Goal: Communication & Community: Answer question/provide support

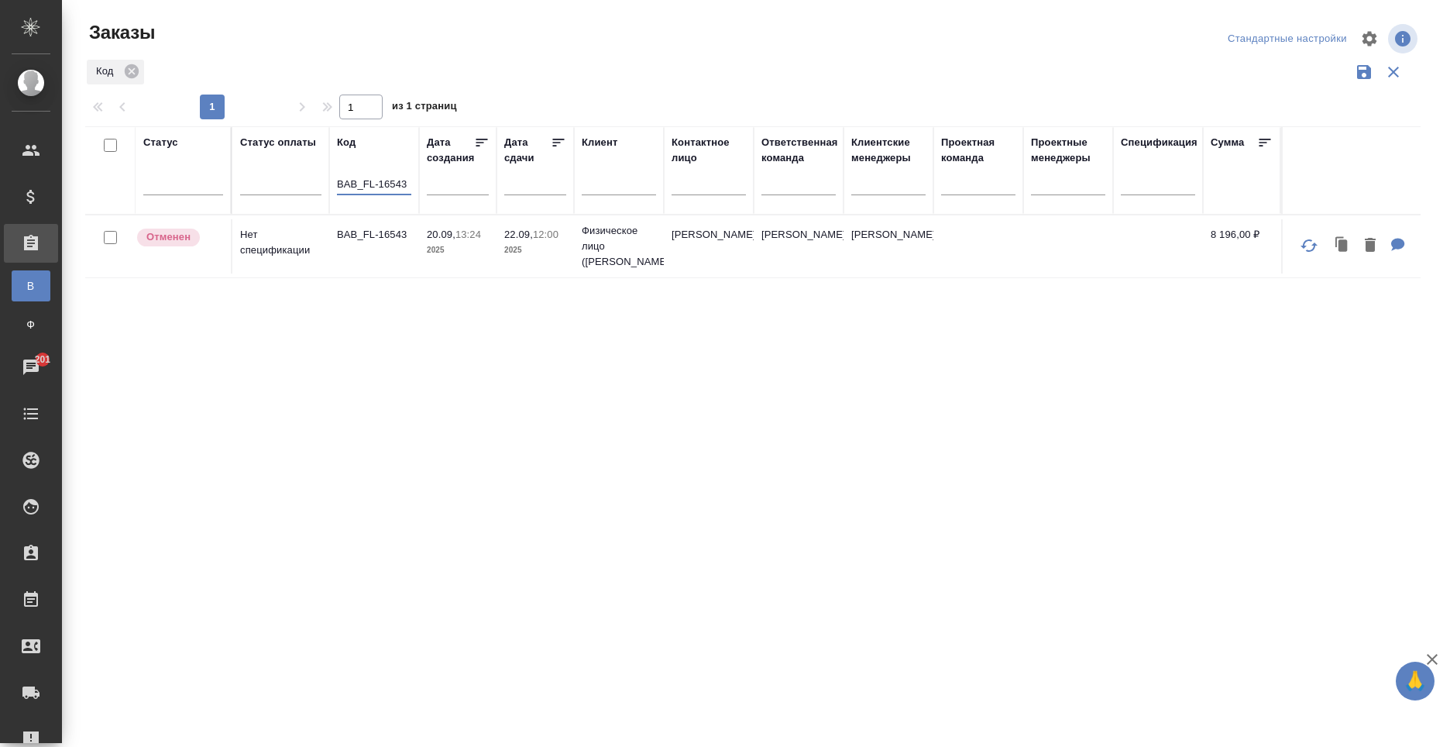
drag, startPoint x: 410, startPoint y: 181, endPoint x: 242, endPoint y: 201, distance: 169.3
click at [242, 202] on tr "Статус Статус оплаты Код BAB_FL-16543 Дата создания Дата сдачи Клиент Контактно…" at bounding box center [938, 170] width 1706 height 88
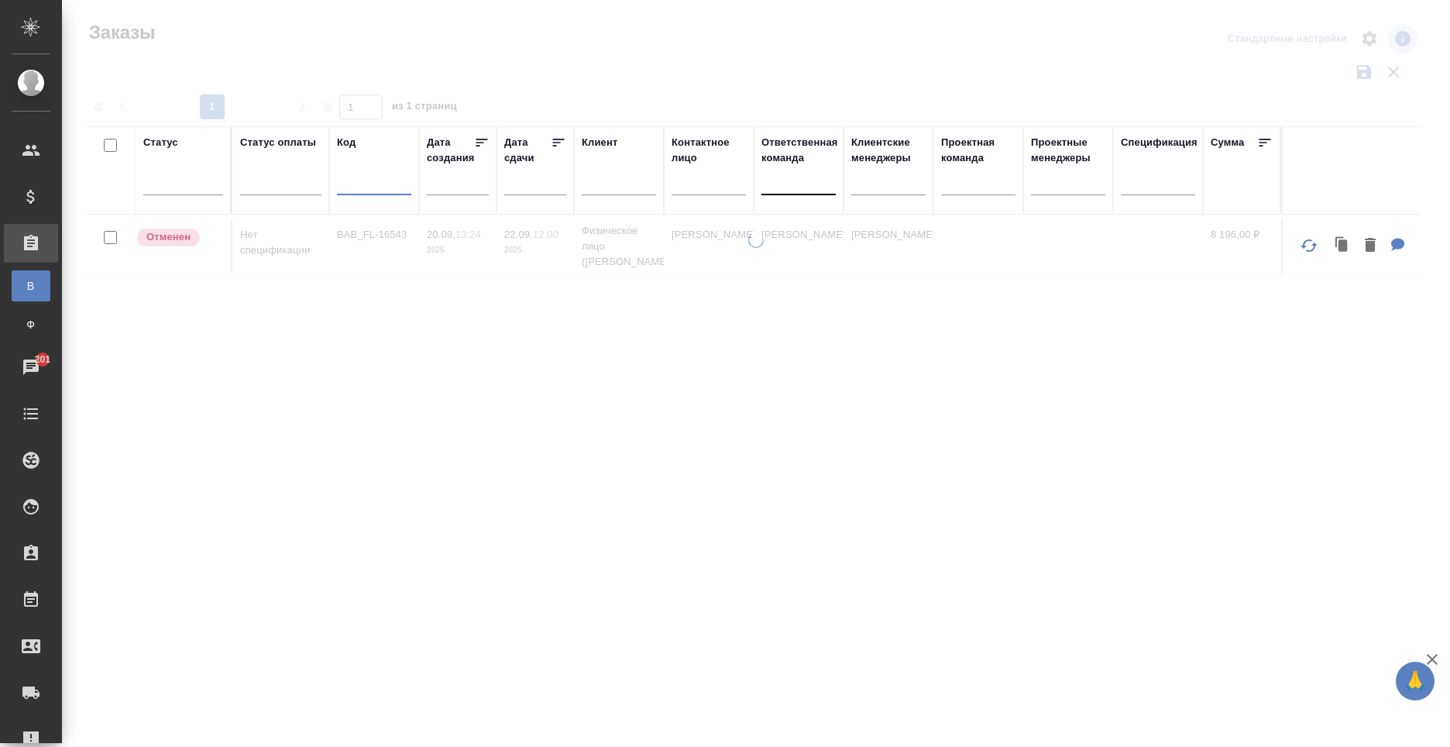
click at [792, 182] on div at bounding box center [798, 179] width 74 height 22
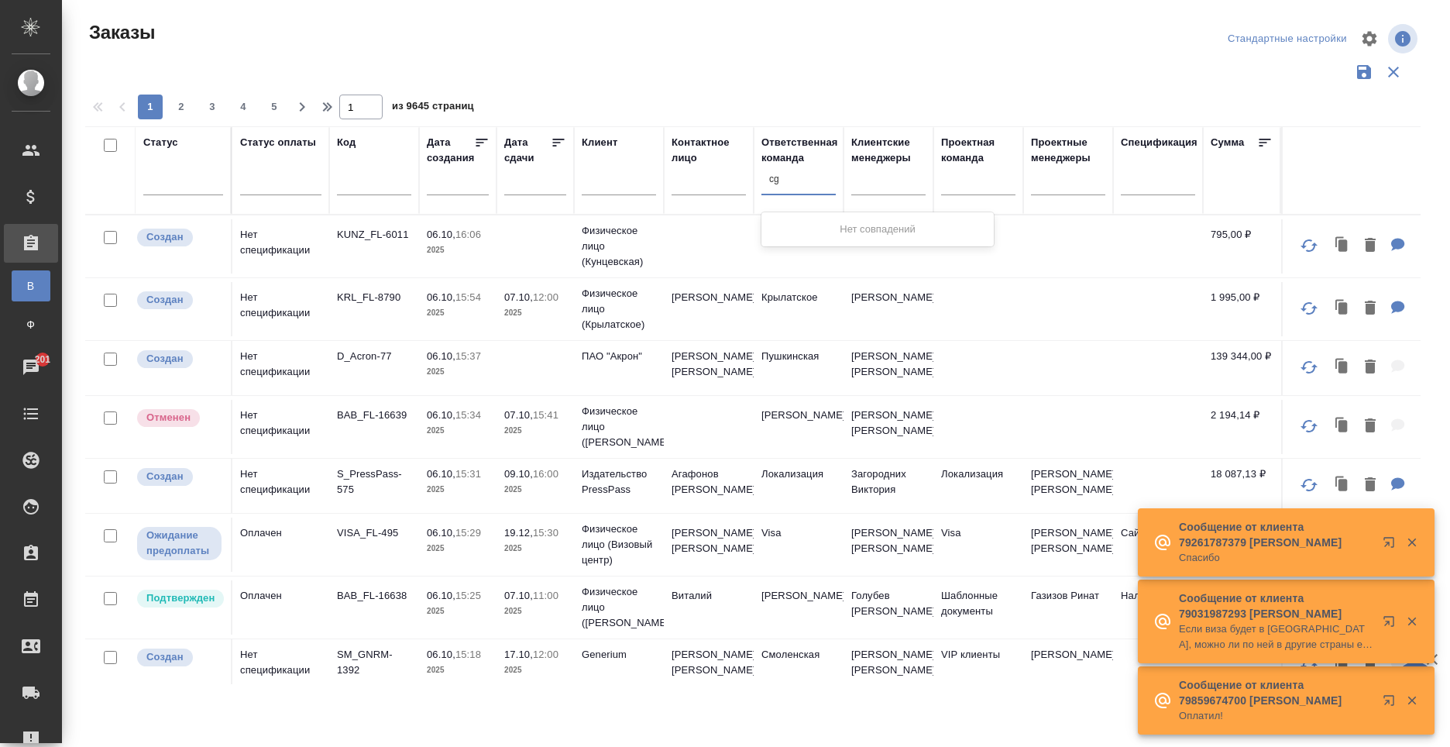
type input "c"
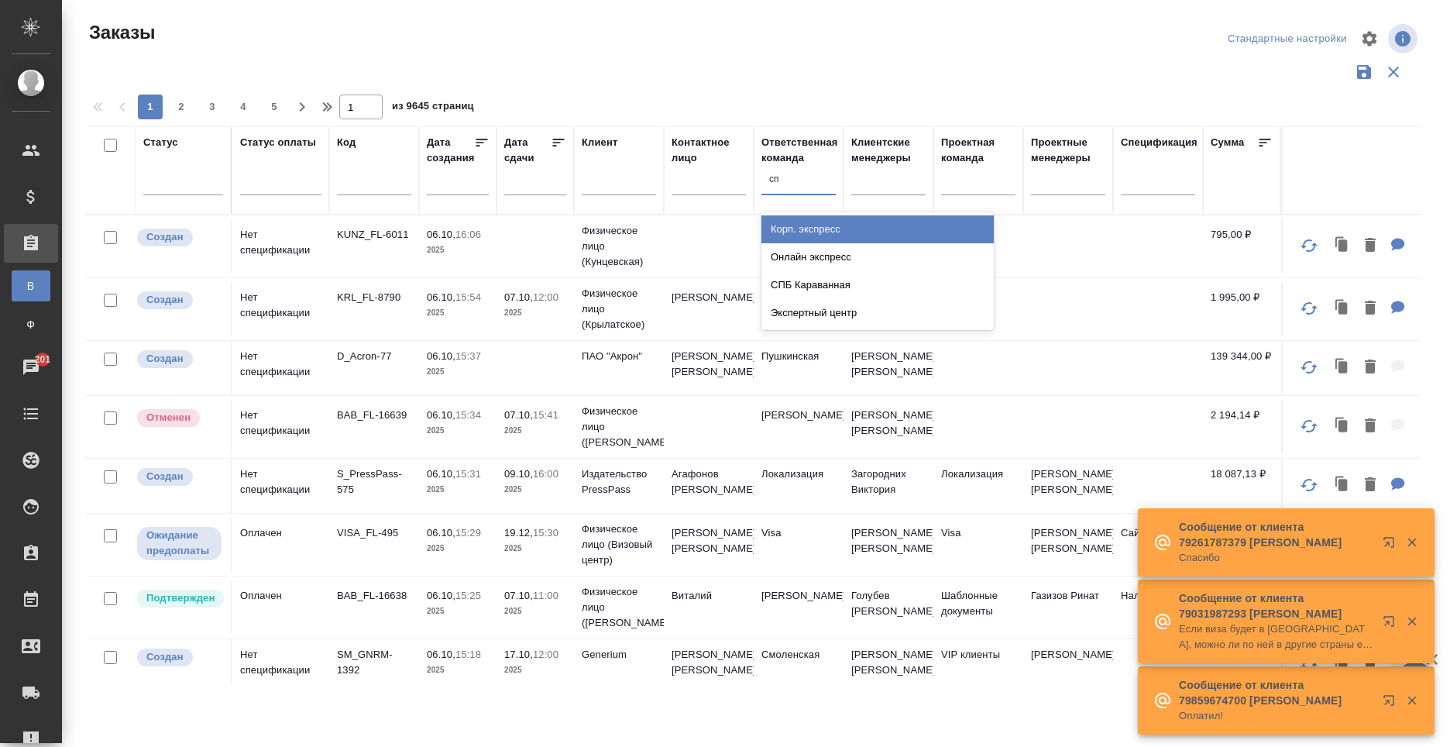
type input "[GEOGRAPHIC_DATA]"
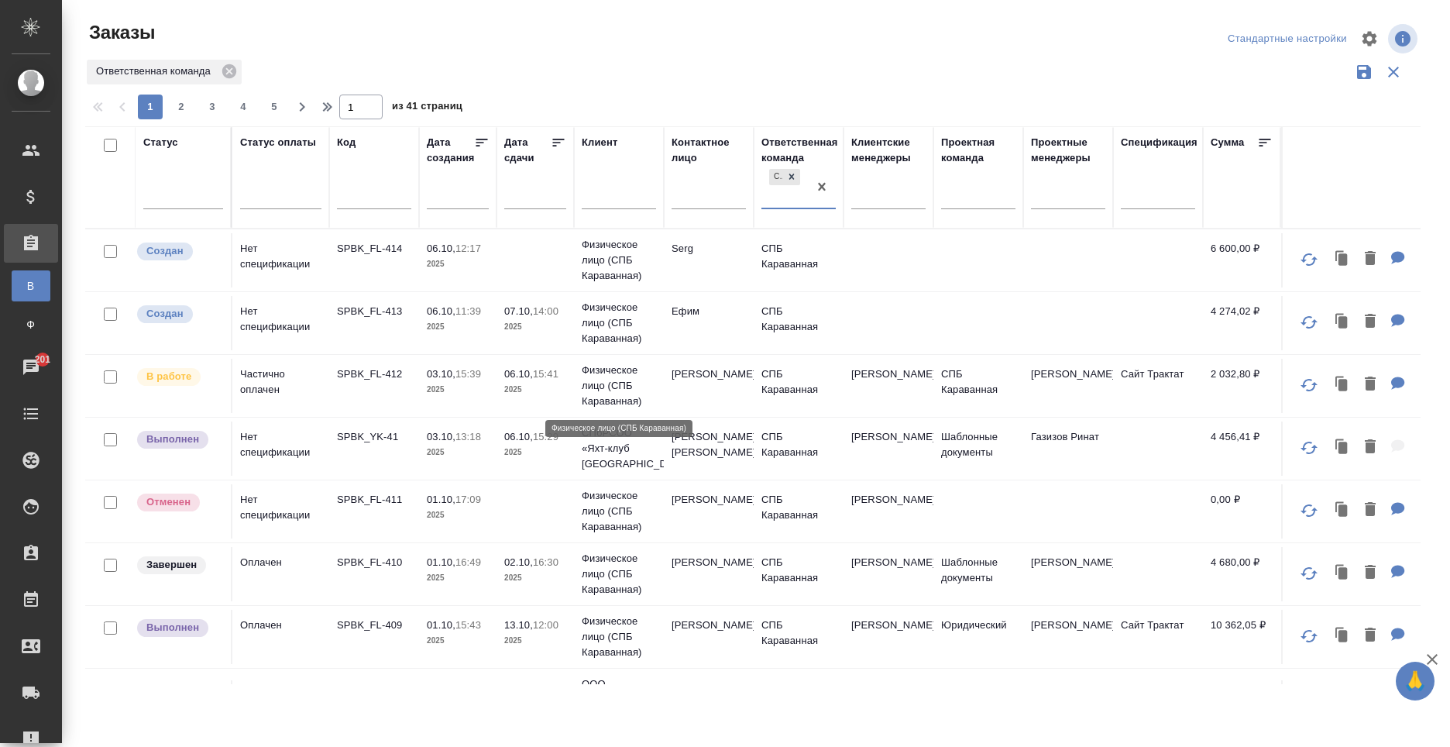
click at [582, 381] on p "Физическое лицо (СПБ Караванная)" at bounding box center [619, 385] width 74 height 46
click at [582, 384] on p "Физическое лицо (СПБ Караванная)" at bounding box center [619, 385] width 74 height 46
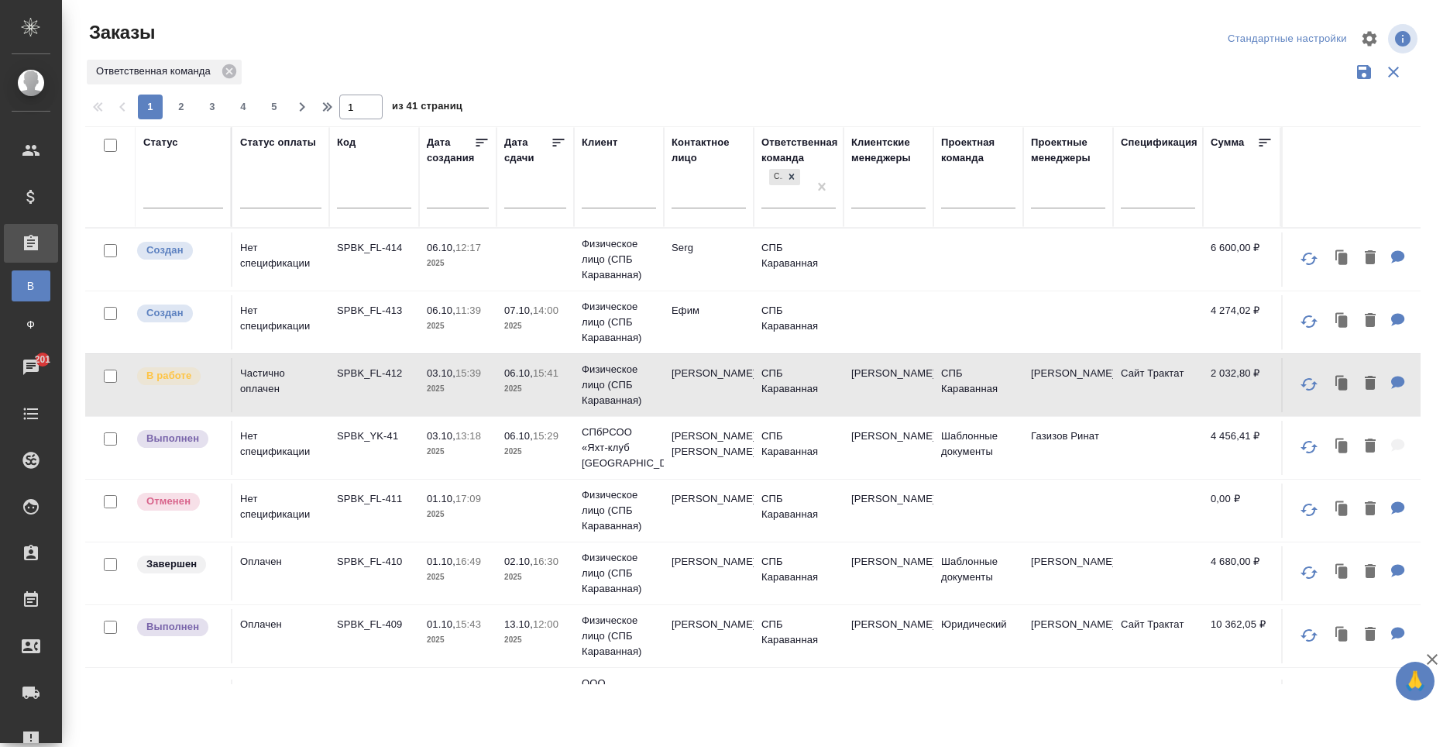
click at [479, 366] on span "03.10, 15:39" at bounding box center [458, 373] width 62 height 15
click at [680, 458] on td "Бредова Ольга" at bounding box center [709, 448] width 90 height 54
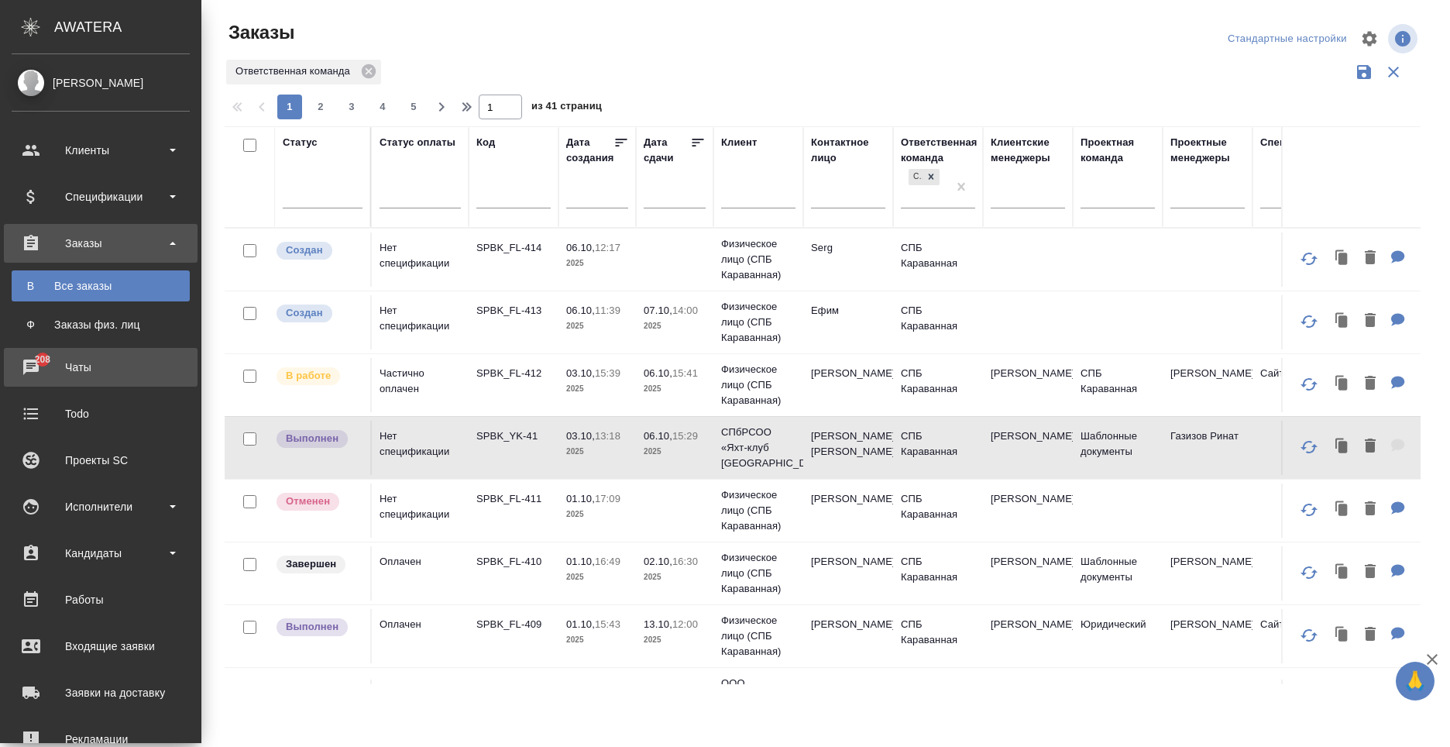
click at [44, 366] on span "208" at bounding box center [43, 359] width 35 height 15
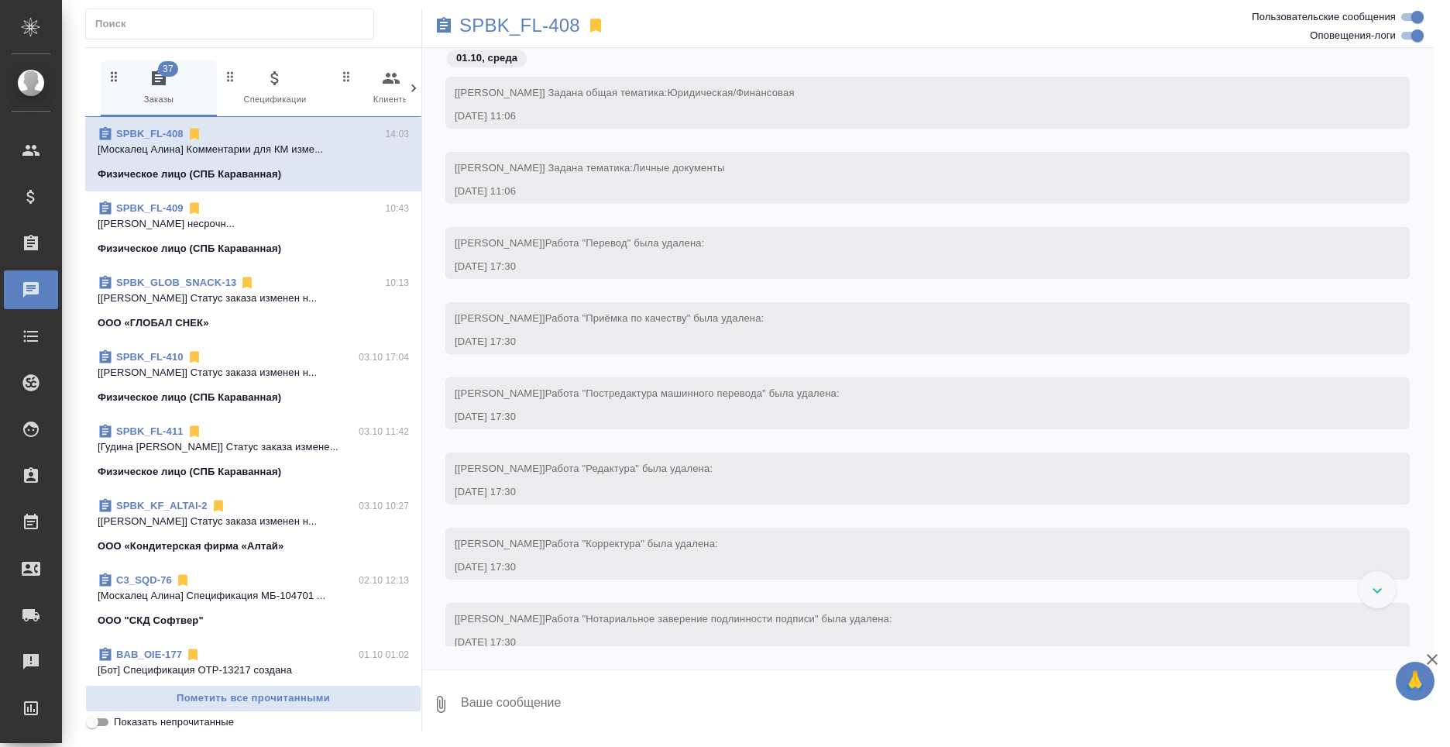
scroll to position [1278, 0]
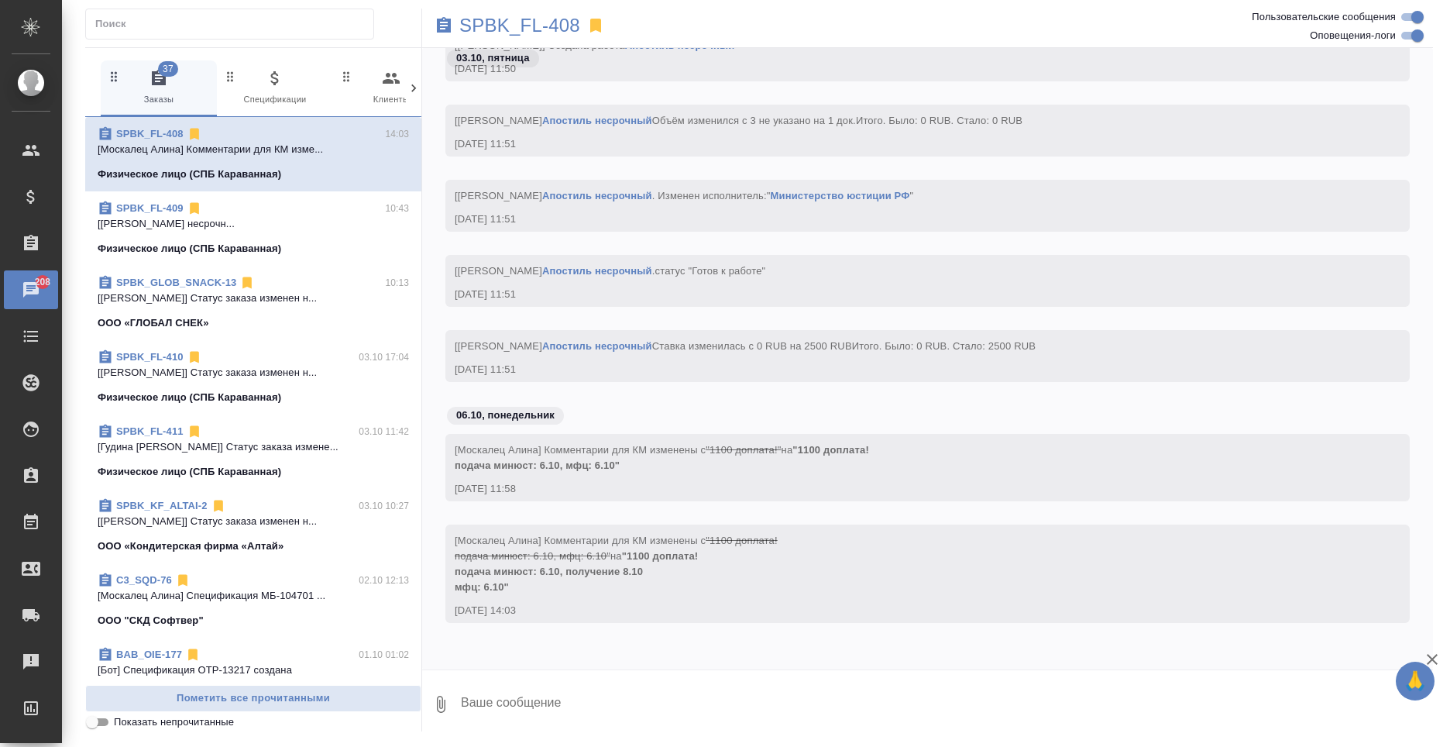
click at [412, 84] on icon at bounding box center [413, 88] width 15 height 15
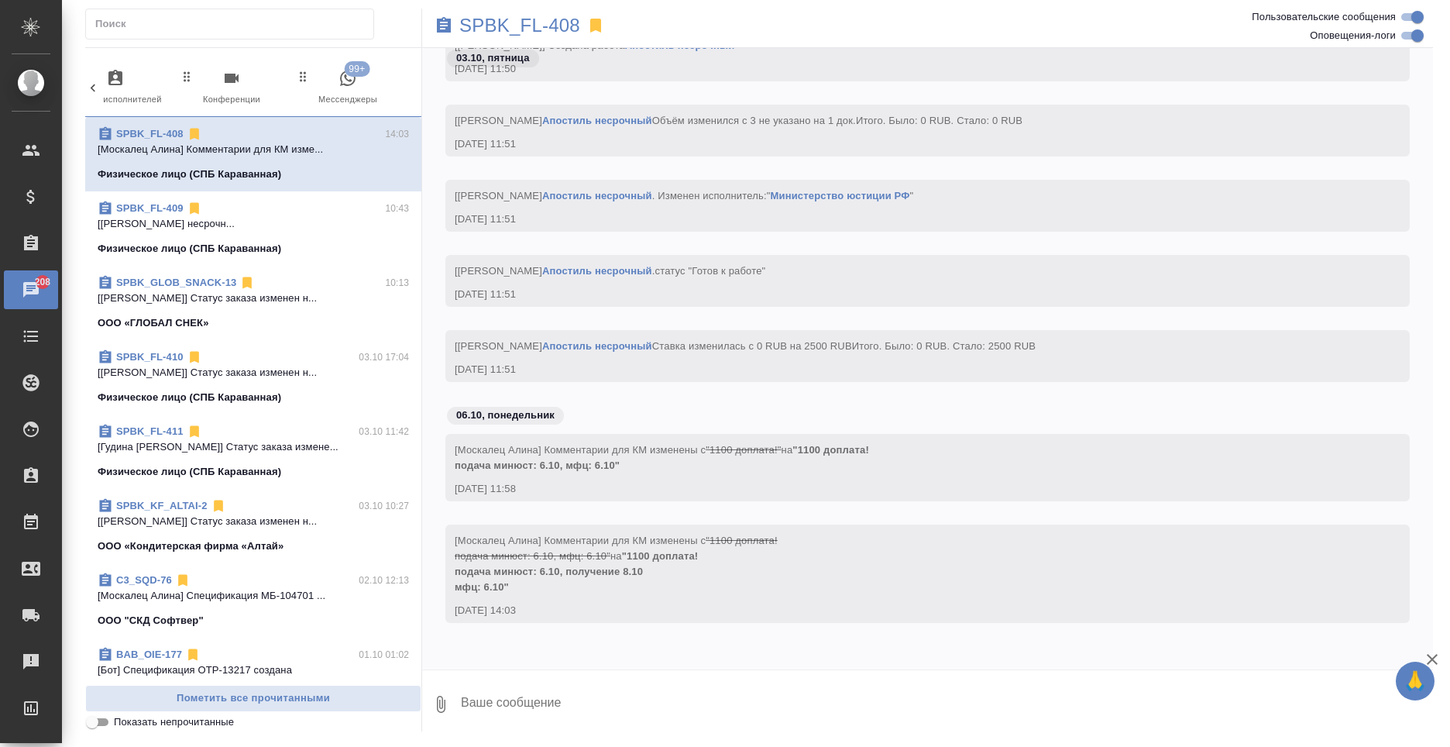
click at [345, 79] on icon "button" at bounding box center [347, 77] width 15 height 15
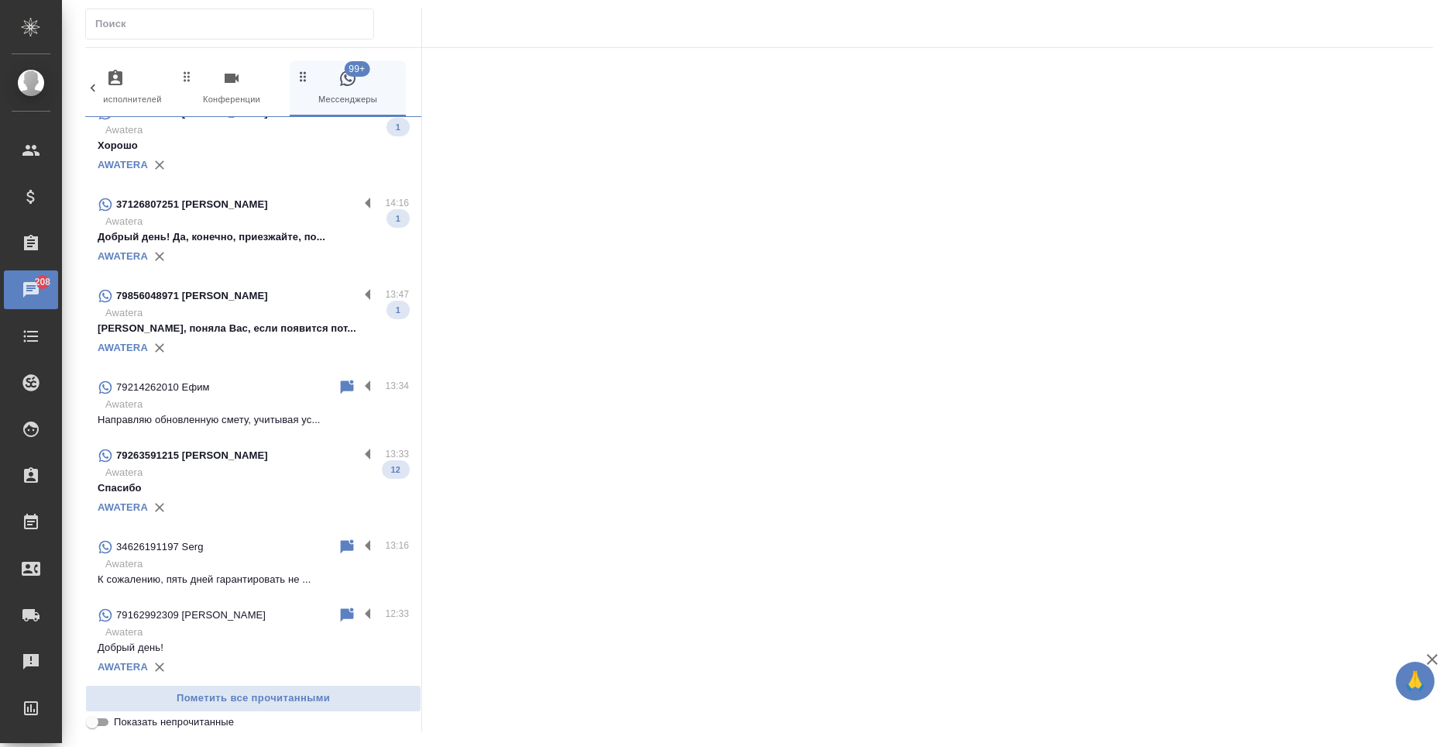
scroll to position [310, 0]
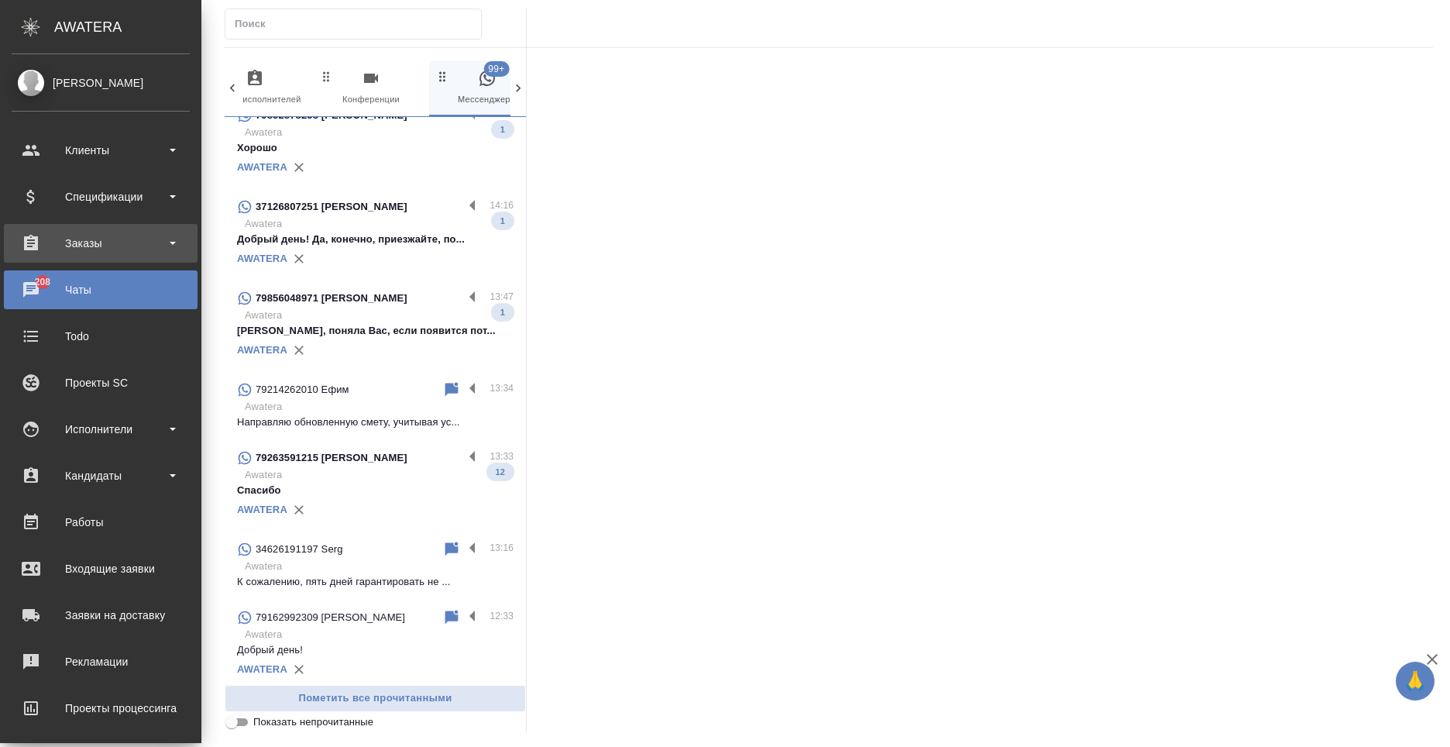
click at [72, 242] on div "Заказы" at bounding box center [101, 243] width 178 height 23
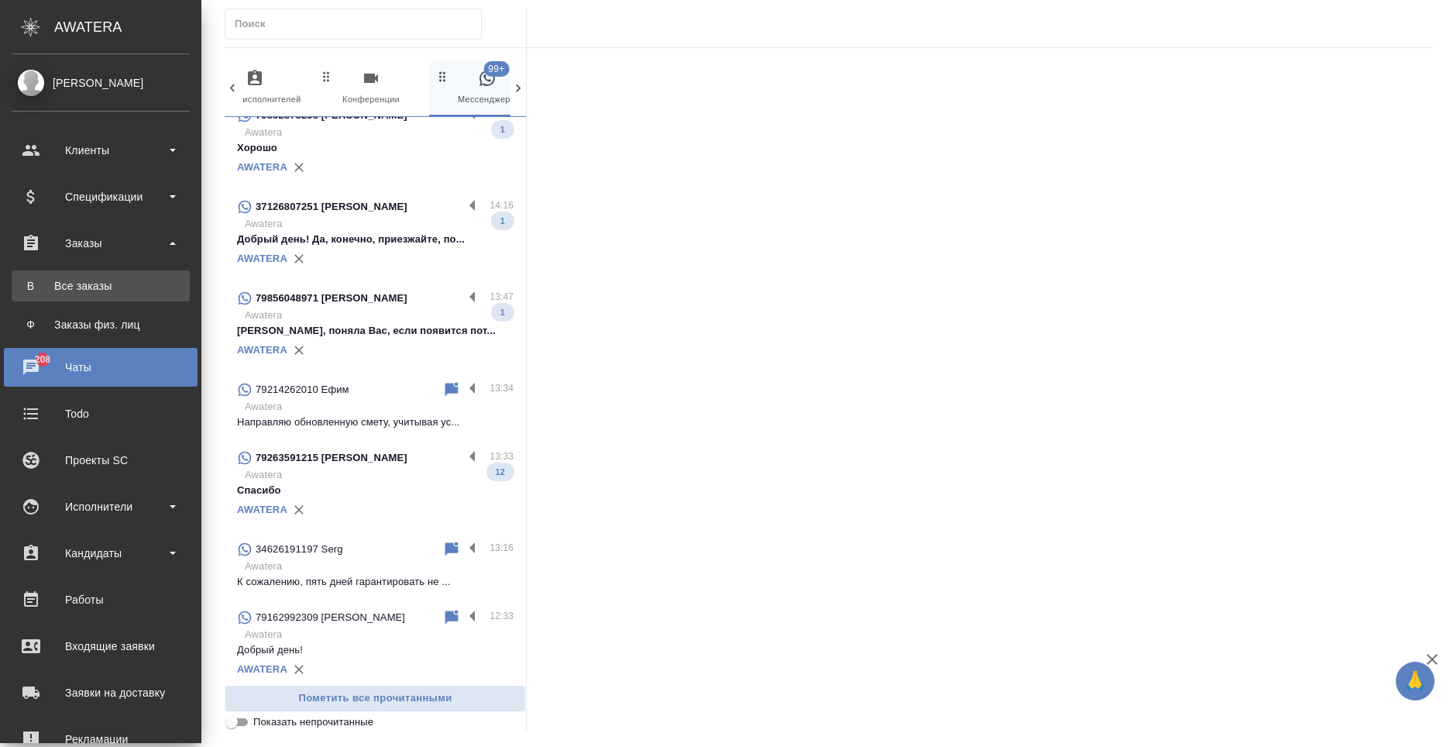
click at [84, 277] on link "В Все заказы" at bounding box center [101, 285] width 178 height 31
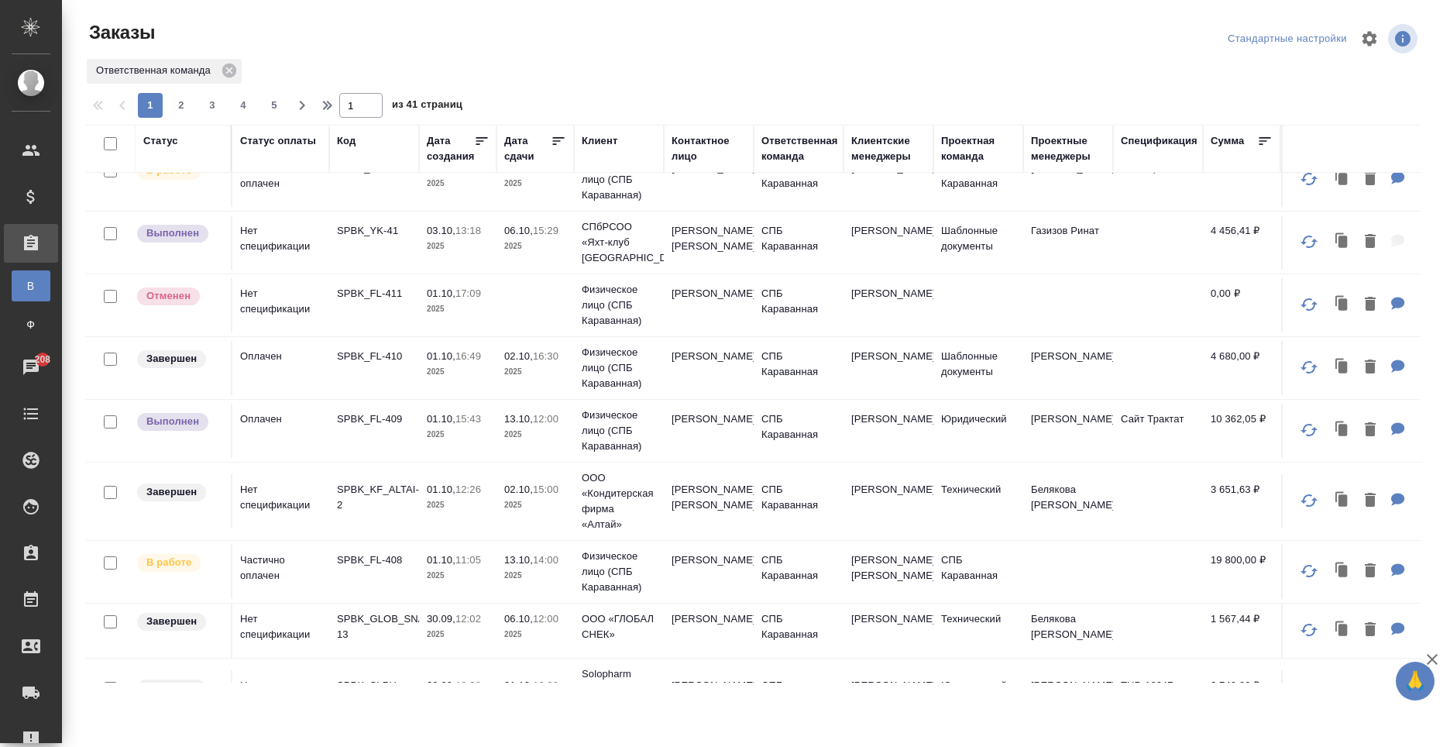
scroll to position [77, 0]
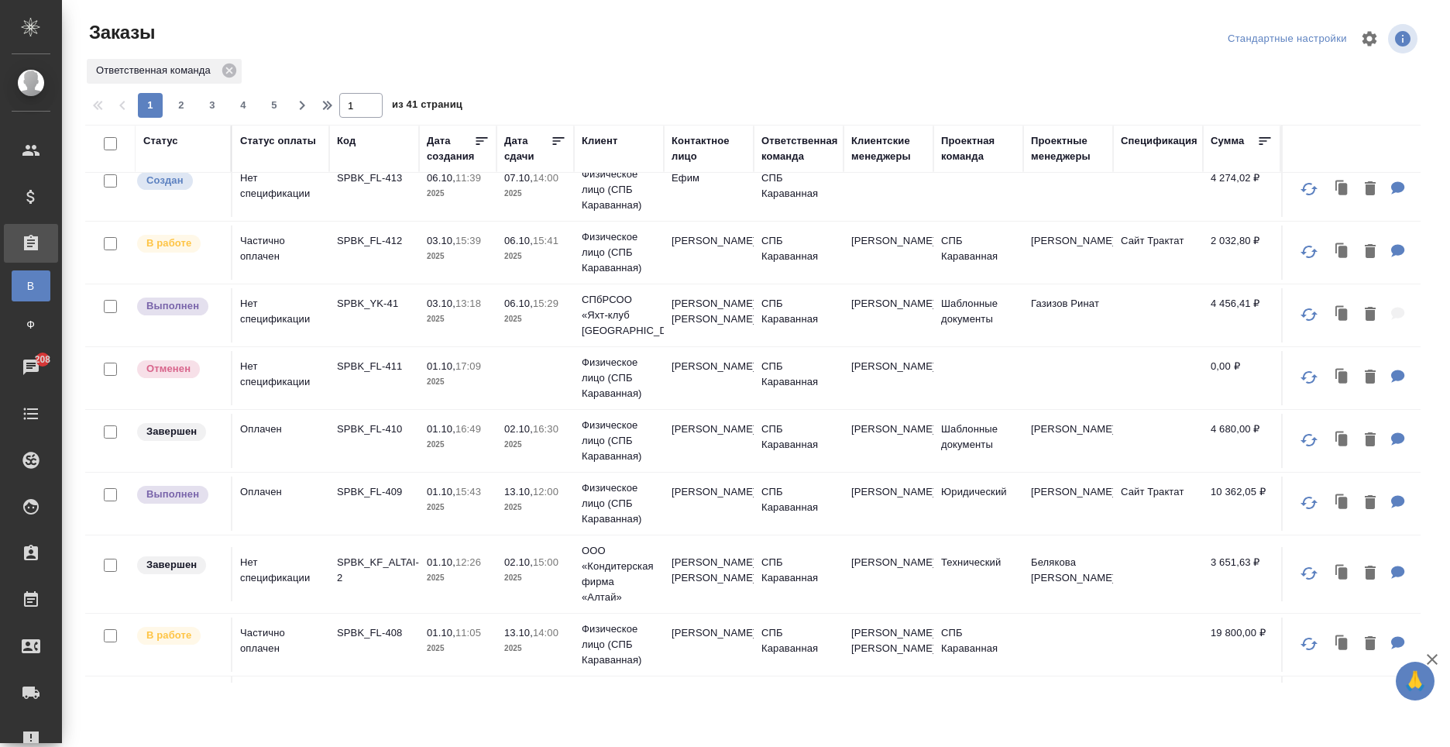
click at [720, 323] on td "Бредова Ольга" at bounding box center [709, 315] width 90 height 54
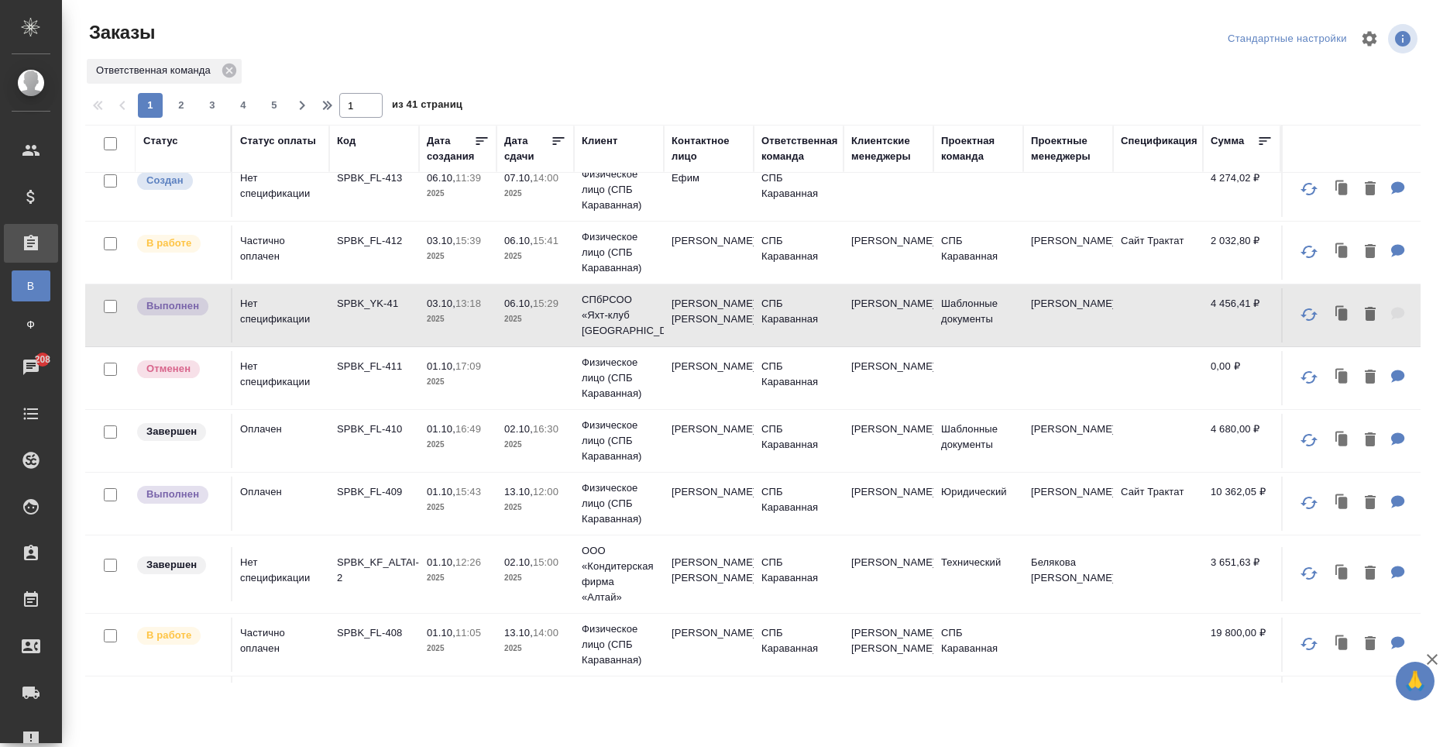
click at [1051, 531] on td "[PERSON_NAME]" at bounding box center [1068, 503] width 90 height 54
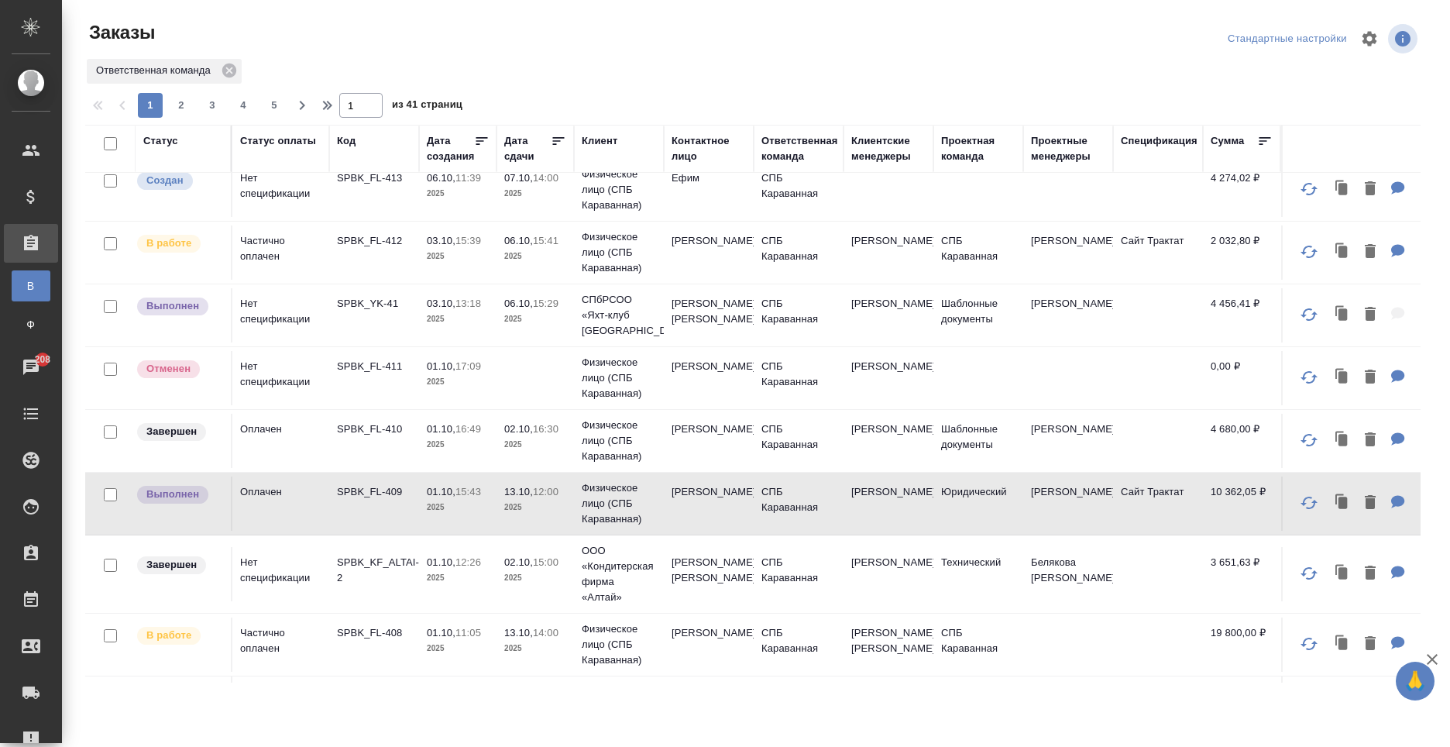
click at [1051, 531] on td "[PERSON_NAME]" at bounding box center [1068, 503] width 90 height 54
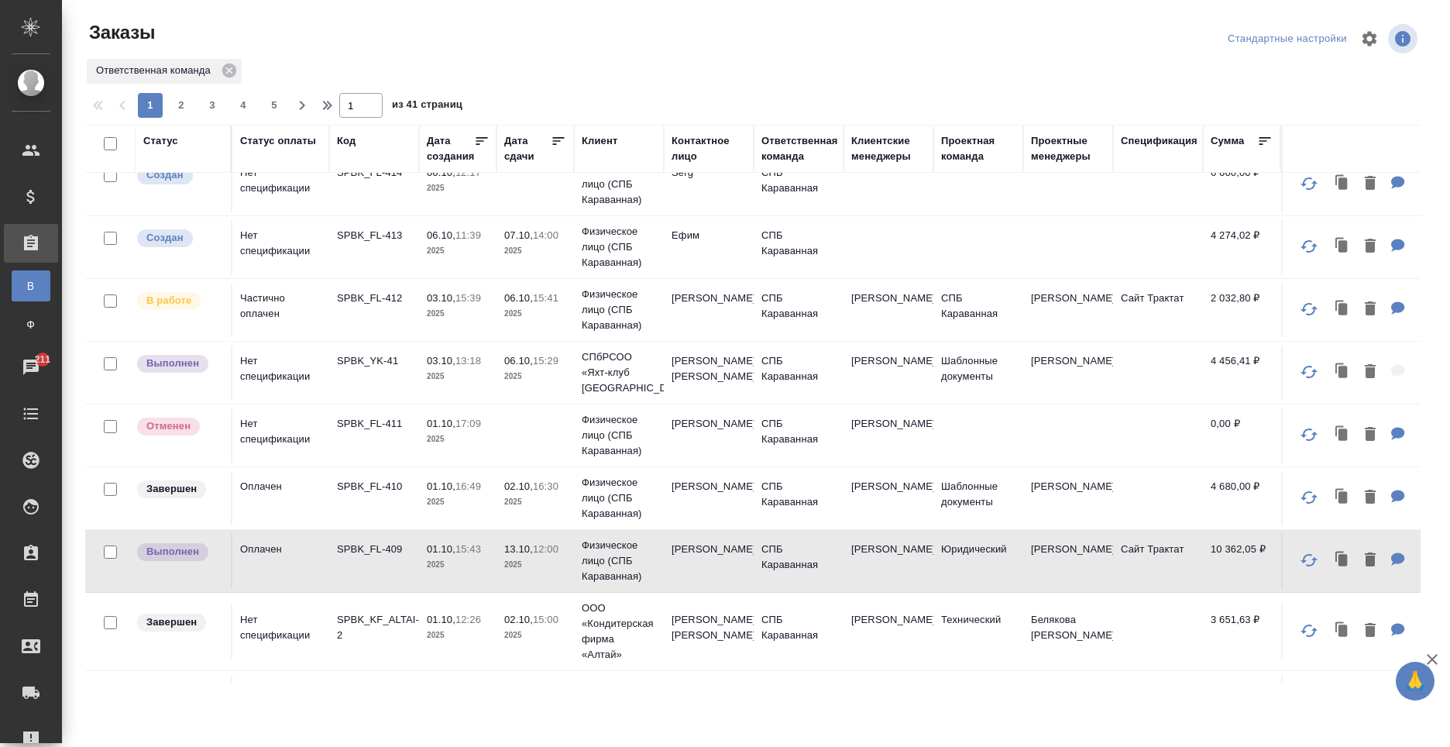
scroll to position [0, 0]
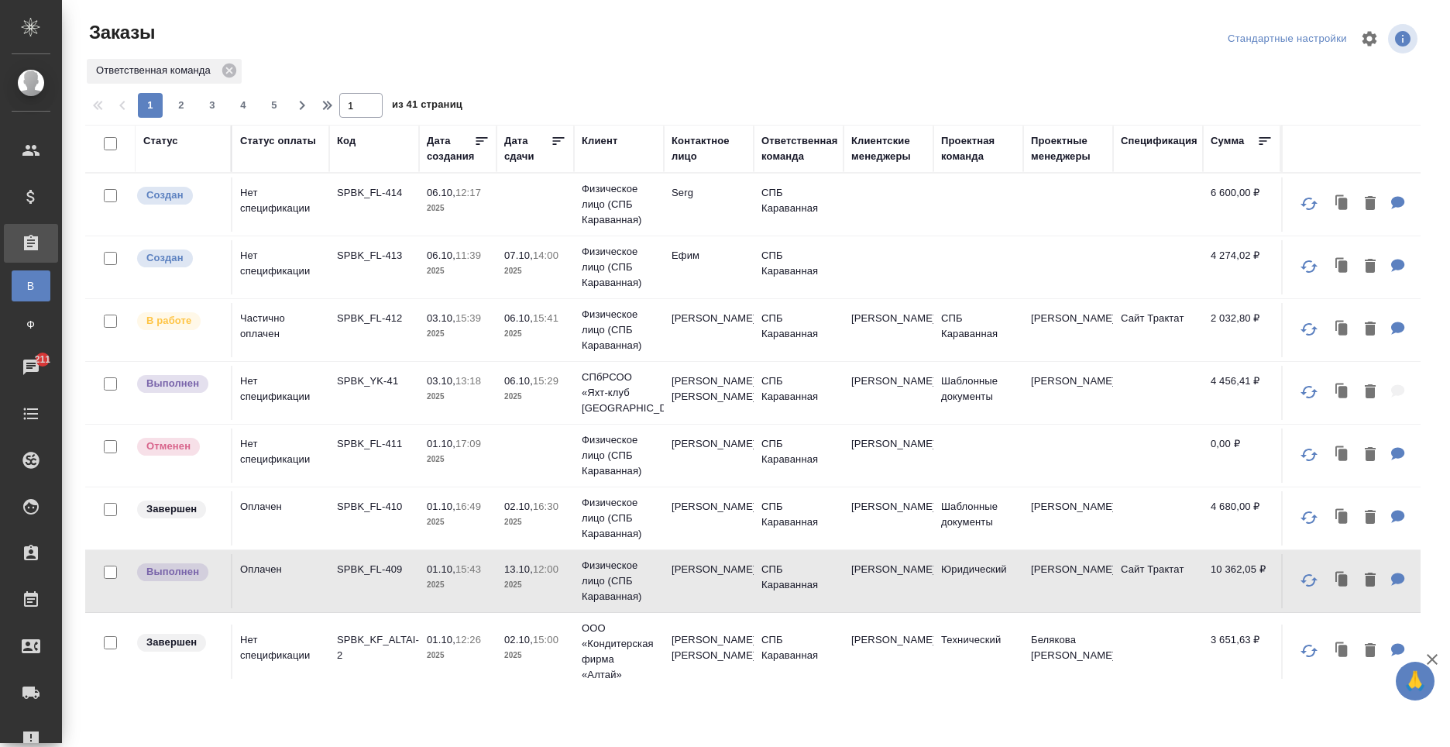
click at [442, 332] on p "2025" at bounding box center [458, 333] width 62 height 15
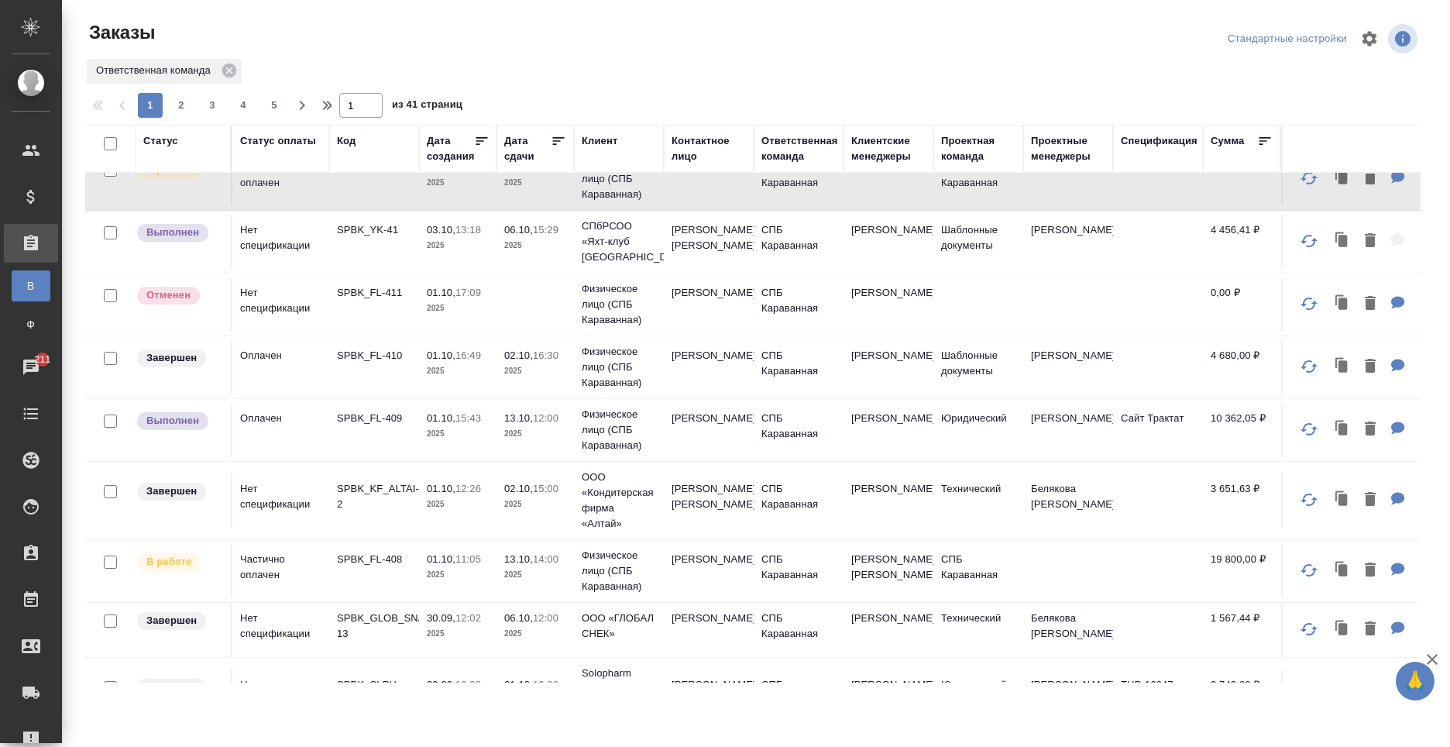
scroll to position [232, 0]
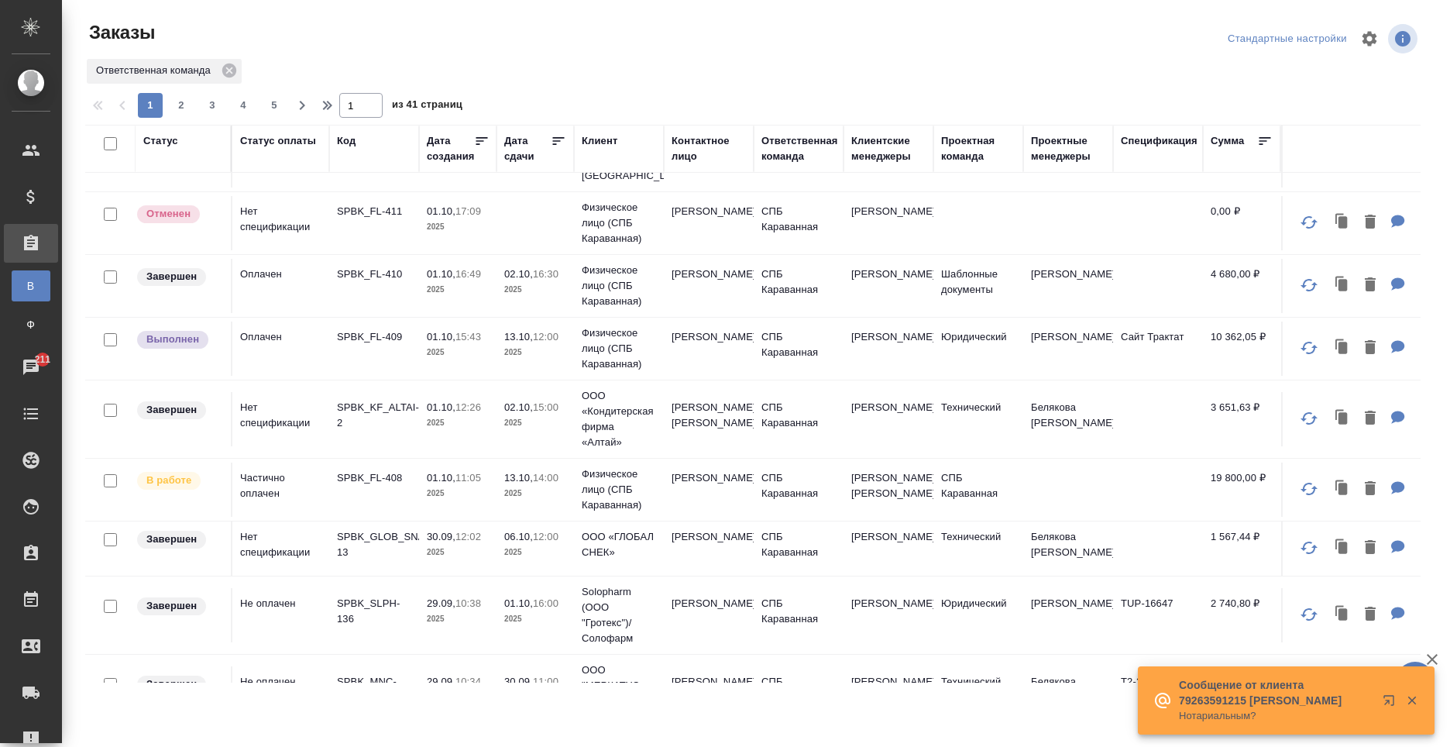
click at [343, 135] on div "Код" at bounding box center [346, 140] width 19 height 15
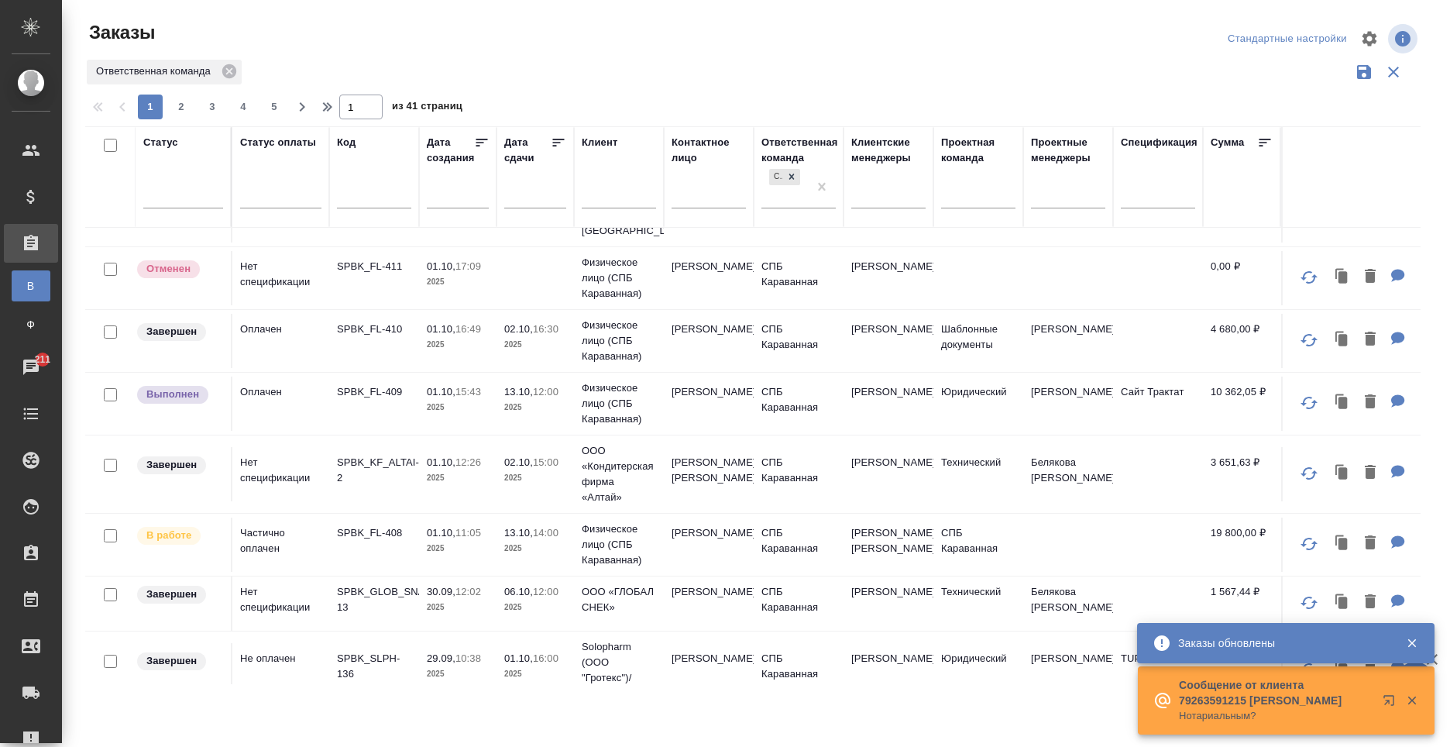
drag, startPoint x: 353, startPoint y: 184, endPoint x: 353, endPoint y: 195, distance: 11.6
click at [352, 186] on div at bounding box center [374, 199] width 74 height 38
click at [353, 195] on input "text" at bounding box center [374, 197] width 74 height 19
paste input "BAB_FL-16515"
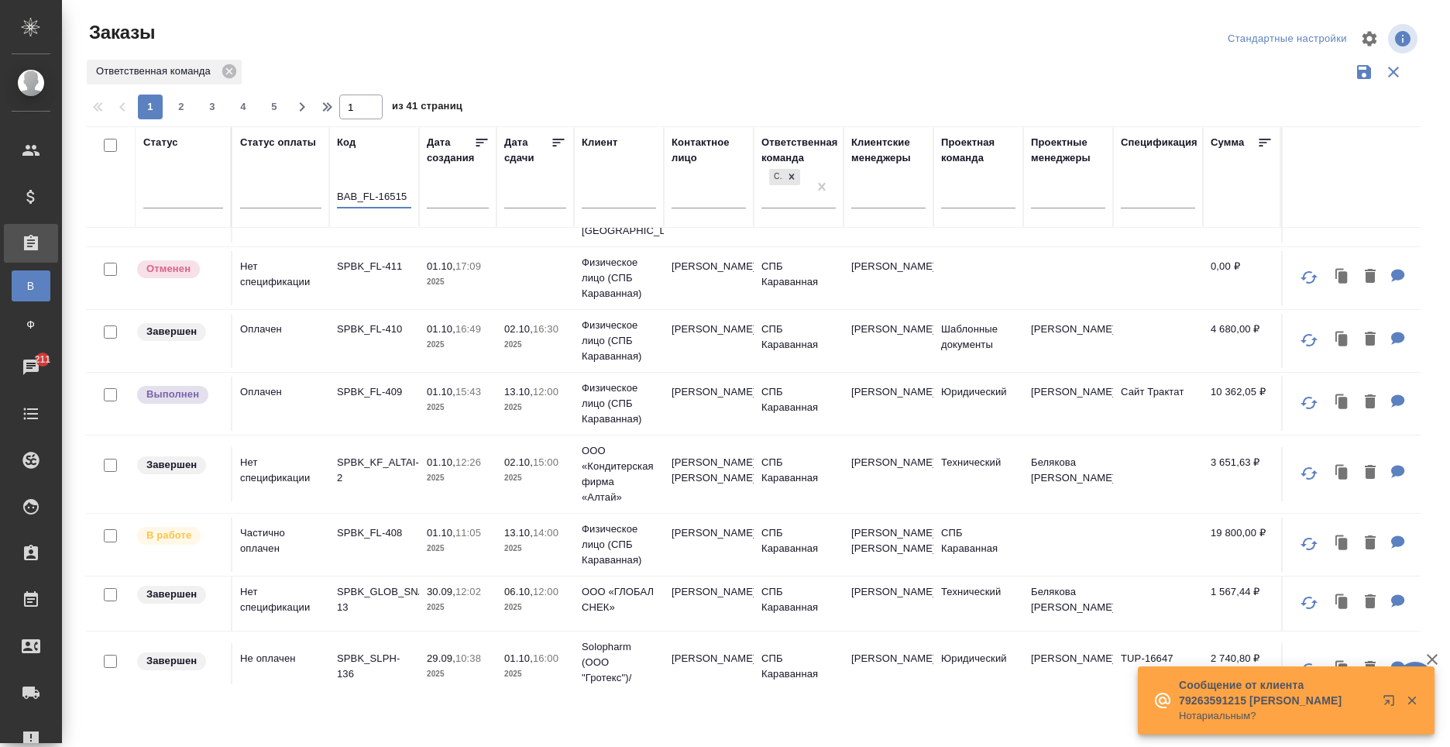
type input "BAB_FL-16515"
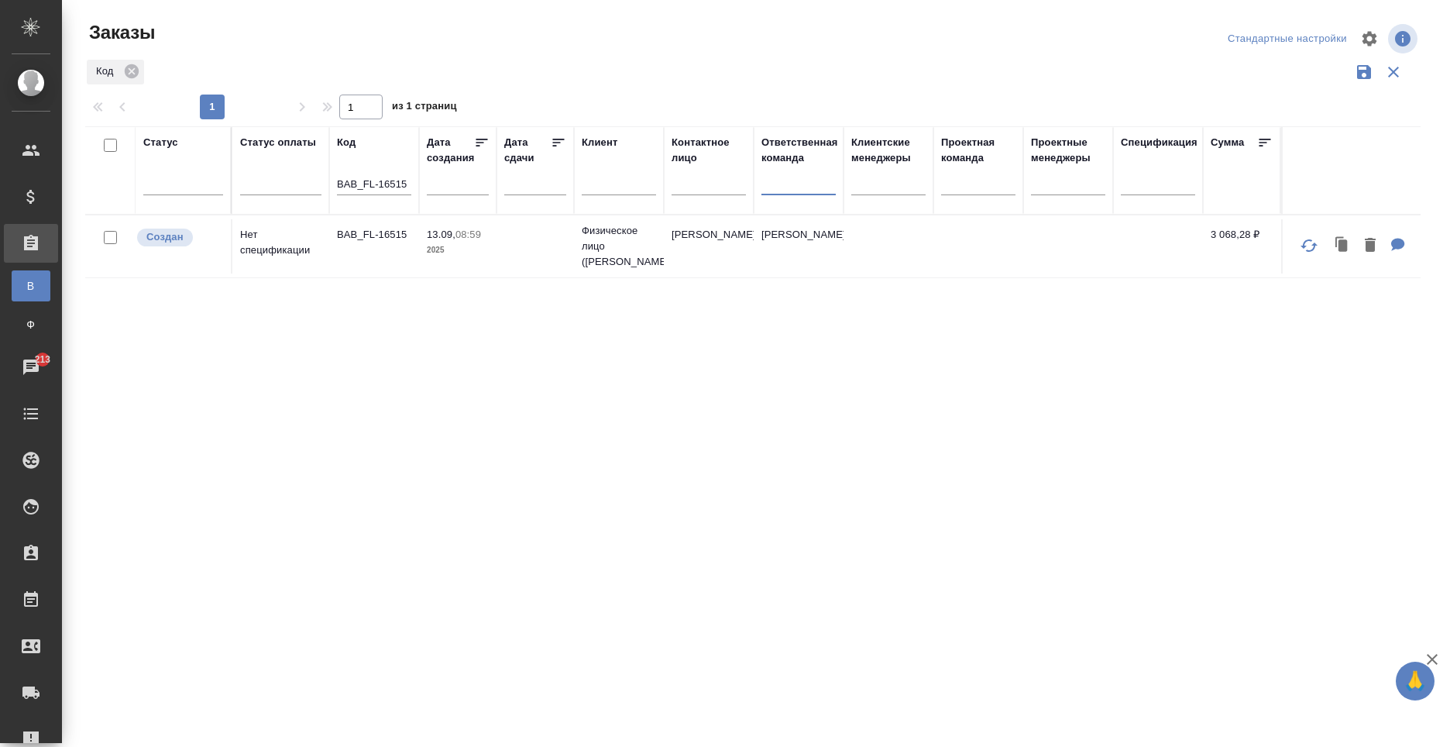
scroll to position [0, 0]
click at [740, 227] on td "[PERSON_NAME]" at bounding box center [709, 246] width 90 height 54
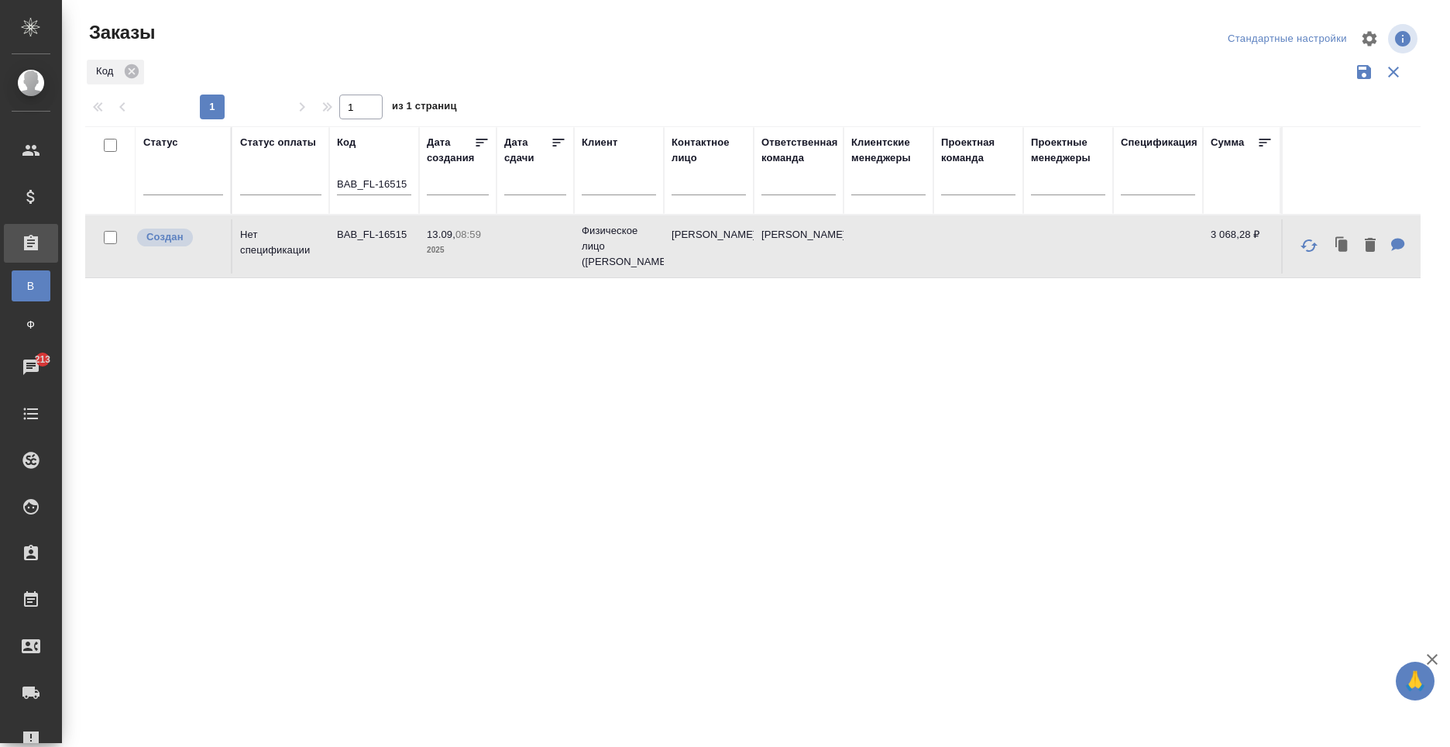
click at [740, 227] on td "[PERSON_NAME]" at bounding box center [709, 246] width 90 height 54
click at [387, 184] on input "BAB_FL-16515" at bounding box center [374, 185] width 74 height 19
drag, startPoint x: 406, startPoint y: 180, endPoint x: 286, endPoint y: 177, distance: 120.1
click at [286, 177] on tr "Статус Статус оплаты Код BAB_FL-16515 Дата создания Дата сдачи Клиент Контактно…" at bounding box center [938, 170] width 1706 height 88
paste input "BEG_FL-6286"
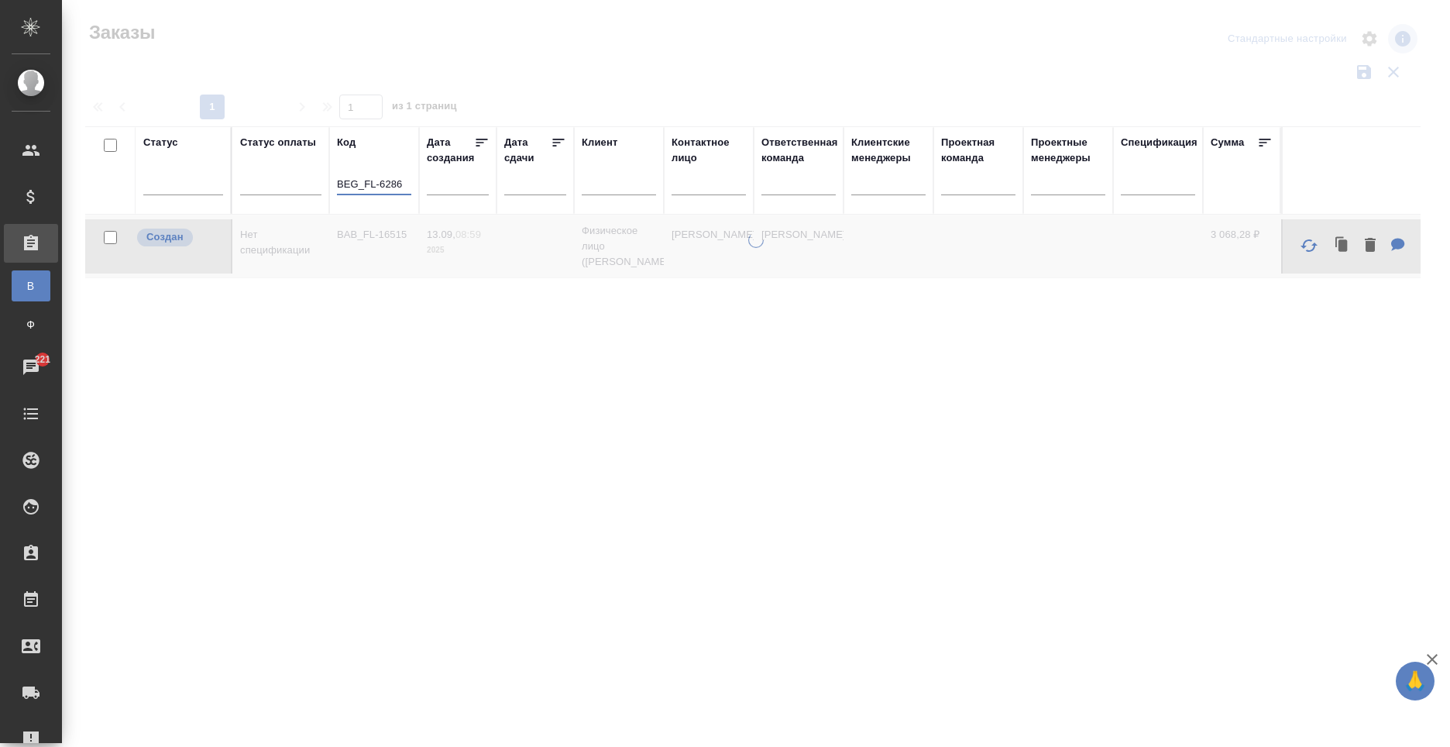
type input "BEG_FL-6286"
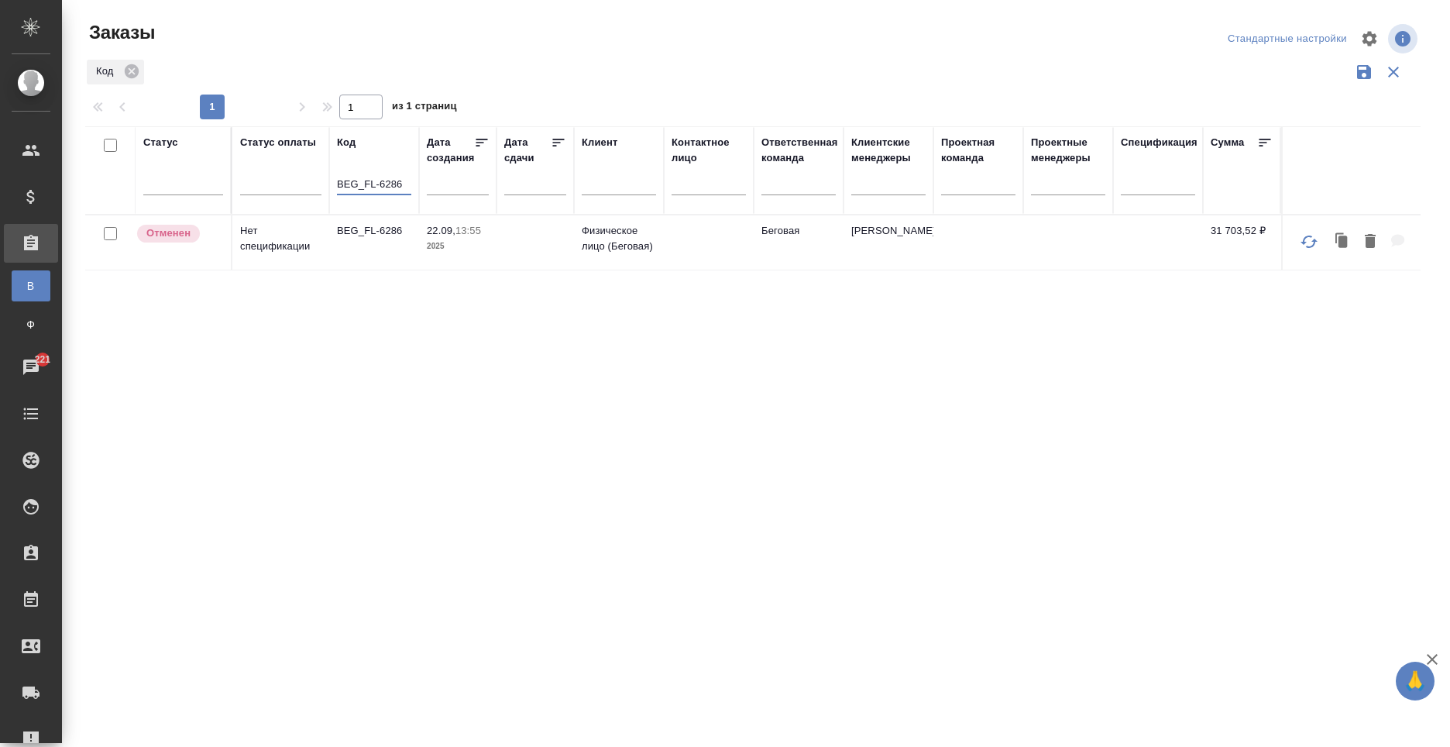
click at [754, 243] on td "Беговая" at bounding box center [799, 242] width 90 height 54
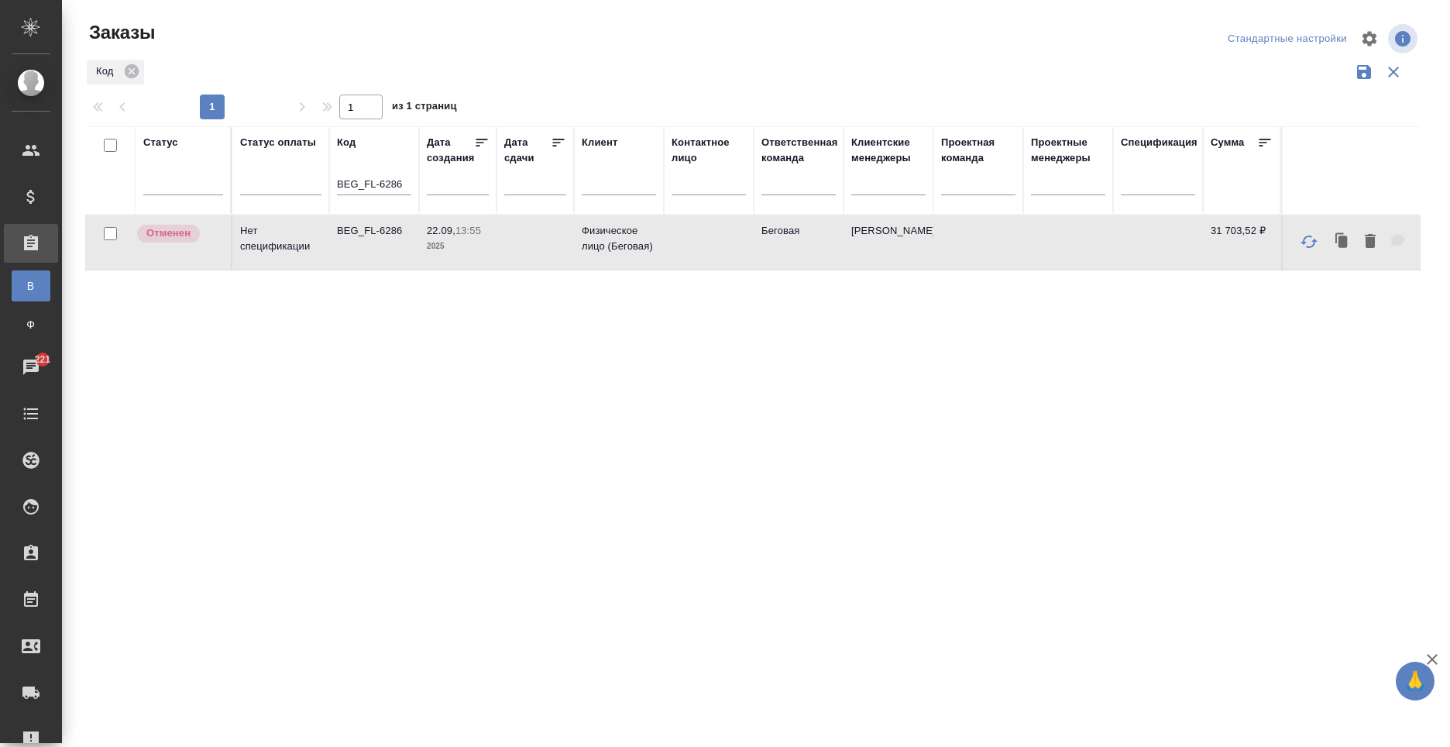
click at [754, 242] on td "Беговая" at bounding box center [799, 242] width 90 height 54
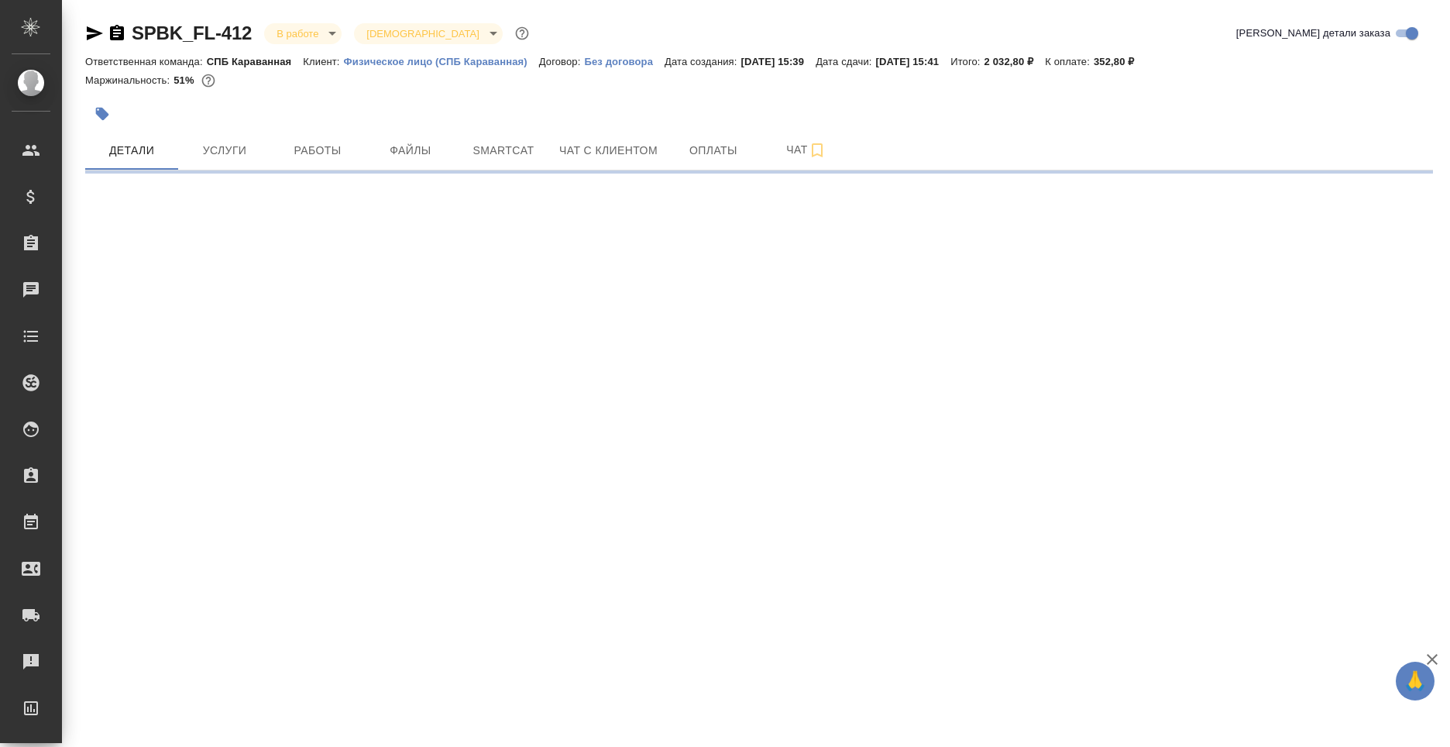
select select "RU"
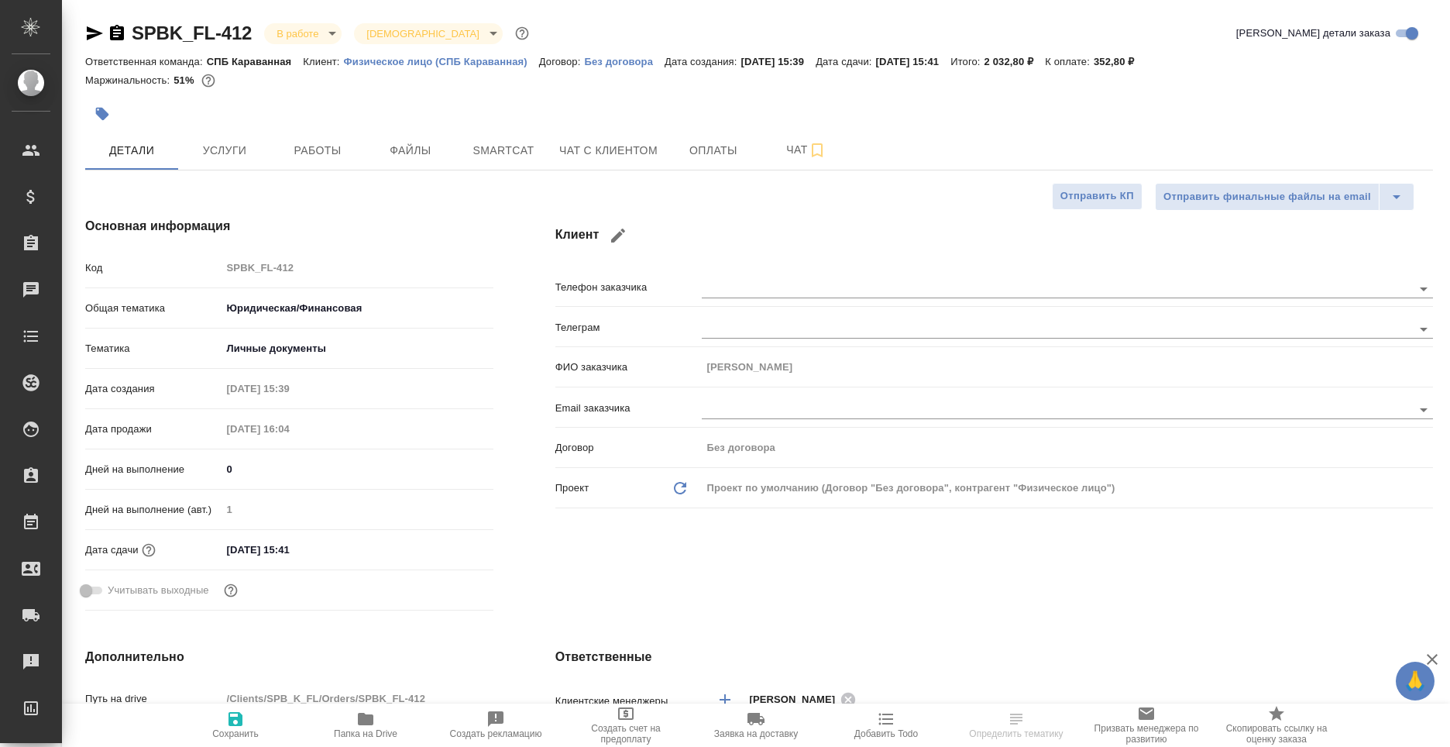
type textarea "x"
type input "[PERSON_NAME]"
click at [239, 150] on span "Услуги" at bounding box center [224, 150] width 74 height 19
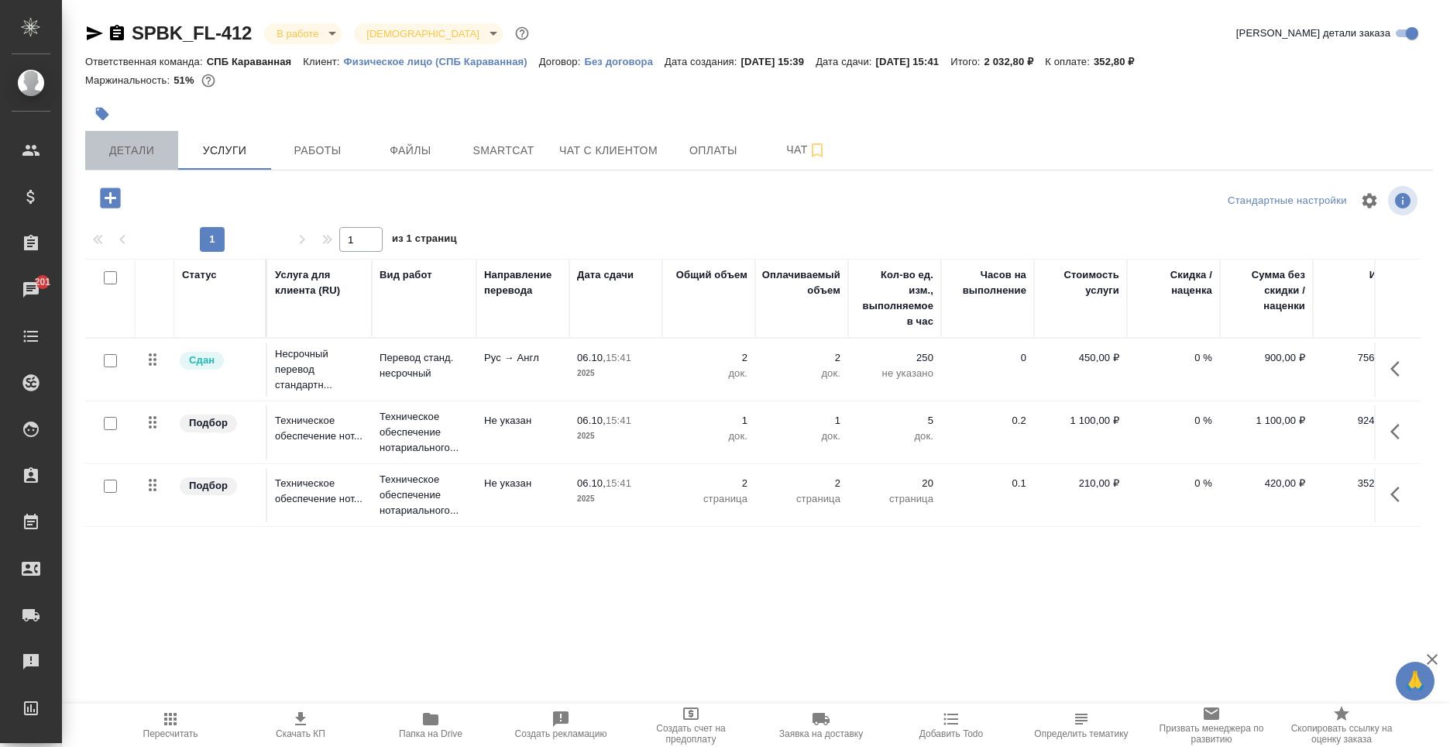
click at [109, 156] on span "Детали" at bounding box center [131, 150] width 74 height 19
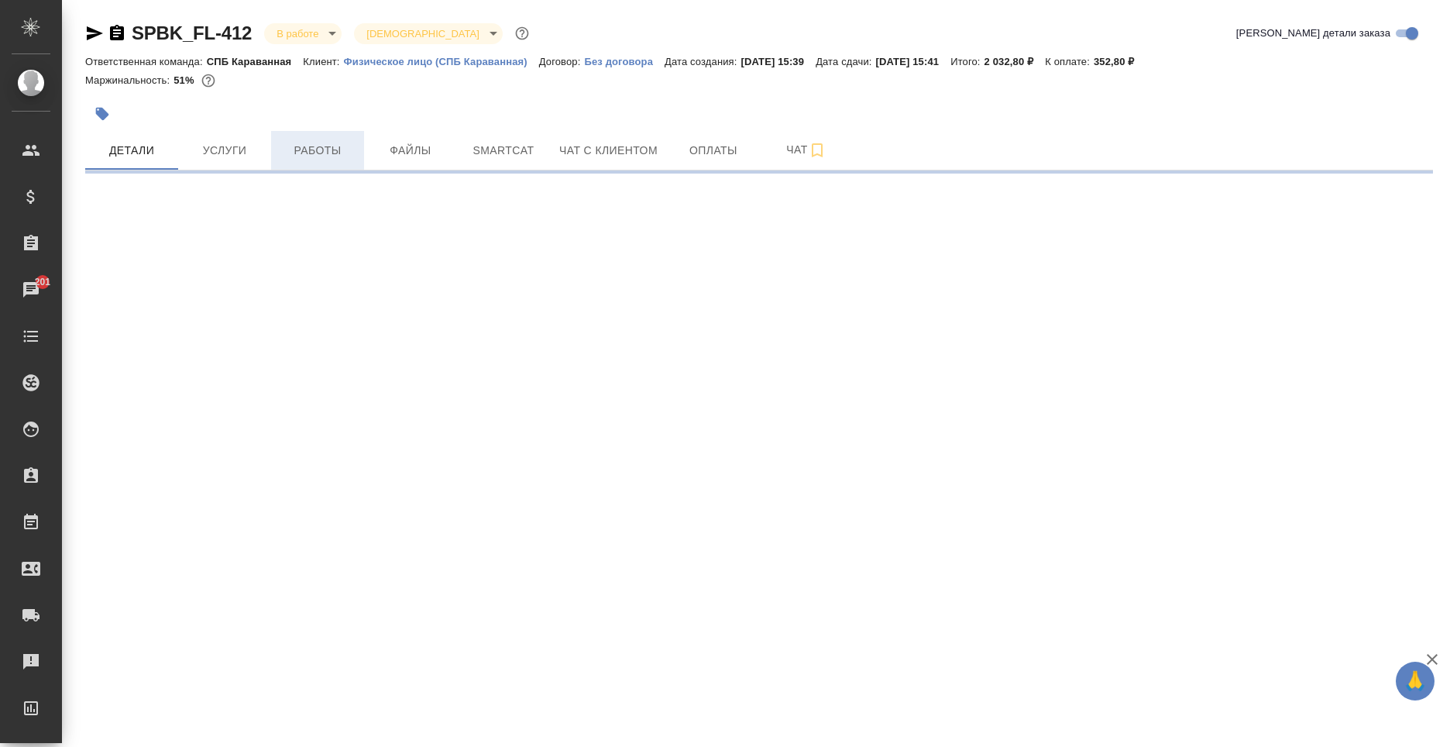
select select "RU"
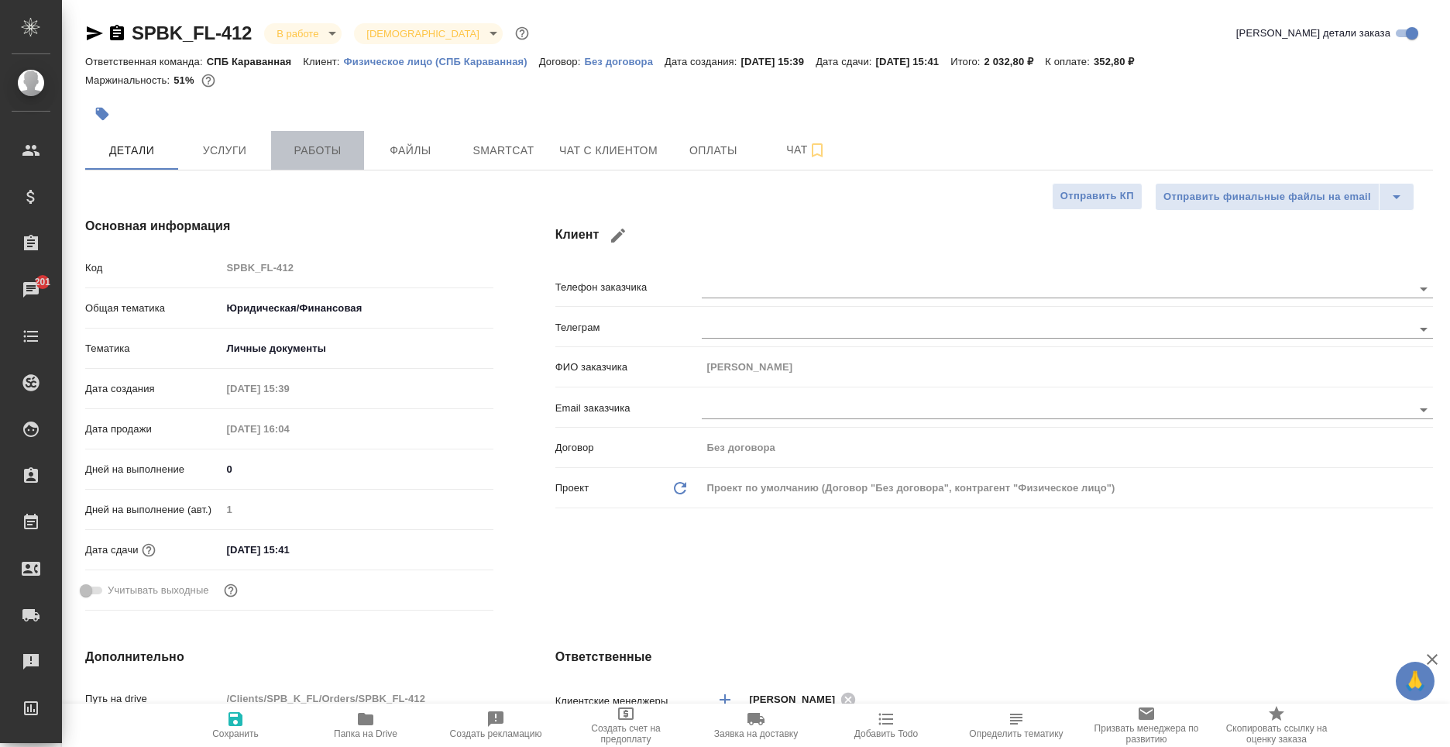
click at [300, 152] on span "Работы" at bounding box center [317, 150] width 74 height 19
type textarea "x"
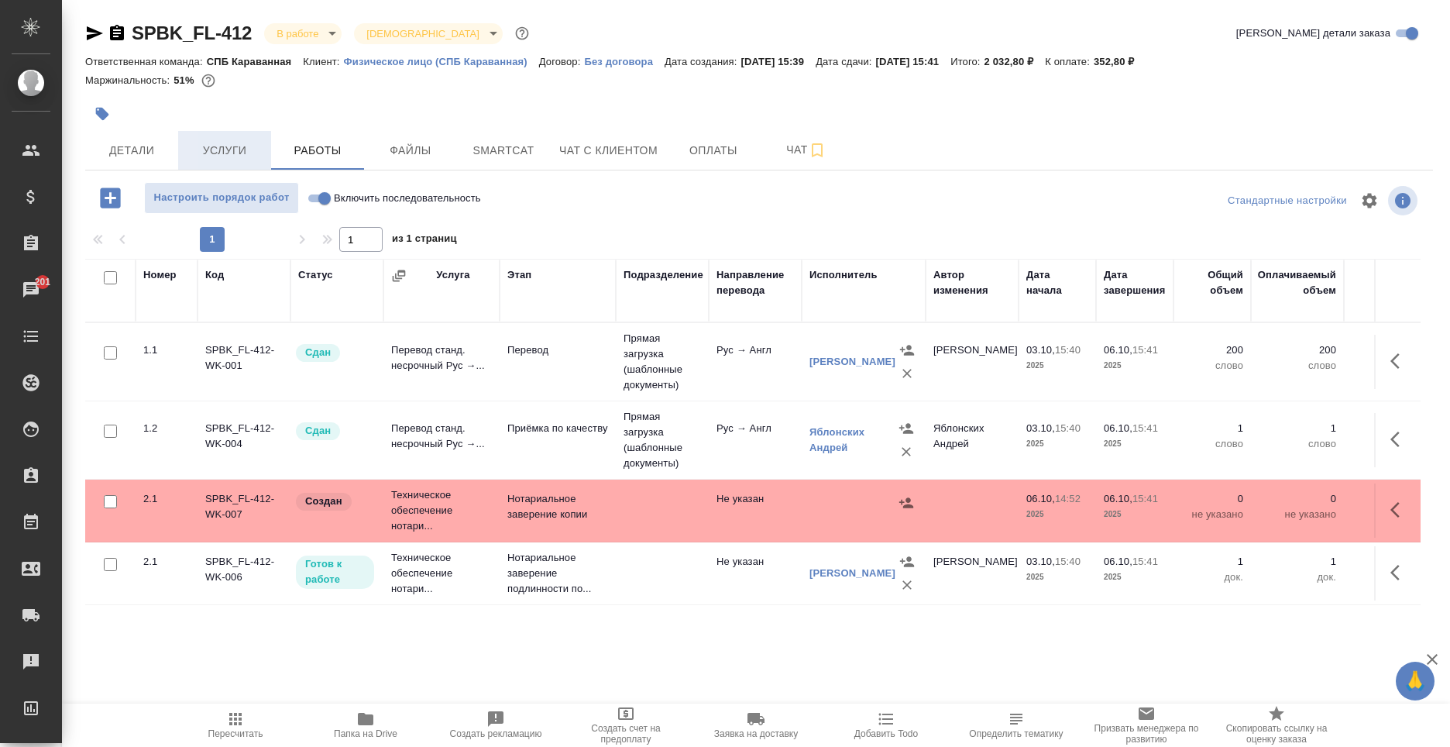
click at [222, 143] on span "Услуги" at bounding box center [224, 150] width 74 height 19
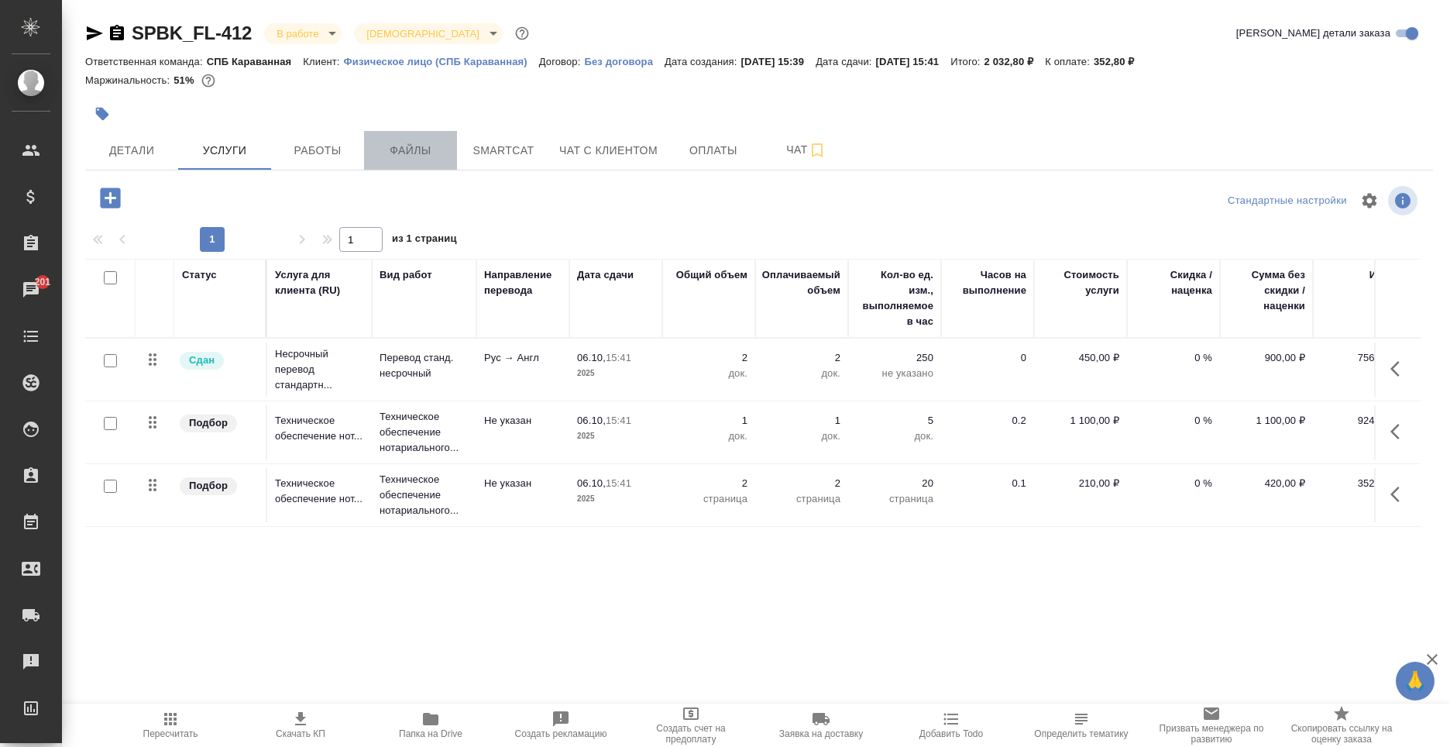
click at [416, 166] on button "Файлы" at bounding box center [410, 150] width 93 height 39
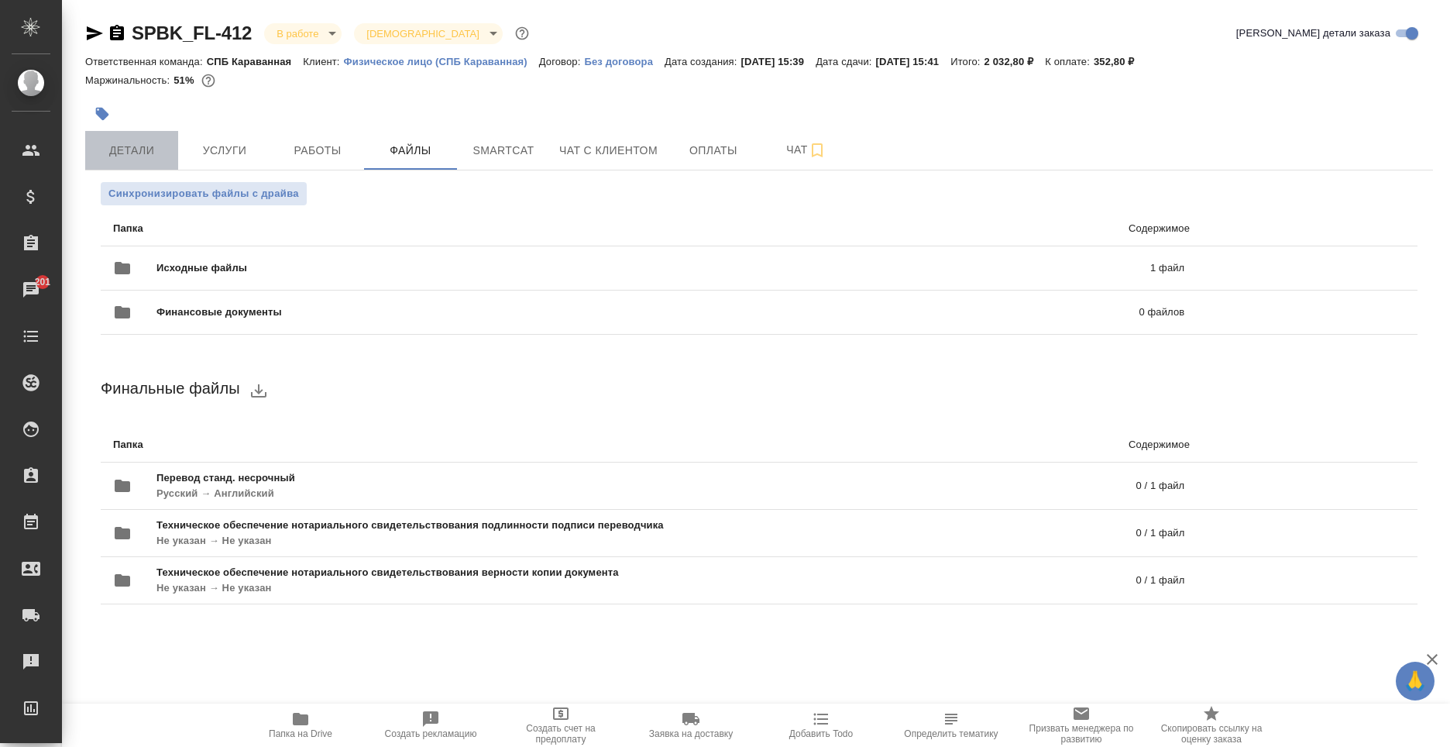
click at [166, 160] on button "Детали" at bounding box center [131, 150] width 93 height 39
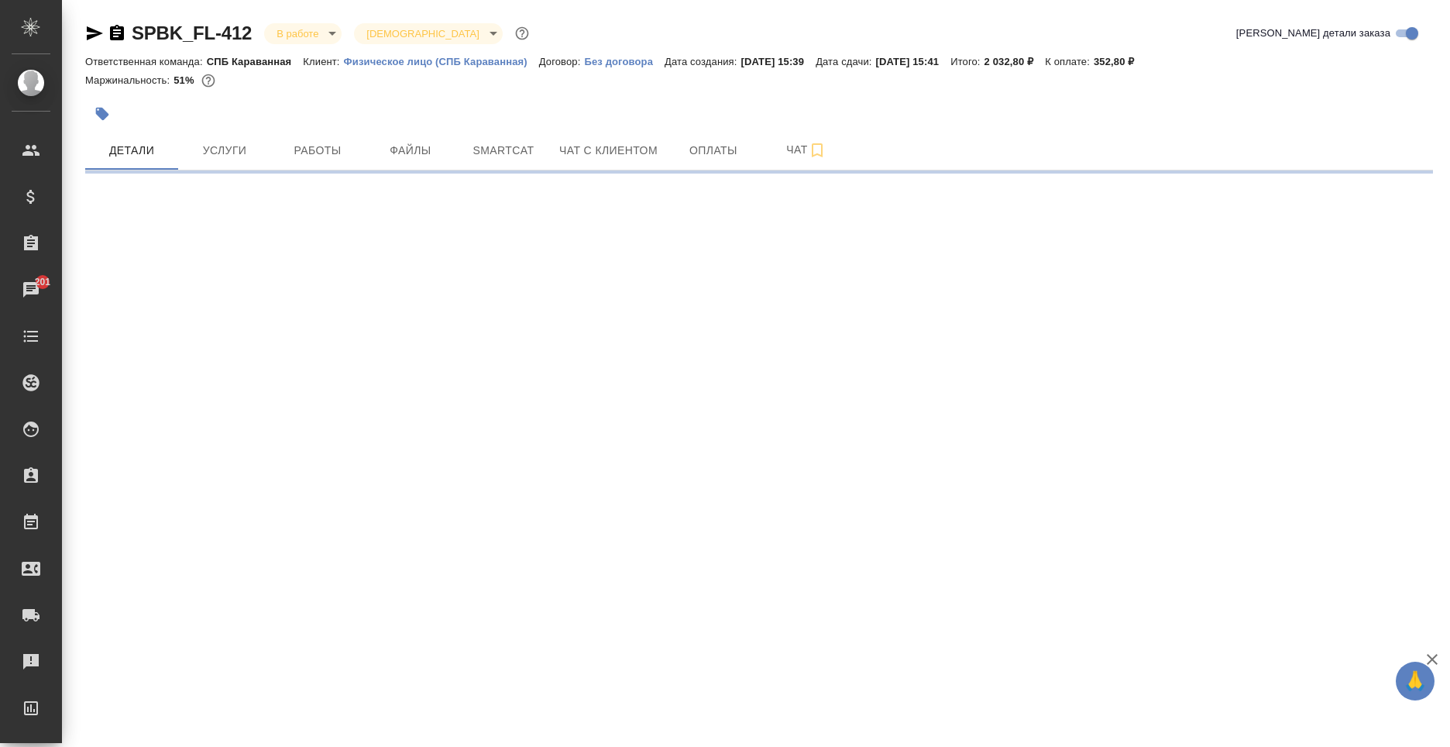
select select "RU"
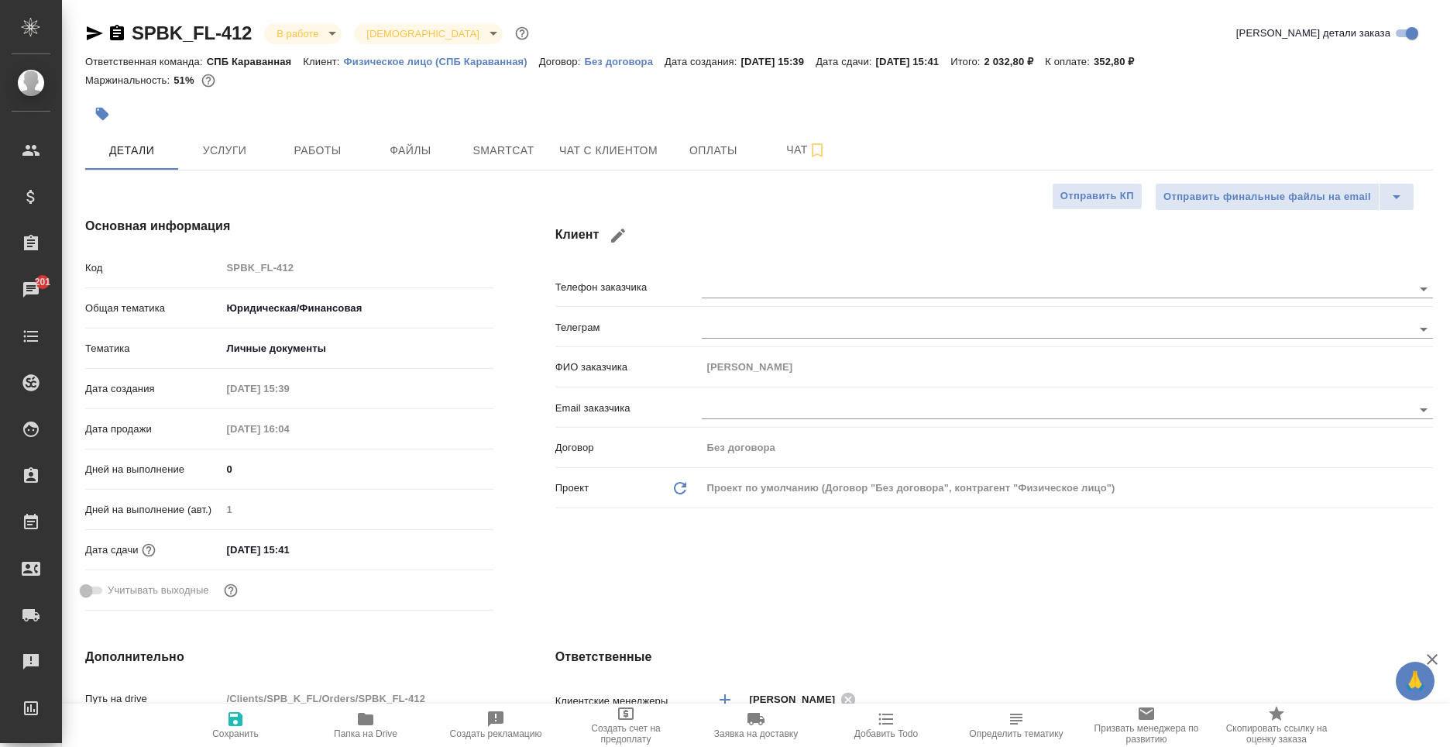
type textarea "x"
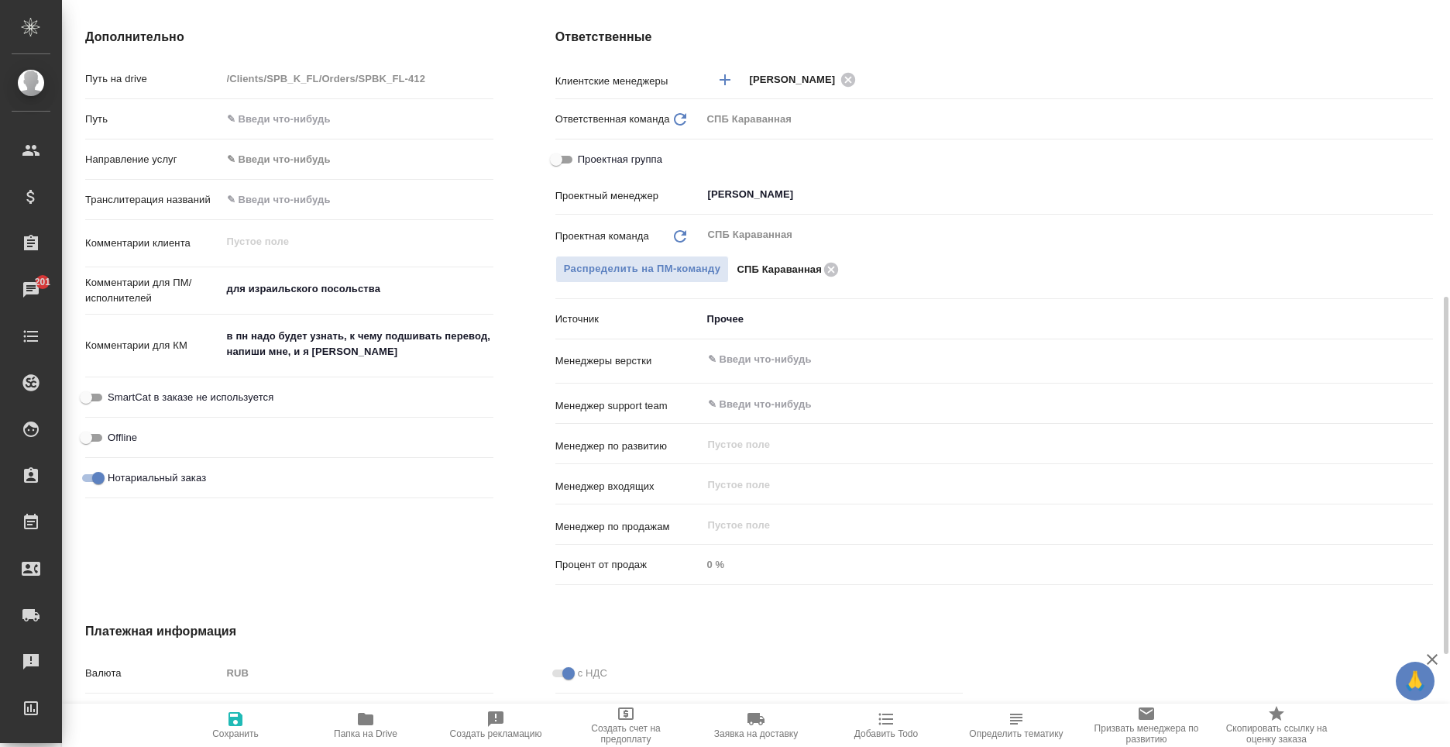
type textarea "x"
click at [361, 362] on textarea "в пн надо будет узнать, к чему подшивать перевод, напиши мне, и я спрошу" at bounding box center [357, 345] width 270 height 42
type textarea "x"
click at [411, 283] on textarea "для израильского посольства" at bounding box center [358, 289] width 272 height 26
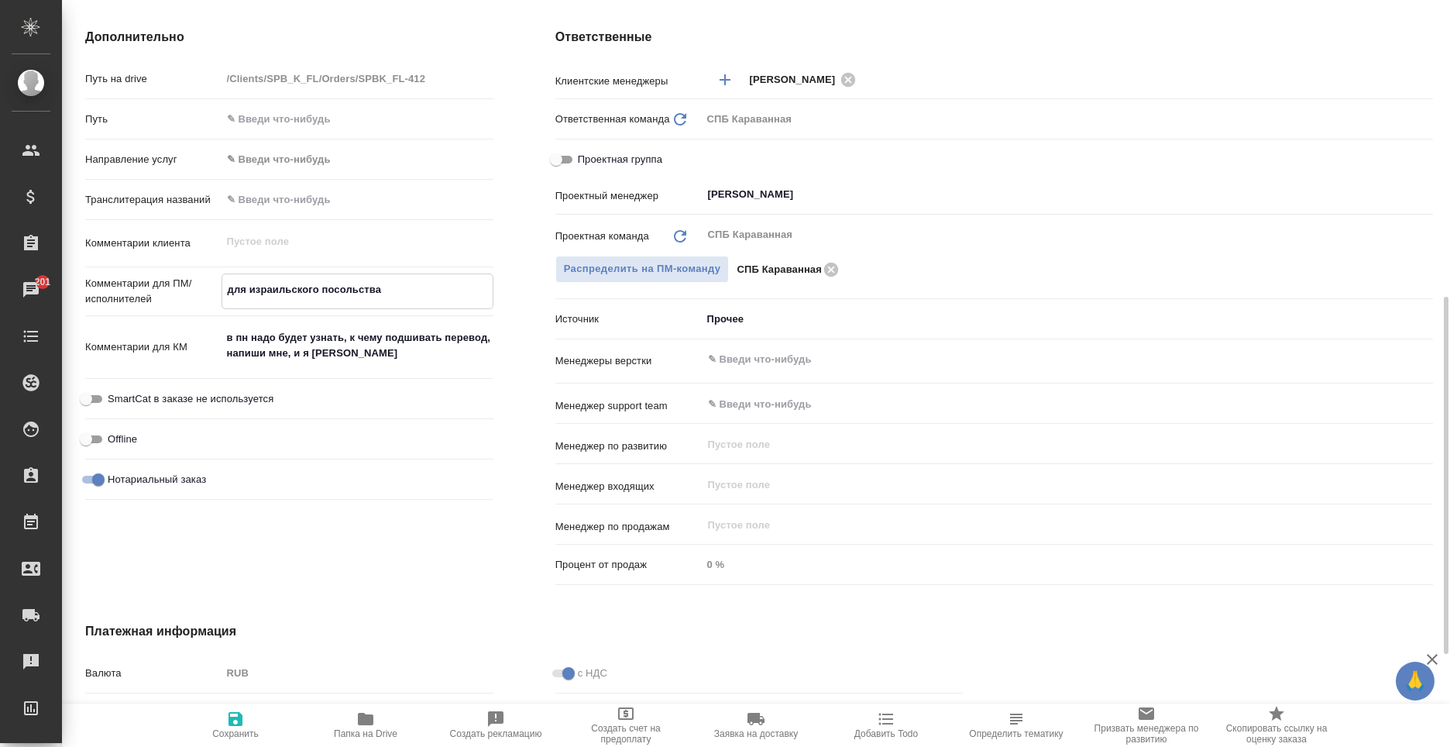
type textarea "x"
type textarea "для израильского посольства"
type textarea "x"
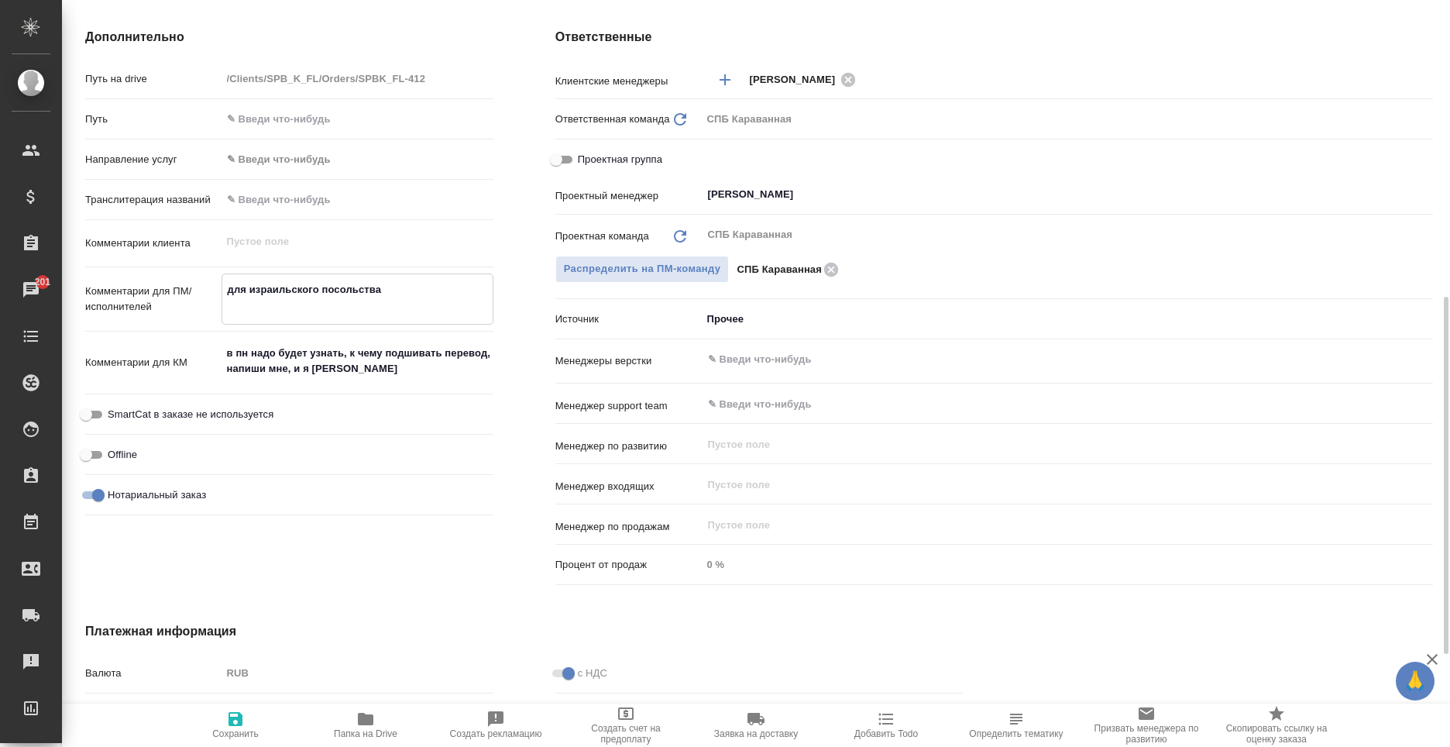
type textarea "для израильского посольства п"
type textarea "x"
type textarea "для израильского посольства поп"
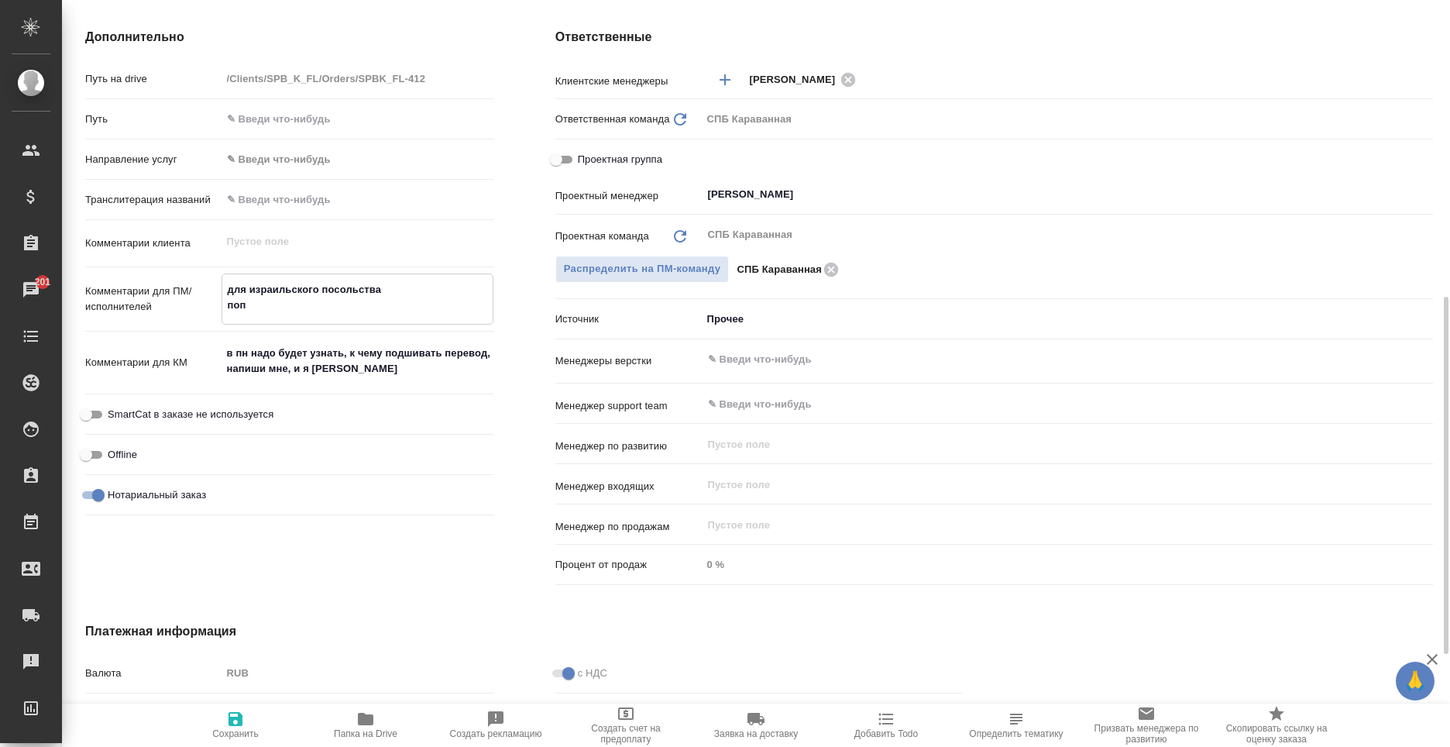
type textarea "x"
type textarea "для израильского посольства попр"
type textarea "x"
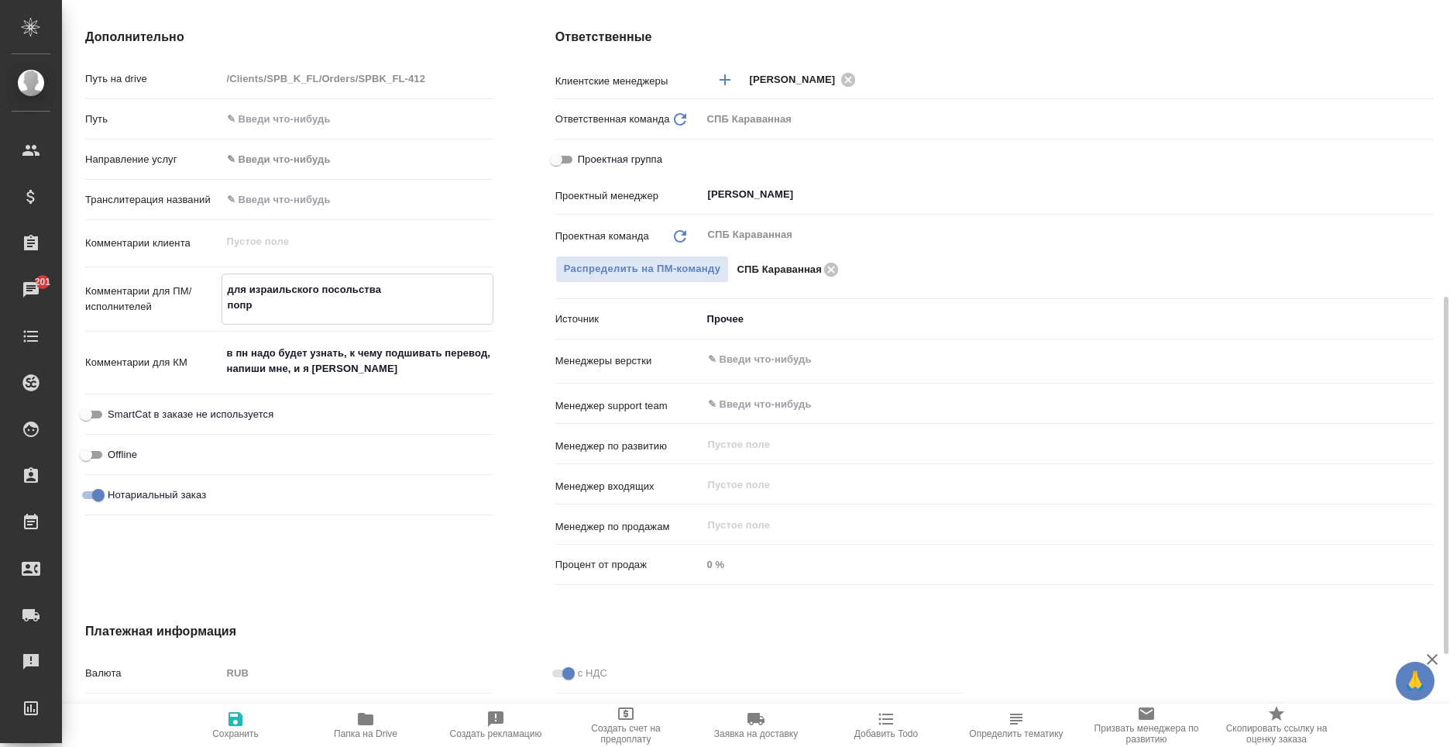
type textarea "x"
type textarea "для израильского посольства попро"
type textarea "x"
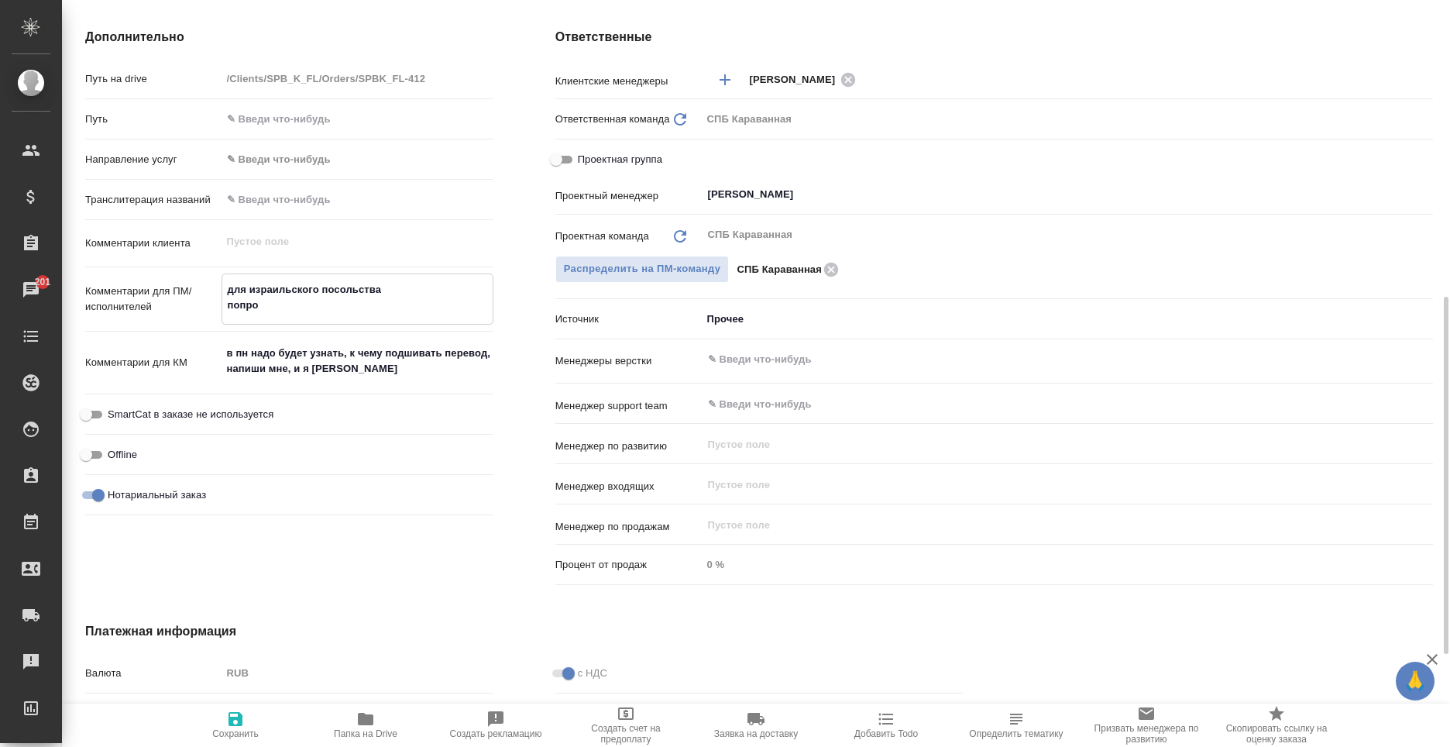
type textarea "x"
type textarea "для израильского посольства попрос"
type textarea "x"
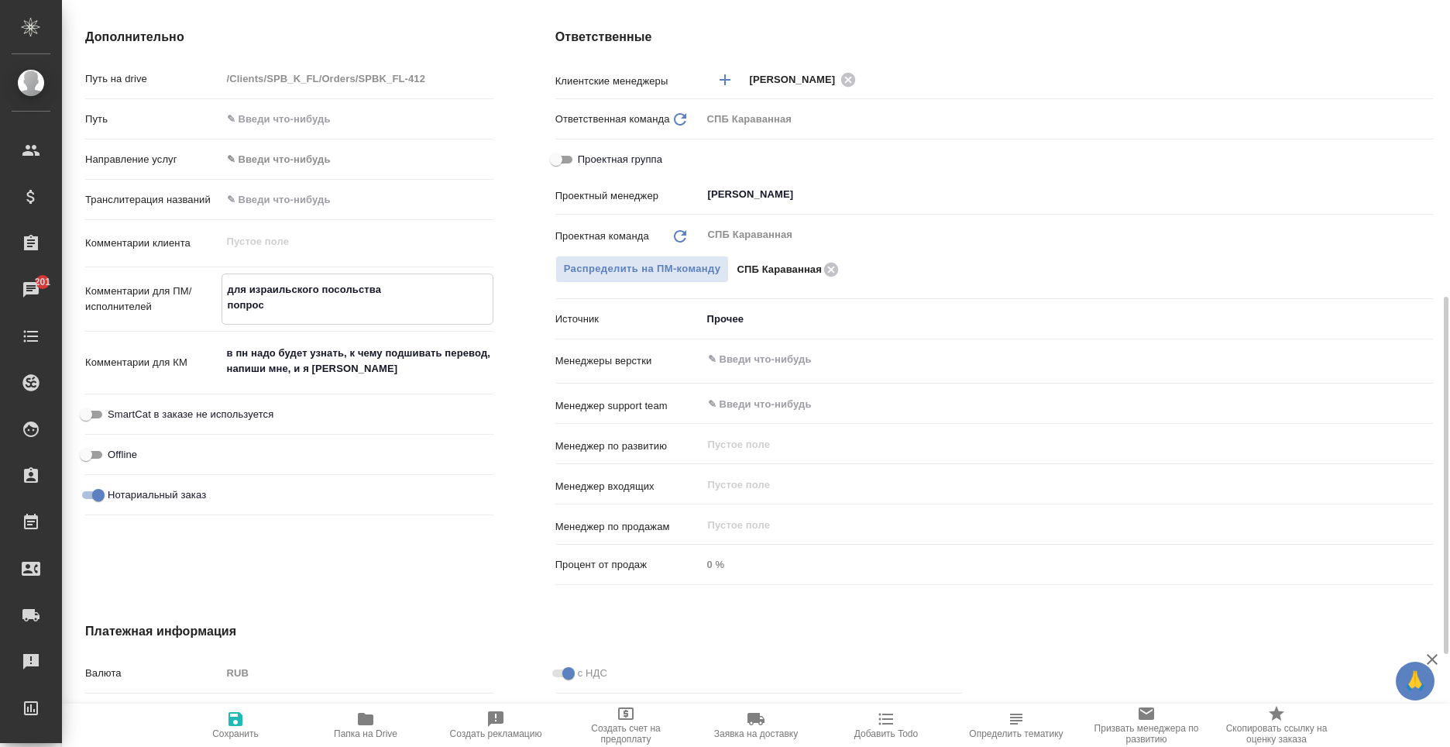
type textarea "x"
type textarea "для израильского посольства попроси"
type textarea "x"
type textarea "для израильского посольства попросил"
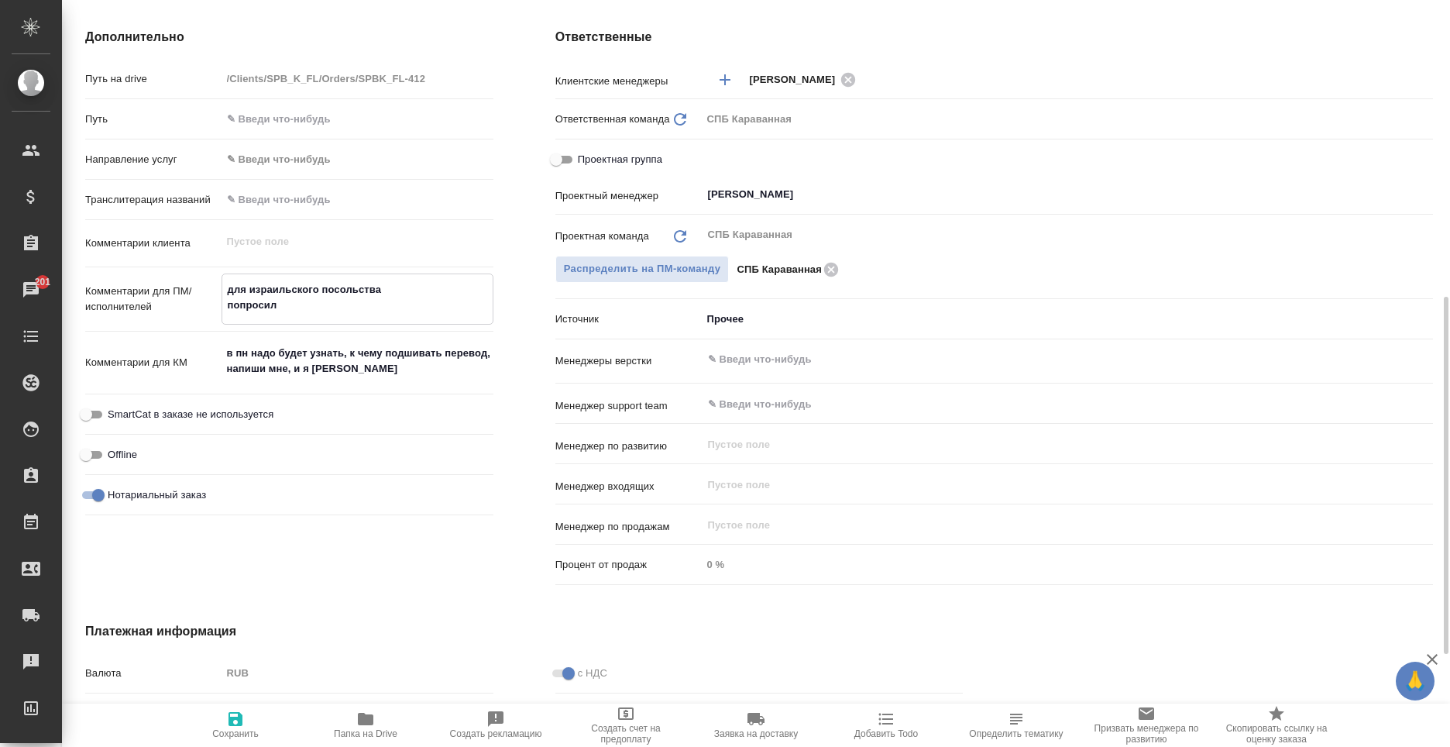
type textarea "x"
type textarea "для израильского посольства попросили"
type textarea "x"
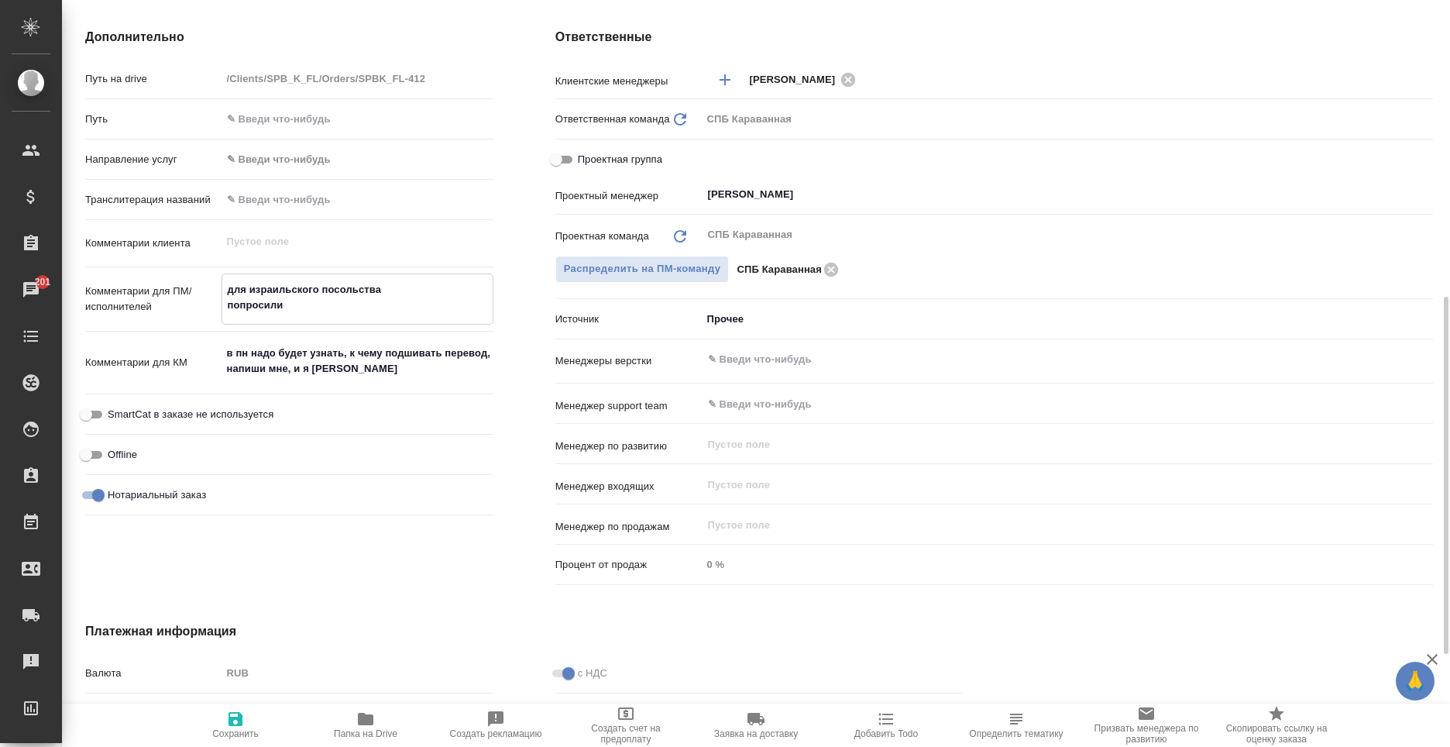
type textarea "x"
type textarea "для израильского посольства попросили"
type textarea "x"
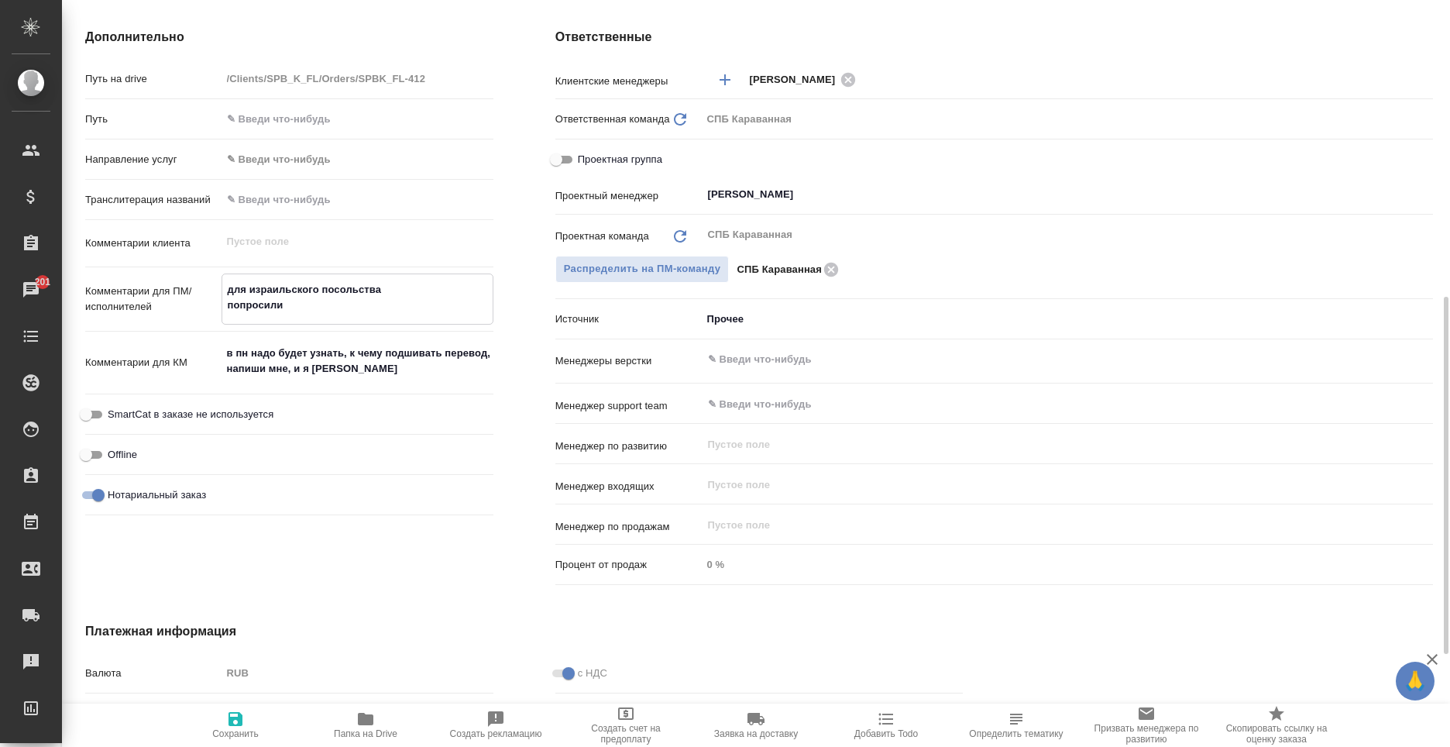
type textarea "x"
type textarea "для израильского посольства попросили п"
type textarea "x"
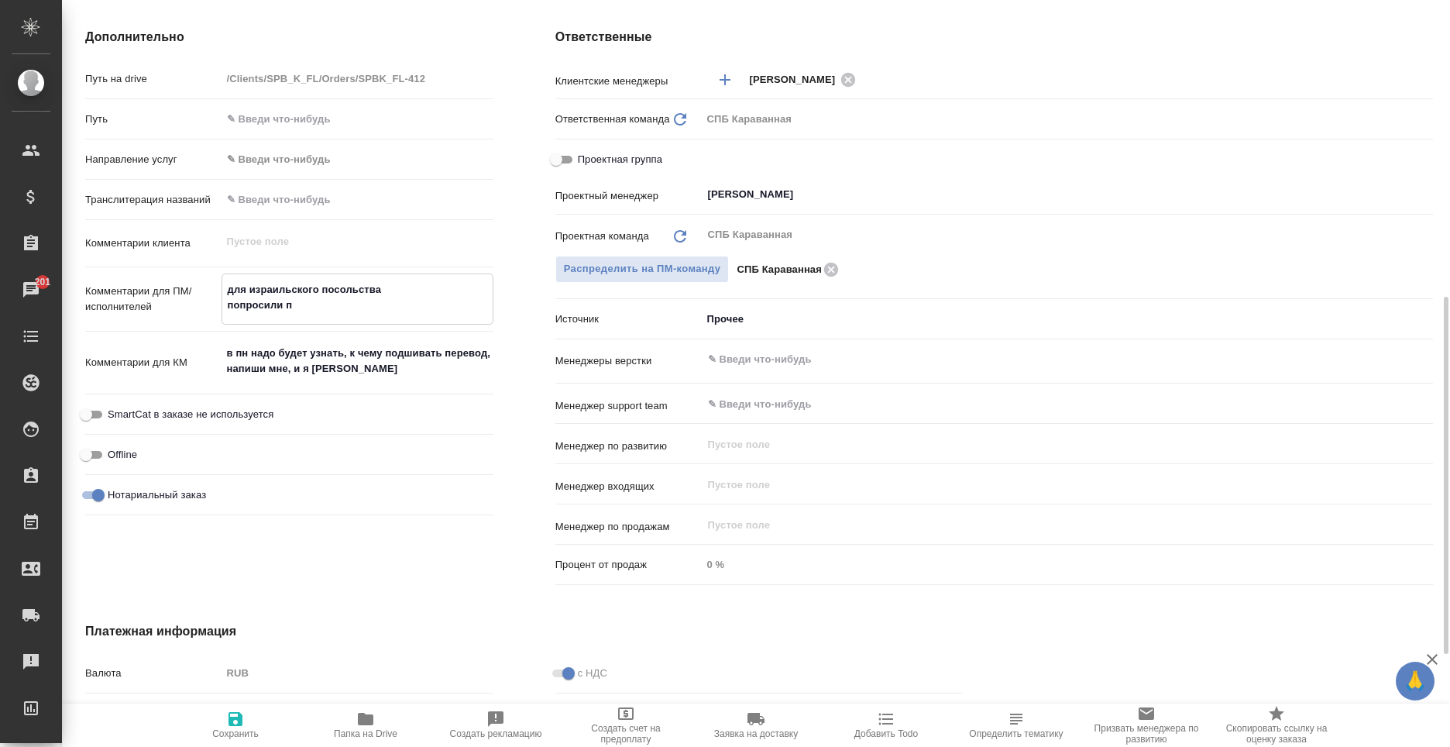
type textarea "для израильского посольства попросили по"
type textarea "x"
type textarea "для израильского посольства попросили под"
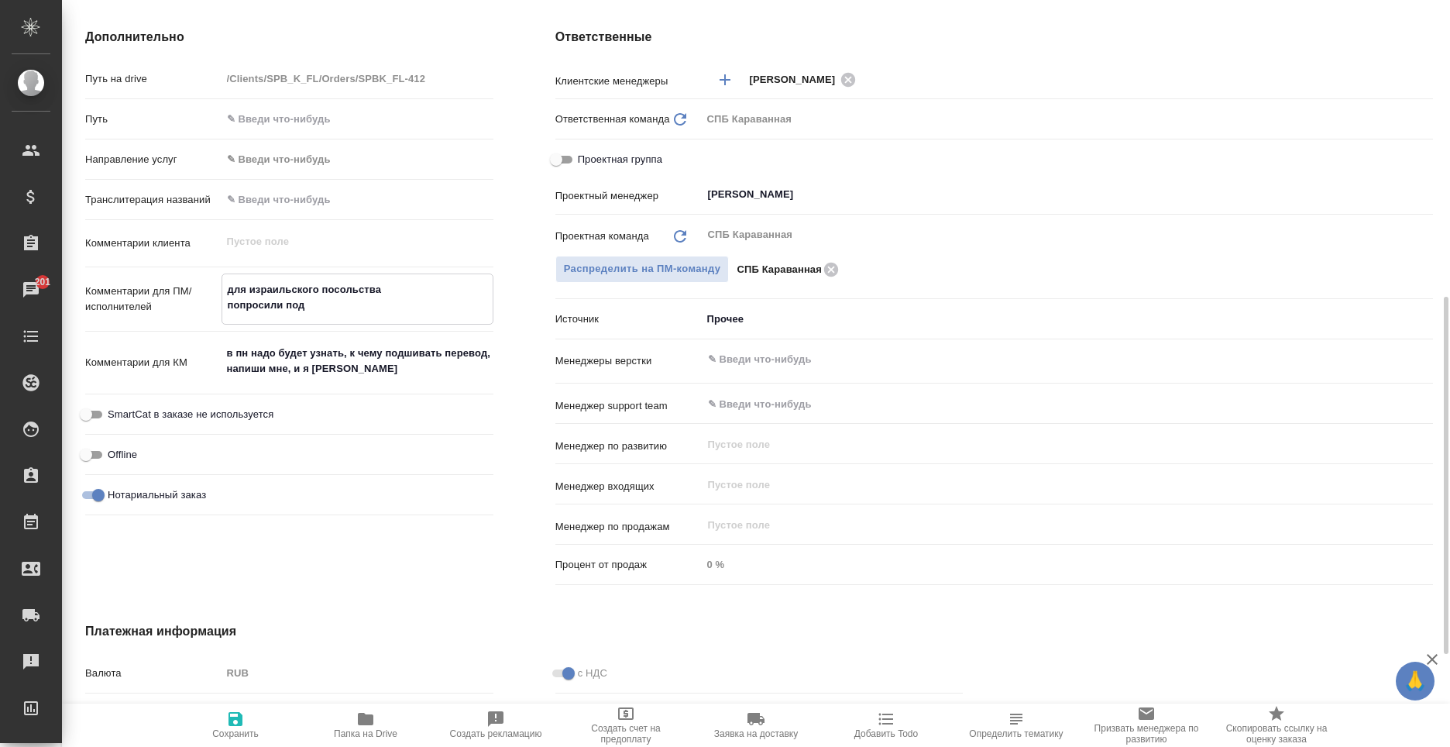
type textarea "x"
type textarea "для израильского посольства попросили подш"
type textarea "x"
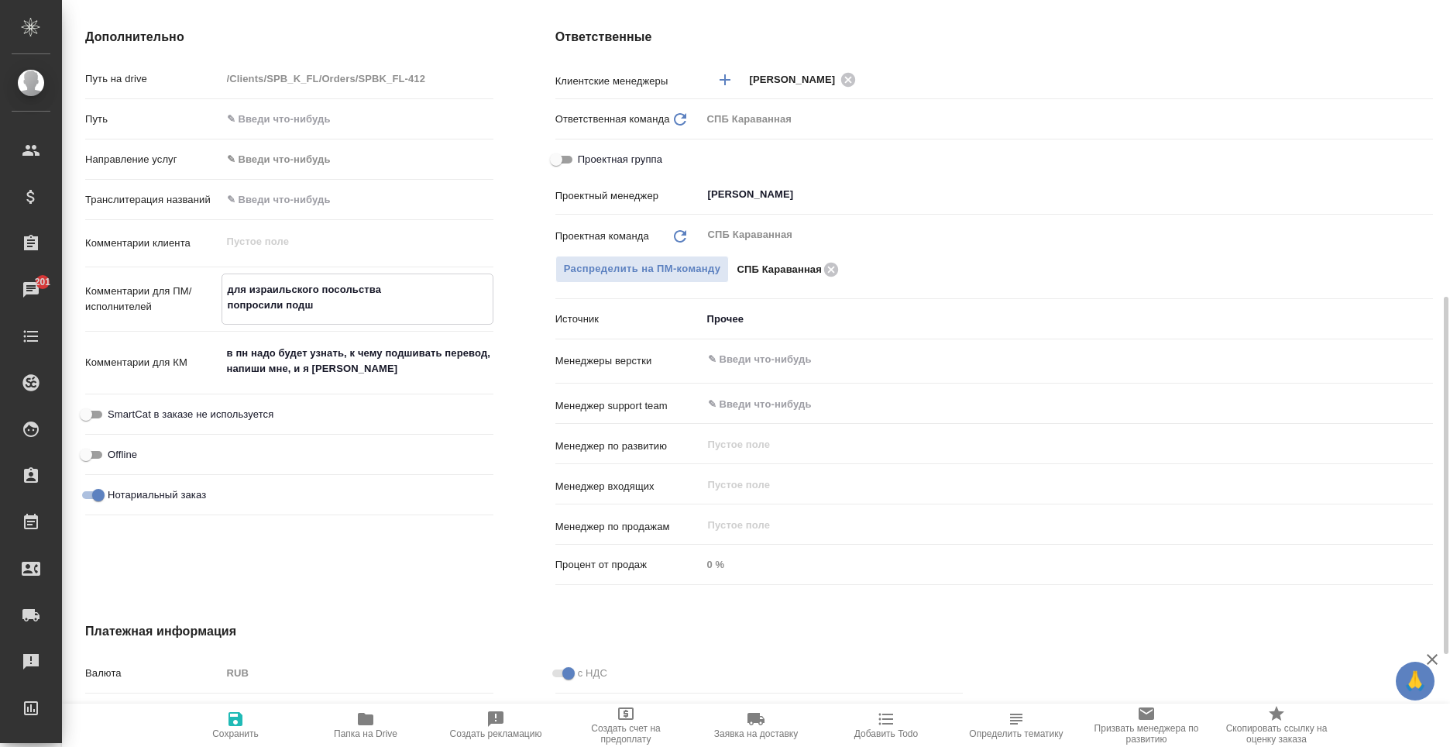
type textarea "x"
type textarea "для израильского посольства попросили подши"
type textarea "x"
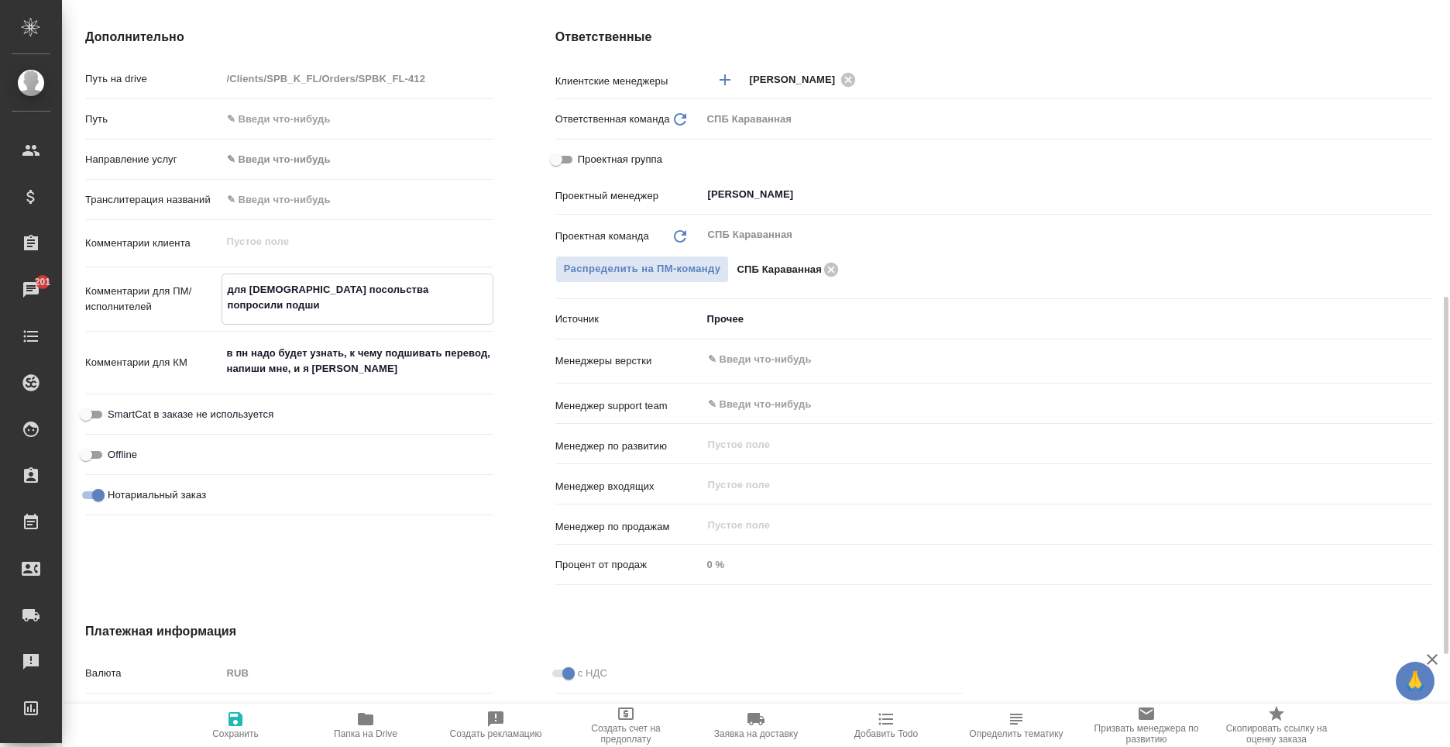
type textarea "x"
type textarea "для израильского посольства попросили подшит"
type textarea "x"
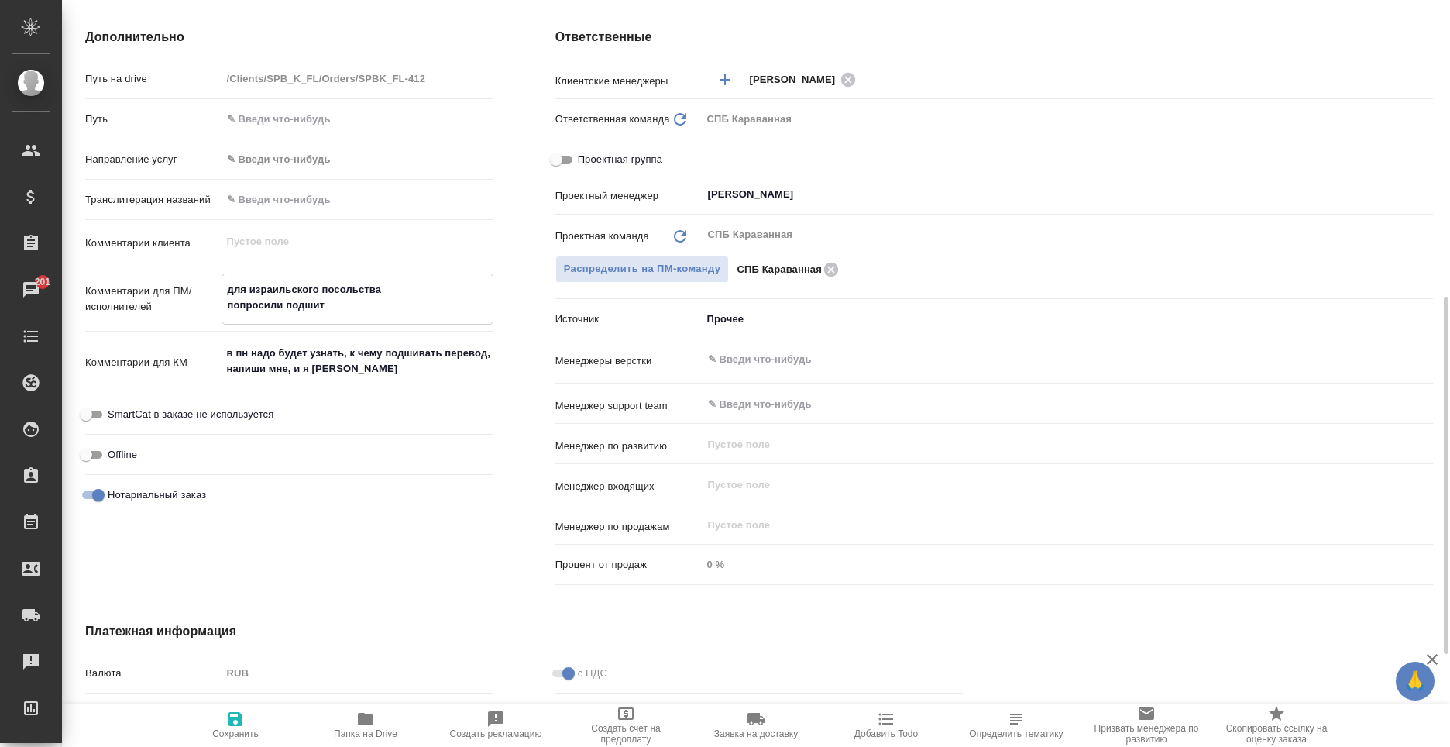
type textarea "x"
type textarea "для израильского посольства попросили подшить"
type textarea "x"
type textarea "для израильского посольства попросили подшить"
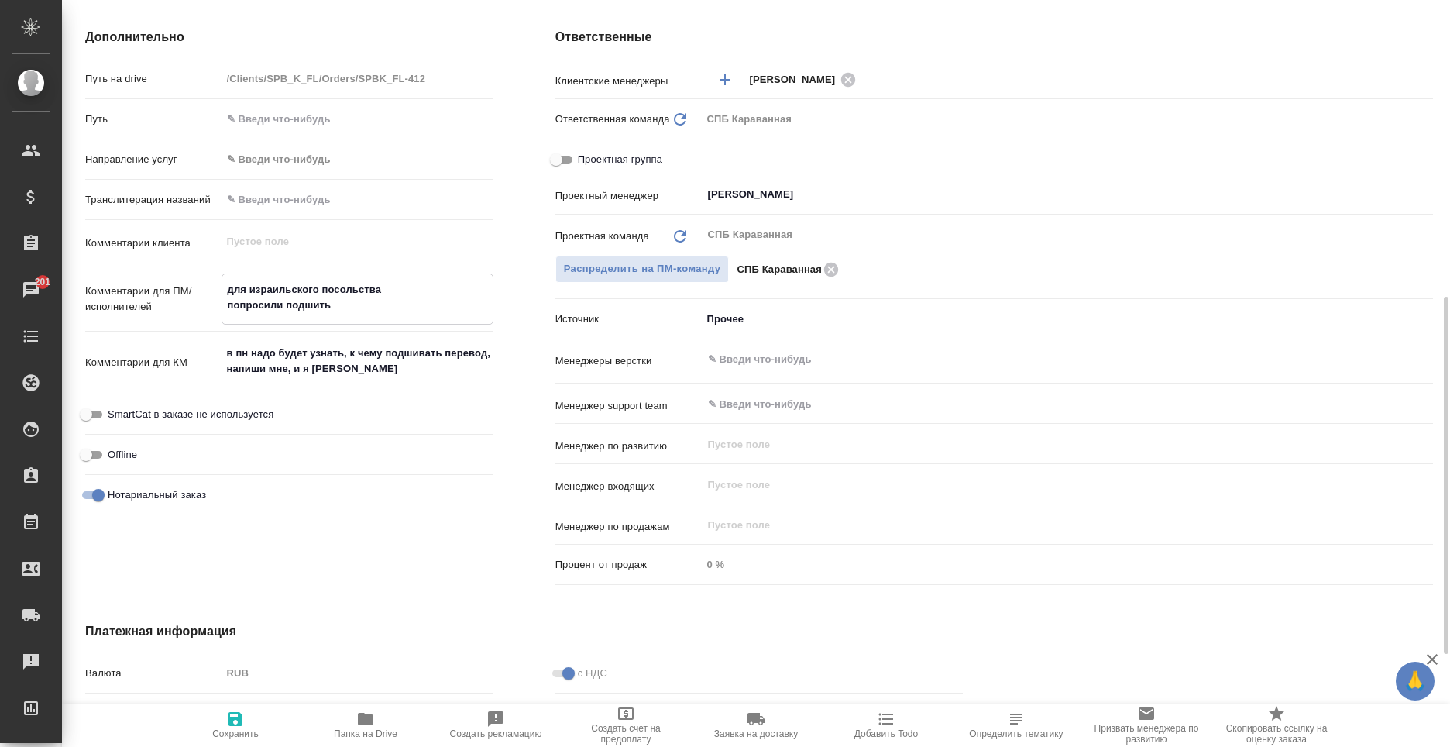
type textarea "x"
type textarea "для израильского посольства попросили подшить в"
type textarea "x"
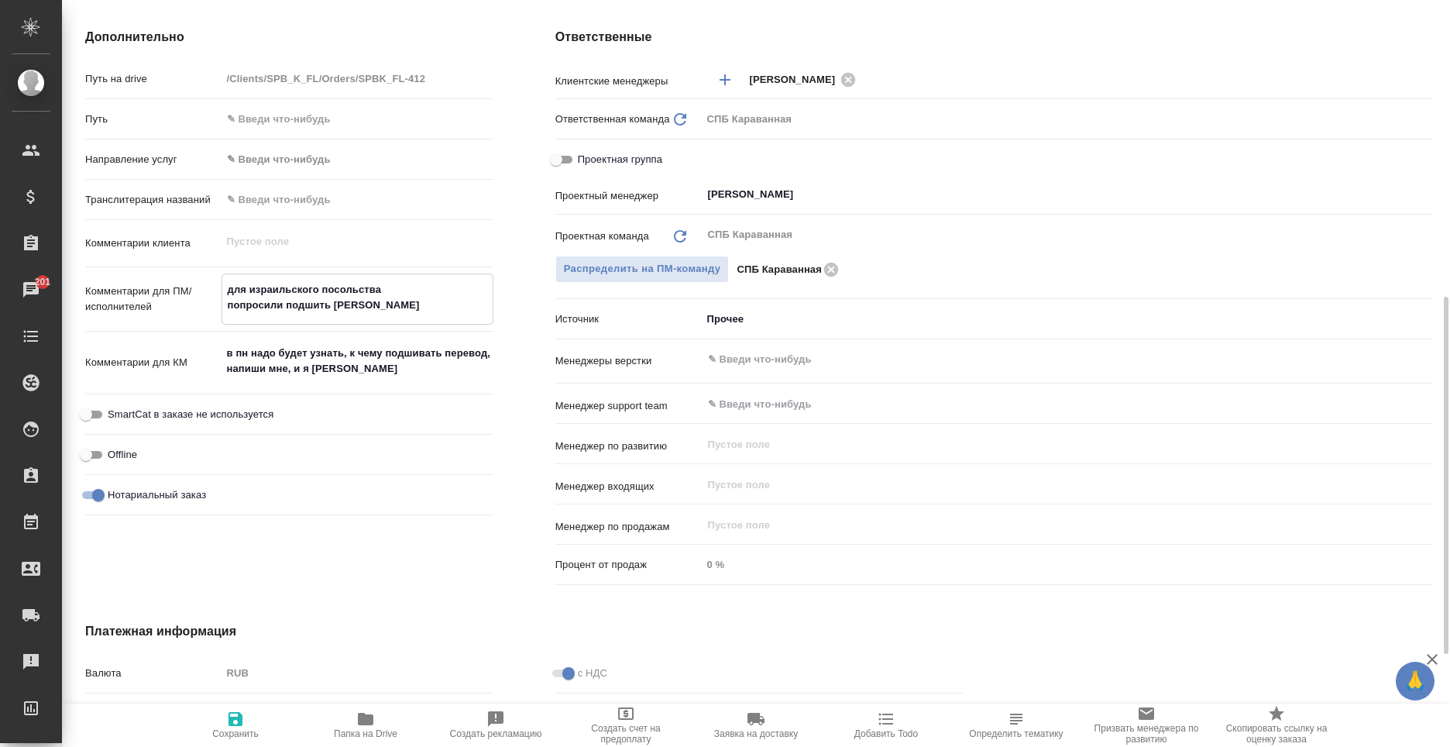
type textarea "x"
type textarea "для израильского посольства попросили подшить в"
type textarea "x"
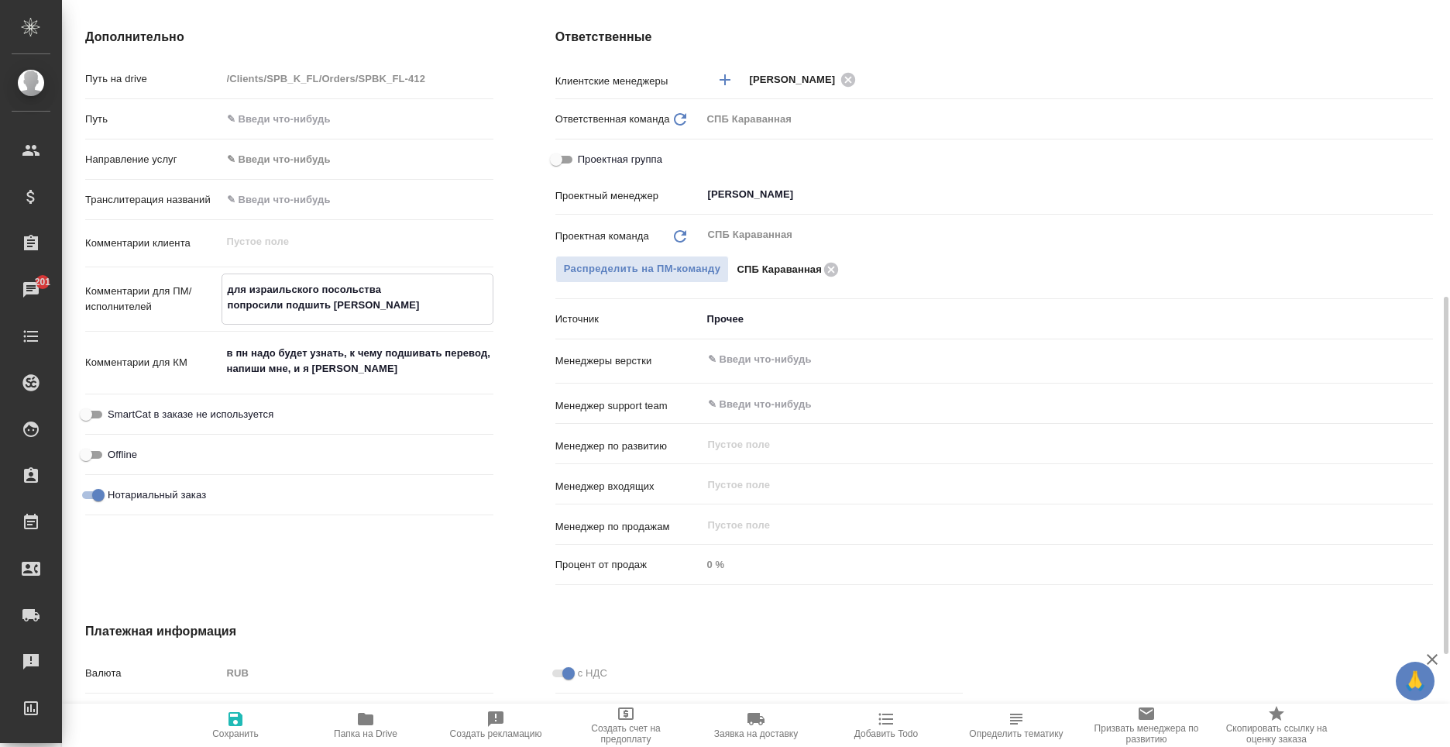
type textarea "x"
type textarea "для израильского посольства попросили подшить в к"
type textarea "x"
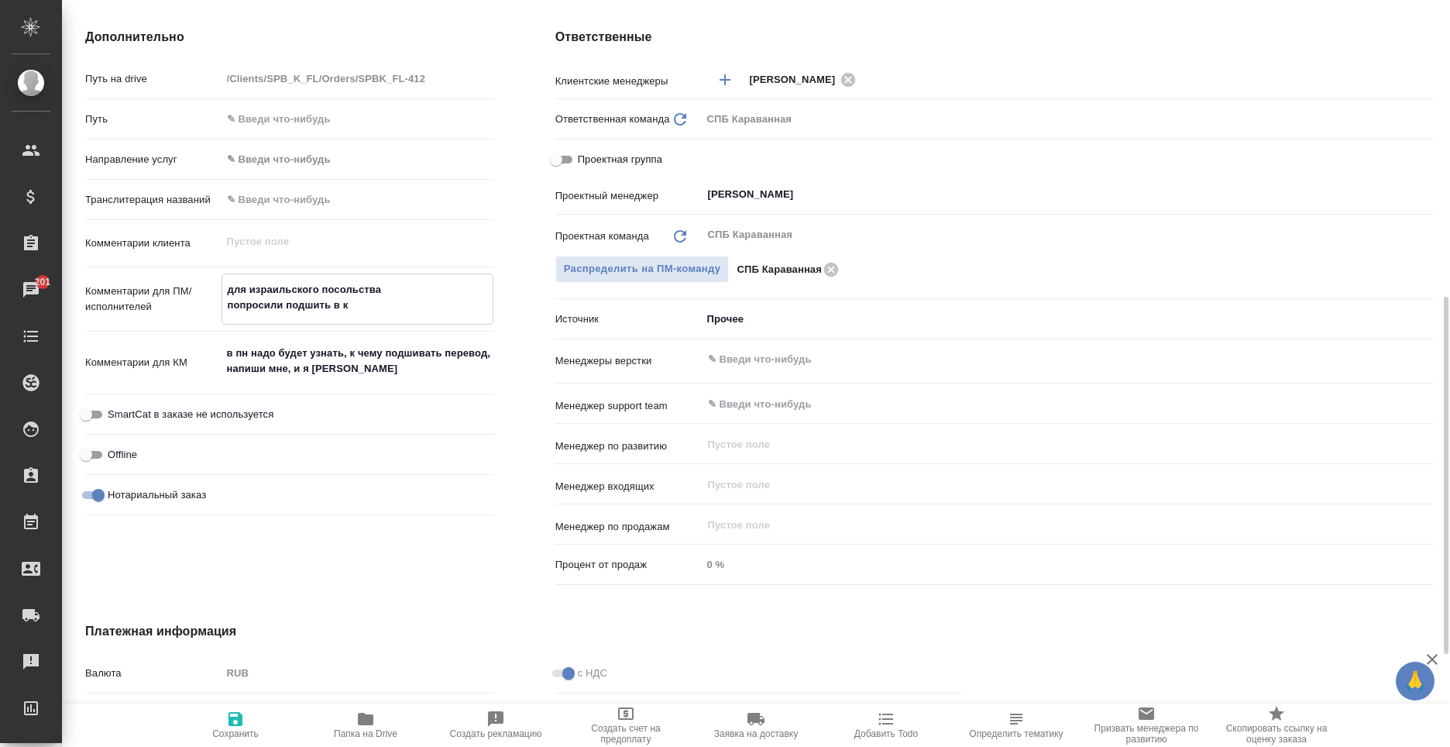
type textarea "для израильского посольства попросили подшить в"
type textarea "x"
type textarea "для израильского посольства попросили подшить в"
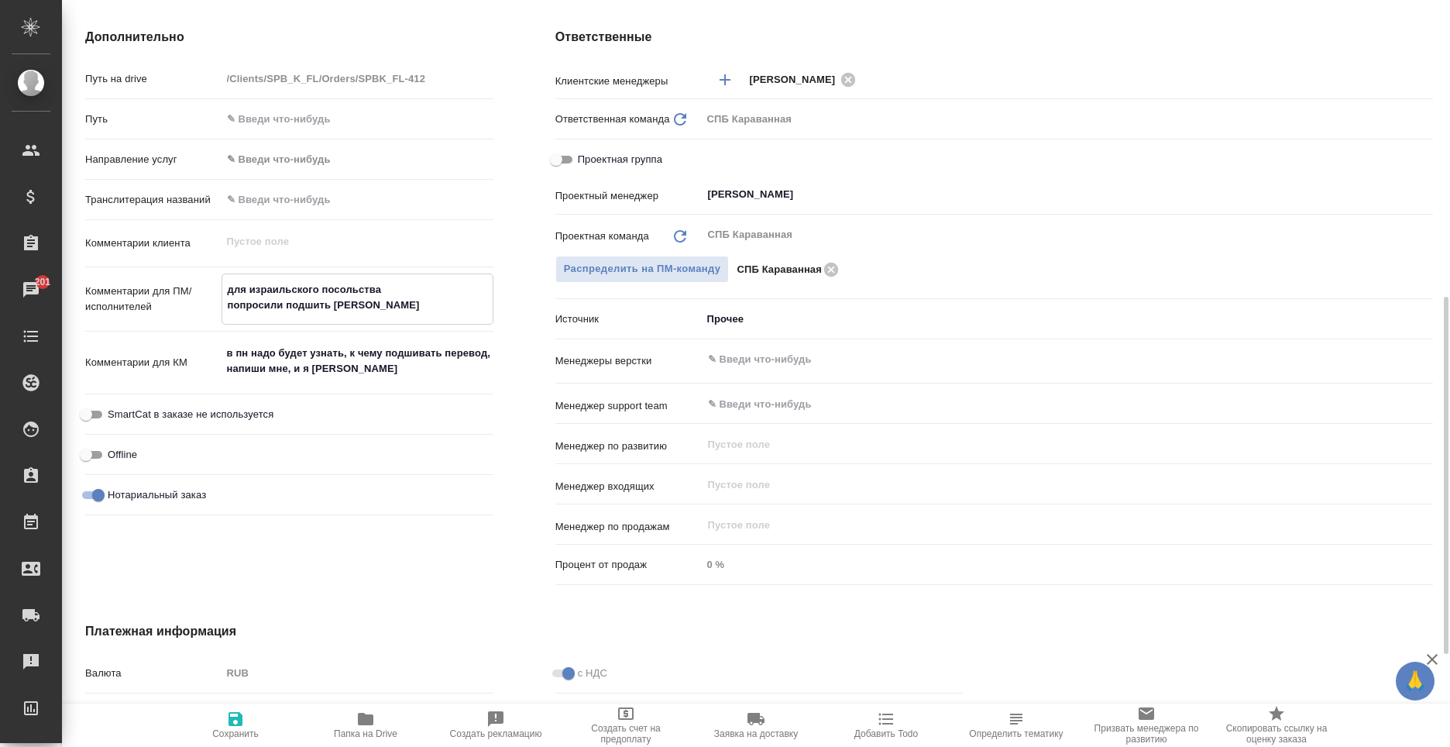
type textarea "x"
type textarea "для израильского посольства попросили подшить"
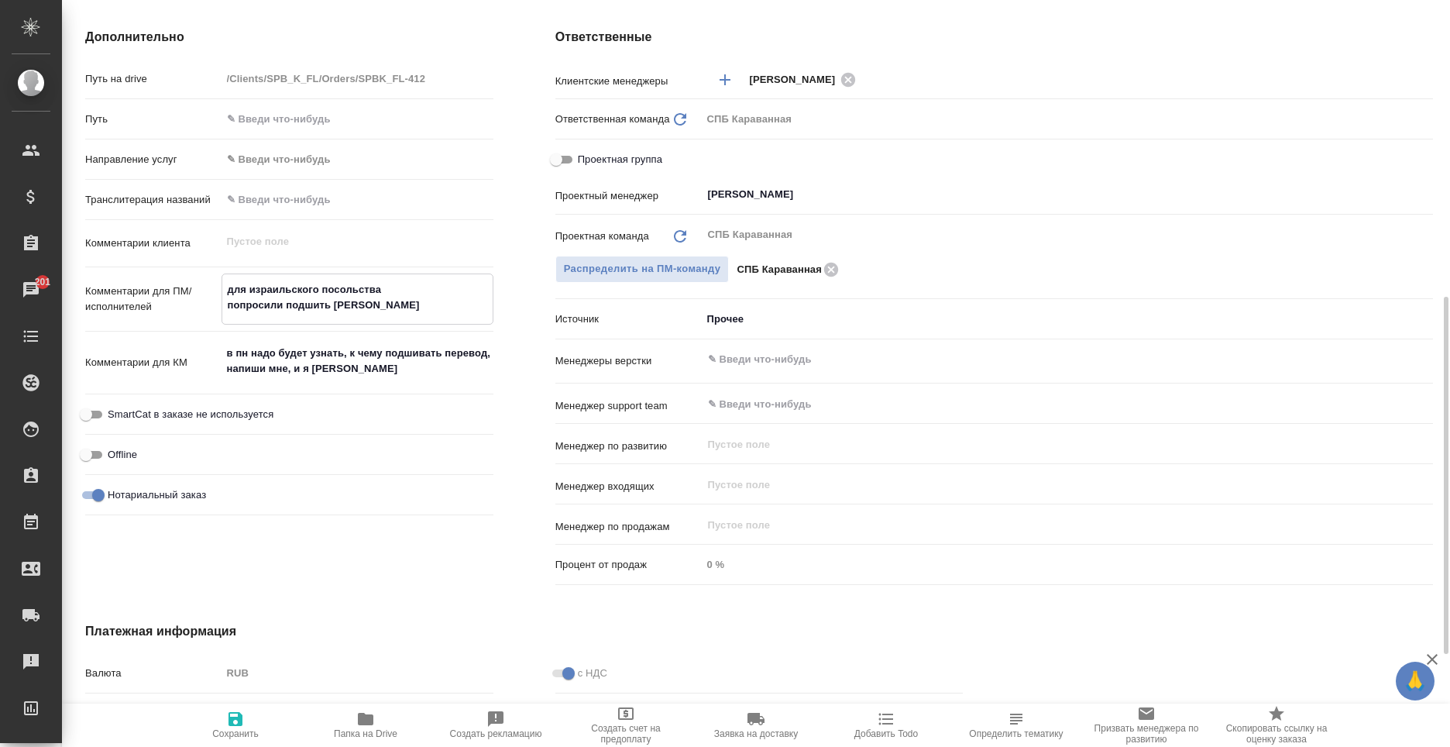
type textarea "x"
type textarea "для израильского посольства попросили подшить к"
type textarea "x"
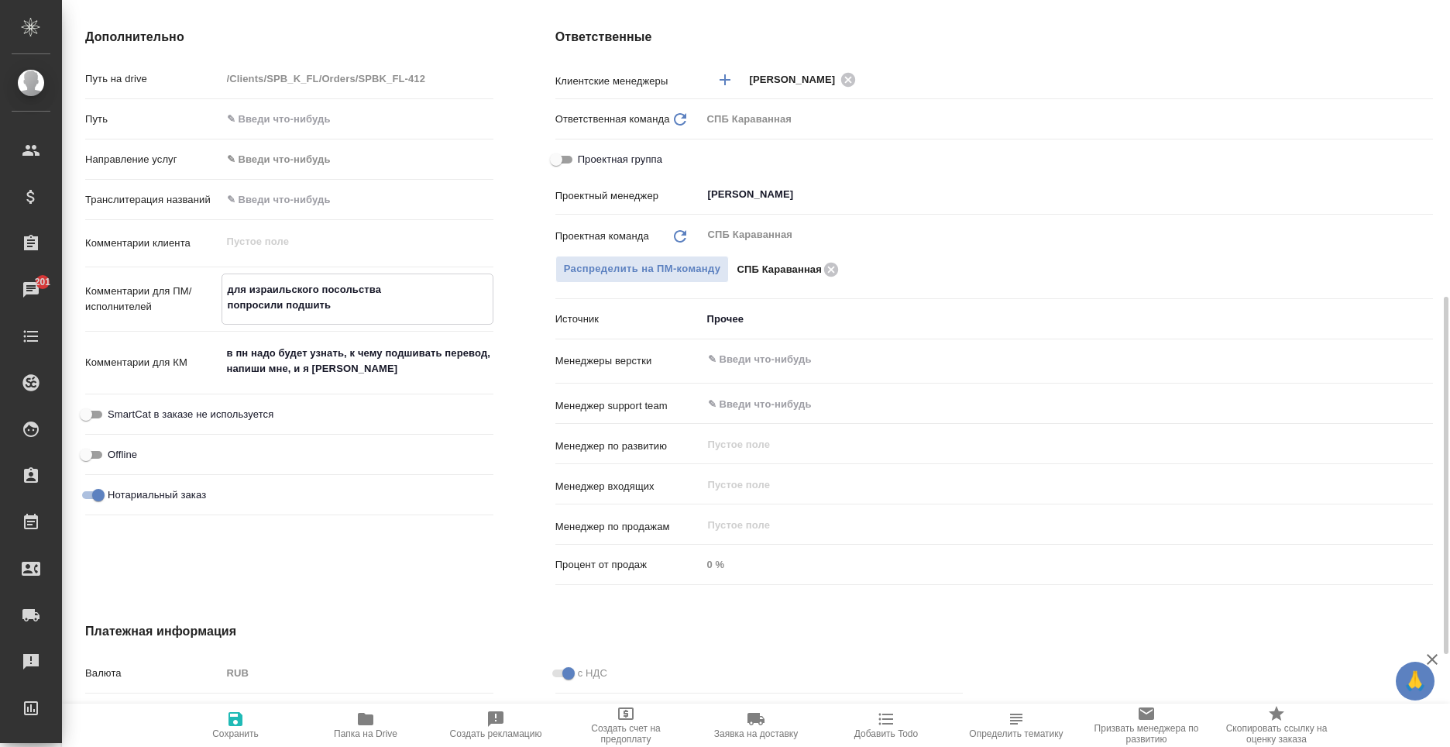
type textarea "x"
type textarea "для израильского посольства попросили подшить к"
type textarea "x"
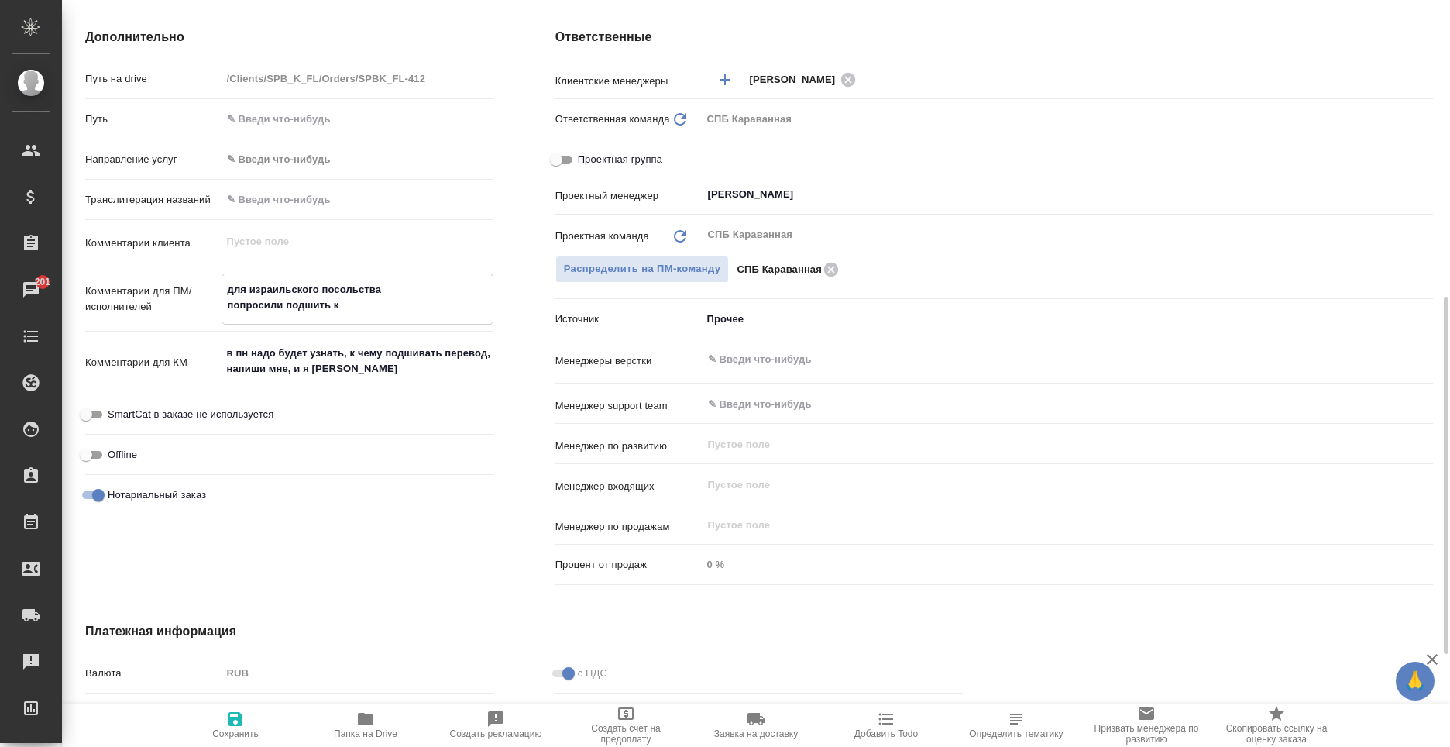
type textarea "для израильского посольства попросили подшить к н"
type textarea "x"
type textarea "для израильского посольства попросили подшить к но"
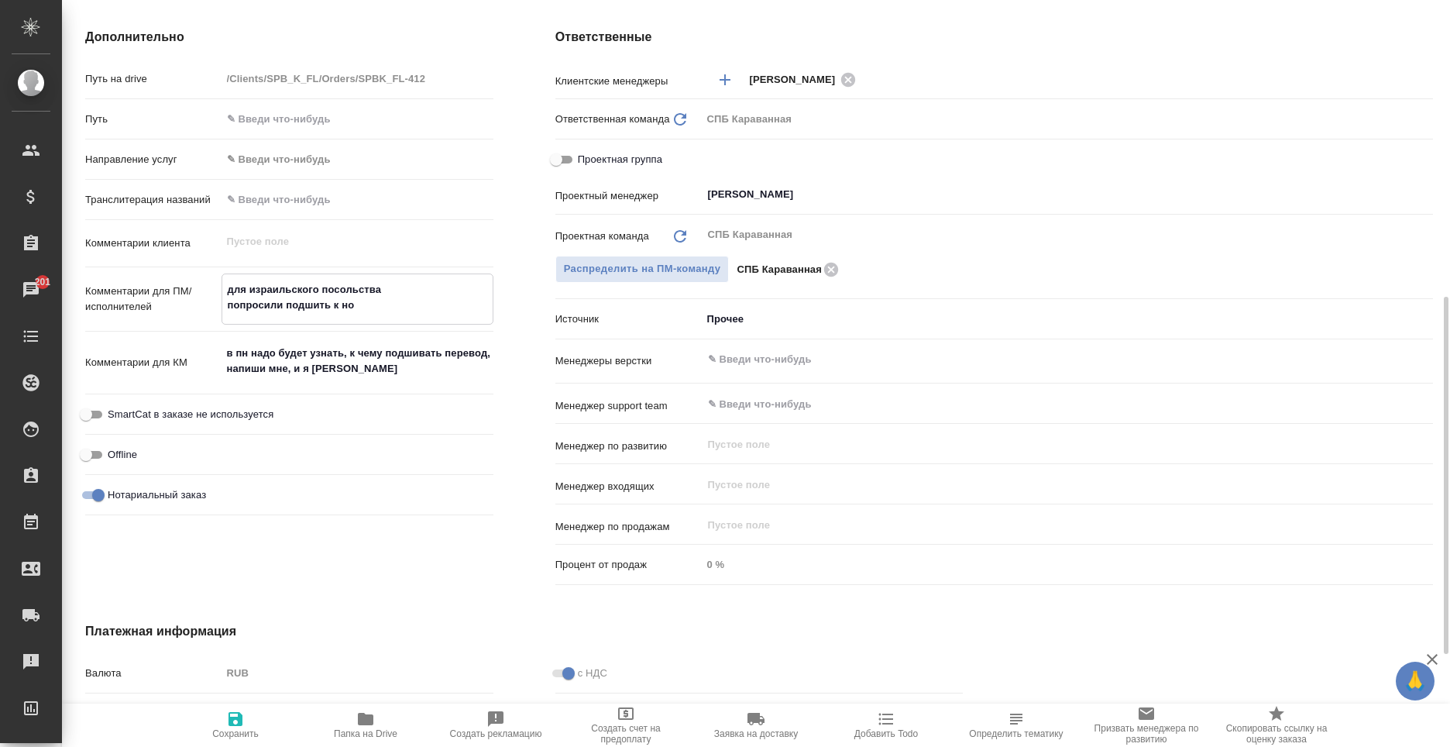
type textarea "x"
type textarea "для израильского посольства попросили подшить к нот"
type textarea "x"
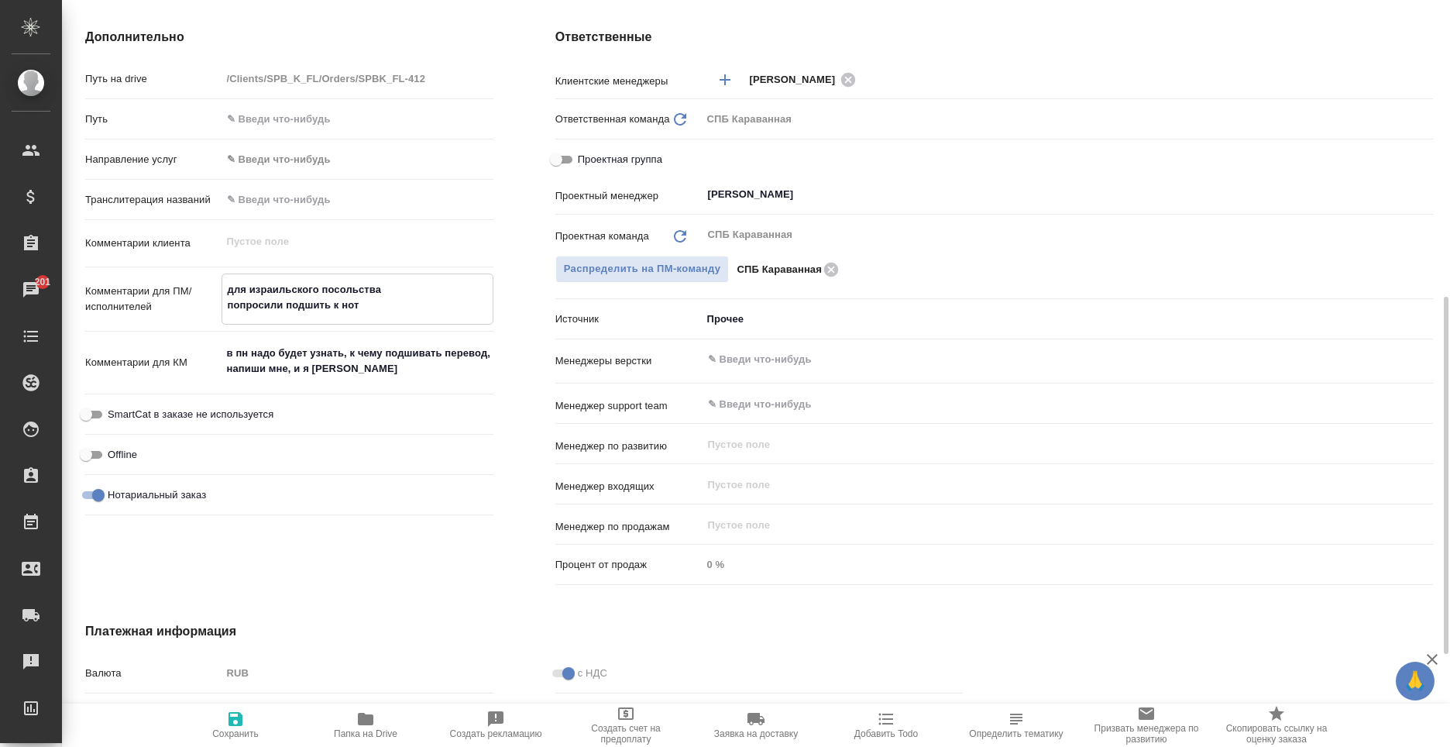
type textarea "x"
type textarea "для израильского посольства попросили подшить к нот"
type textarea "x"
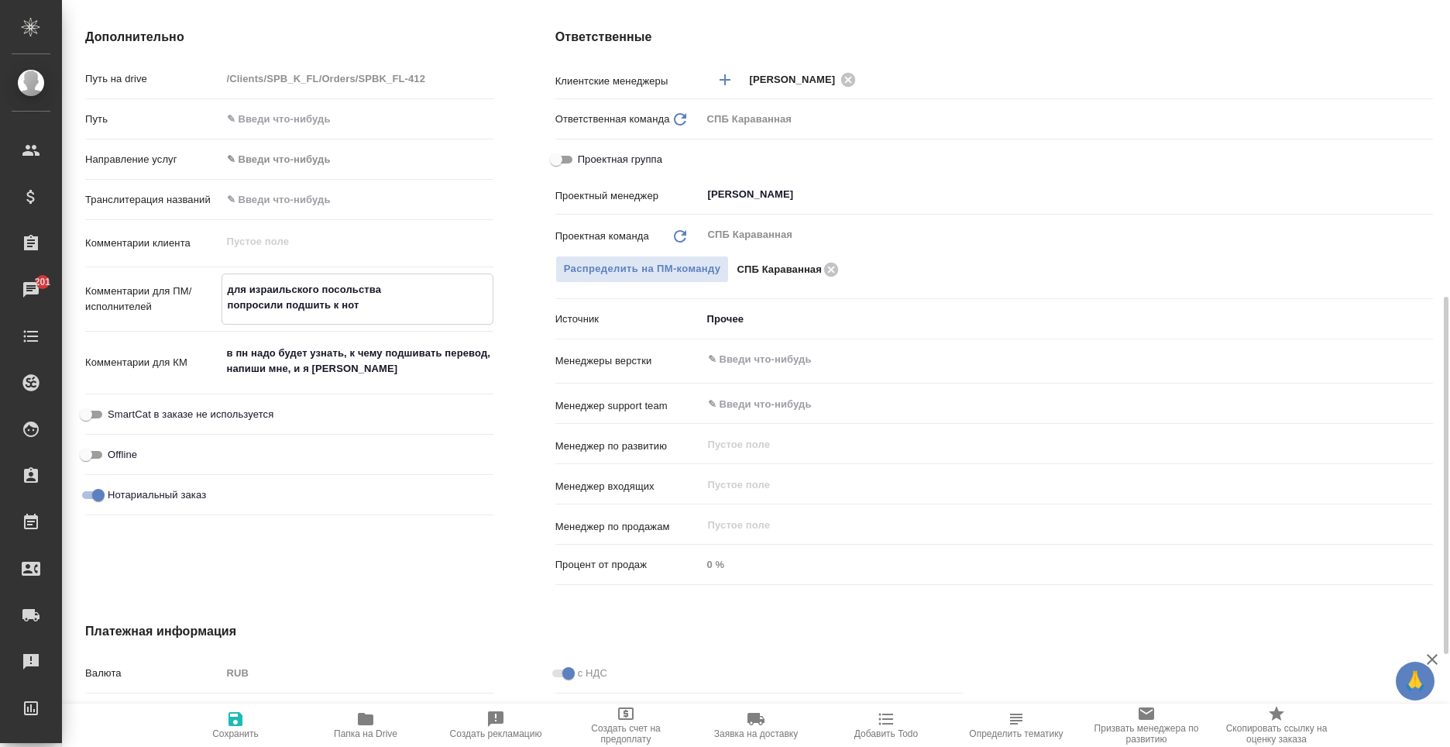
type textarea "x"
type textarea "для израильского посольства попросили подшить к нот з"
type textarea "x"
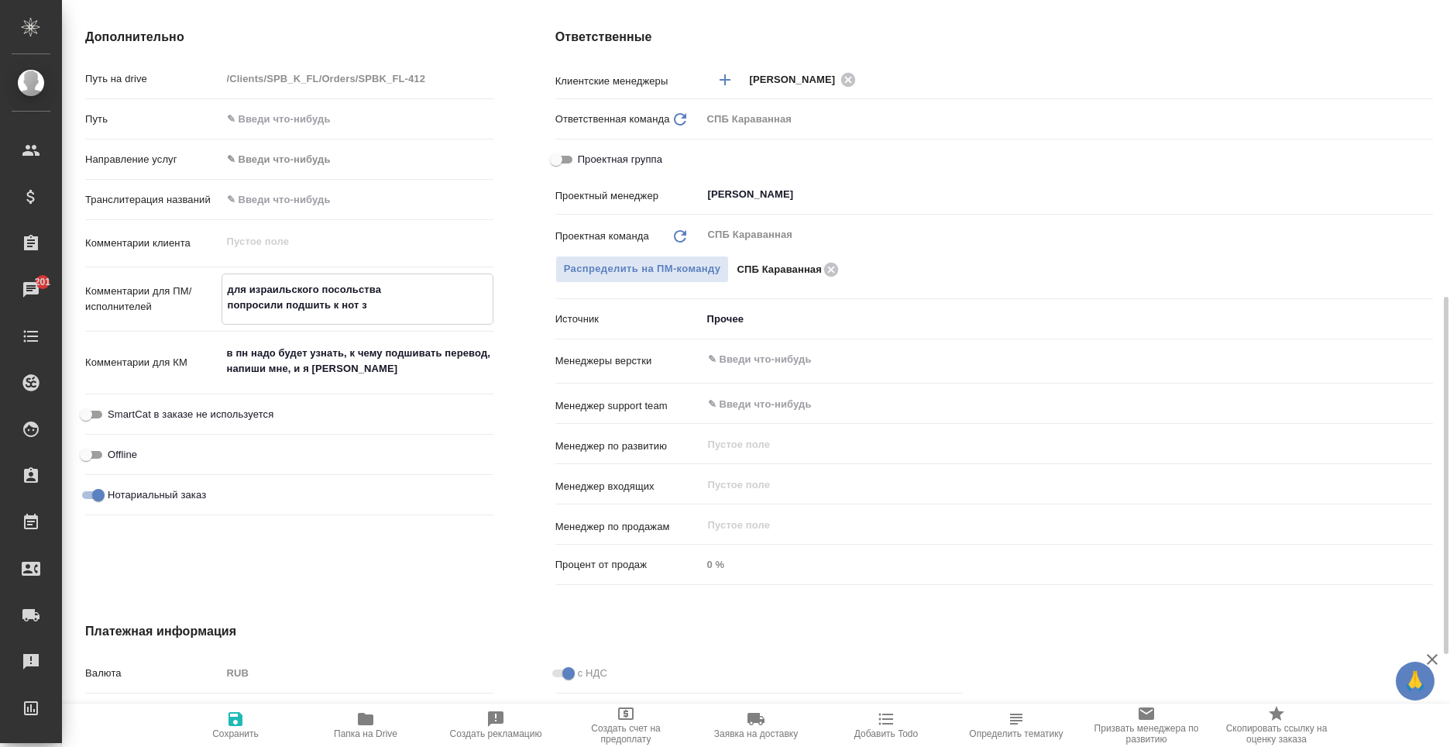
type textarea "x"
type textarea "для израильского посольства попросили подшить к нот за"
type textarea "x"
type textarea "для израильского посольства попросили подшить к нот зав"
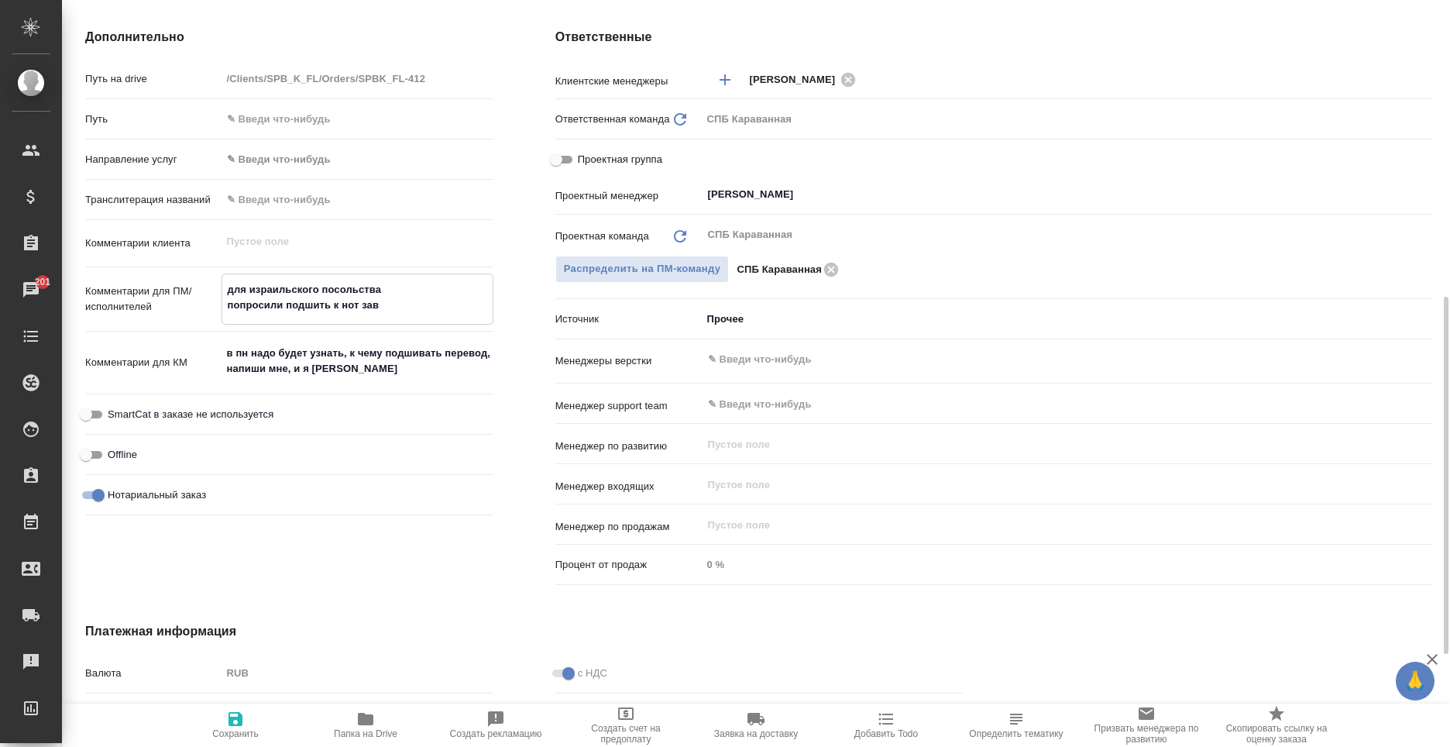
type textarea "x"
type textarea "для израильского посольства попросили подшить к нот зав"
type textarea "x"
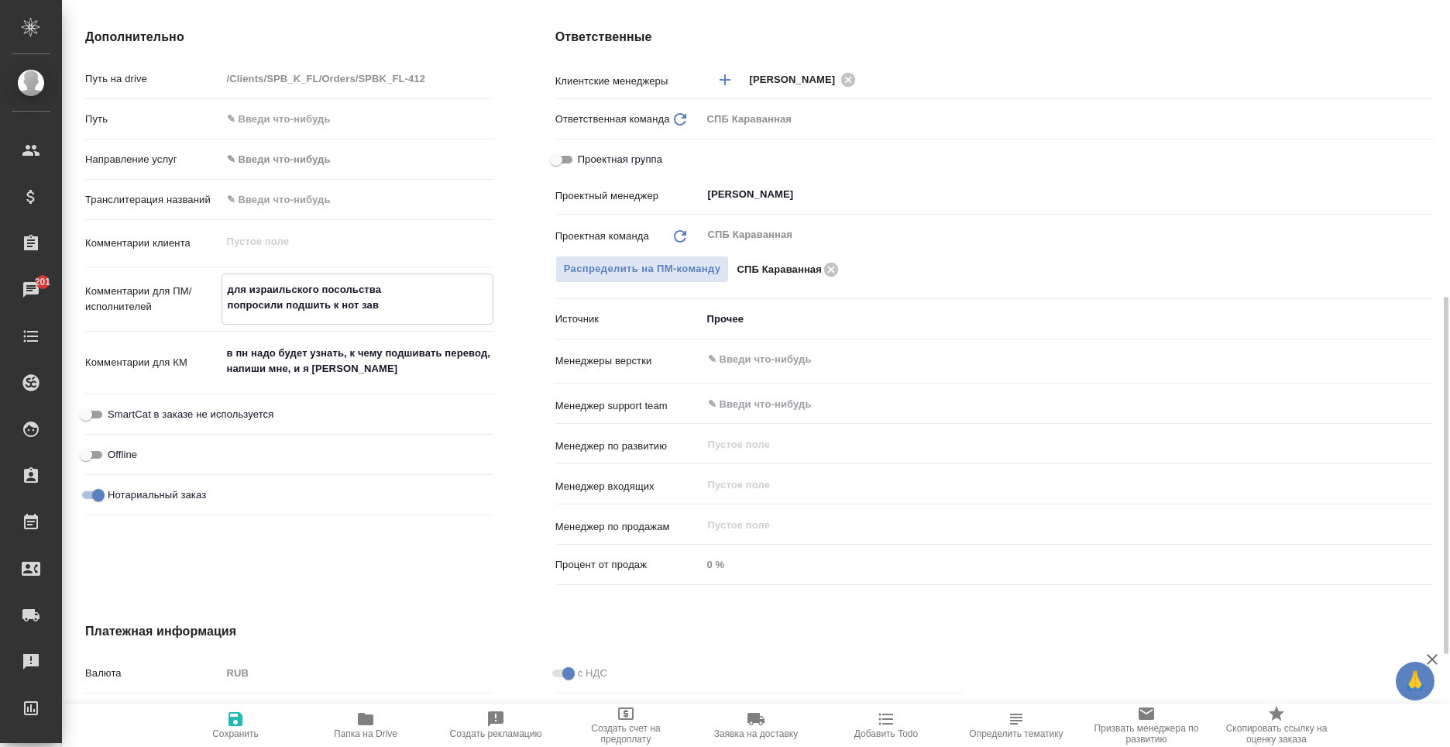
type textarea "x"
type textarea "для израильского посольства попросили подшить к нот зав к"
type textarea "x"
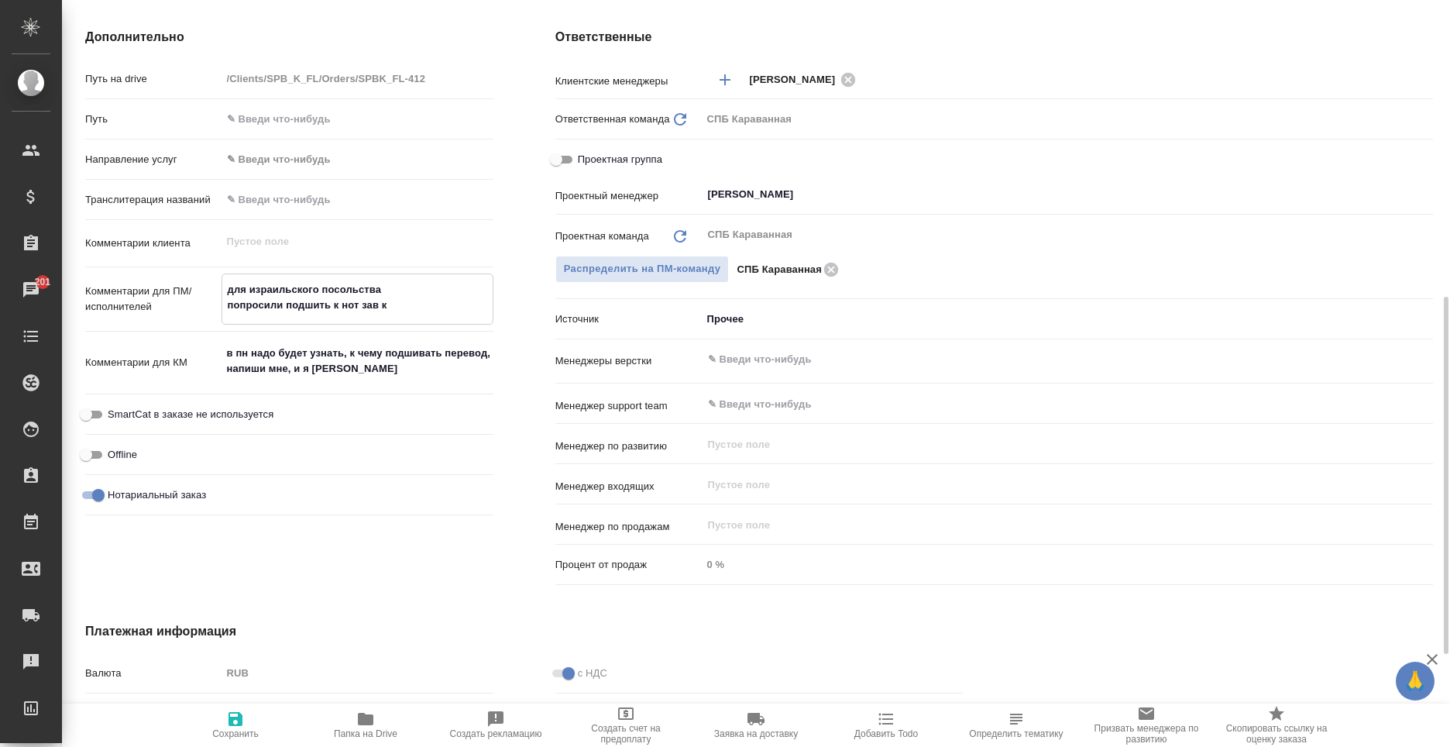
type textarea "x"
type textarea "для израильского посольства попросили подшить к нот зав ко"
type textarea "x"
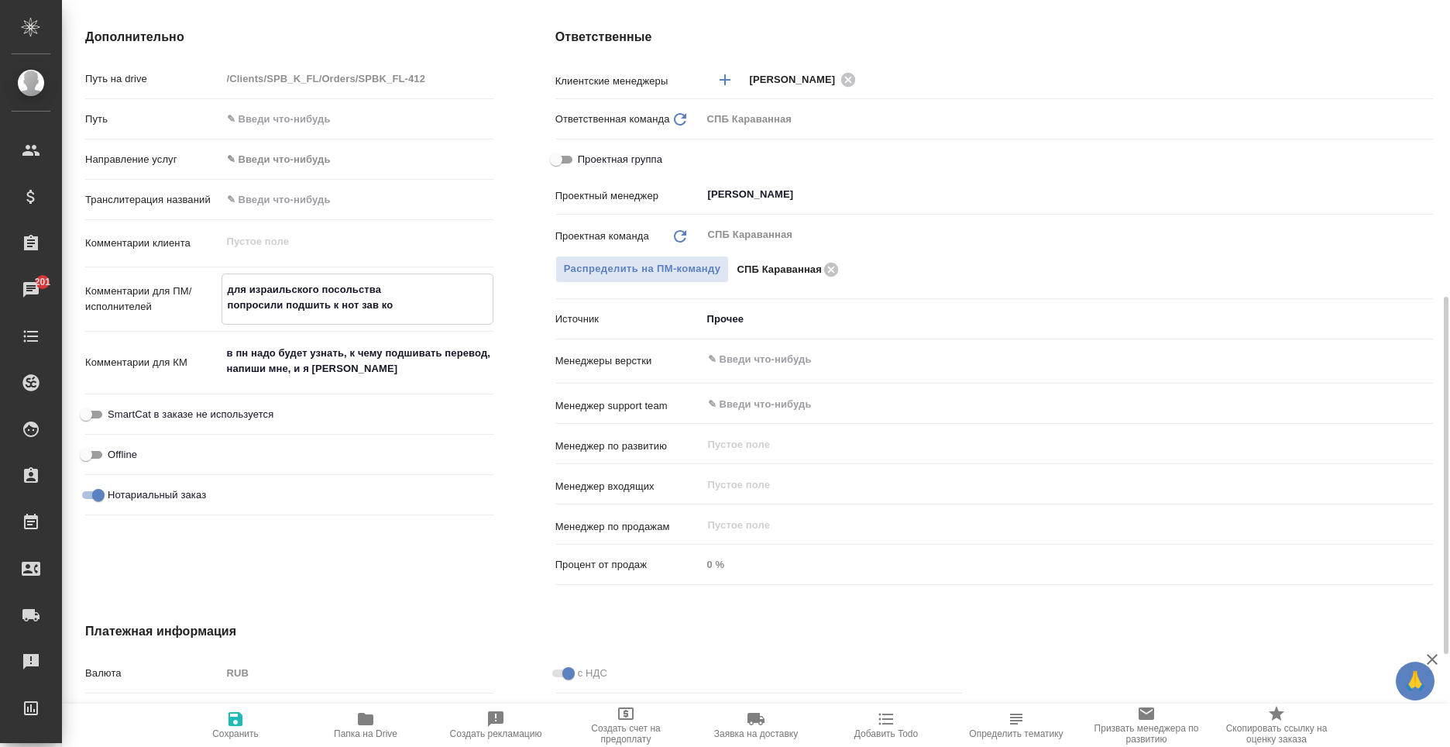
type textarea "для израильского посольства попросили подшить к нот зав коп"
type textarea "x"
type textarea "для израильского посольства попросили подшить к нот зав копи"
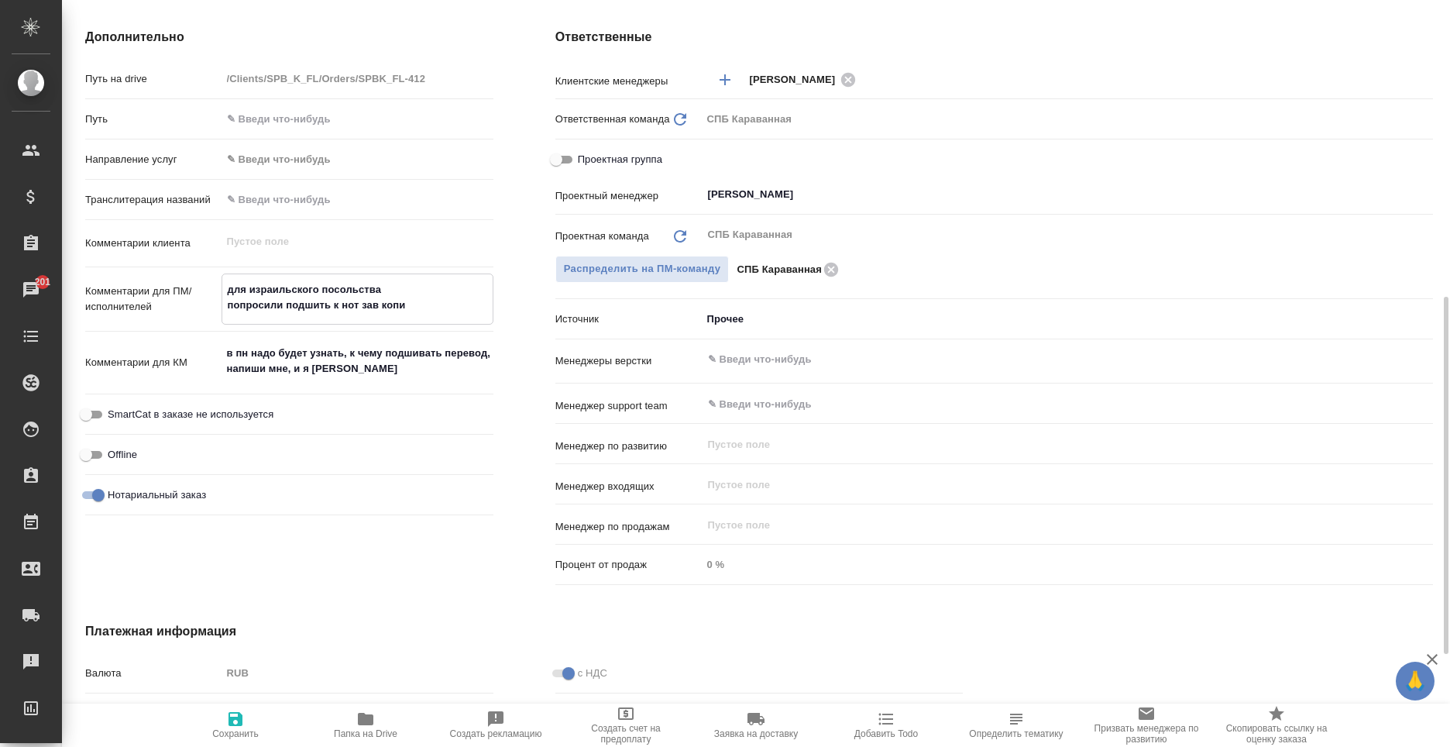
type textarea "x"
type textarea "для израильского посольства попросили подшить к нот зав копии"
type textarea "x"
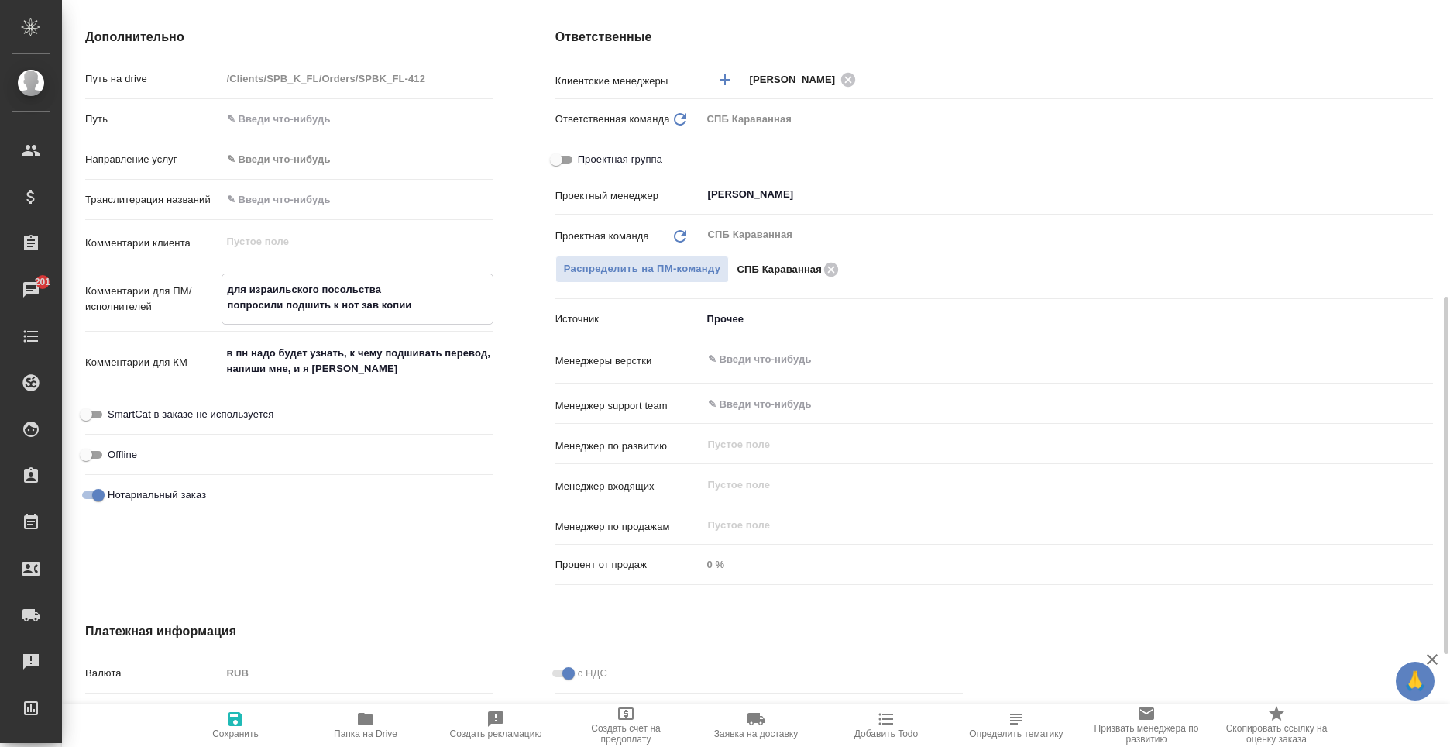
type textarea "x"
type textarea "для израильского посольства попросили подшить к нот зав копии,"
type textarea "x"
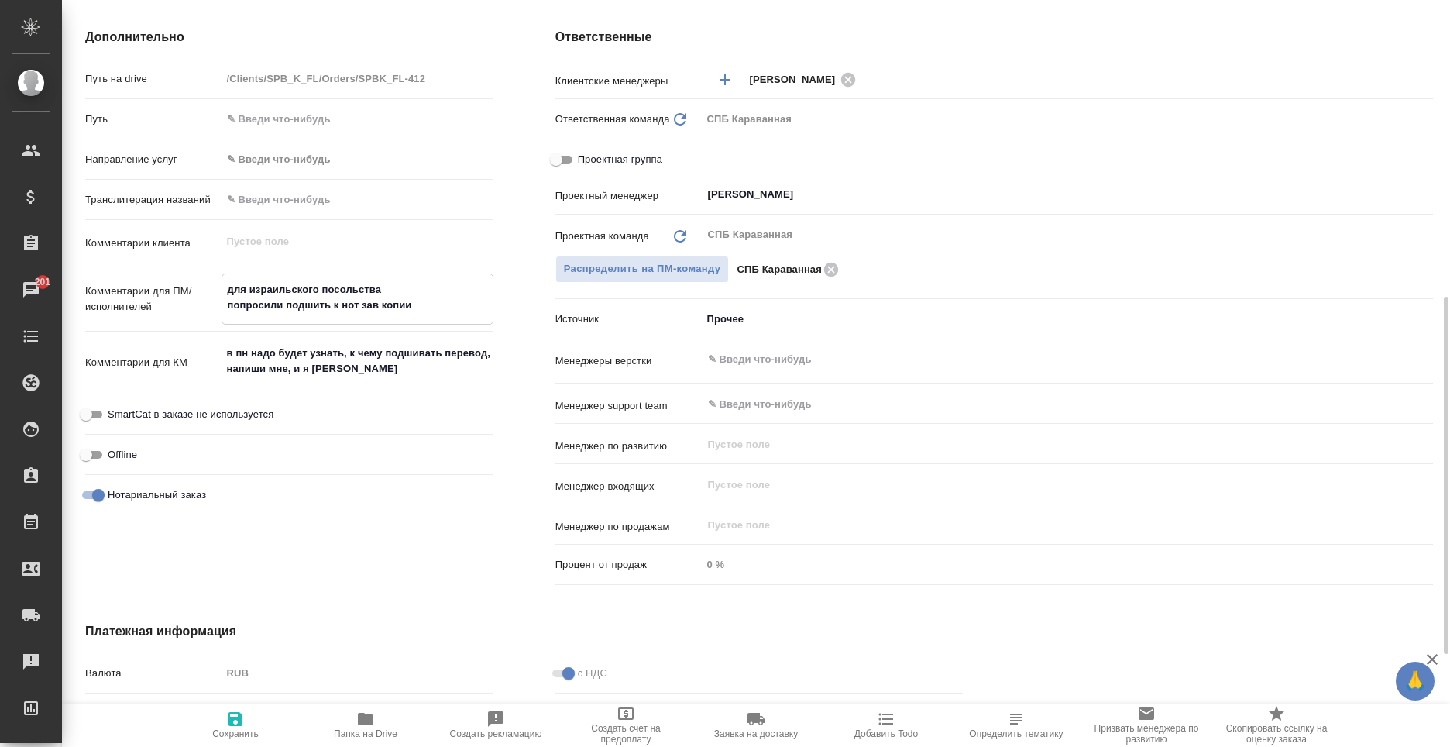
type textarea "x"
type textarea "для израильского посольства попросили подшить к нот зав копии,"
type textarea "x"
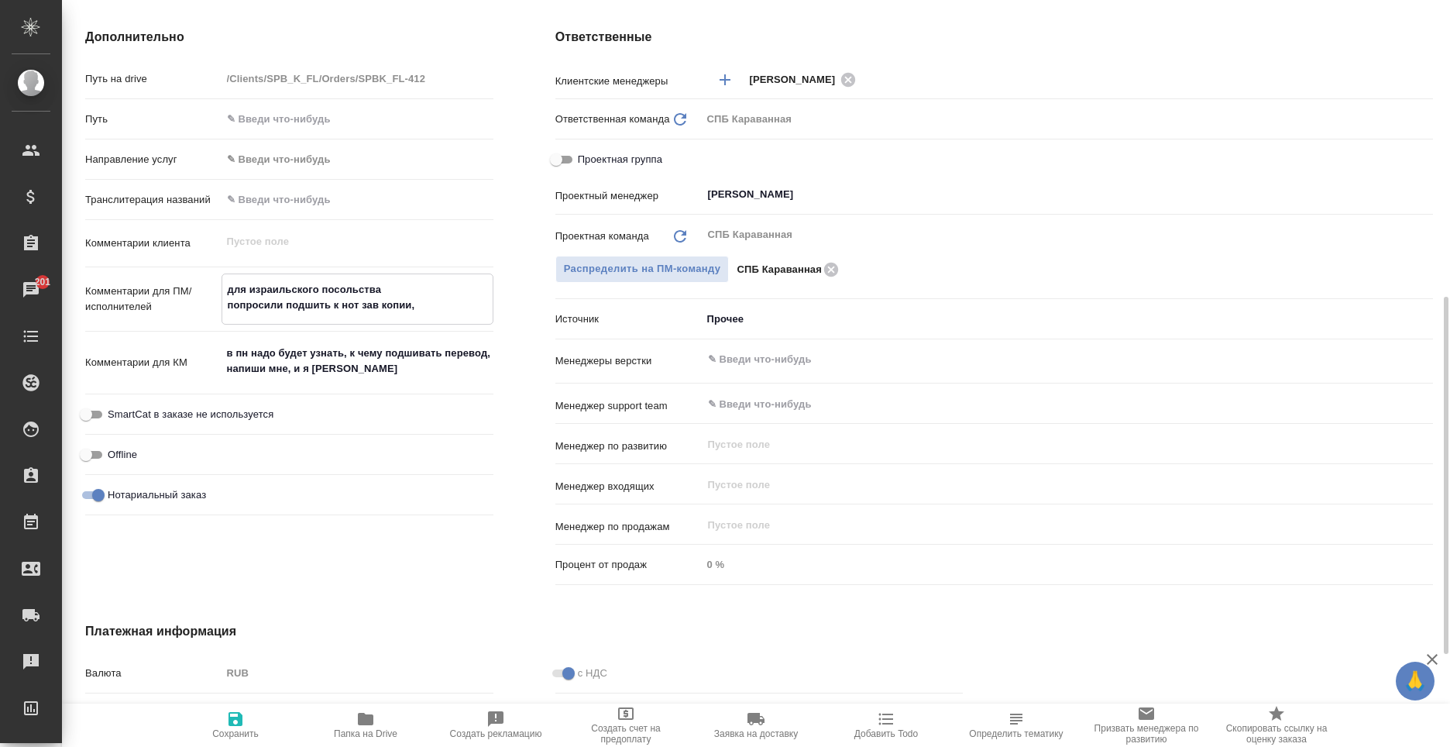
type textarea "для израильского посольства попросили подшить к нот зав копии, ш"
type textarea "x"
type textarea "для израильского посольства попросили подшить к нот зав копии, шт"
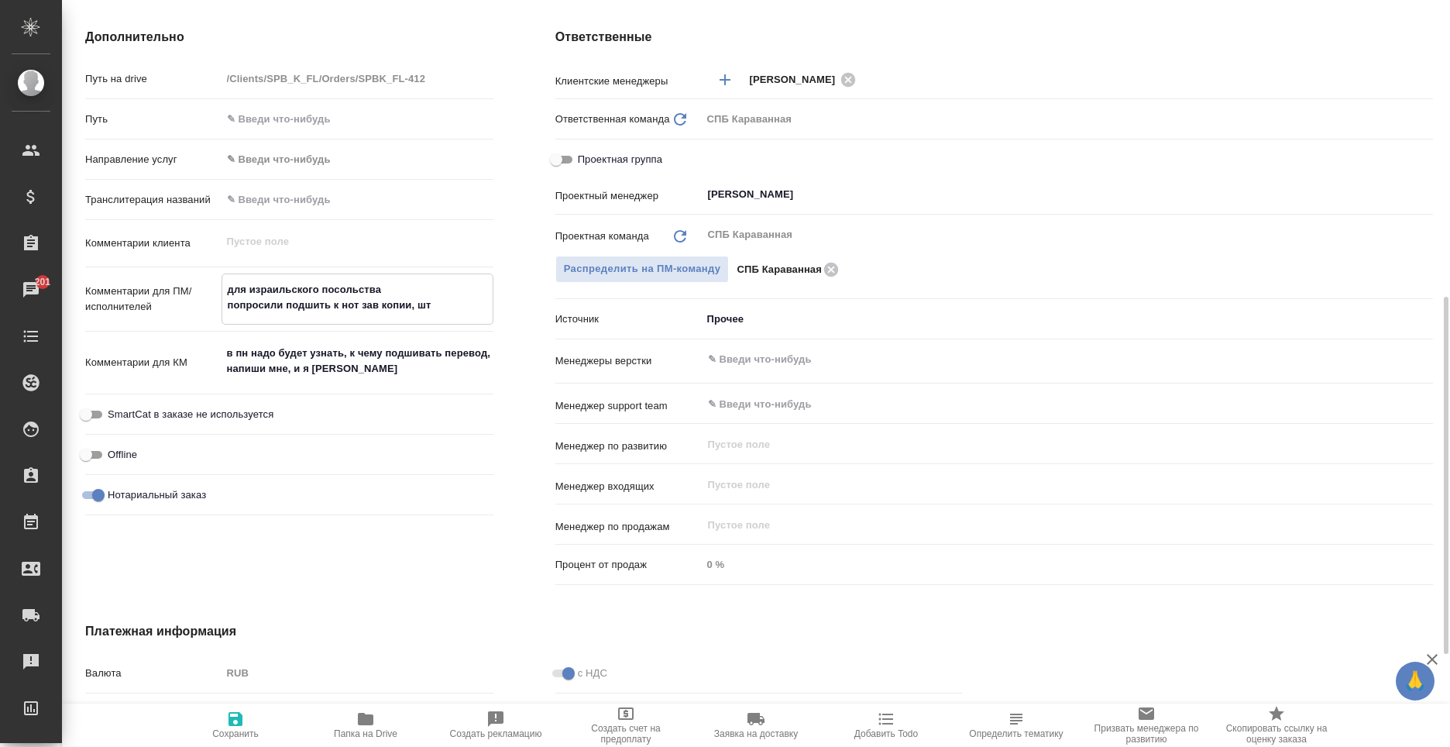
type textarea "x"
type textarea "для израильского посольства попросили подшить к нот зав копии, шта"
type textarea "x"
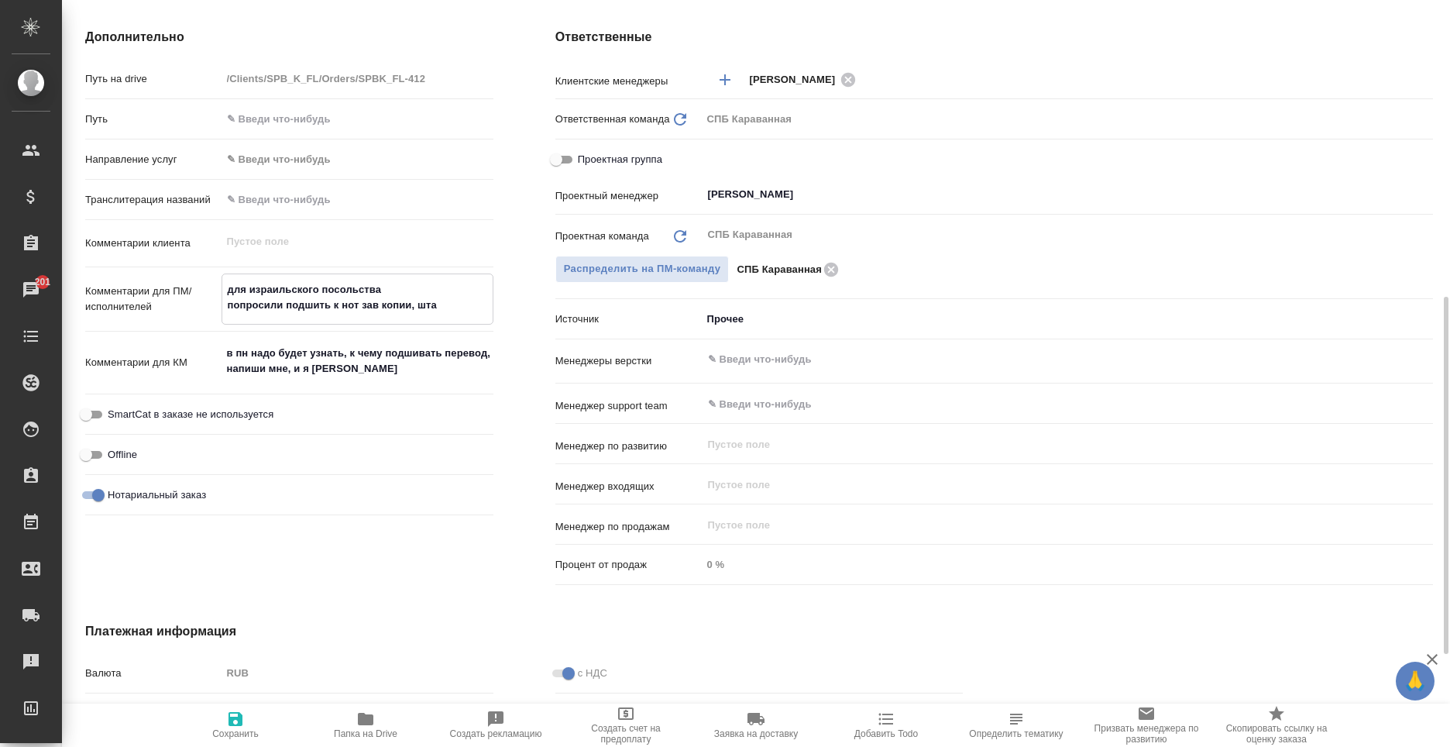
type textarea "x"
type textarea "для израильского посольства попросили подшить к нот зав копии, штам"
type textarea "x"
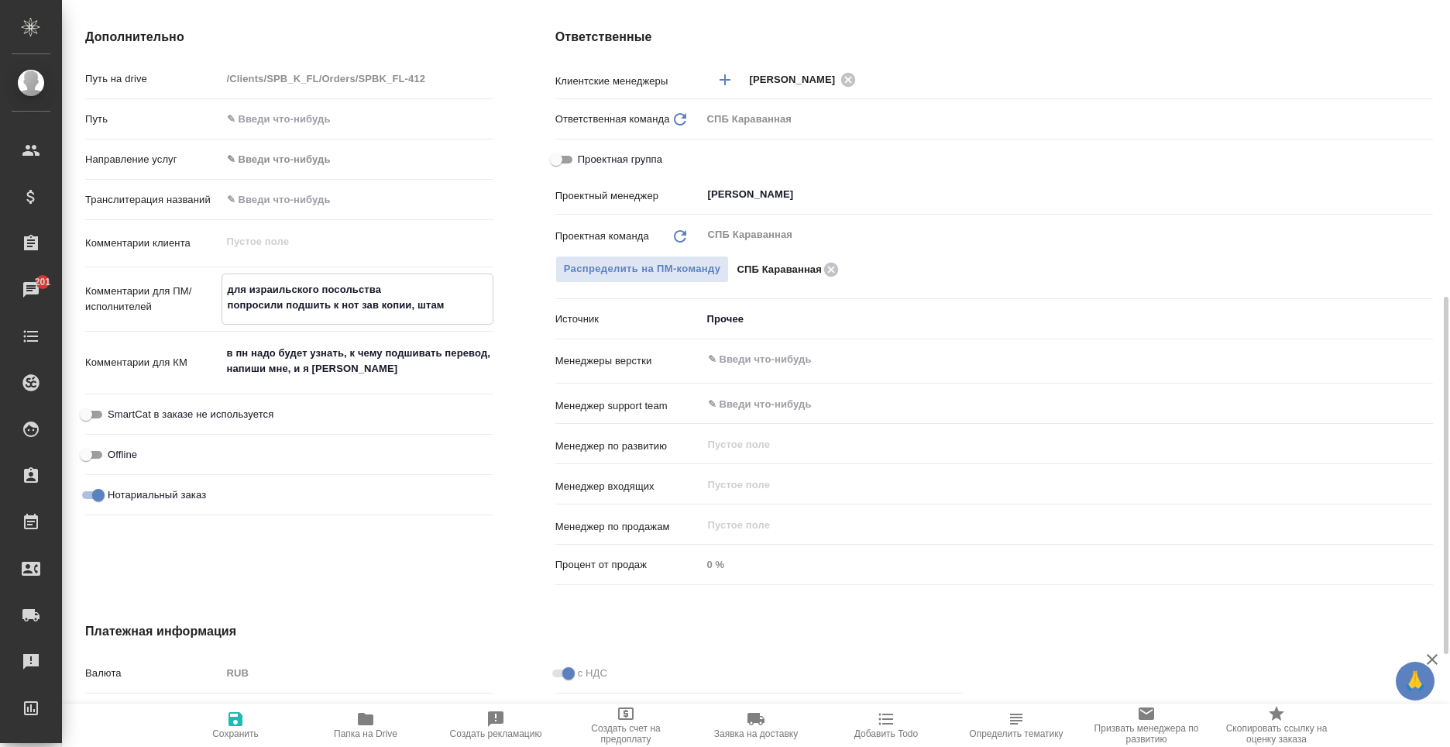
type textarea "x"
type textarea "для израильского посольства попросили подшить к нот зав копии, штамп"
type textarea "x"
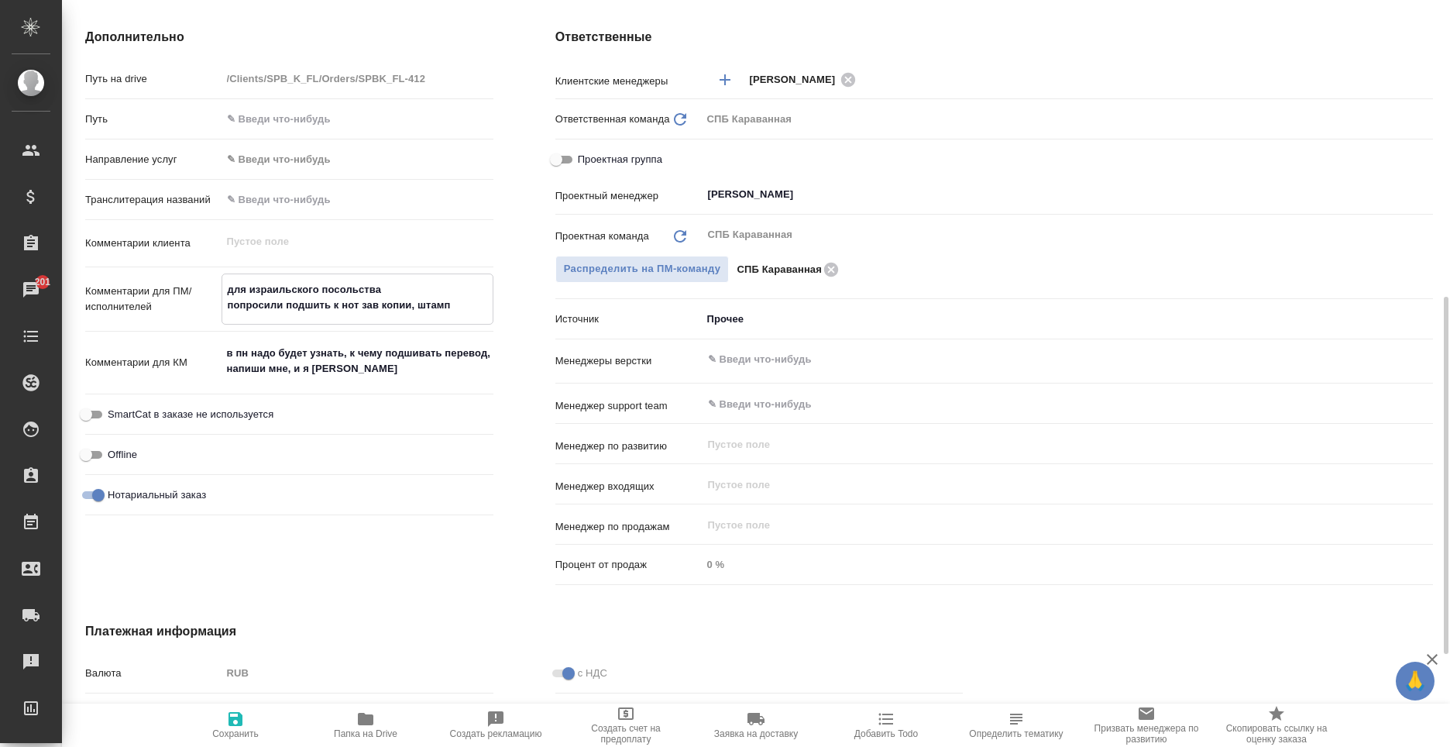
type textarea "для израильского посольства попросили подшить к нот зав копии, штамп и"
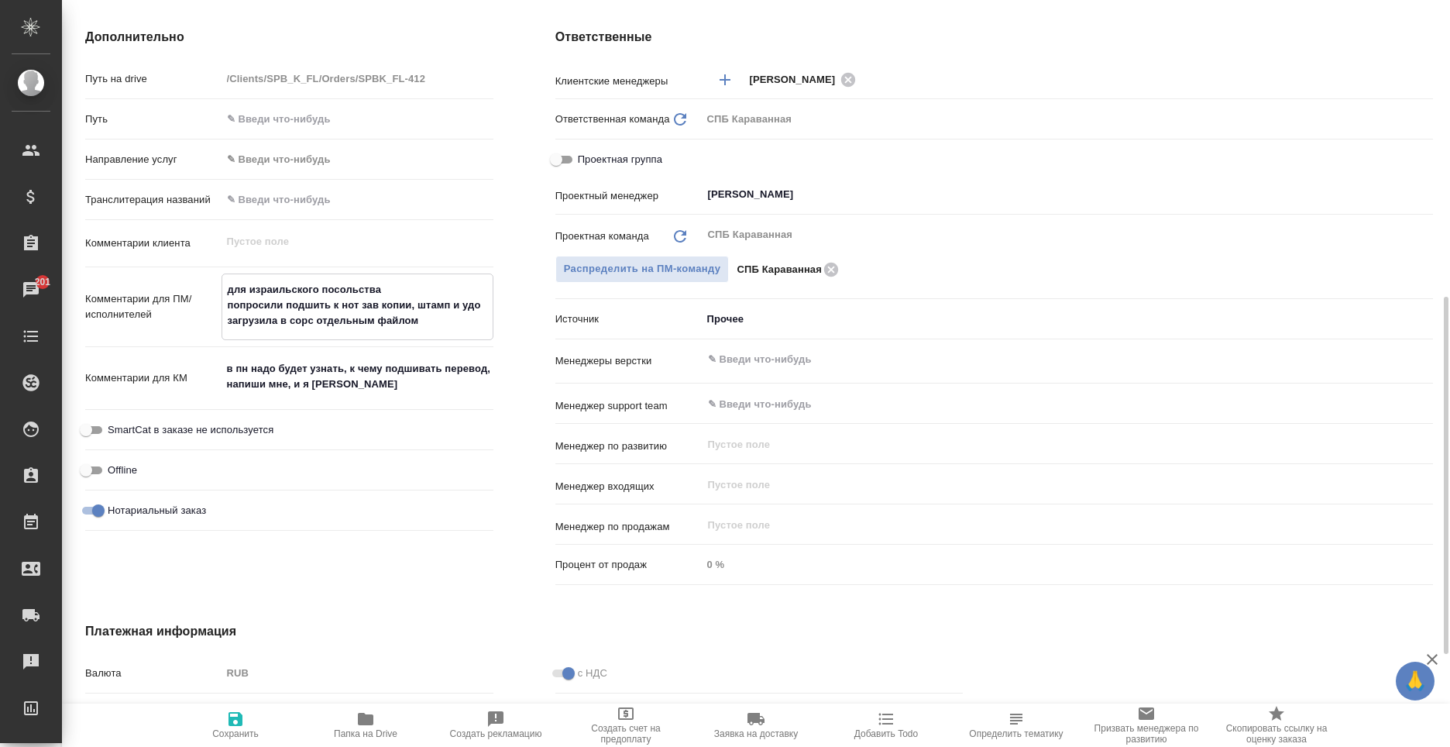
click at [414, 304] on textarea "для израильского посольства попросили подшить к нот зав копии, штамп и удо загр…" at bounding box center [357, 305] width 270 height 57
click at [217, 730] on span "Сохранить" at bounding box center [235, 733] width 46 height 11
click at [372, 734] on span "Папка на Drive" at bounding box center [366, 733] width 64 height 11
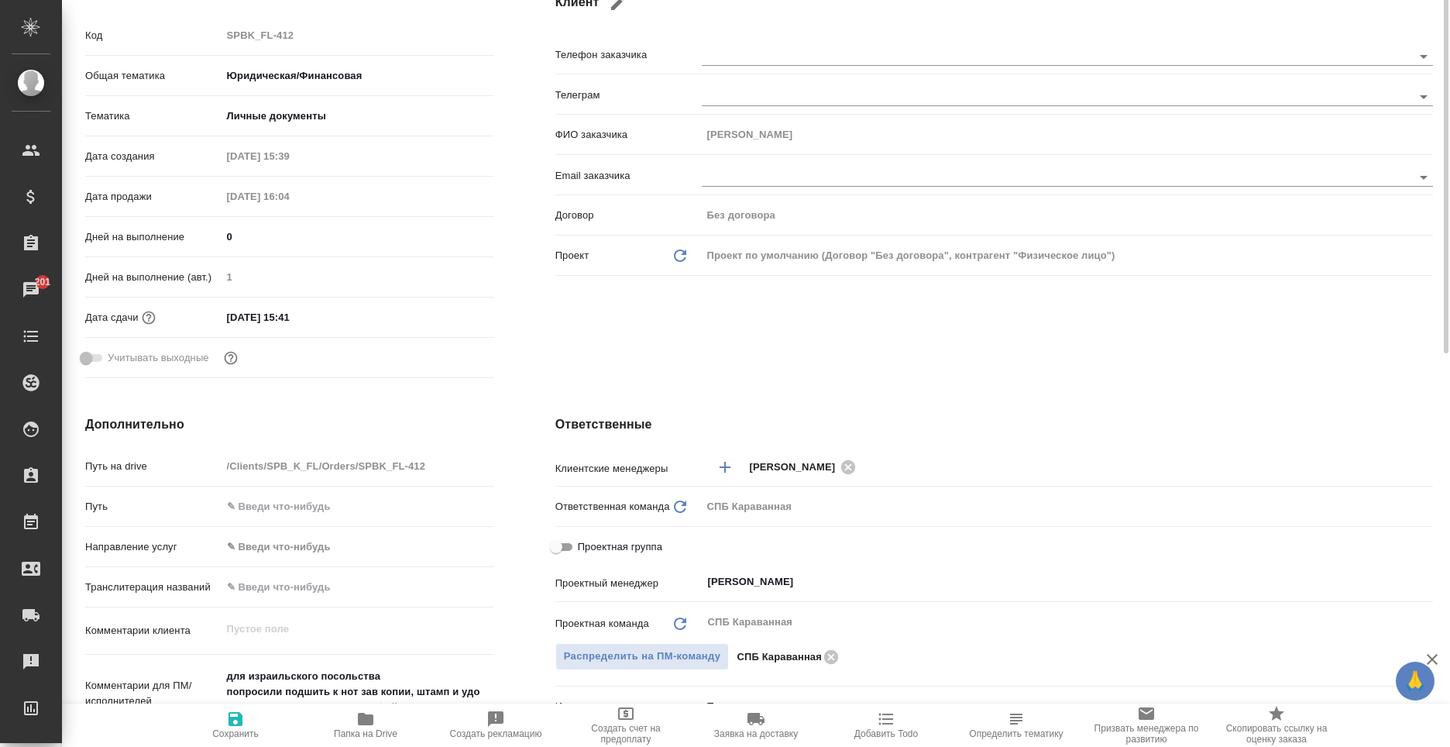
scroll to position [0, 0]
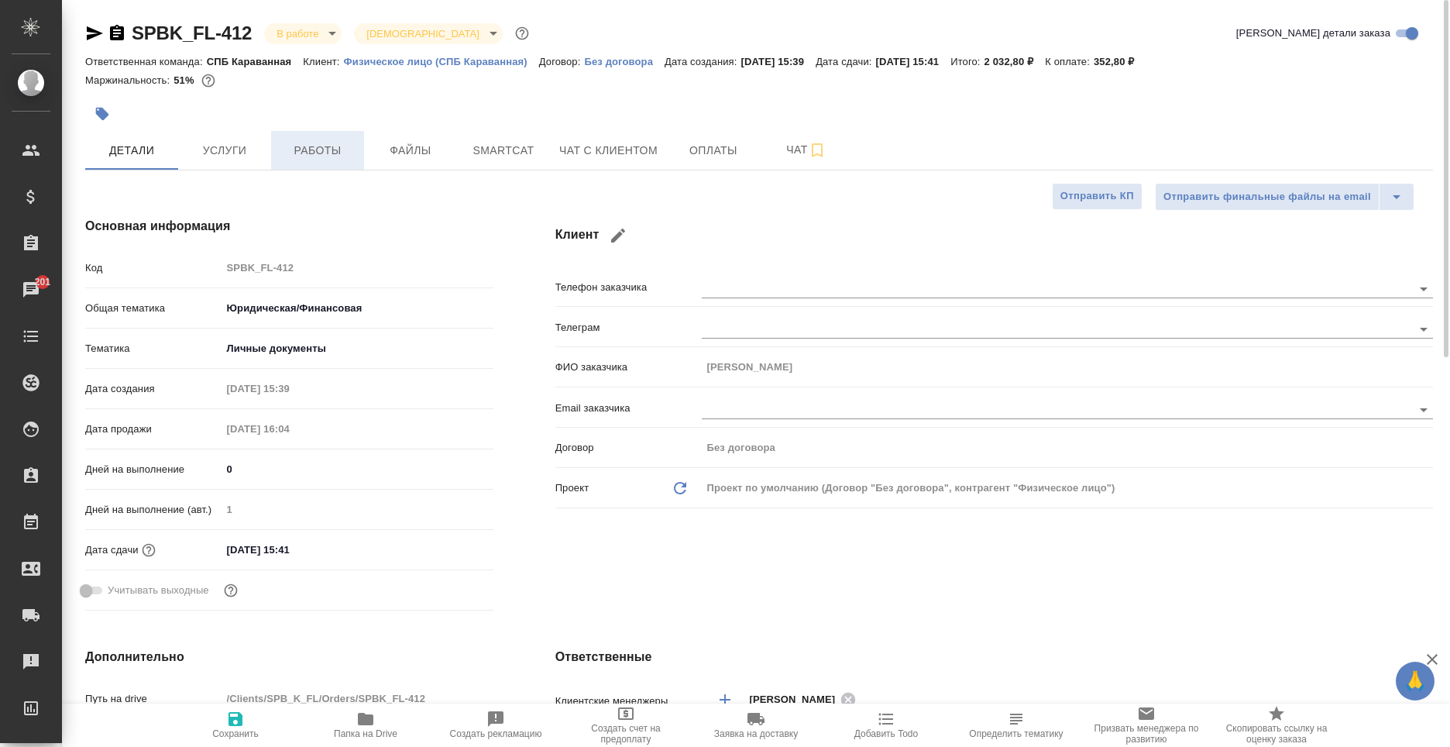
click at [341, 147] on span "Работы" at bounding box center [317, 150] width 74 height 19
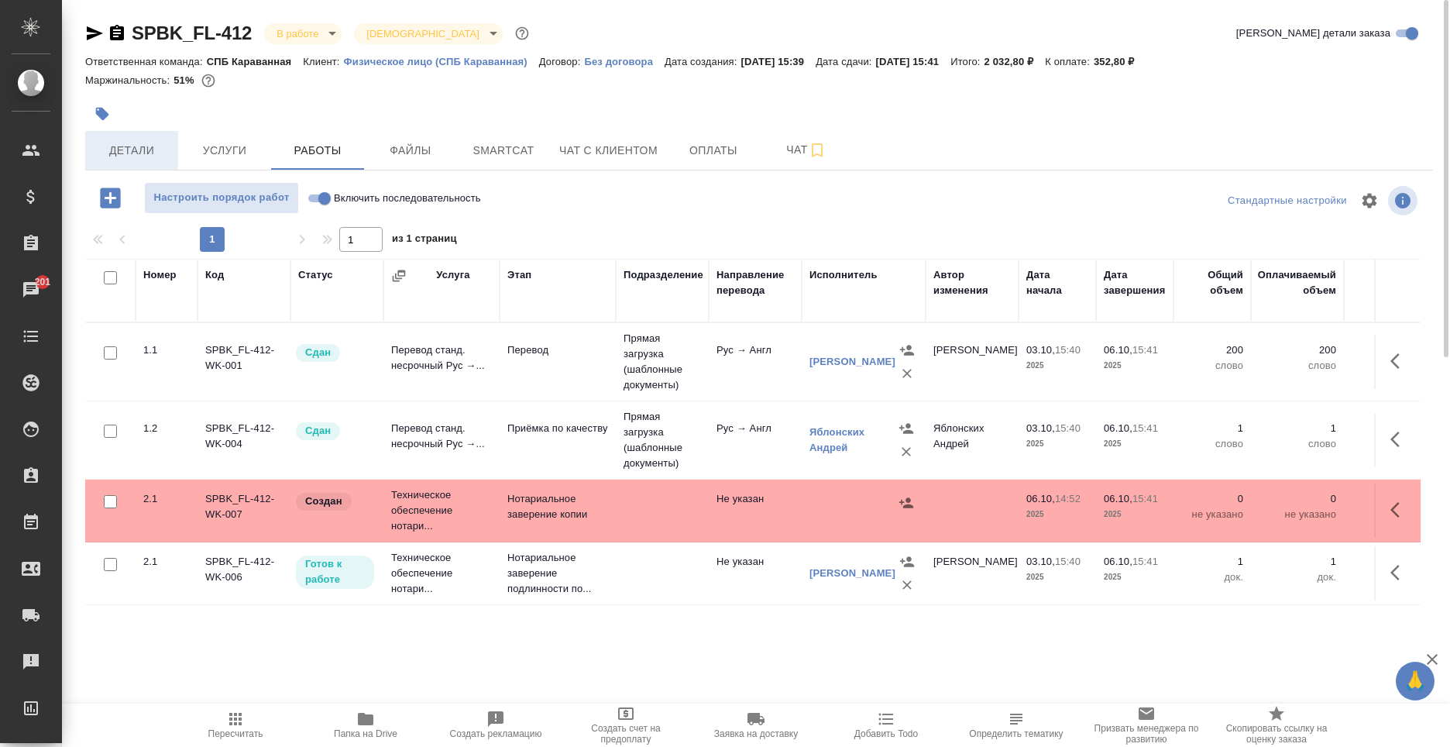
click at [118, 141] on span "Детали" at bounding box center [131, 150] width 74 height 19
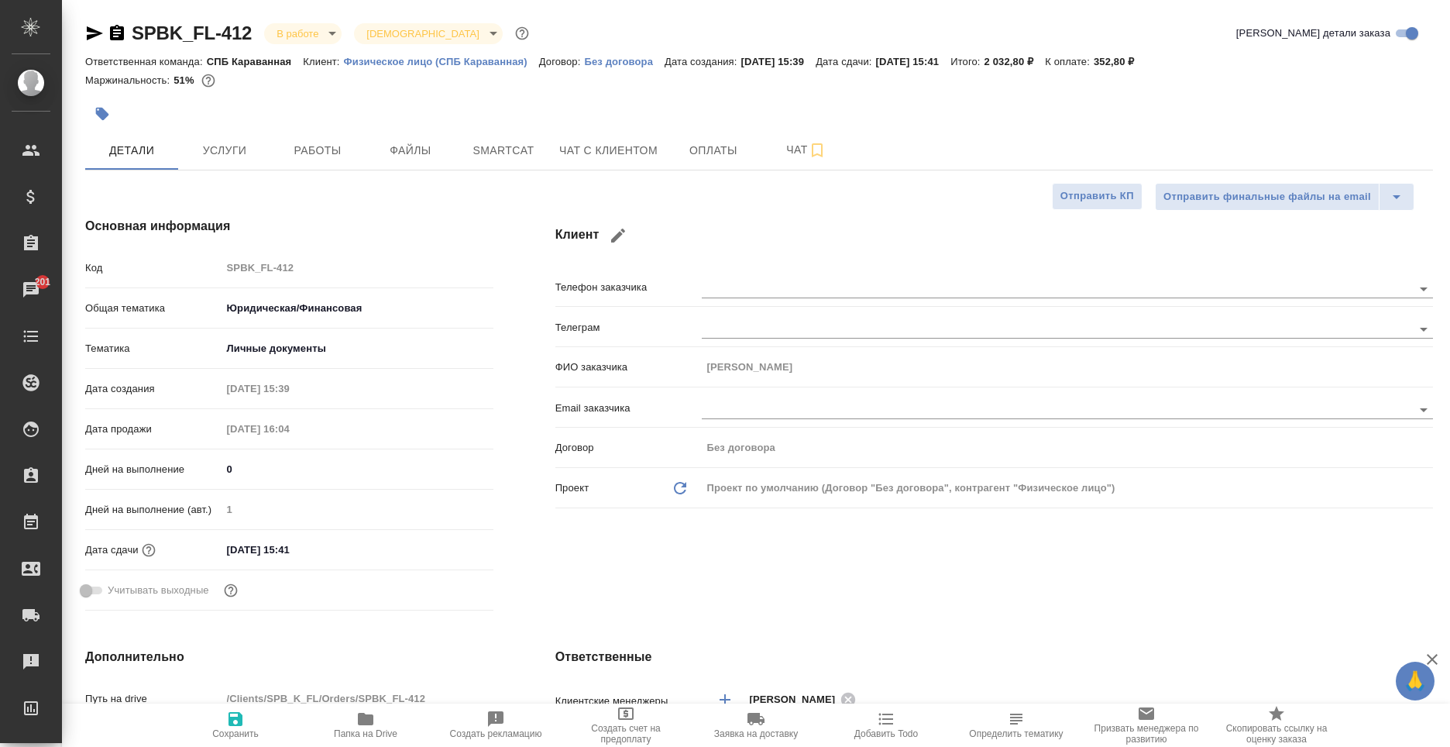
click at [97, 31] on icon "button" at bounding box center [95, 33] width 16 height 14
click at [250, 141] on span "Услуги" at bounding box center [224, 150] width 74 height 19
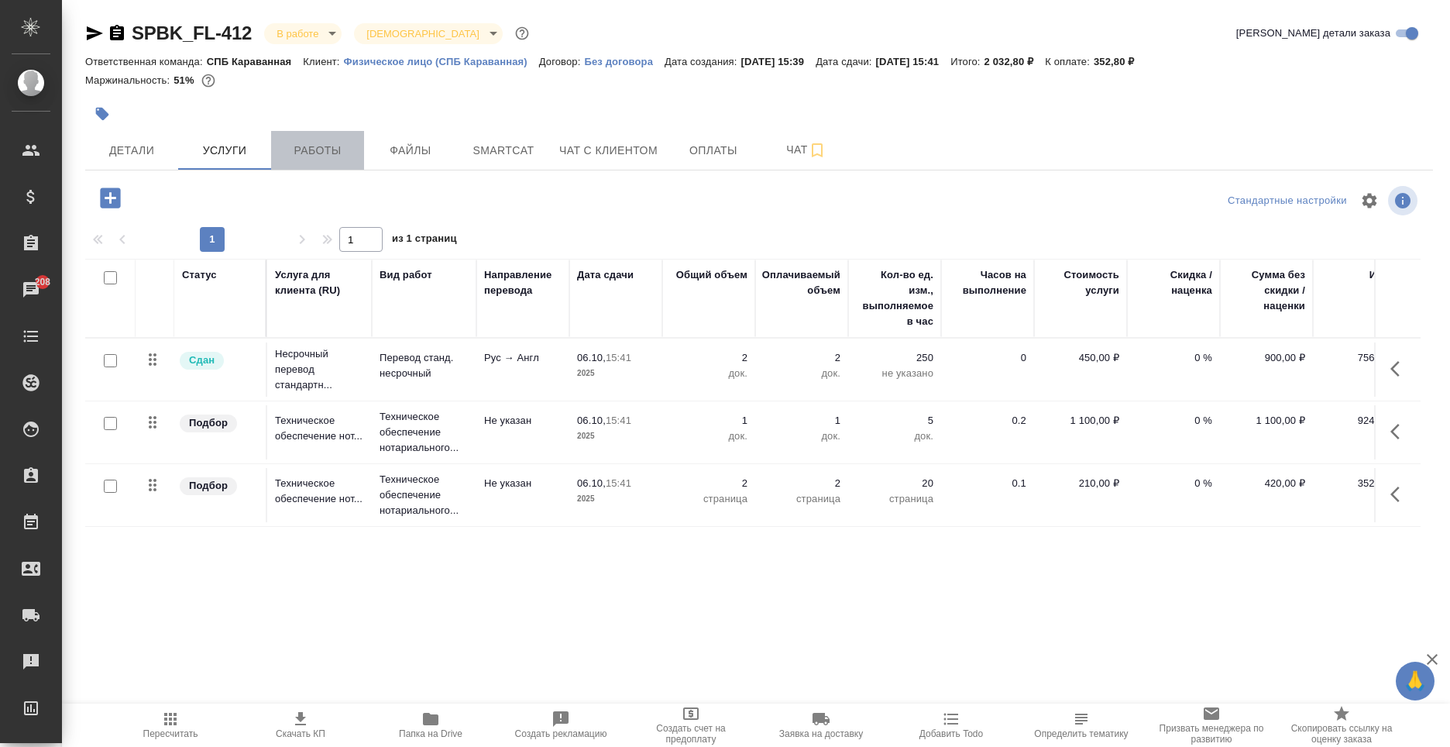
click at [290, 155] on span "Работы" at bounding box center [317, 150] width 74 height 19
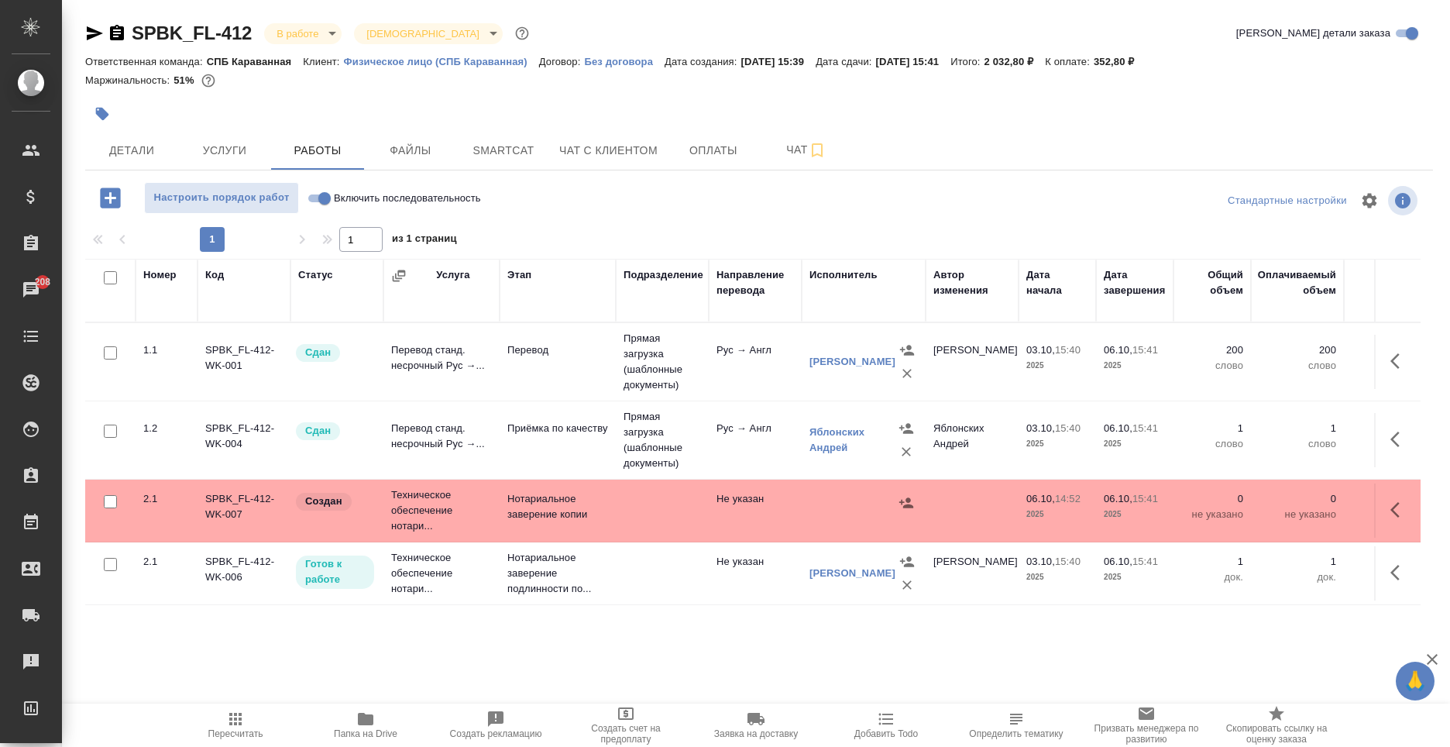
click at [240, 149] on span "Услуги" at bounding box center [224, 150] width 74 height 19
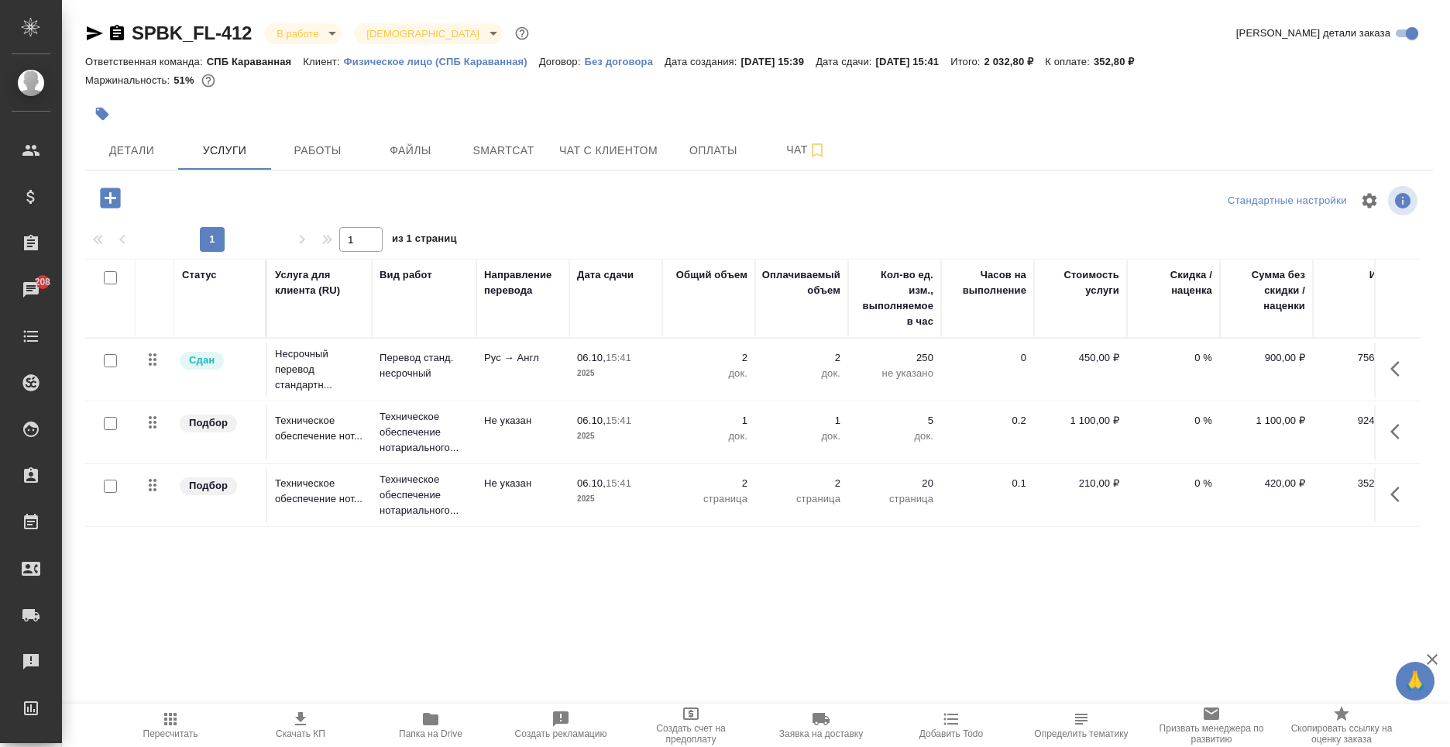
scroll to position [0, 32]
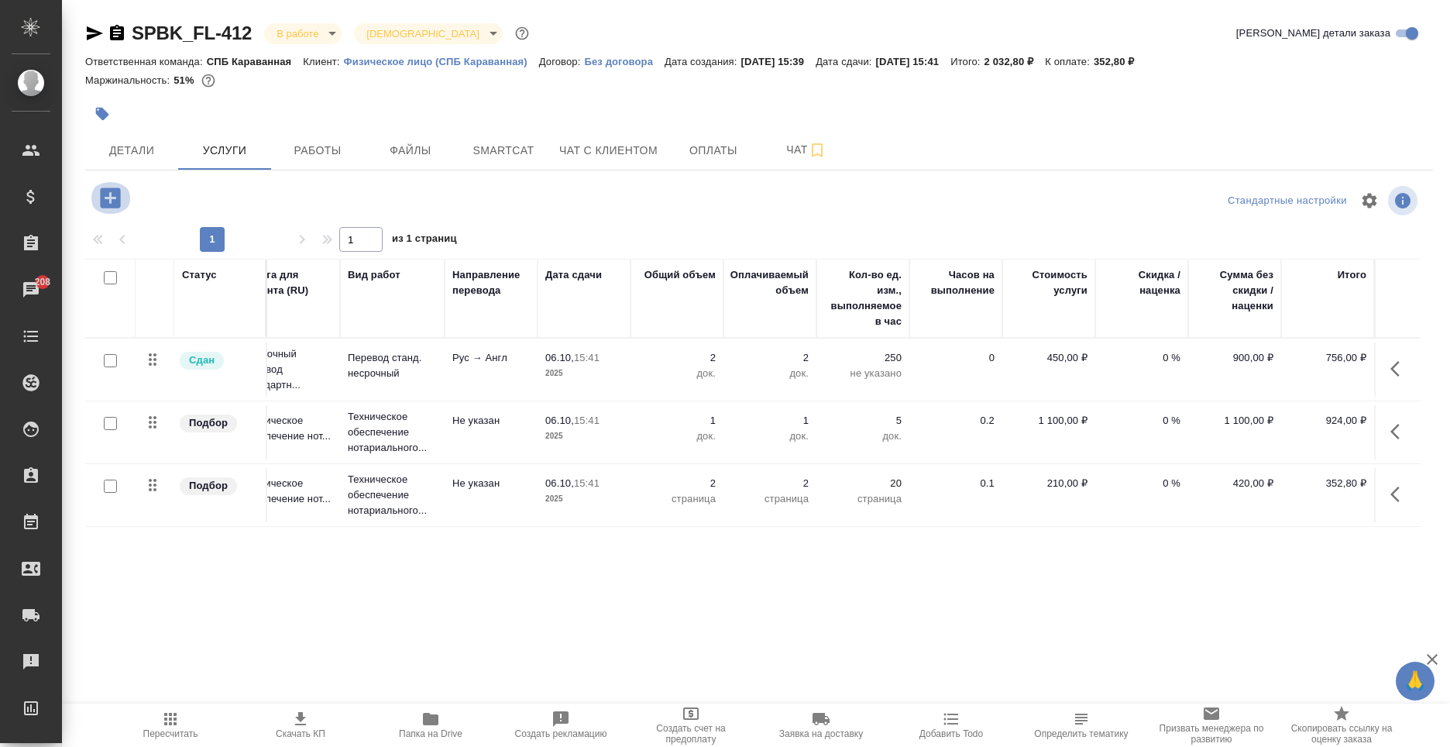
click at [105, 192] on icon "button" at bounding box center [110, 197] width 20 height 20
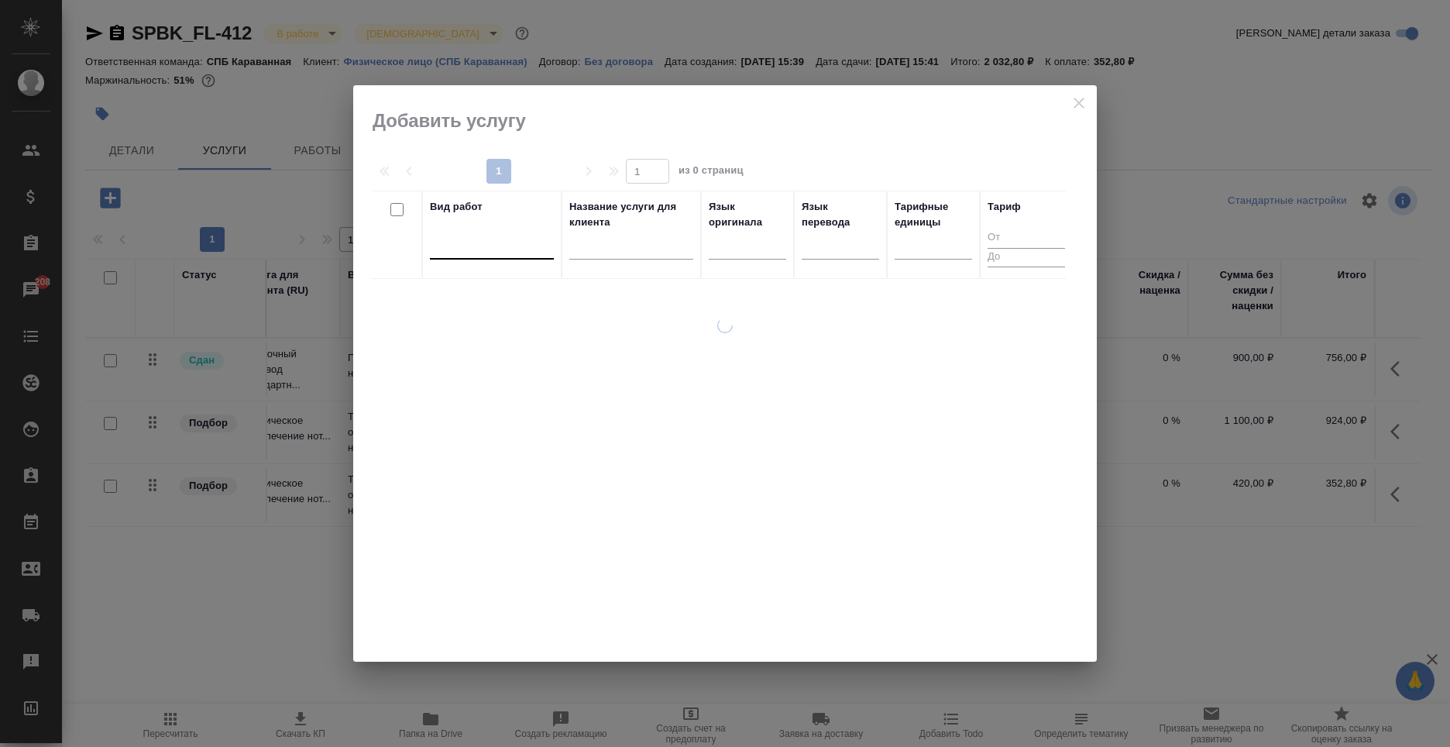
click at [495, 240] on div at bounding box center [492, 243] width 124 height 22
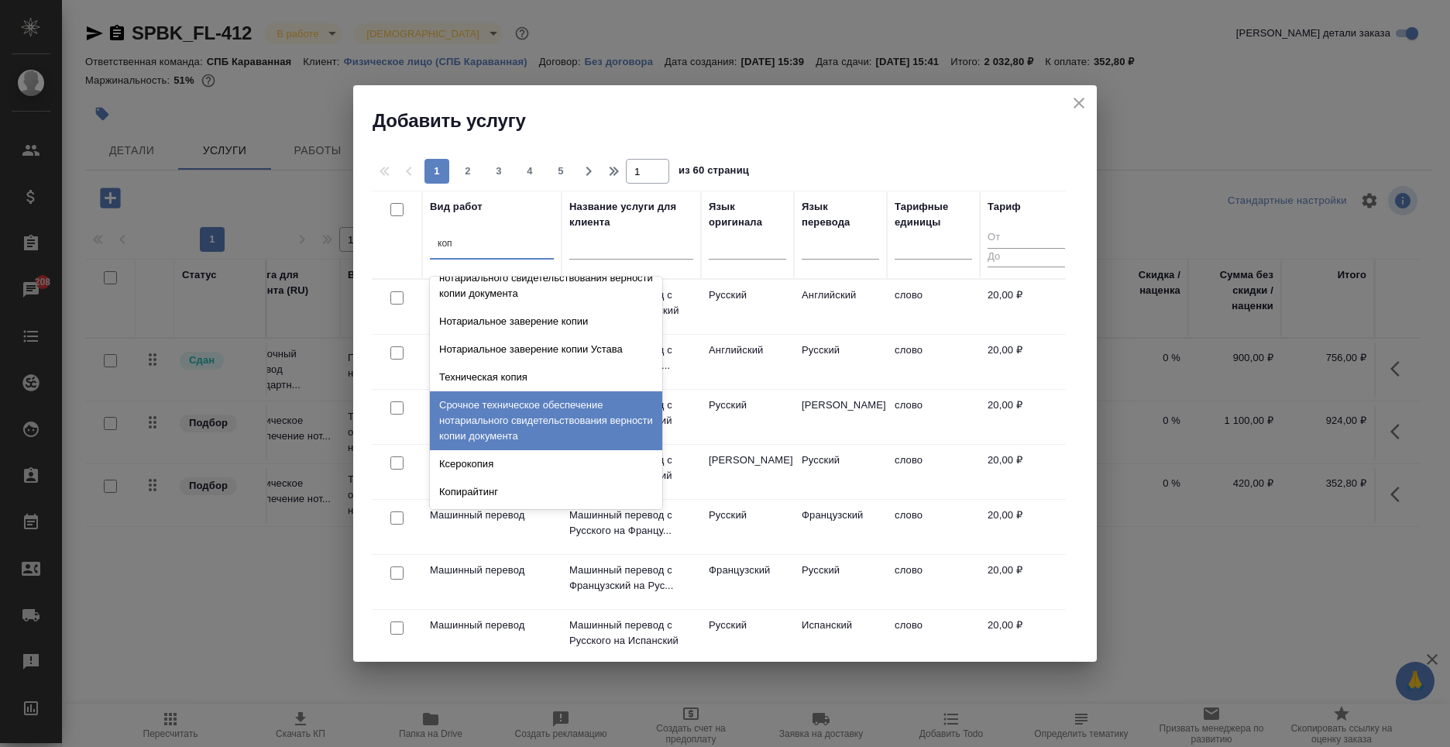
scroll to position [539, 0]
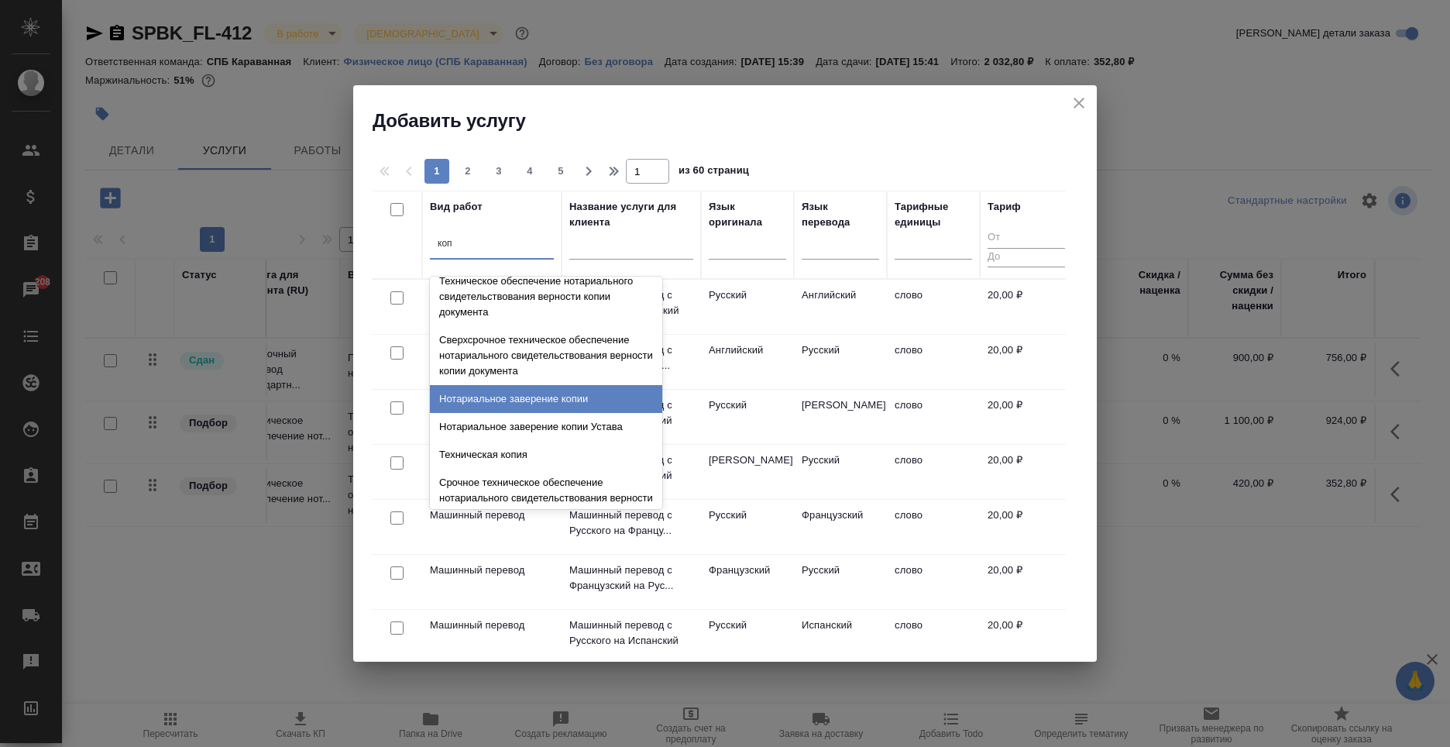
click at [565, 389] on div "Нотариальное заверение копии" at bounding box center [546, 399] width 232 height 28
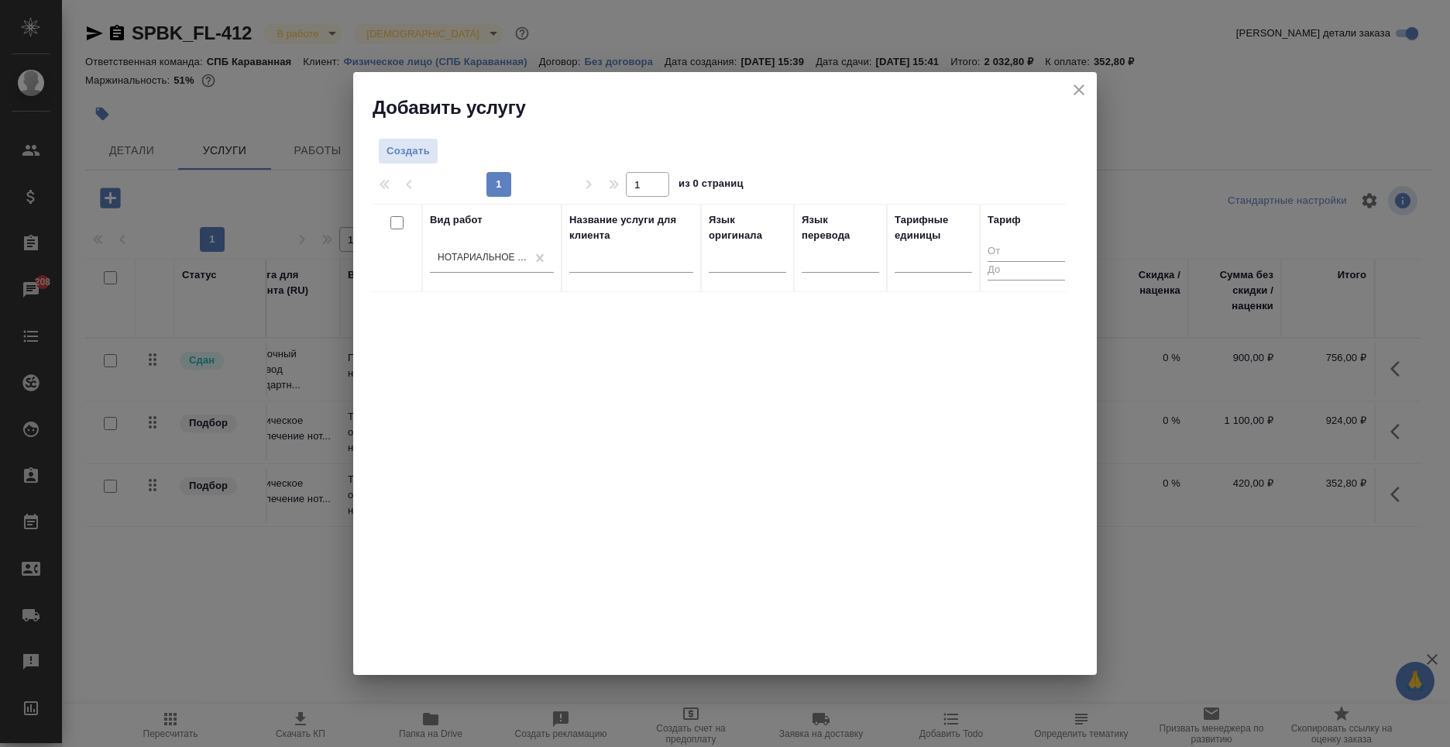
click at [491, 235] on div "Вид работ Нотариальное заверение копии" at bounding box center [492, 247] width 124 height 71
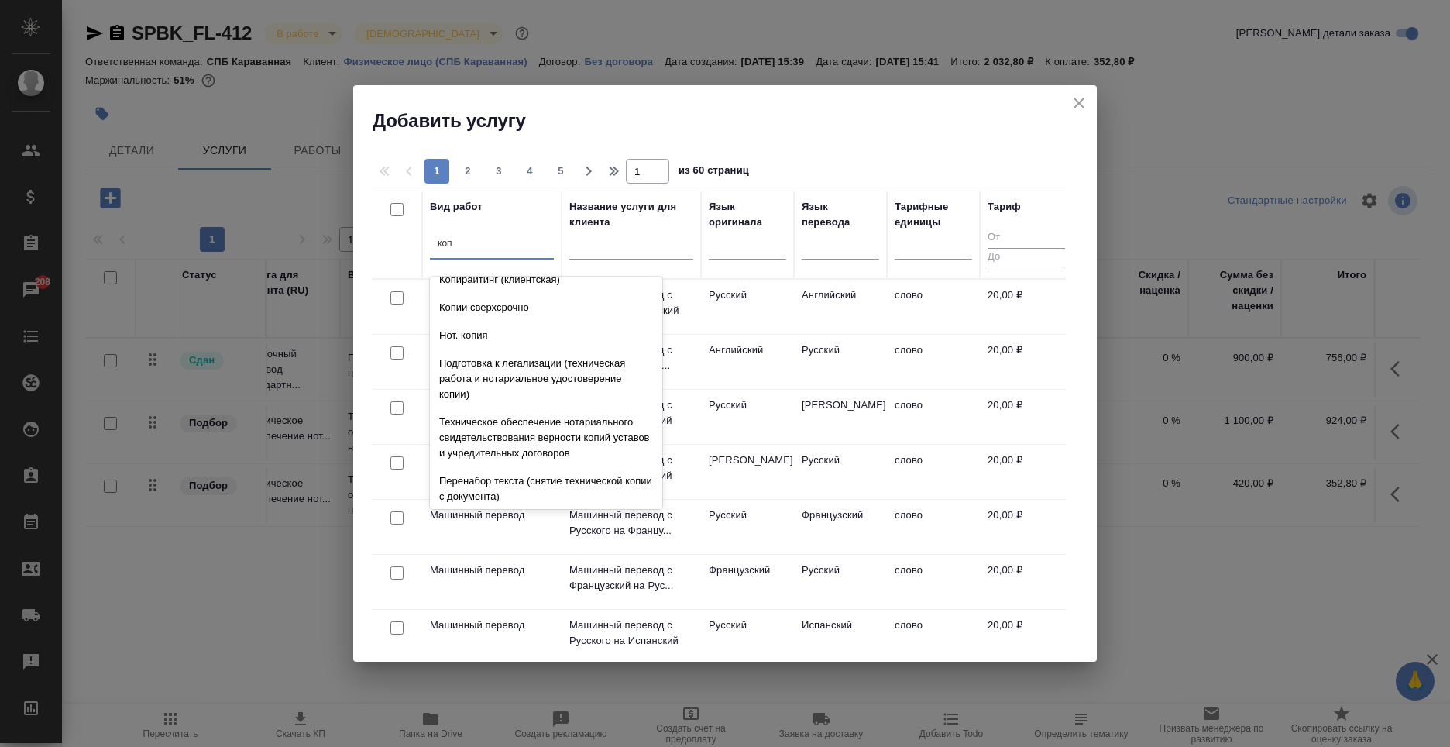
scroll to position [155, 0]
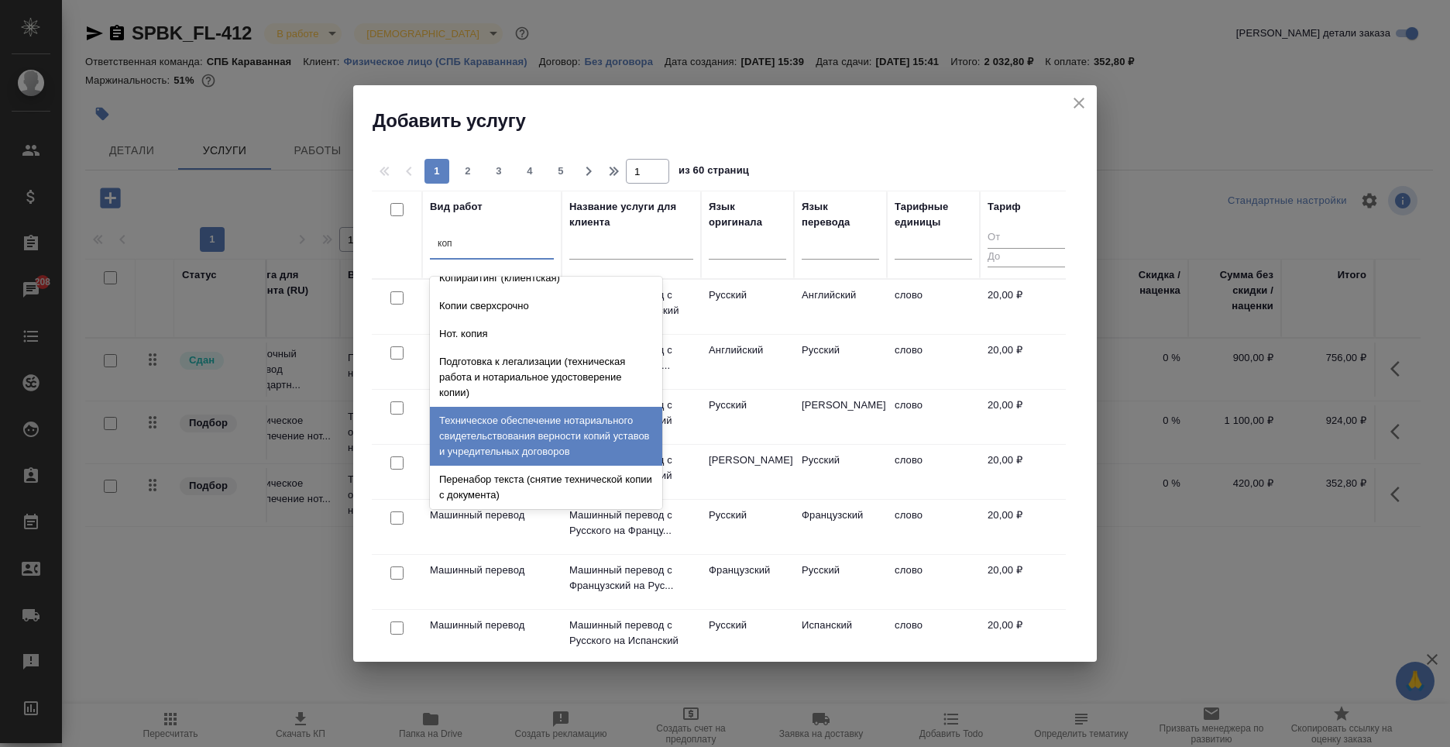
click at [586, 438] on div "Техническое обеспечение нотариального свидетельствования верности копий уставов…" at bounding box center [546, 436] width 232 height 59
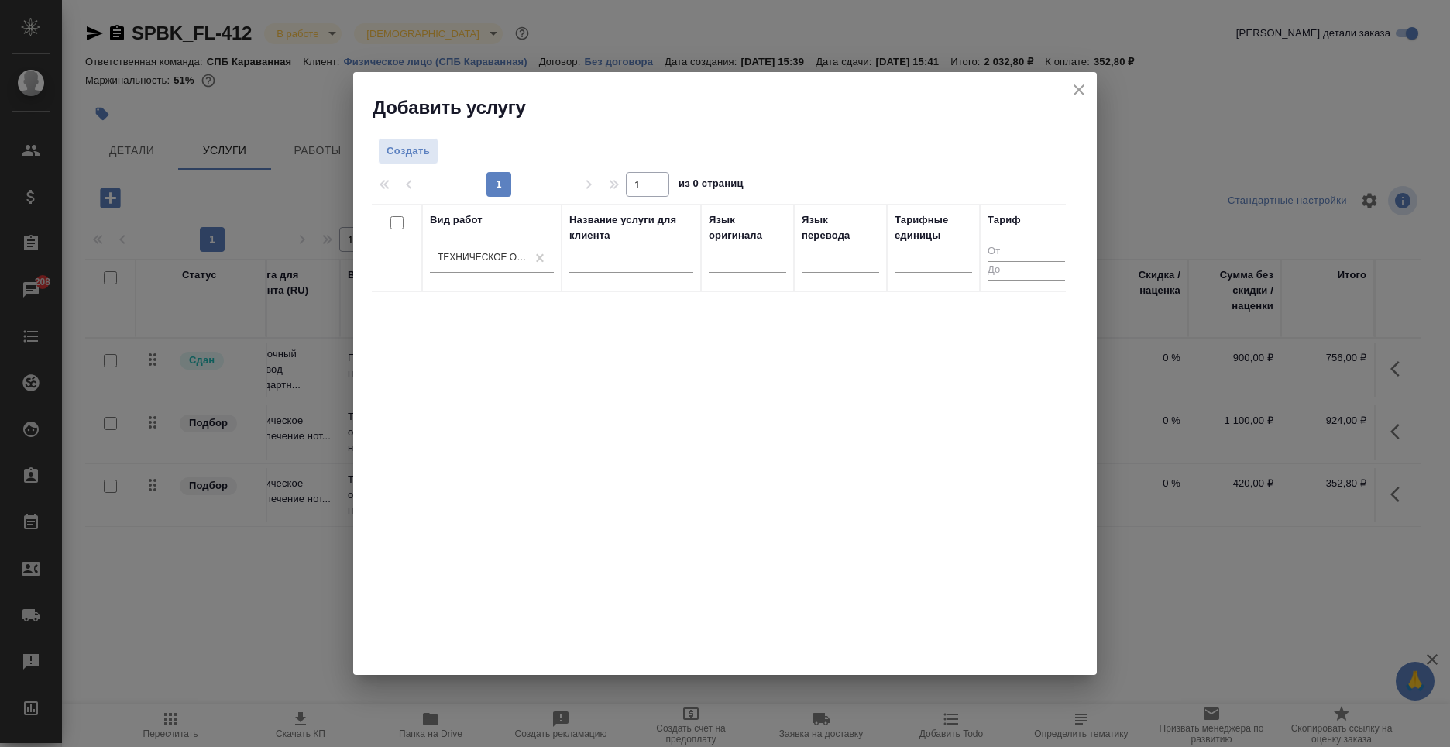
click at [509, 238] on div "Вид работ Техническое обеспечение нотариального свидетельствования верности коп…" at bounding box center [492, 247] width 124 height 71
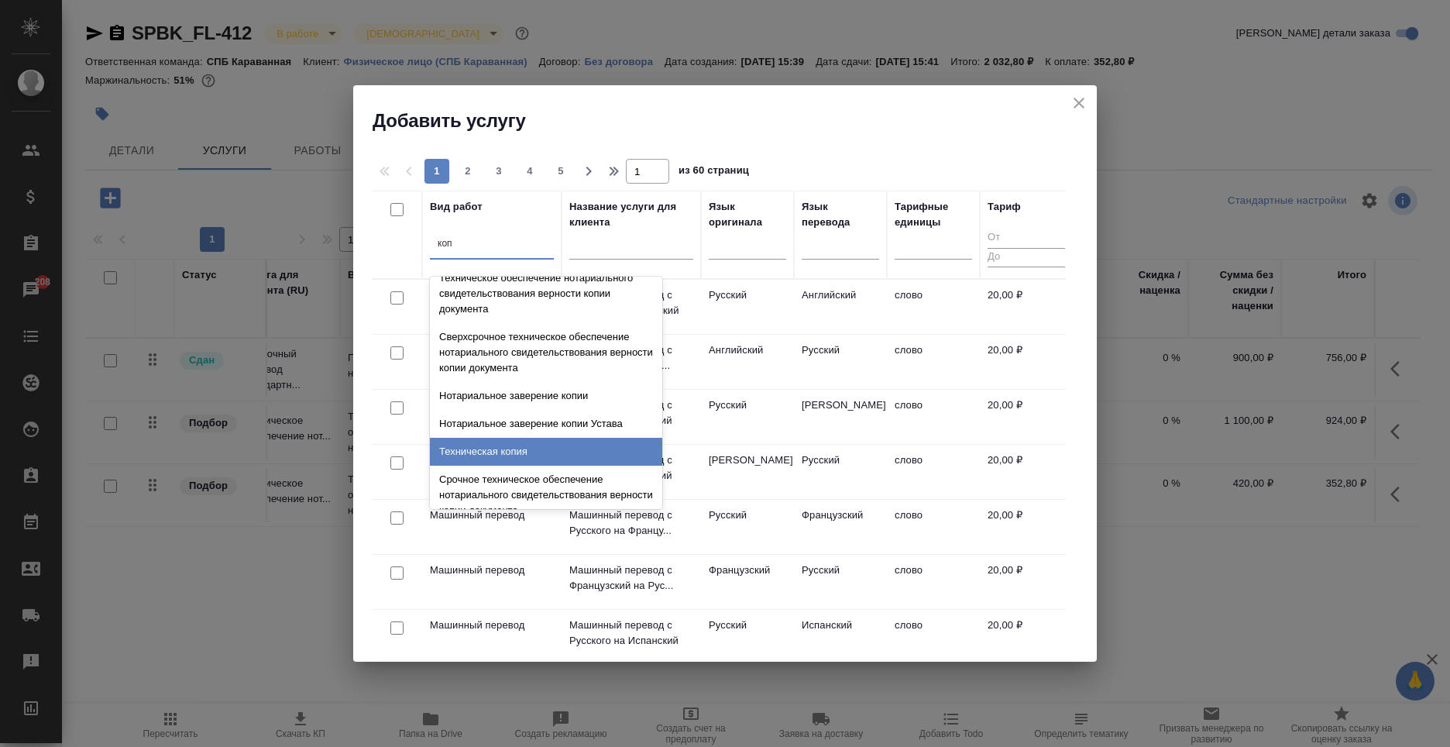
scroll to position [617, 0]
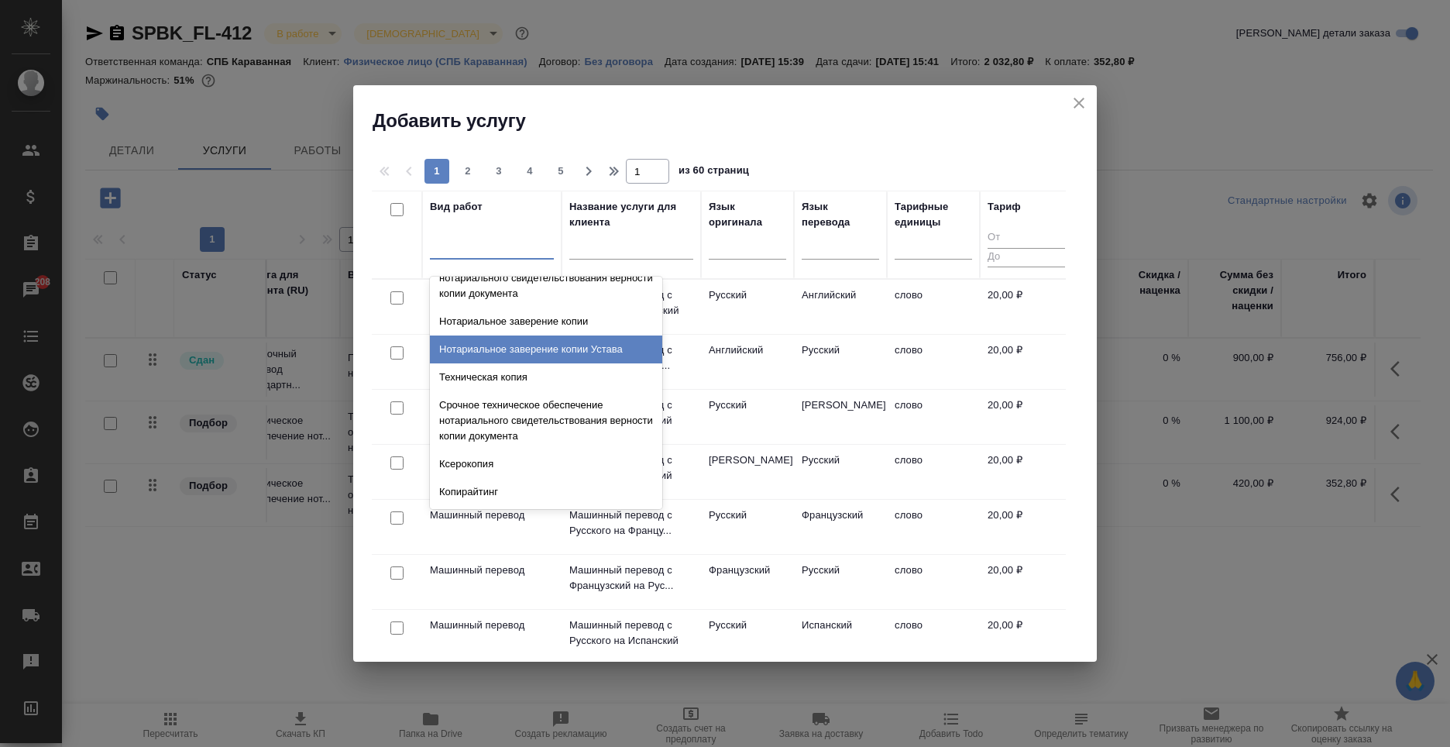
click at [1080, 101] on icon "close" at bounding box center [1078, 103] width 11 height 11
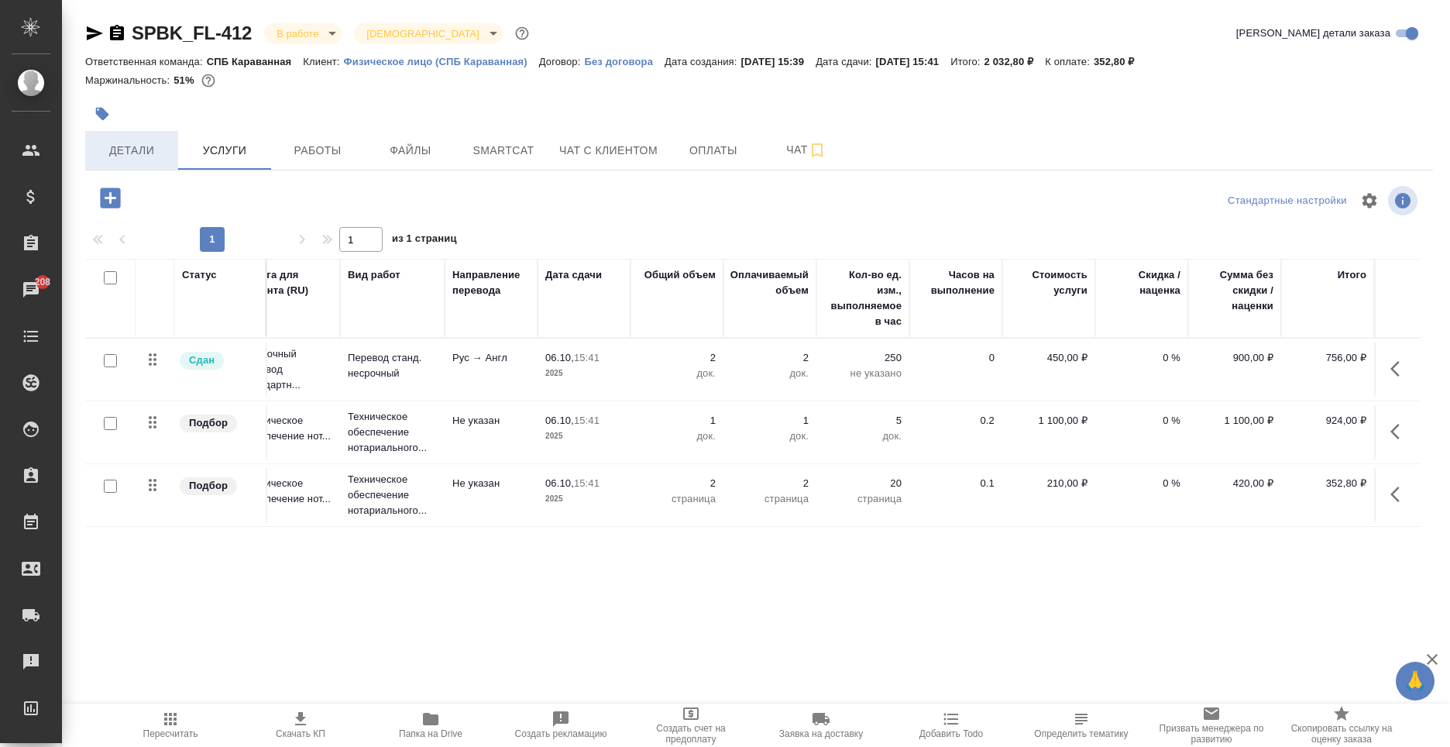
click at [136, 157] on span "Детали" at bounding box center [131, 150] width 74 height 19
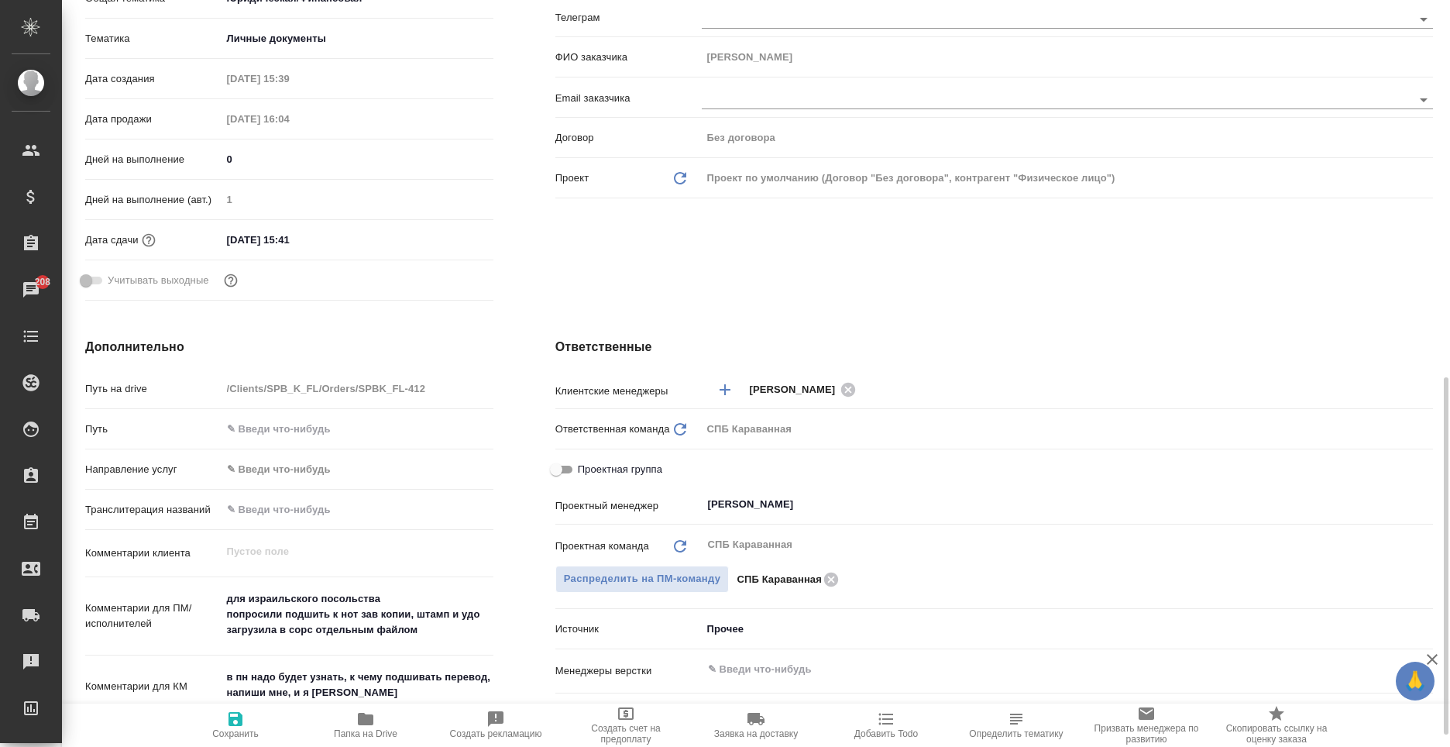
scroll to position [465, 0]
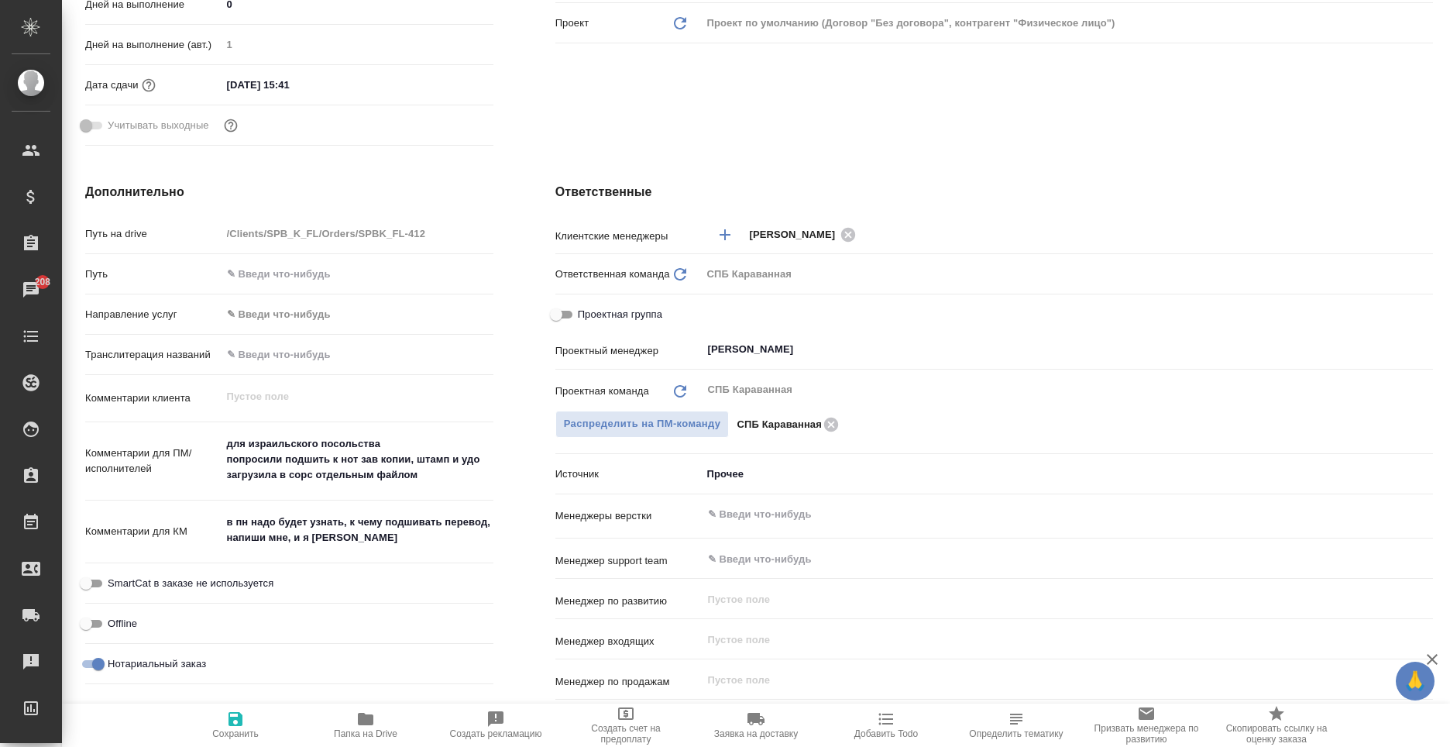
click at [594, 317] on span "Проектная группа" at bounding box center [620, 314] width 84 height 15
click at [584, 317] on input "Проектная группа" at bounding box center [556, 314] width 56 height 19
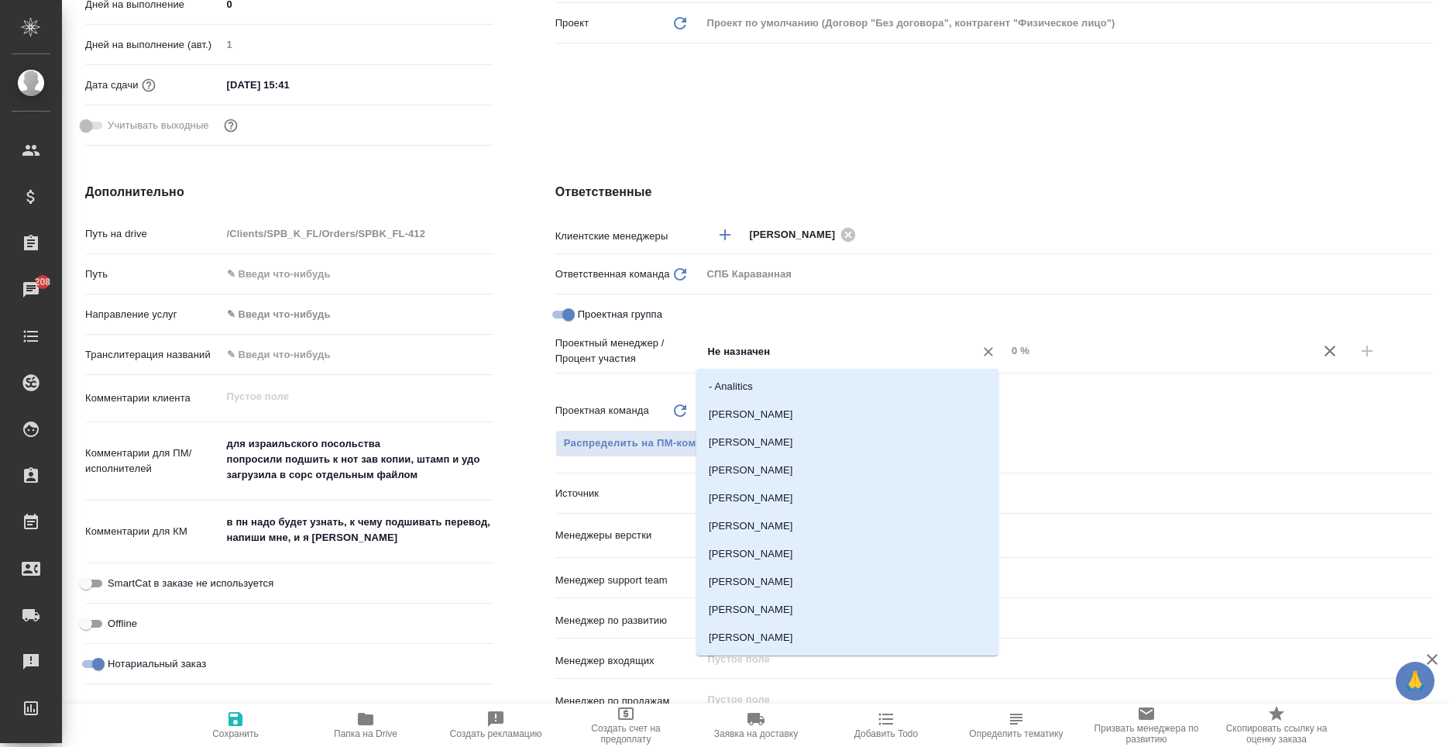
click at [794, 357] on input "Не назначен" at bounding box center [828, 351] width 244 height 19
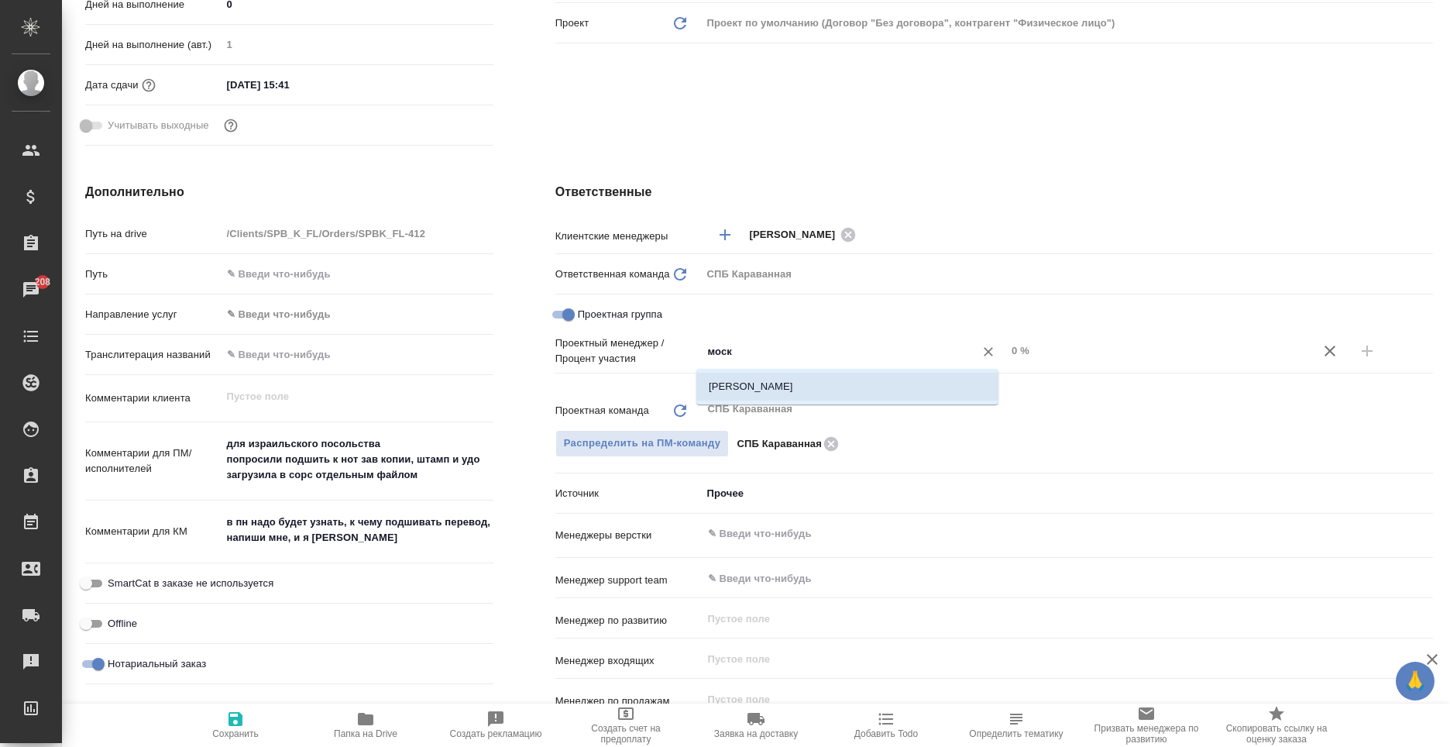
click at [775, 385] on li "[PERSON_NAME]" at bounding box center [847, 387] width 302 height 28
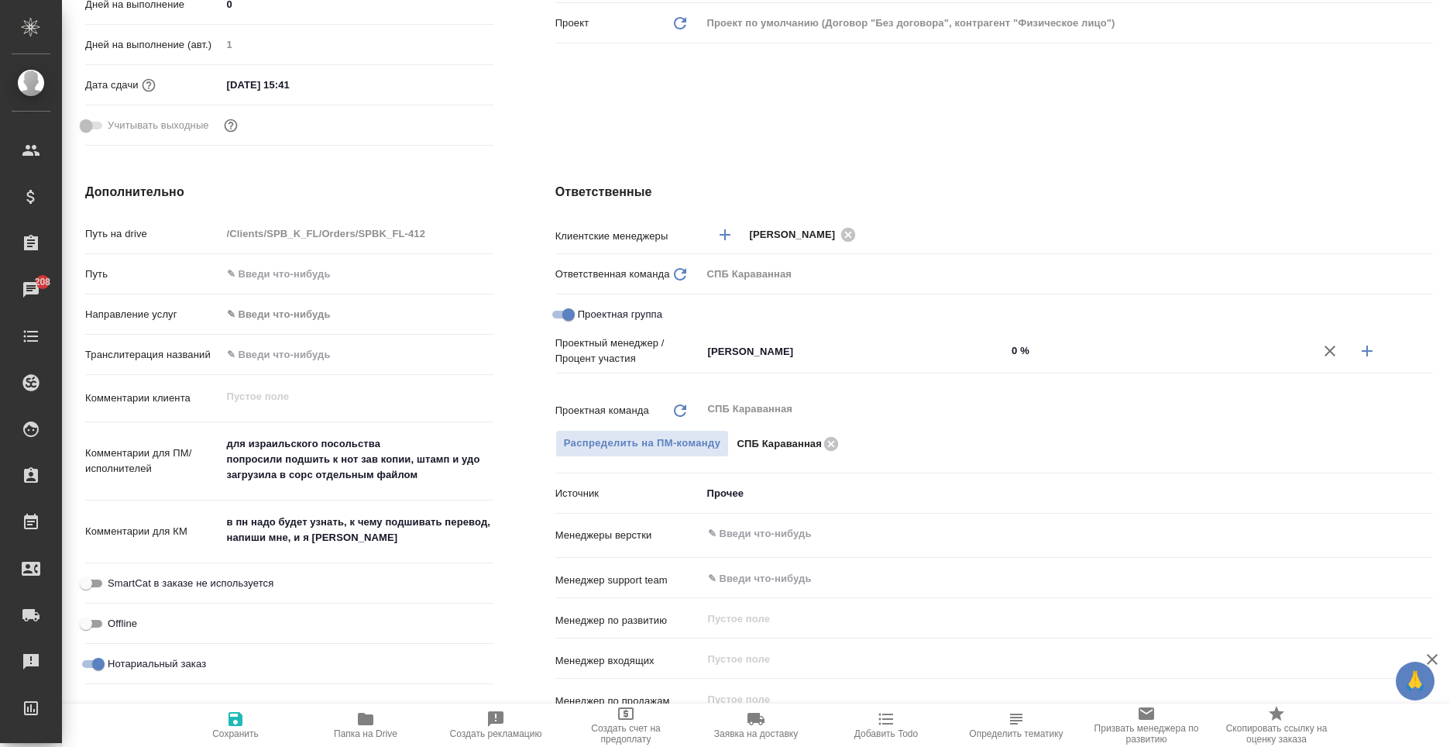
click at [1008, 343] on input "0 %" at bounding box center [1158, 350] width 305 height 22
click at [1362, 350] on icon "button" at bounding box center [1367, 350] width 11 height 11
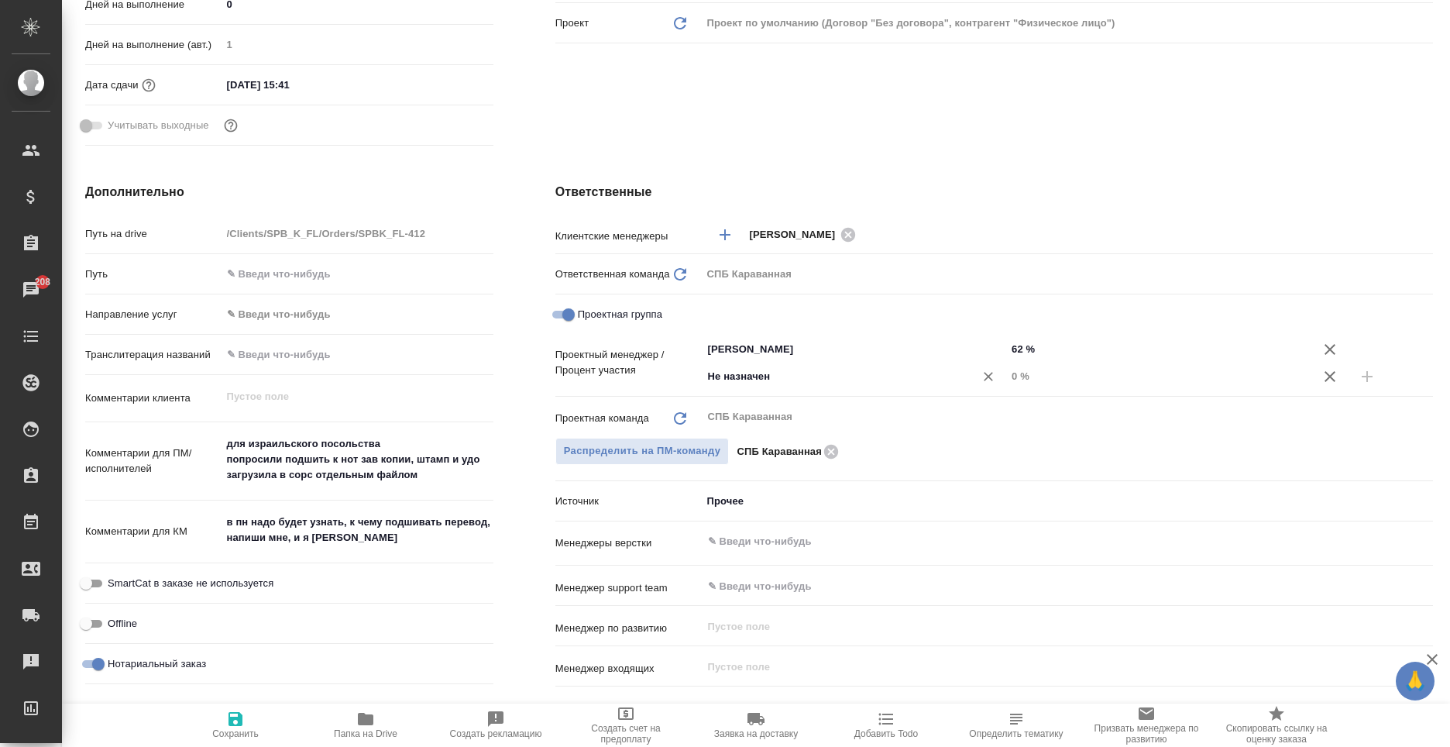
click at [769, 372] on input "Не назначен" at bounding box center [828, 376] width 244 height 19
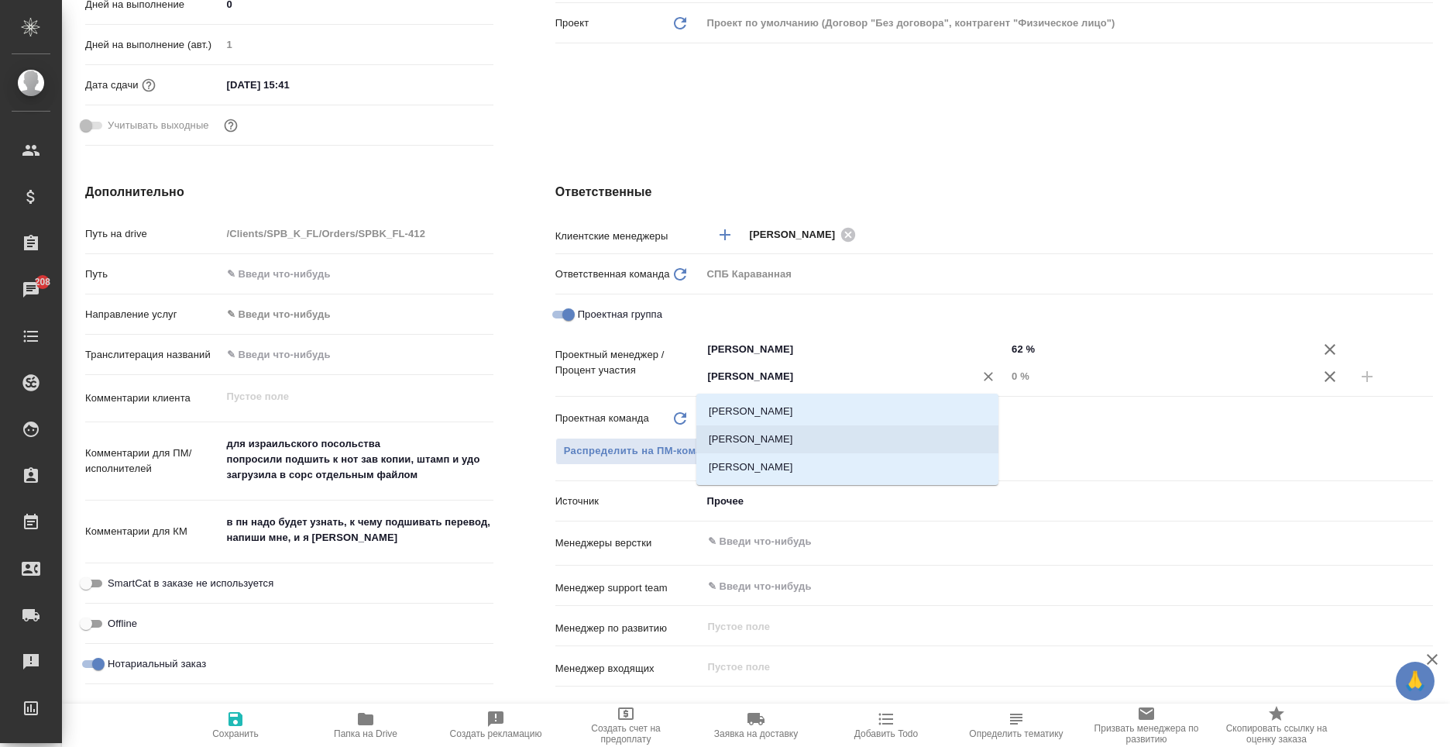
click at [794, 431] on li "[PERSON_NAME]" at bounding box center [847, 439] width 302 height 28
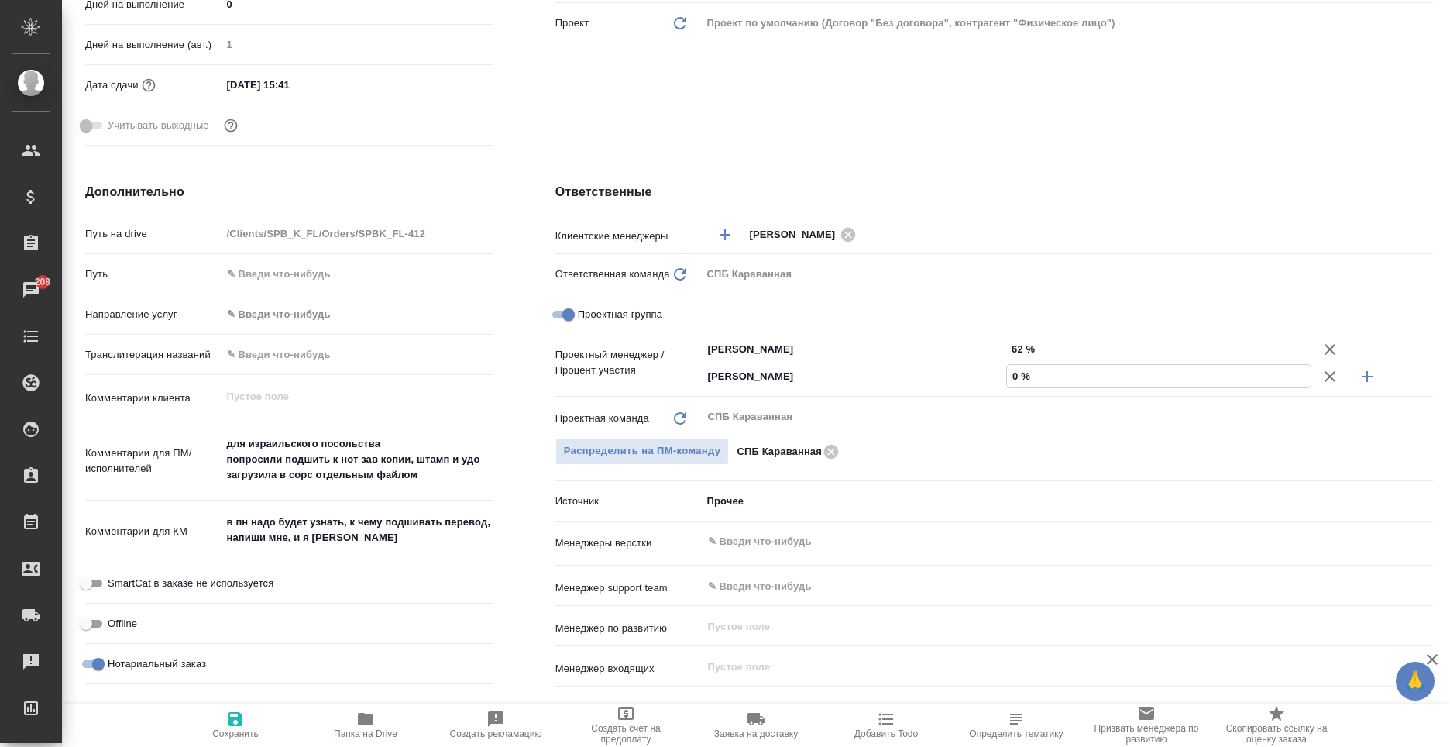
click at [1011, 376] on input "0 %" at bounding box center [1159, 376] width 304 height 22
click at [232, 716] on icon "button" at bounding box center [235, 719] width 14 height 14
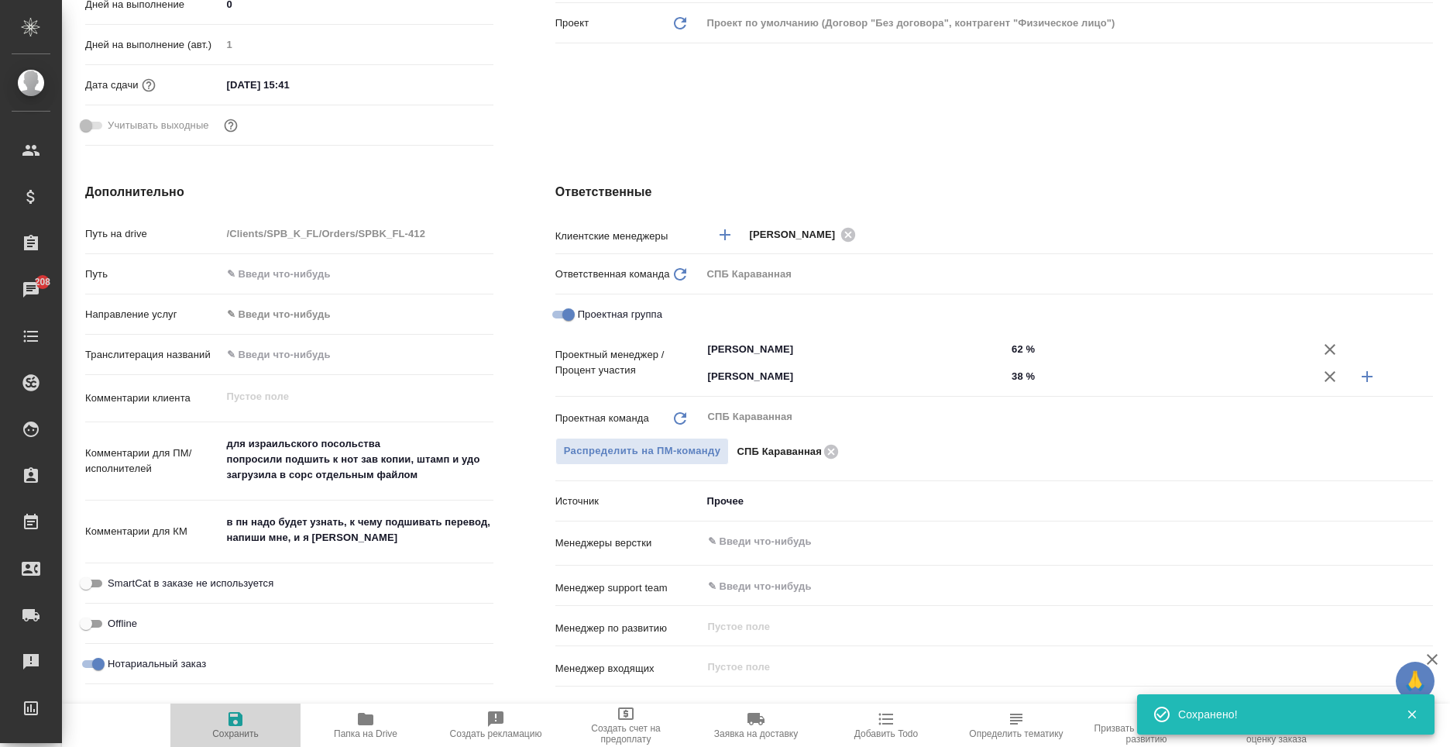
click at [225, 730] on span "Сохранить" at bounding box center [235, 733] width 46 height 11
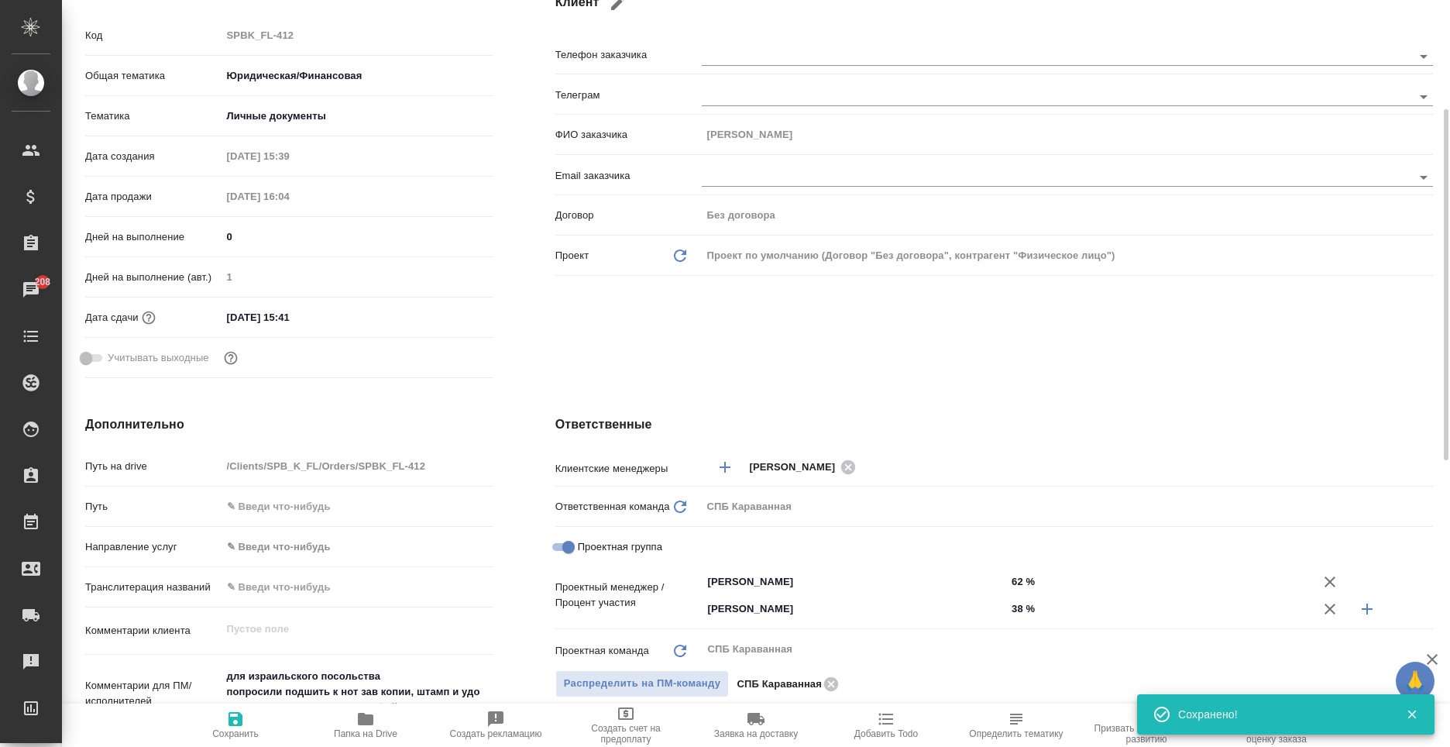
scroll to position [0, 0]
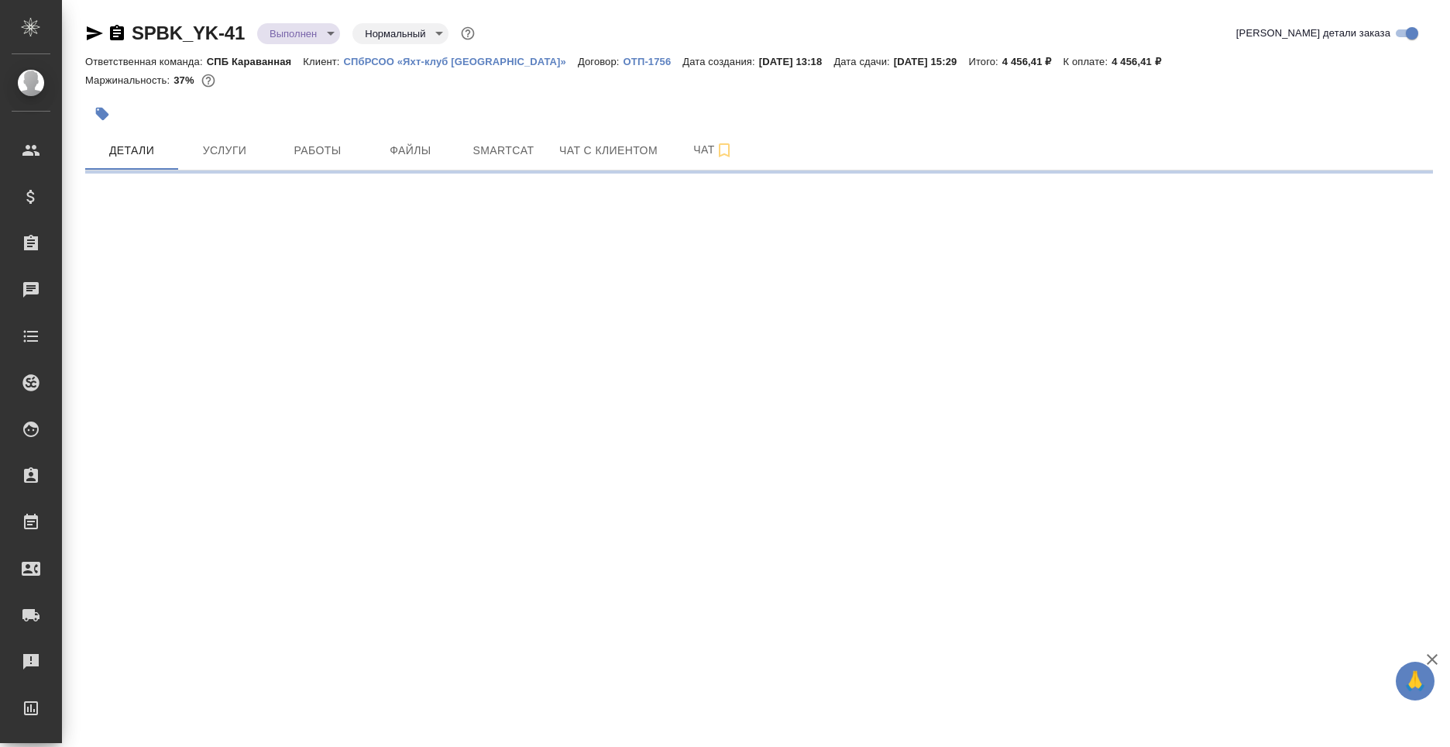
select select "RU"
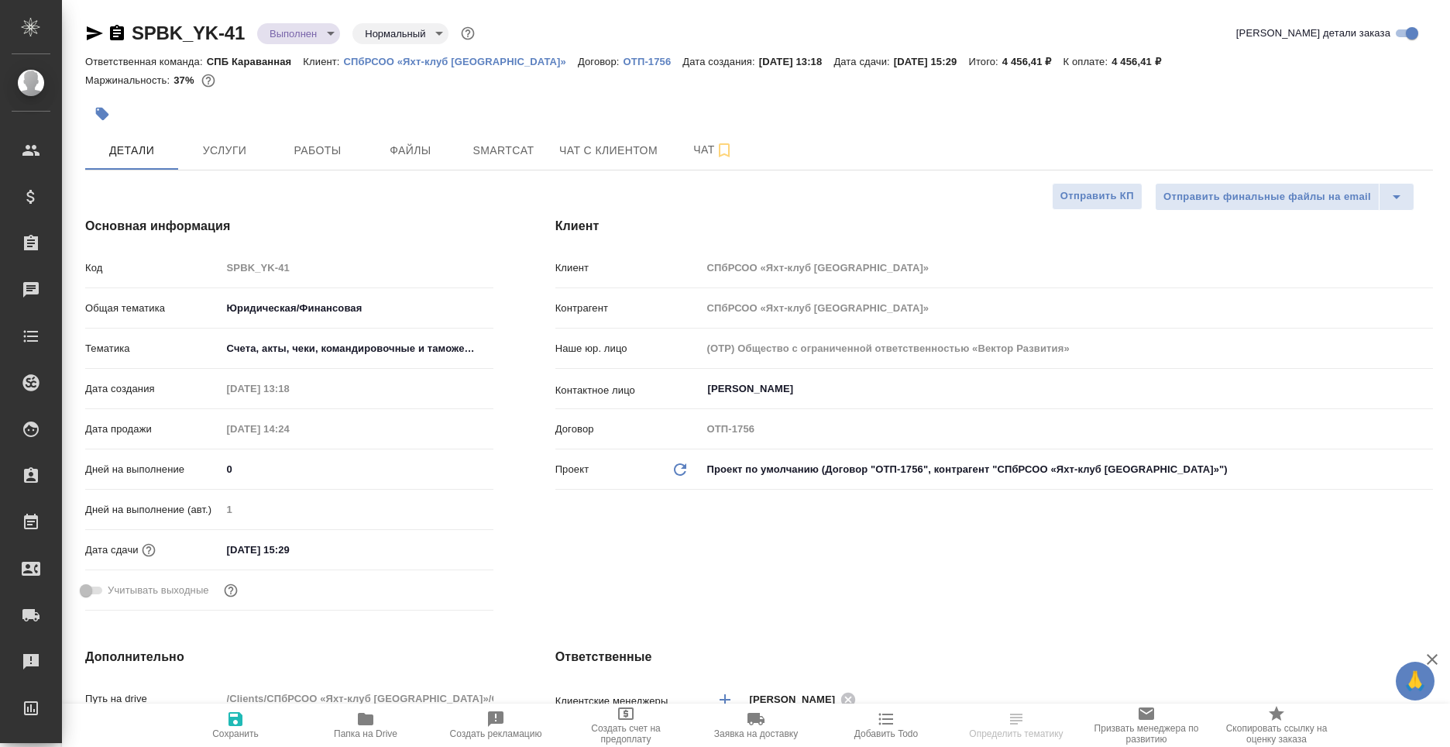
type textarea "x"
click at [254, 154] on span "Услуги" at bounding box center [224, 150] width 74 height 19
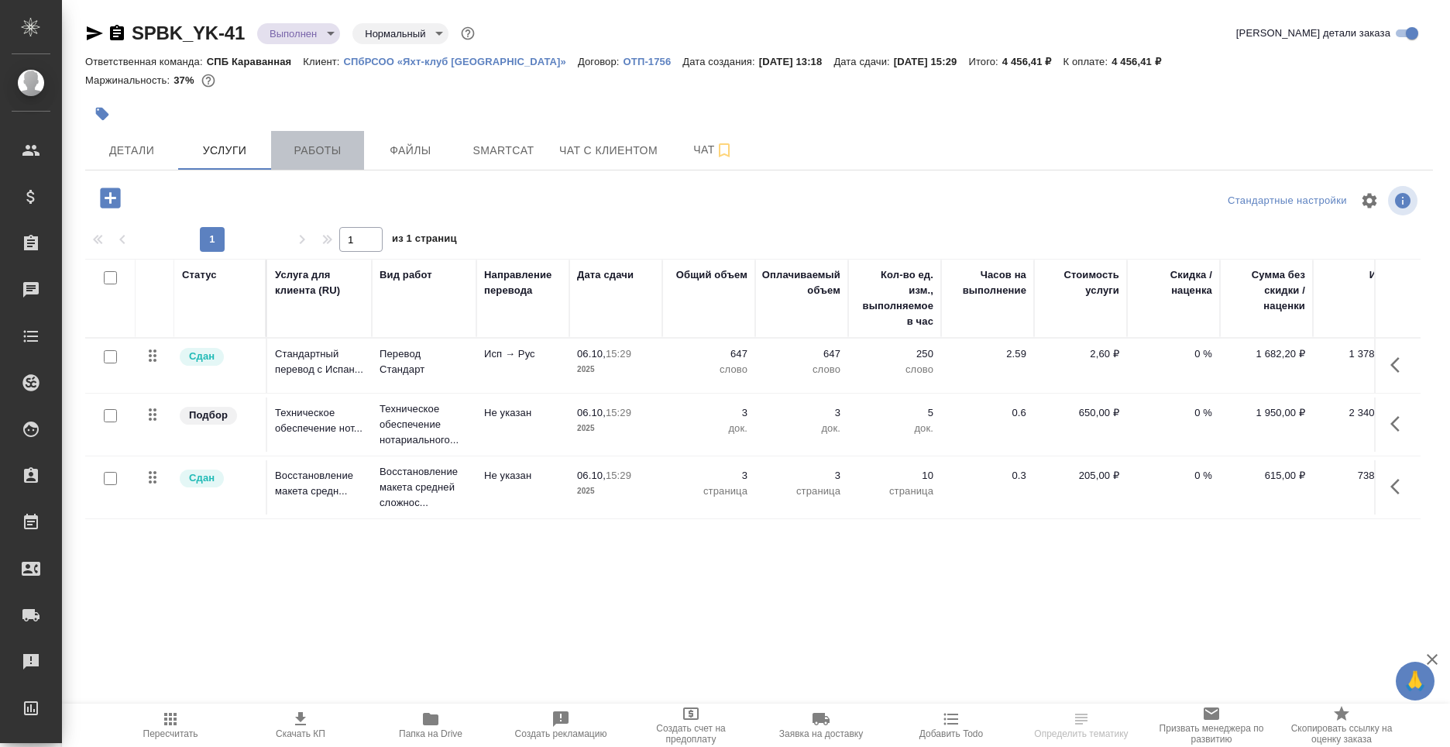
click at [321, 146] on span "Работы" at bounding box center [317, 150] width 74 height 19
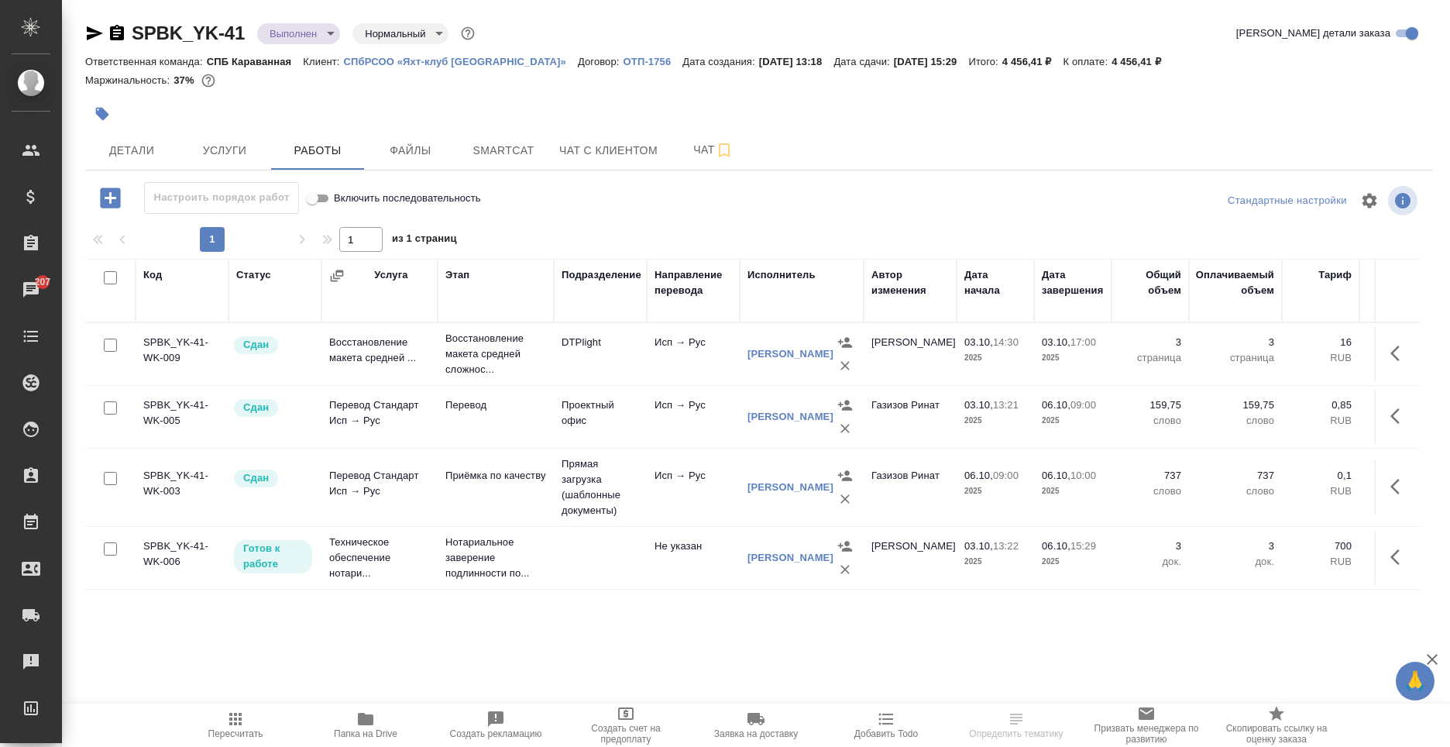
scroll to position [9, 0]
click at [1390, 560] on icon "button" at bounding box center [1399, 557] width 19 height 19
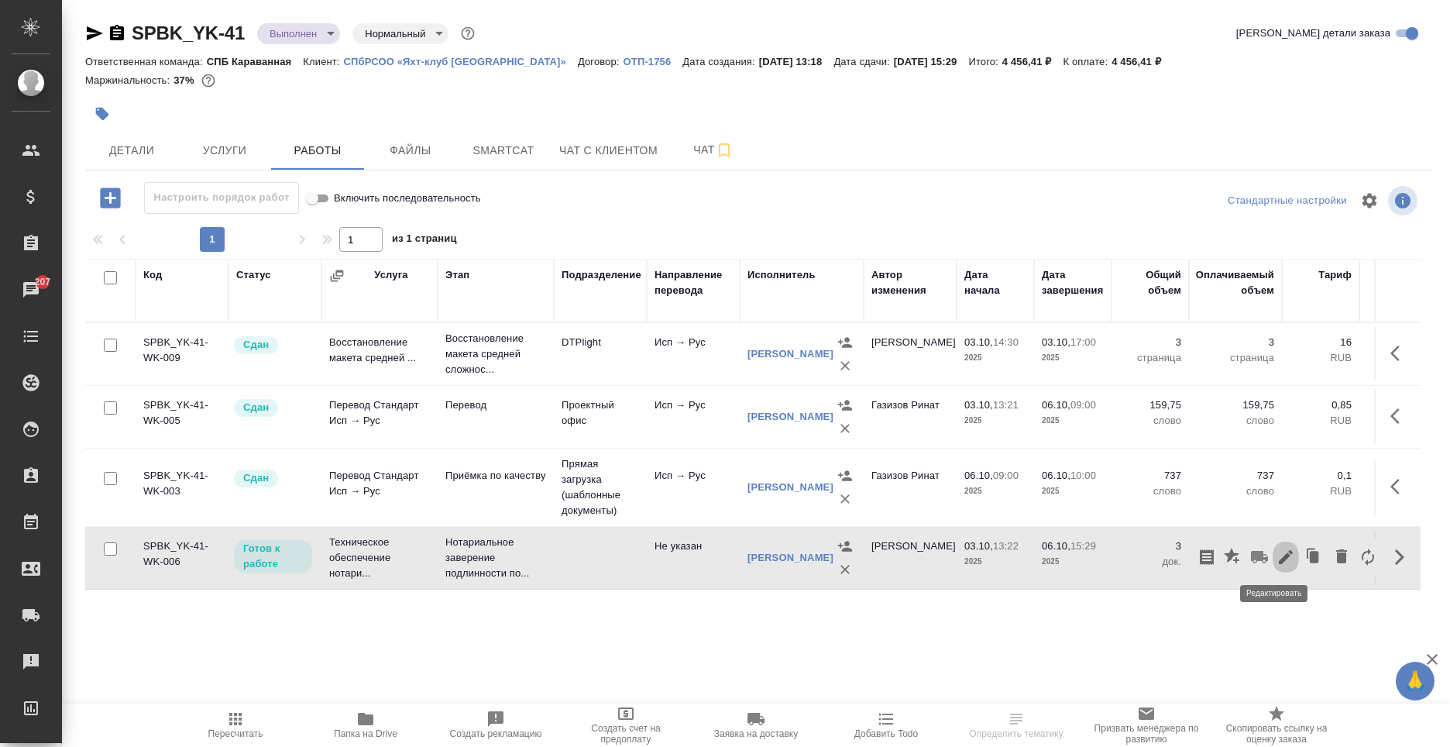
click at [1278, 553] on icon "button" at bounding box center [1285, 557] width 19 height 19
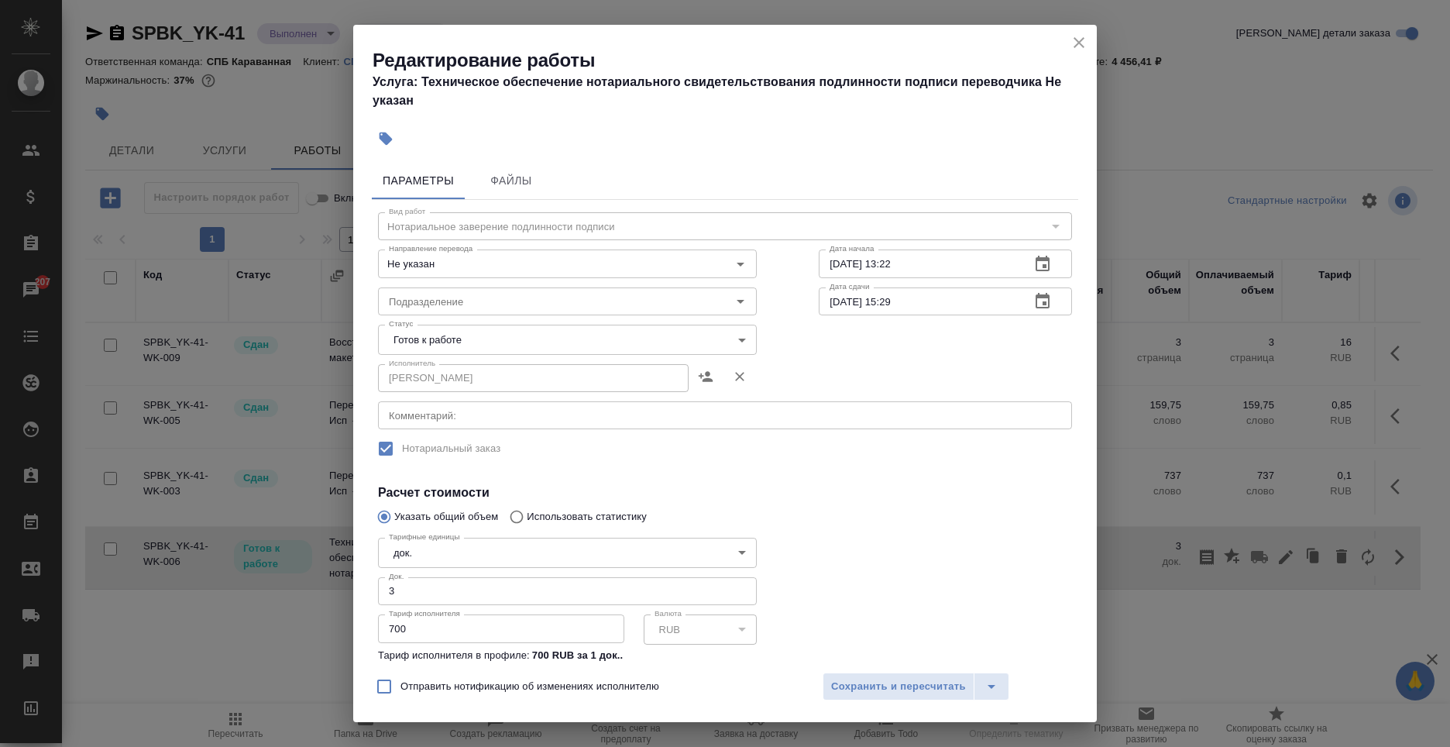
click at [477, 334] on body "🙏 .cls-1 fill:#fff; AWATERA Moskalets Alina Клиенты Спецификации Заказы 207 Чат…" at bounding box center [725, 373] width 1450 height 747
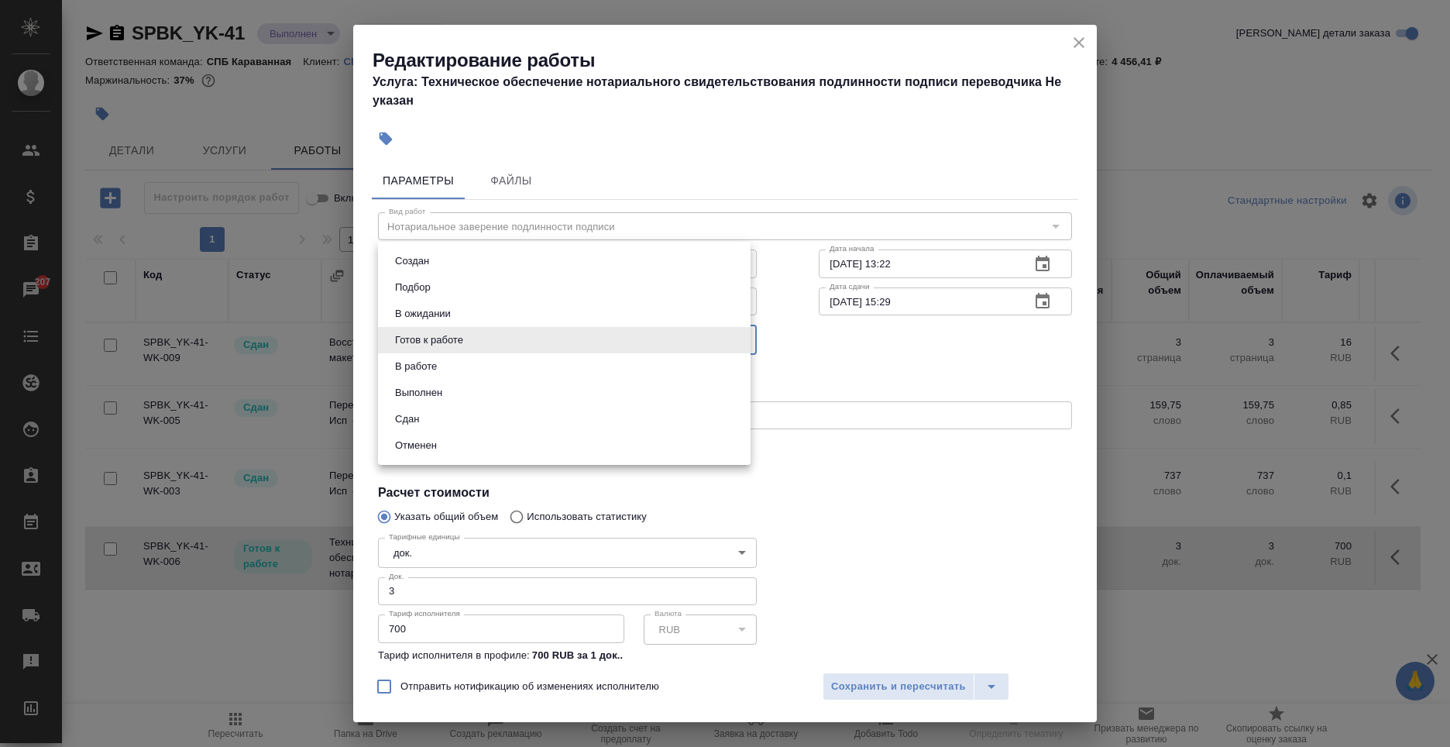
click at [438, 376] on li "В работе" at bounding box center [564, 366] width 373 height 26
type input "inProgress"
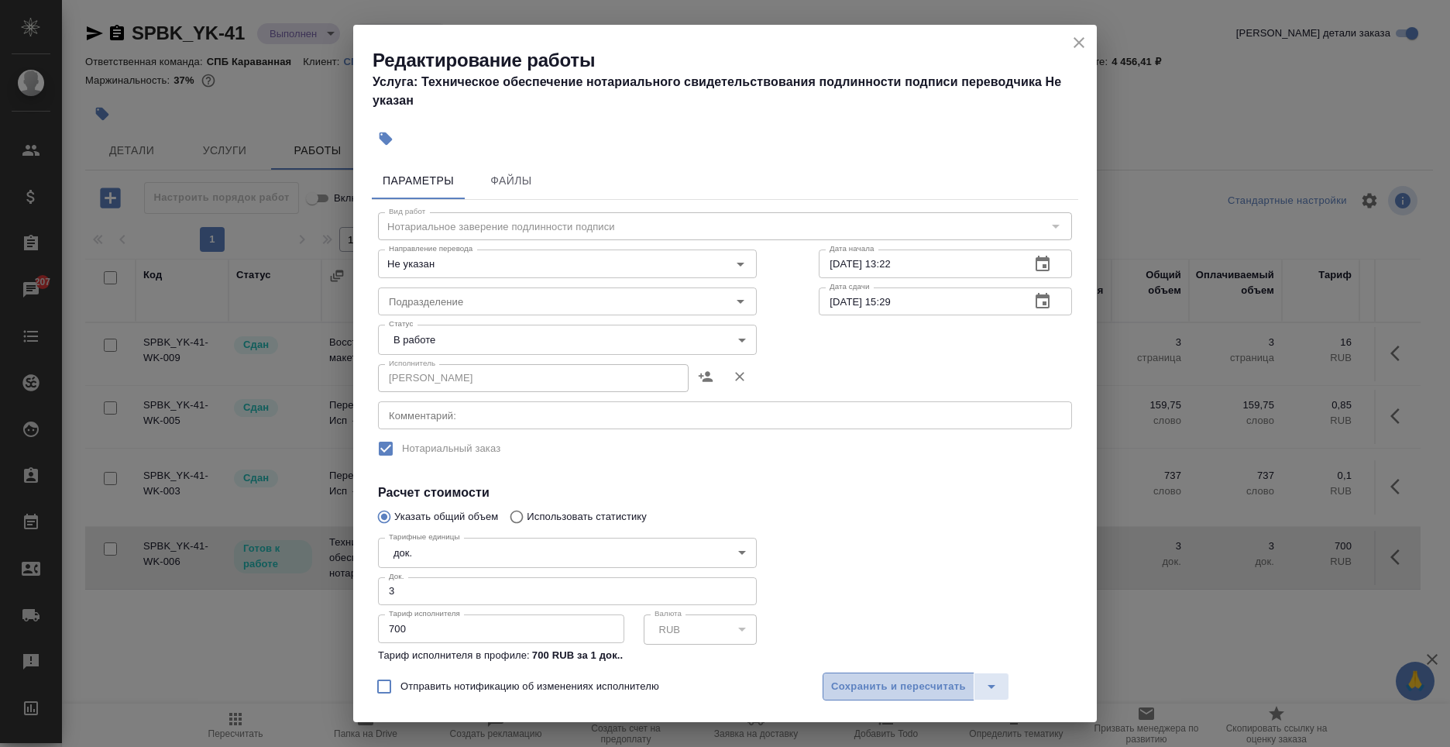
click at [882, 679] on span "Сохранить и пересчитать" at bounding box center [898, 687] width 135 height 18
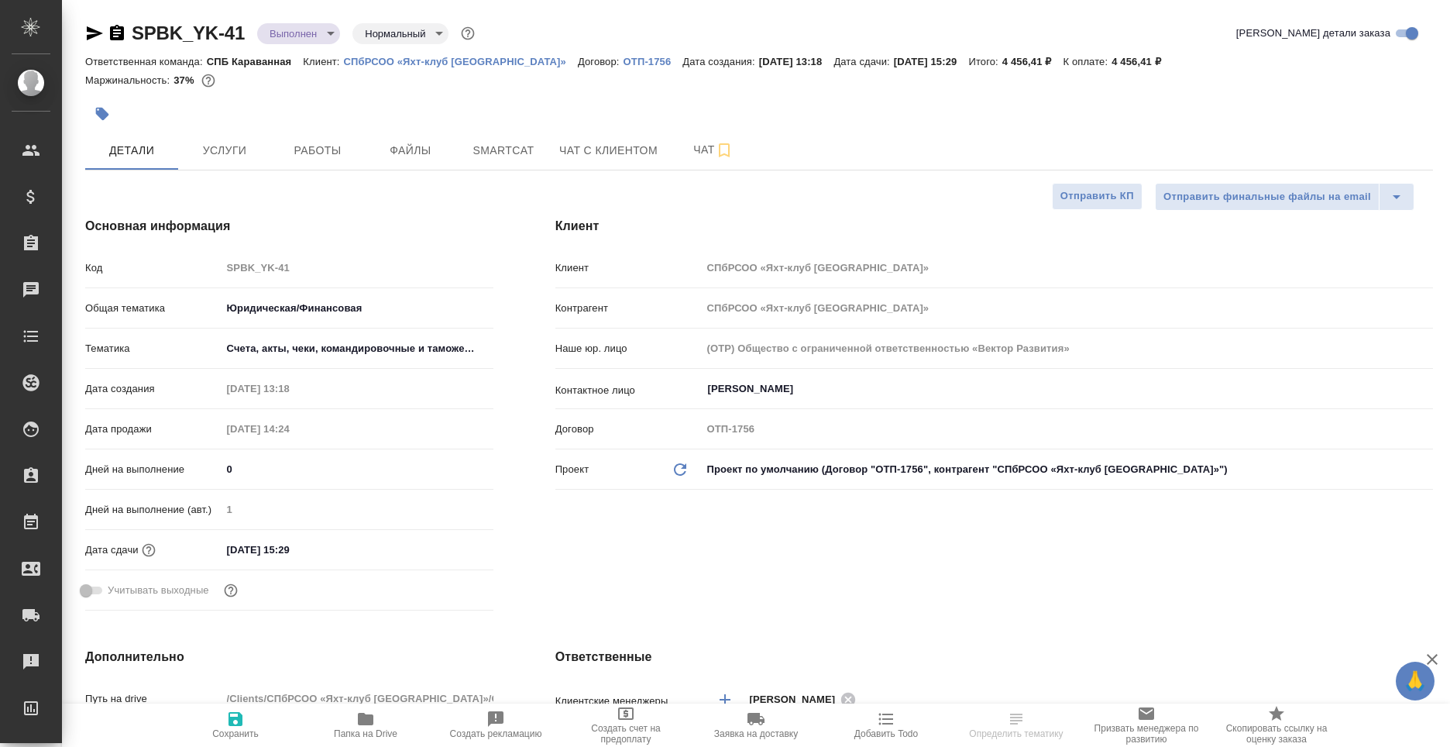
select select "RU"
click at [242, 153] on span "Услуги" at bounding box center [224, 150] width 74 height 19
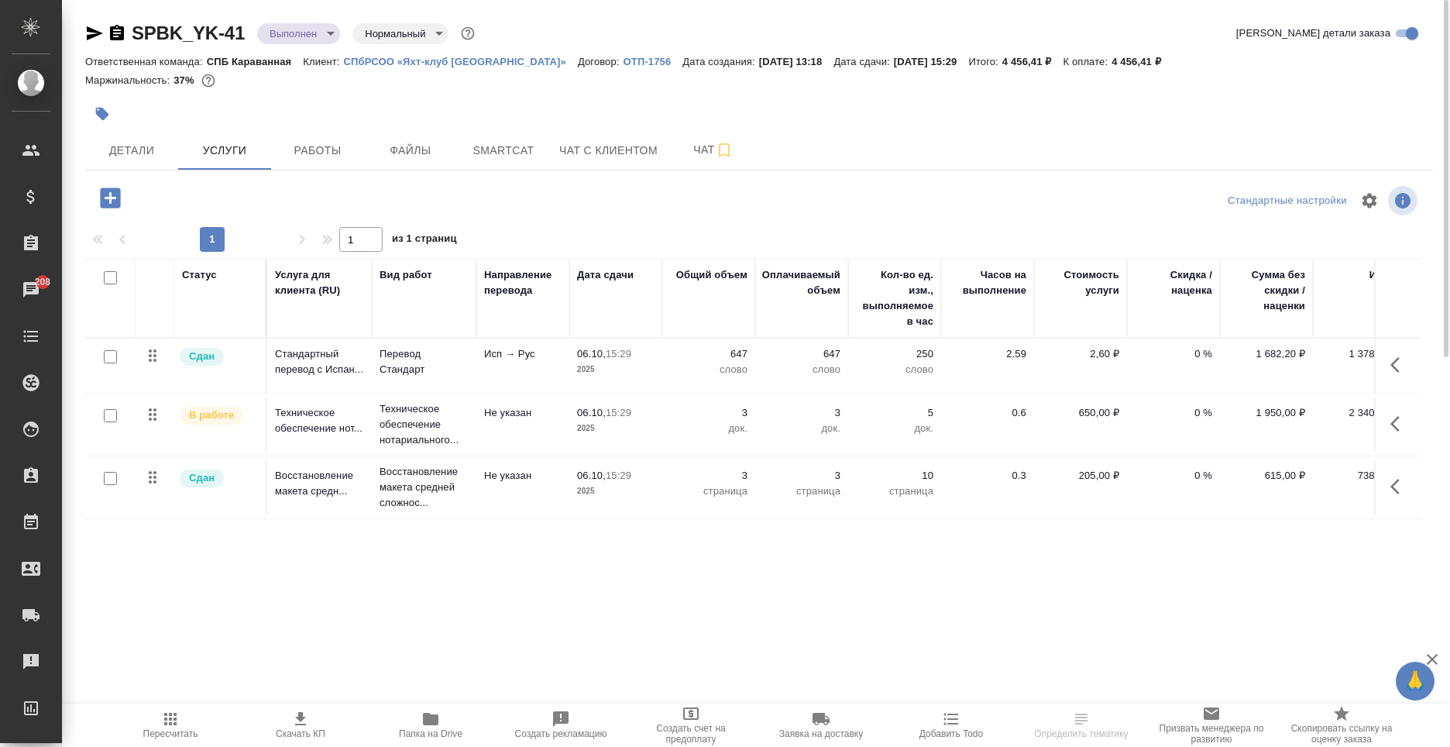
scroll to position [0, 32]
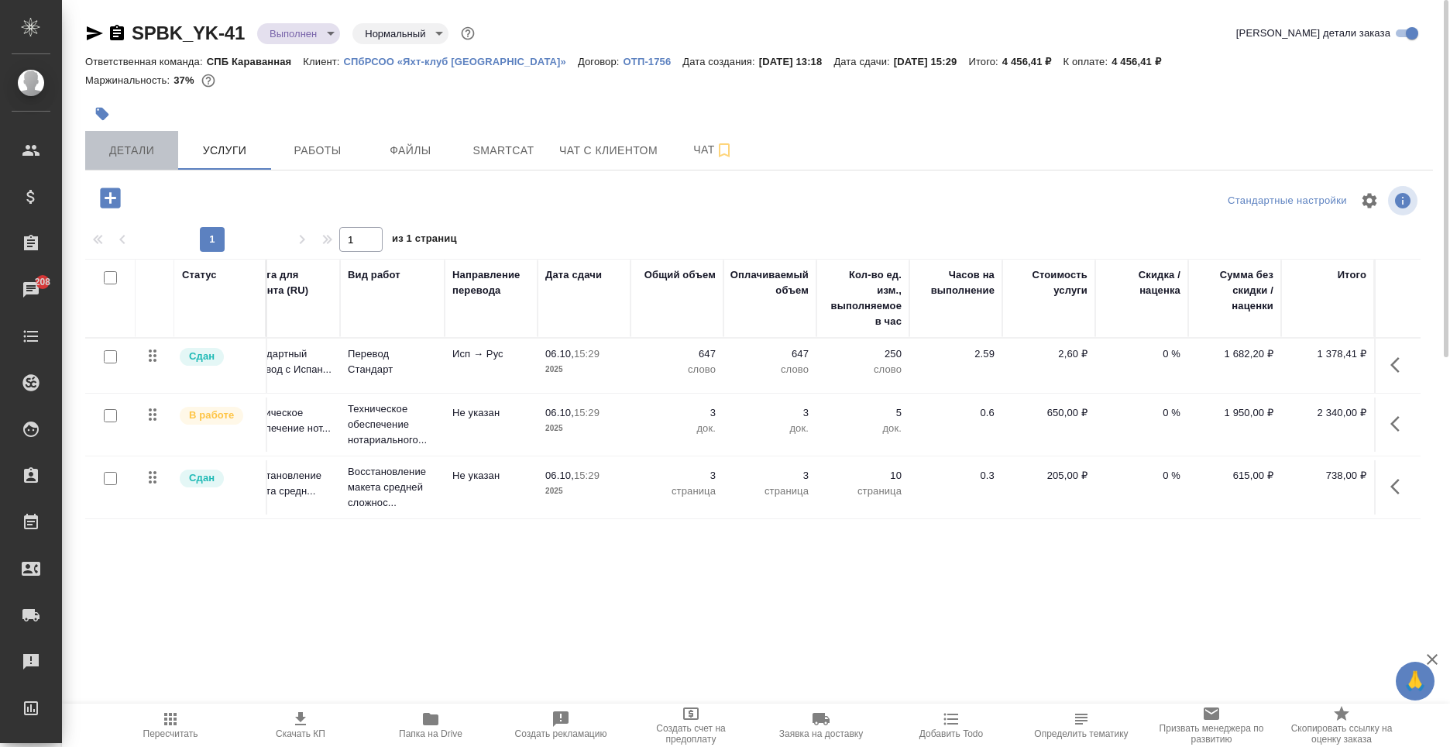
click at [119, 139] on button "Детали" at bounding box center [131, 150] width 93 height 39
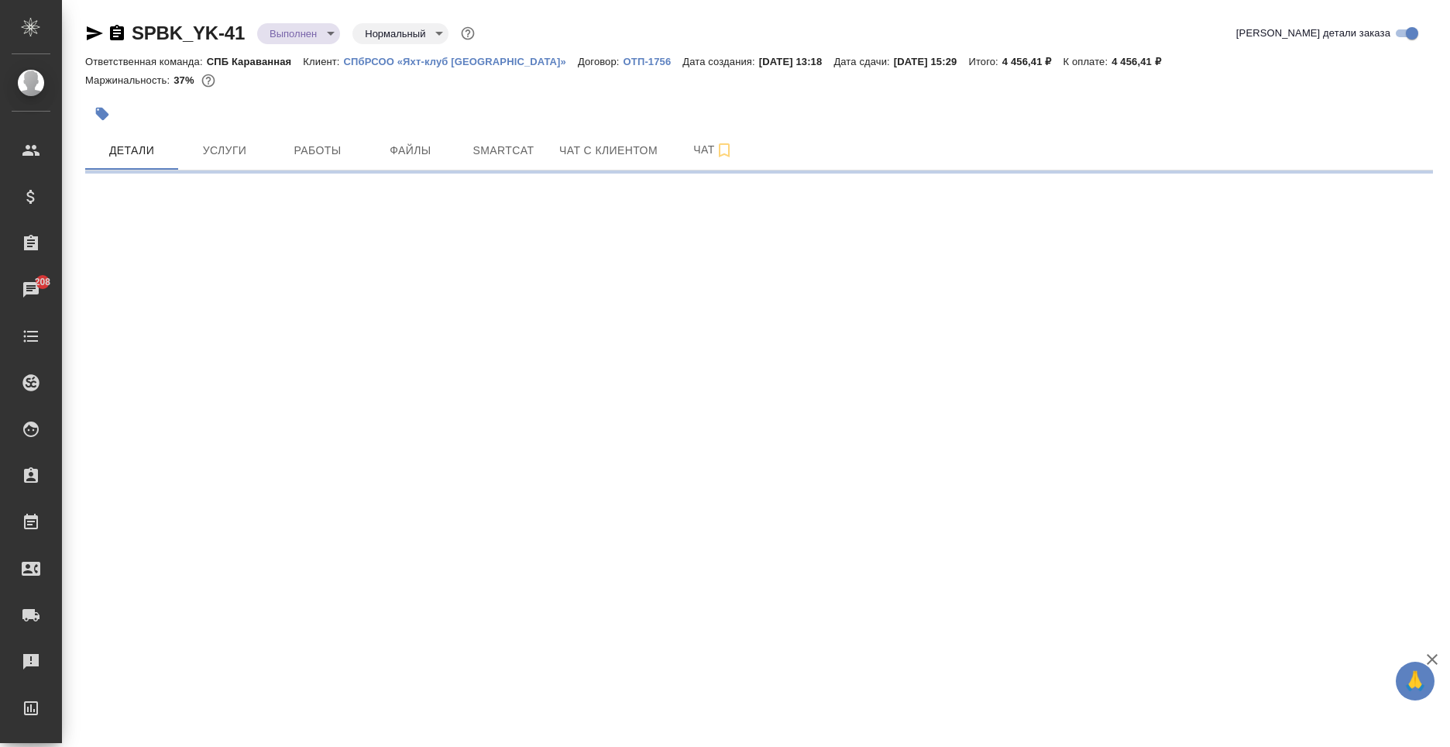
select select "RU"
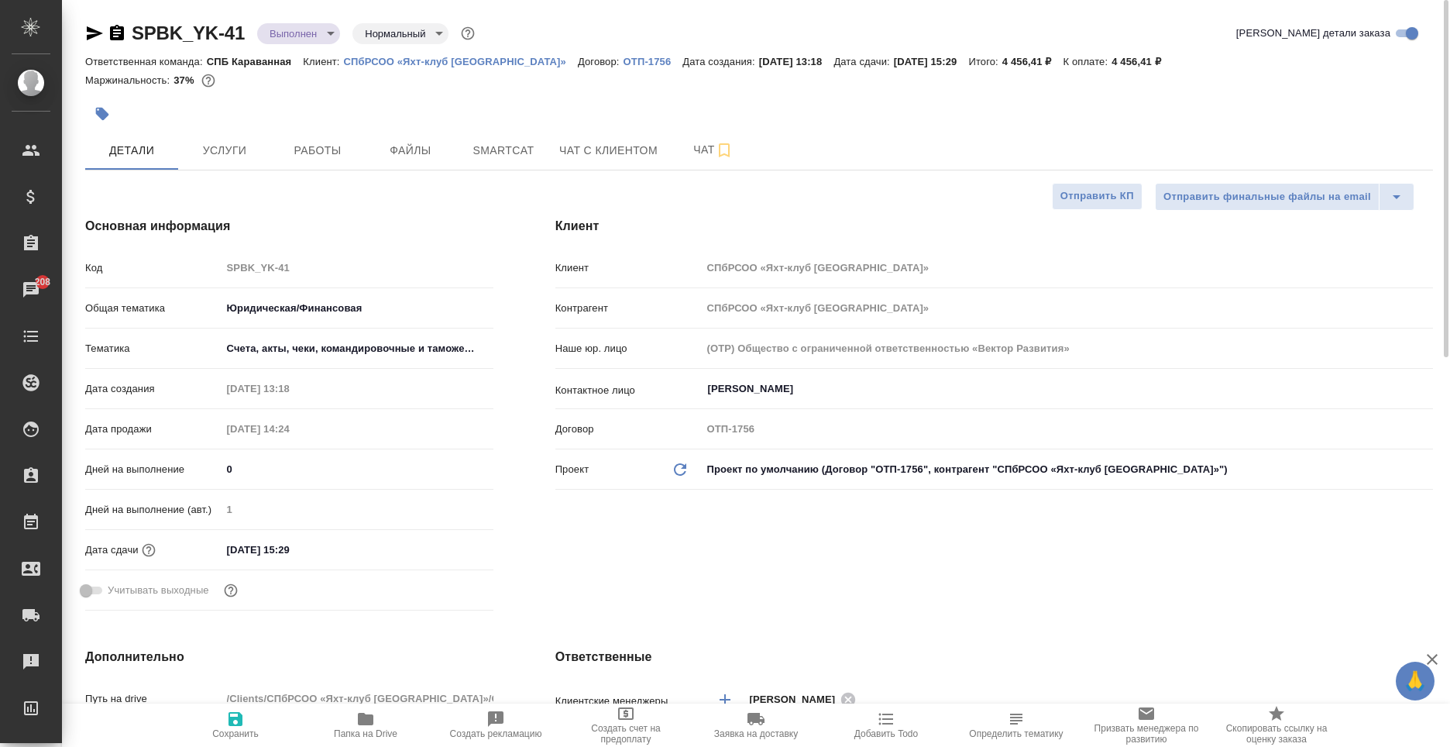
type textarea "x"
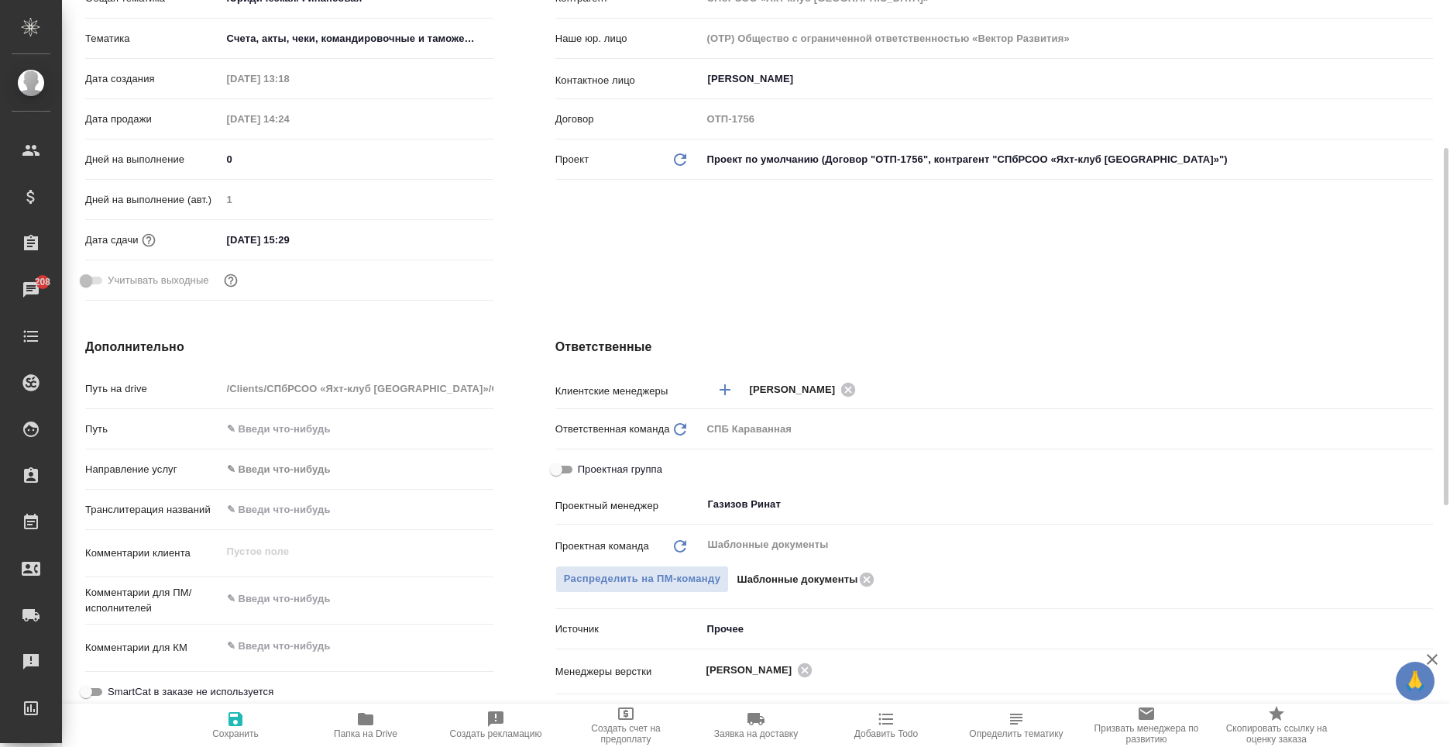
click at [572, 473] on input "Проектная группа" at bounding box center [556, 469] width 56 height 19
checkbox input "true"
type textarea "x"
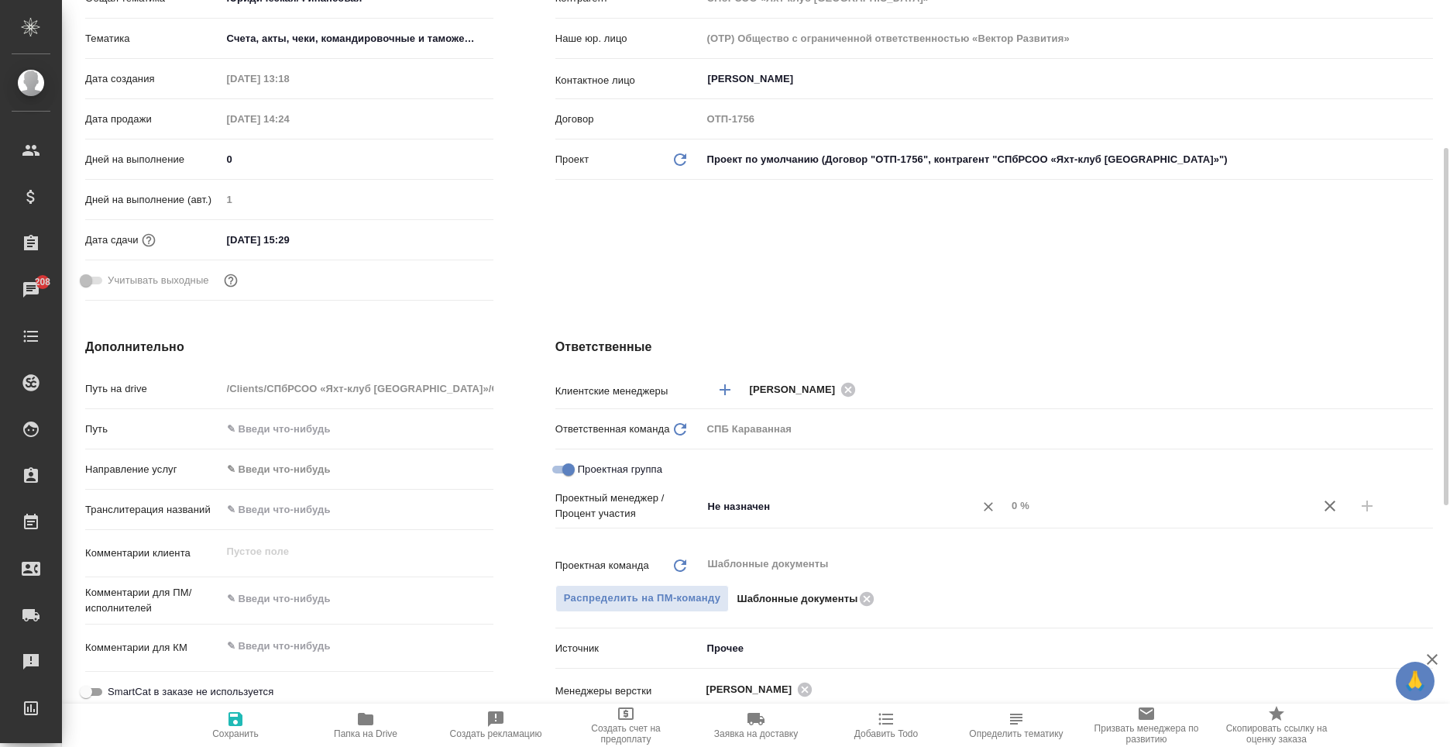
click at [768, 510] on input "Не назначен" at bounding box center [828, 505] width 244 height 19
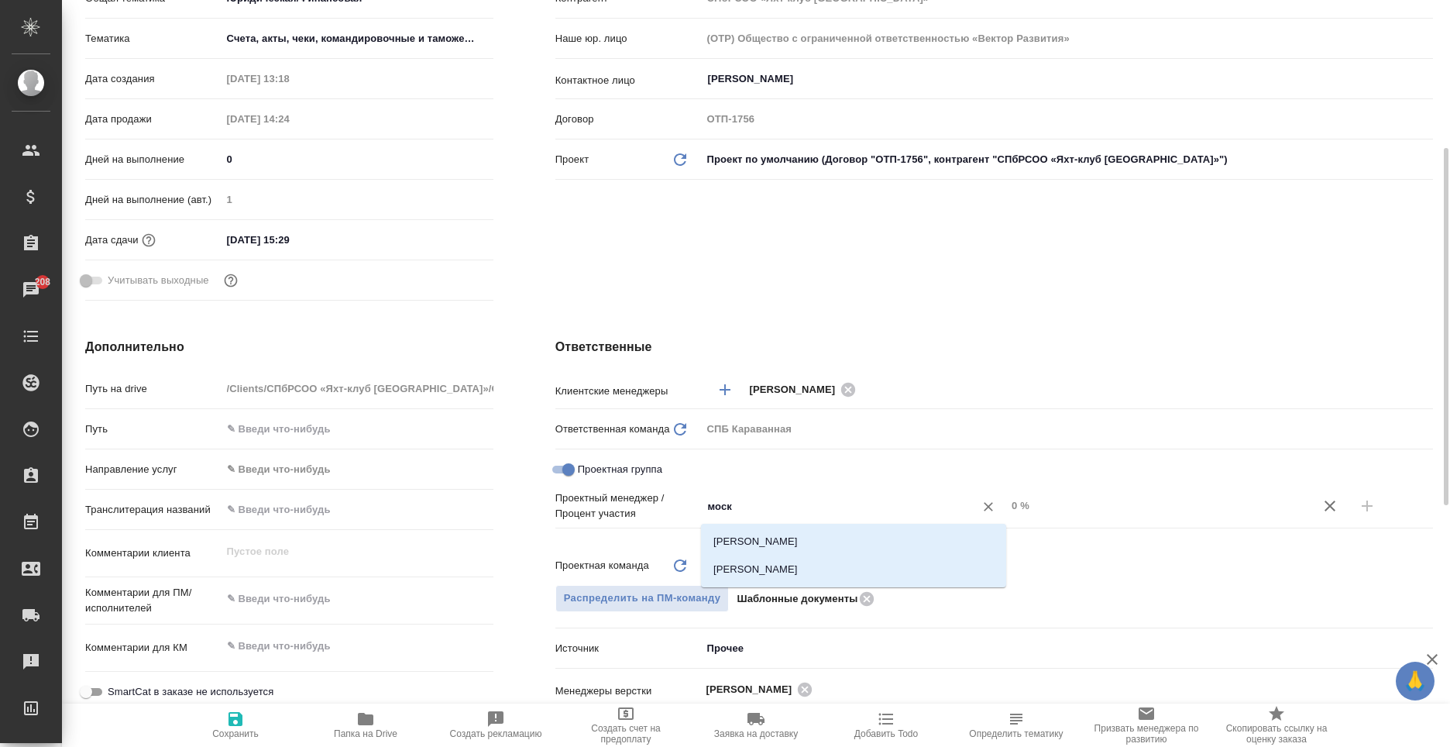
type input "моска"
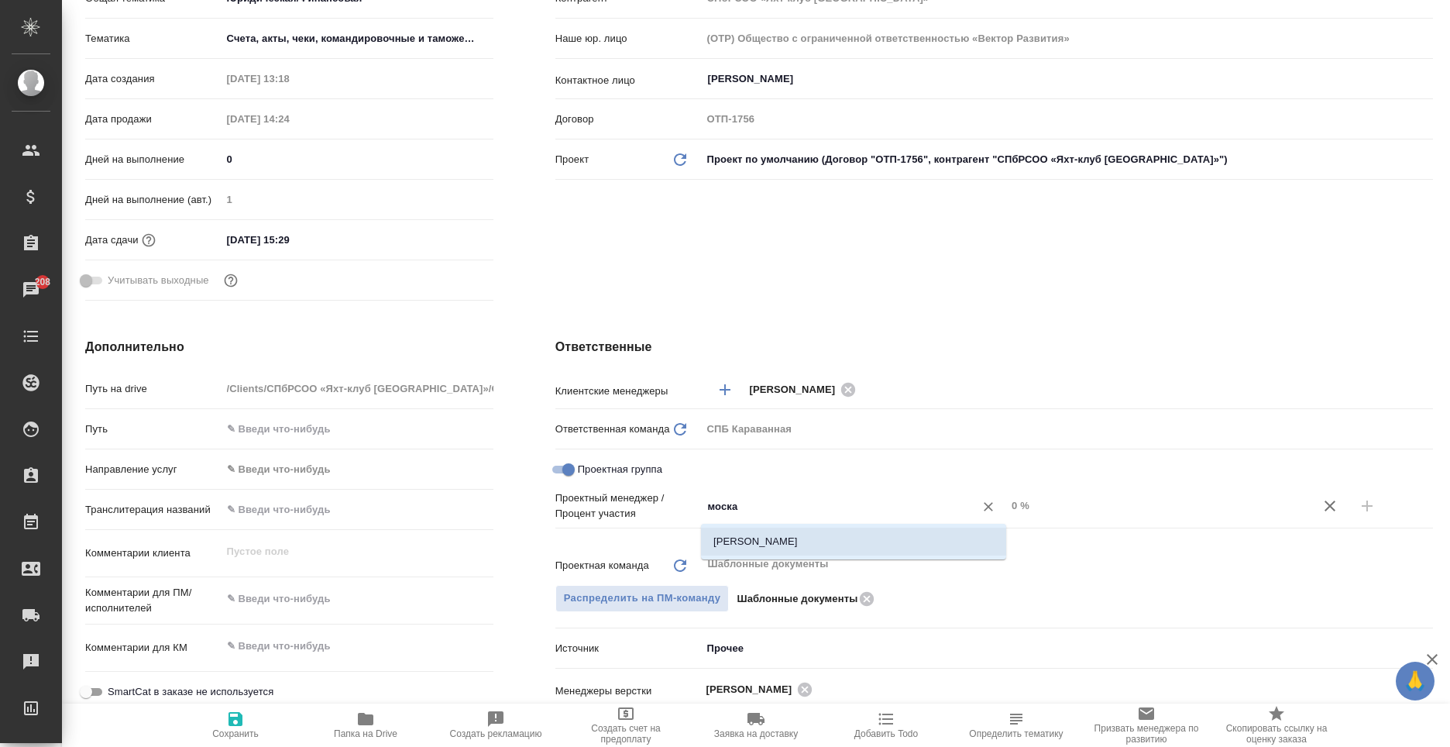
click at [761, 547] on li "[PERSON_NAME]" at bounding box center [853, 541] width 305 height 28
type textarea "x"
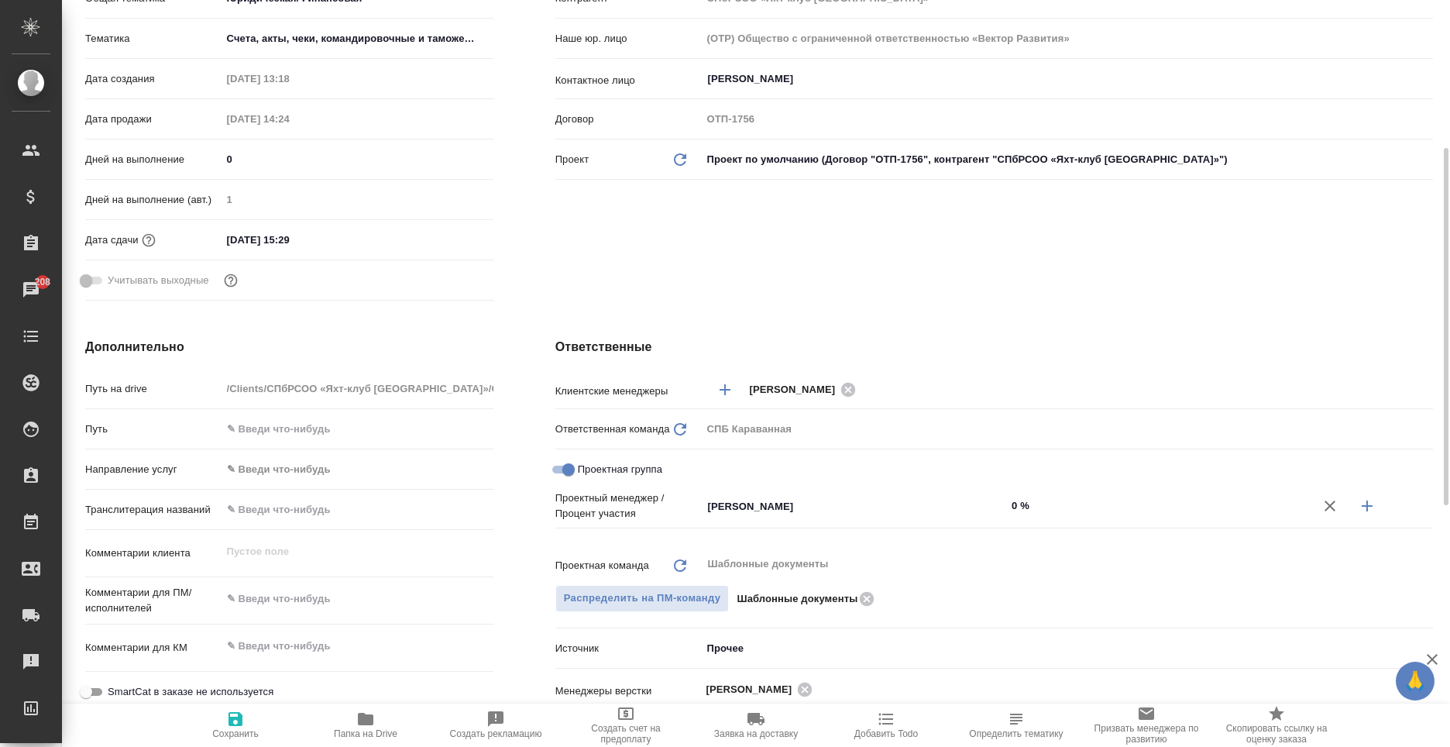
click at [1018, 506] on input "0 %" at bounding box center [1158, 505] width 305 height 22
type textarea "x"
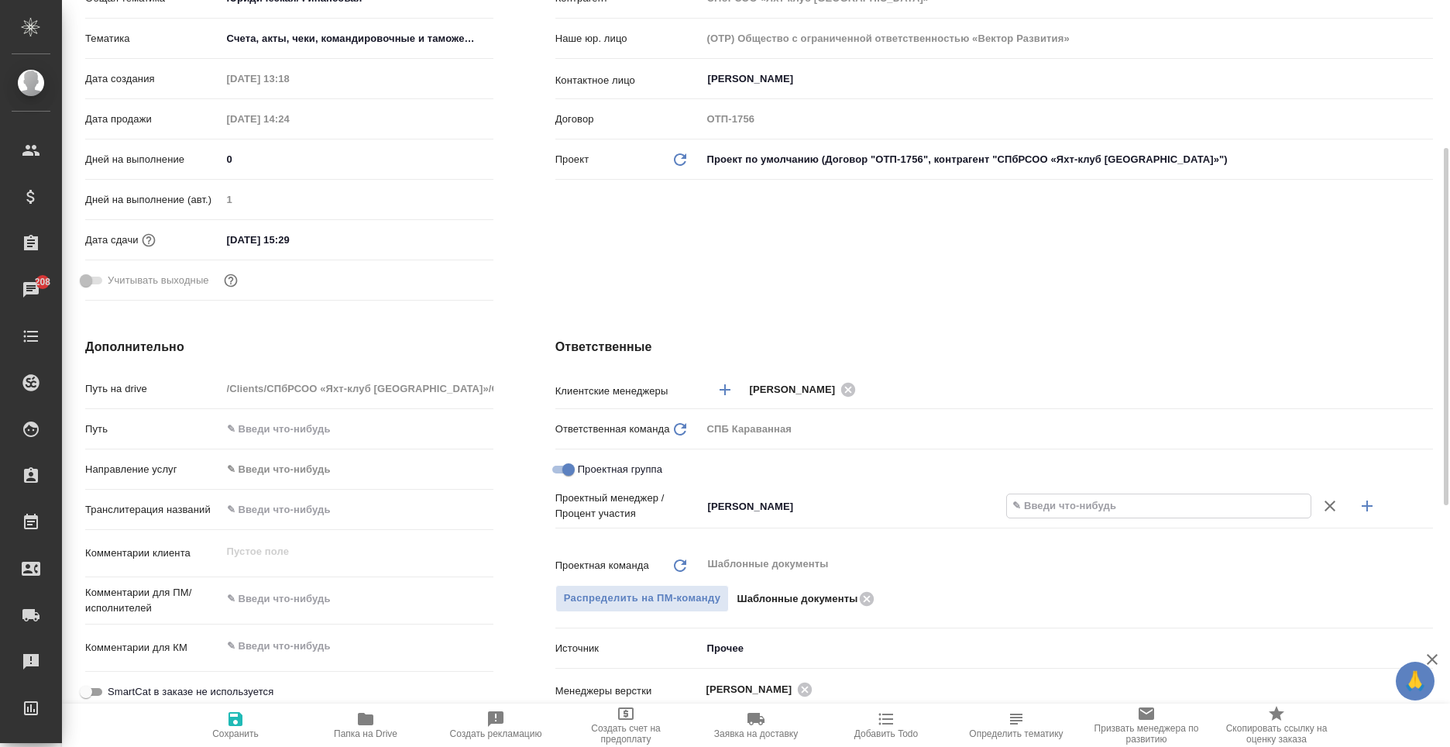
type textarea "x"
type input "5 %"
type textarea "x"
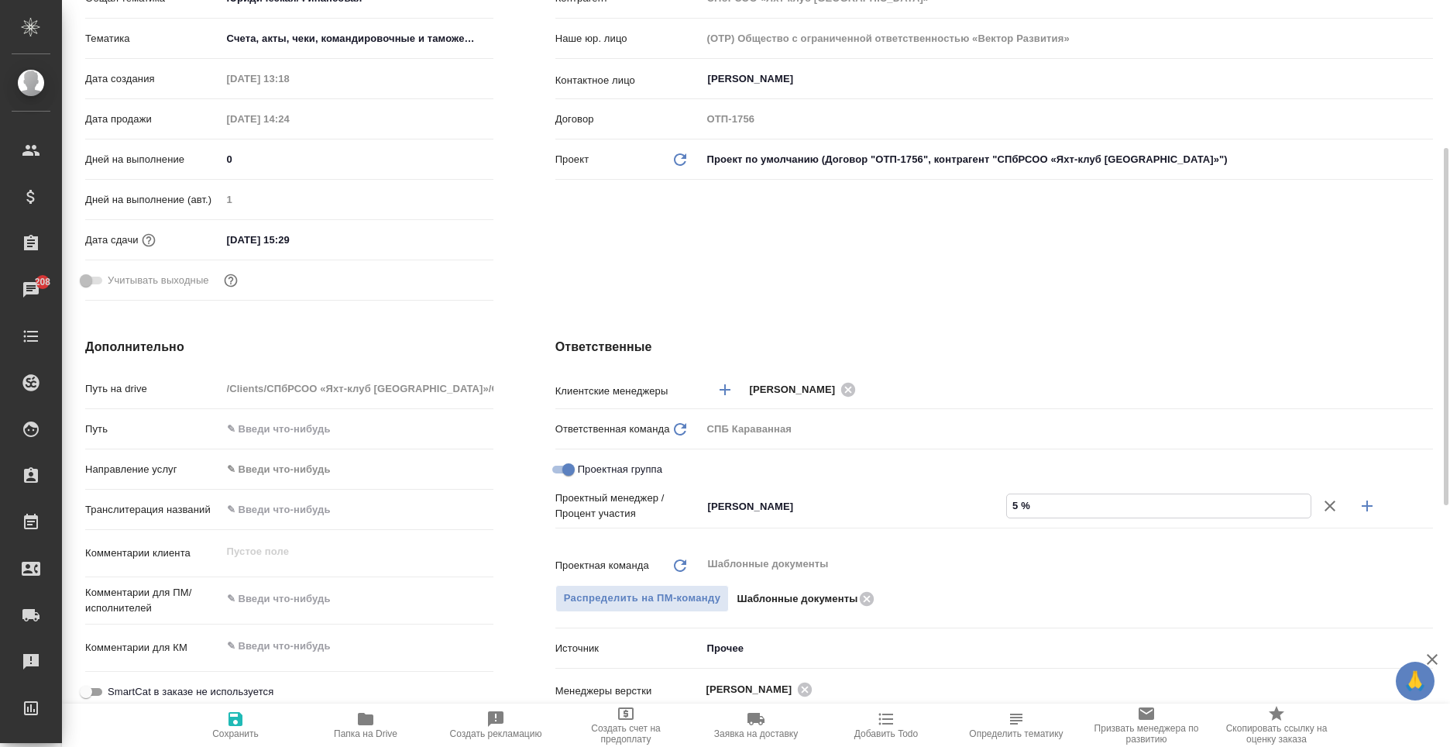
type textarea "x"
type input "52 %"
click at [1362, 511] on icon "button" at bounding box center [1367, 505] width 19 height 19
type textarea "x"
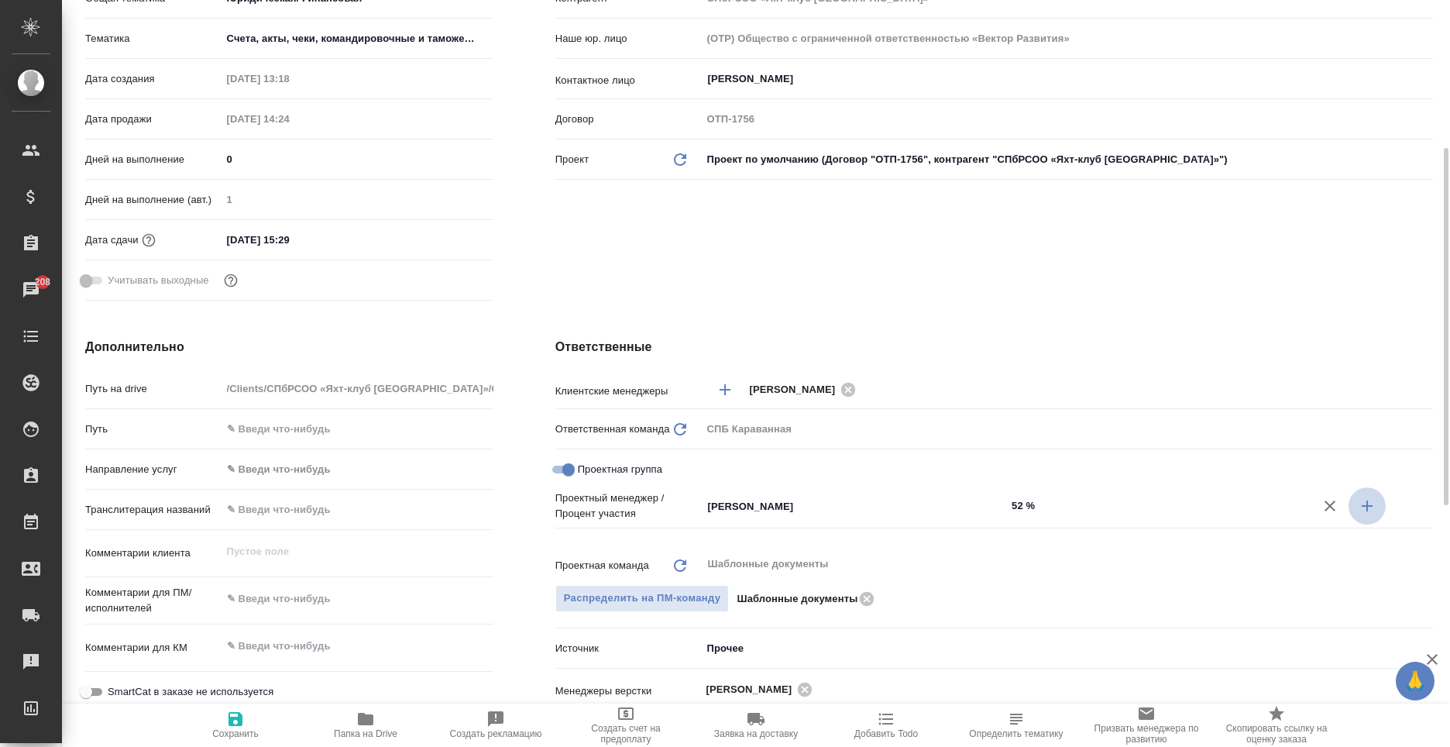
type textarea "x"
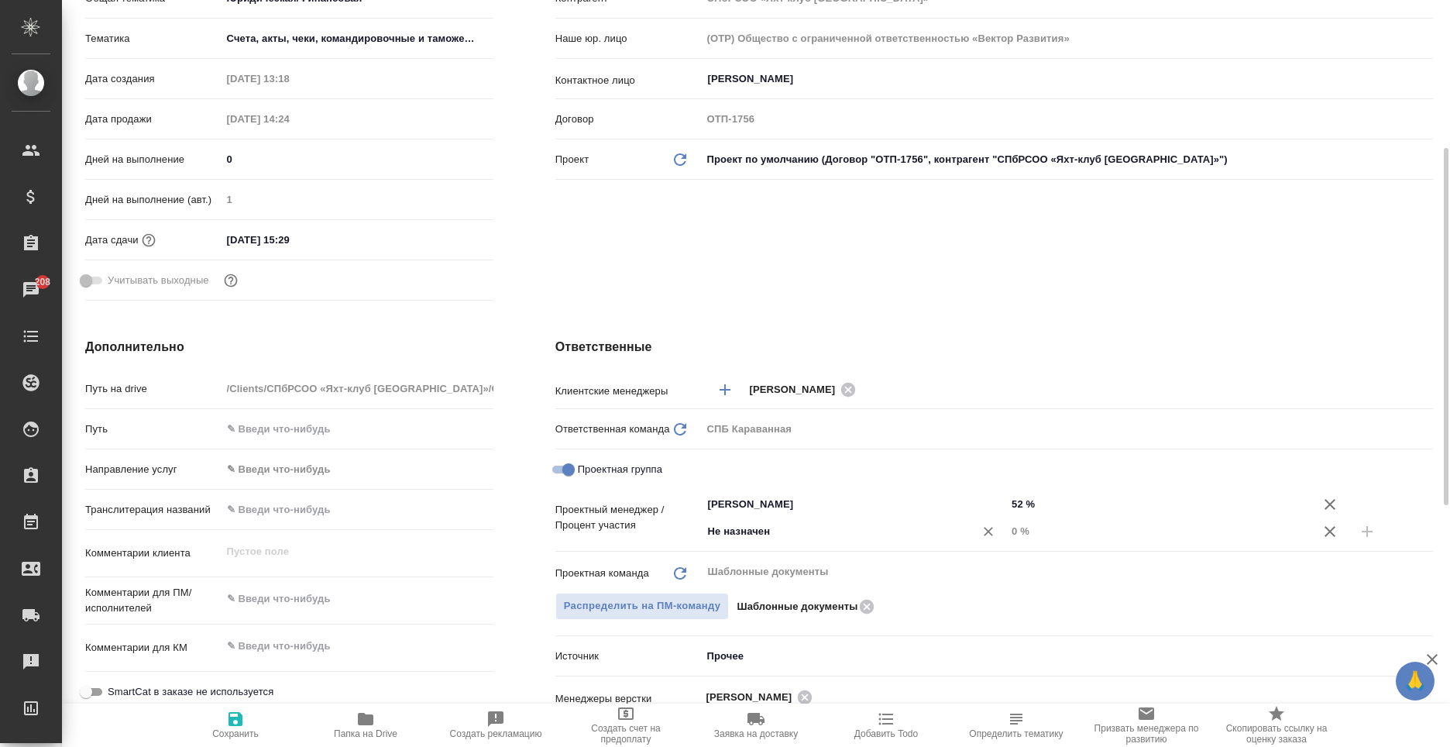
click at [803, 534] on input "Не назначен" at bounding box center [828, 531] width 244 height 19
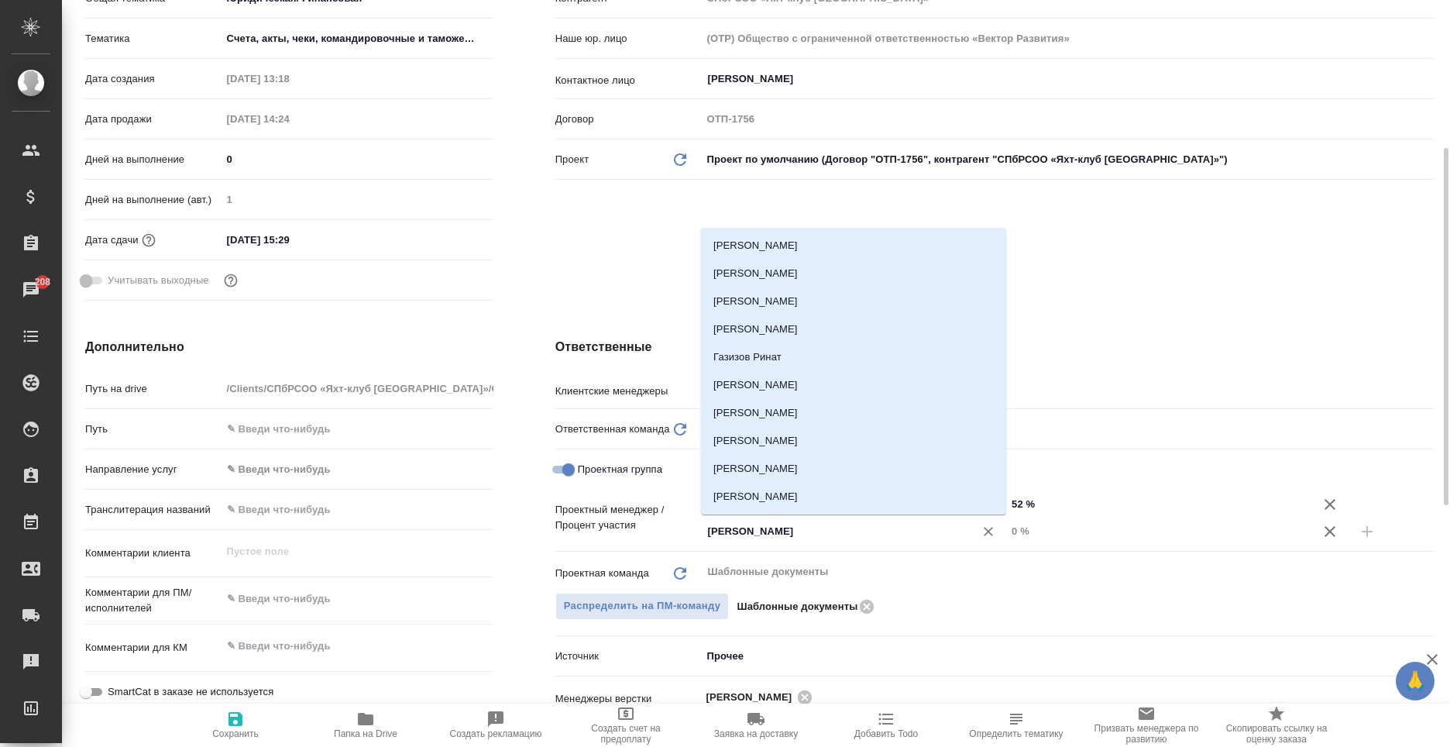
type input "ринат"
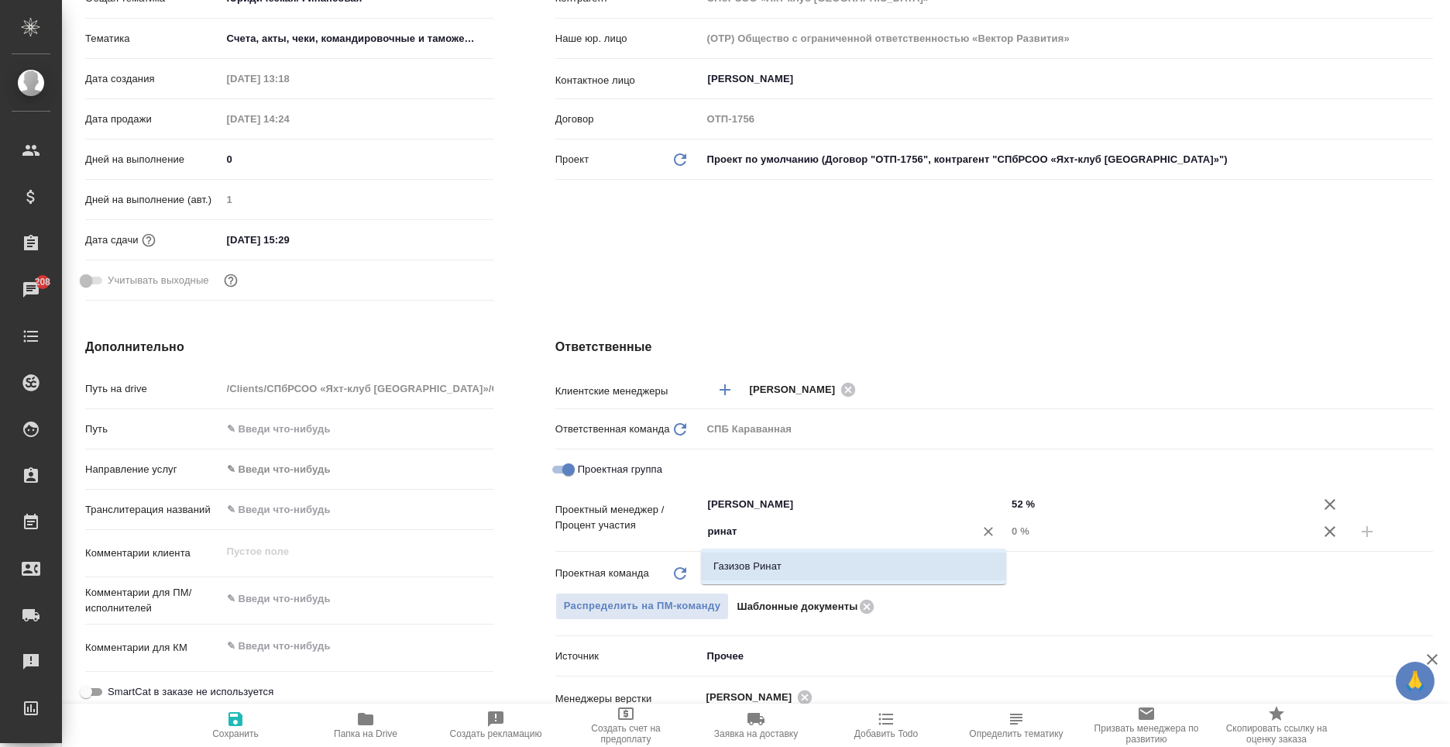
click at [810, 573] on li "Газизов Ринат" at bounding box center [853, 566] width 305 height 28
type textarea "x"
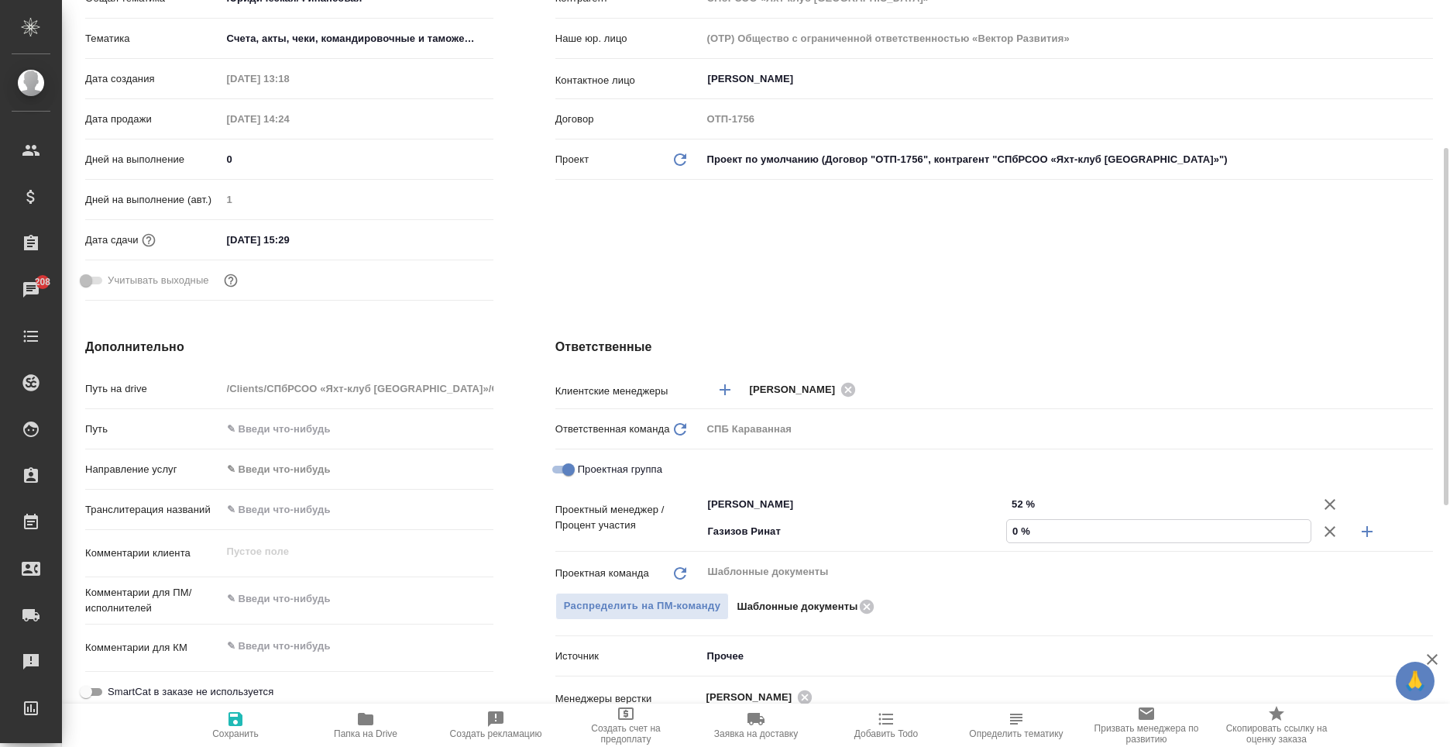
click at [1017, 532] on input "0 %" at bounding box center [1159, 531] width 304 height 22
type textarea "x"
type input "4 %"
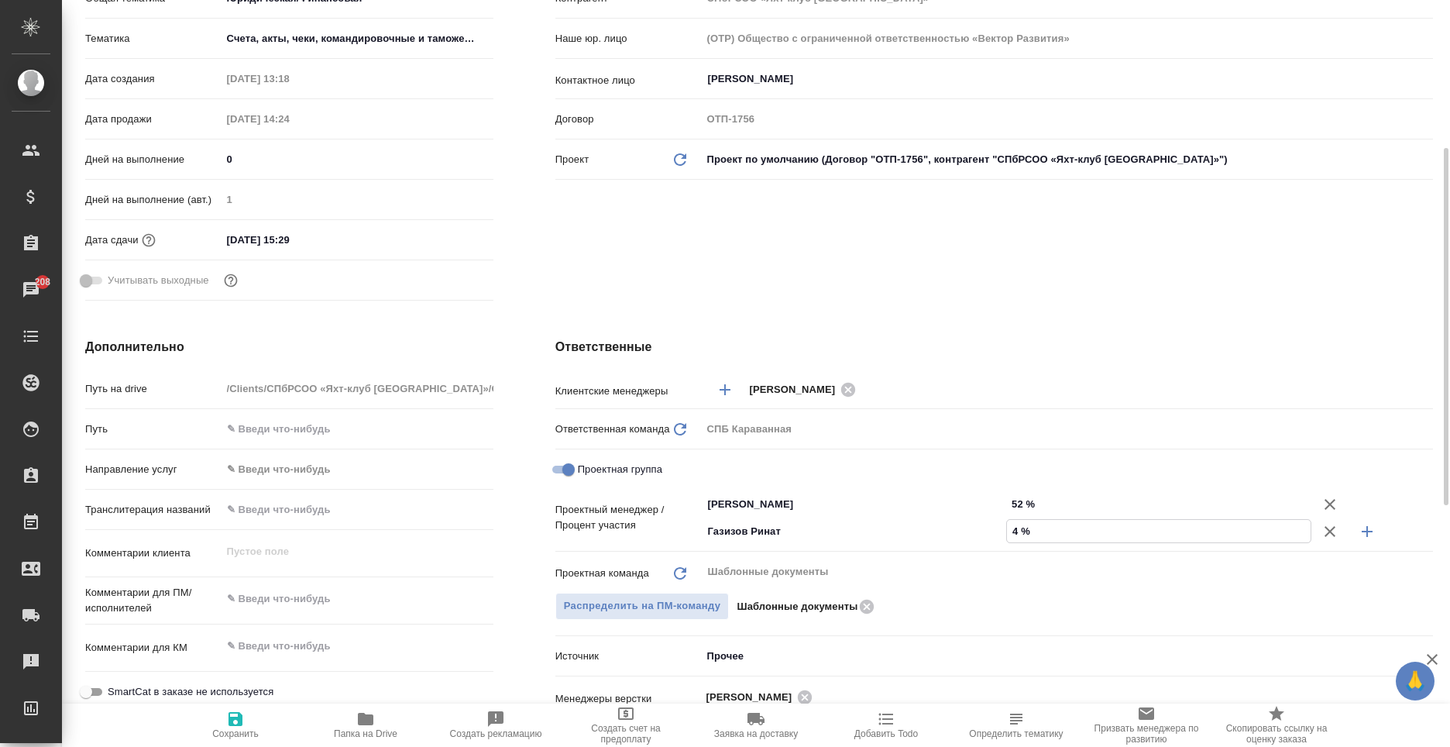
type textarea "x"
type input "48 %"
type textarea "x"
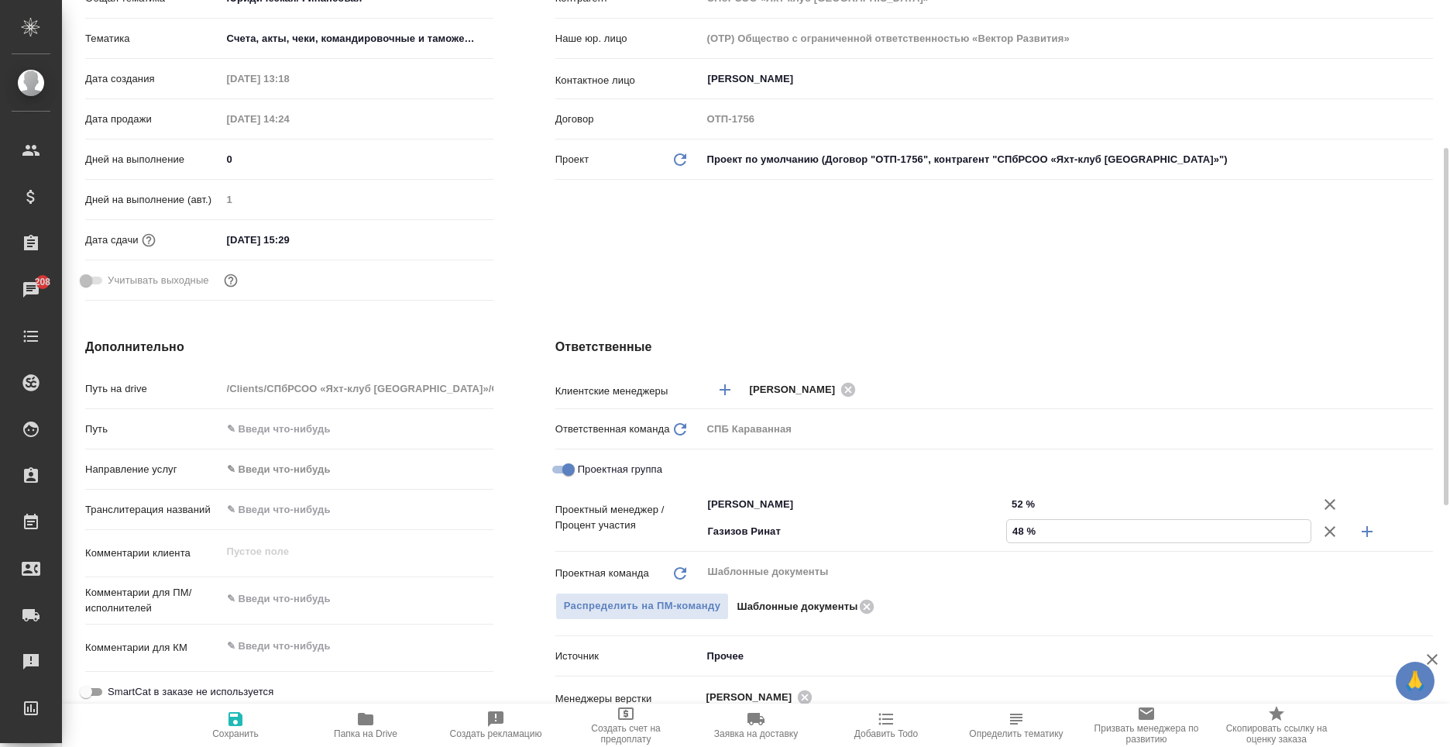
type textarea "x"
type input "48 %"
click at [211, 717] on span "Сохранить" at bounding box center [236, 723] width 112 height 29
type textarea "x"
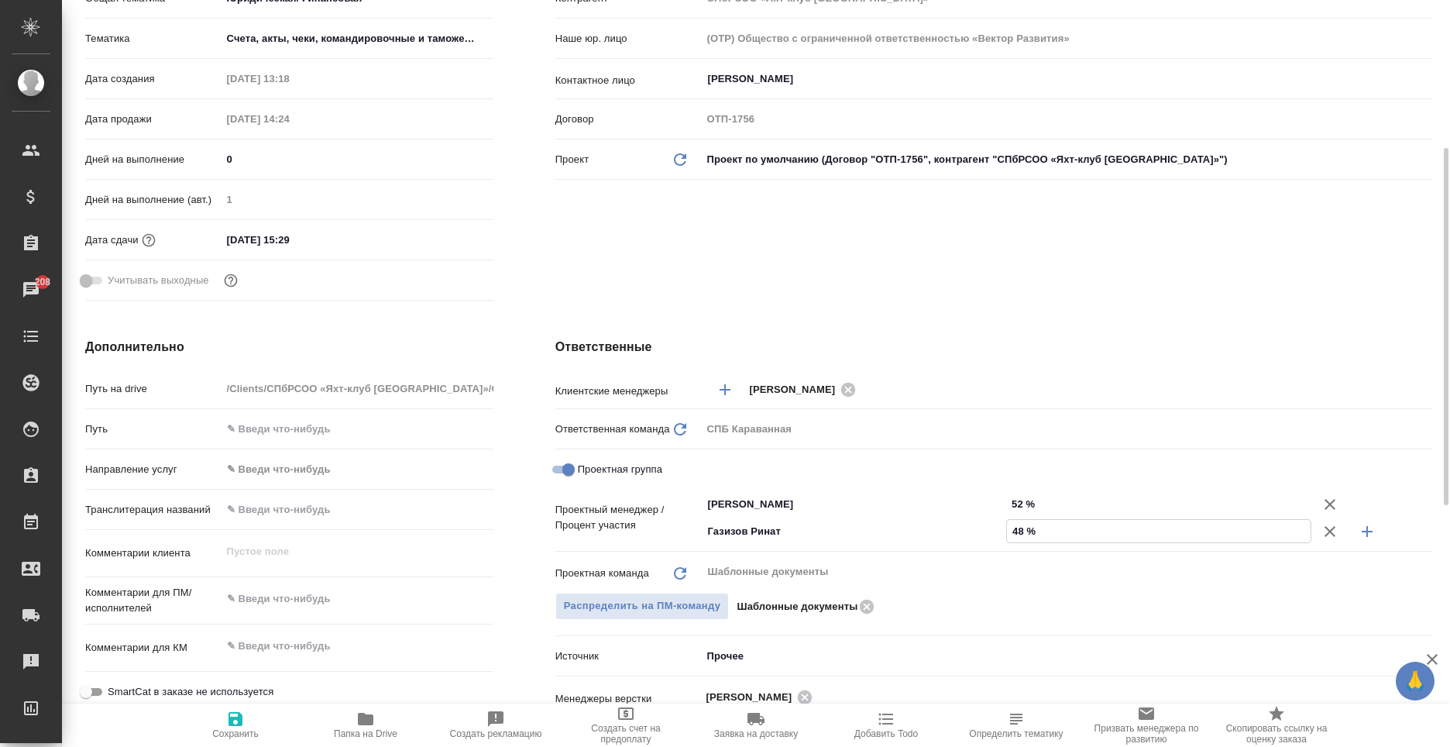
type textarea "x"
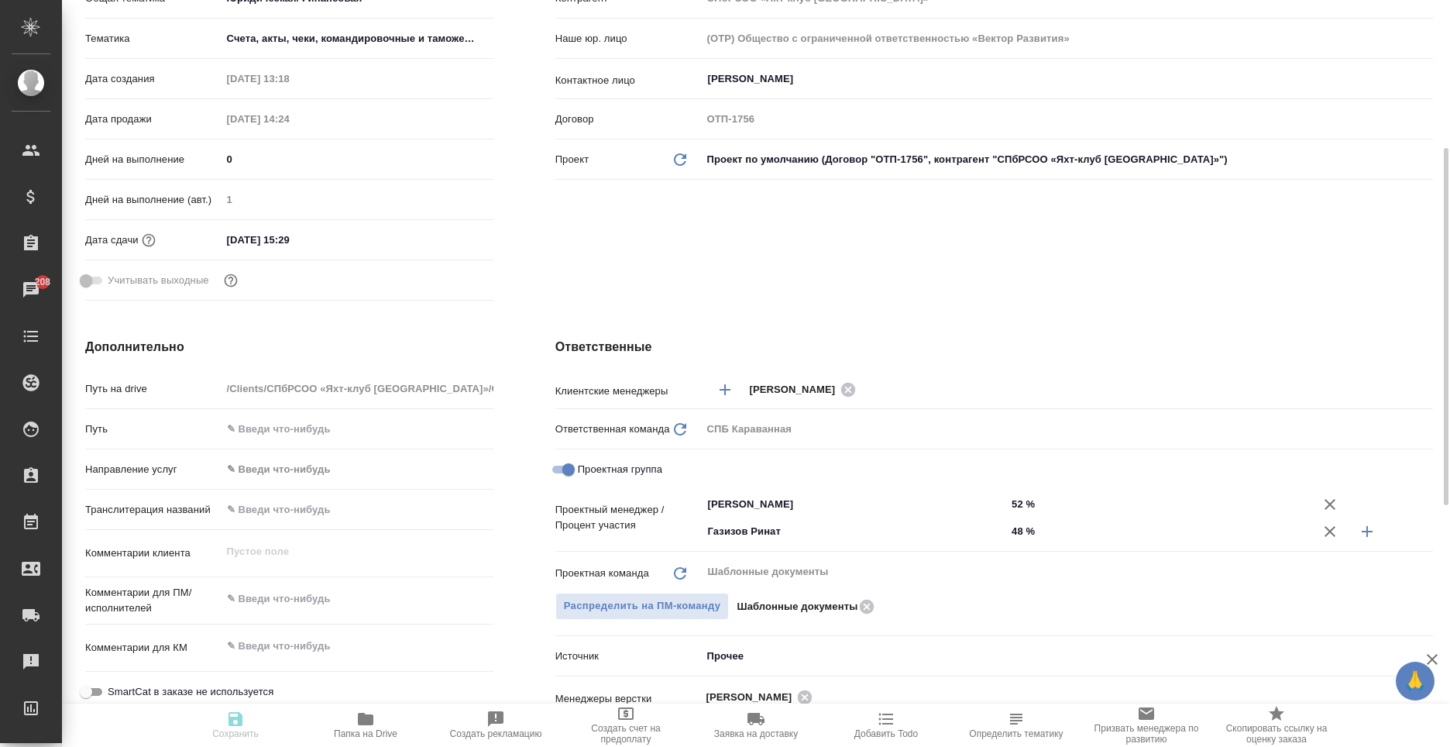
type textarea "x"
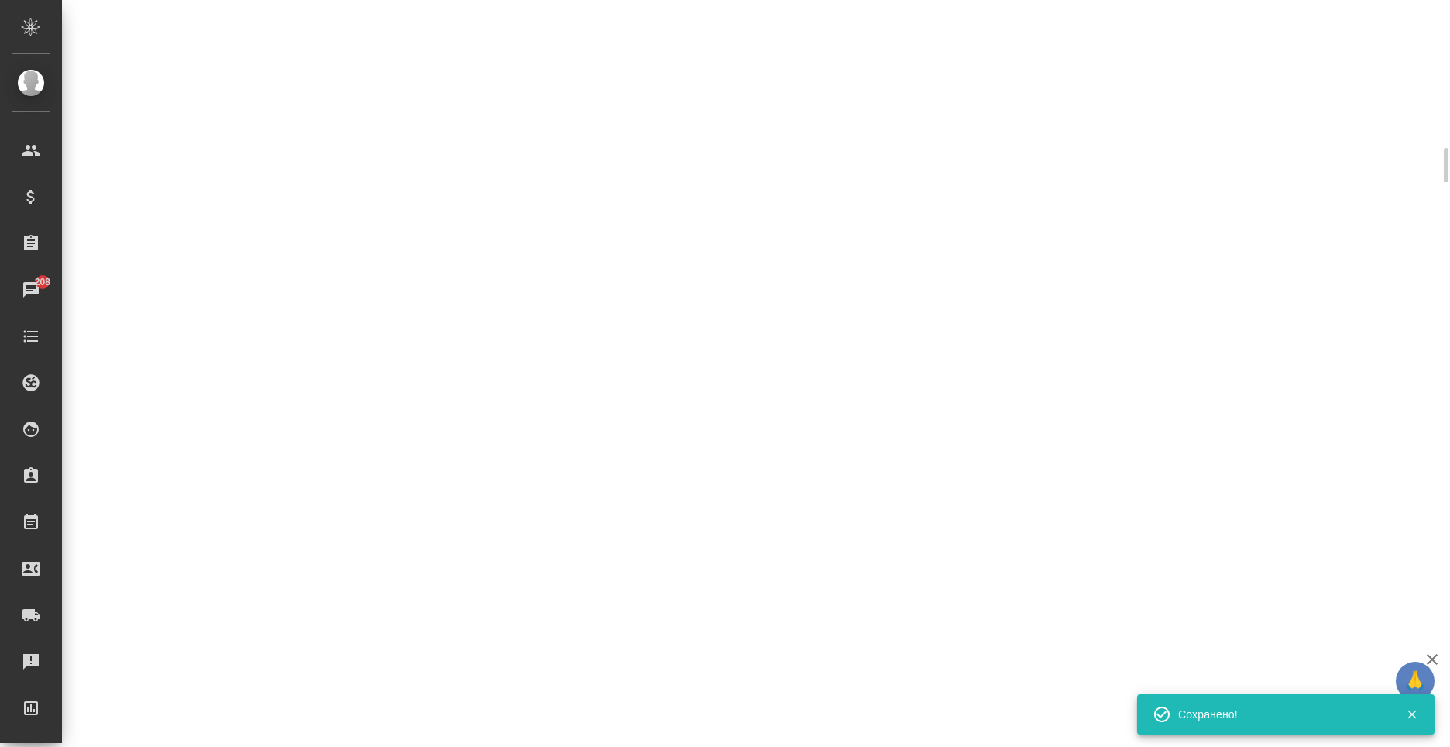
select select "RU"
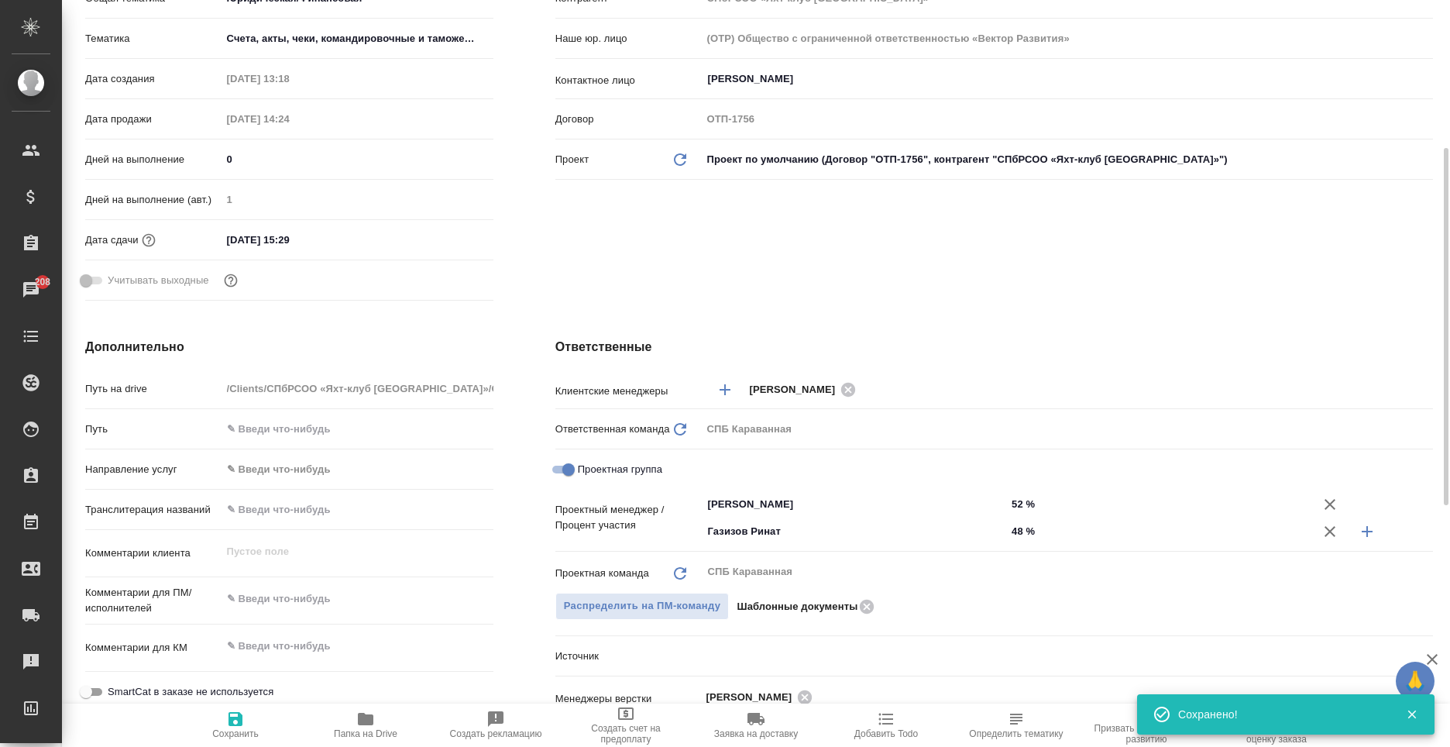
type textarea "x"
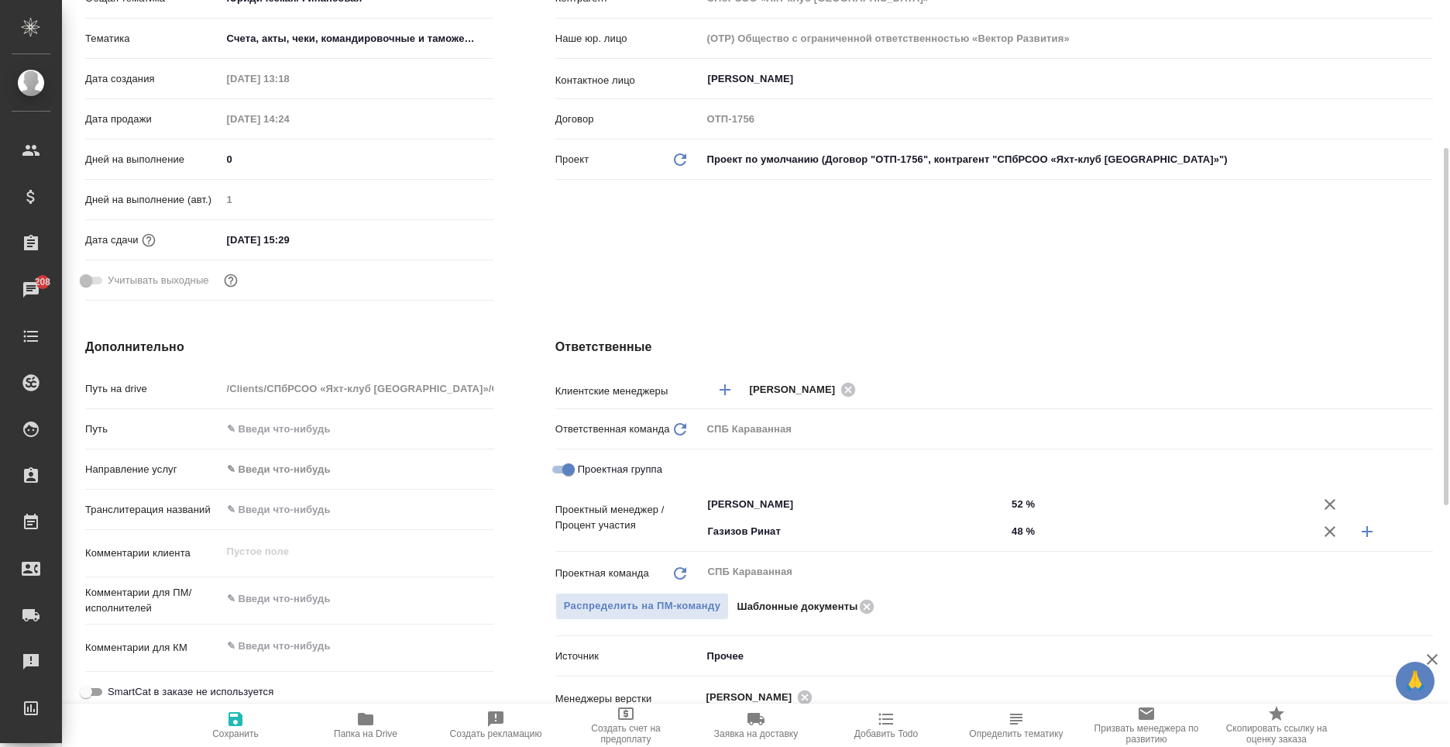
scroll to position [0, 0]
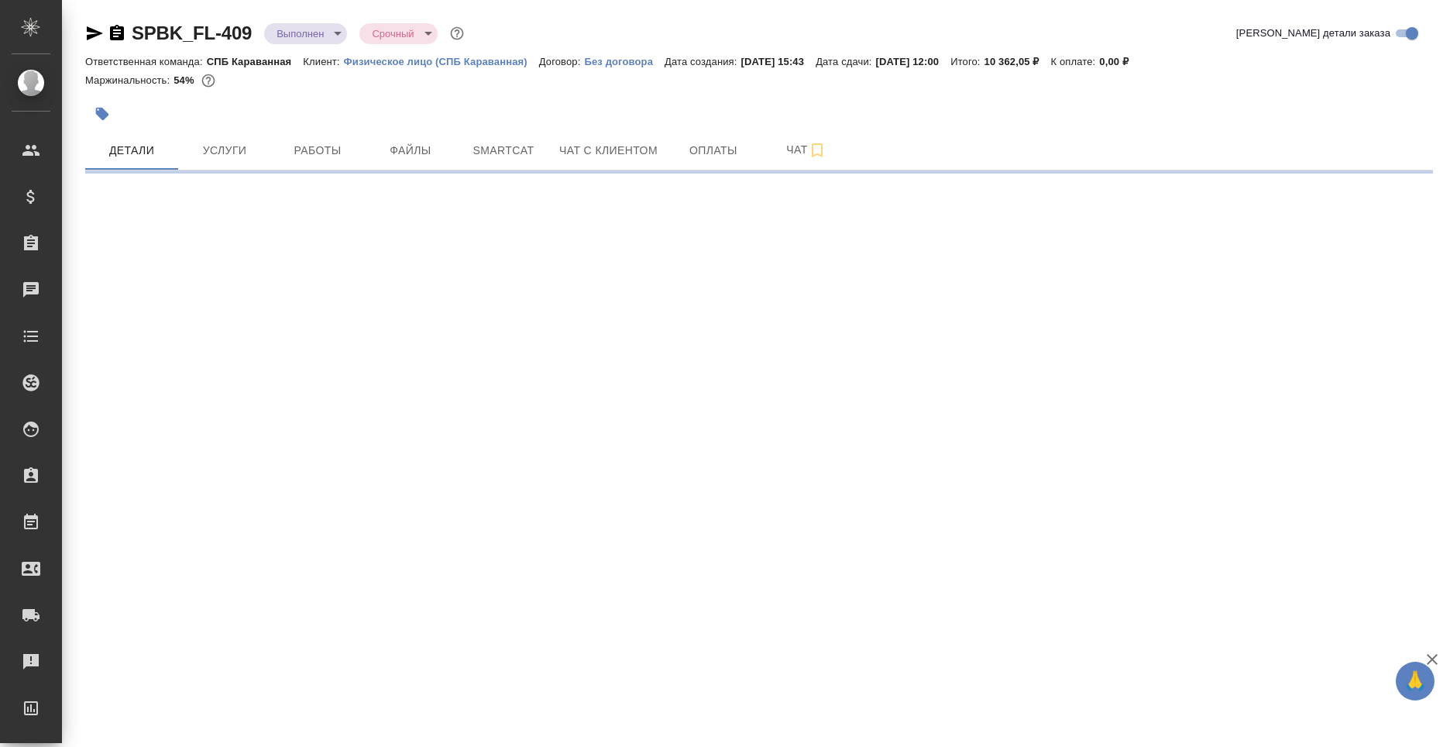
select select "RU"
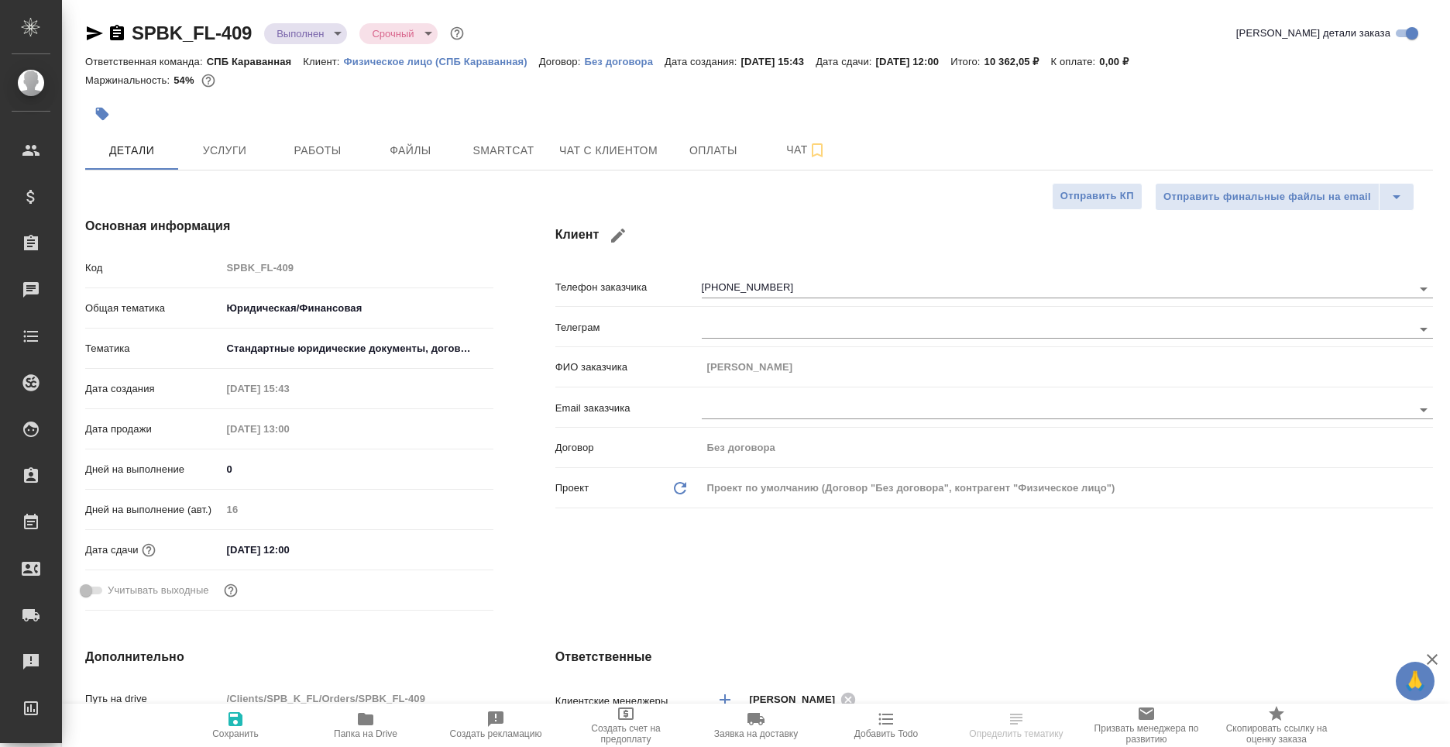
type textarea "x"
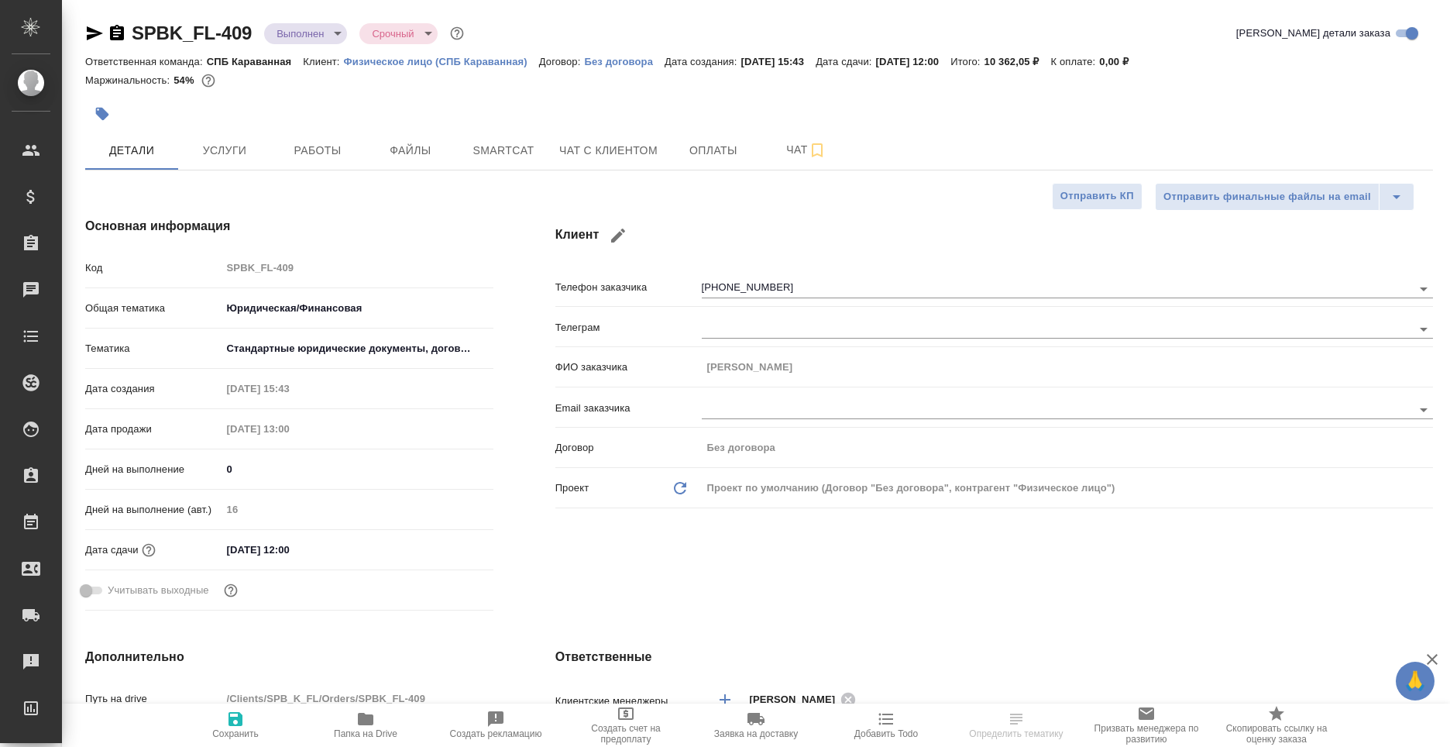
type textarea "x"
select select "RU"
type textarea "x"
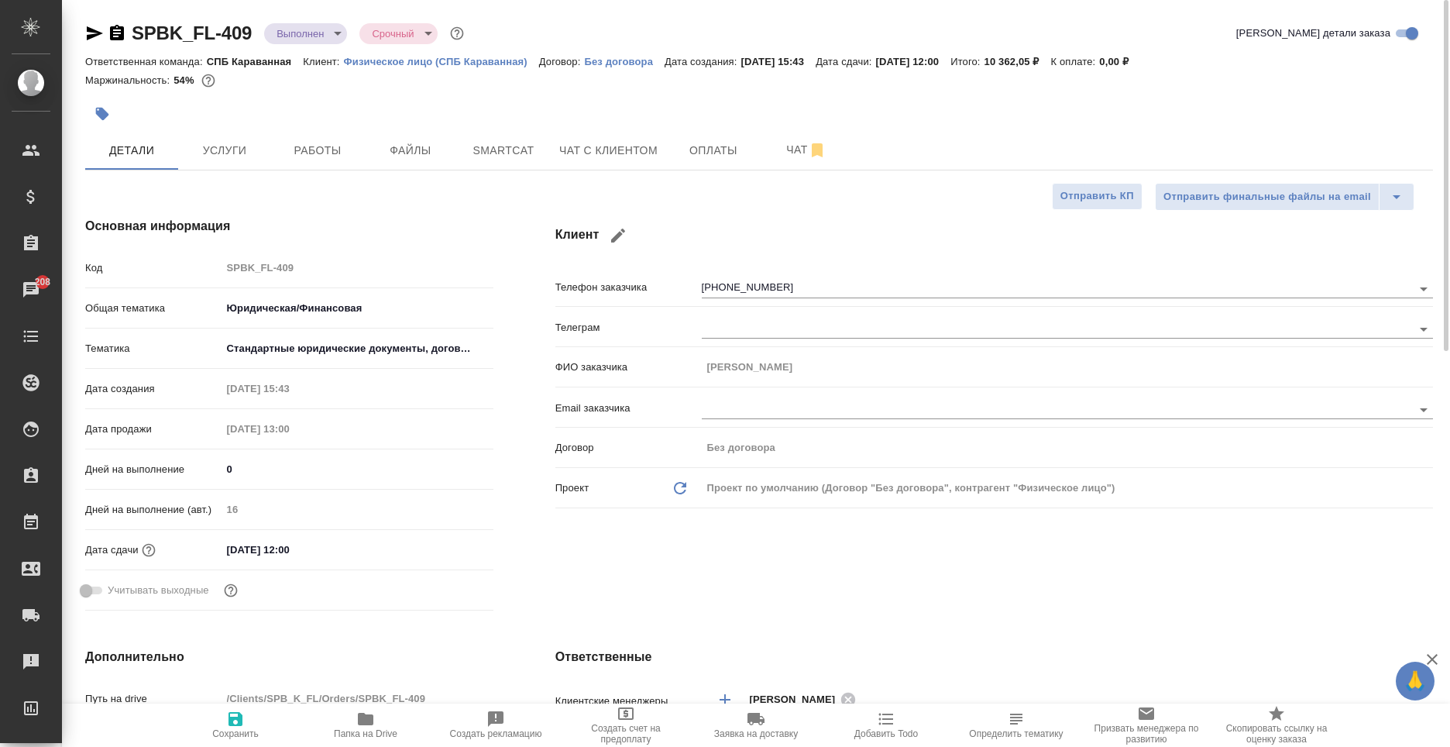
type textarea "x"
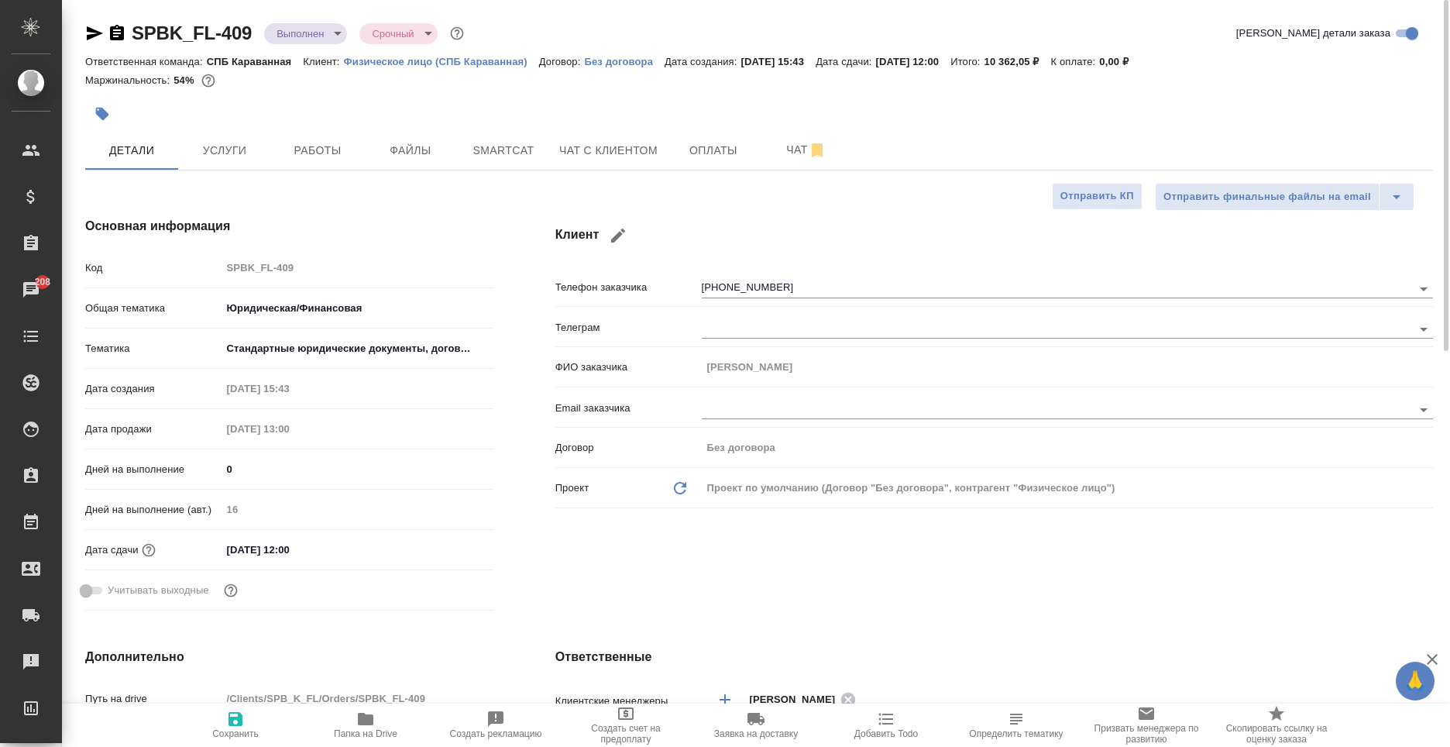
type textarea "x"
click at [914, 609] on div "Клиент Телефон заказчика [PHONE_NUMBER] Телеграм ФИО заказчика [PERSON_NAME] за…" at bounding box center [993, 417] width 939 height 462
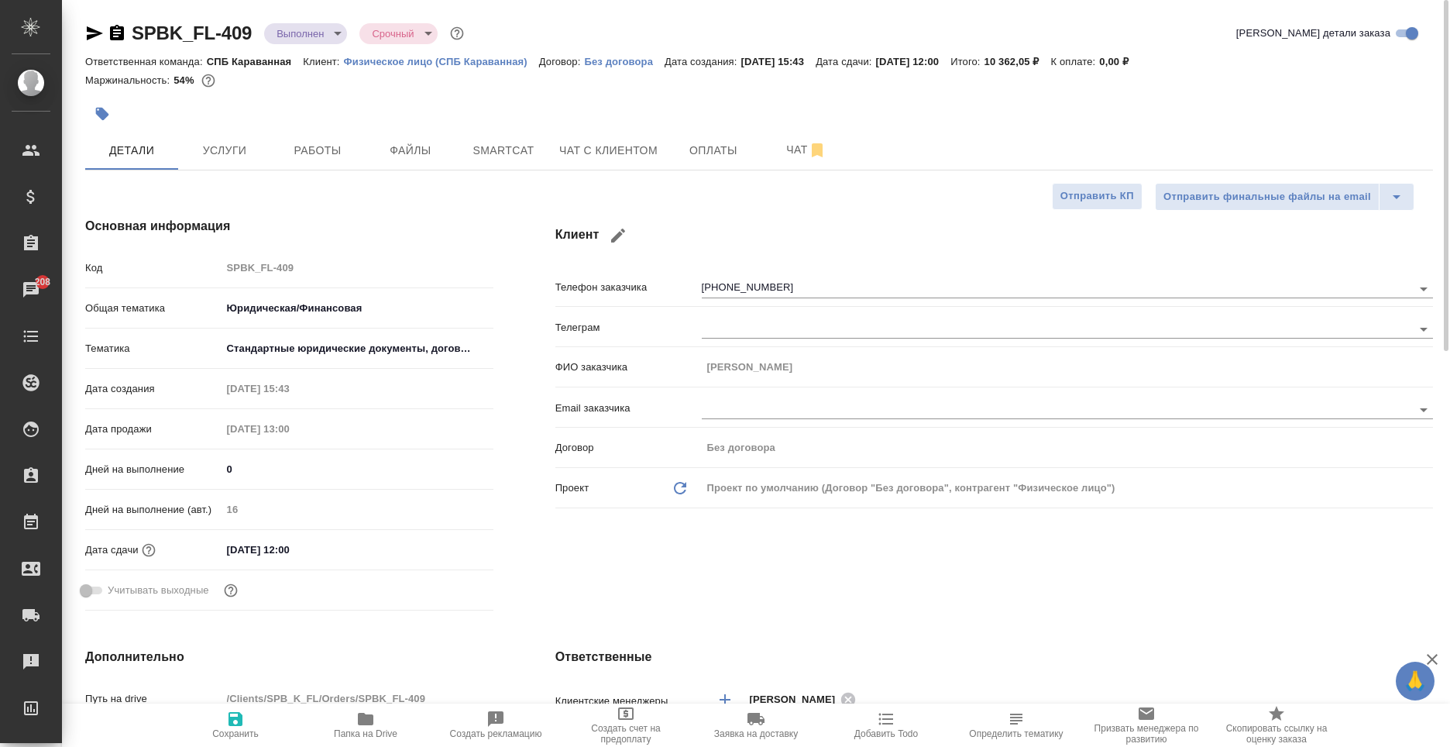
type textarea "x"
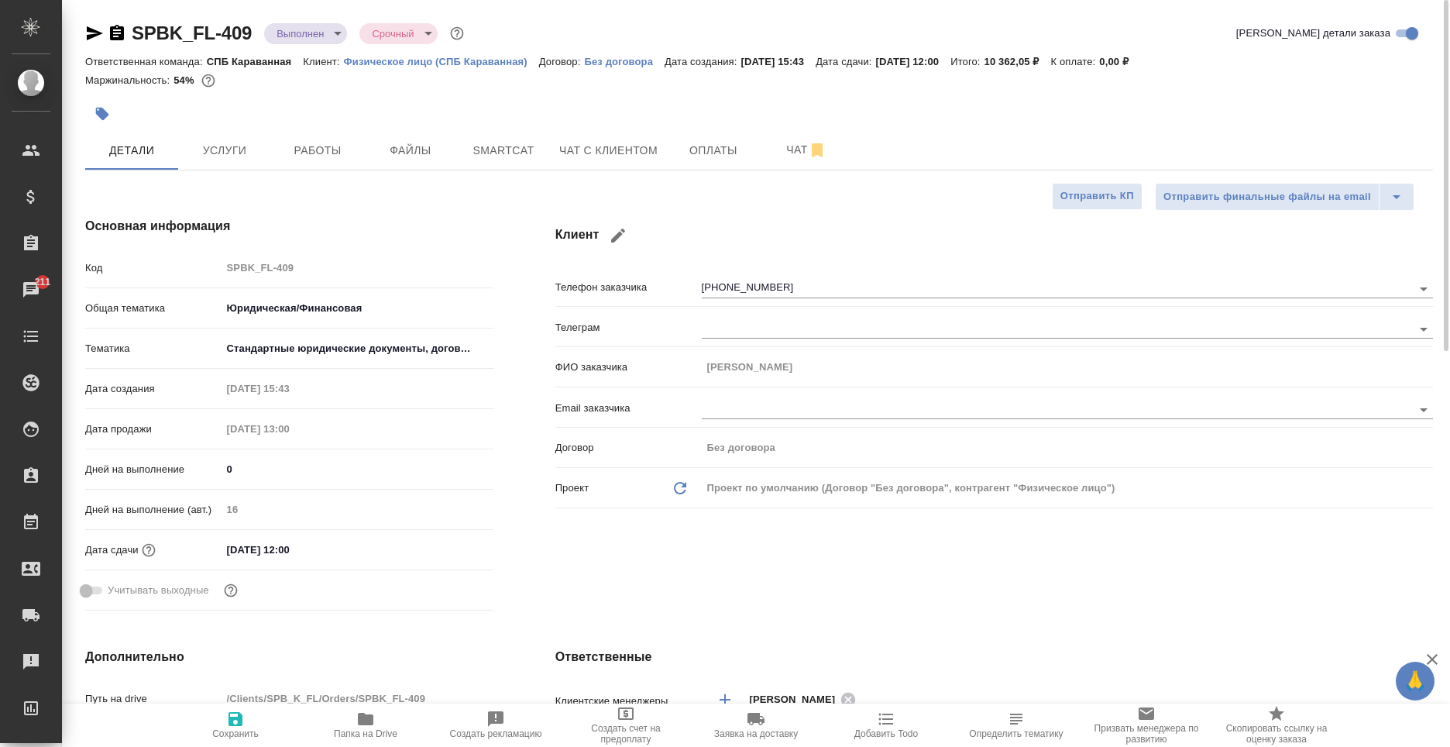
type textarea "x"
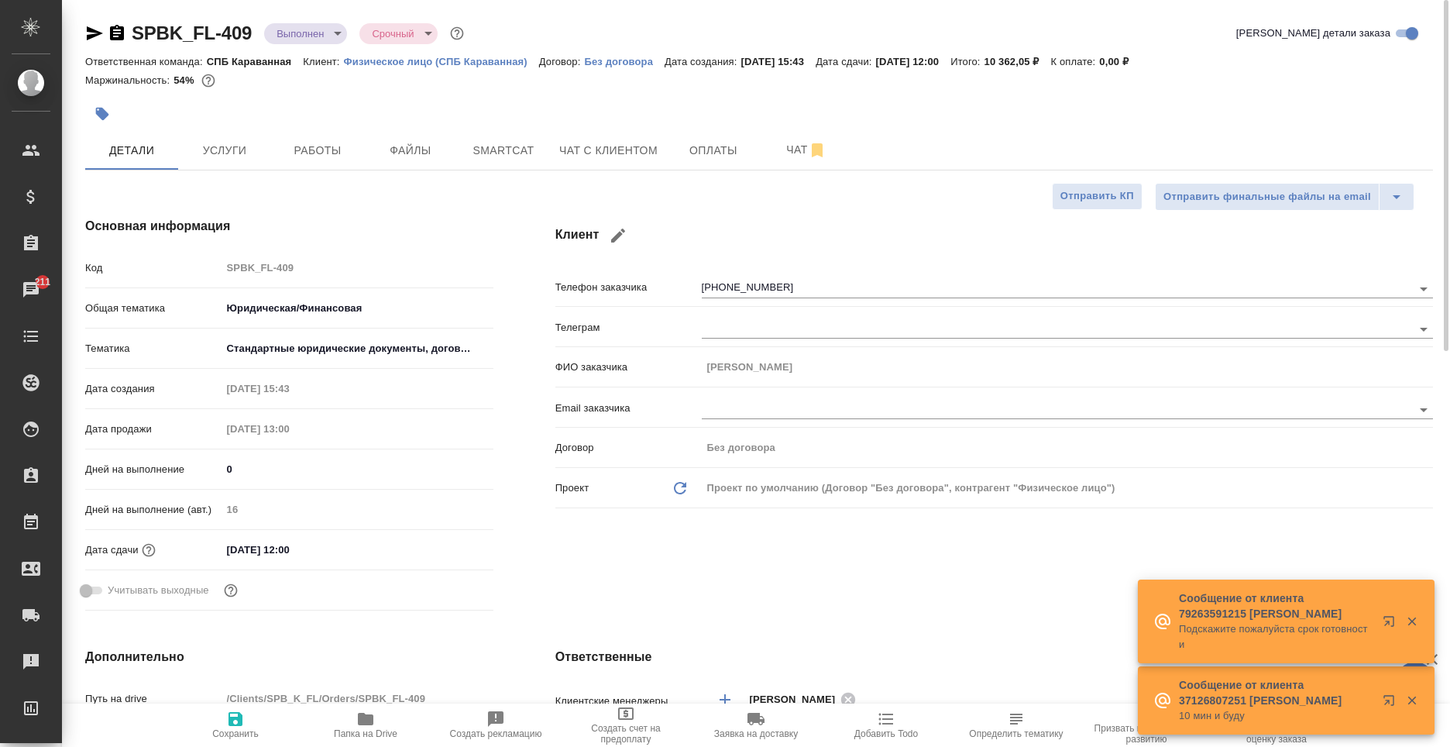
type textarea "x"
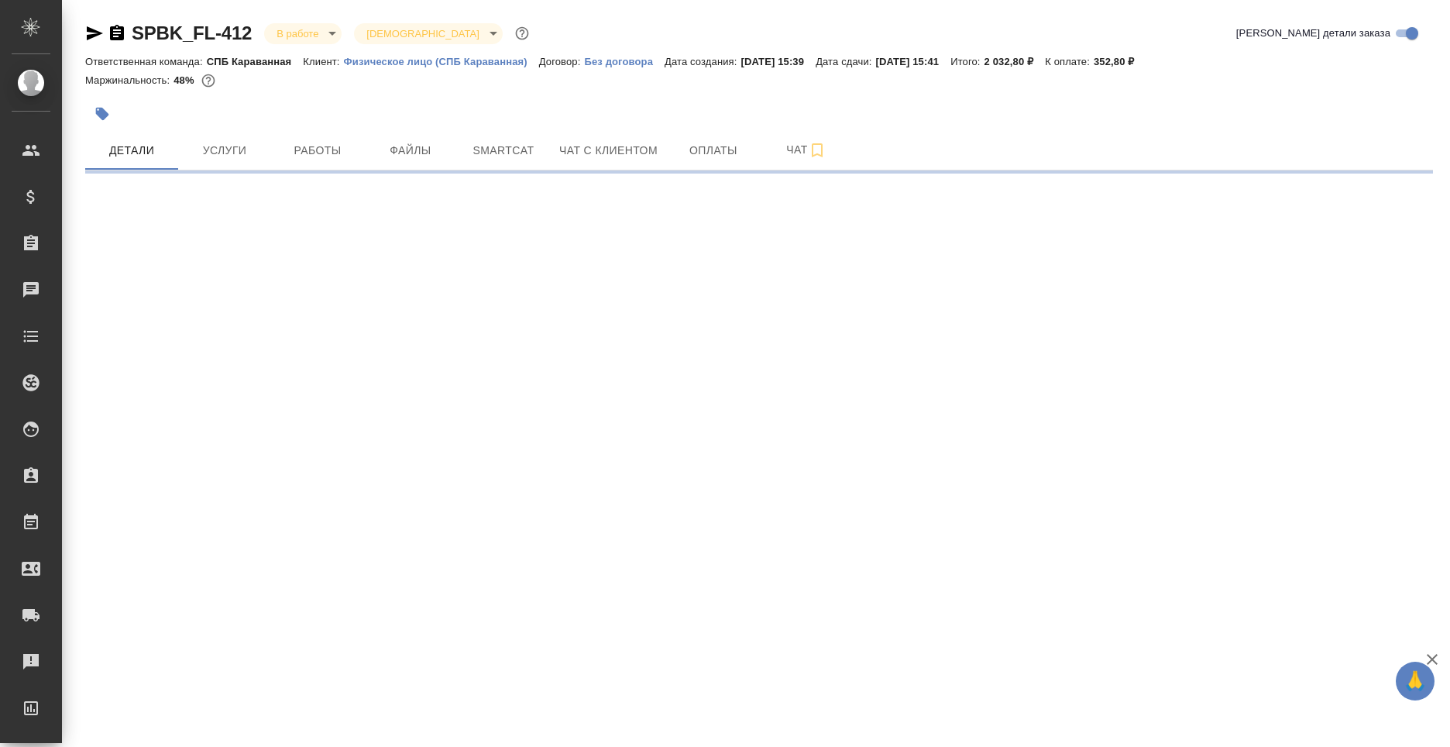
select select "RU"
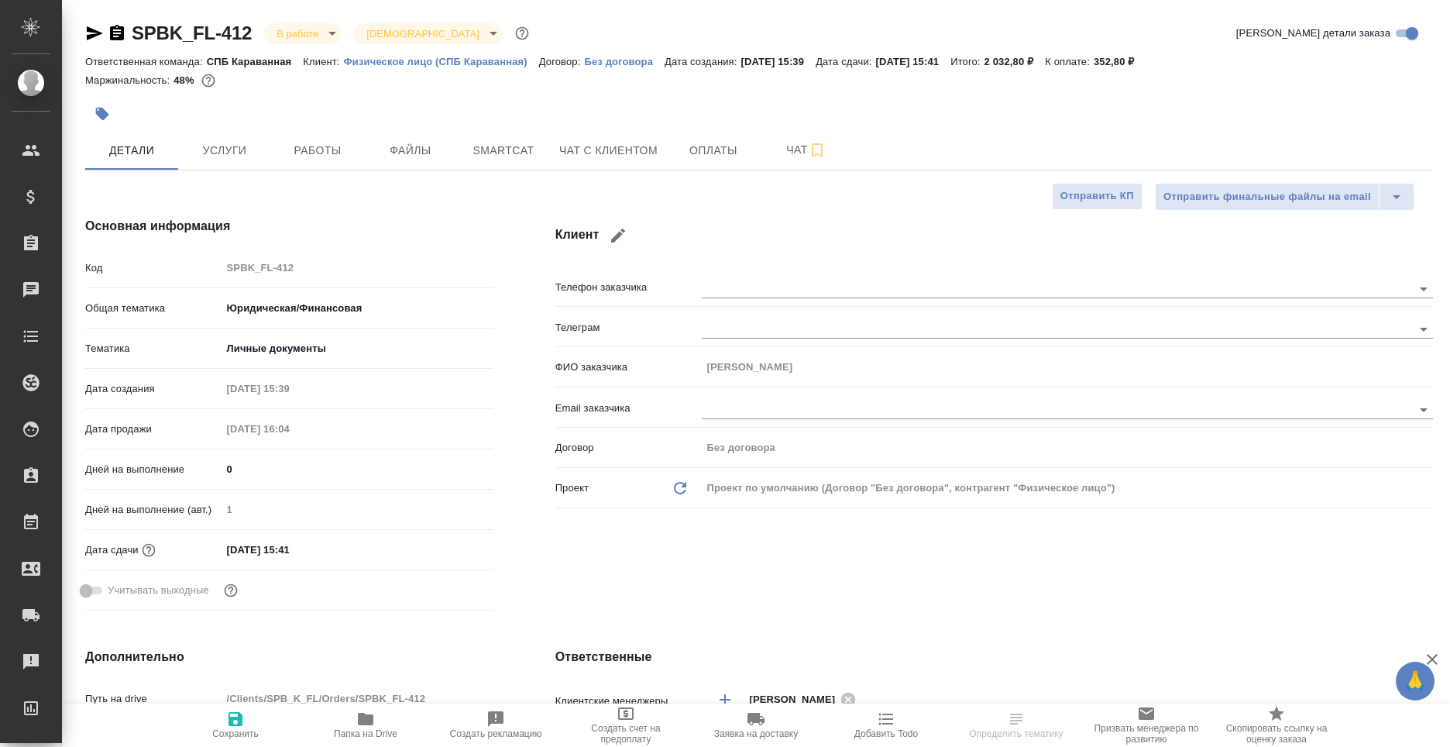
type textarea "x"
click at [358, 730] on span "Папка на Drive" at bounding box center [366, 733] width 64 height 11
type textarea "x"
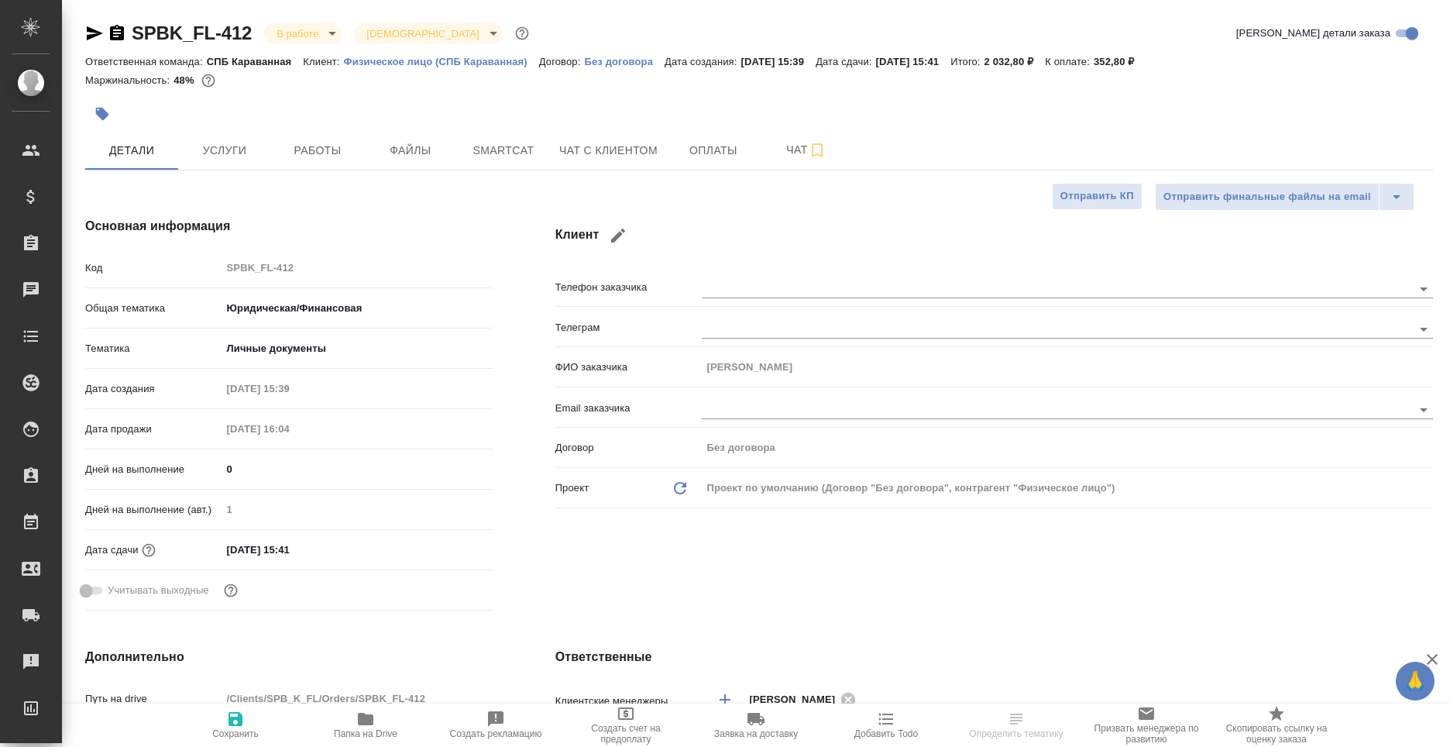
type textarea "x"
select select "RU"
type textarea "x"
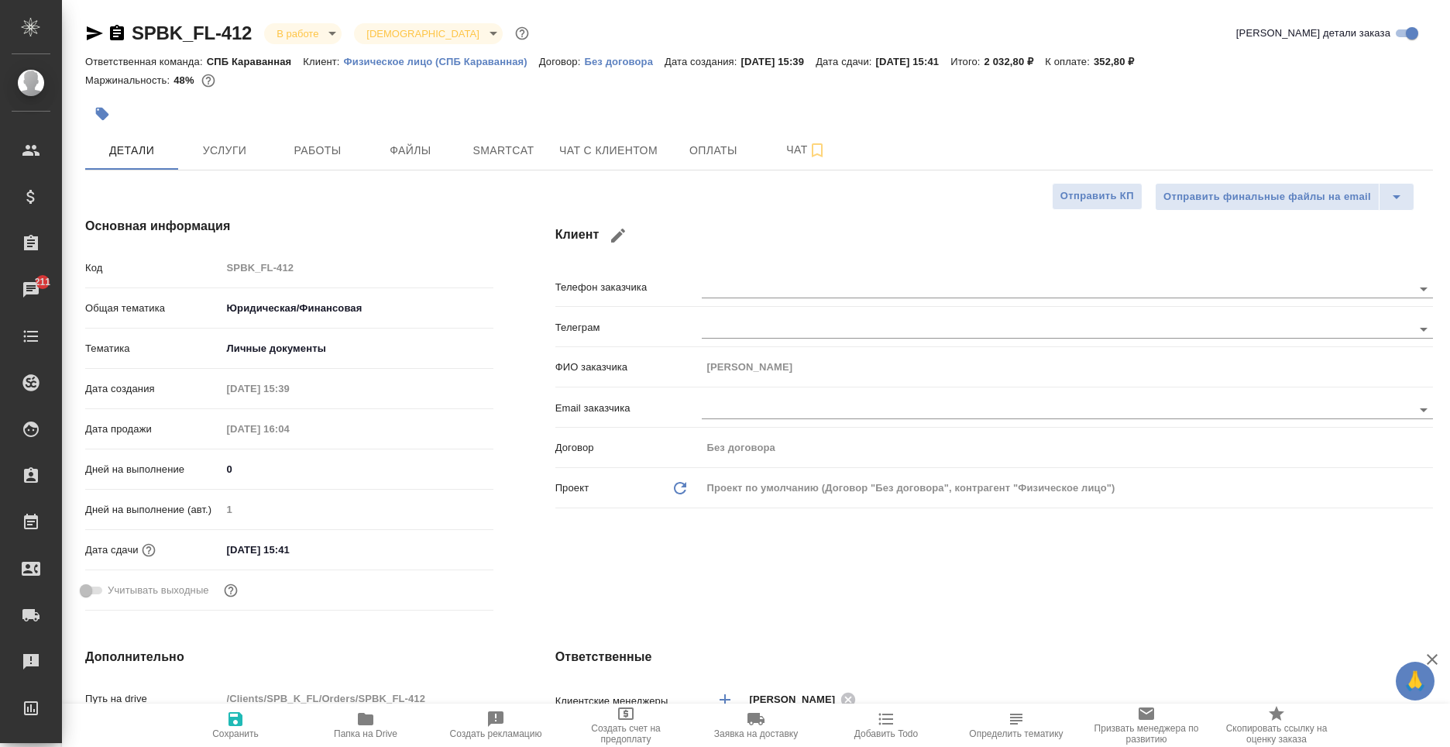
type textarea "x"
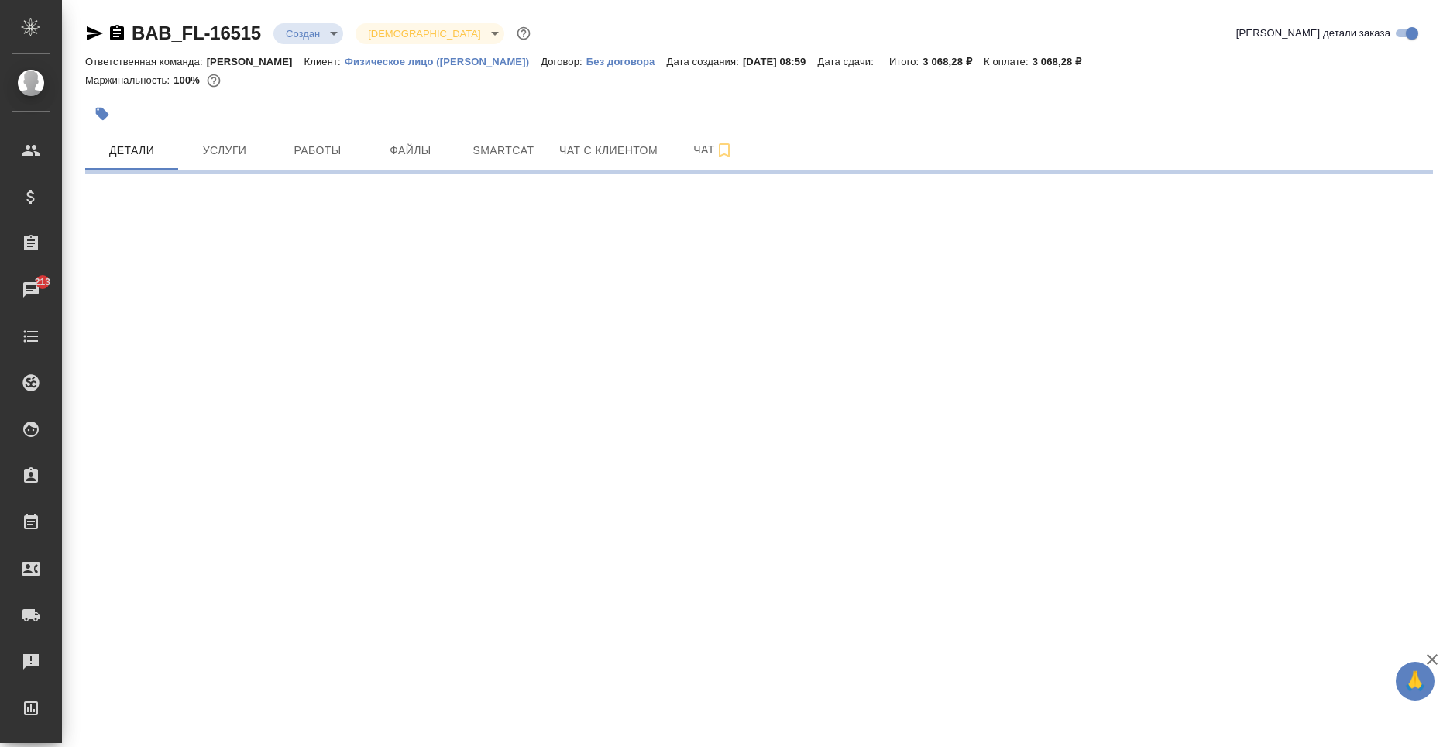
select select "RU"
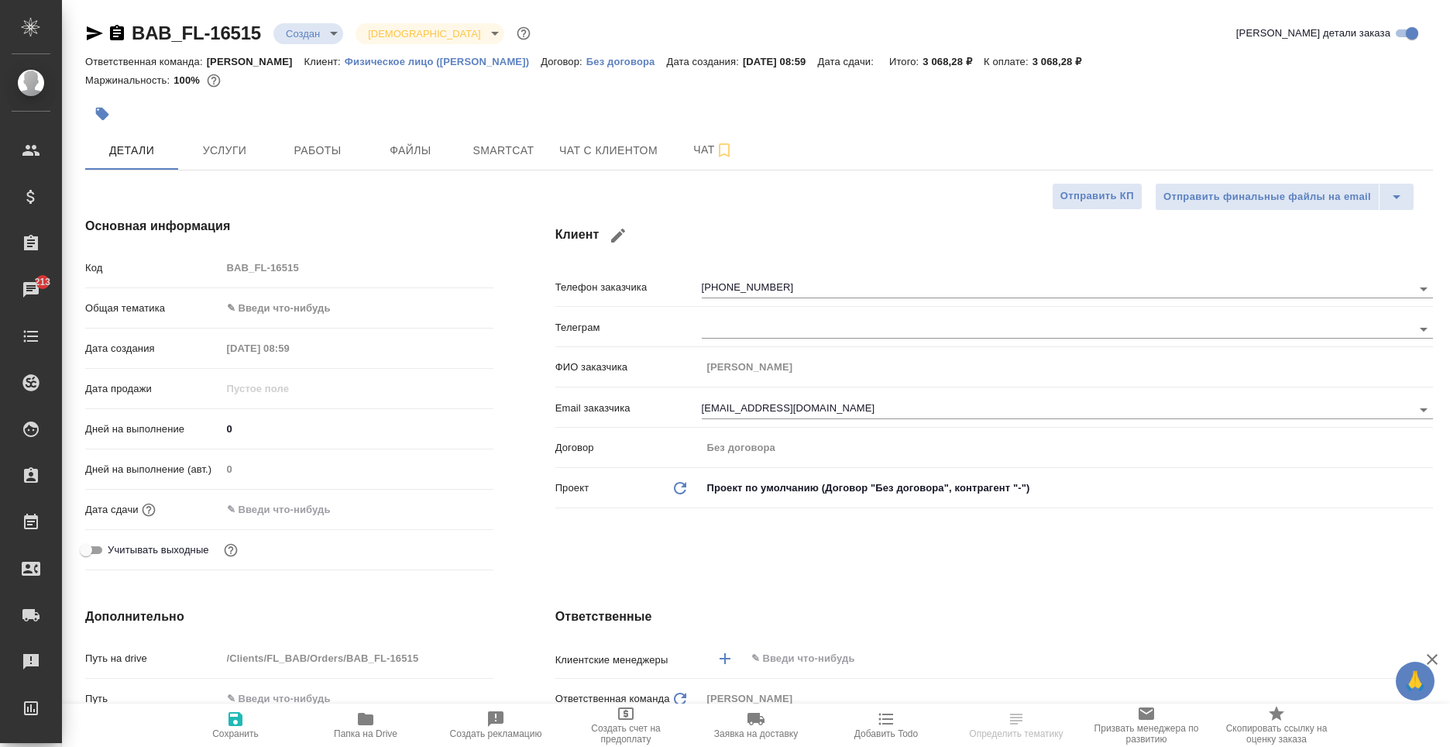
type textarea "x"
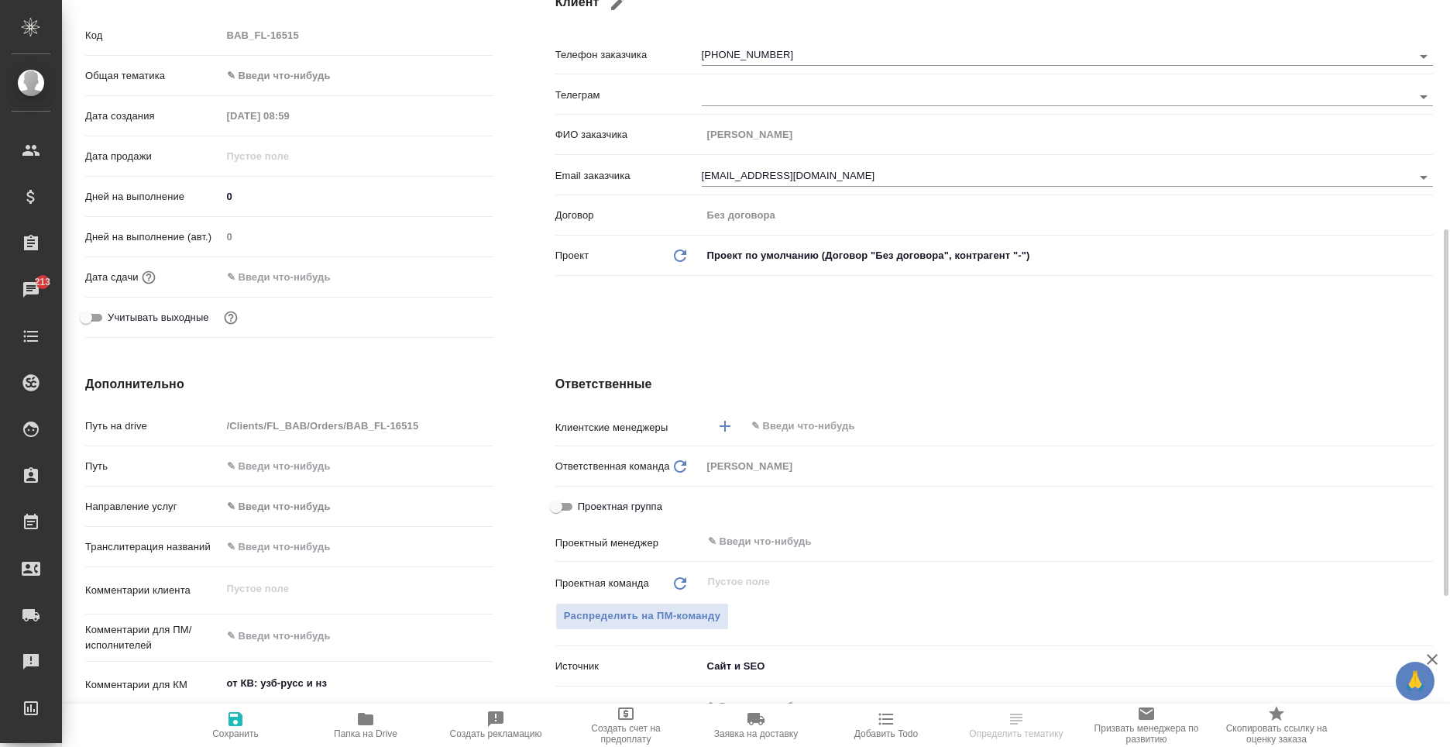
scroll to position [310, 0]
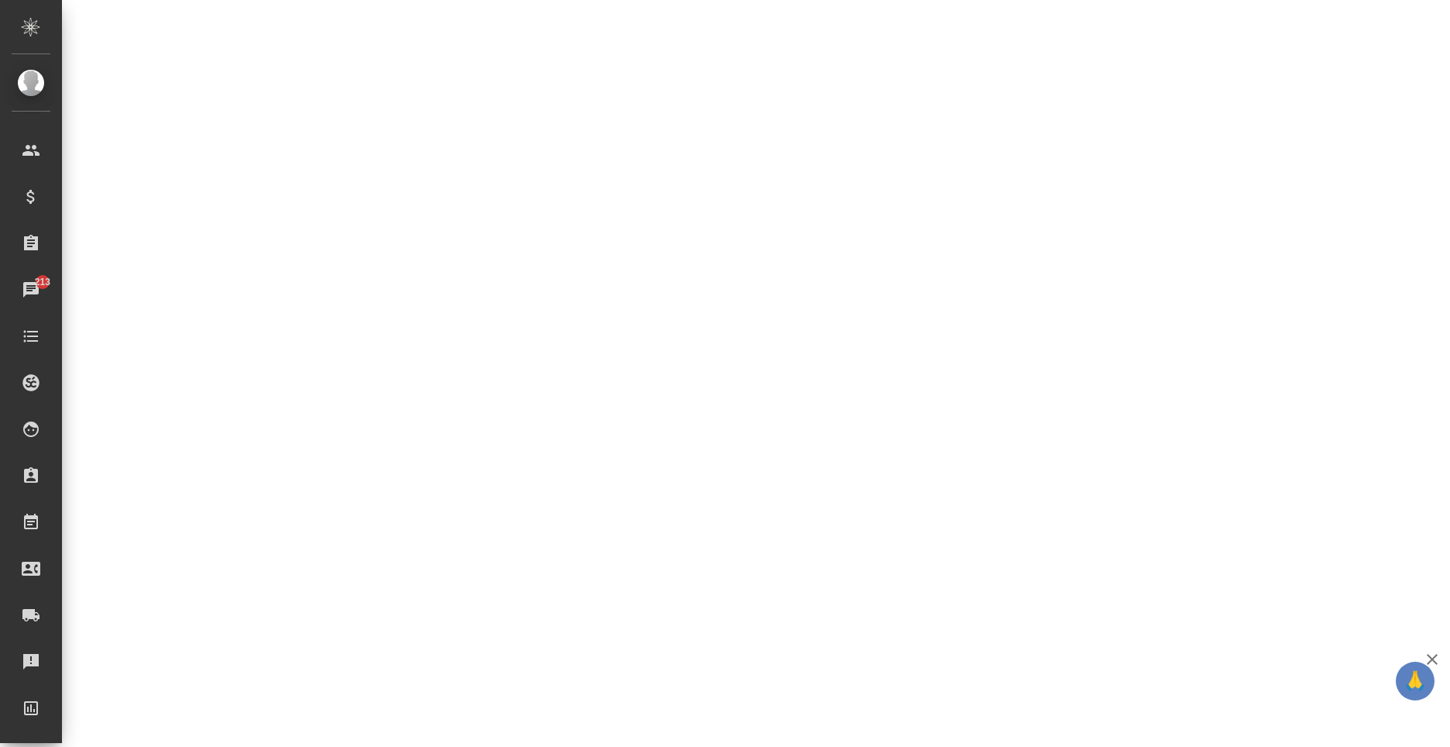
select select "RU"
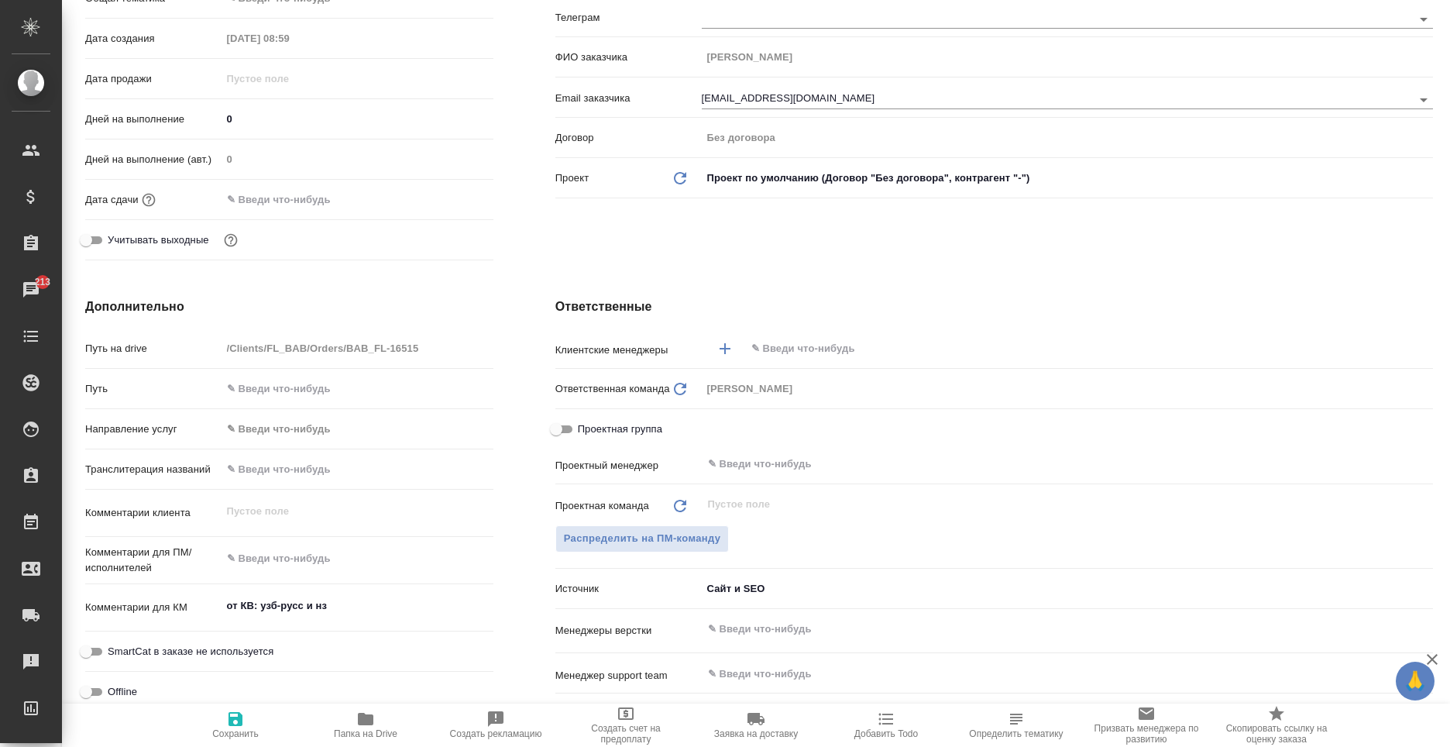
type textarea "x"
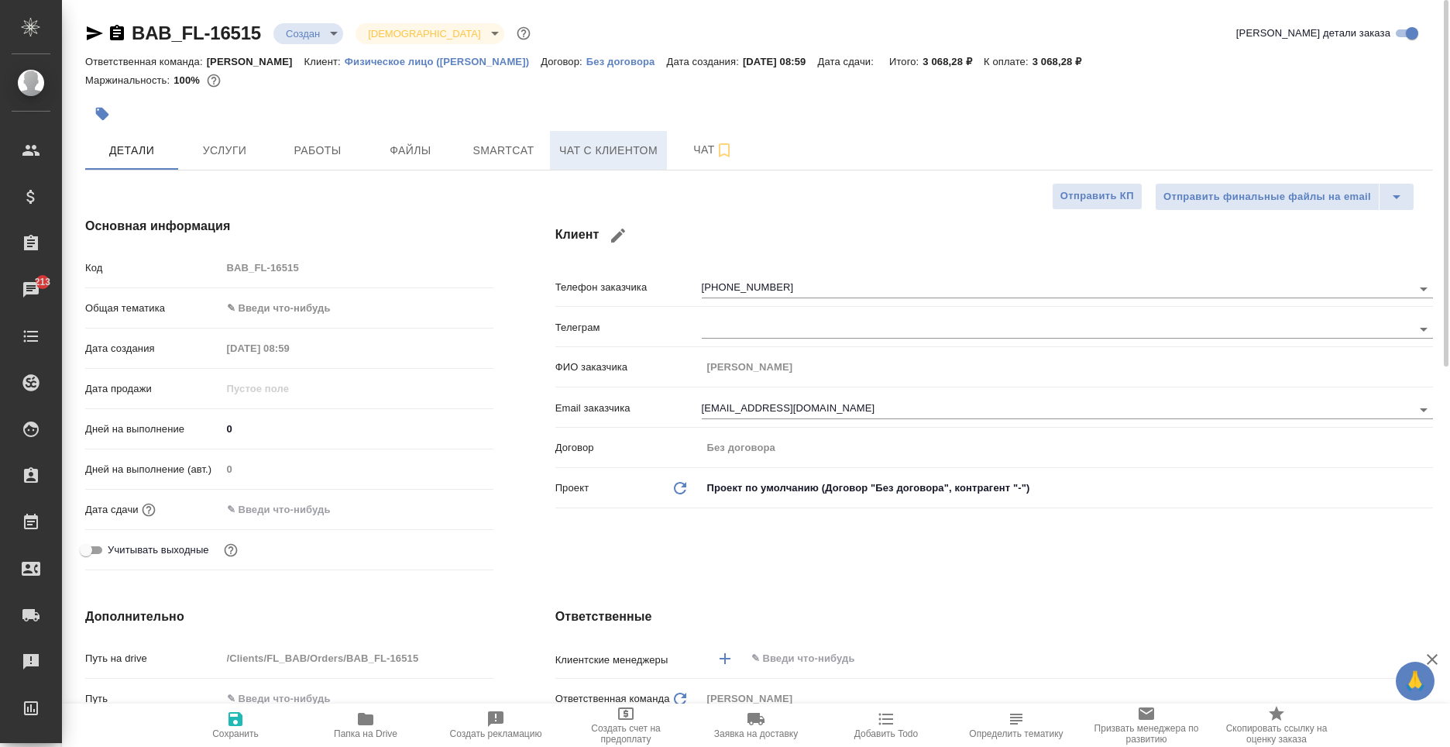
click at [581, 153] on span "Чат с клиентом" at bounding box center [608, 150] width 98 height 19
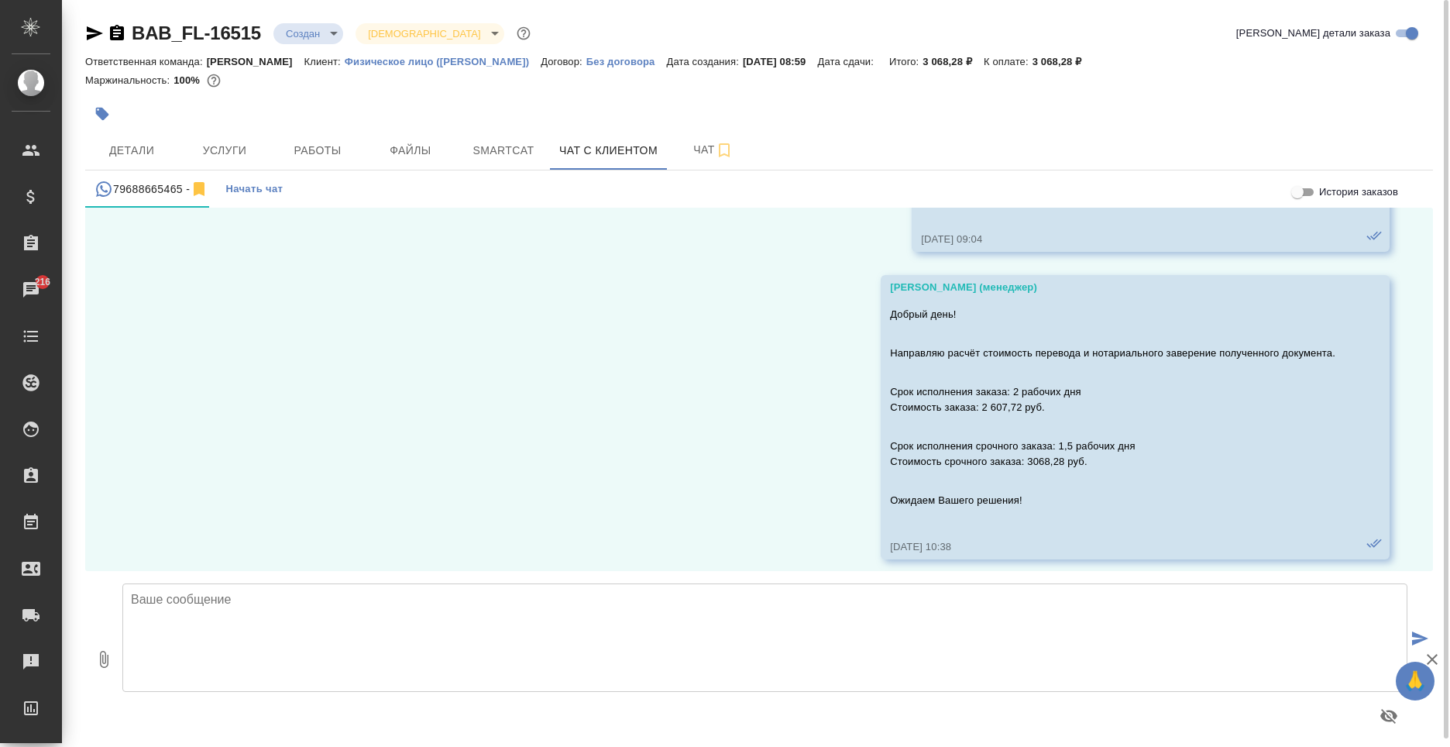
scroll to position [492, 0]
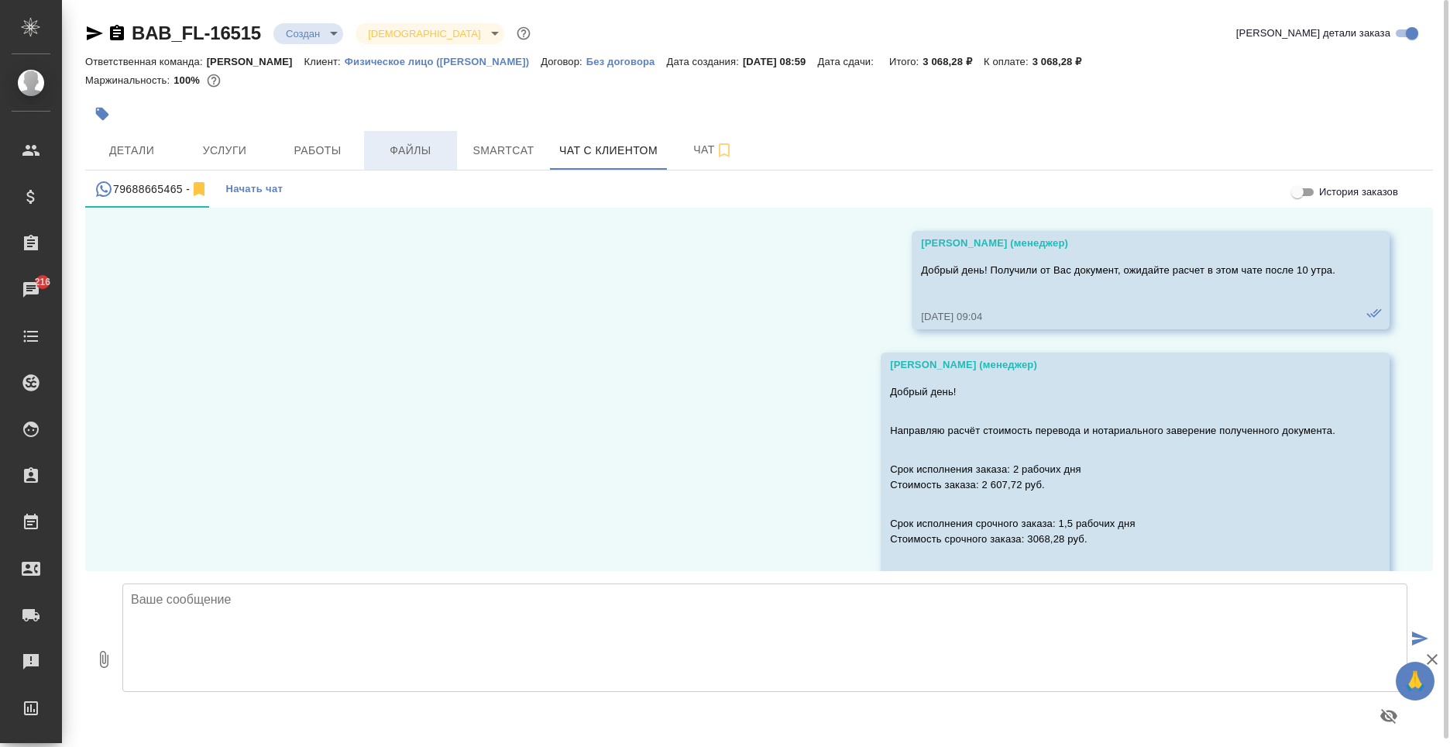
click at [410, 138] on button "Файлы" at bounding box center [410, 150] width 93 height 39
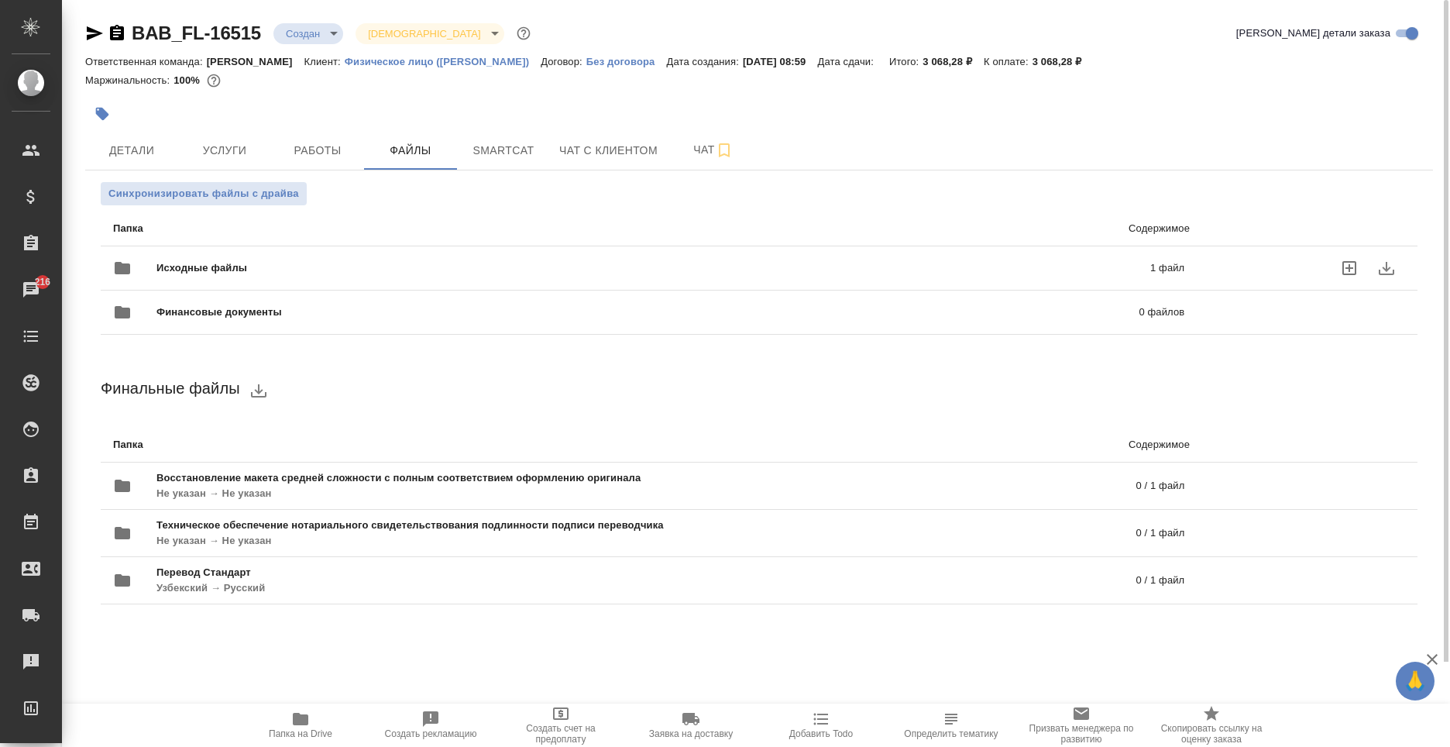
click at [380, 259] on div "Исходные файлы 1 файл" at bounding box center [648, 267] width 1071 height 37
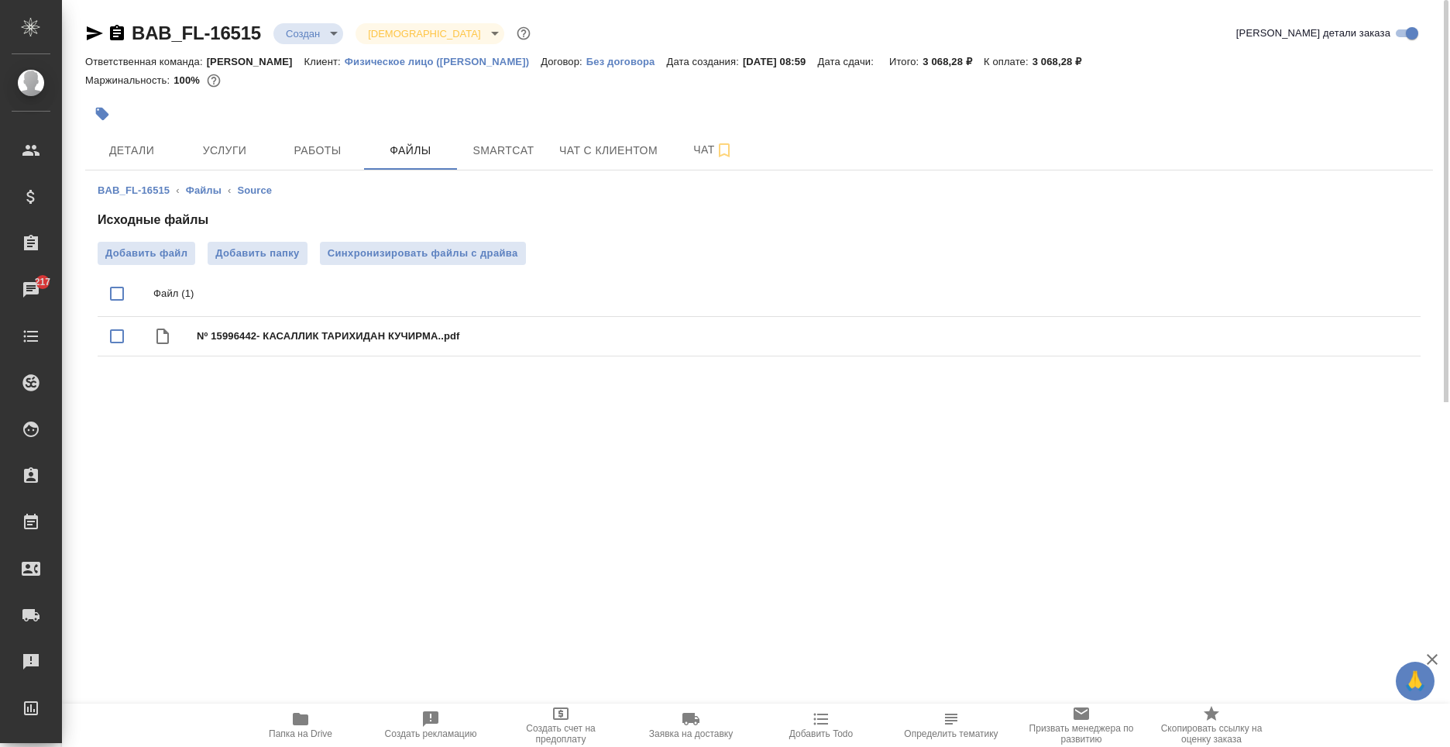
click at [294, 723] on icon "button" at bounding box center [300, 719] width 15 height 12
click at [242, 135] on button "Услуги" at bounding box center [224, 150] width 93 height 39
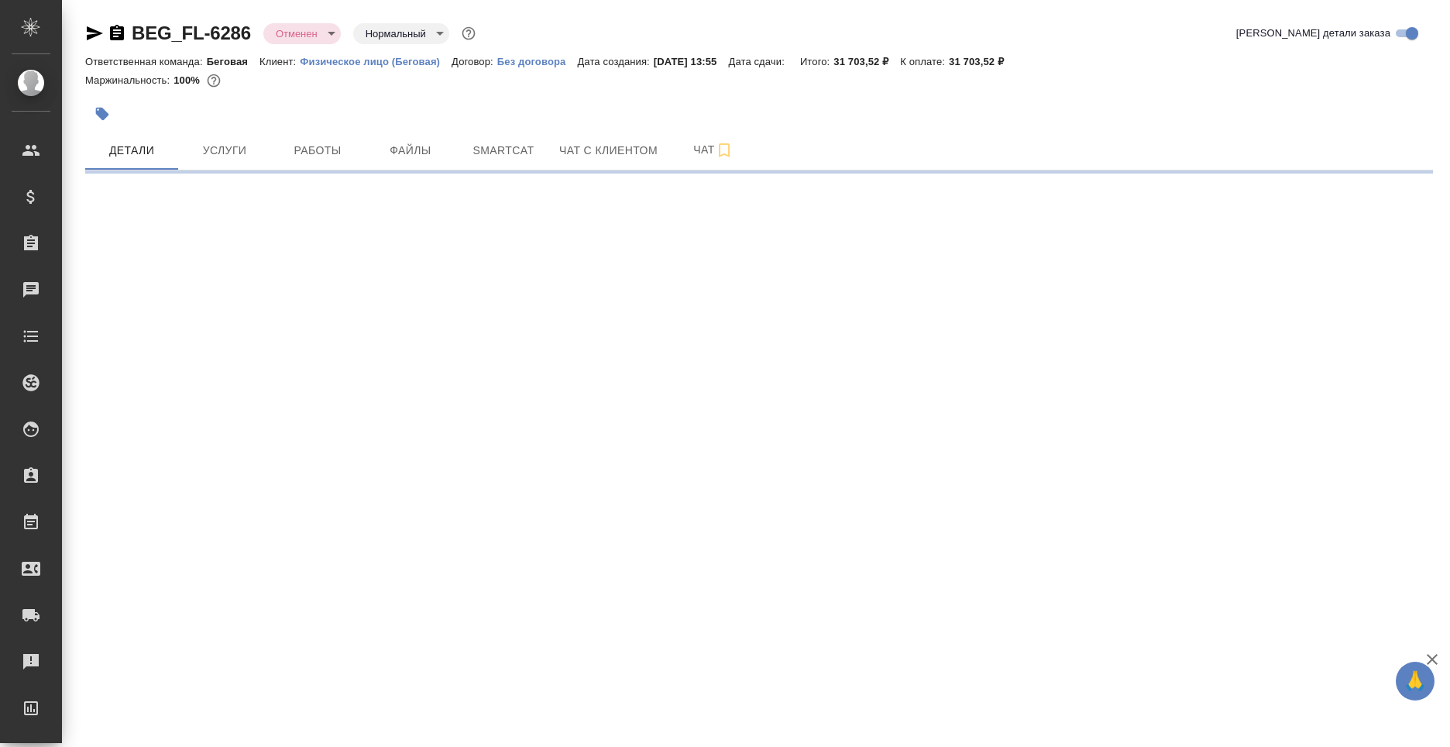
select select "RU"
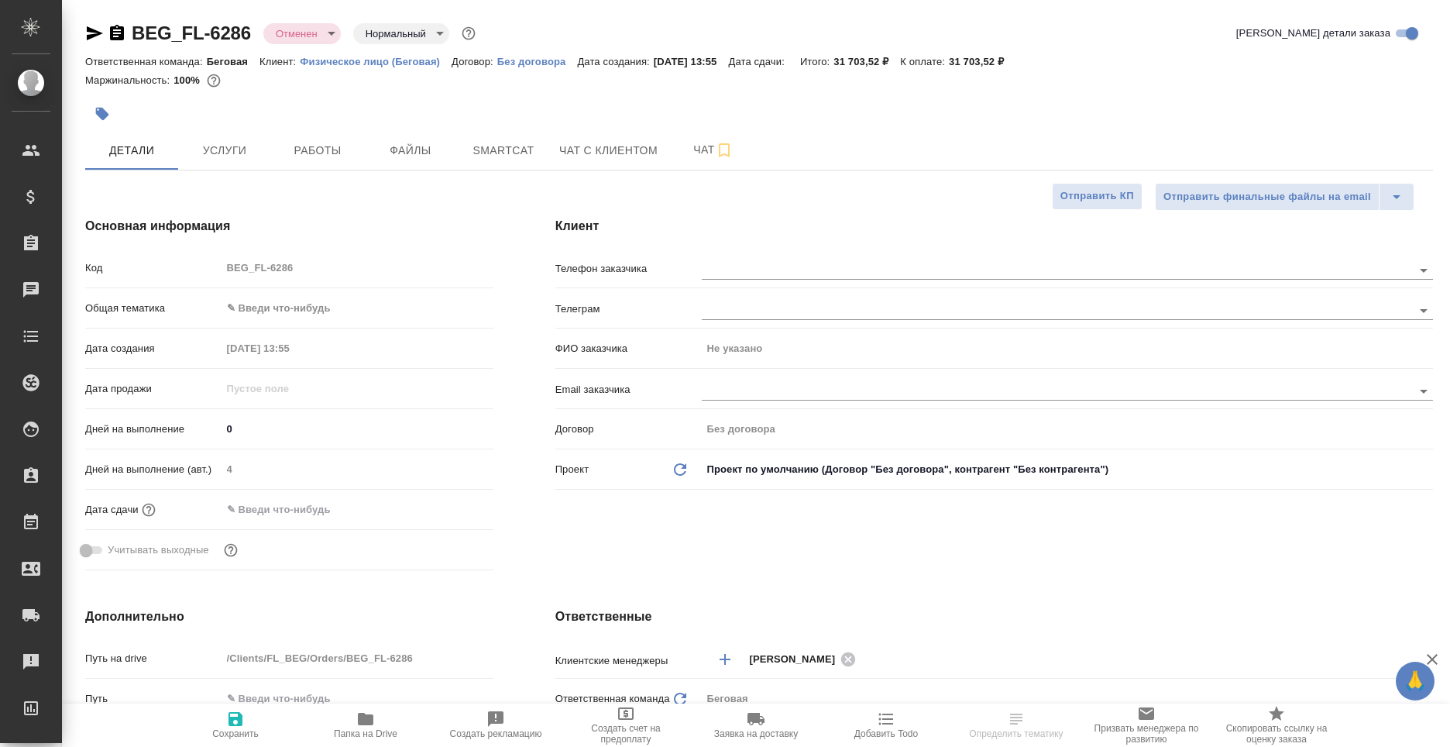
type textarea "x"
click at [232, 147] on span "Услуги" at bounding box center [224, 150] width 74 height 19
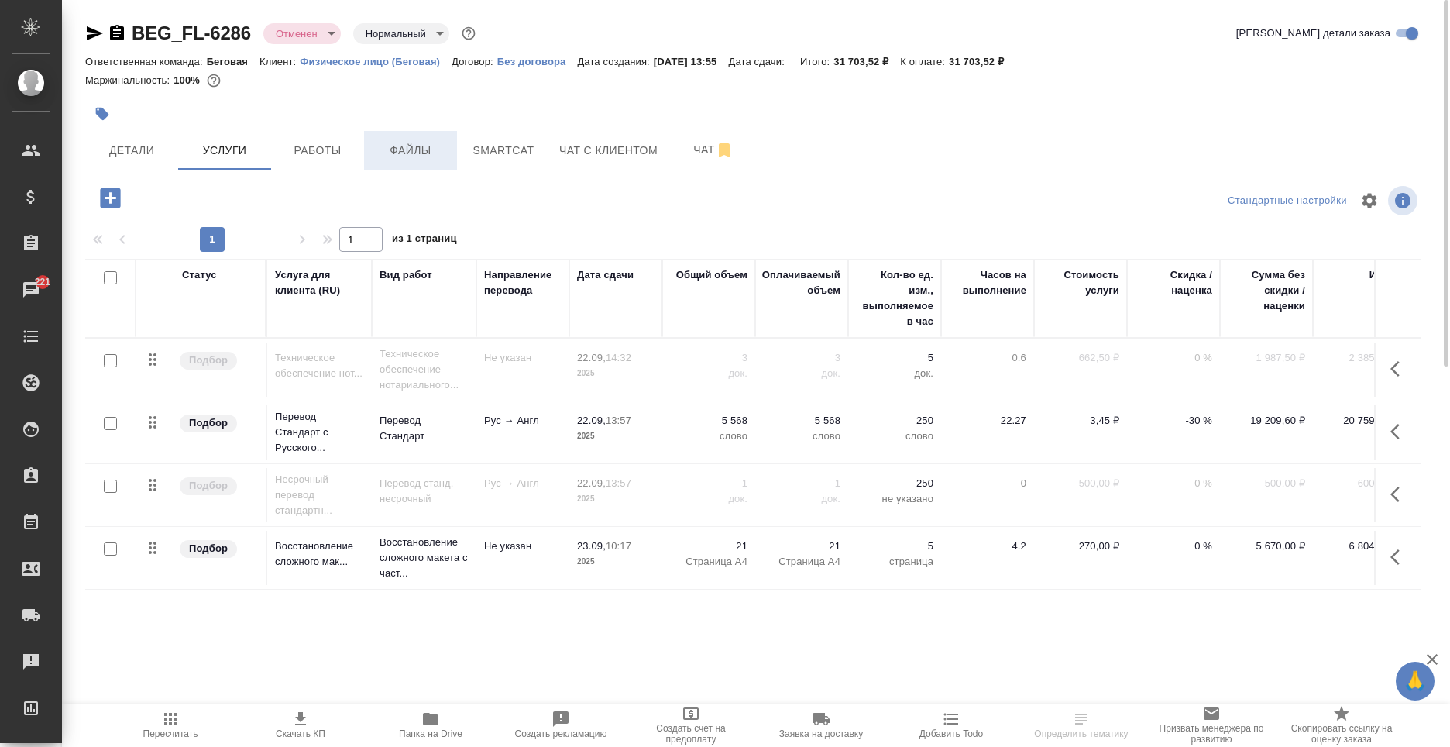
click at [421, 149] on span "Файлы" at bounding box center [410, 150] width 74 height 19
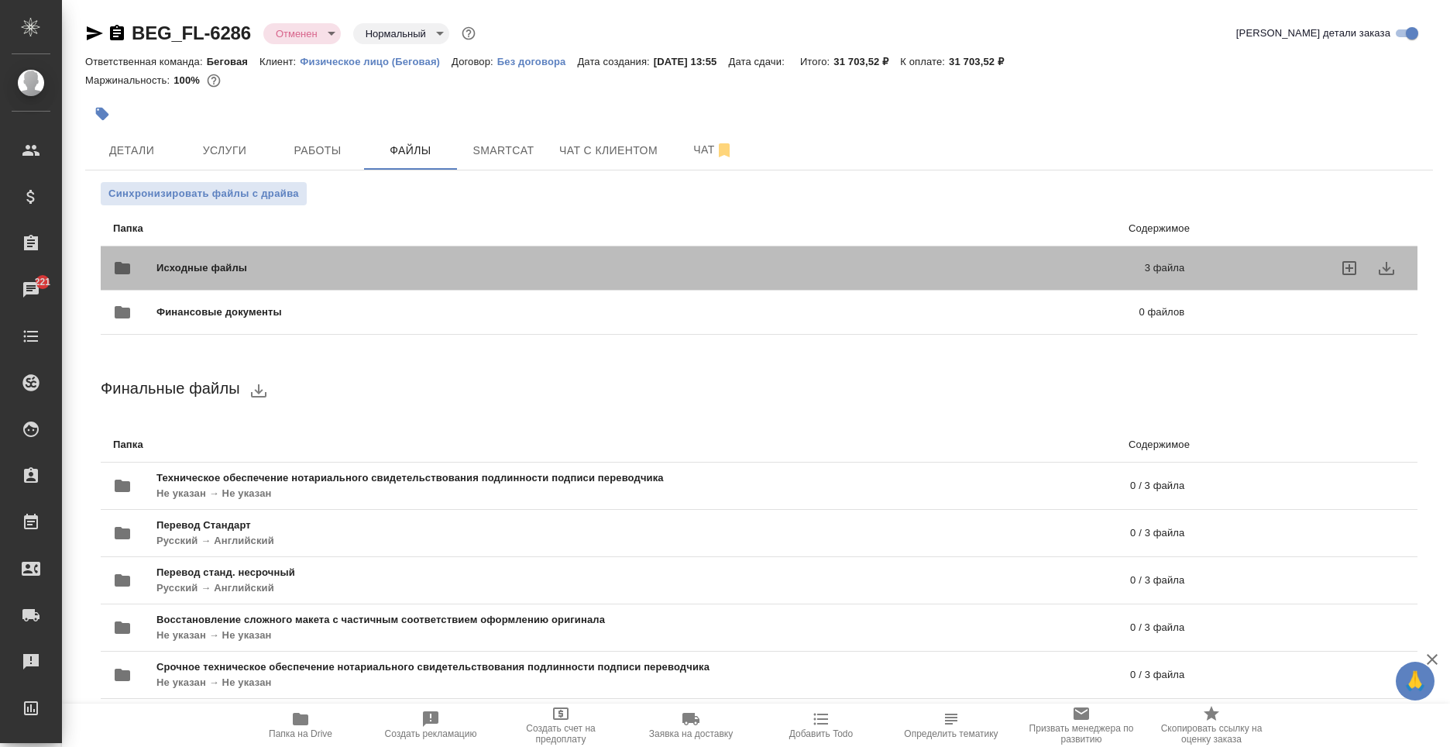
click at [417, 243] on div "Исходные файлы 3 файла" at bounding box center [649, 268] width 1102 height 68
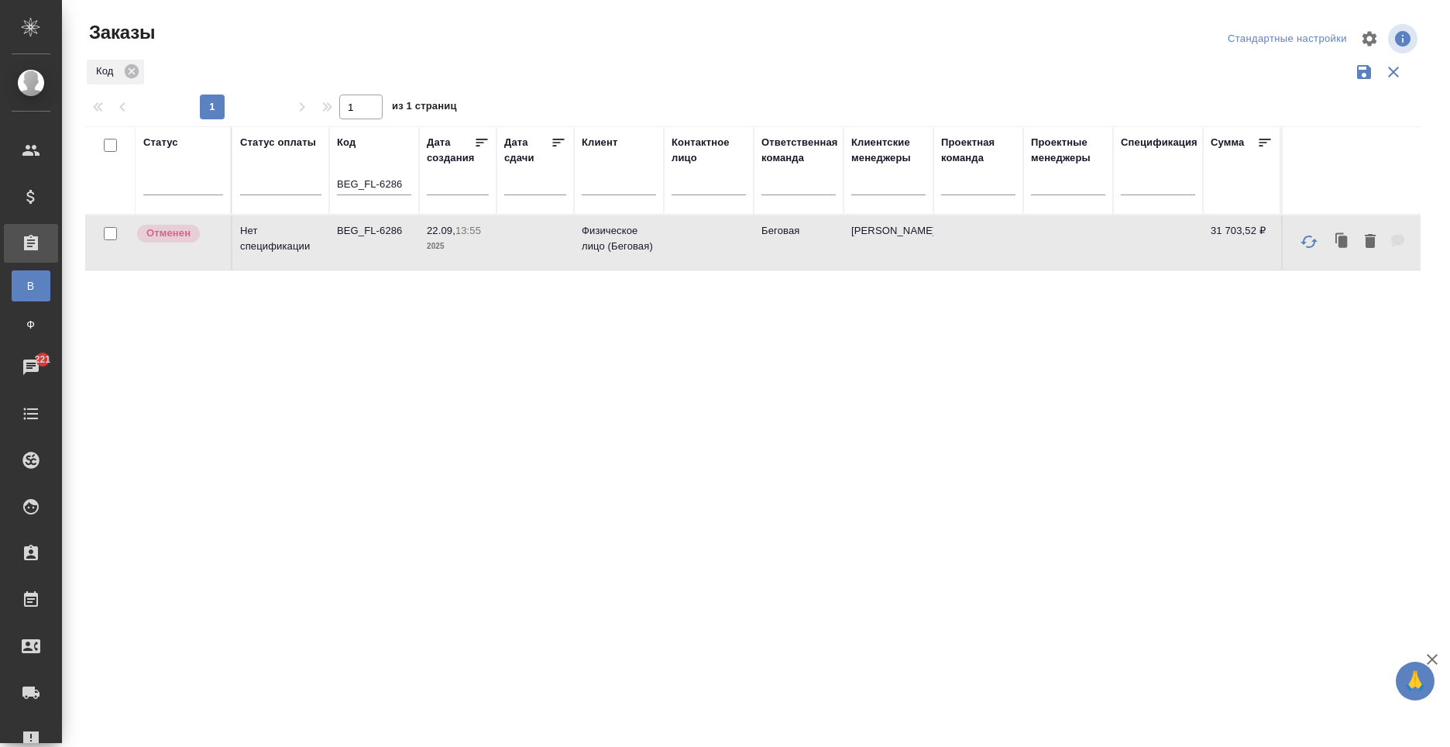
click at [354, 176] on input "BEG_FL-6286" at bounding box center [374, 185] width 74 height 19
type input "-6286"
drag, startPoint x: 388, startPoint y: 182, endPoint x: 287, endPoint y: 180, distance: 101.5
click at [287, 180] on tr "Статус Статус оплаты Код -6286 Дата создания Дата сдачи Клиент Контактное лицо …" at bounding box center [938, 170] width 1706 height 88
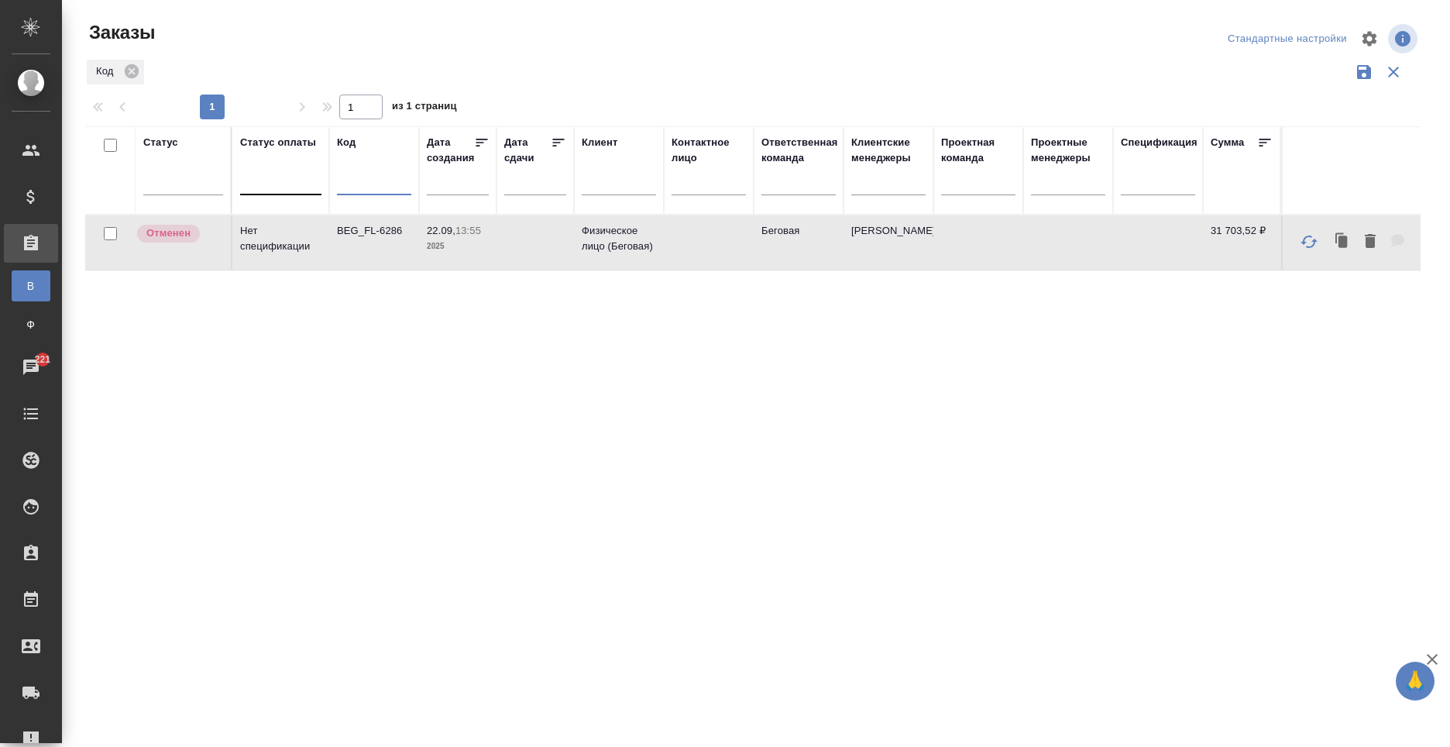
paste input "BEG_FL-6287"
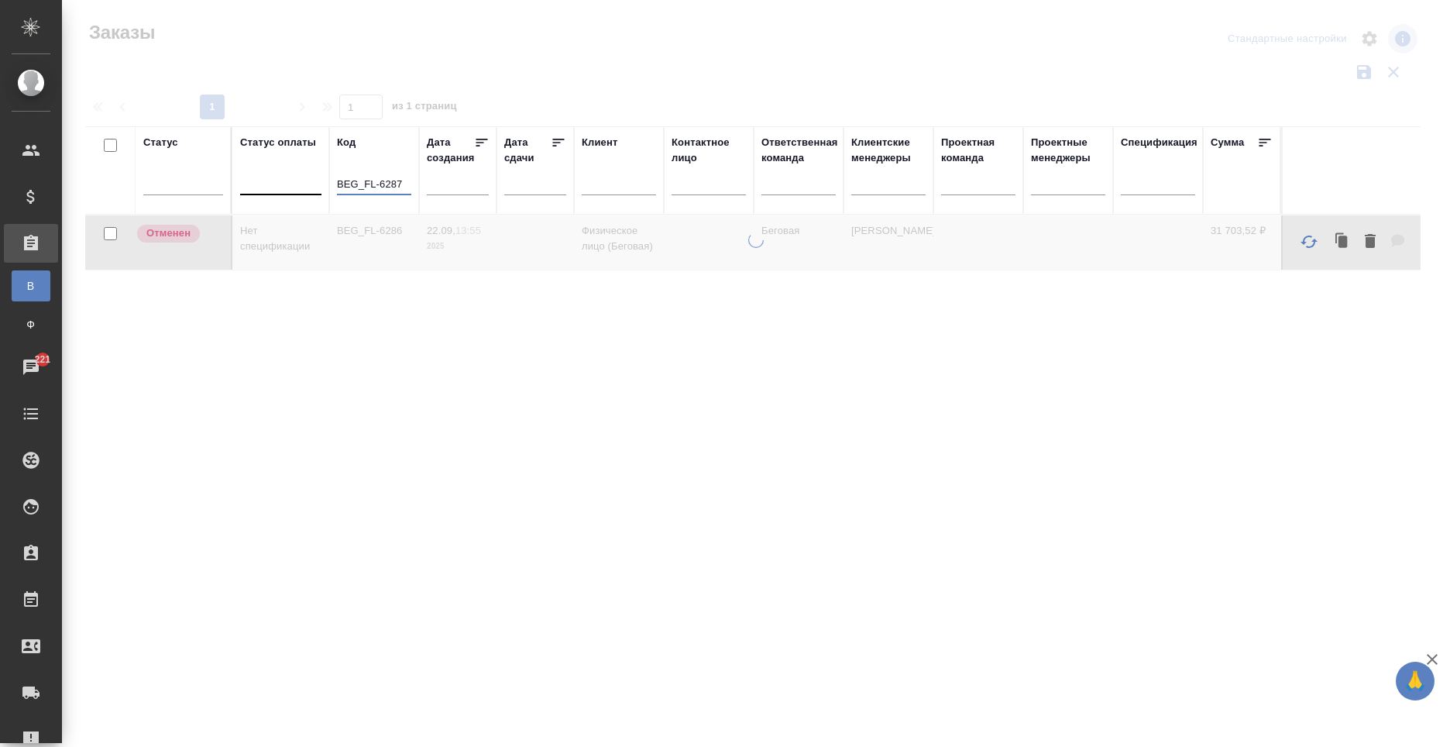
type input "BEG_FL-6287"
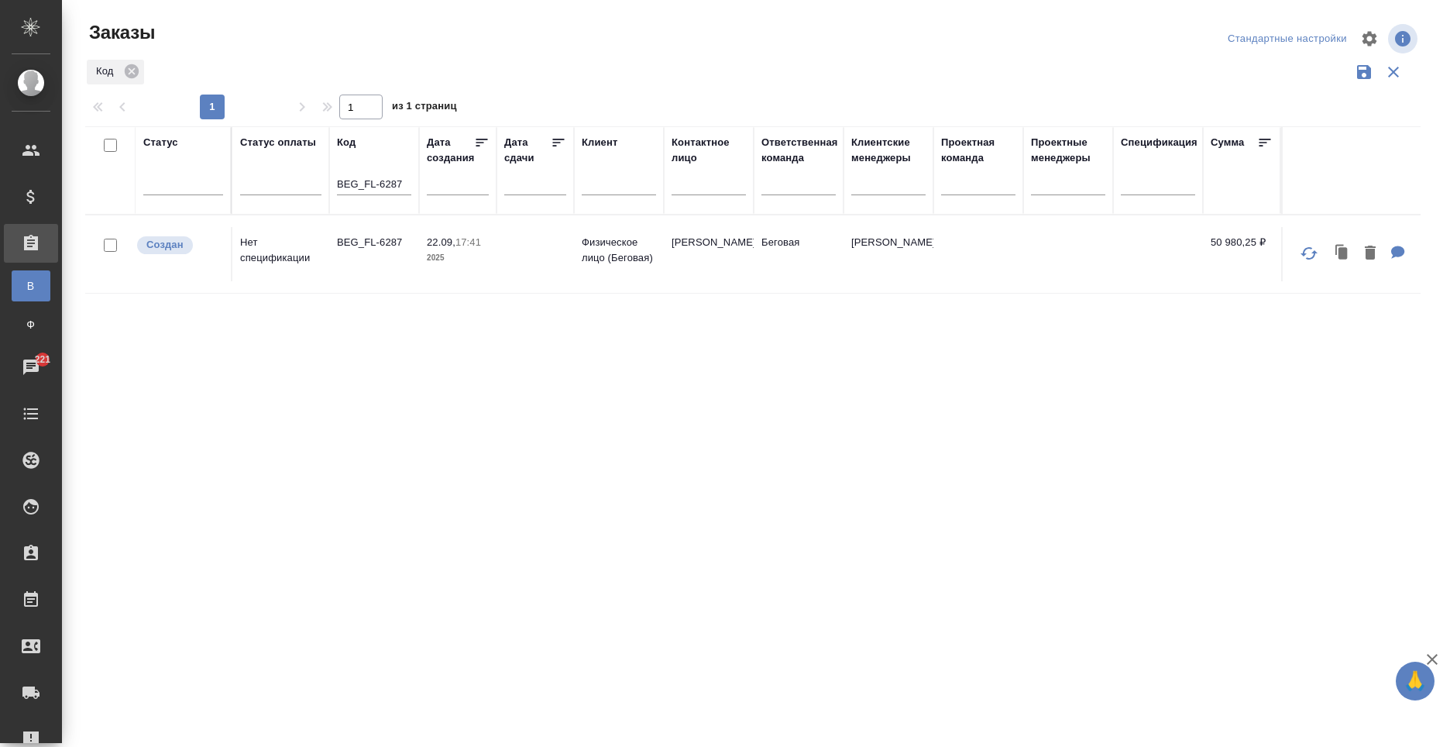
click at [531, 253] on td at bounding box center [534, 254] width 77 height 54
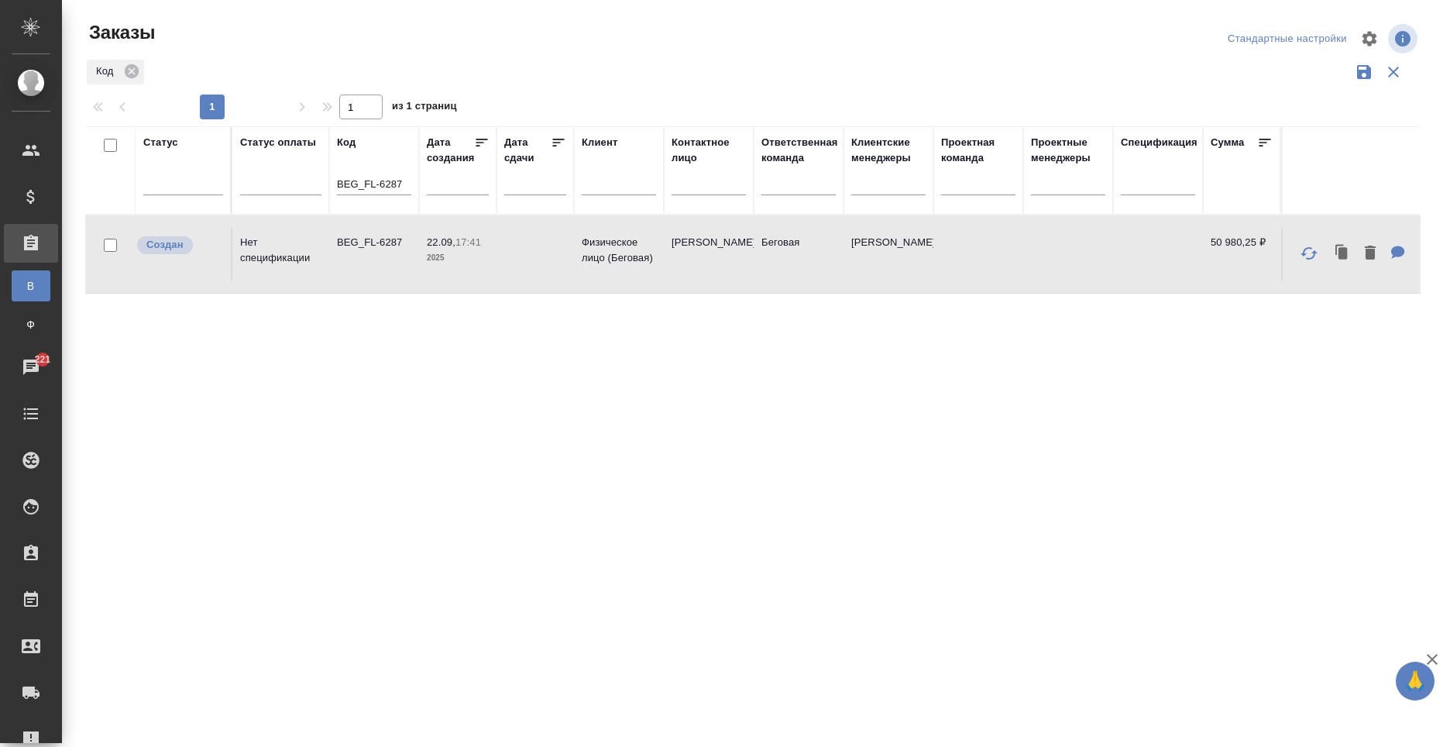
drag, startPoint x: 336, startPoint y: 180, endPoint x: 390, endPoint y: 186, distance: 54.6
click at [390, 186] on th "Код BEG_FL-6287" at bounding box center [374, 170] width 90 height 88
drag, startPoint x: 340, startPoint y: 180, endPoint x: 440, endPoint y: 180, distance: 99.9
click at [440, 180] on tr "Статус Статус оплаты Код BEG_FL-6287 Дата создания Дата сдачи Клиент Контактное…" at bounding box center [938, 170] width 1706 height 88
paste input "BEG_FL-6290"
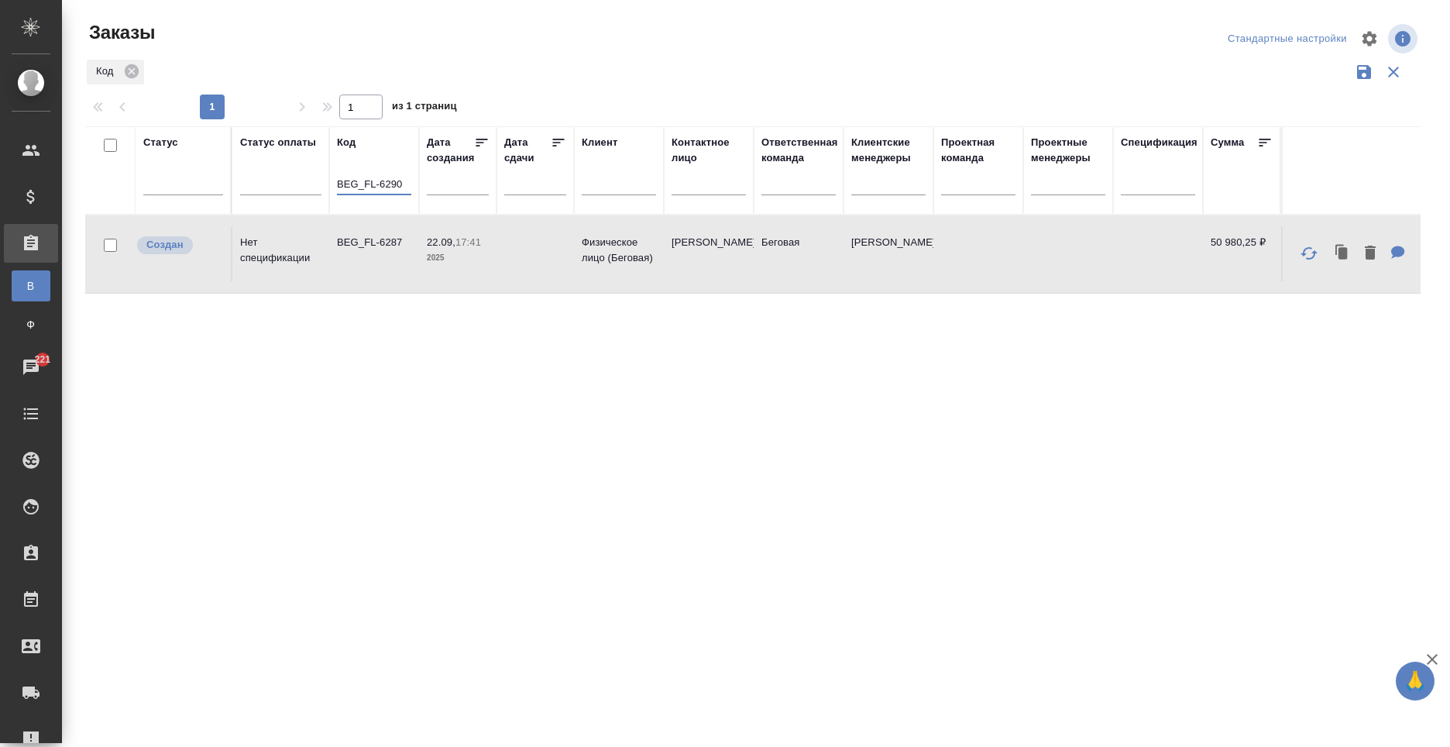
type input "BEG_FL-6290"
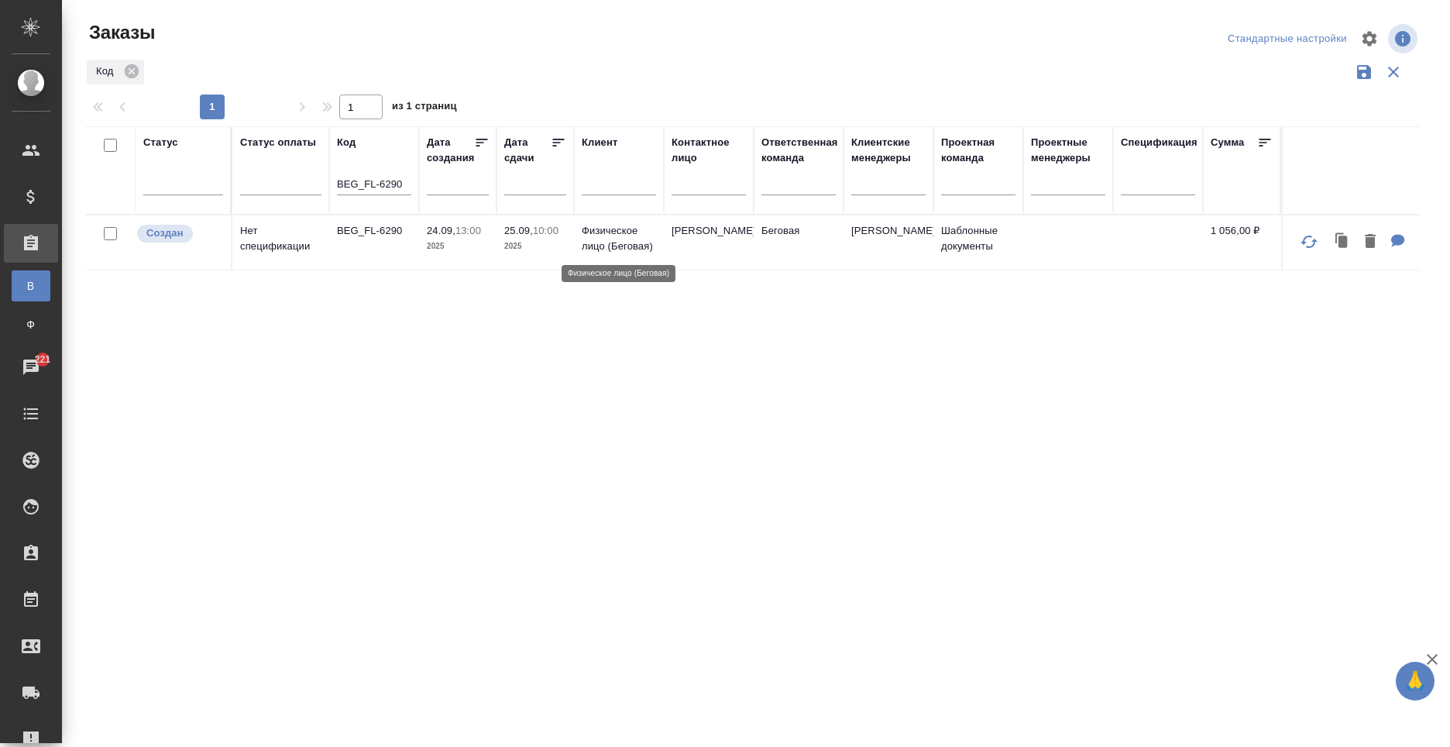
click at [589, 236] on p "Физическое лицо (Беговая)" at bounding box center [619, 238] width 74 height 31
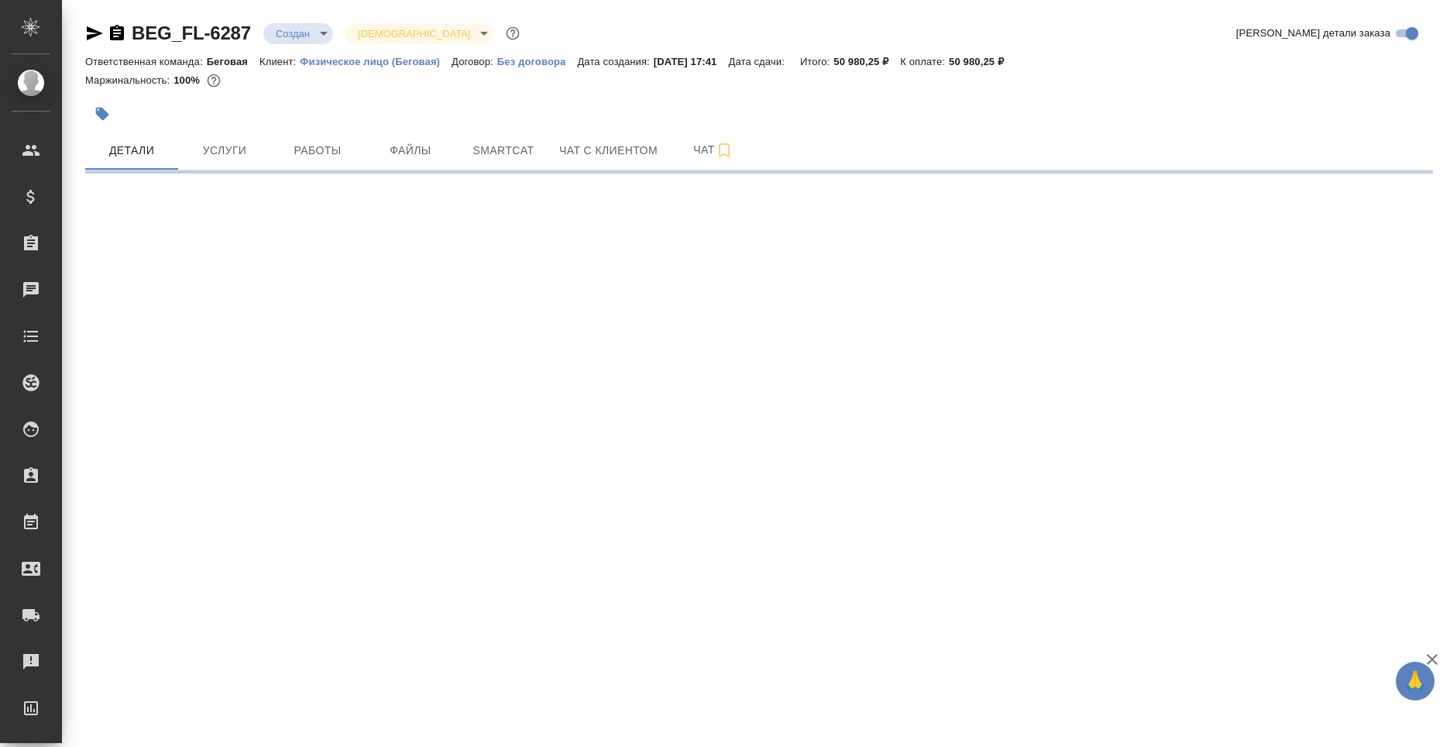
select select "RU"
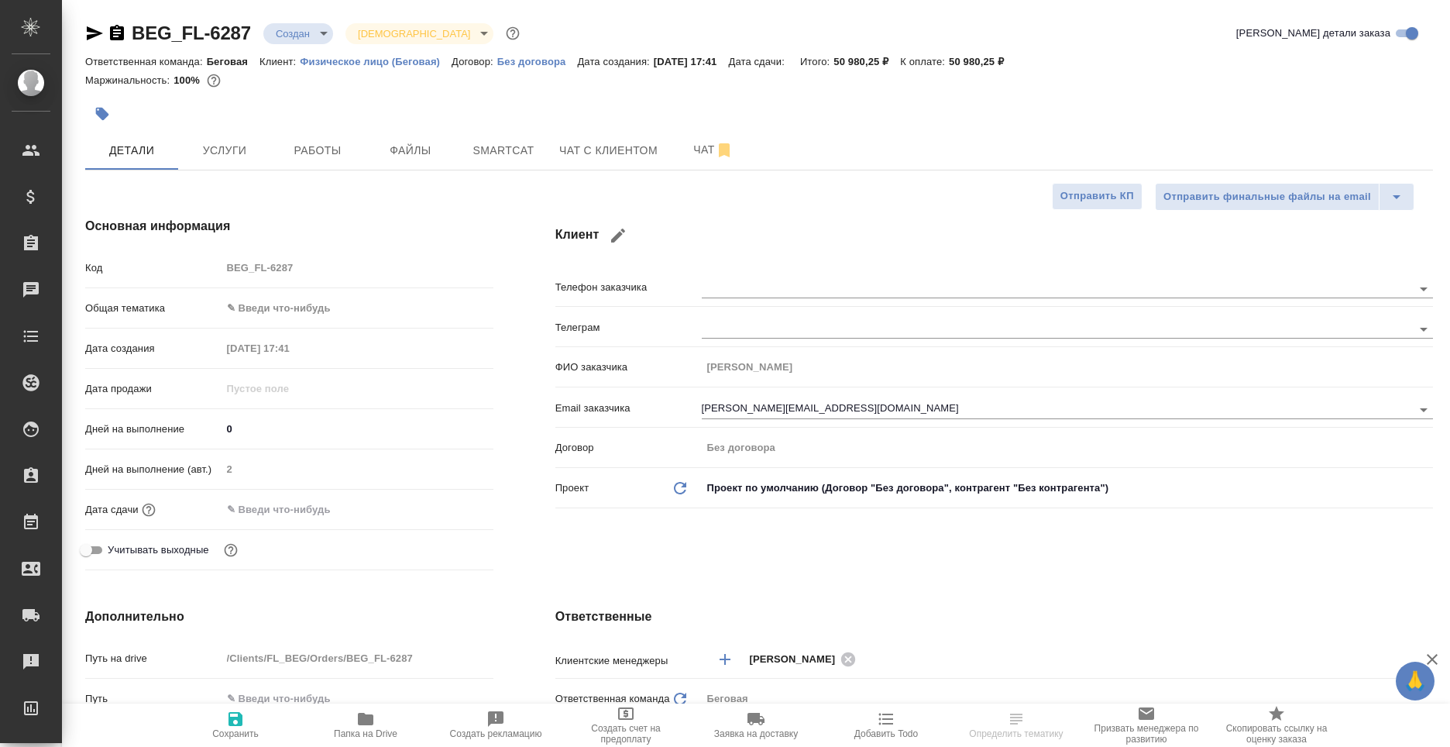
type textarea "x"
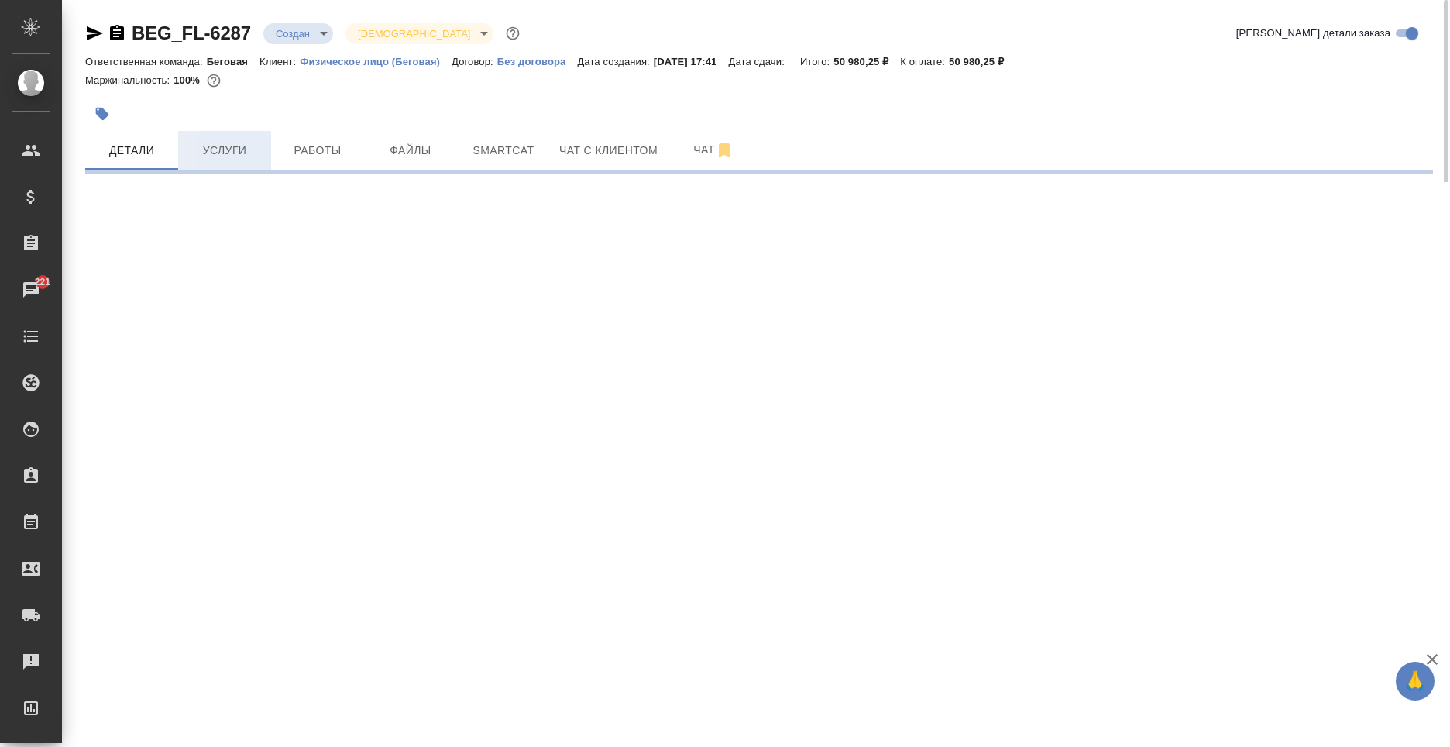
select select "RU"
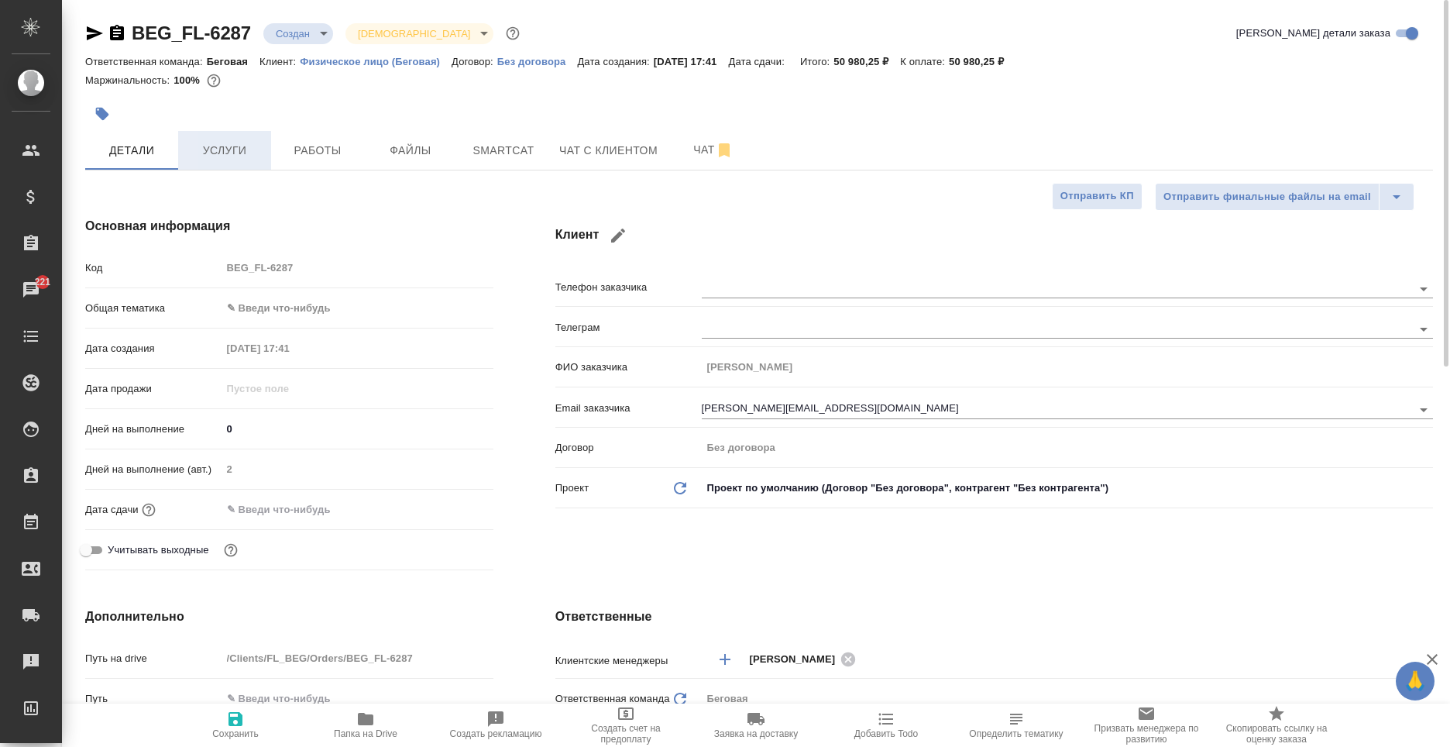
type textarea "x"
click at [222, 149] on span "Услуги" at bounding box center [224, 150] width 74 height 19
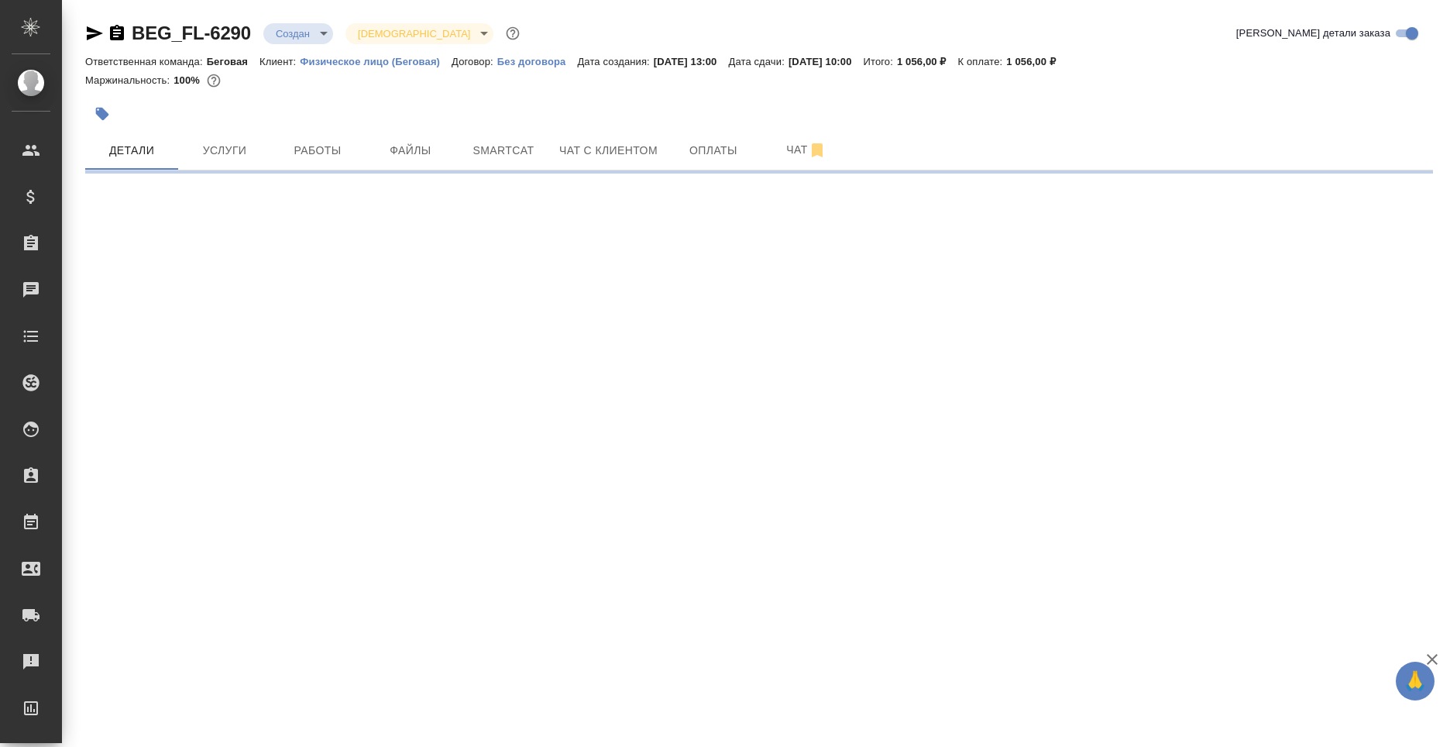
select select "RU"
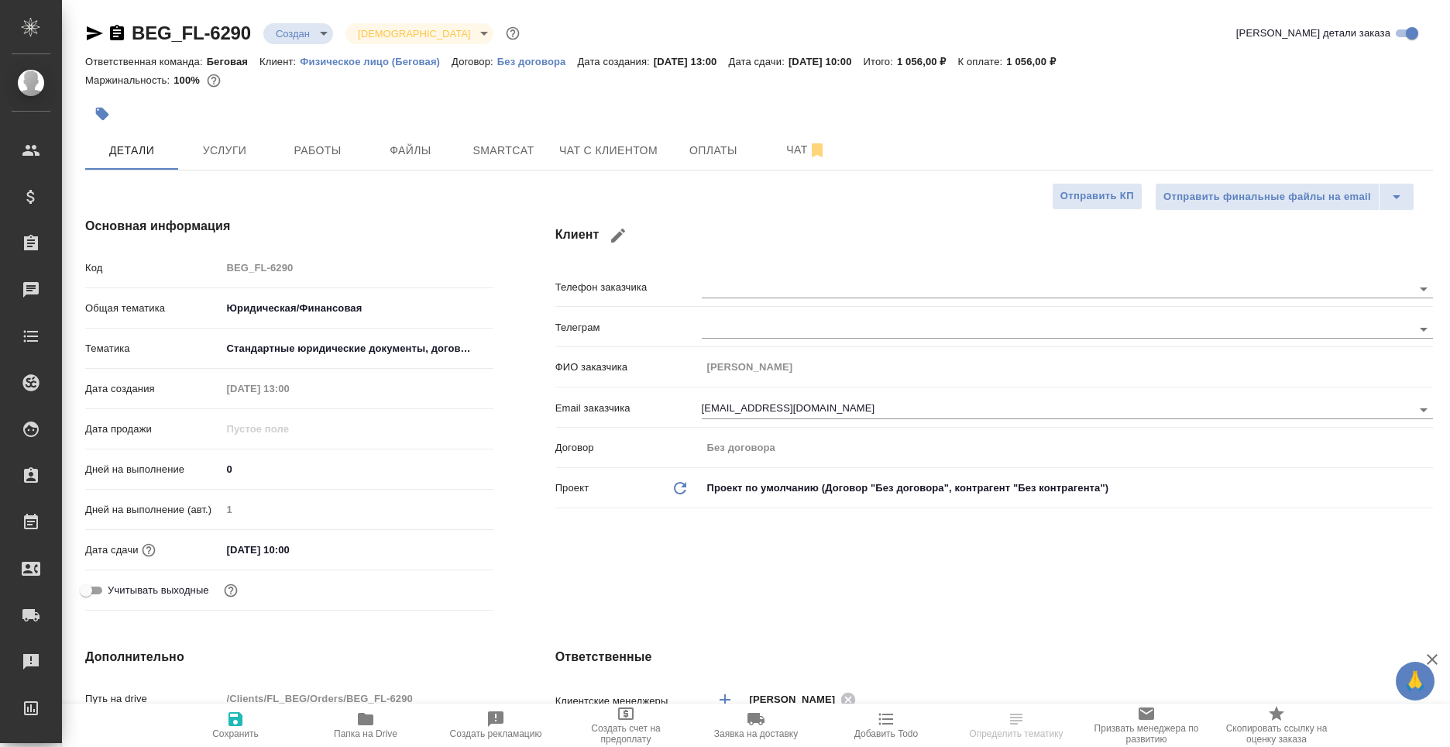
type textarea "x"
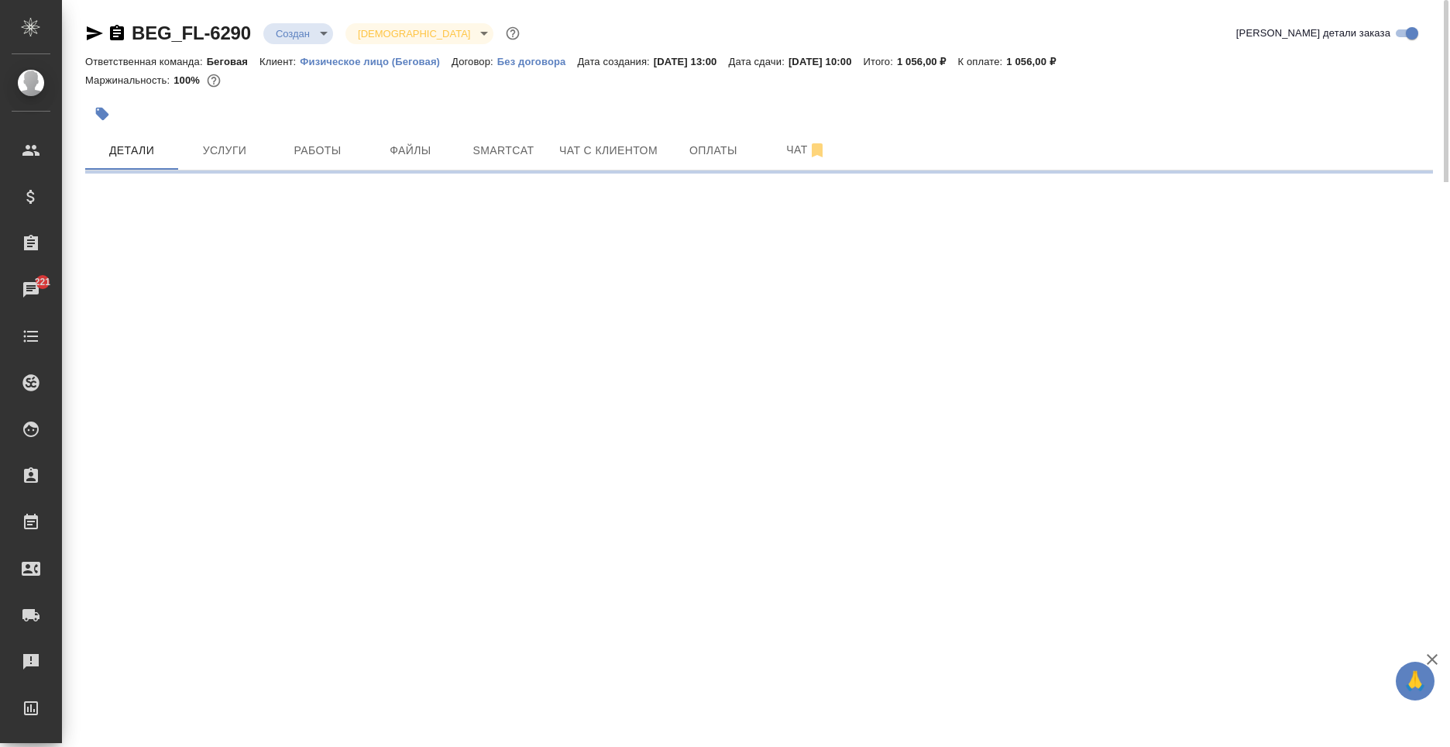
select select "RU"
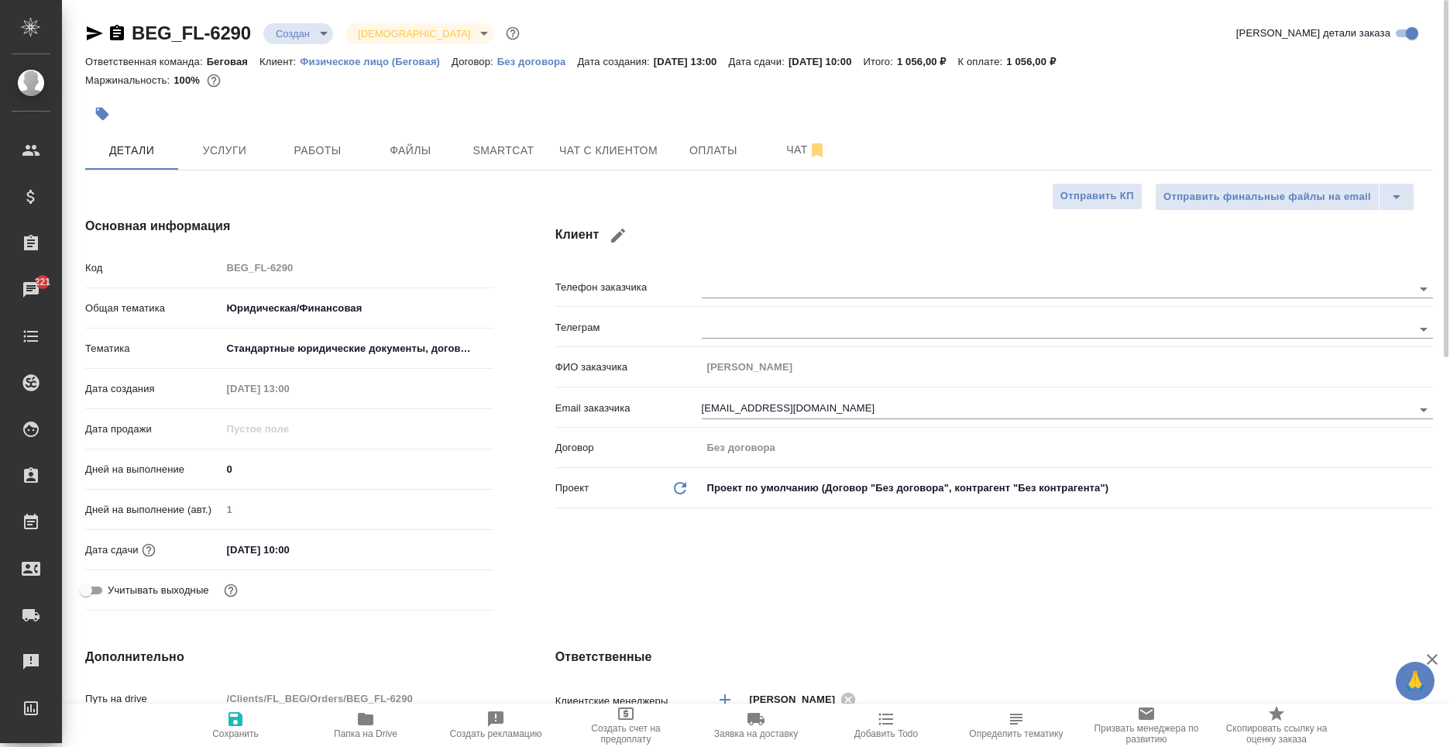
type textarea "x"
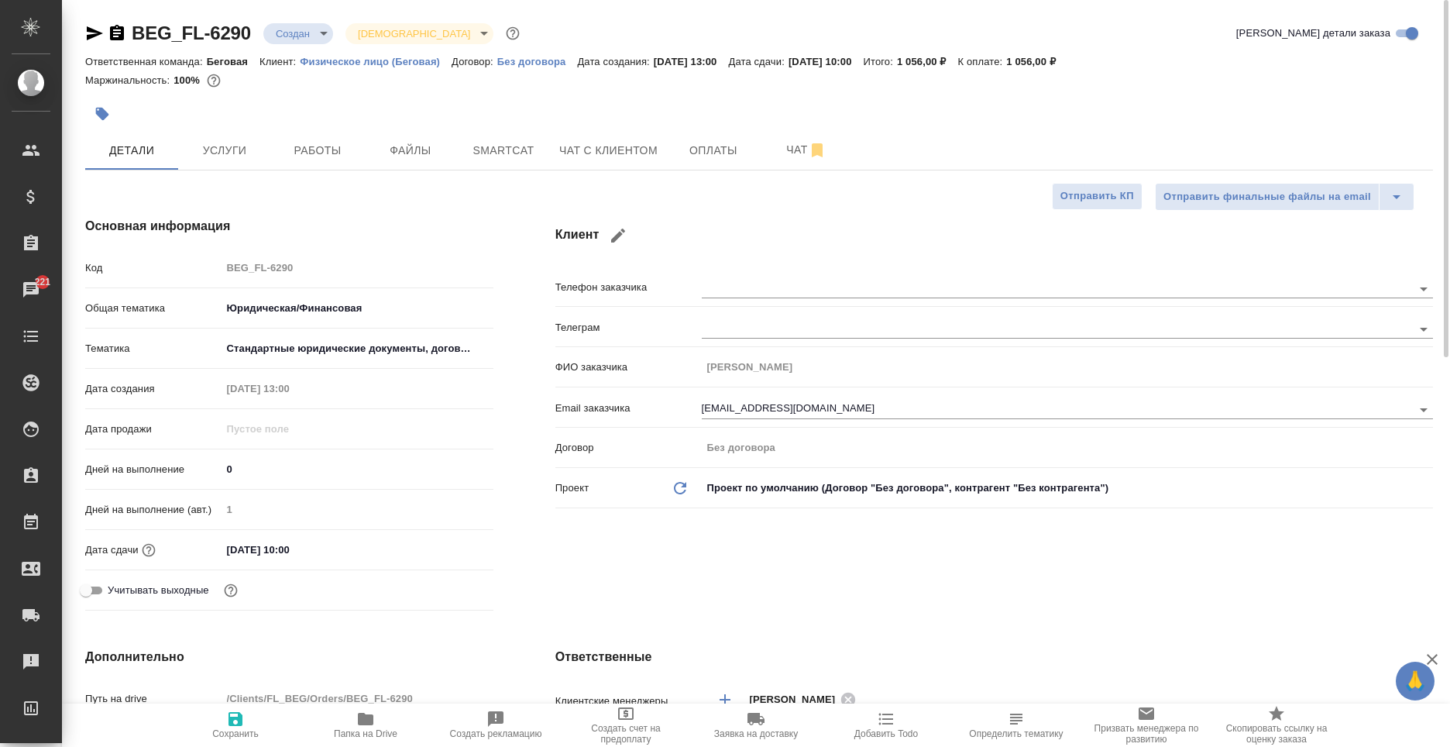
type textarea "x"
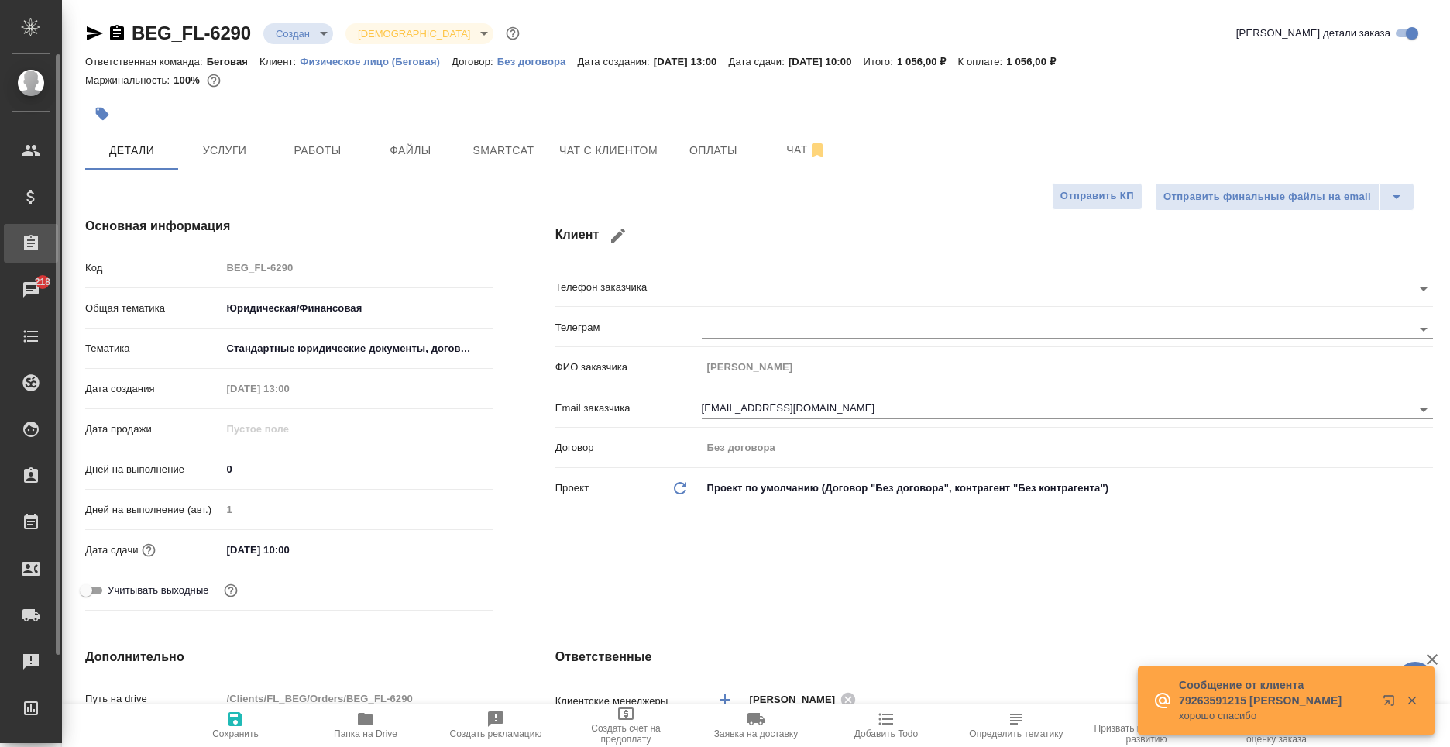
type textarea "x"
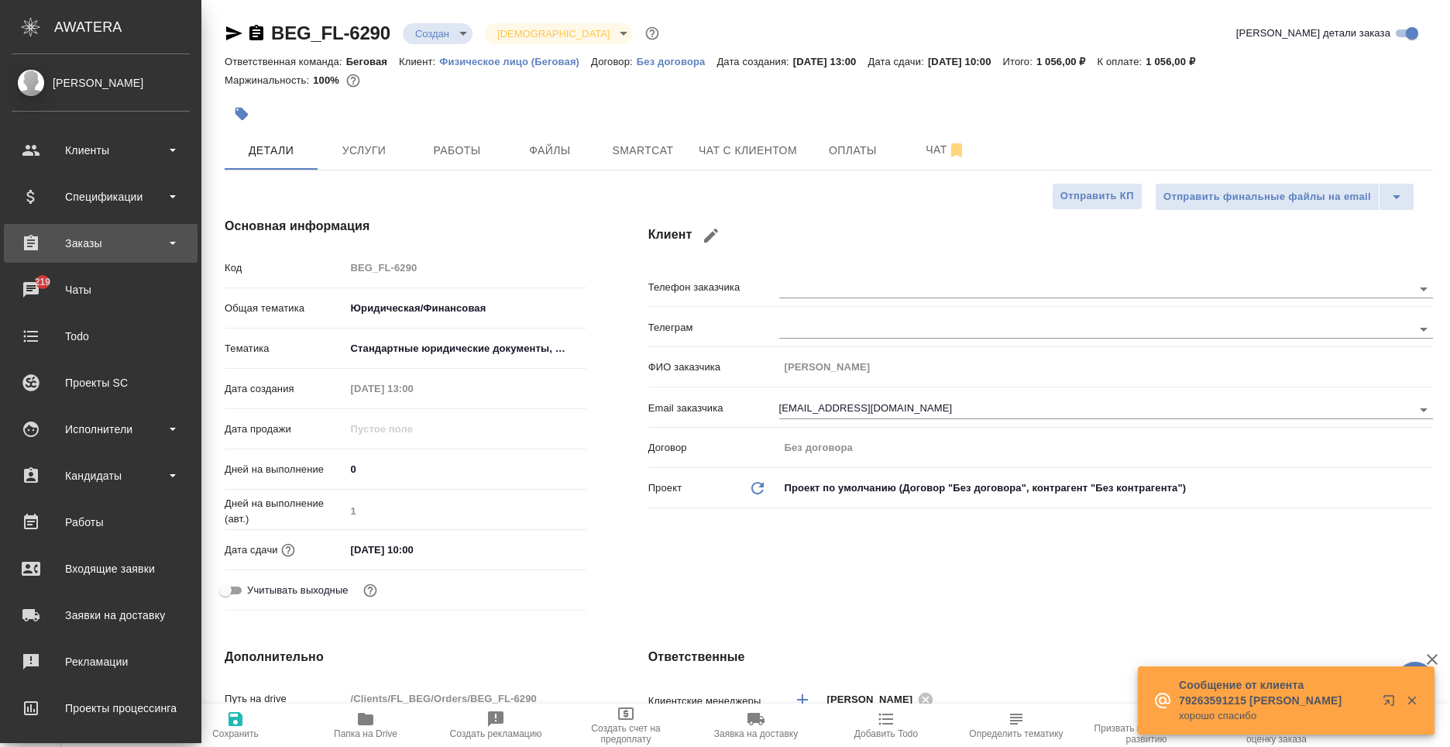
click at [46, 233] on div "Заказы" at bounding box center [101, 243] width 178 height 23
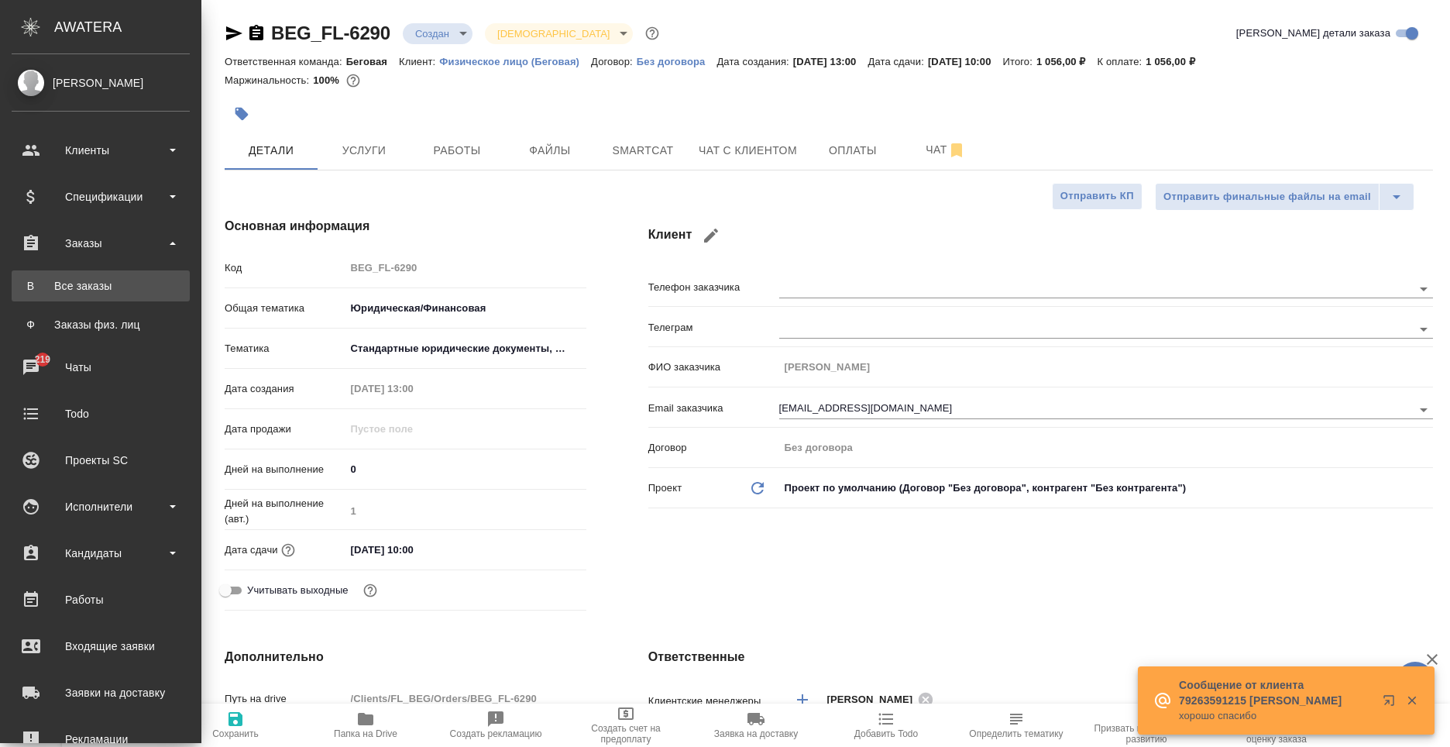
click at [79, 300] on link "В Все заказы" at bounding box center [101, 285] width 178 height 31
type textarea "x"
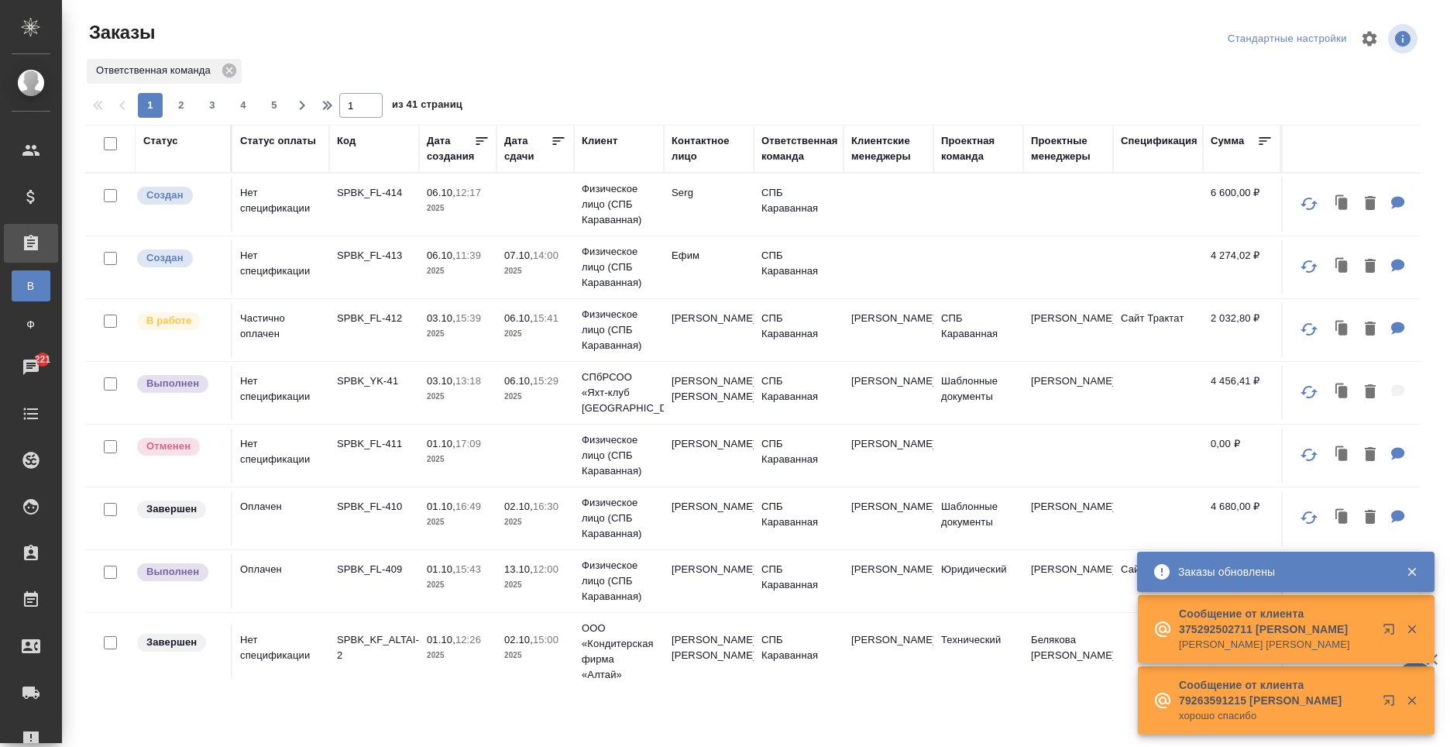
click at [518, 325] on span "06.10, 15:41" at bounding box center [535, 318] width 62 height 15
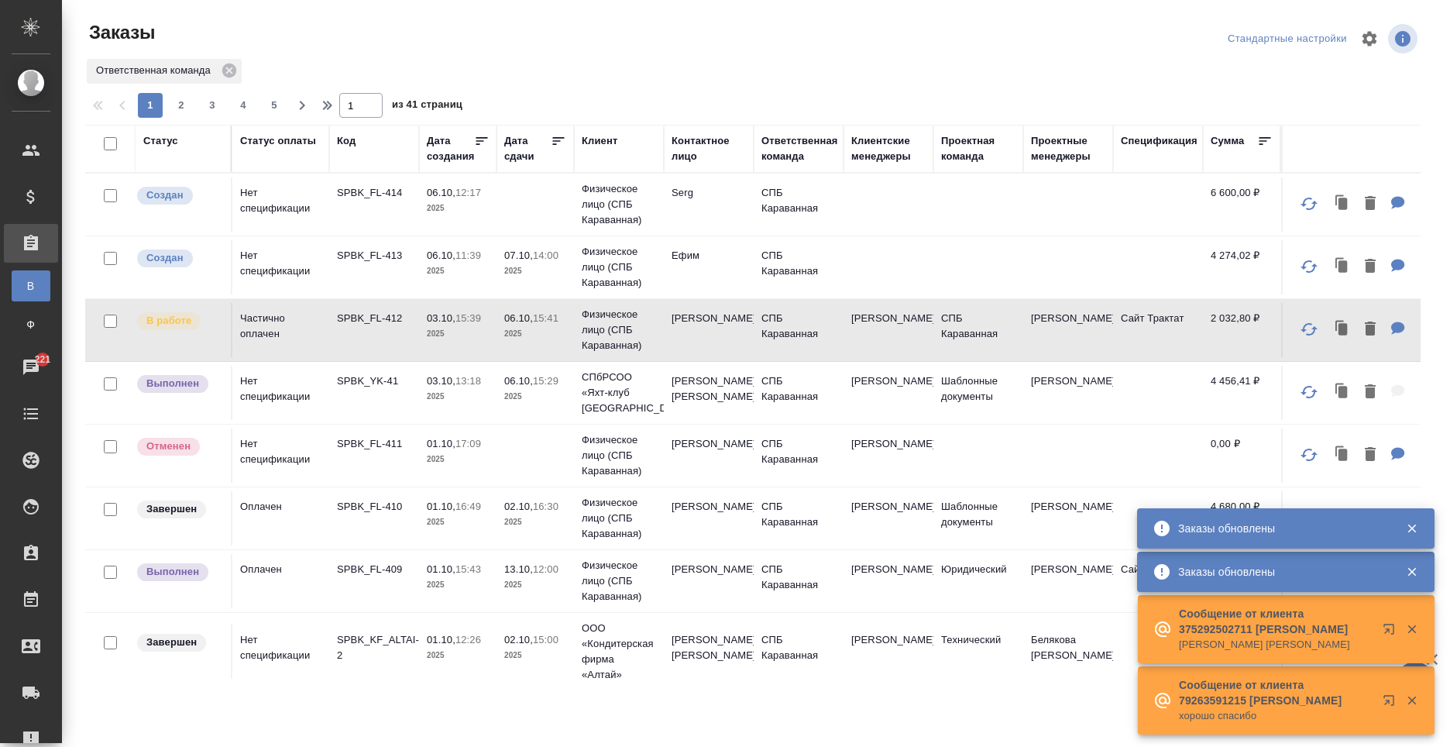
click at [433, 404] on p "2025" at bounding box center [458, 396] width 62 height 15
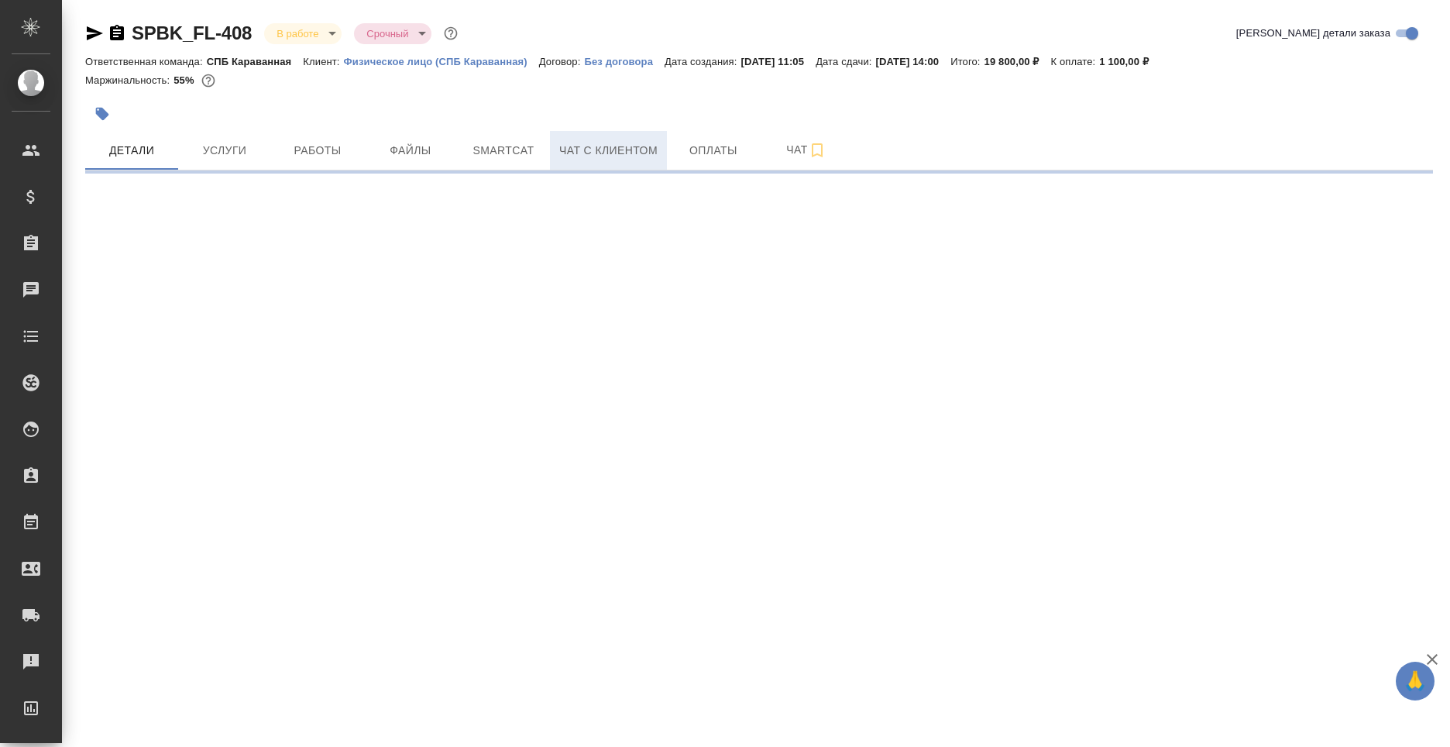
select select "RU"
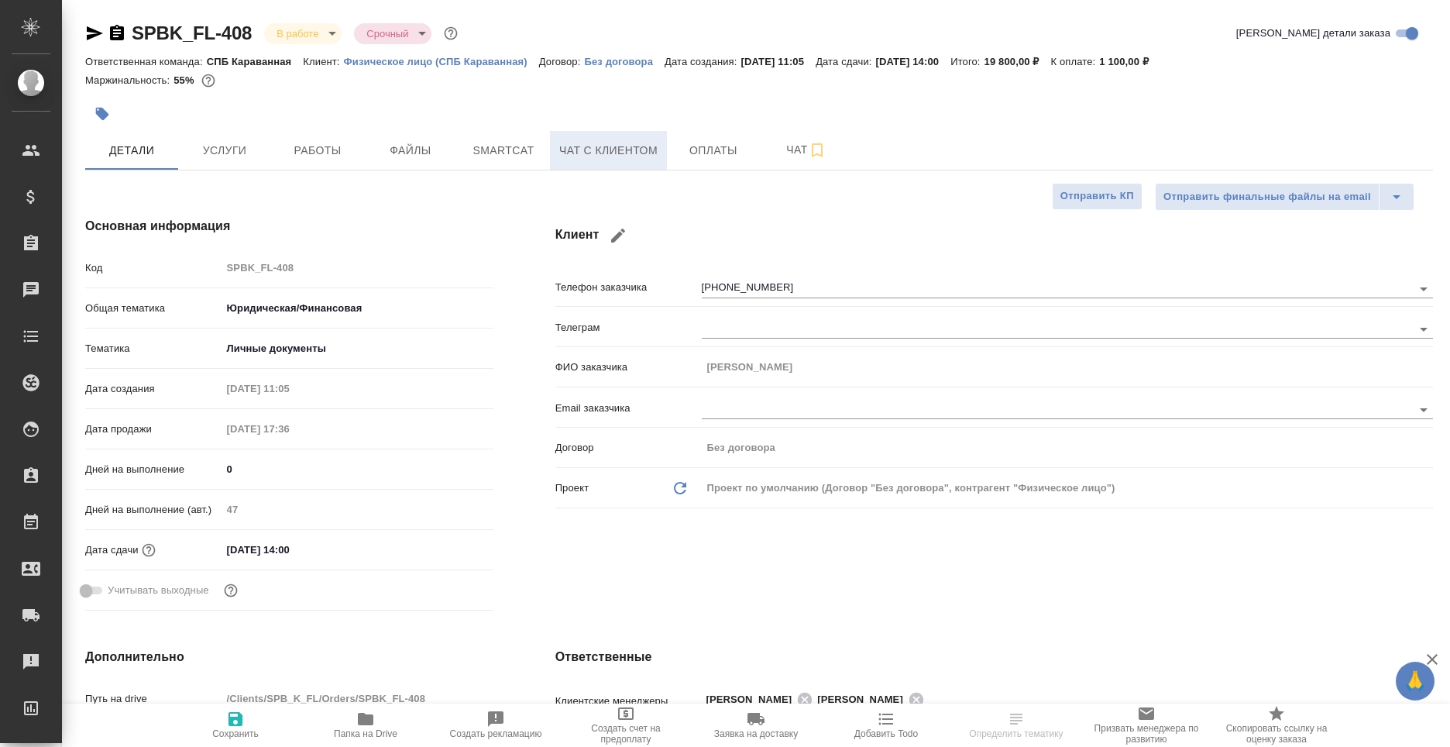
type textarea "x"
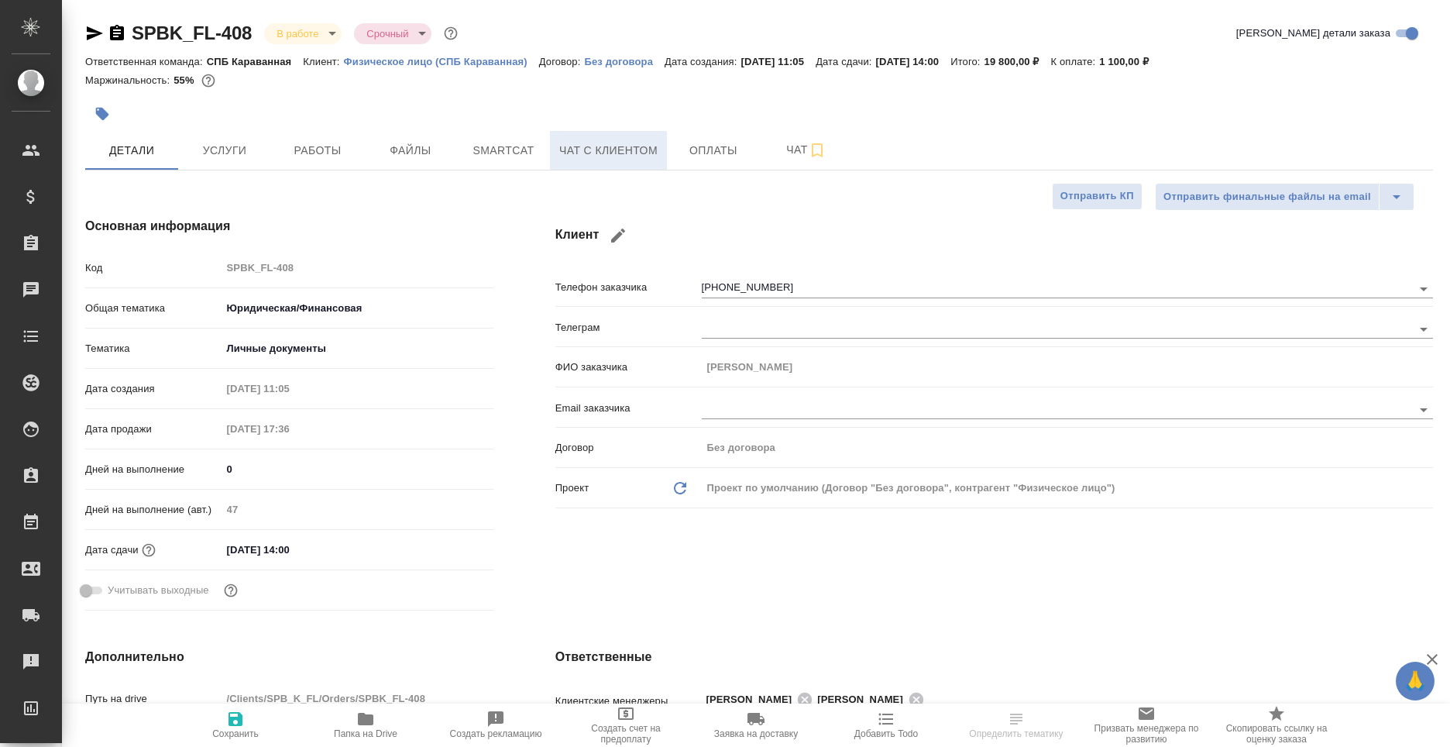
type textarea "x"
click at [613, 146] on span "Чат с клиентом" at bounding box center [608, 150] width 98 height 19
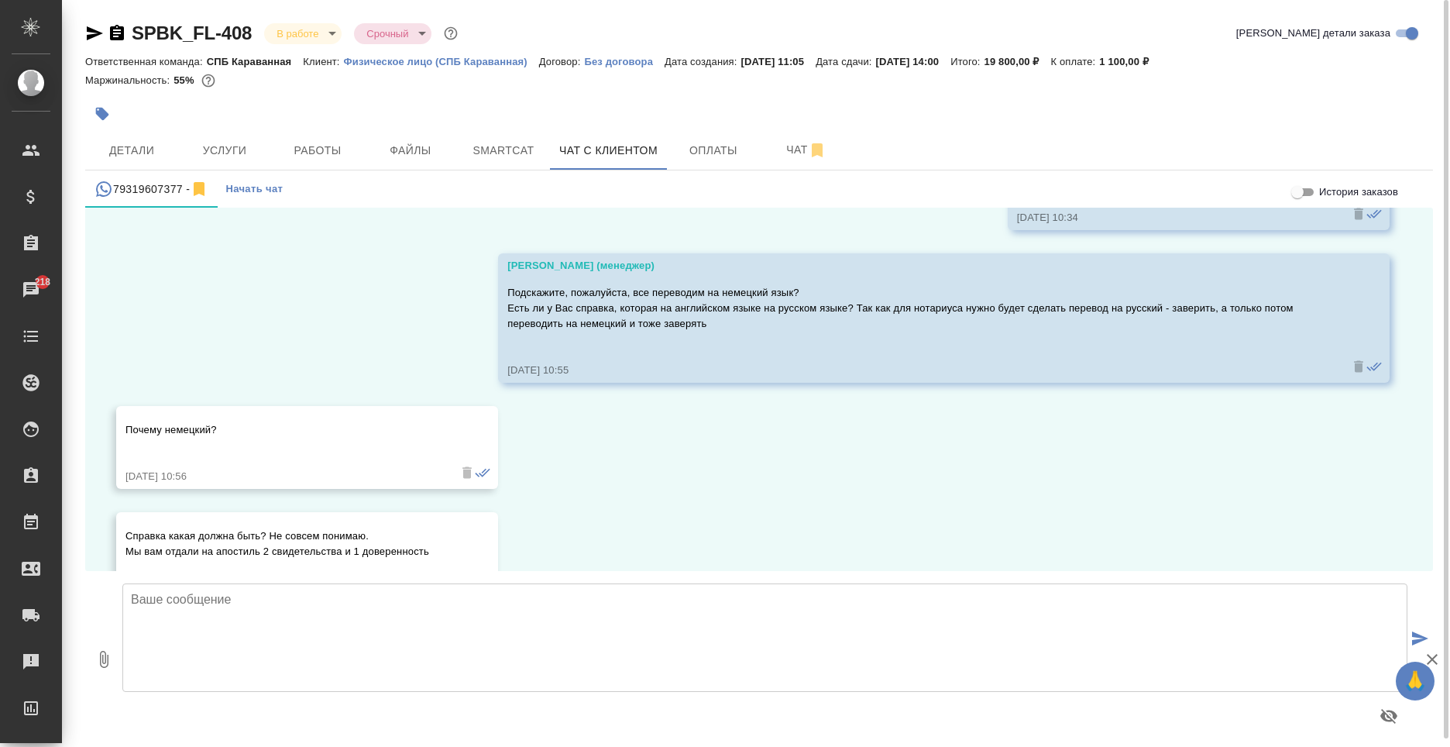
scroll to position [571, 0]
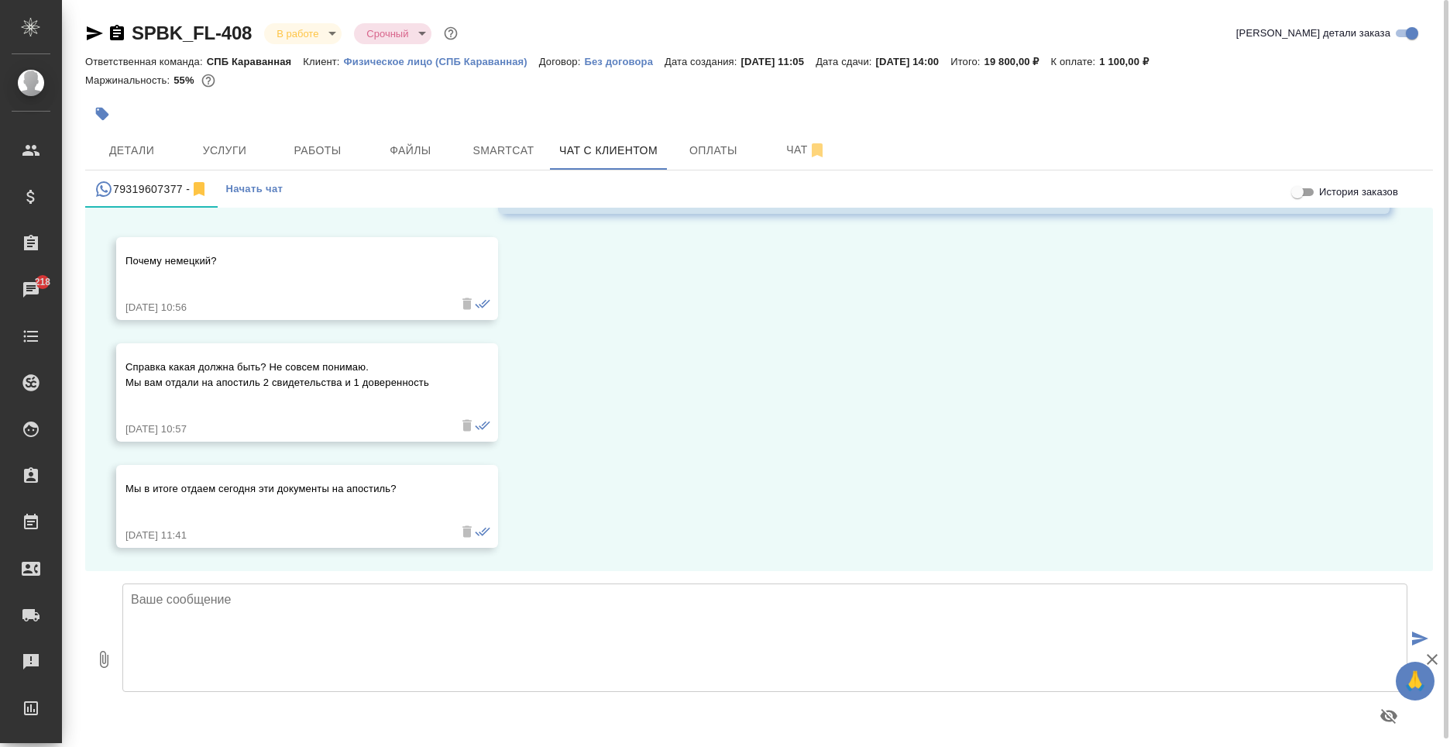
click at [516, 676] on textarea at bounding box center [764, 637] width 1285 height 108
type textarea "Д"
type textarea "[PERSON_NAME], прощу прощения, видимо менеджер перепутал чат и написал [PERSON_…"
click at [1422, 636] on icon "submit" at bounding box center [1420, 638] width 16 height 14
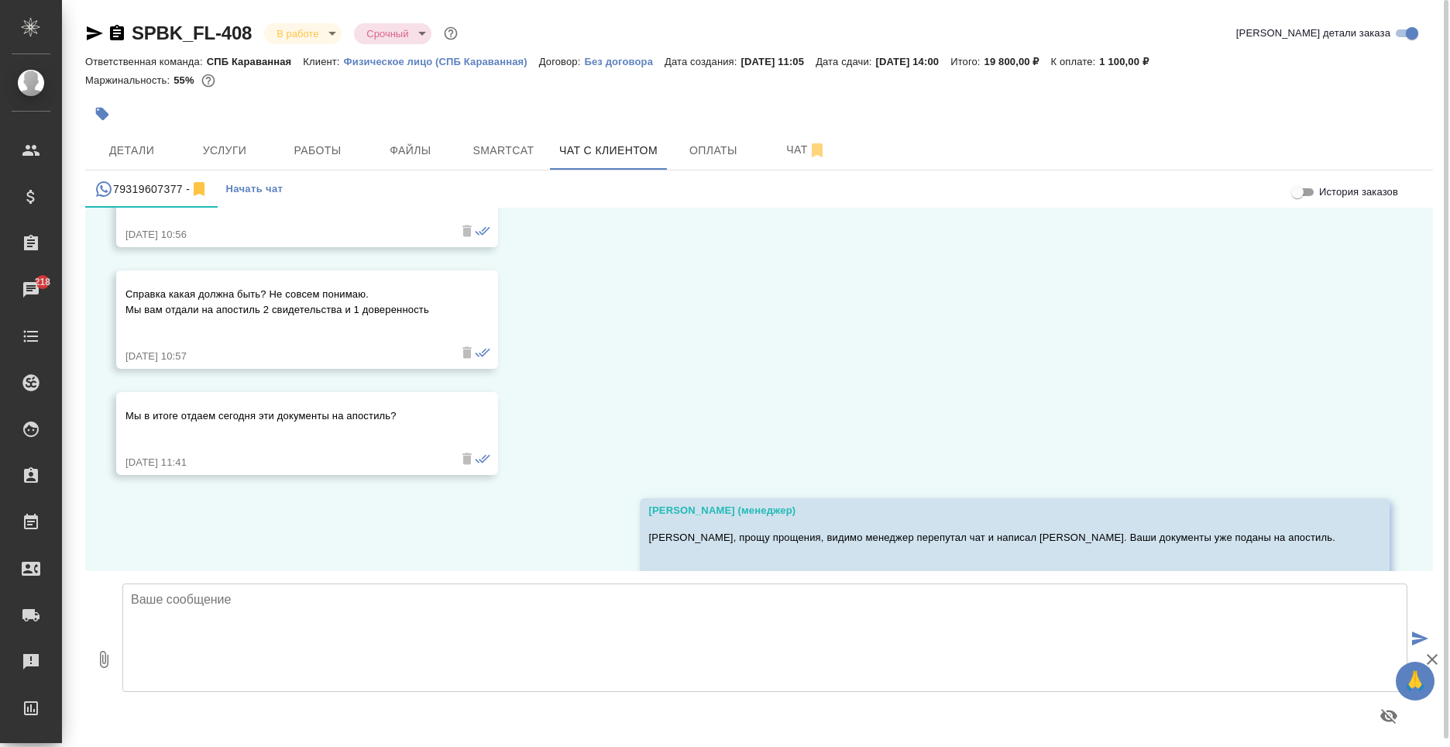
scroll to position [692, 0]
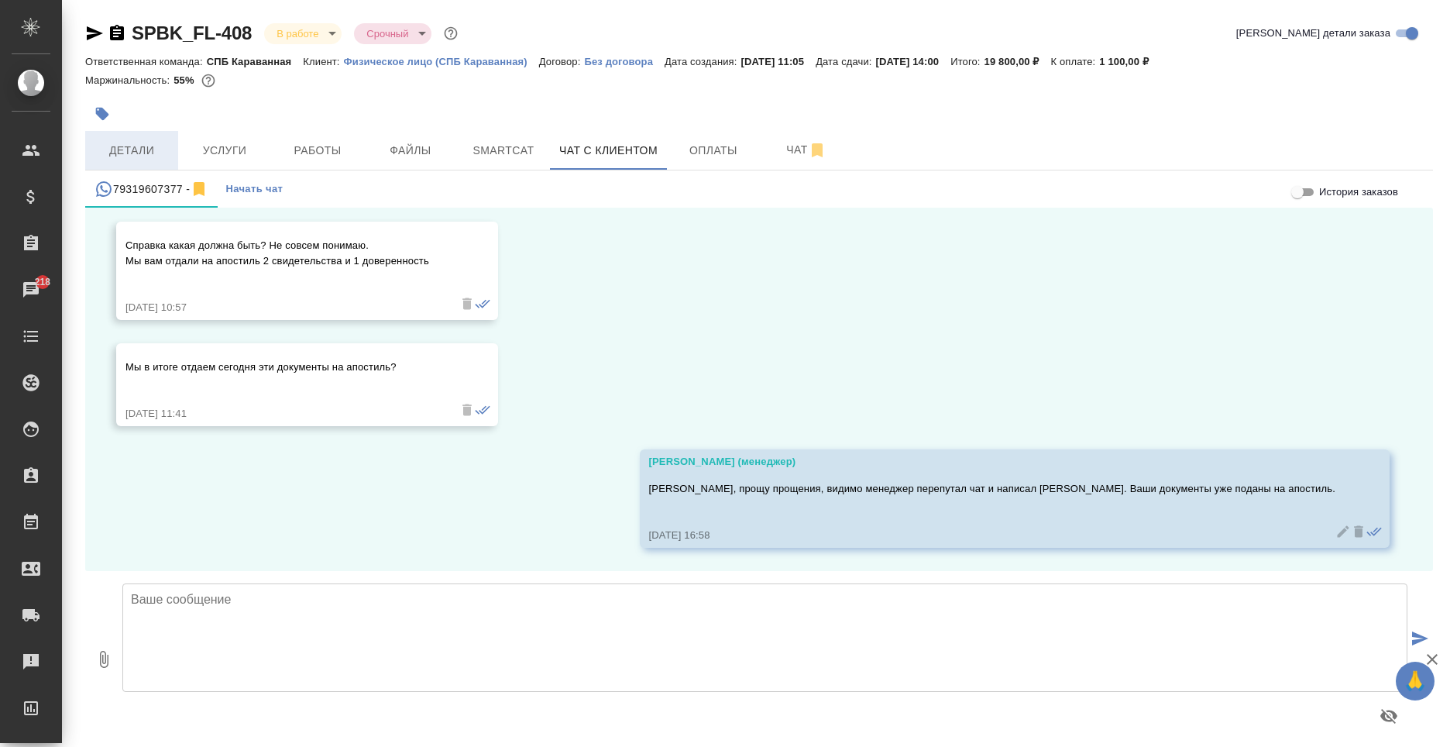
click at [130, 146] on span "Детали" at bounding box center [131, 150] width 74 height 19
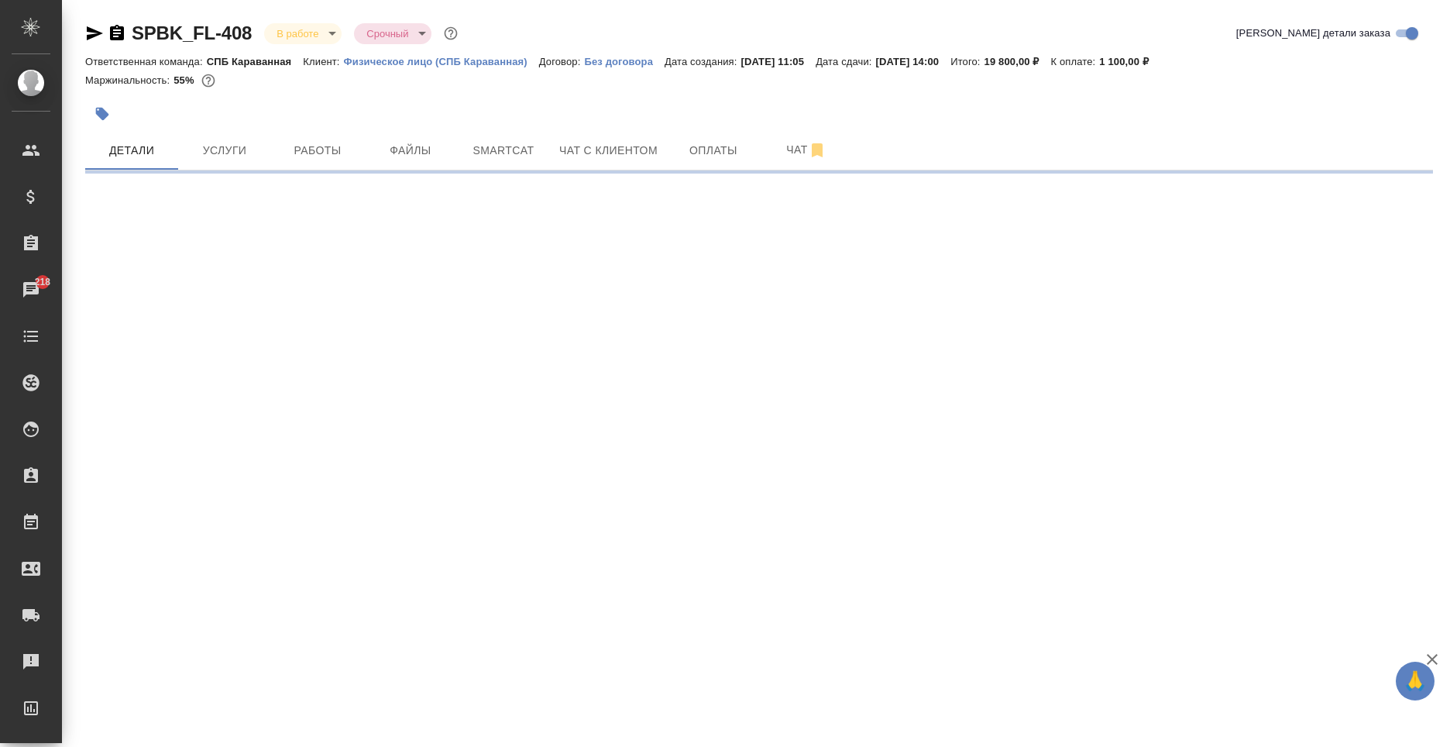
select select "RU"
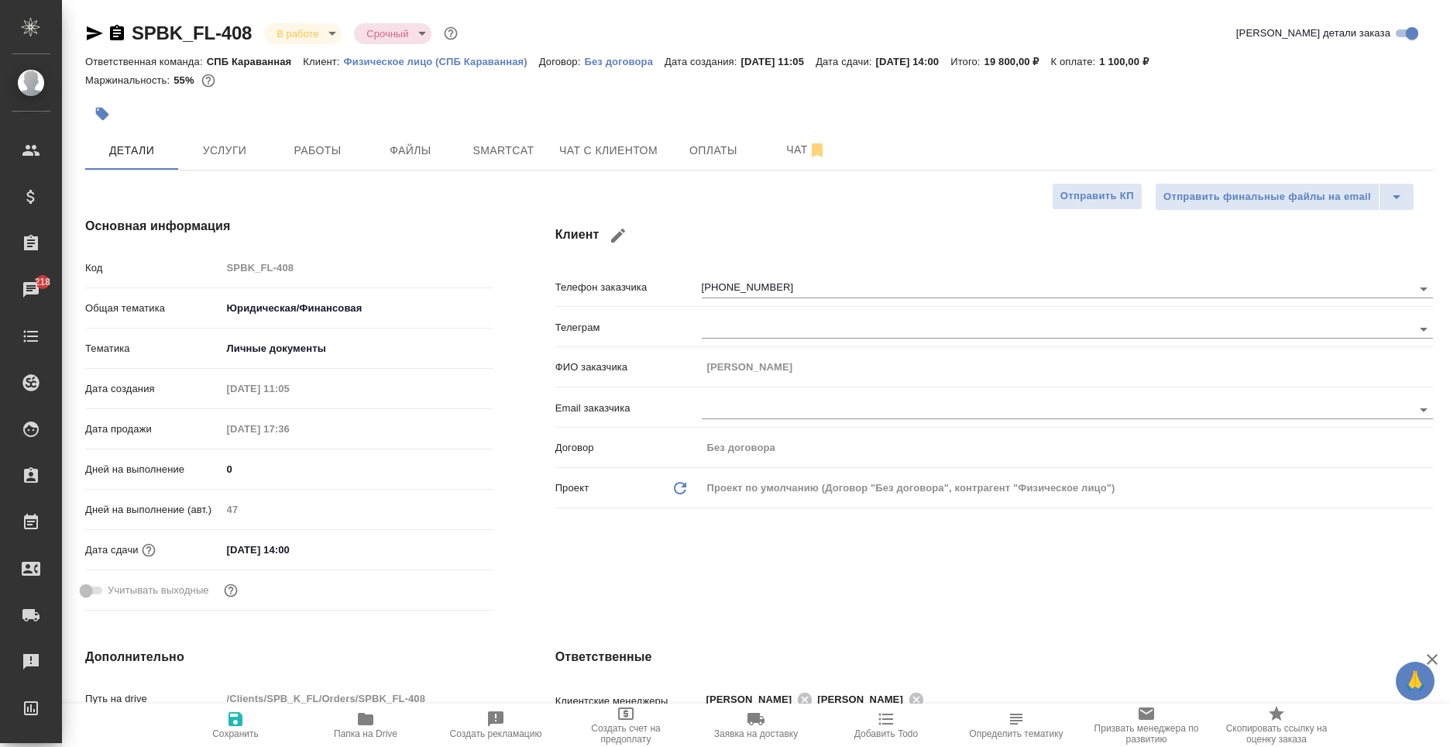
type textarea "x"
click at [635, 146] on span "Чат с клиентом" at bounding box center [608, 150] width 98 height 19
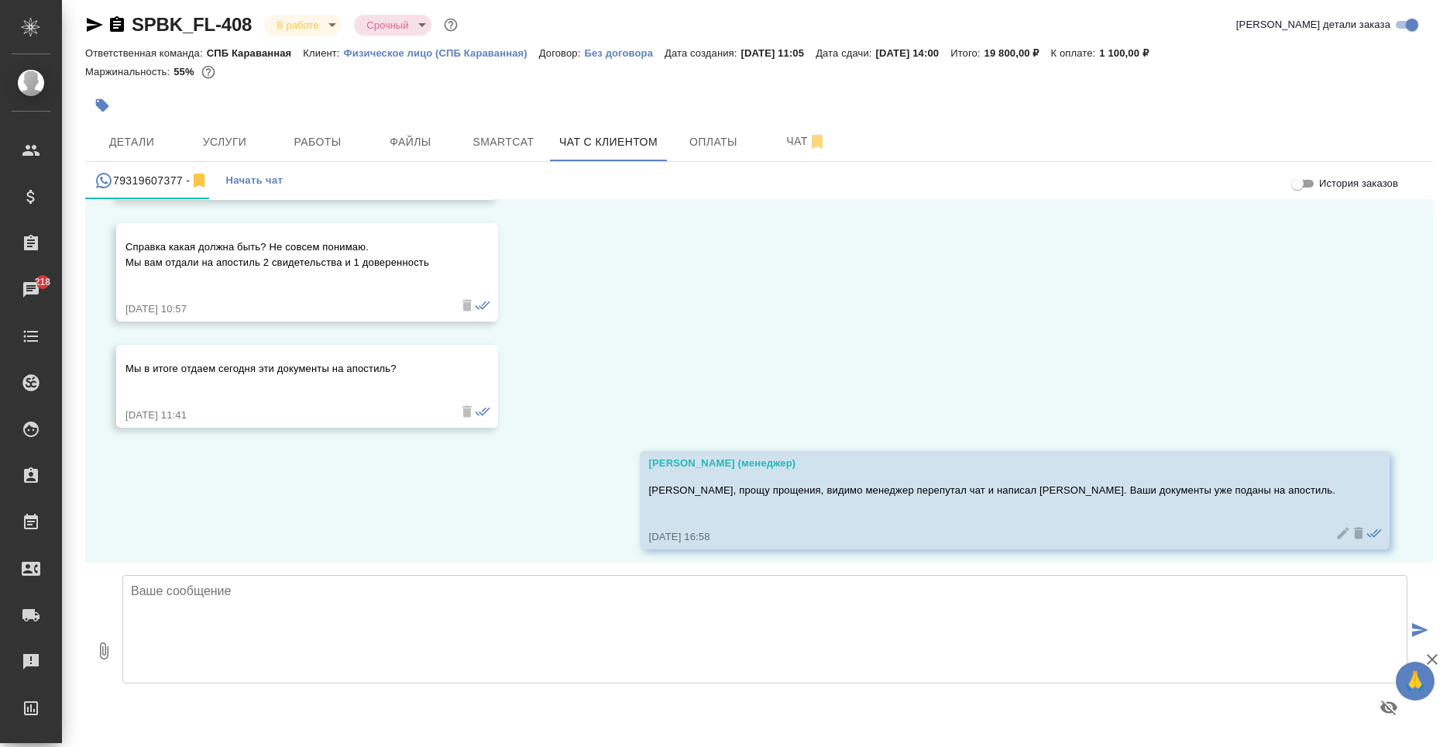
scroll to position [692, 0]
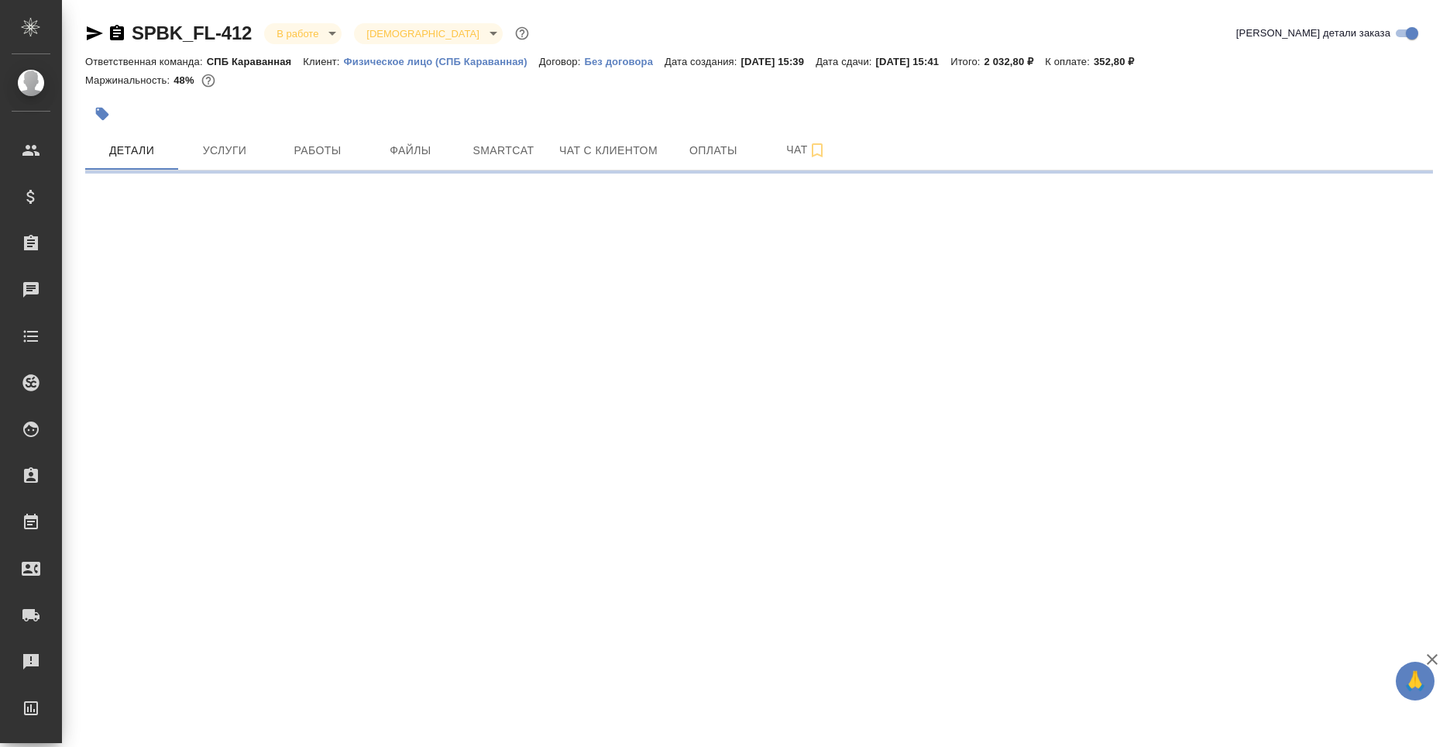
select select "RU"
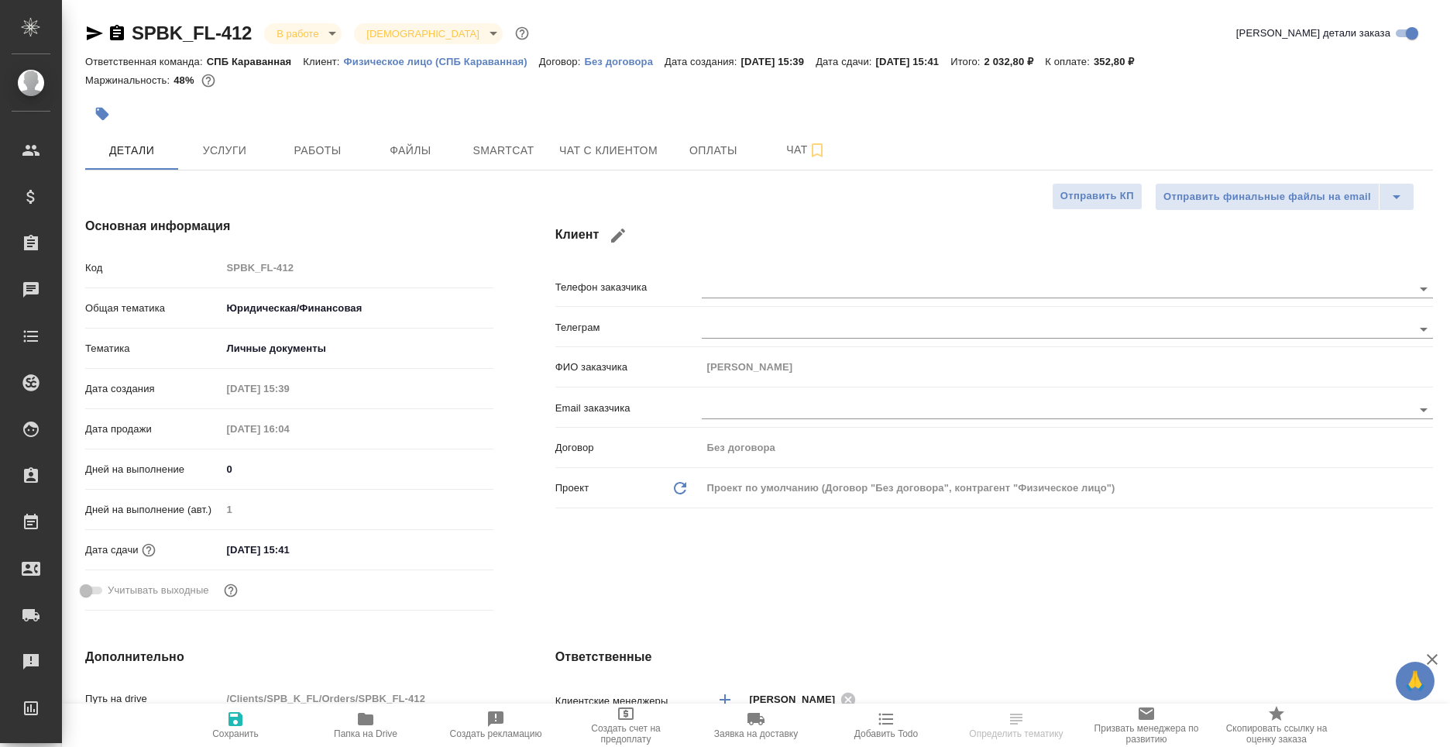
type textarea "x"
type input "[PERSON_NAME]"
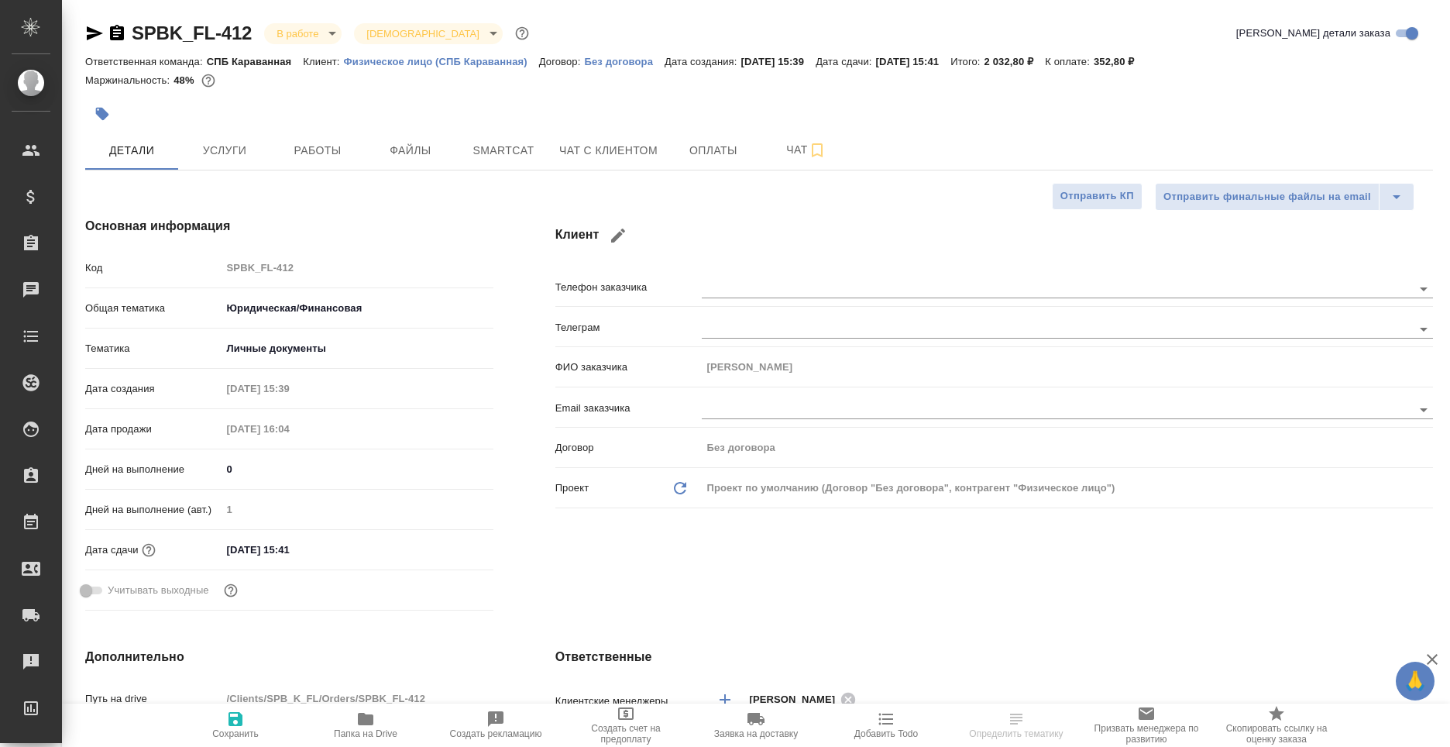
type textarea "x"
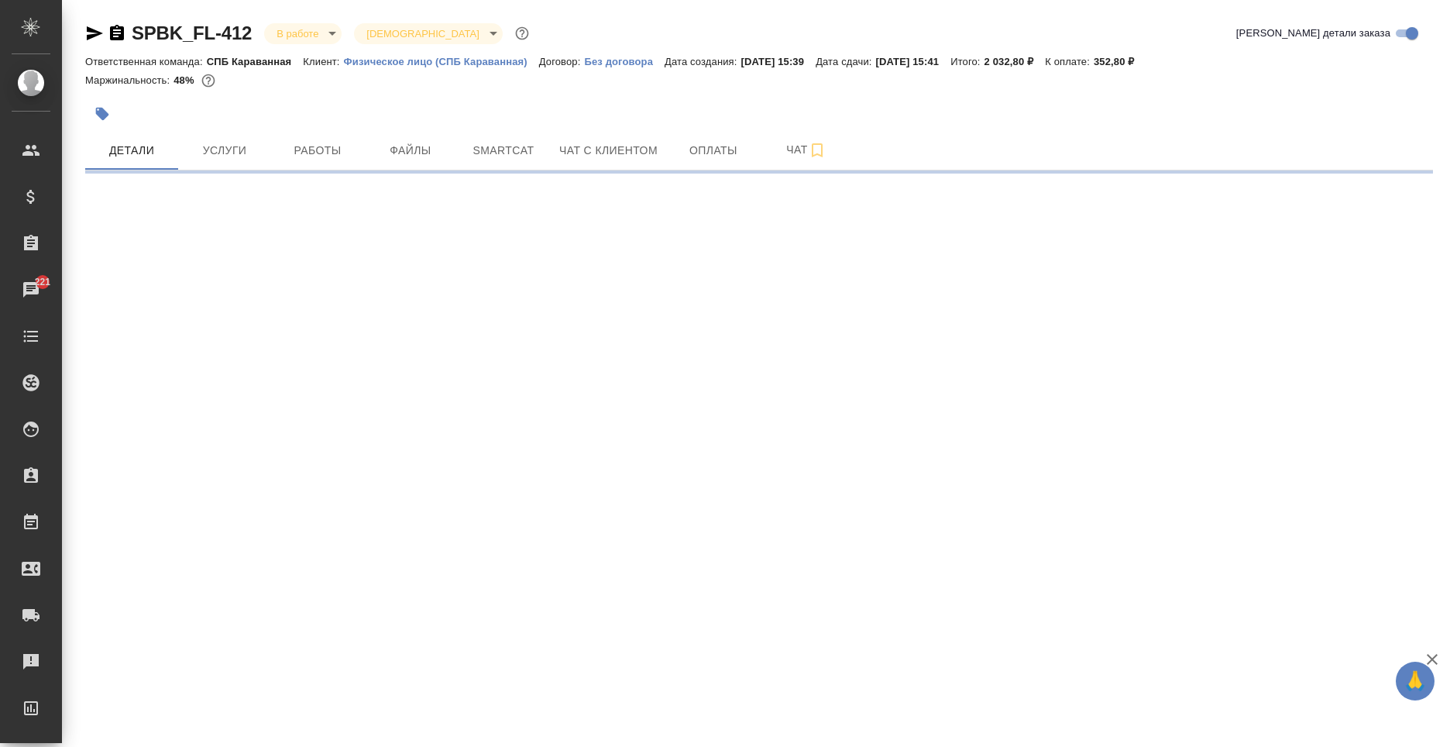
select select "RU"
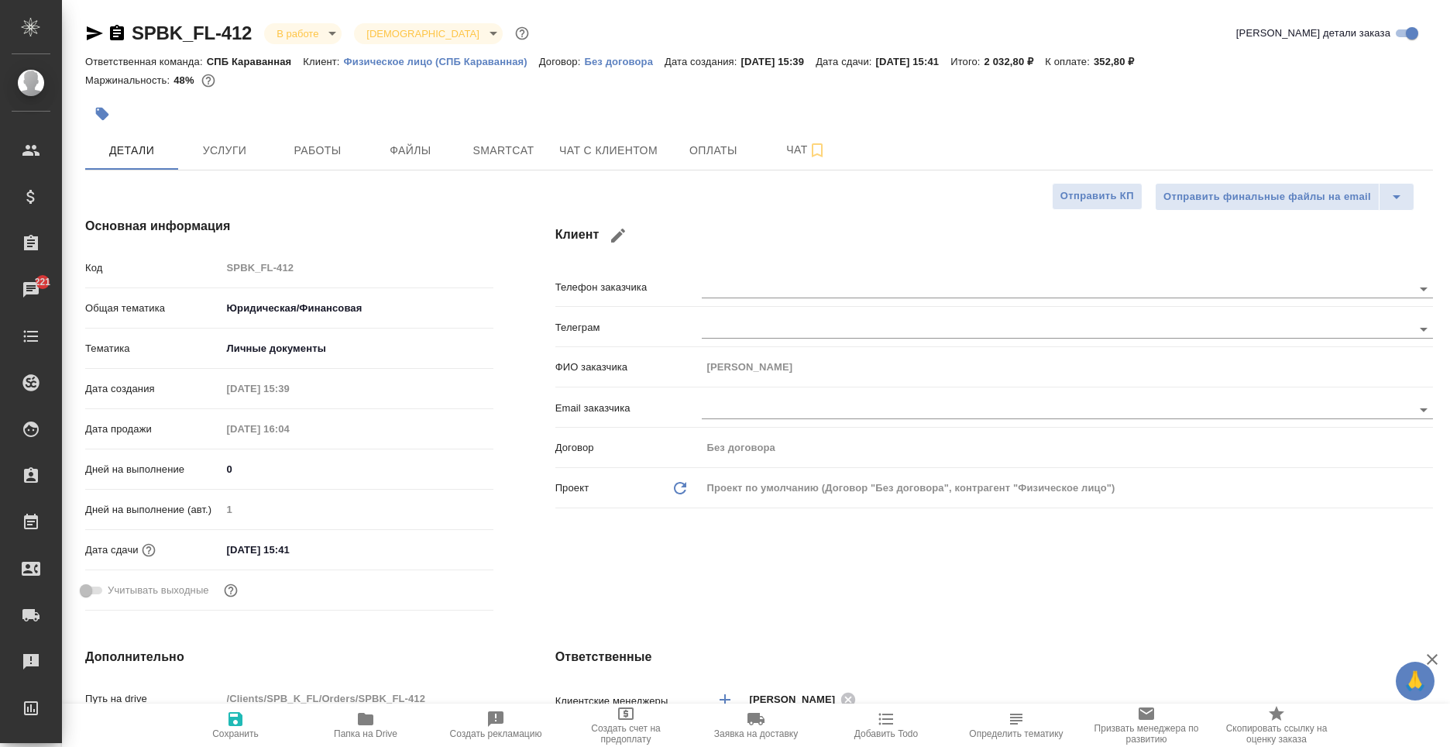
type textarea "x"
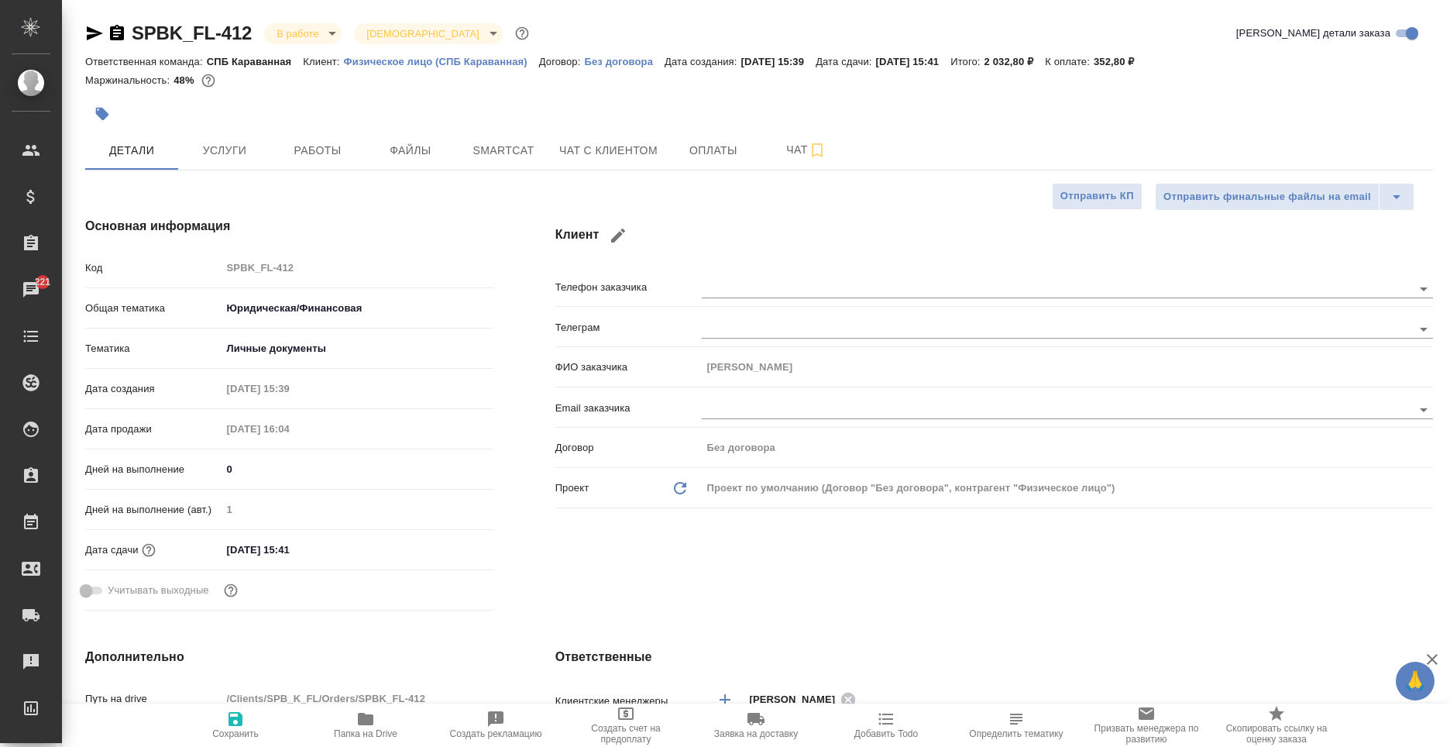
type textarea "x"
click at [293, 39] on body "🙏 .cls-1 fill:#fff; AWATERA Moskalets Alina Клиенты Спецификации Заказы 221 Чат…" at bounding box center [725, 373] width 1450 height 747
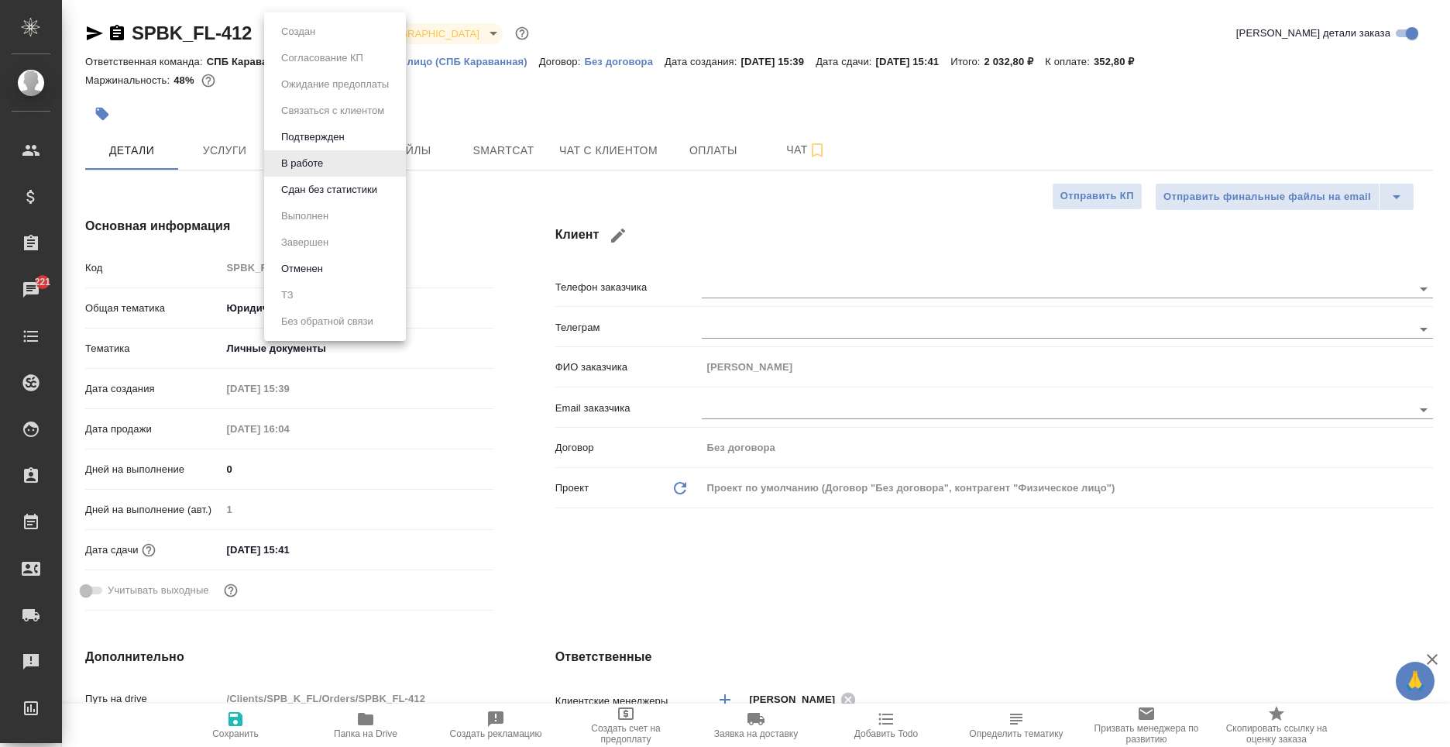
click at [523, 136] on div at bounding box center [725, 373] width 1450 height 747
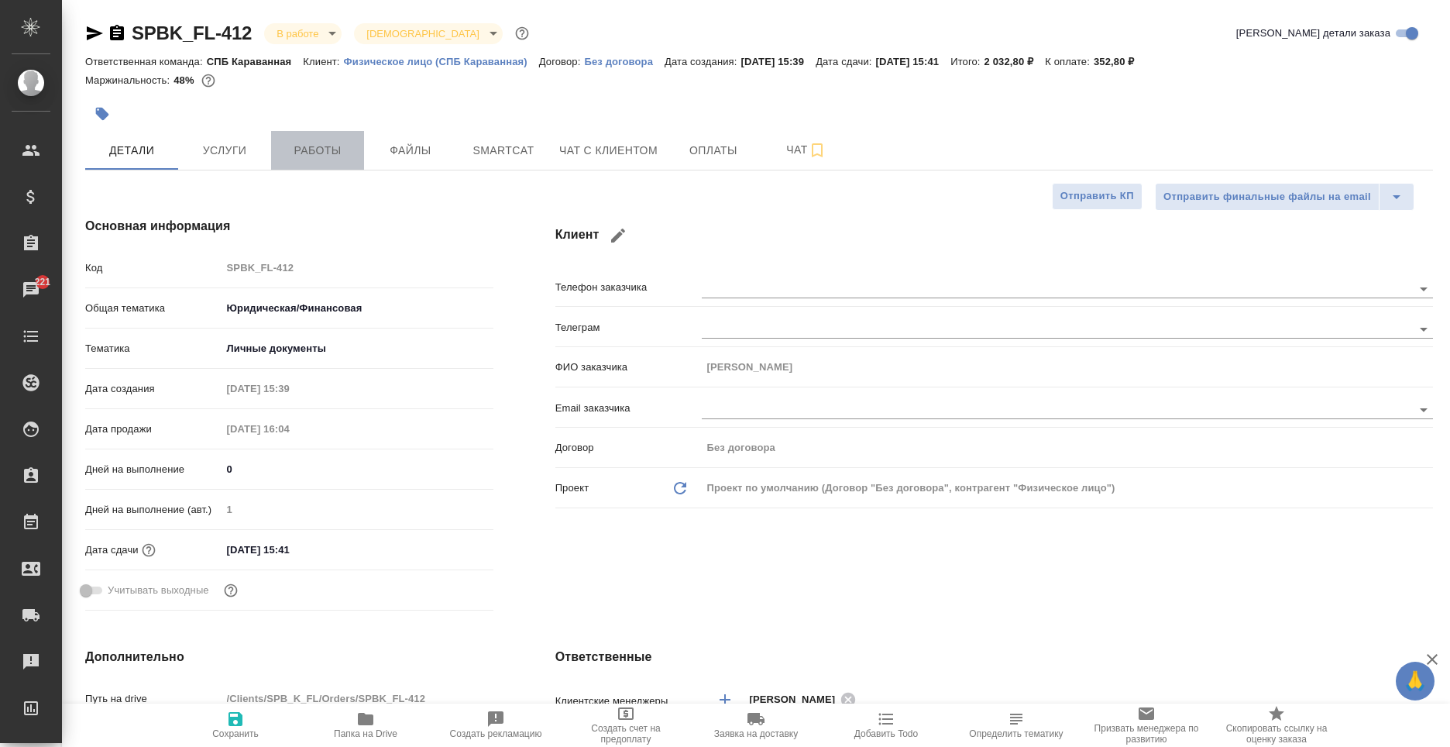
click at [303, 158] on span "Работы" at bounding box center [317, 150] width 74 height 19
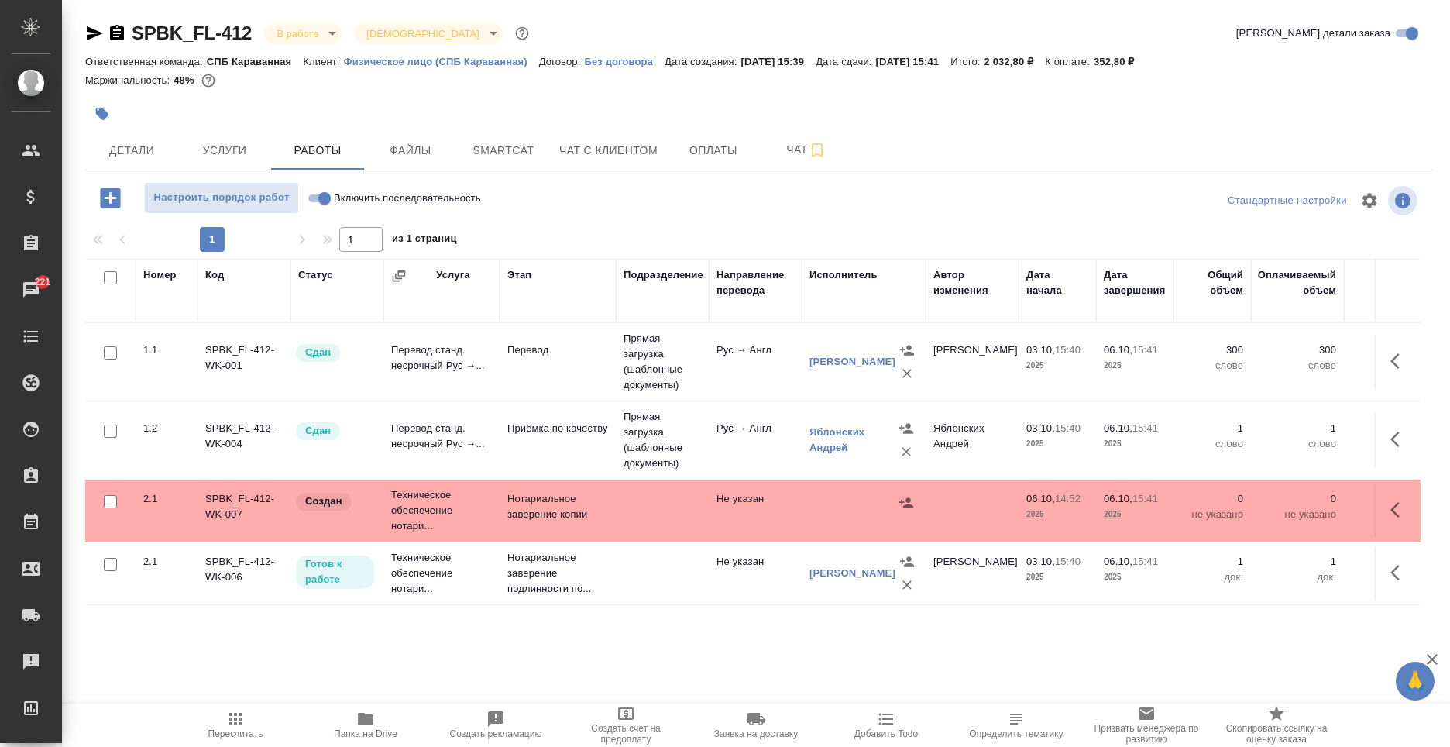
scroll to position [25, 0]
click at [1381, 554] on button "button" at bounding box center [1399, 572] width 37 height 37
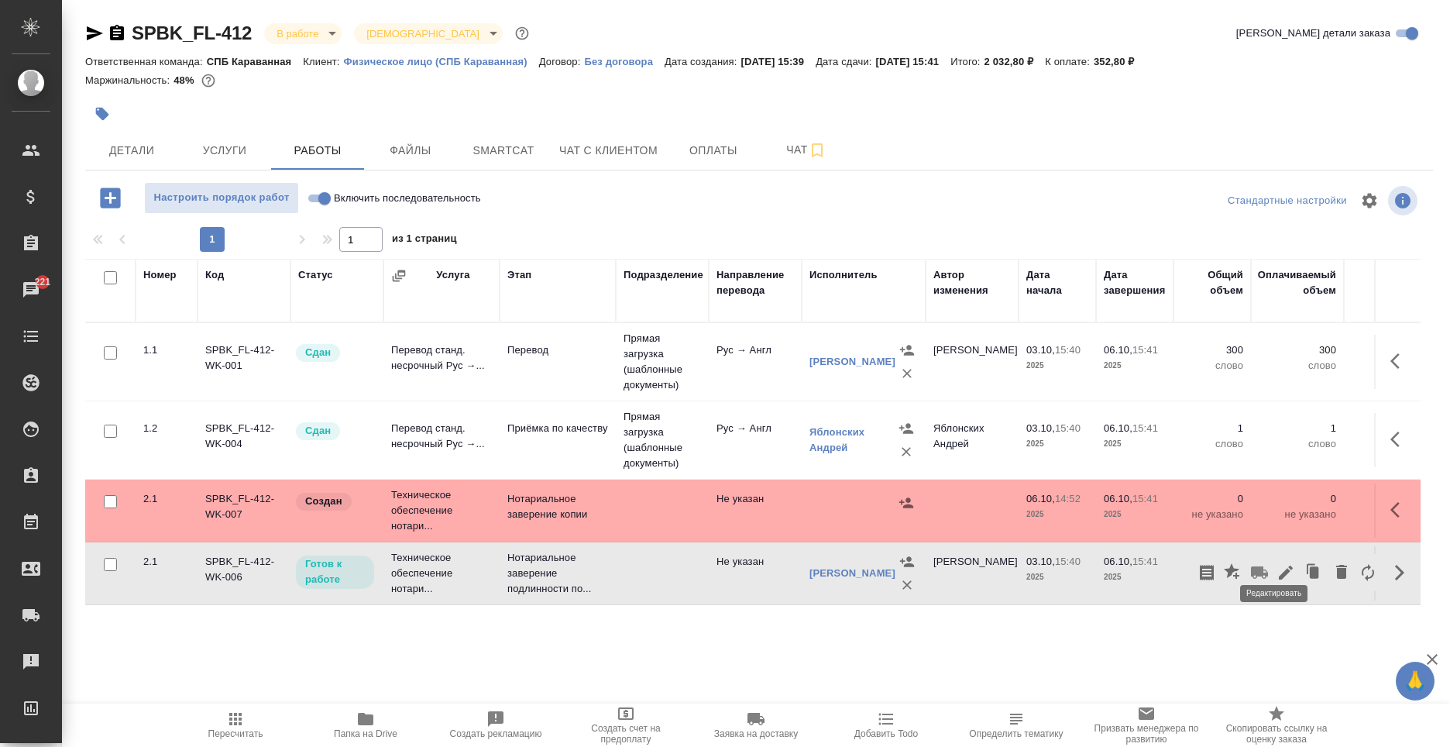
click at [1276, 563] on icon "button" at bounding box center [1285, 572] width 19 height 19
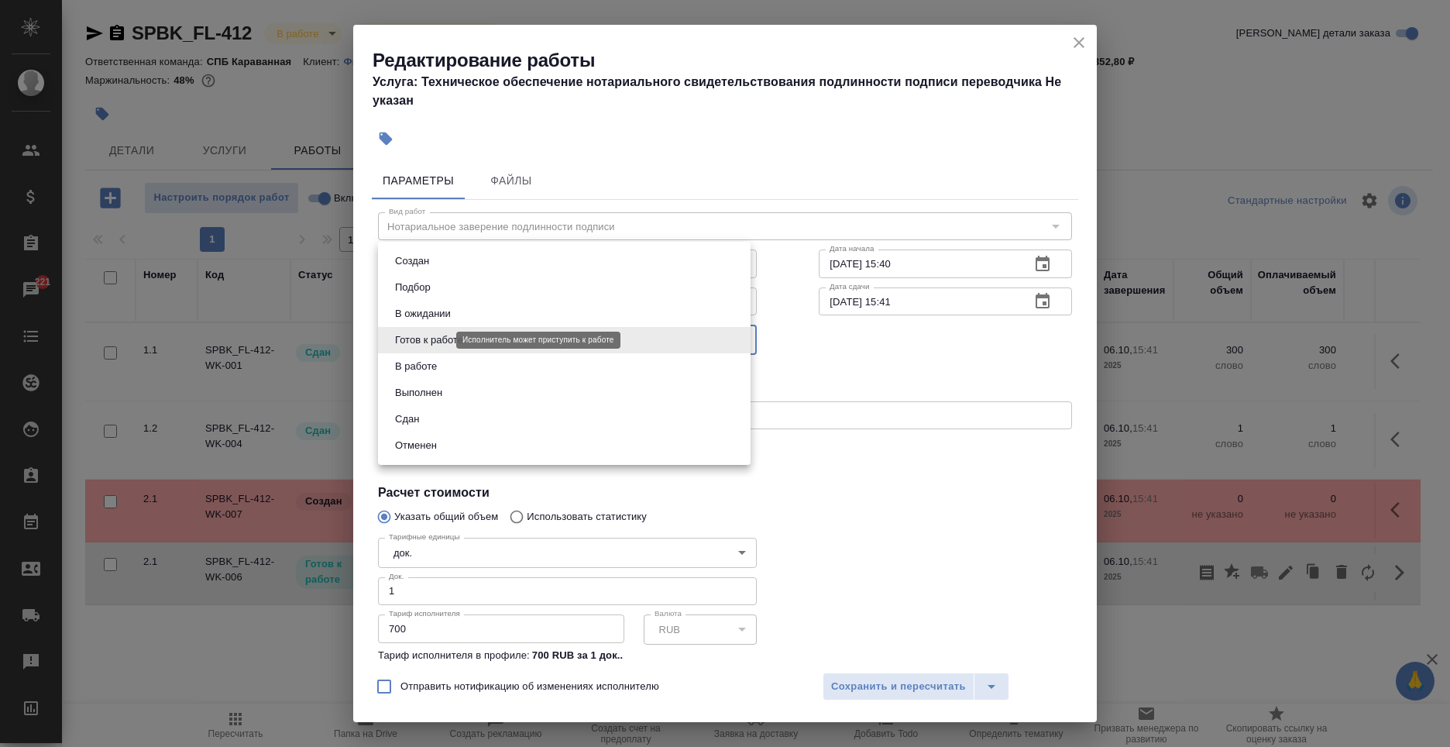
click at [441, 341] on body "🙏 .cls-1 fill:#fff; AWATERA Moskalets Alina Клиенты Спецификации Заказы 221 Чат…" at bounding box center [725, 373] width 1450 height 747
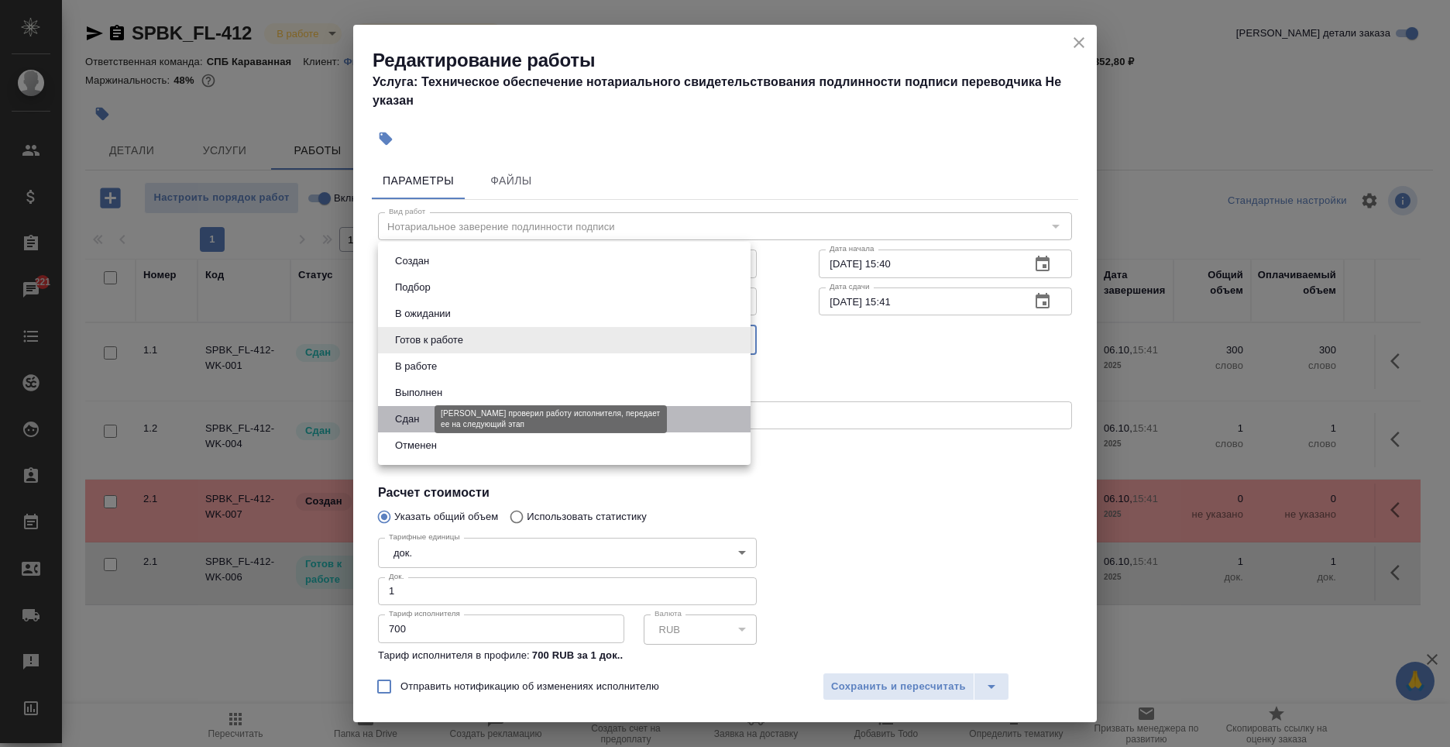
click at [419, 414] on button "Сдан" at bounding box center [406, 418] width 33 height 17
type input "closed"
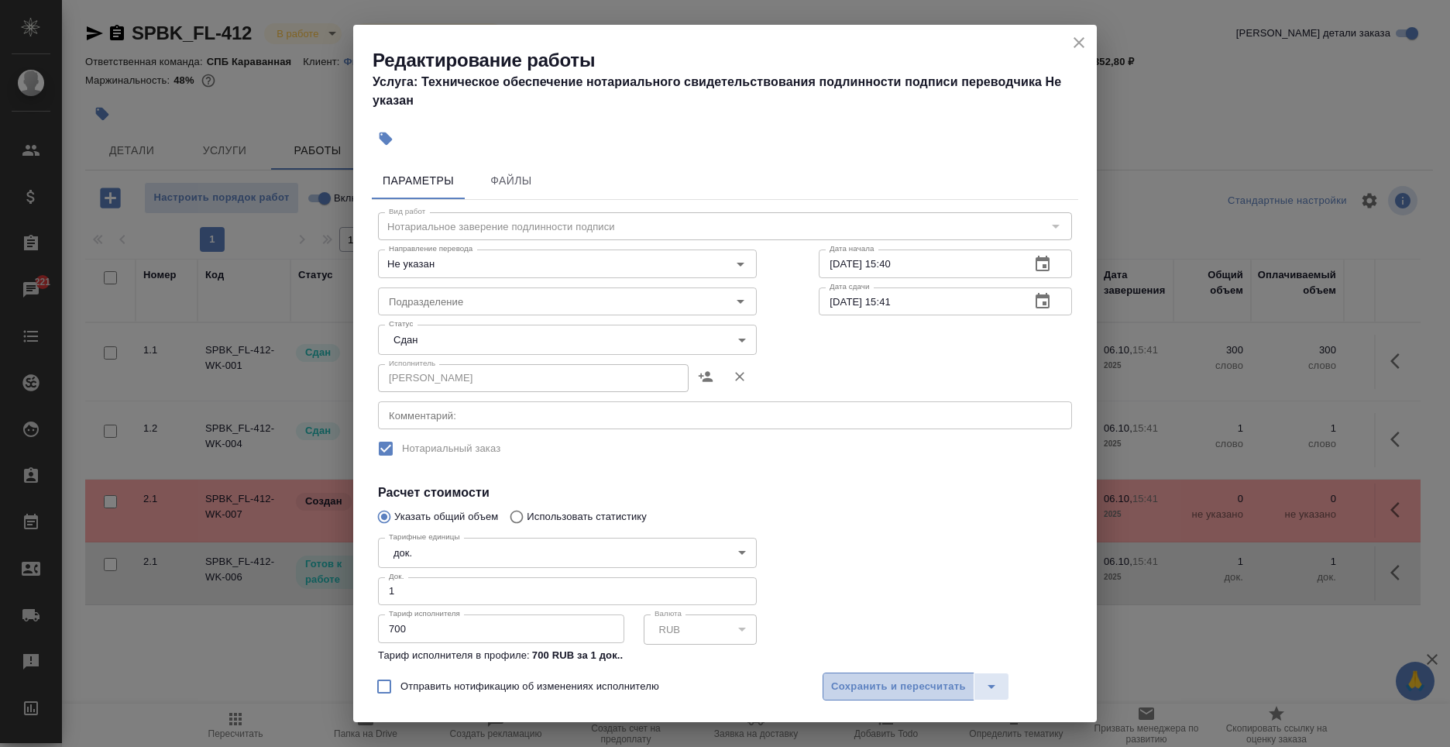
click at [875, 678] on span "Сохранить и пересчитать" at bounding box center [898, 687] width 135 height 18
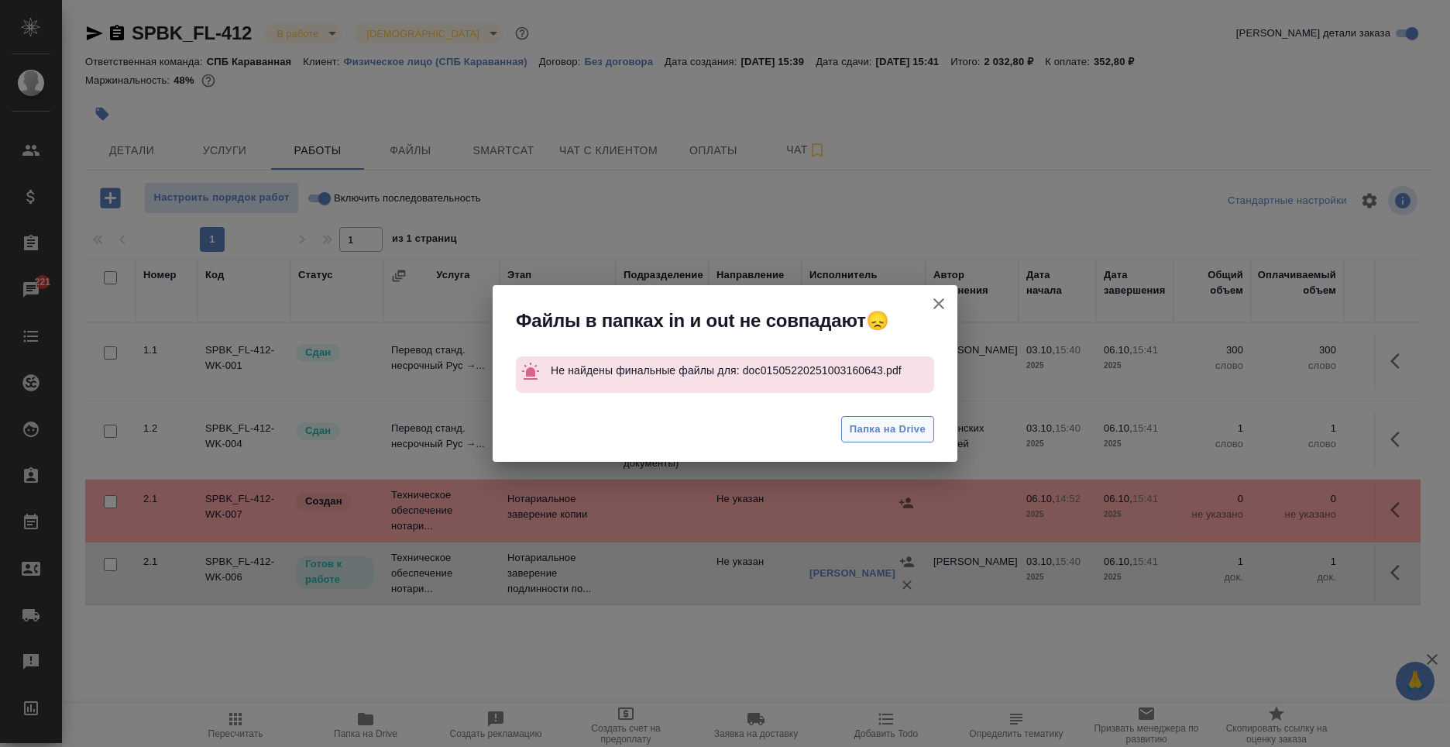
click at [871, 437] on span "Папка на Drive" at bounding box center [888, 430] width 76 height 18
drag, startPoint x: 943, startPoint y: 297, endPoint x: 393, endPoint y: 208, distance: 557.2
click at [942, 297] on icon "button" at bounding box center [938, 303] width 19 height 19
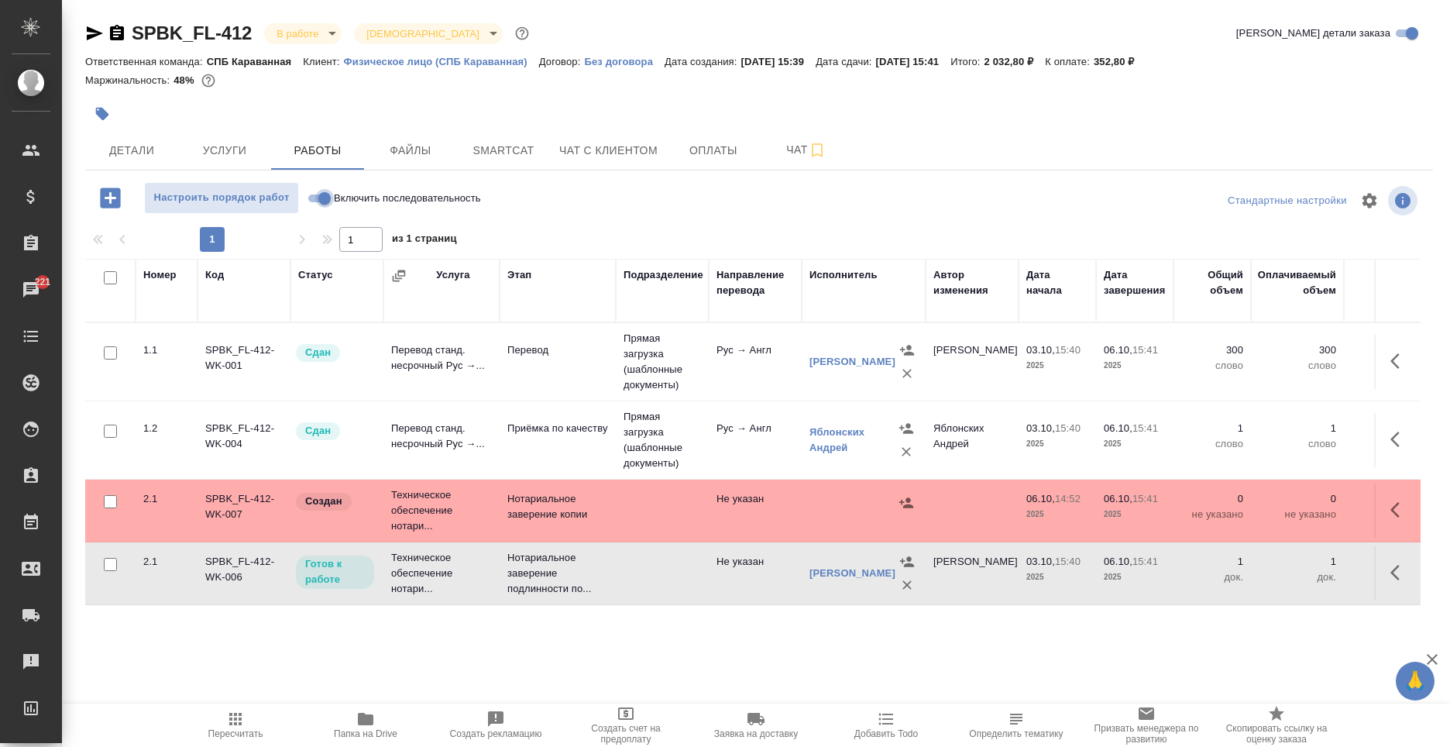
click at [321, 200] on input "Включить последовательность" at bounding box center [325, 198] width 56 height 19
checkbox input "true"
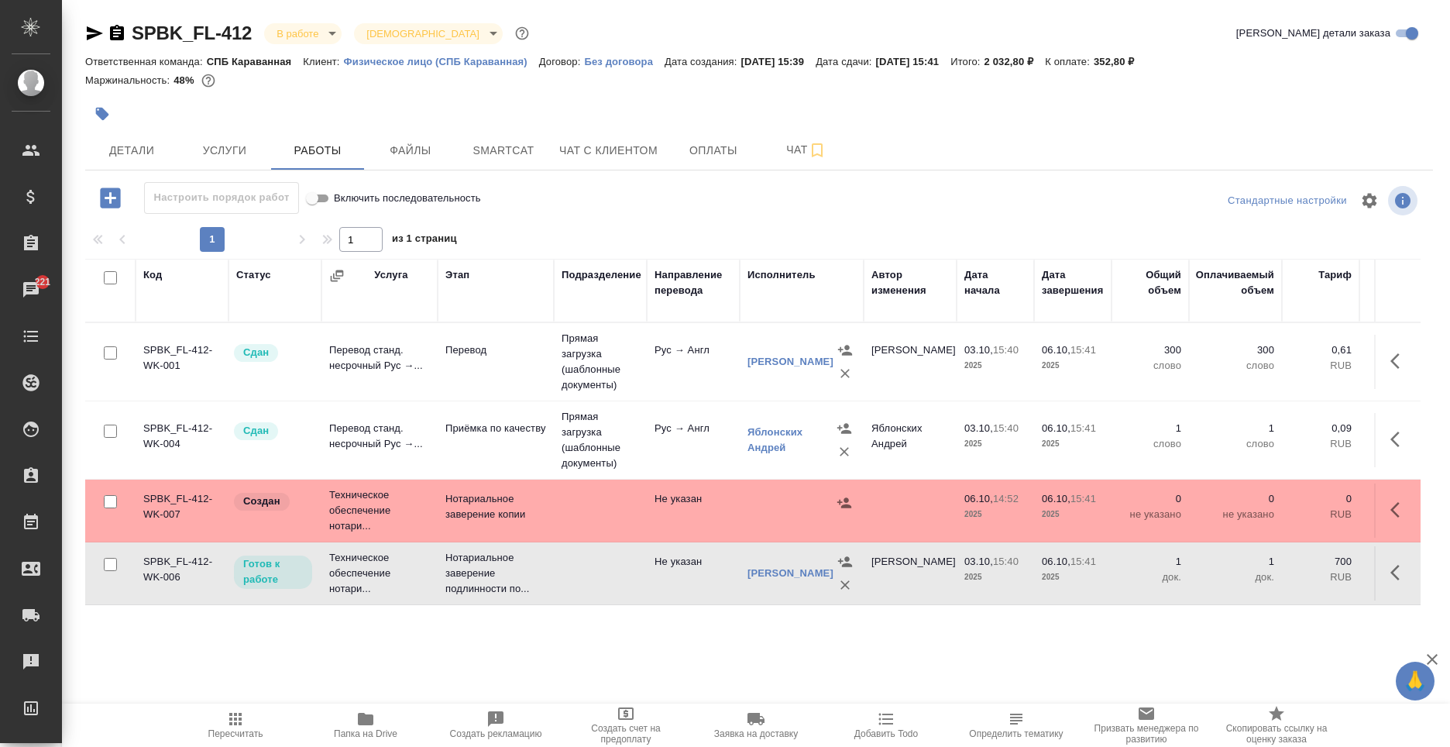
click at [804, 502] on td at bounding box center [802, 510] width 124 height 54
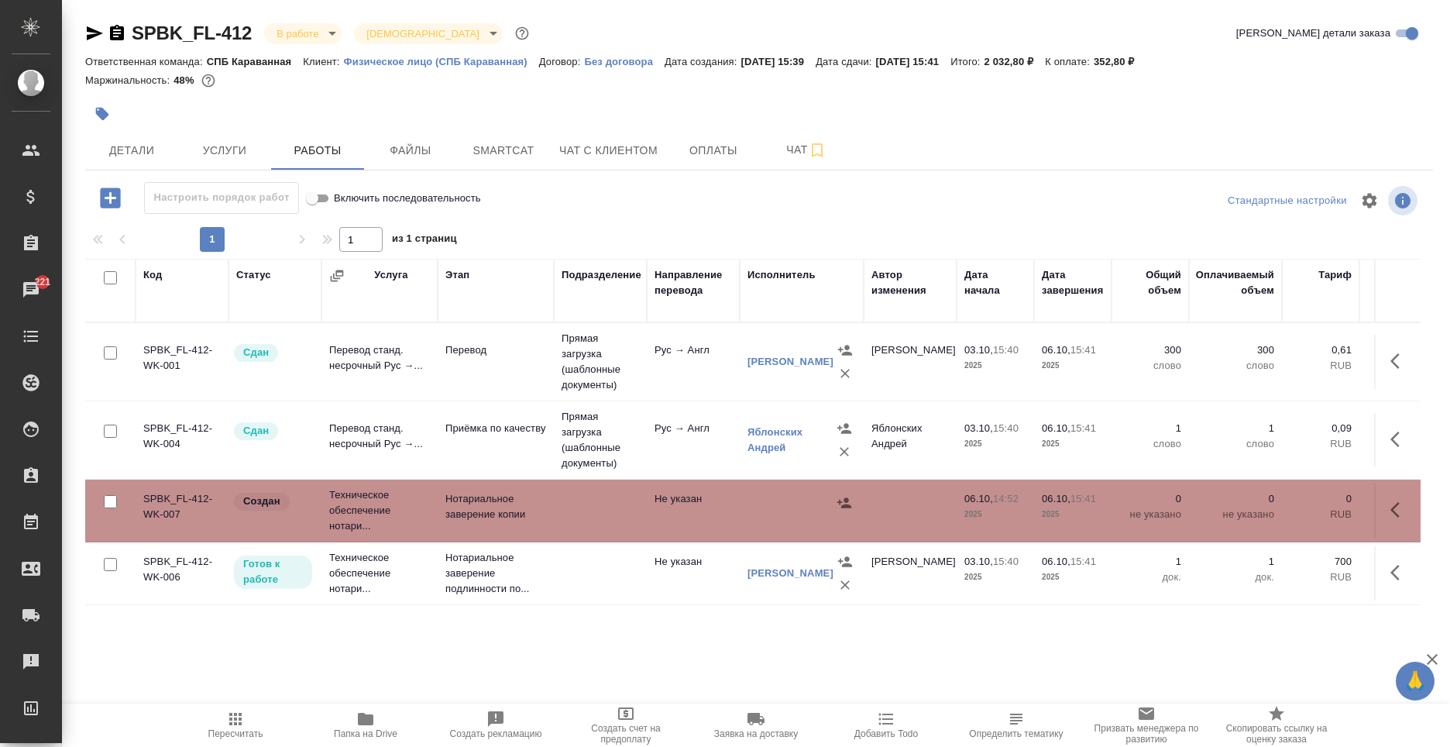
click at [804, 502] on td at bounding box center [802, 510] width 124 height 54
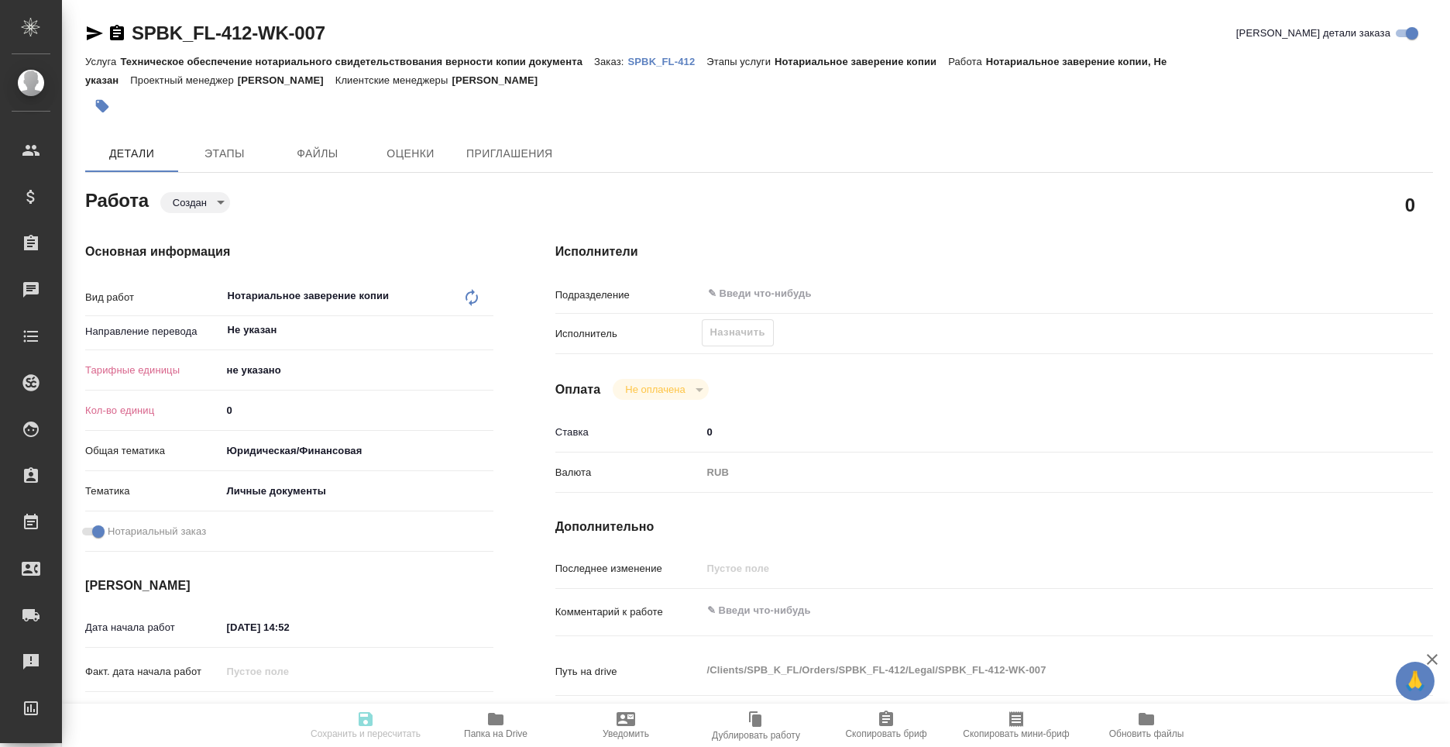
type textarea "x"
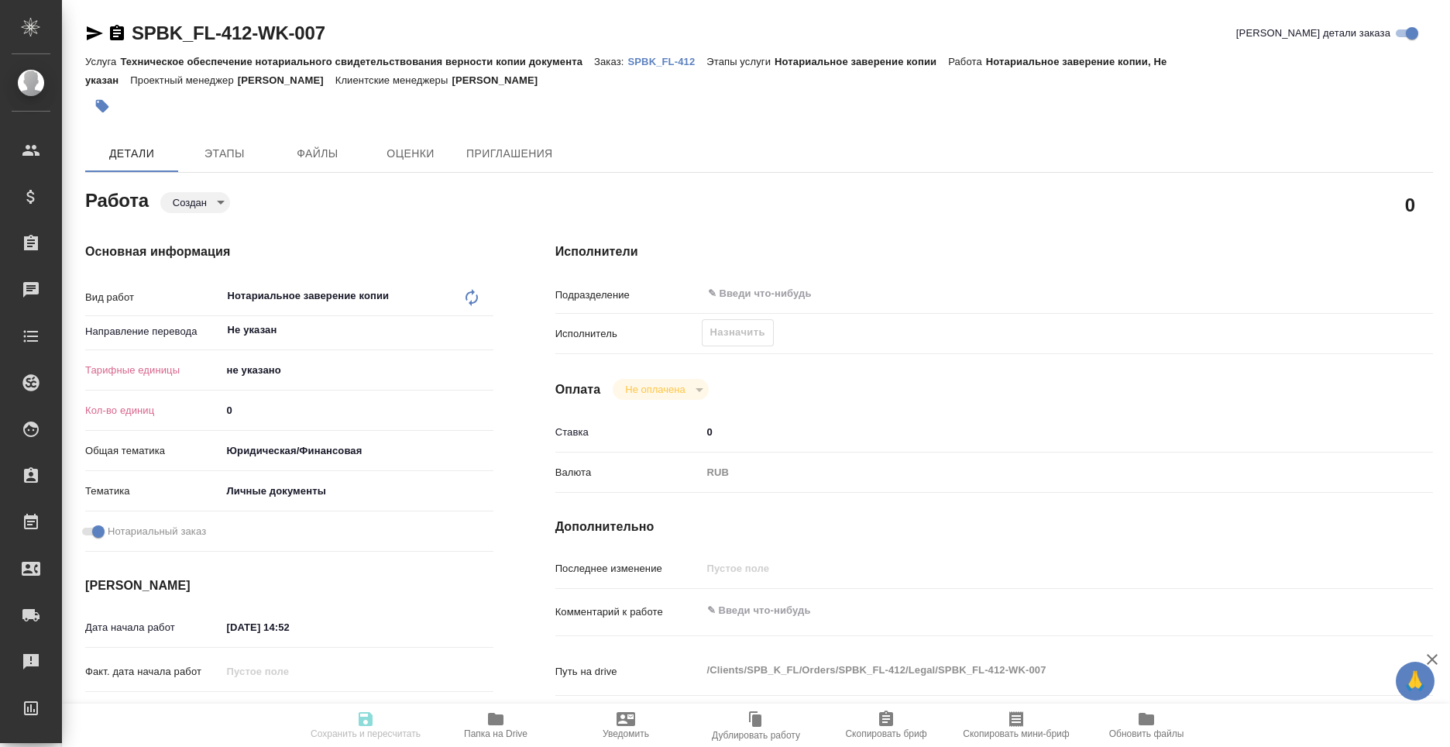
type textarea "x"
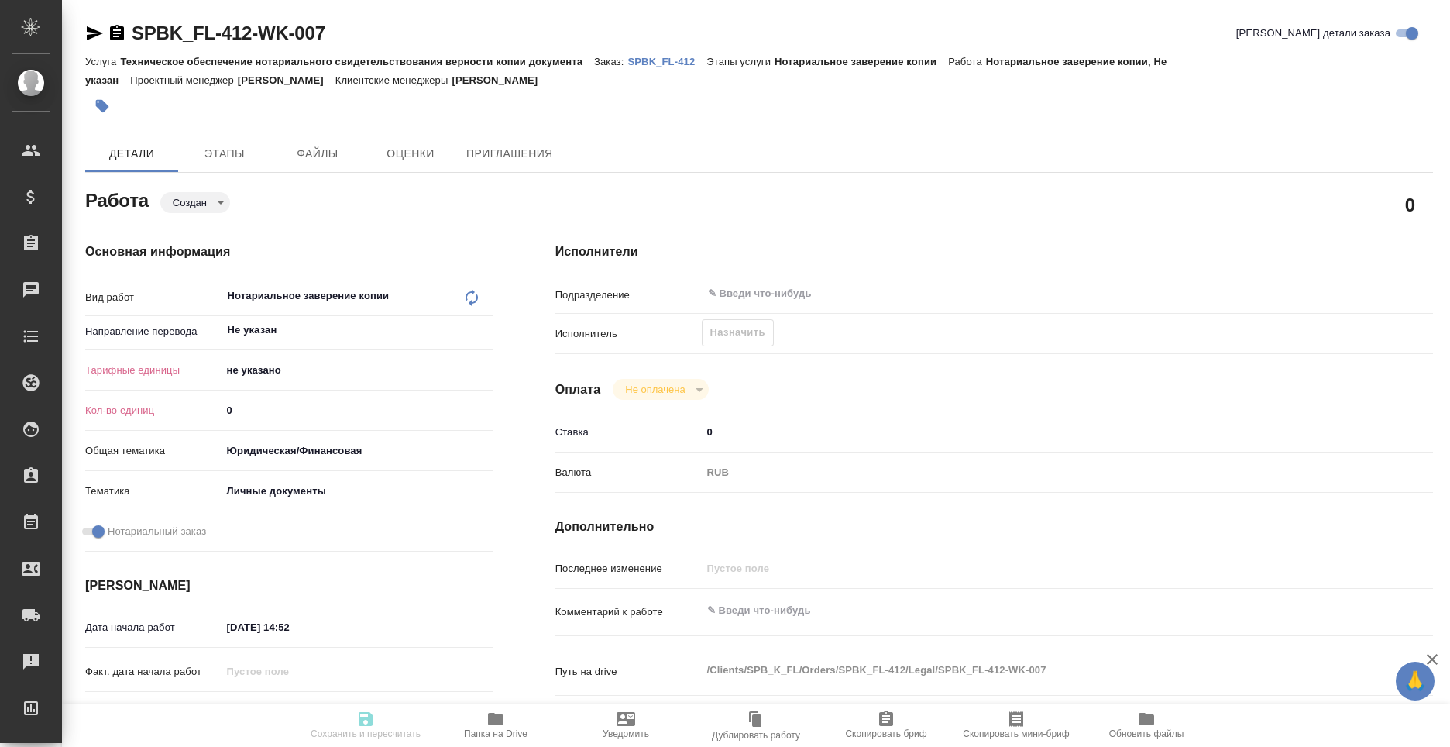
type textarea "x"
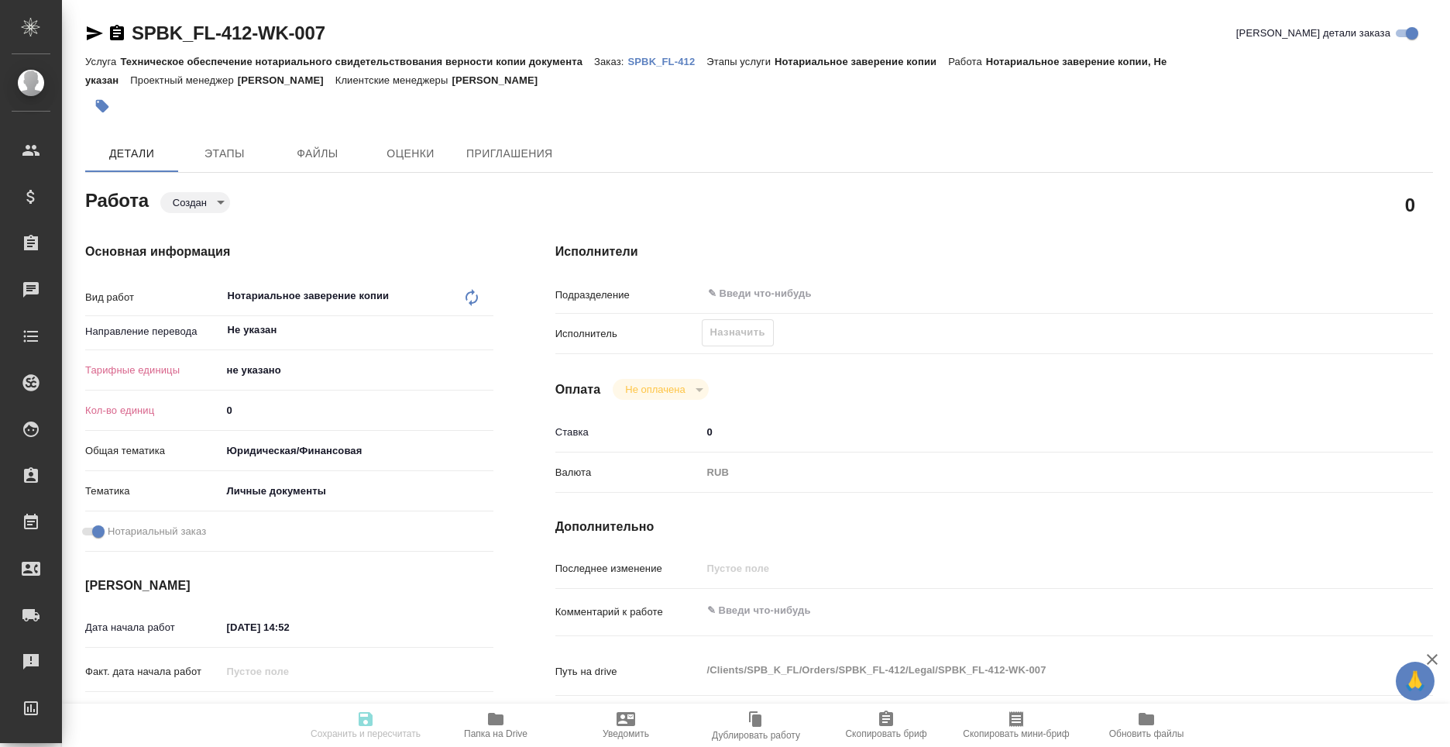
type textarea "x"
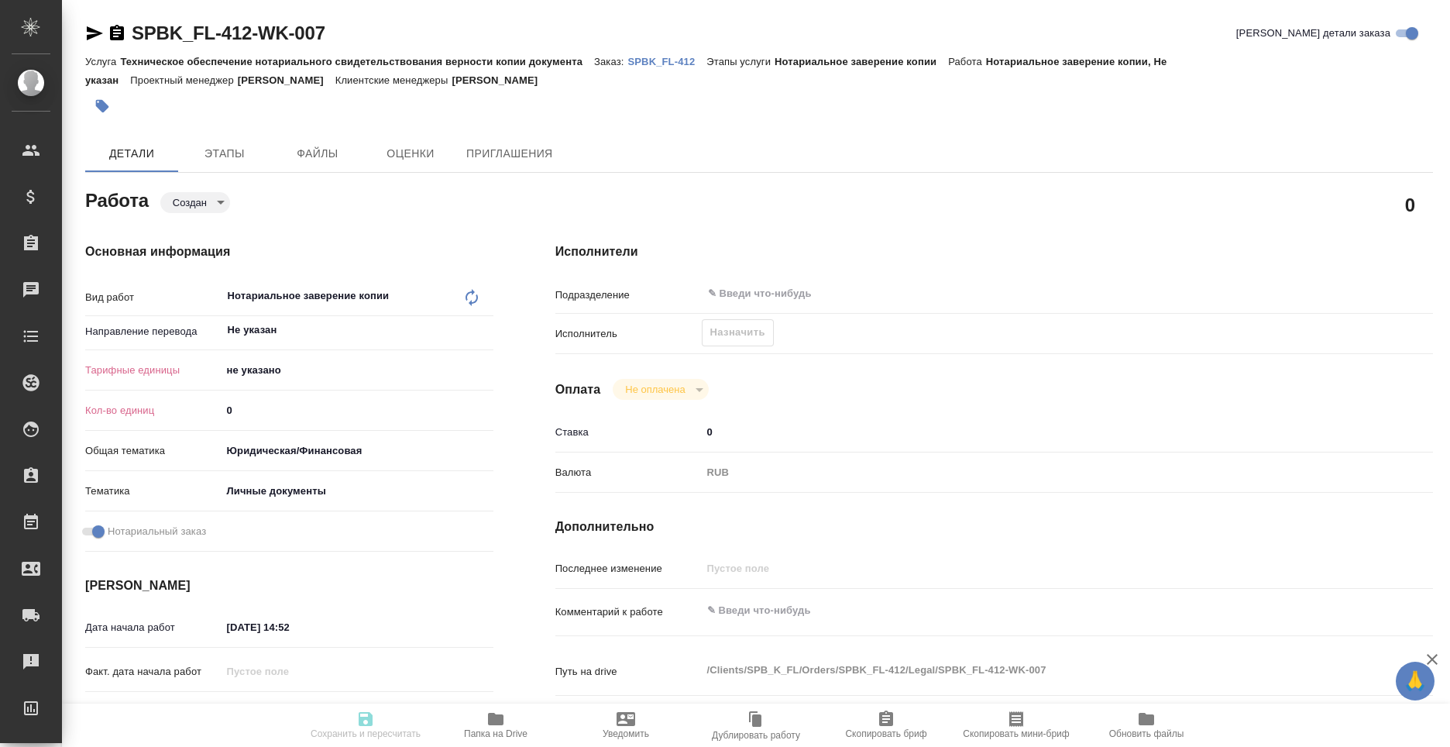
type textarea "x"
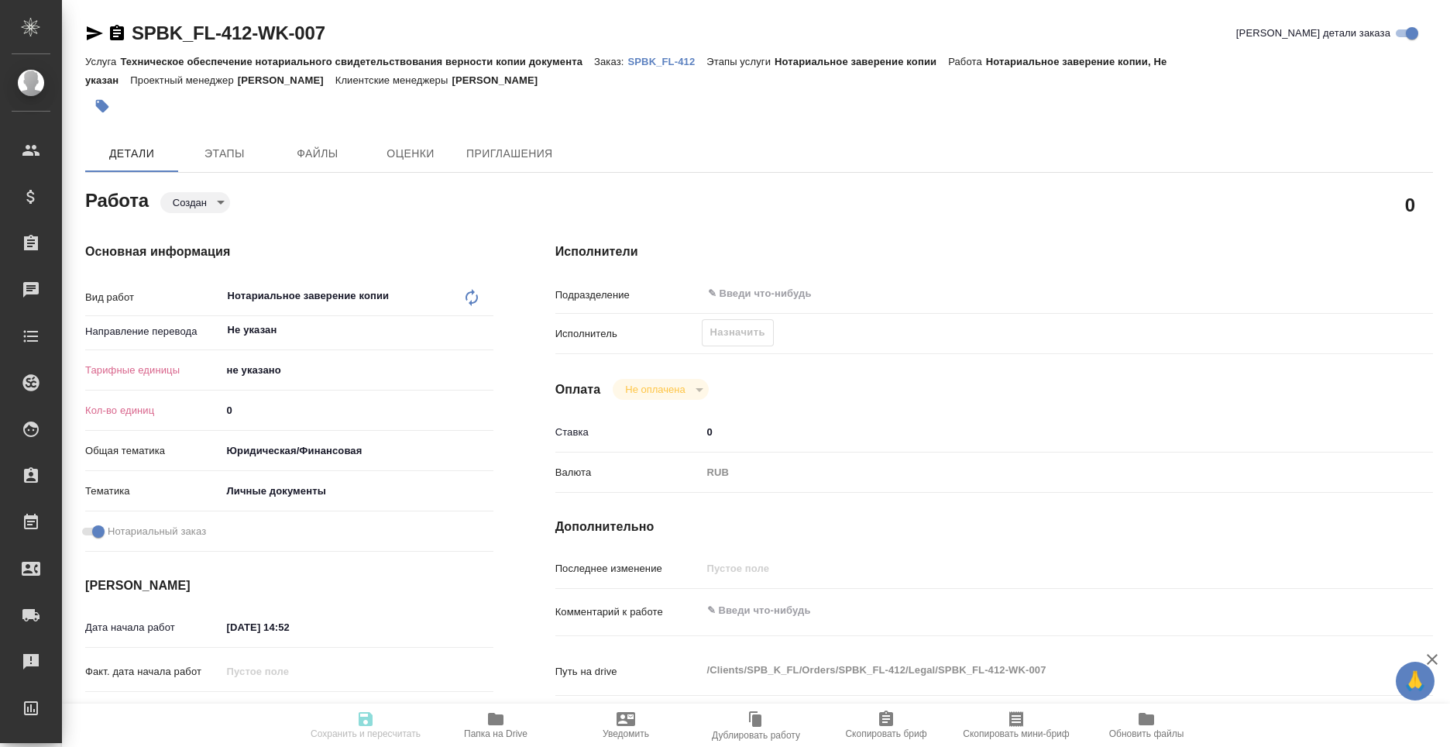
type textarea "x"
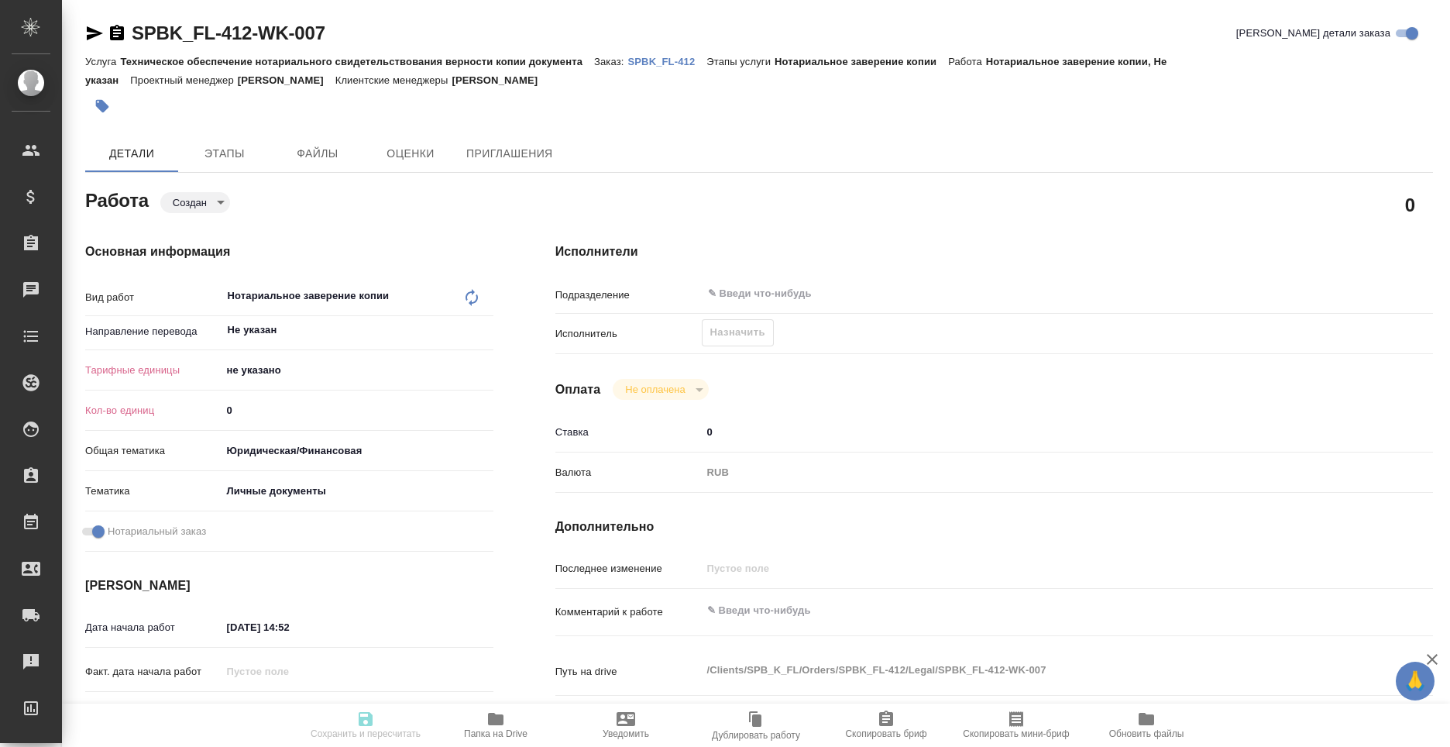
type textarea "x"
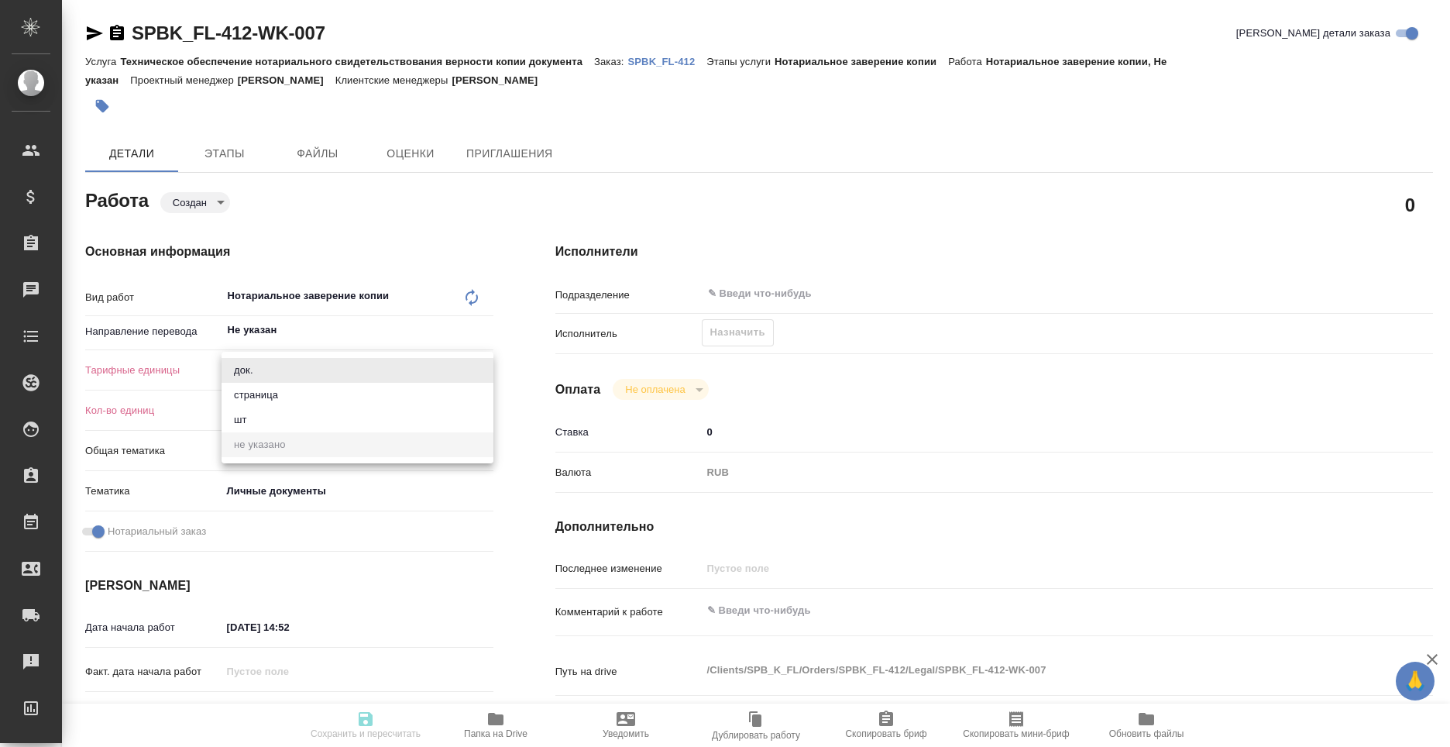
click at [348, 364] on body "🙏 .cls-1 fill:#fff; AWATERA Moskalets Alina Клиенты Спецификации Заказы Чаты To…" at bounding box center [725, 373] width 1450 height 747
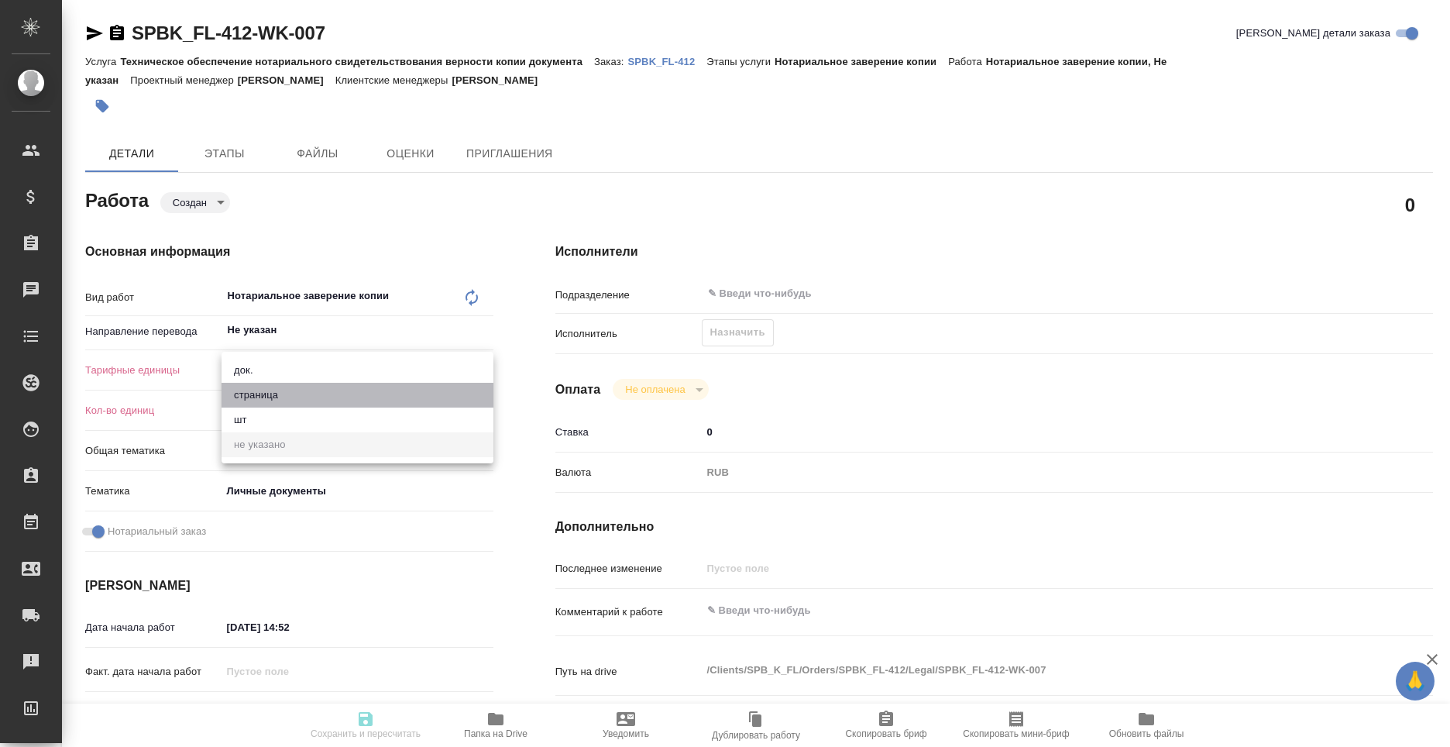
click at [324, 390] on li "страница" at bounding box center [358, 395] width 272 height 25
type textarea "x"
type input "5a8b1489cc6b4906c91bfdb2"
type textarea "x"
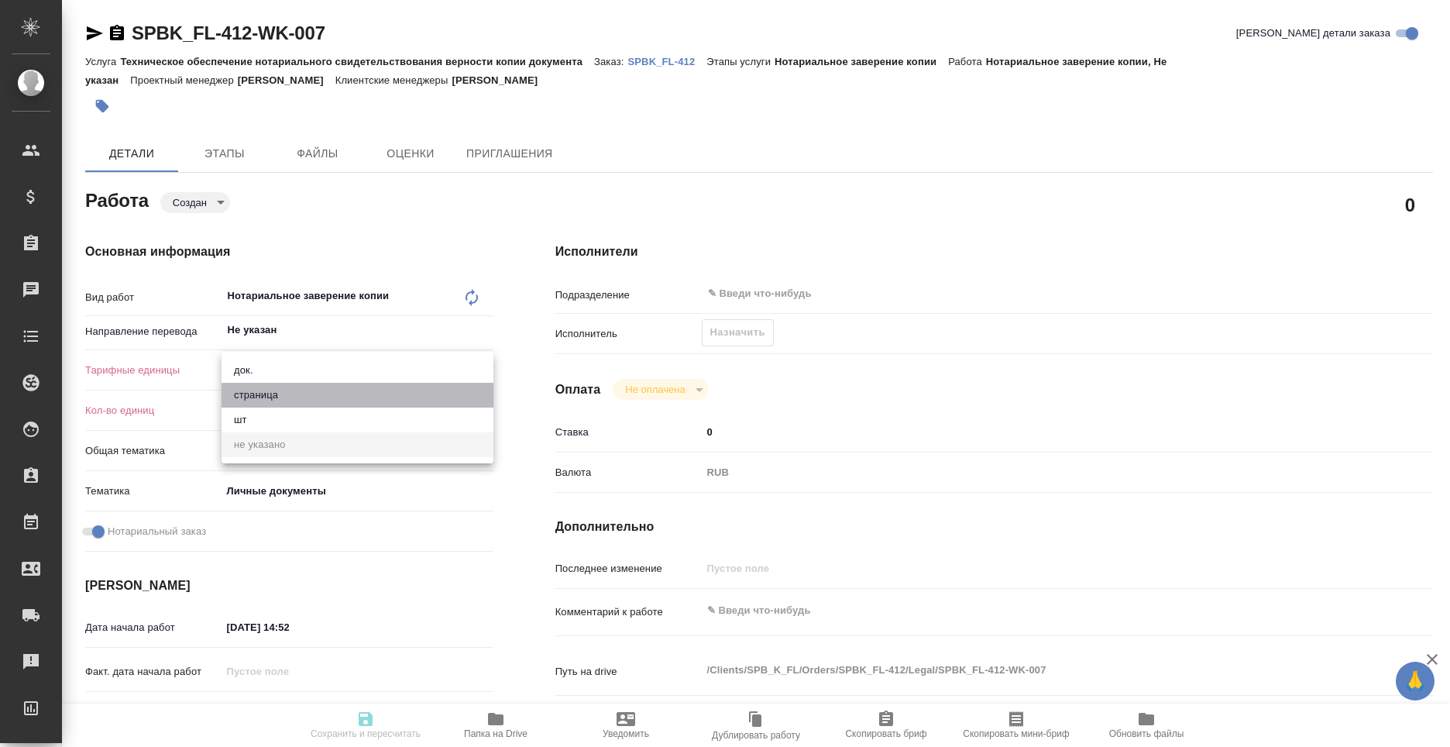
type textarea "x"
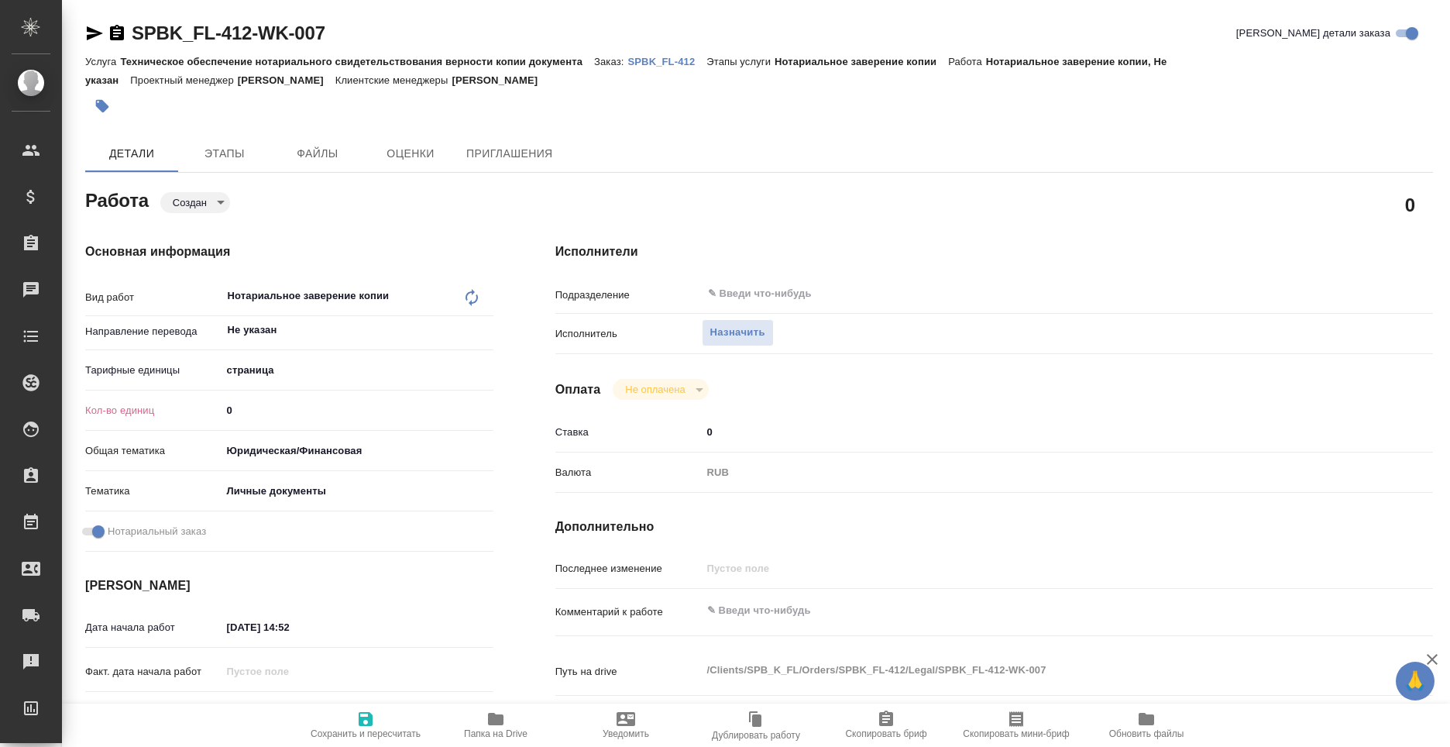
click at [293, 417] on input "0" at bounding box center [358, 410] width 272 height 22
type textarea "x"
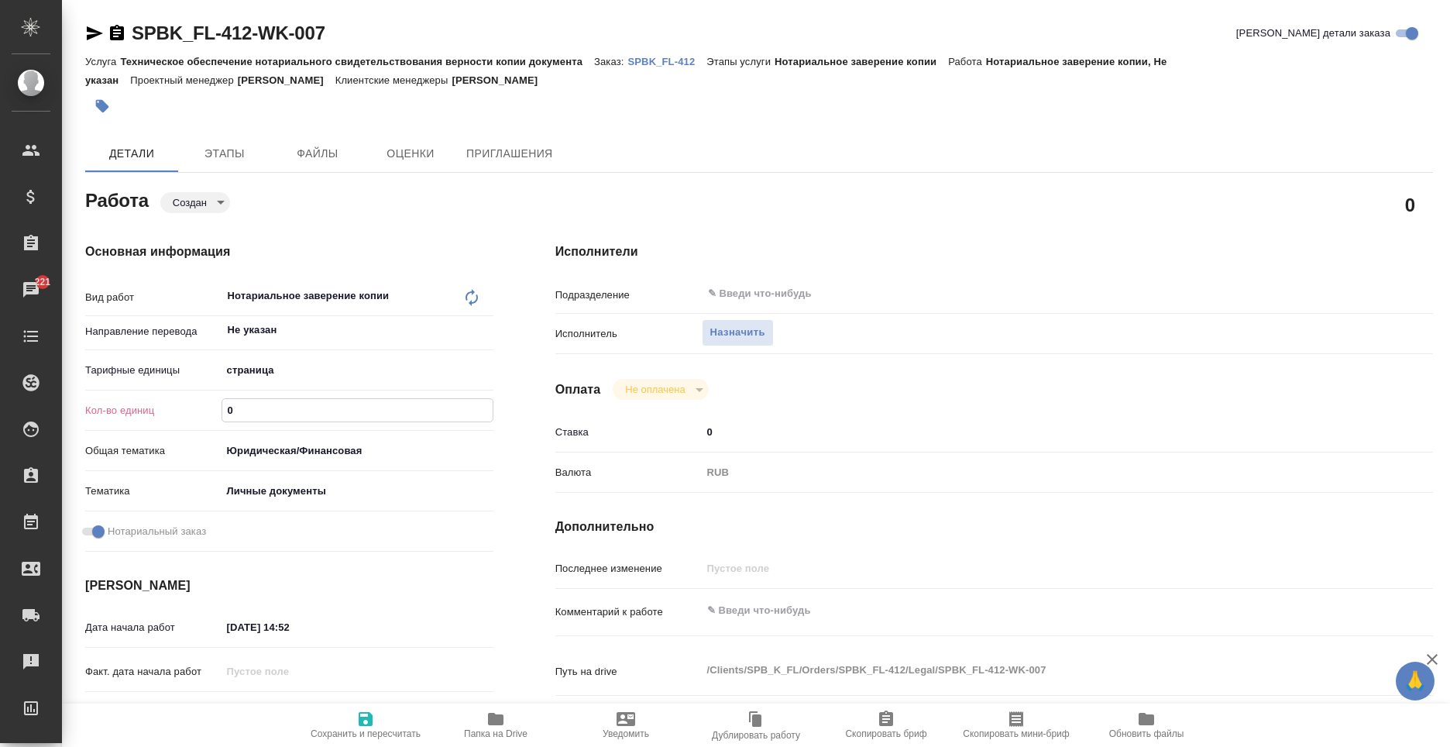
type textarea "x"
type input "2"
type textarea "x"
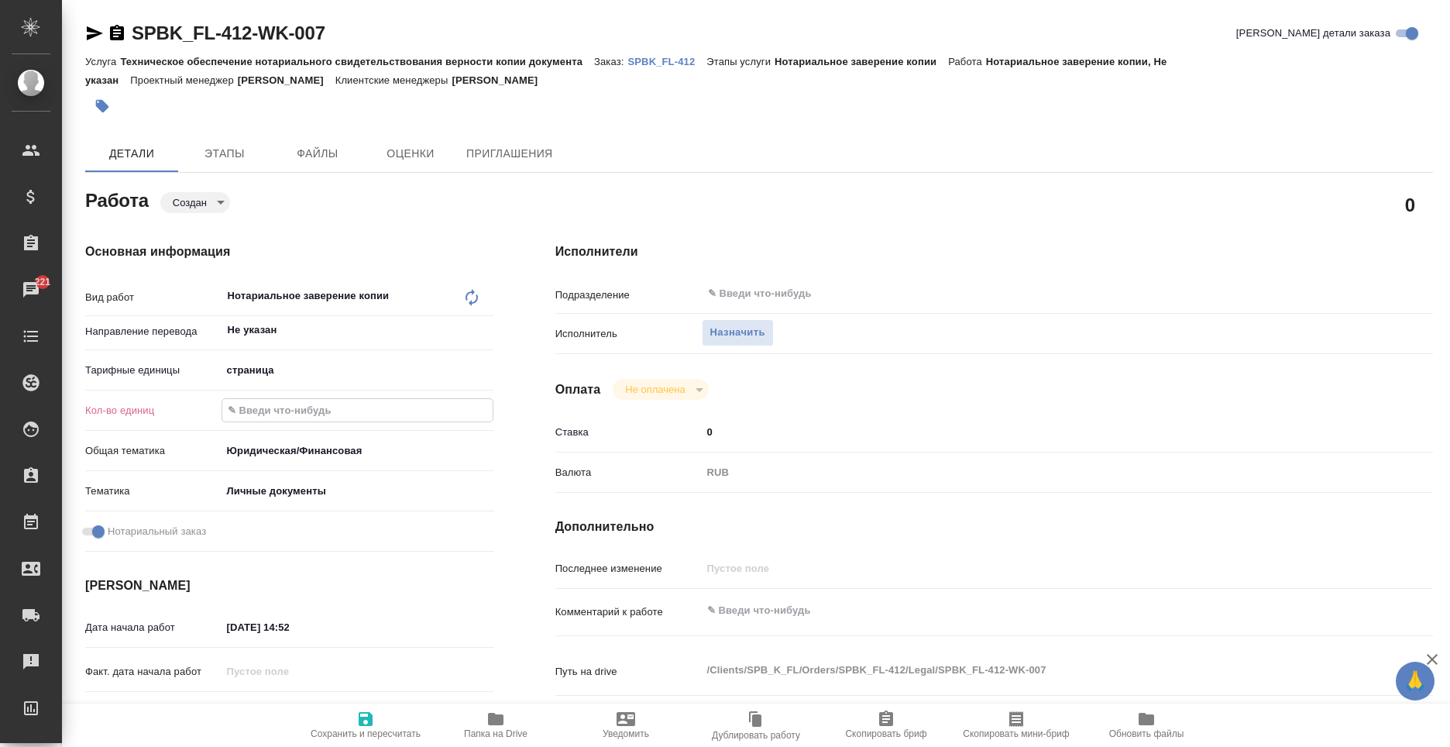
type textarea "x"
type input "2"
click at [347, 724] on span "Сохранить и пересчитать" at bounding box center [366, 723] width 112 height 29
type textarea "x"
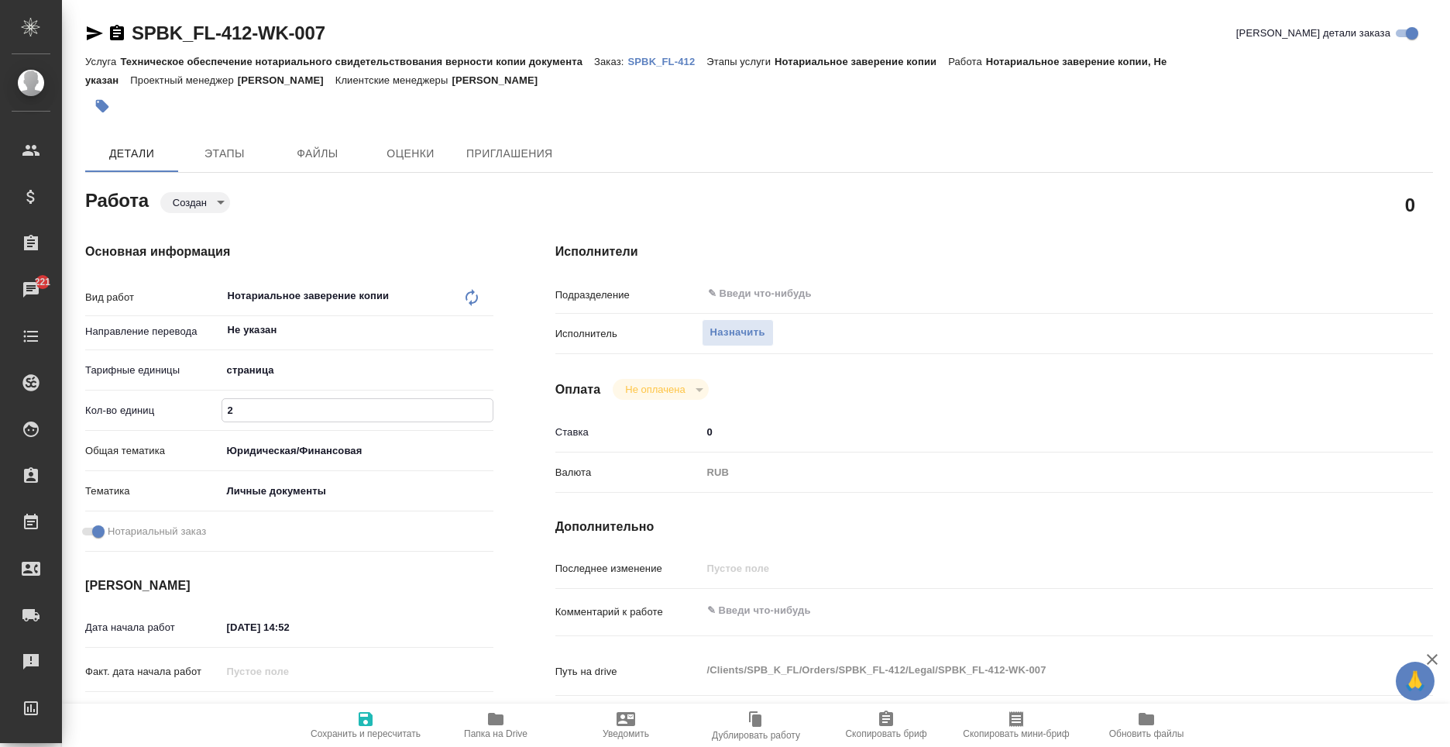
type textarea "x"
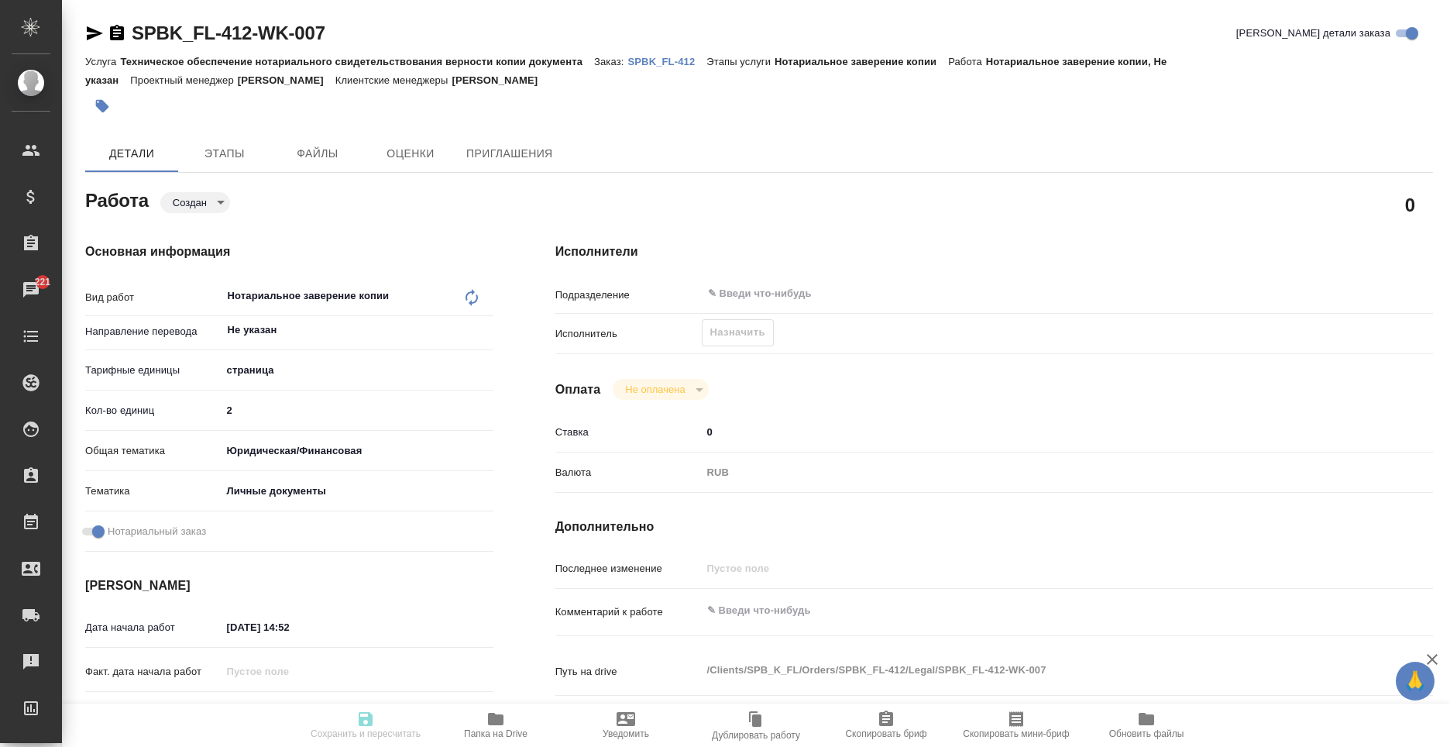
type textarea "x"
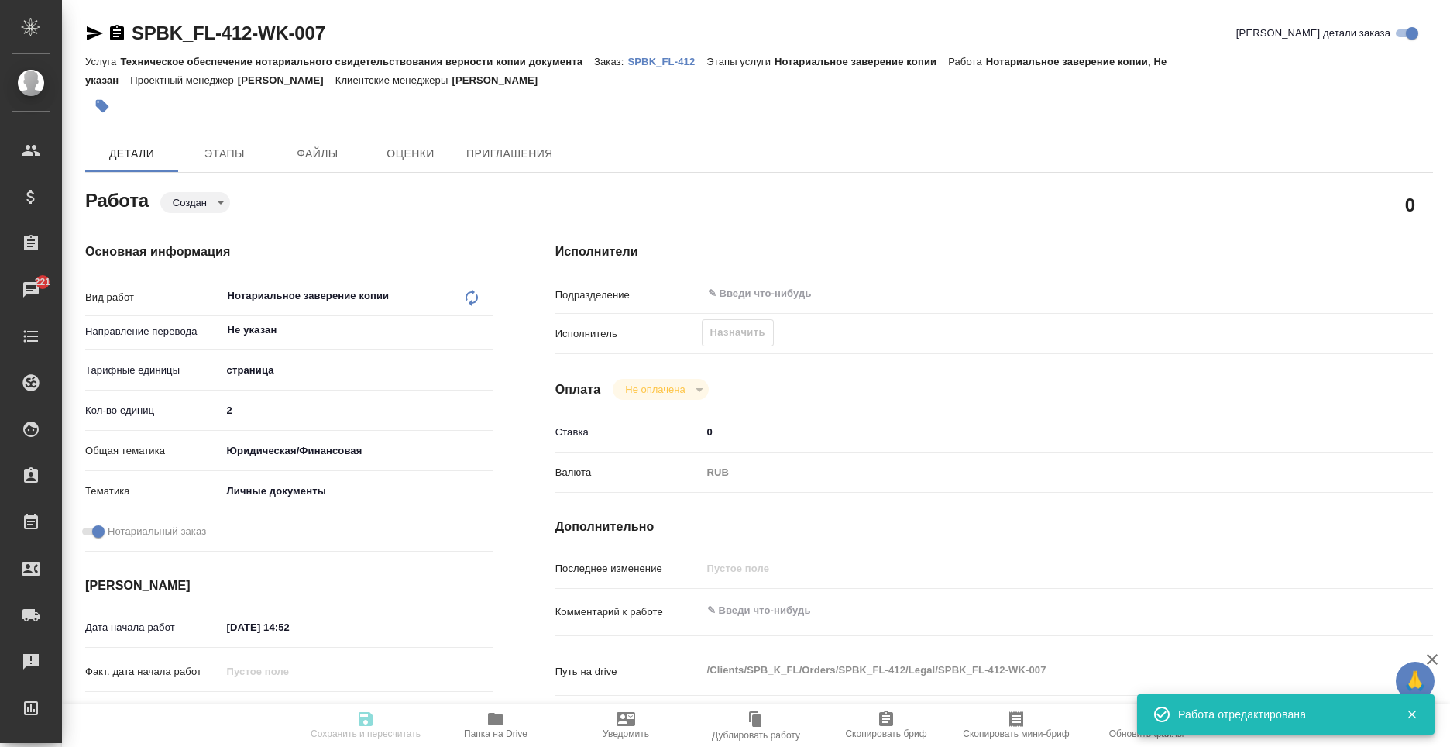
type input "created"
type textarea "Нотариальное заверение копии"
type textarea "x"
type input "Не указан"
type input "5a8b1489cc6b4906c91bfdb2"
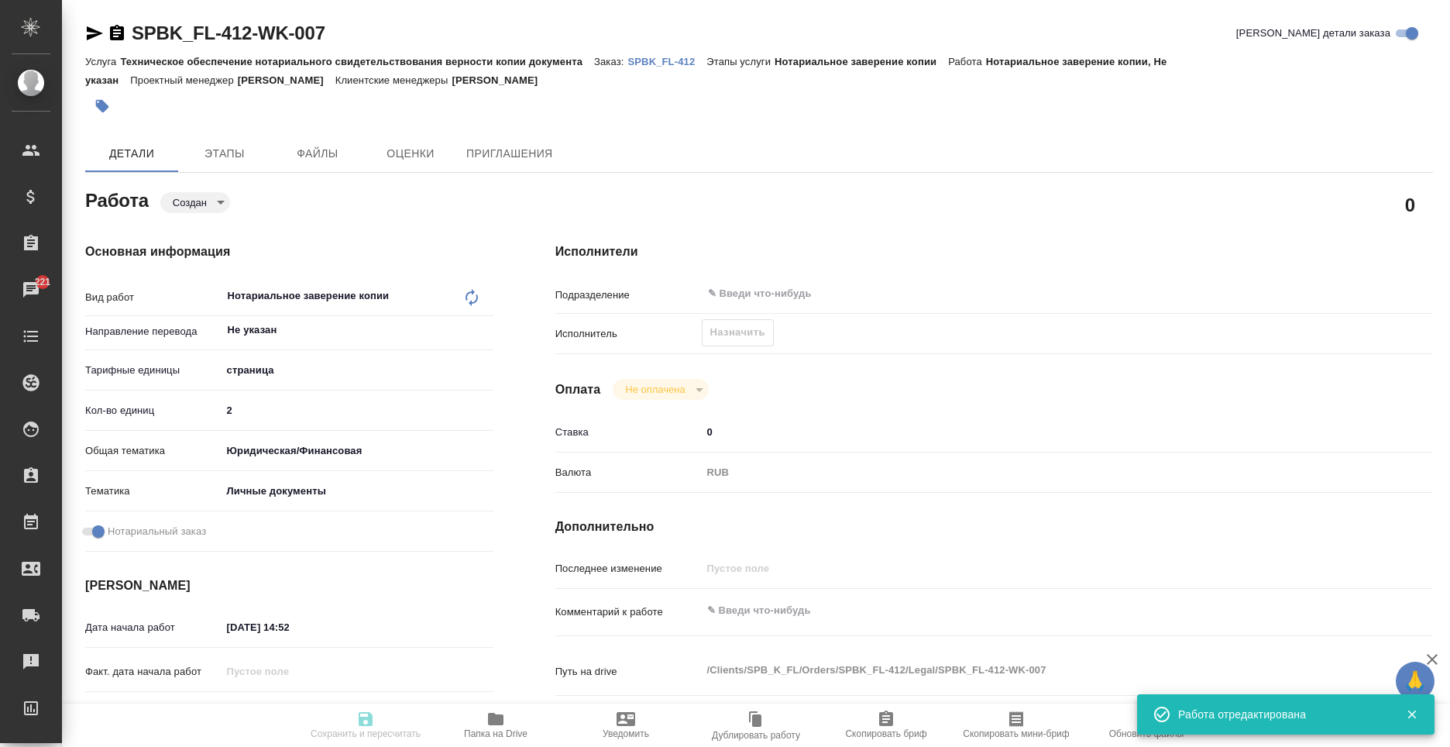
type input "2"
type input "yr-fn"
type input "5a8b8b956a9677013d343cfe"
checkbox input "true"
type input "[DATE] 14:52"
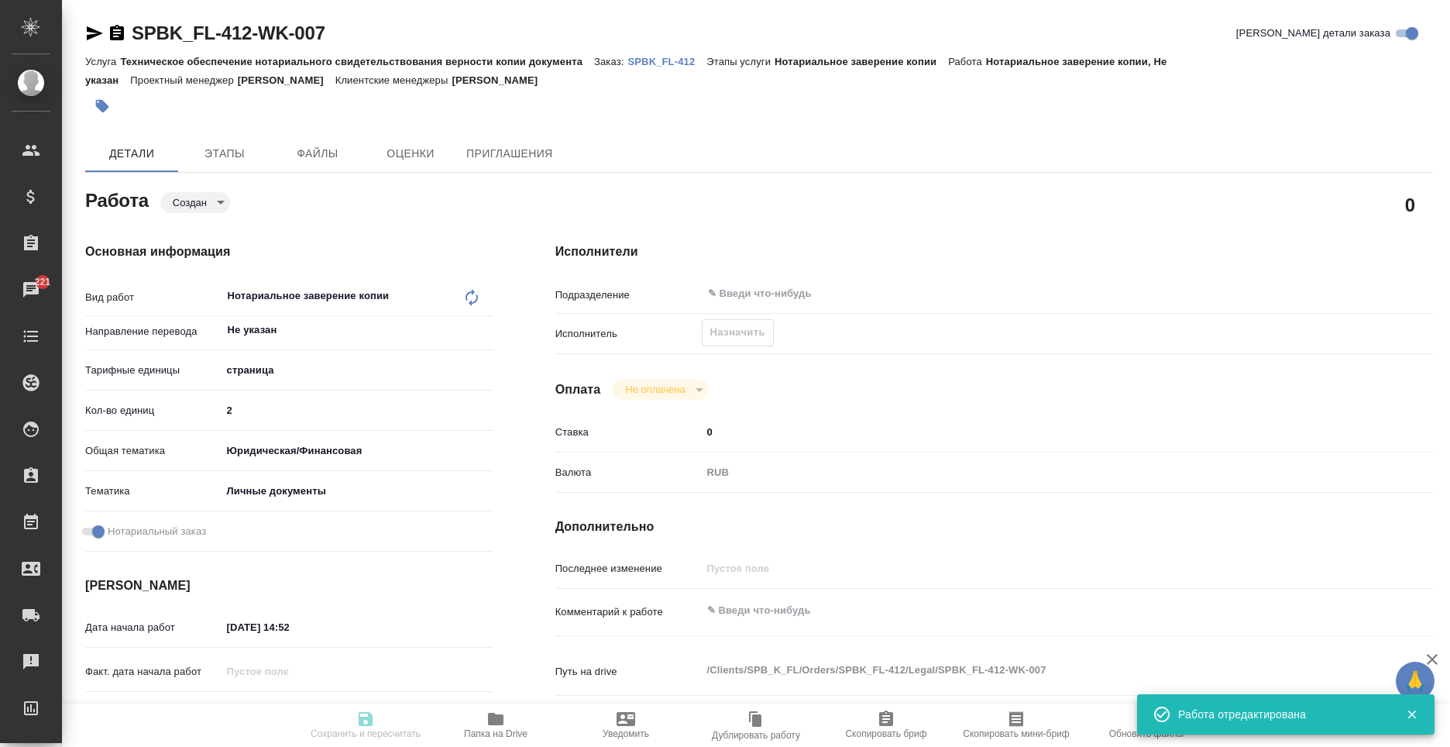
type input "[DATE] 15:41"
type input "notPayed"
type input "0"
type input "RUB"
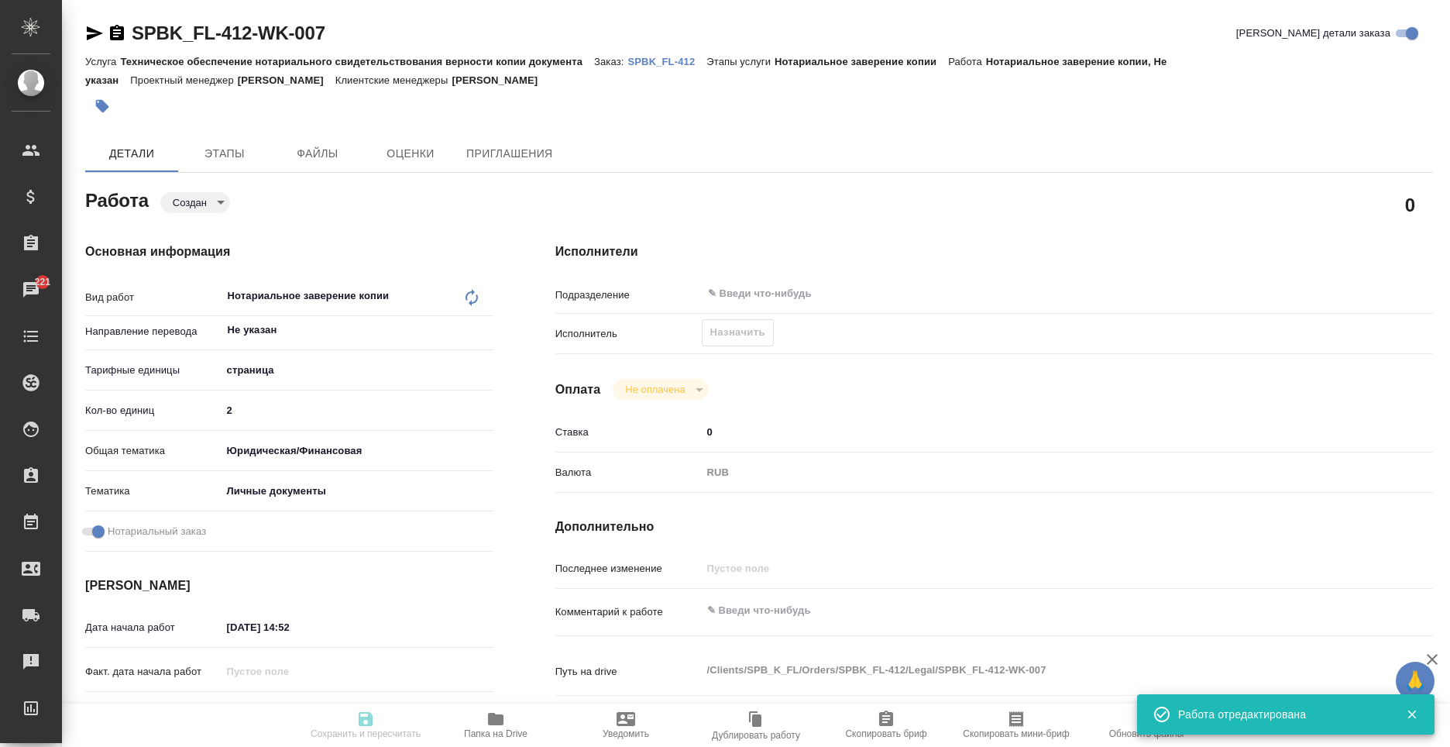
type input "[PERSON_NAME]"
type textarea "x"
type textarea "/Clients/SPB_K_FL/Orders/SPBK_FL-412/Legal/SPBK_FL-412-WK-007"
type textarea "x"
type input "SPBK_FL-412"
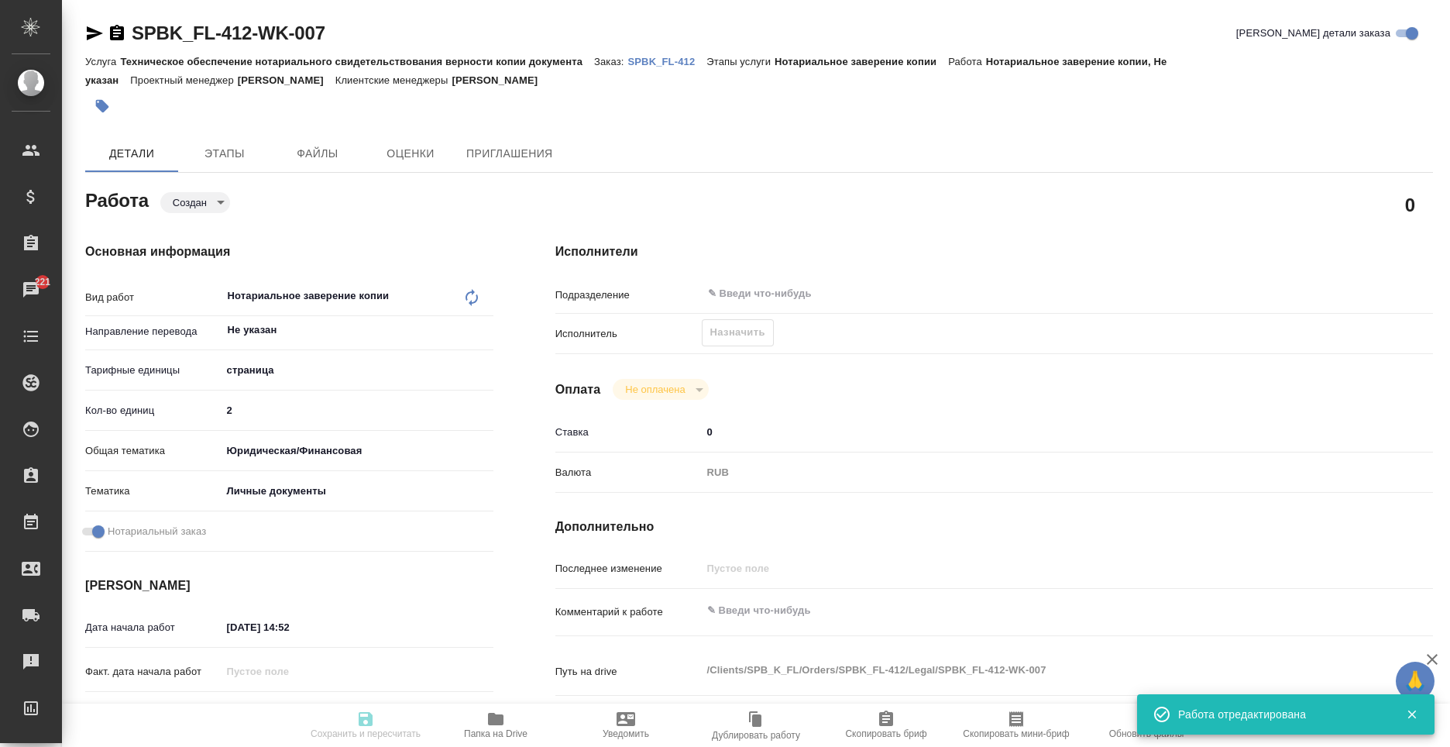
type input "Техническое обеспечение нотариального свидетельствования верности копии докумен…"
type input "Нотариальное заверение копии"
type input "[PERSON_NAME]"
type input "/Clients/SPB_K_FL/Orders/SPBK_FL-412"
type textarea "x"
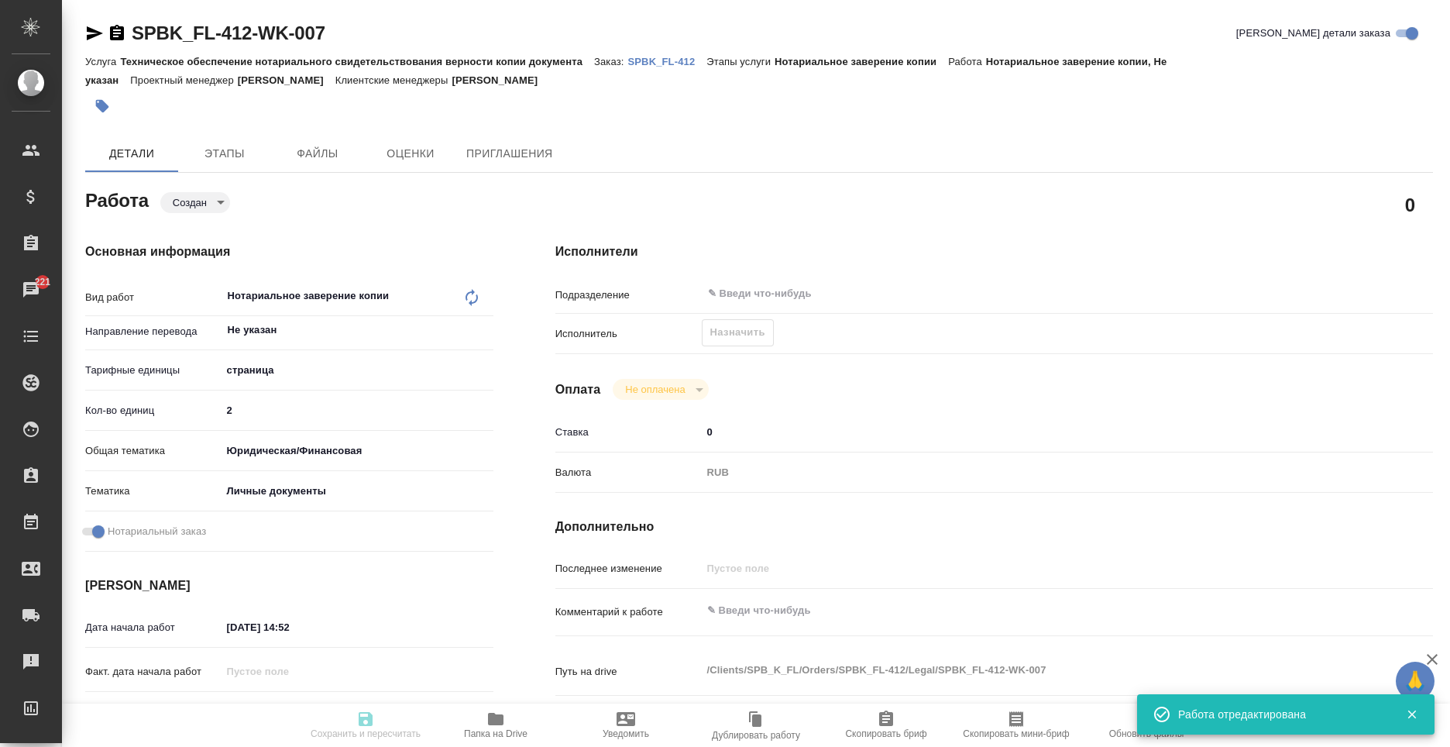
type textarea "для израильского посольства попросили подшить к нот зав копии, штамп и удо загр…"
type textarea "x"
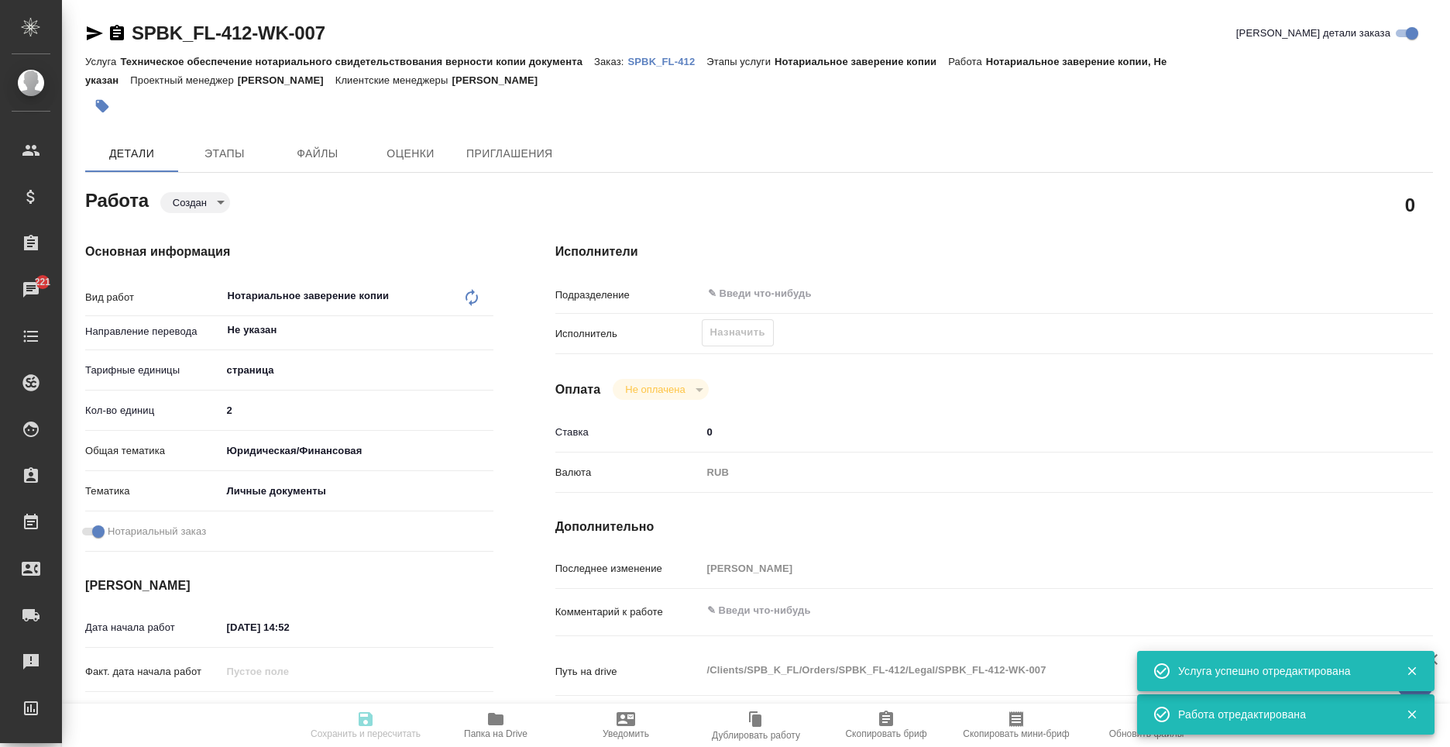
type textarea "x"
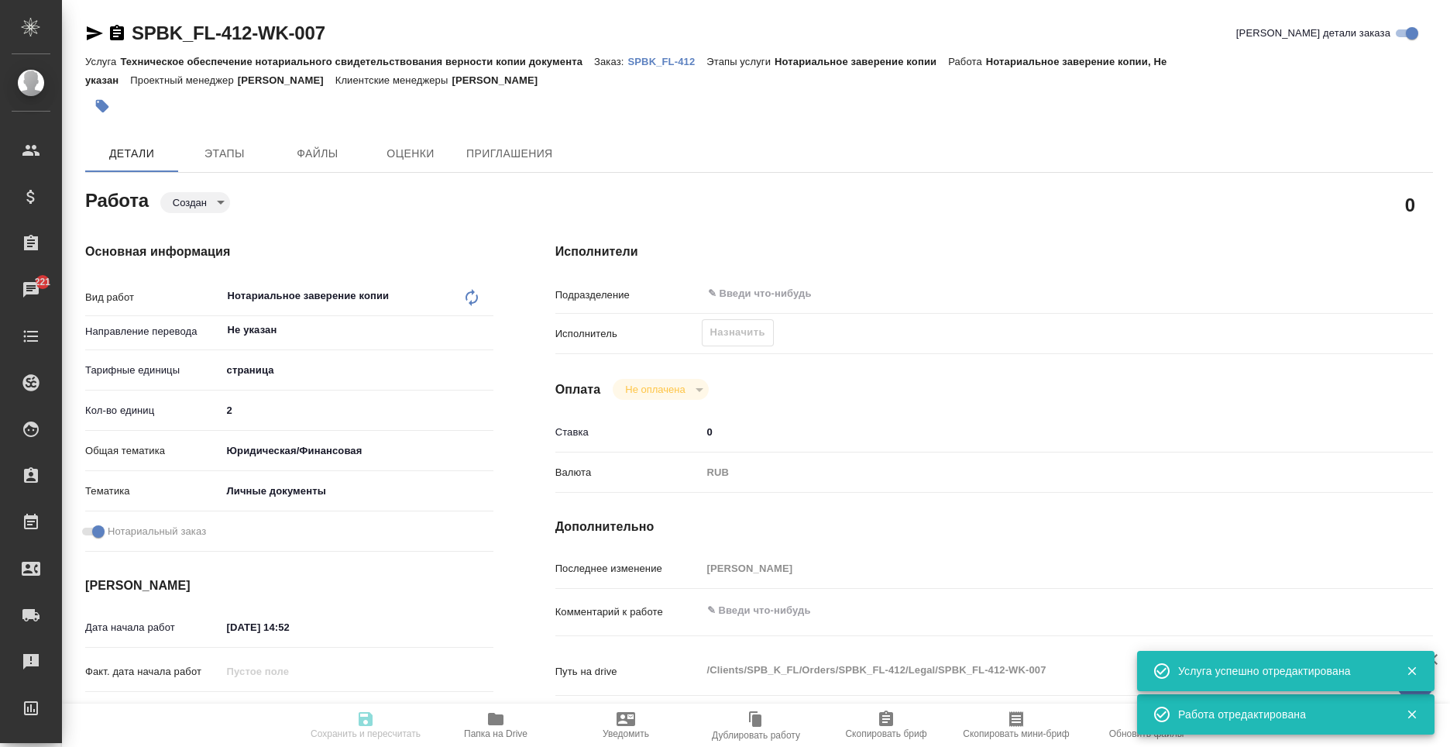
type textarea "x"
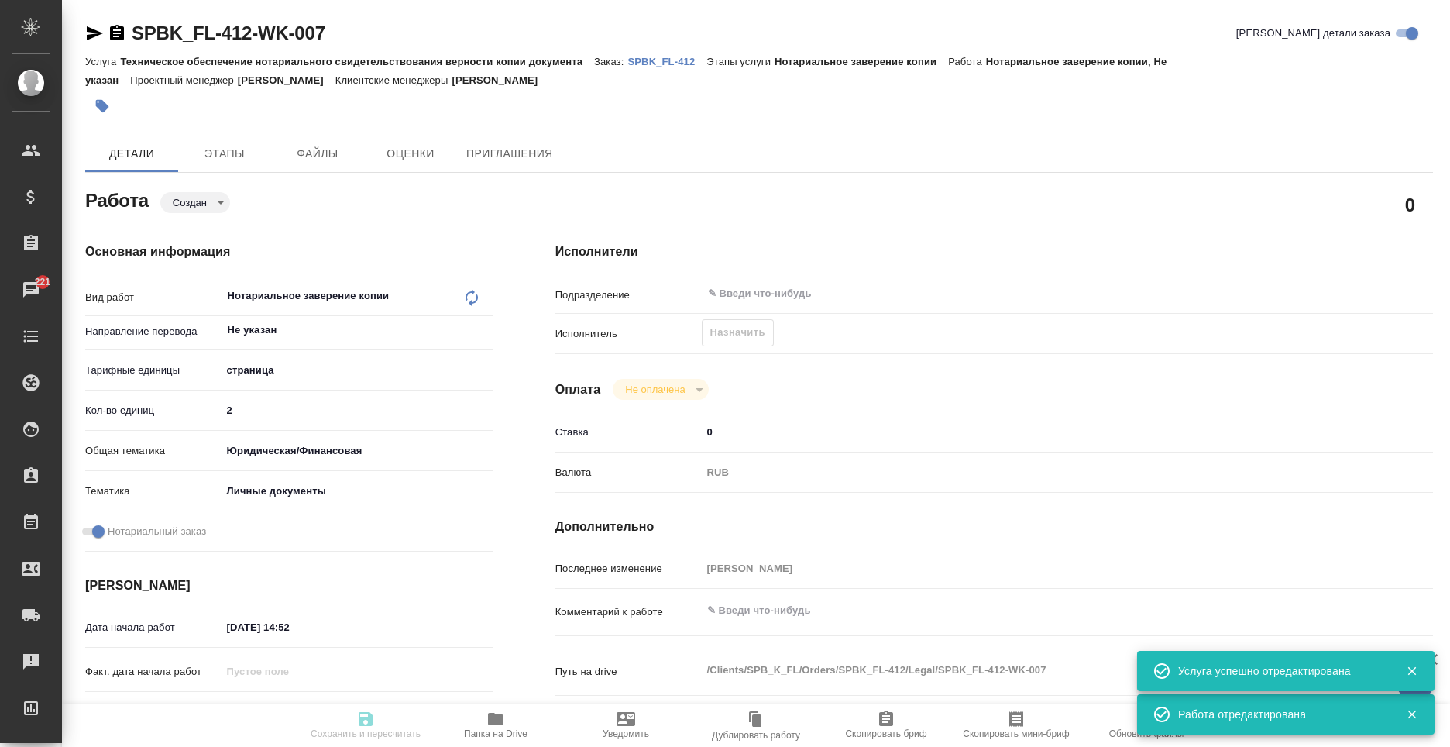
type textarea "x"
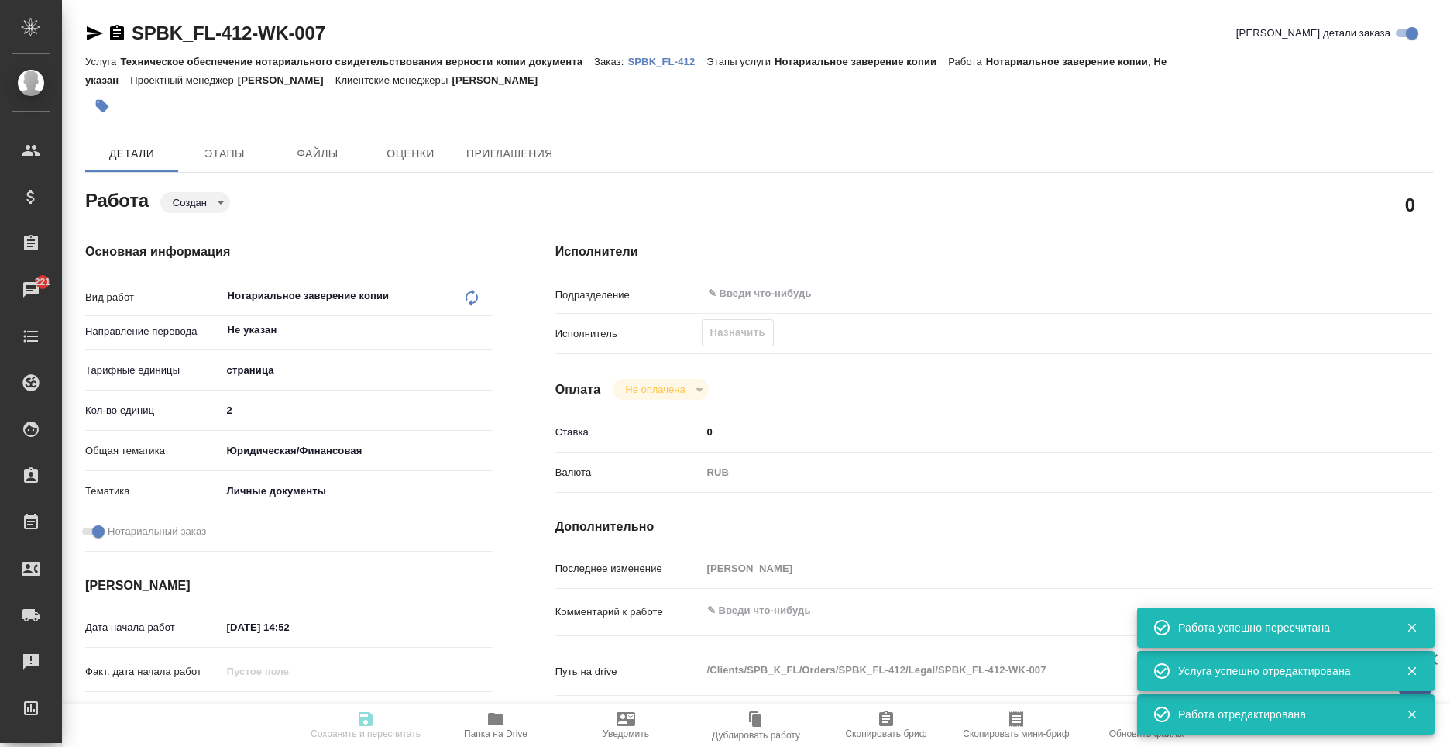
type input "created"
type textarea "Нотариальное заверение копии"
type textarea "x"
type input "Не указан"
type input "5a8b1489cc6b4906c91bfdb2"
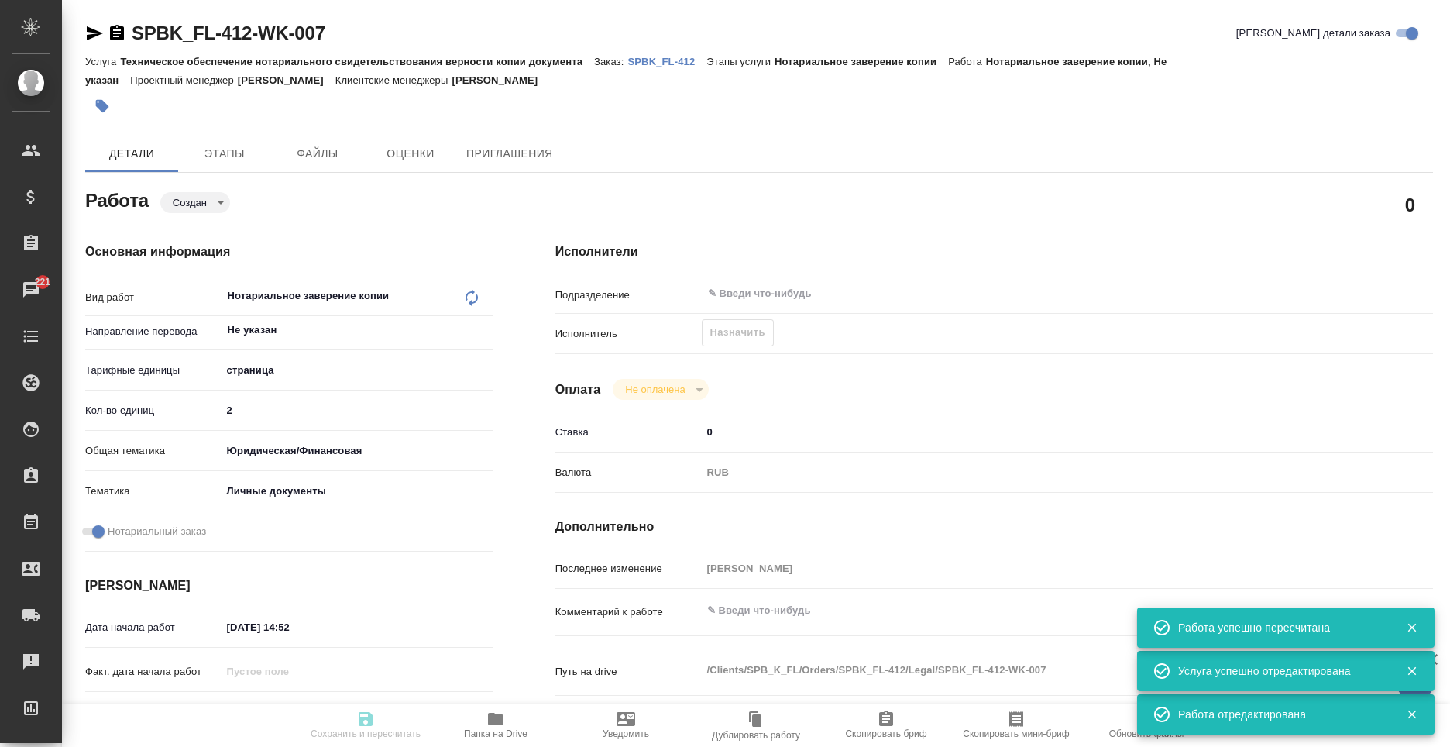
type input "2"
type input "yr-fn"
type input "5a8b8b956a9677013d343cfe"
checkbox input "true"
type input "06.10.2025 14:52"
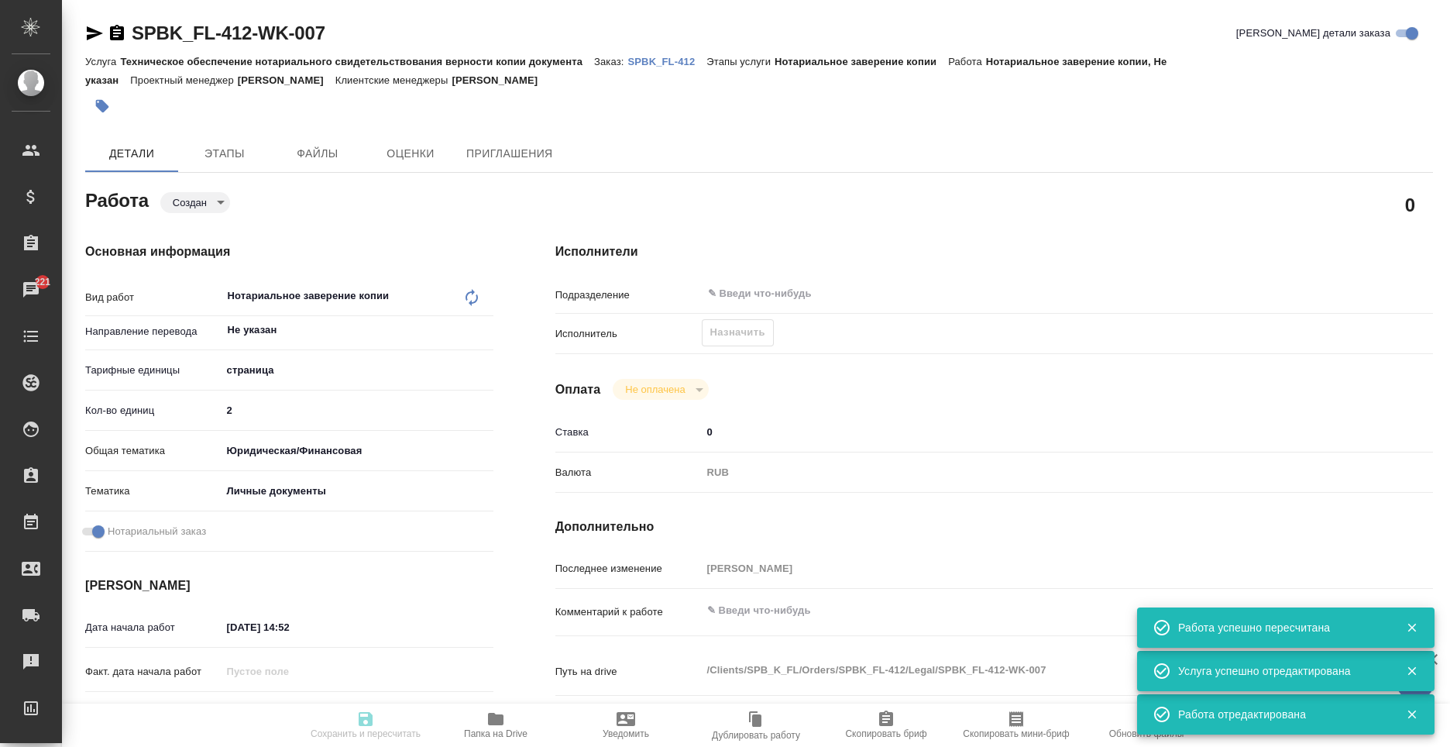
type input "06.10.2025 15:41"
type input "notPayed"
type input "0"
type input "RUB"
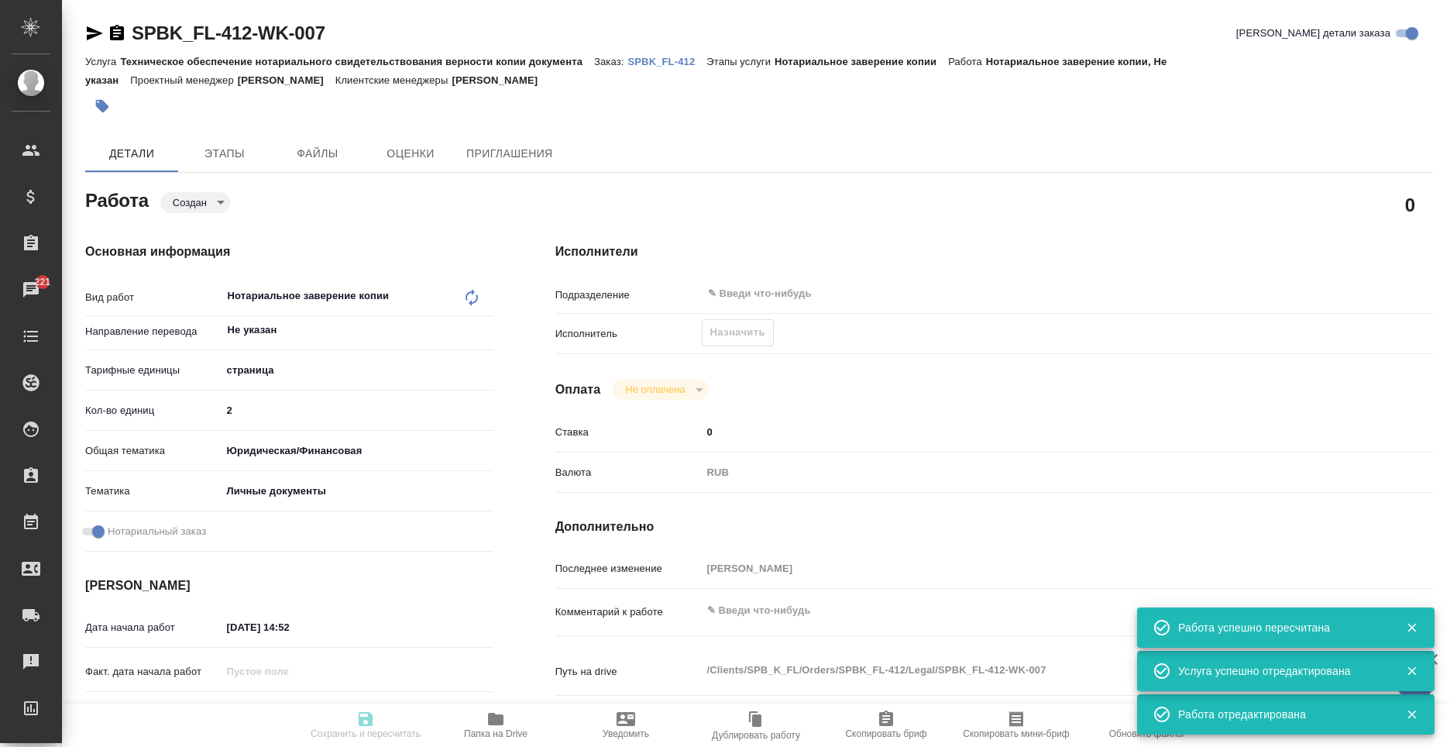
type input "[PERSON_NAME] [PERSON_NAME]"
type textarea "x"
type textarea "/Clients/SPB_K_FL/Orders/SPBK_FL-412/Legal/SPBK_FL-412-WK-007"
type textarea "x"
type input "SPBK_FL-412"
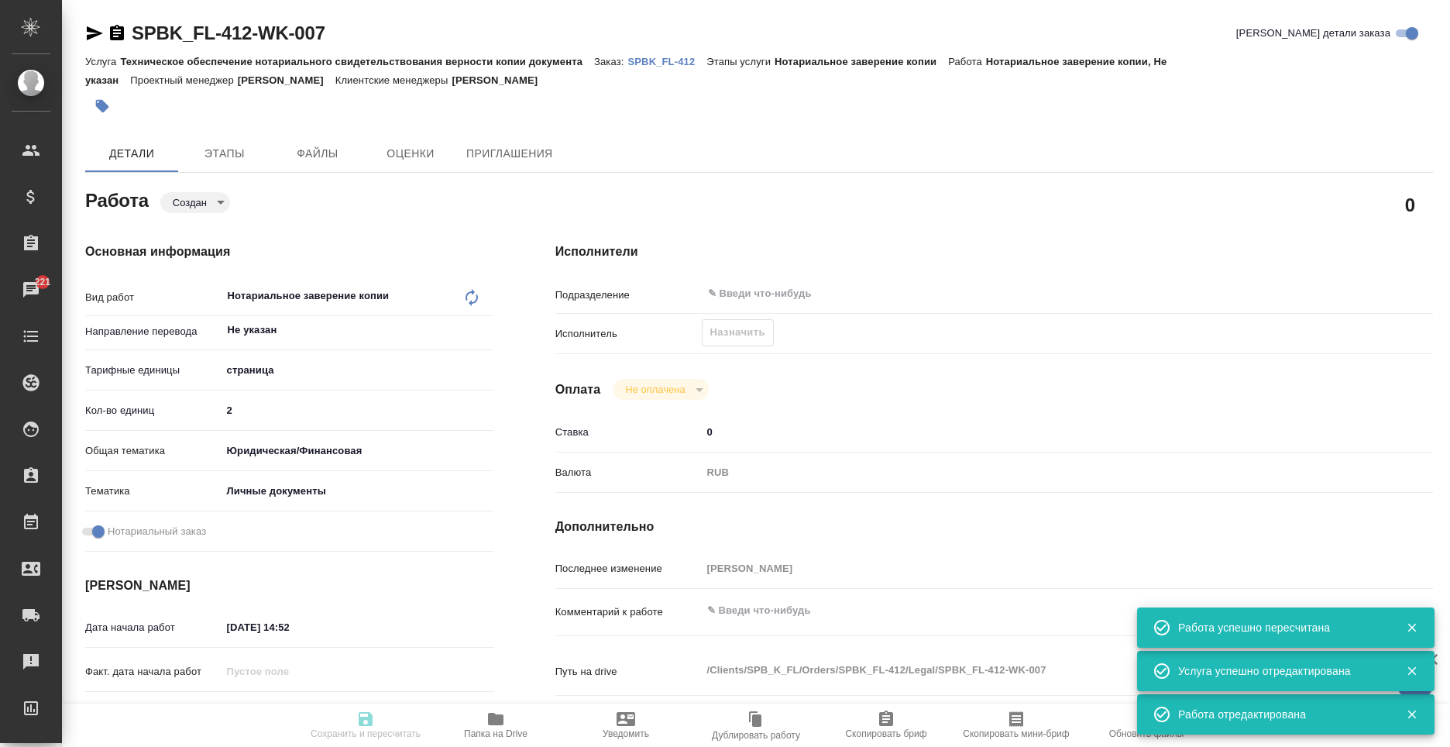
type input "Техническое обеспечение нотариального свидетельствования верности копии докумен…"
type input "Нотариальное заверение копии"
type input "[PERSON_NAME]"
type input "/Clients/SPB_K_FL/Orders/SPBK_FL-412"
type textarea "x"
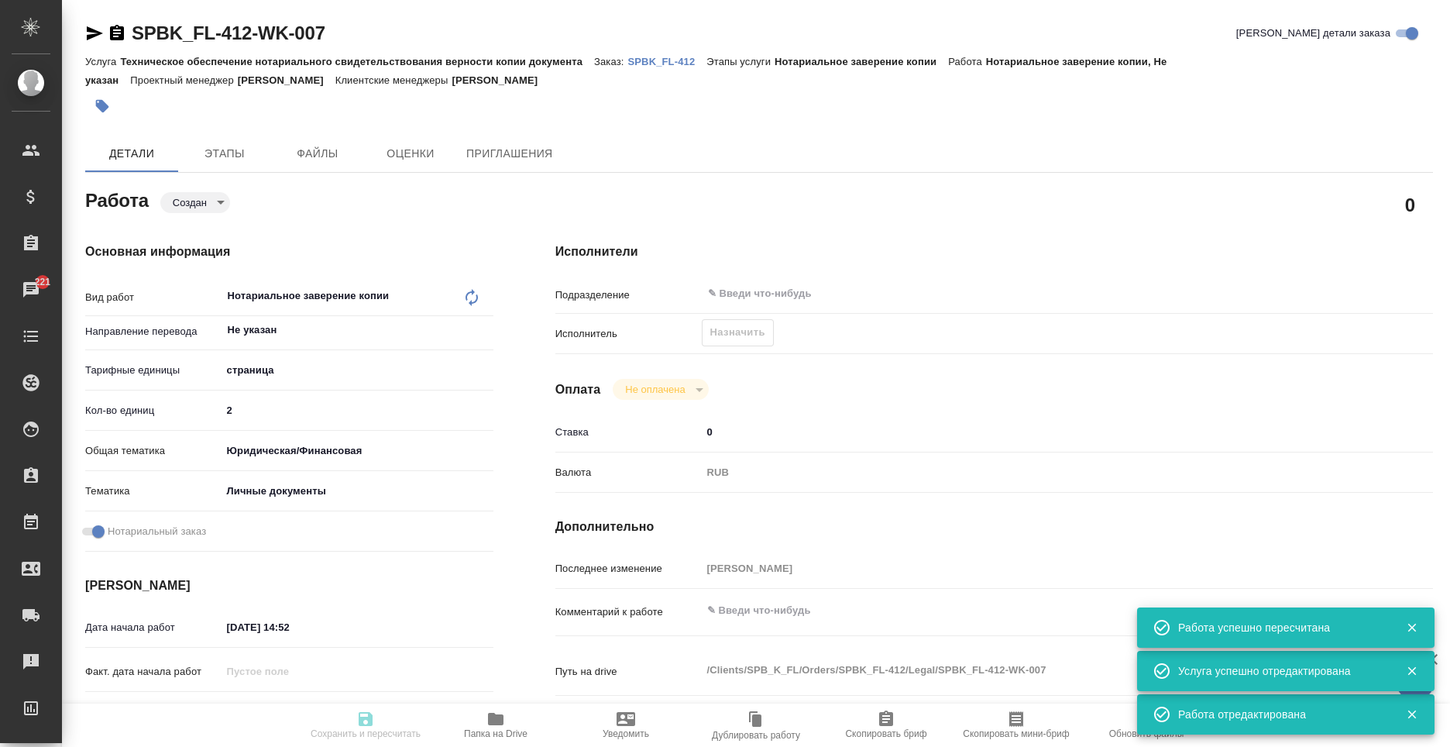
type textarea "для израильского посольства попросили подшить к нот зав копии, штамп и удо загр…"
type textarea "x"
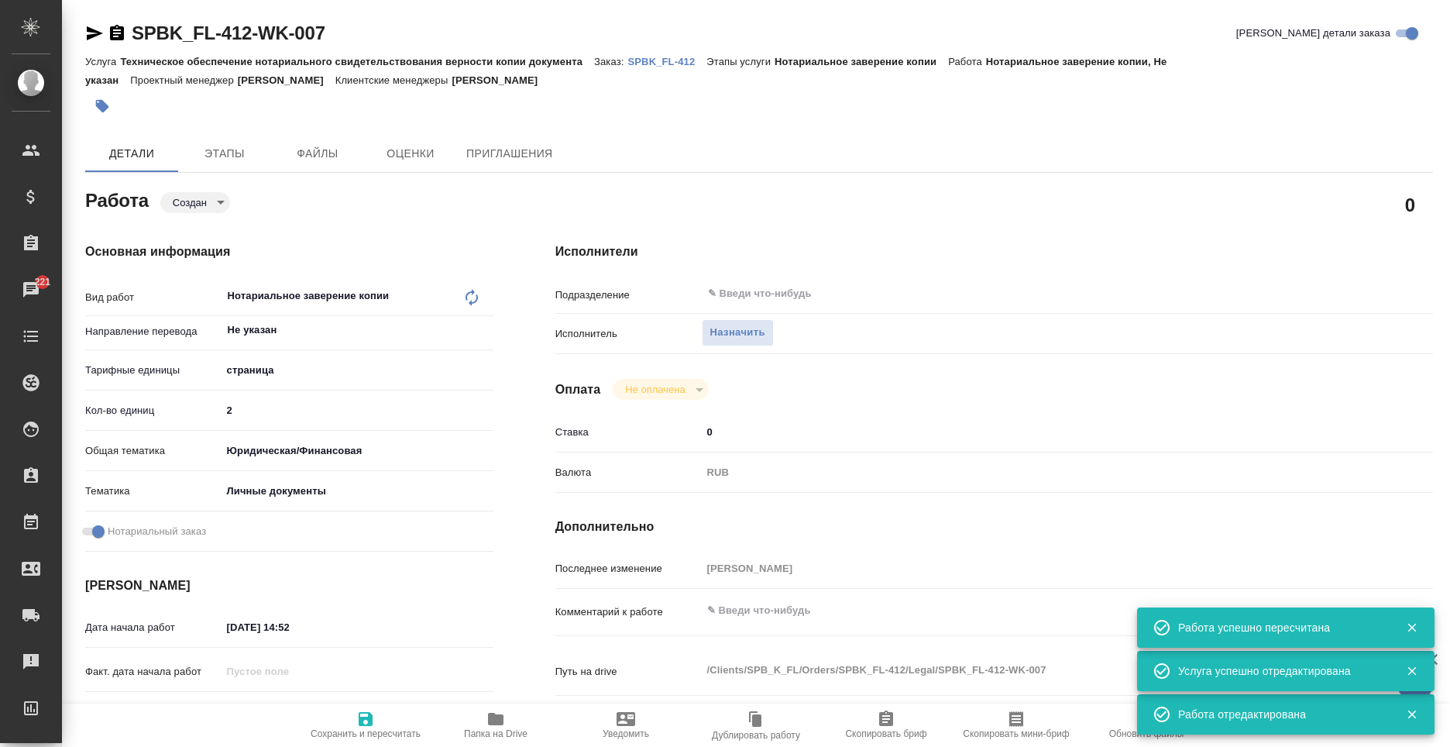
type textarea "x"
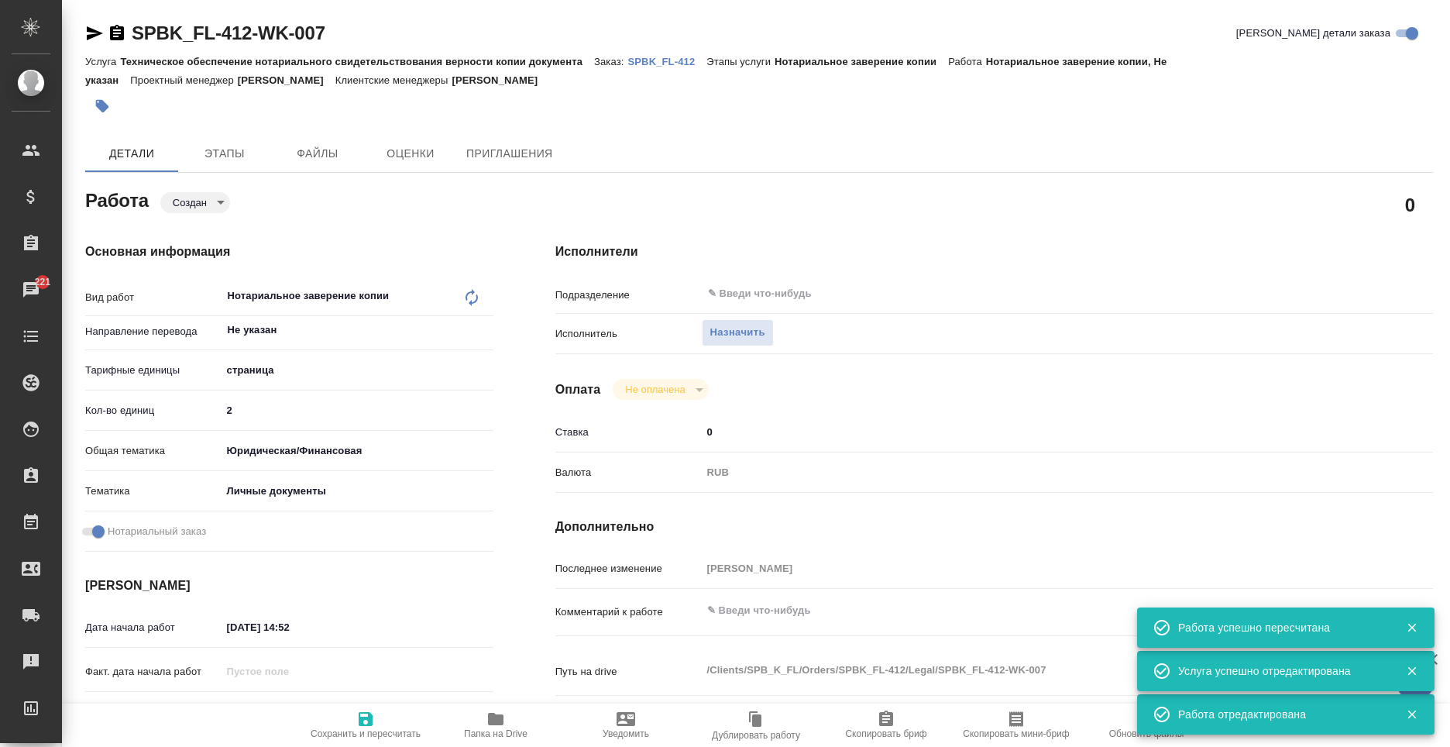
type textarea "x"
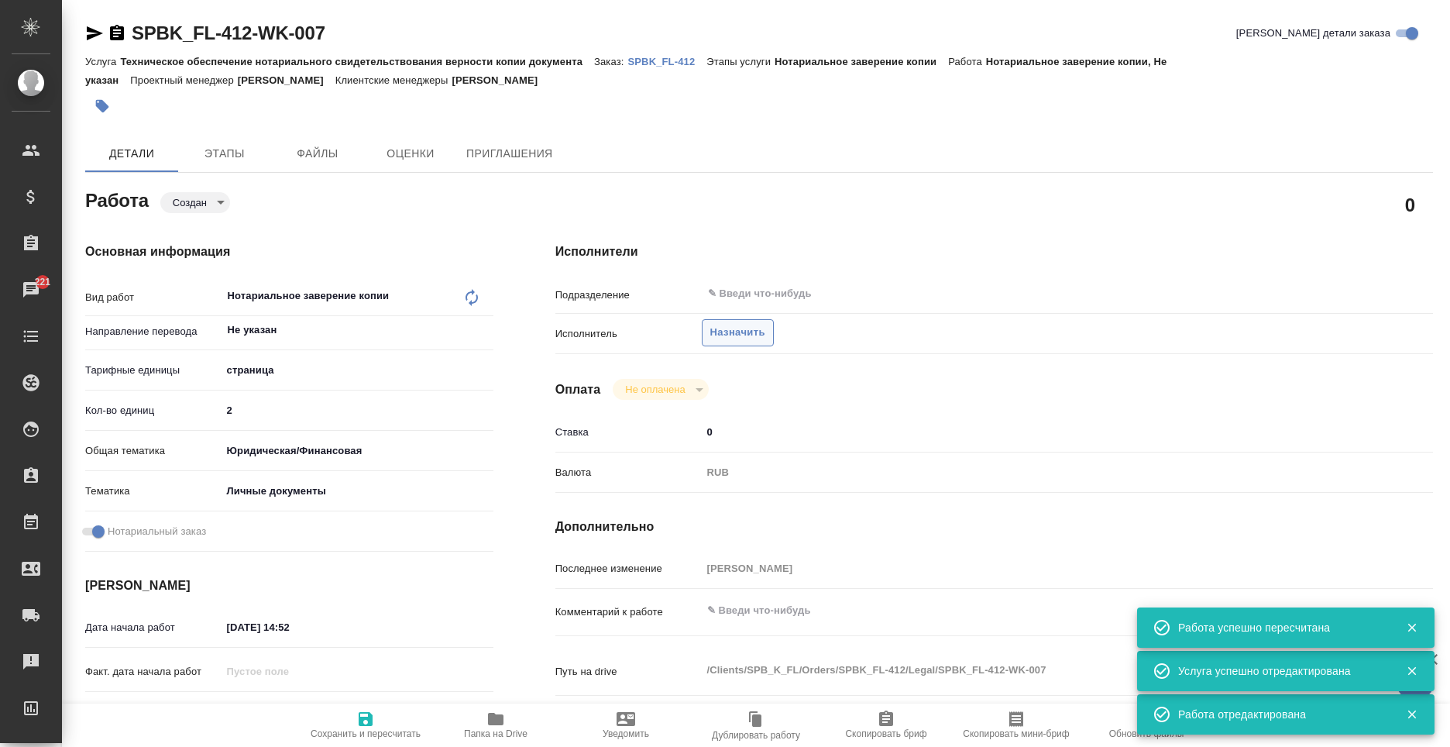
type textarea "x"
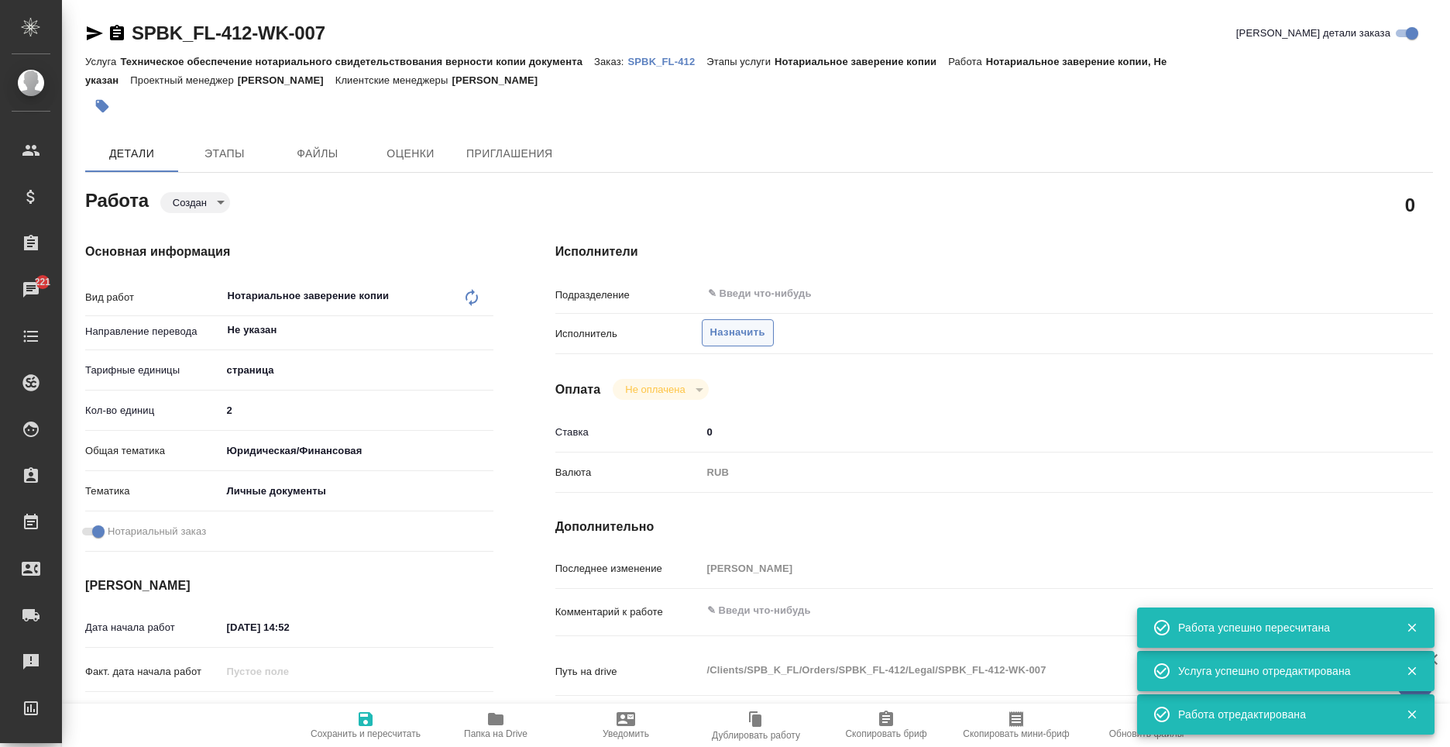
type textarea "x"
click at [733, 333] on span "Назначить" at bounding box center [737, 333] width 55 height 18
type textarea "x"
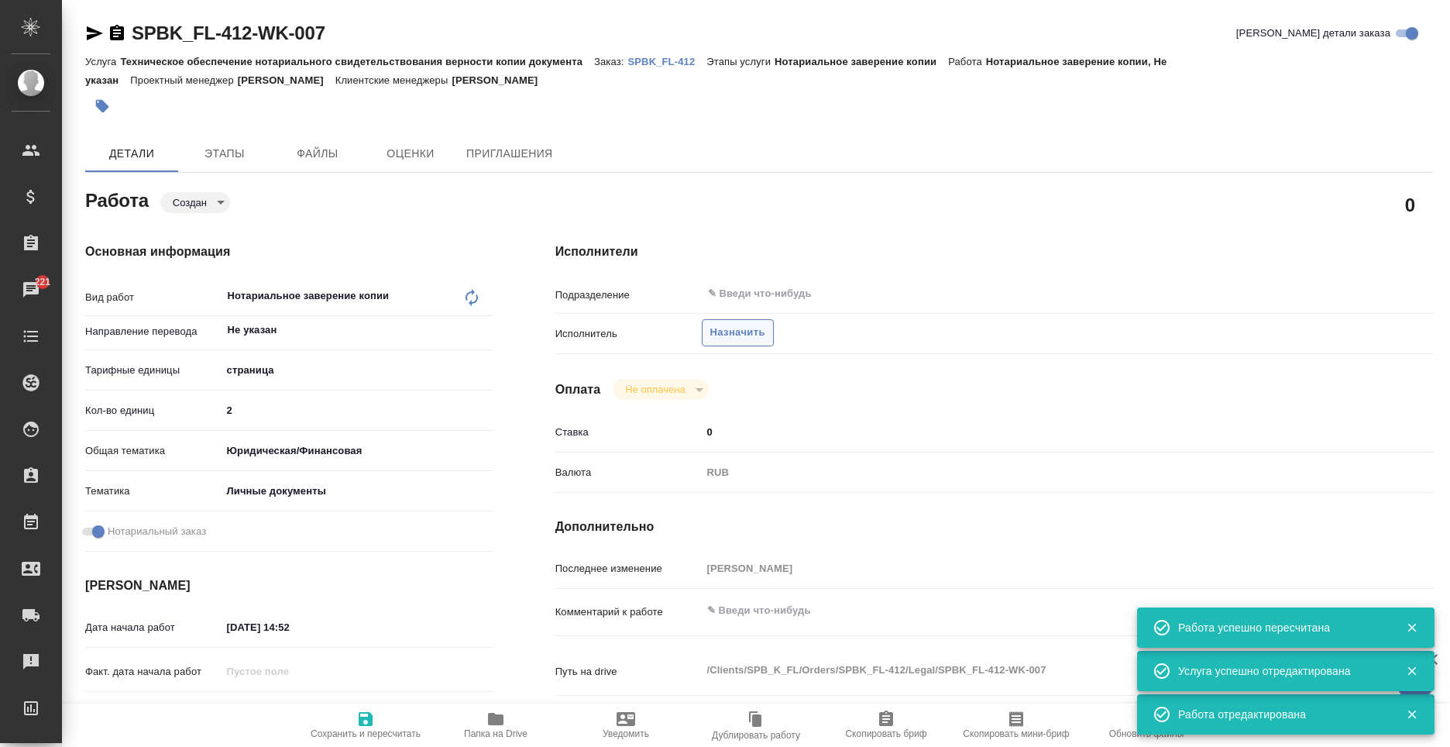
type textarea "x"
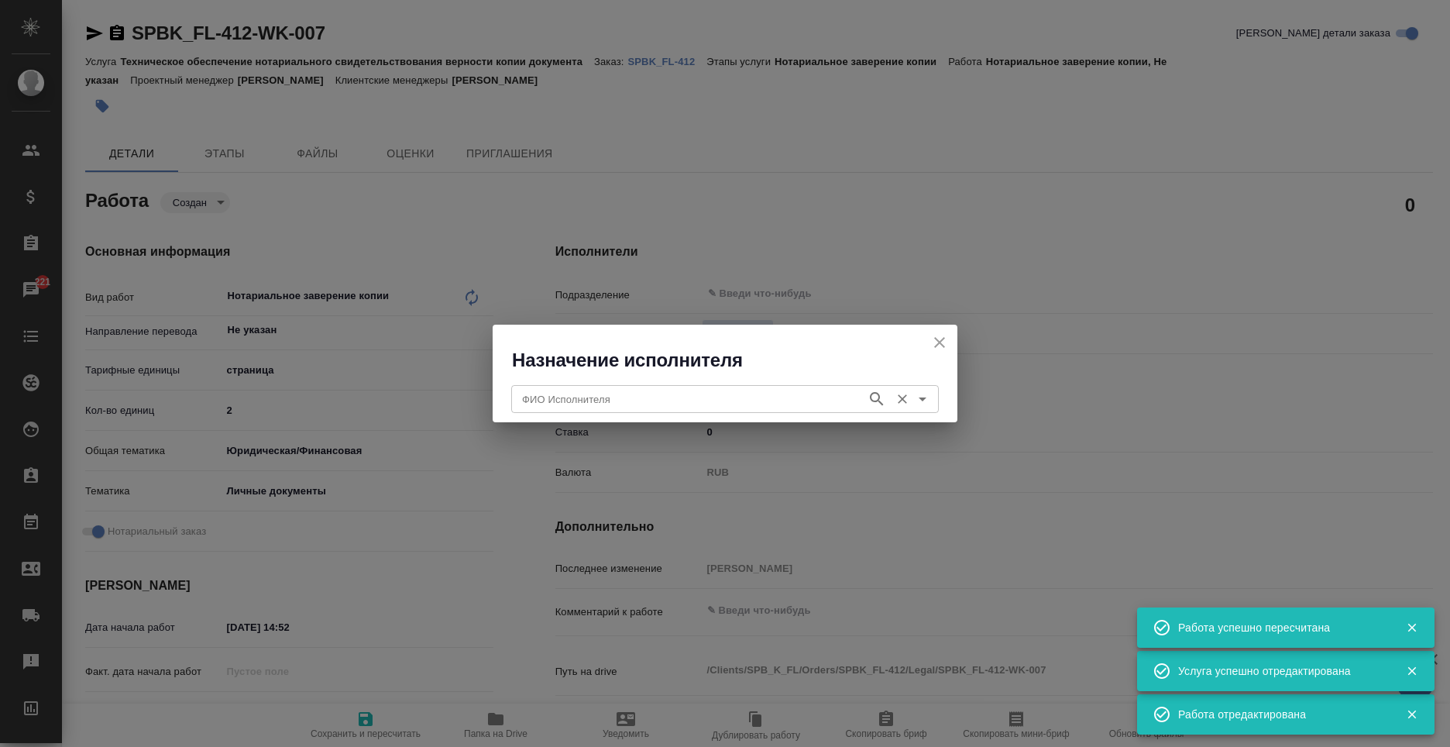
click at [704, 386] on div "ФИО Исполнителя" at bounding box center [725, 399] width 428 height 28
type input "ку"
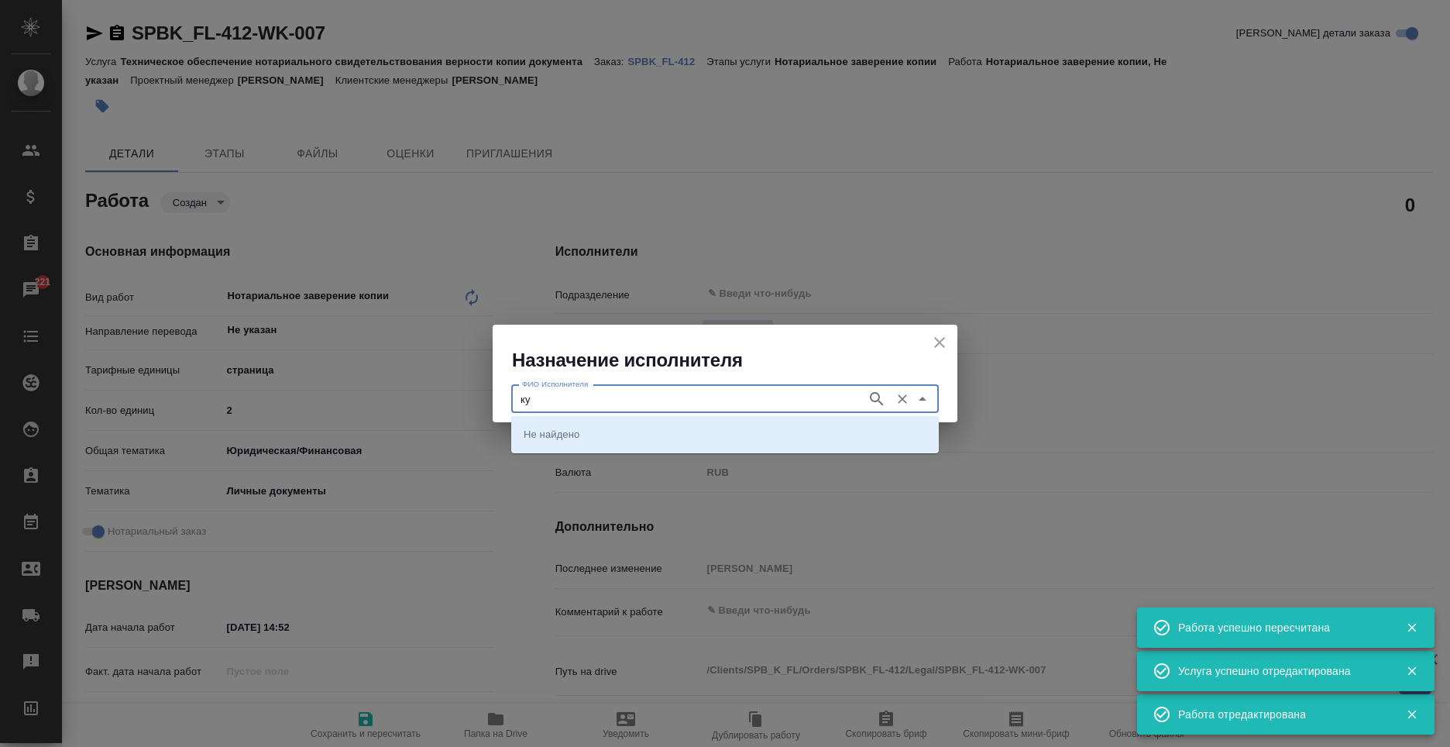
type textarea "x"
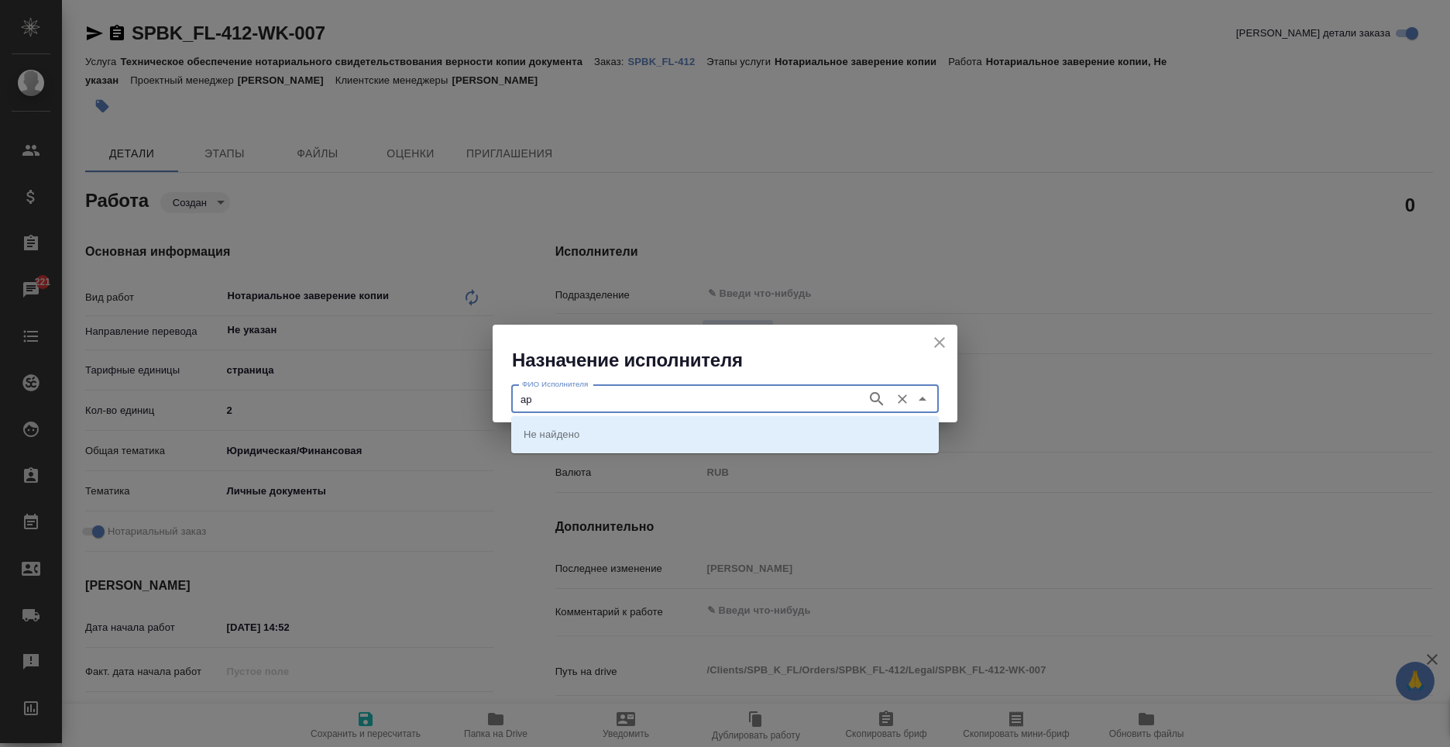
type input "а"
type input "карпунина"
click at [634, 445] on li "НОТАРИУС Карпунина Ольга Васильевна" at bounding box center [725, 434] width 428 height 28
type input "НОТАРИУС Карпунина Ольга Васильевна"
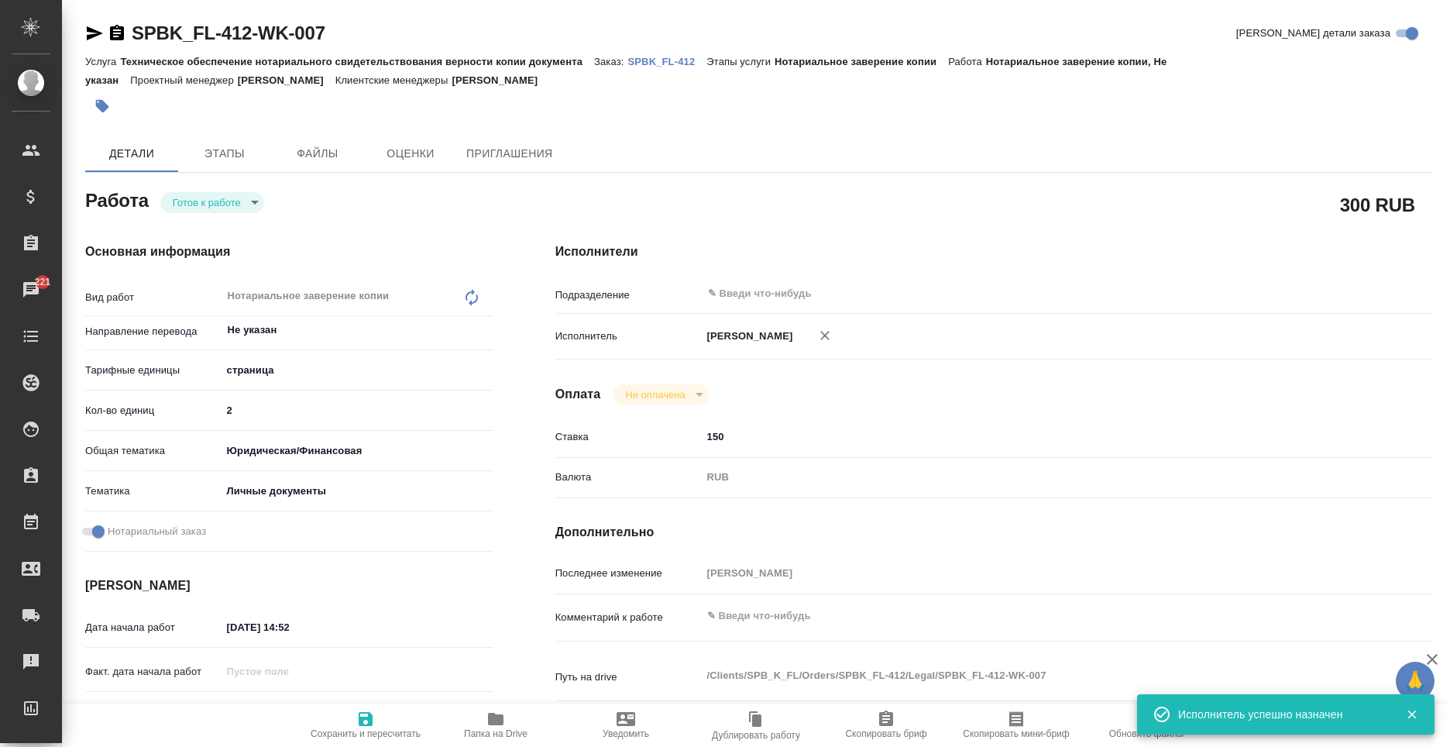
type textarea "x"
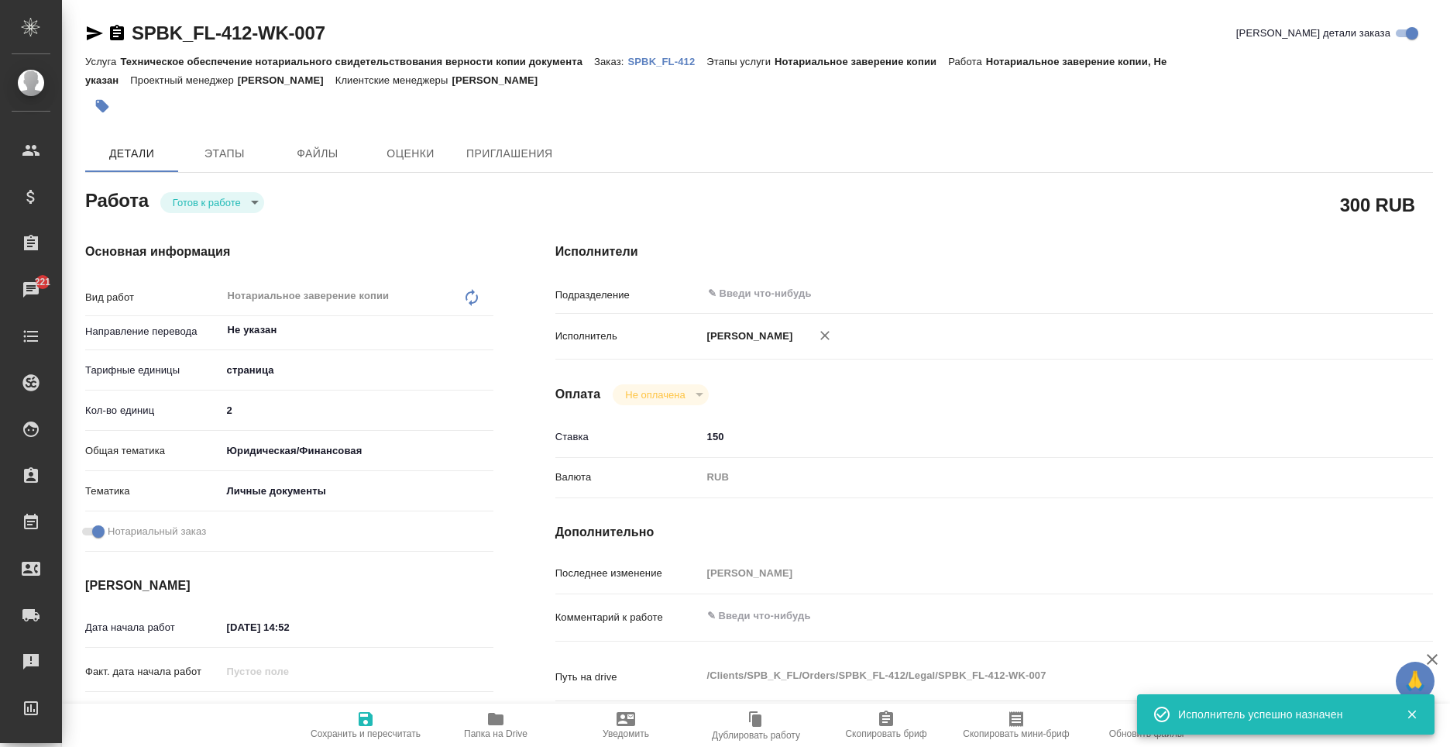
type textarea "x"
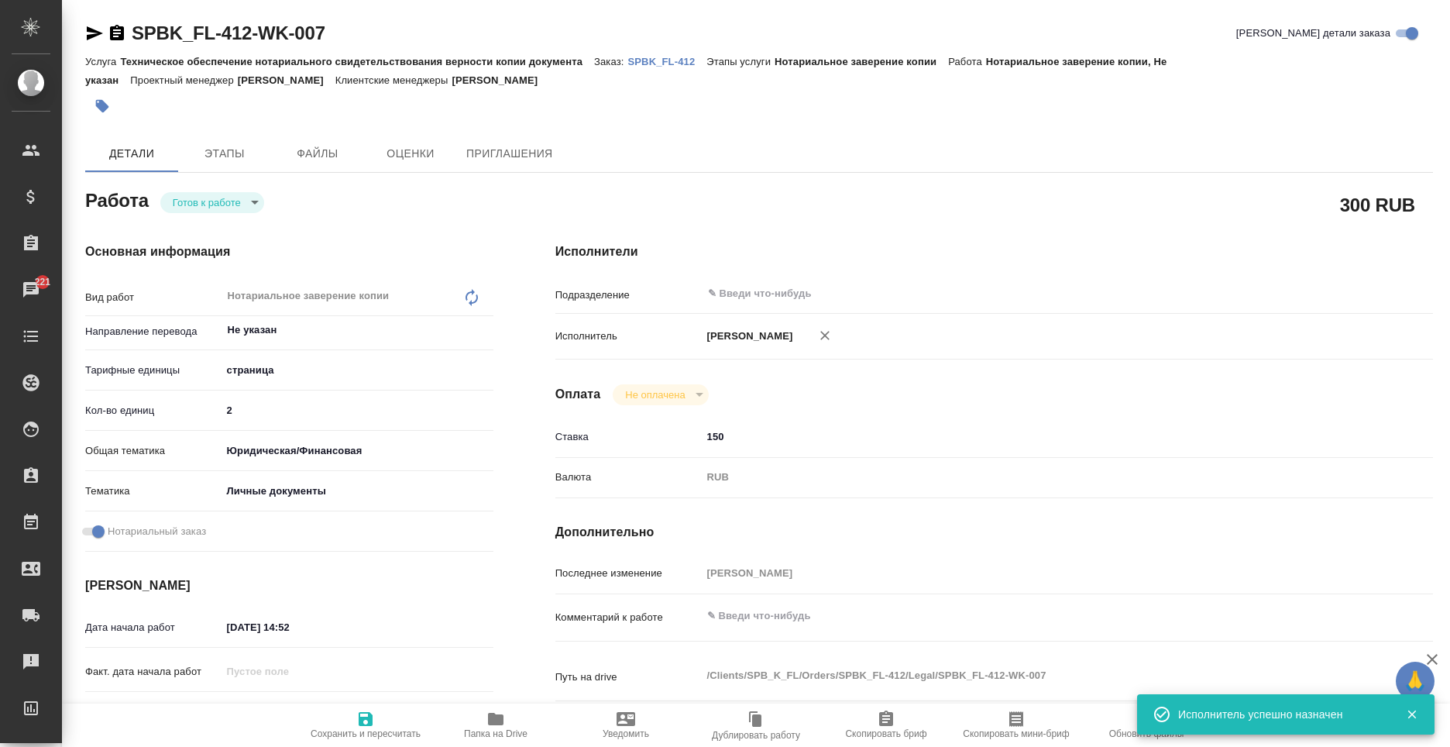
type textarea "x"
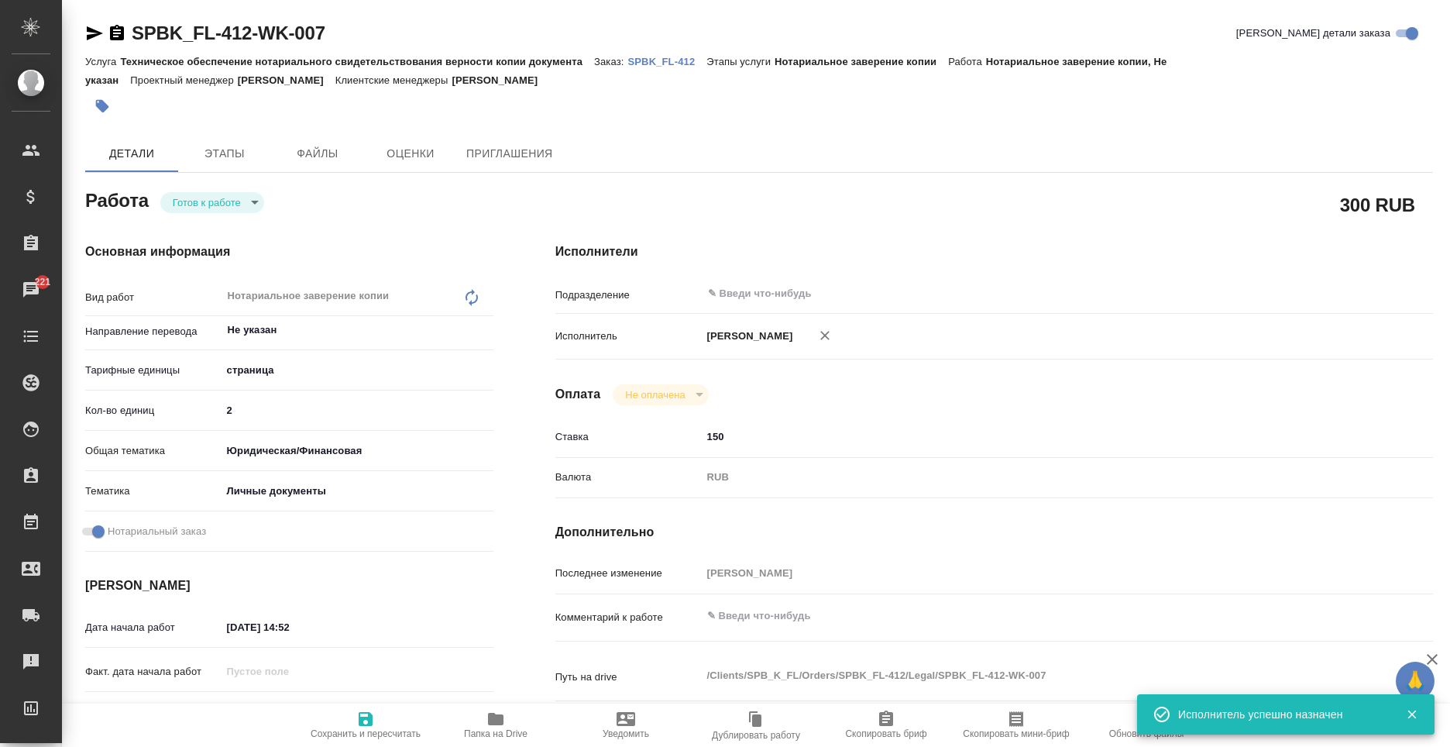
click at [345, 729] on span "Сохранить и пересчитать" at bounding box center [366, 733] width 110 height 11
type textarea "x"
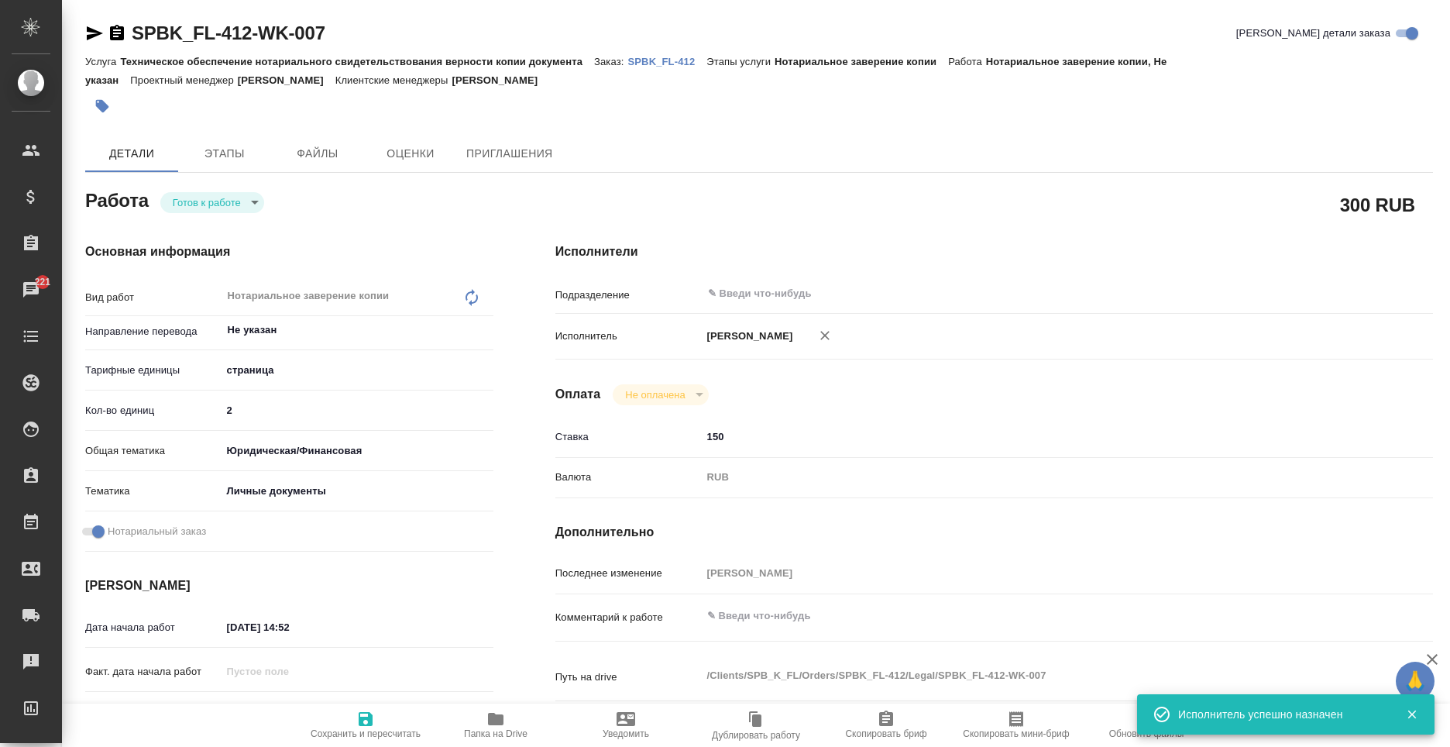
type textarea "x"
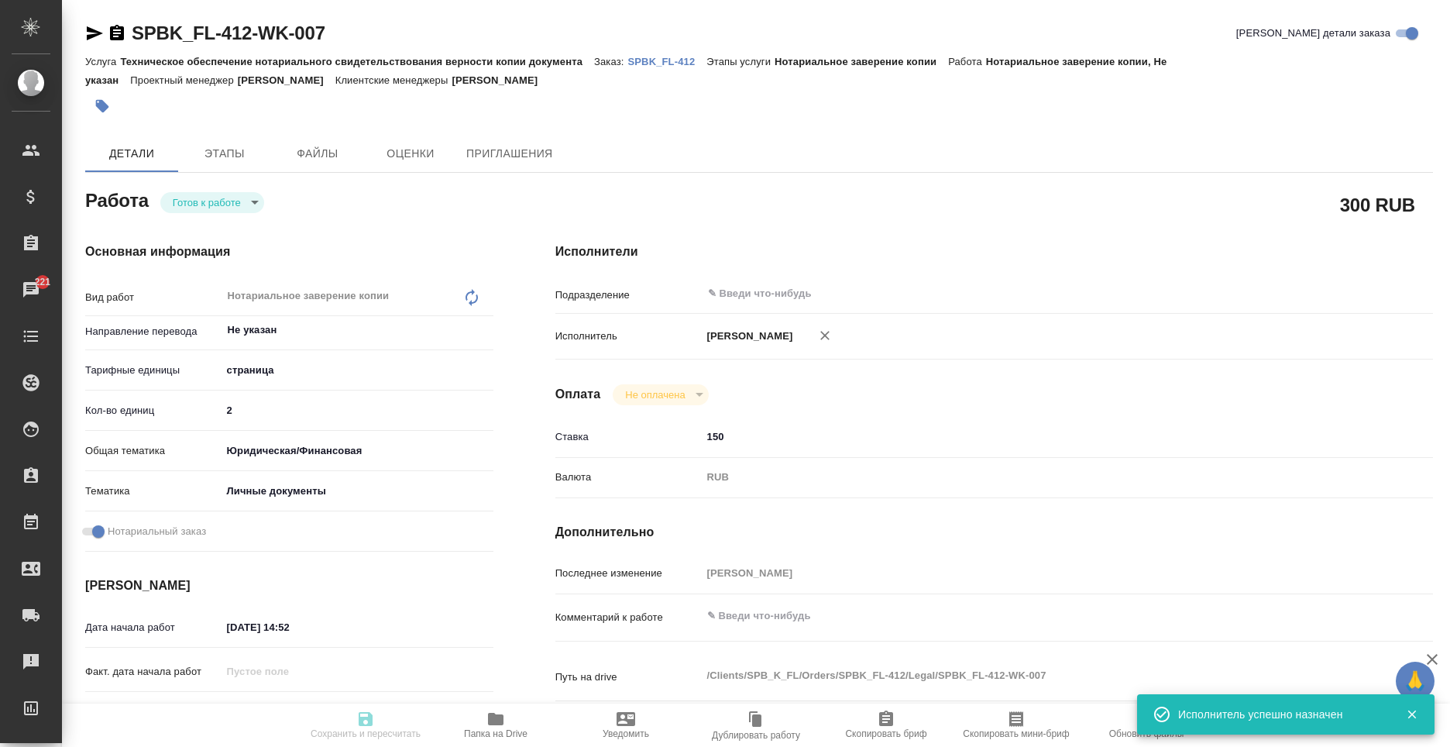
type textarea "x"
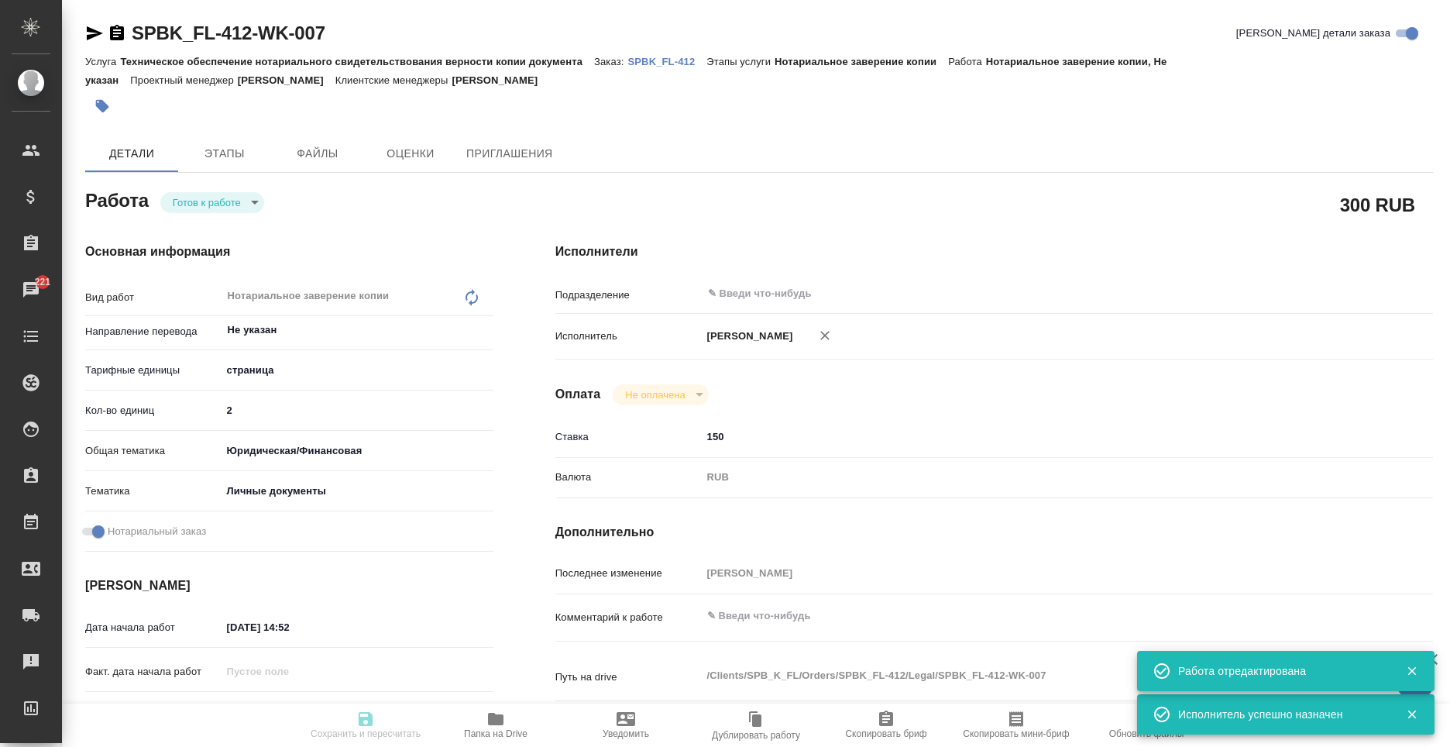
type textarea "x"
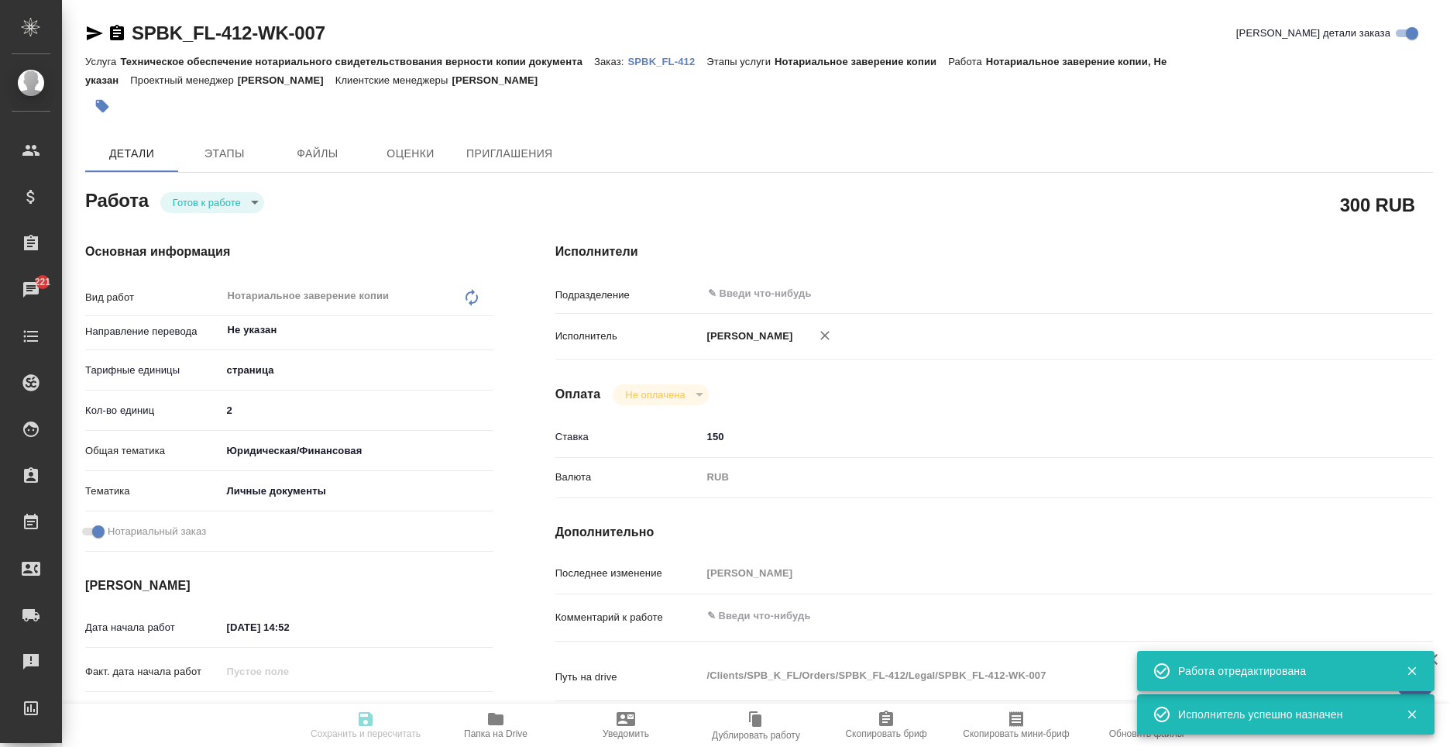
type input "readyForWork"
type textarea "Нотариальное заверение копии"
type textarea "x"
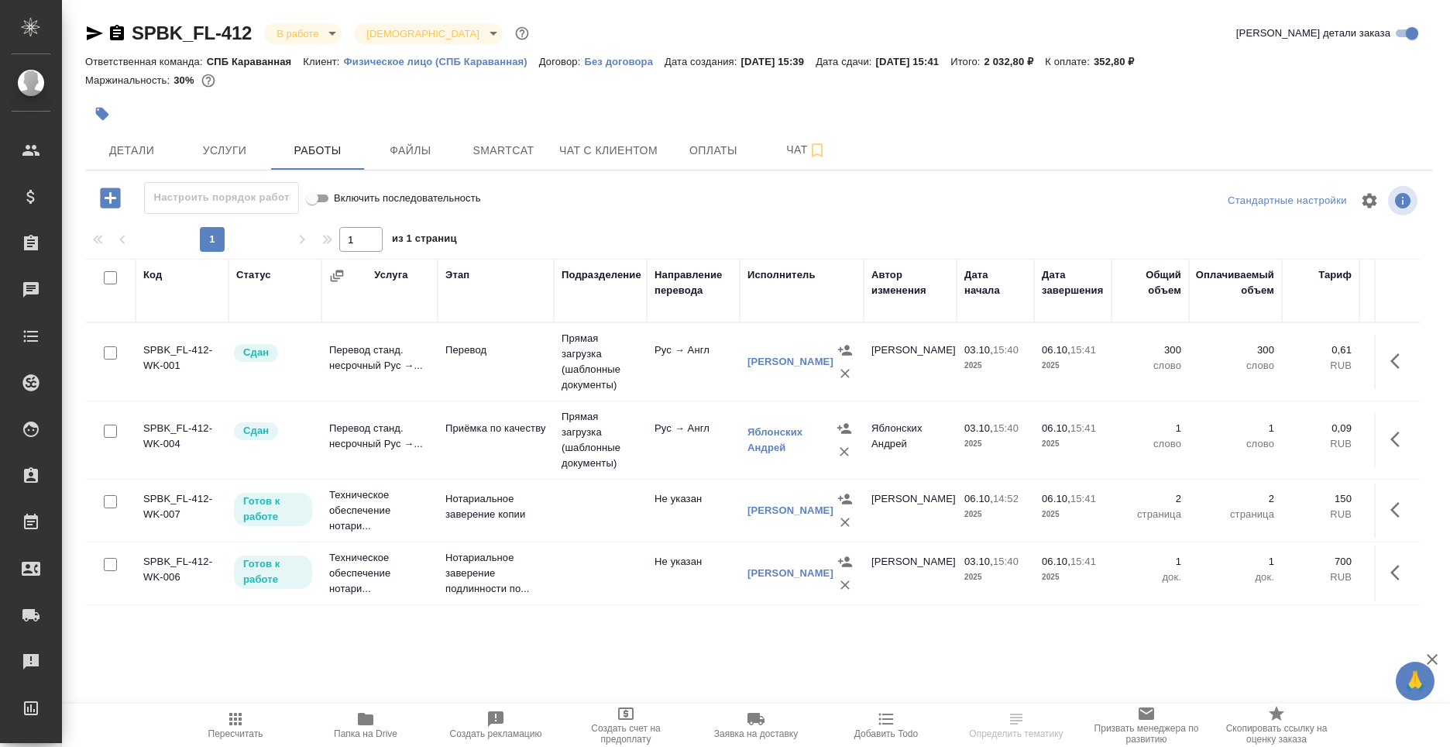
scroll to position [40, 0]
click at [1381, 491] on button "button" at bounding box center [1399, 509] width 37 height 37
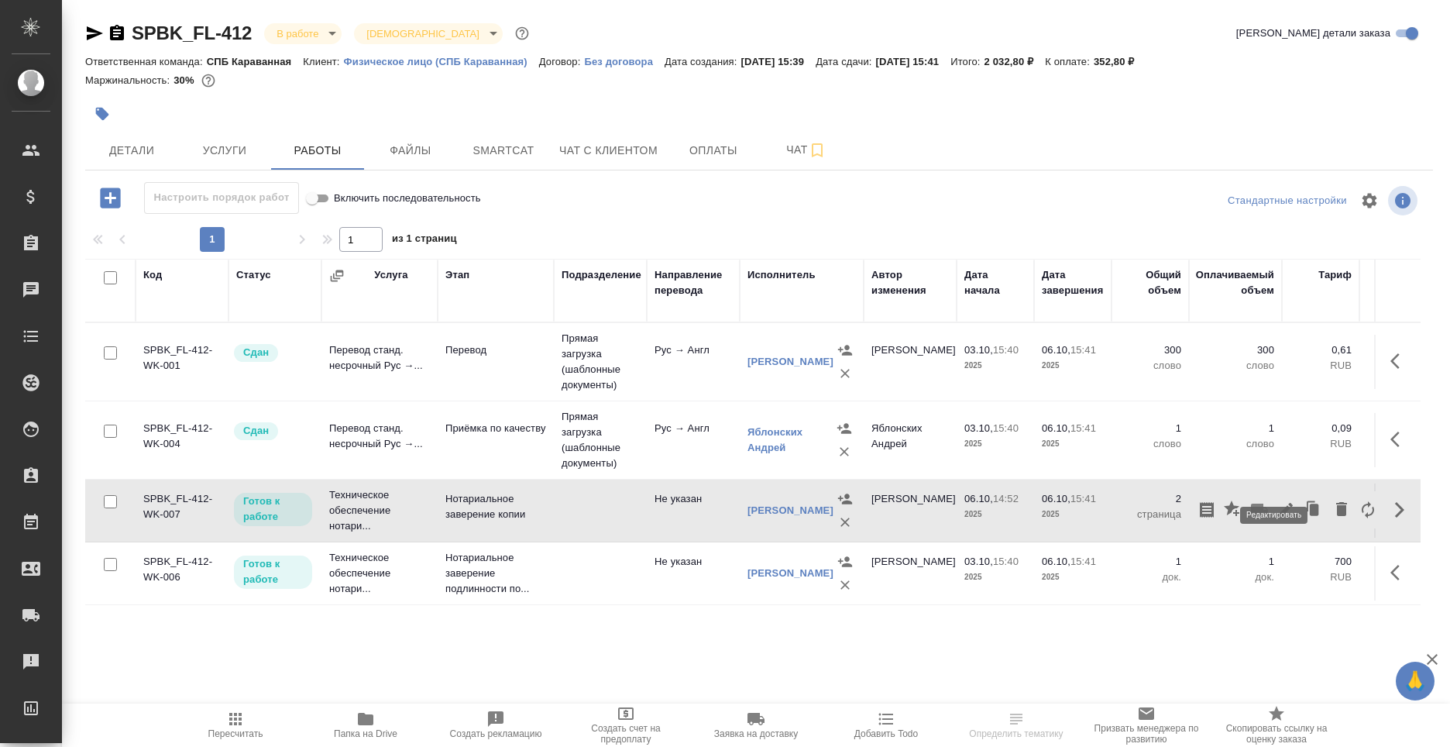
click at [1282, 500] on icon "button" at bounding box center [1285, 509] width 19 height 19
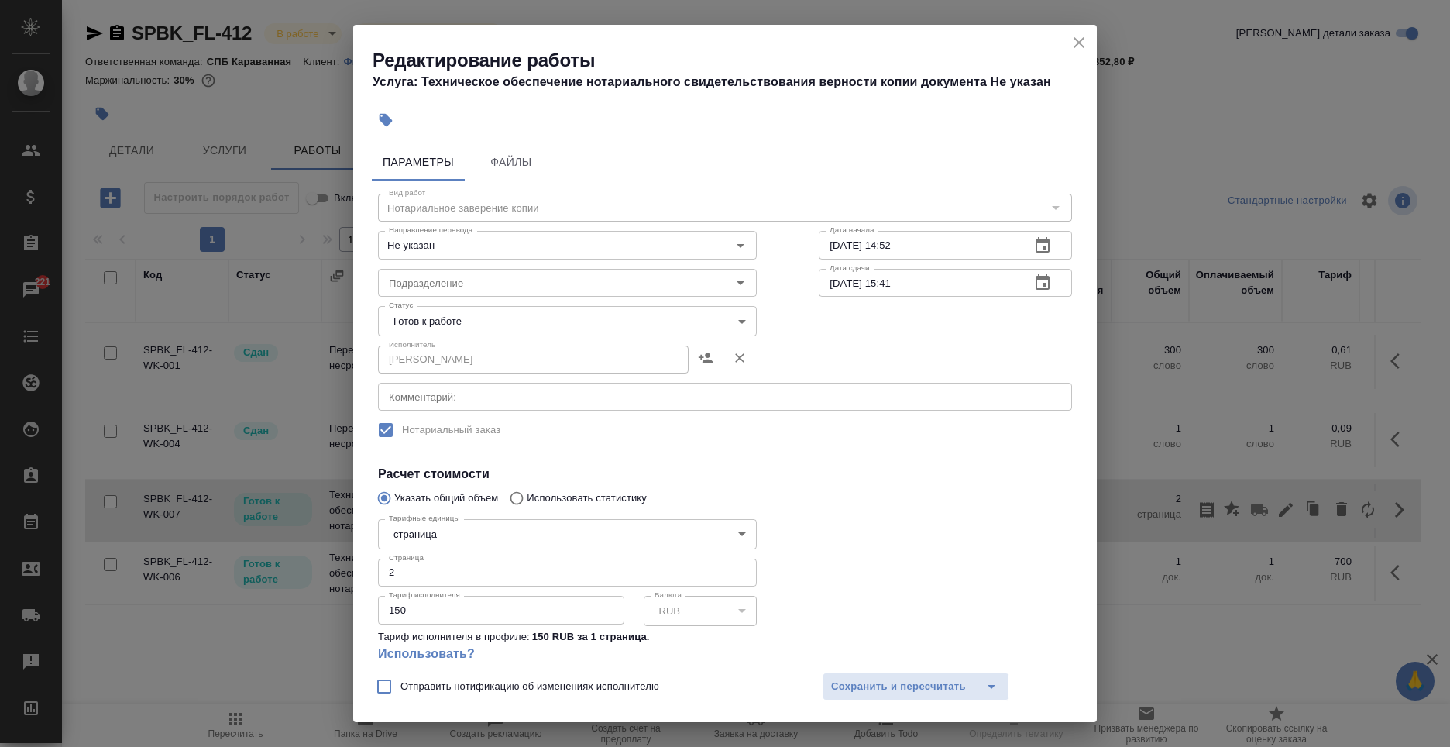
click at [449, 325] on body "🙏 .cls-1 fill:#fff; AWATERA [PERSON_NAME] Спецификации Заказы 221 Чаты Todo Про…" at bounding box center [725, 373] width 1450 height 747
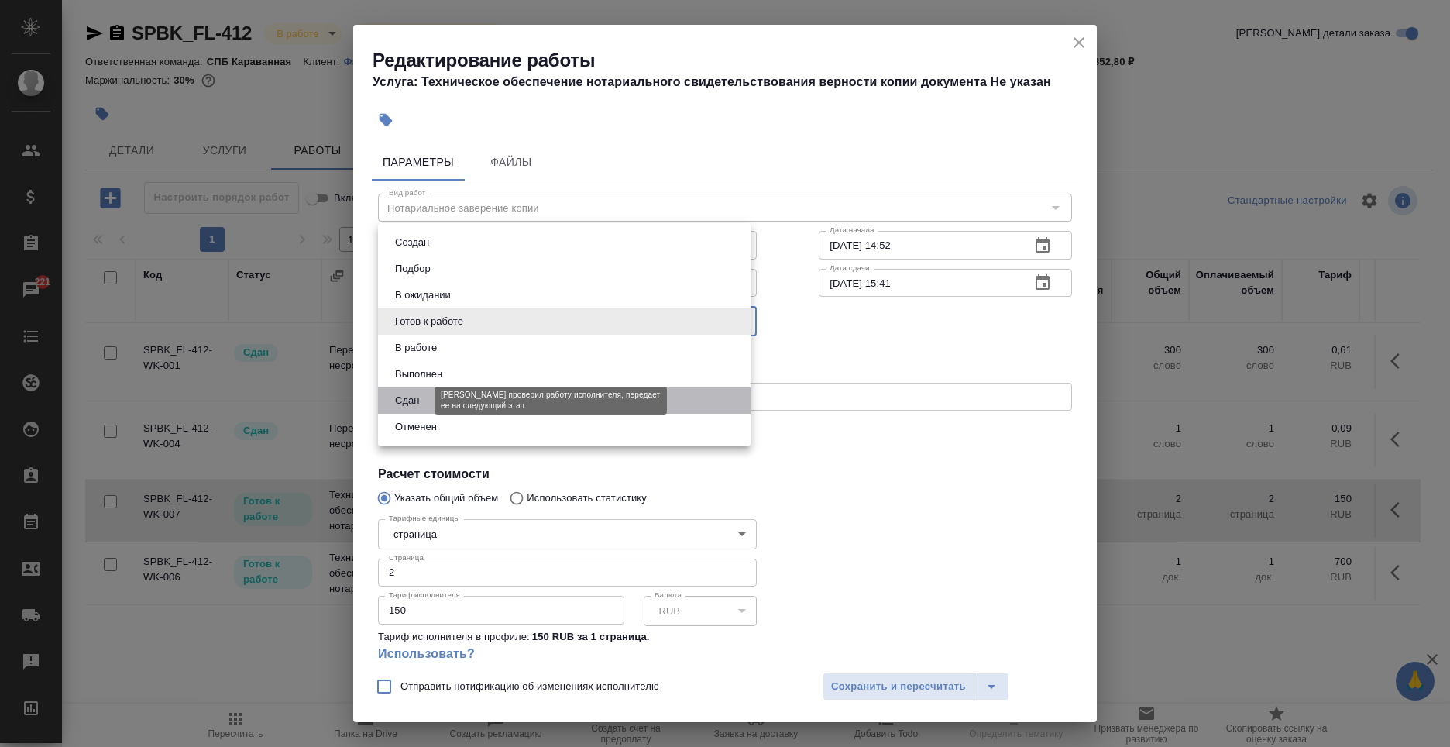
click at [414, 401] on button "Сдан" at bounding box center [406, 400] width 33 height 17
type input "closed"
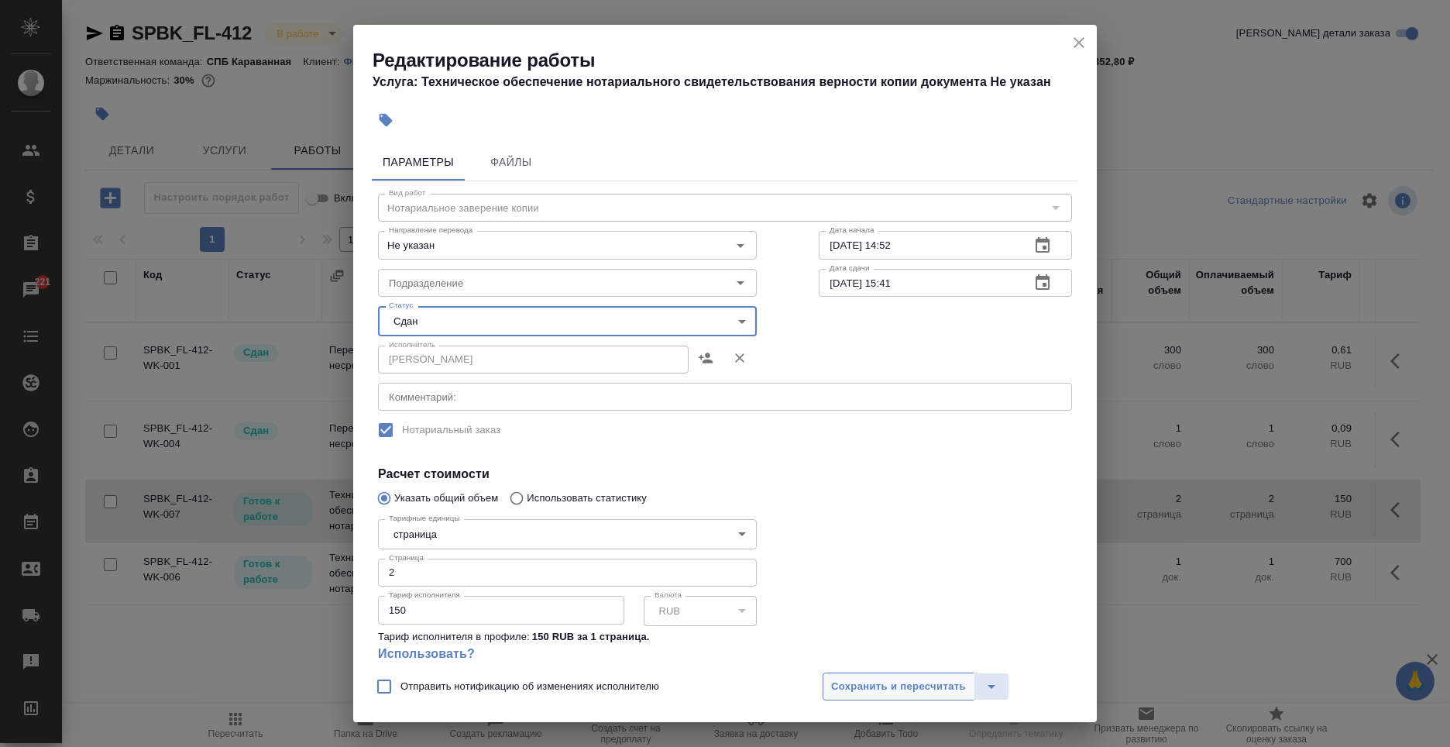
click at [870, 693] on span "Сохранить и пересчитать" at bounding box center [898, 687] width 135 height 18
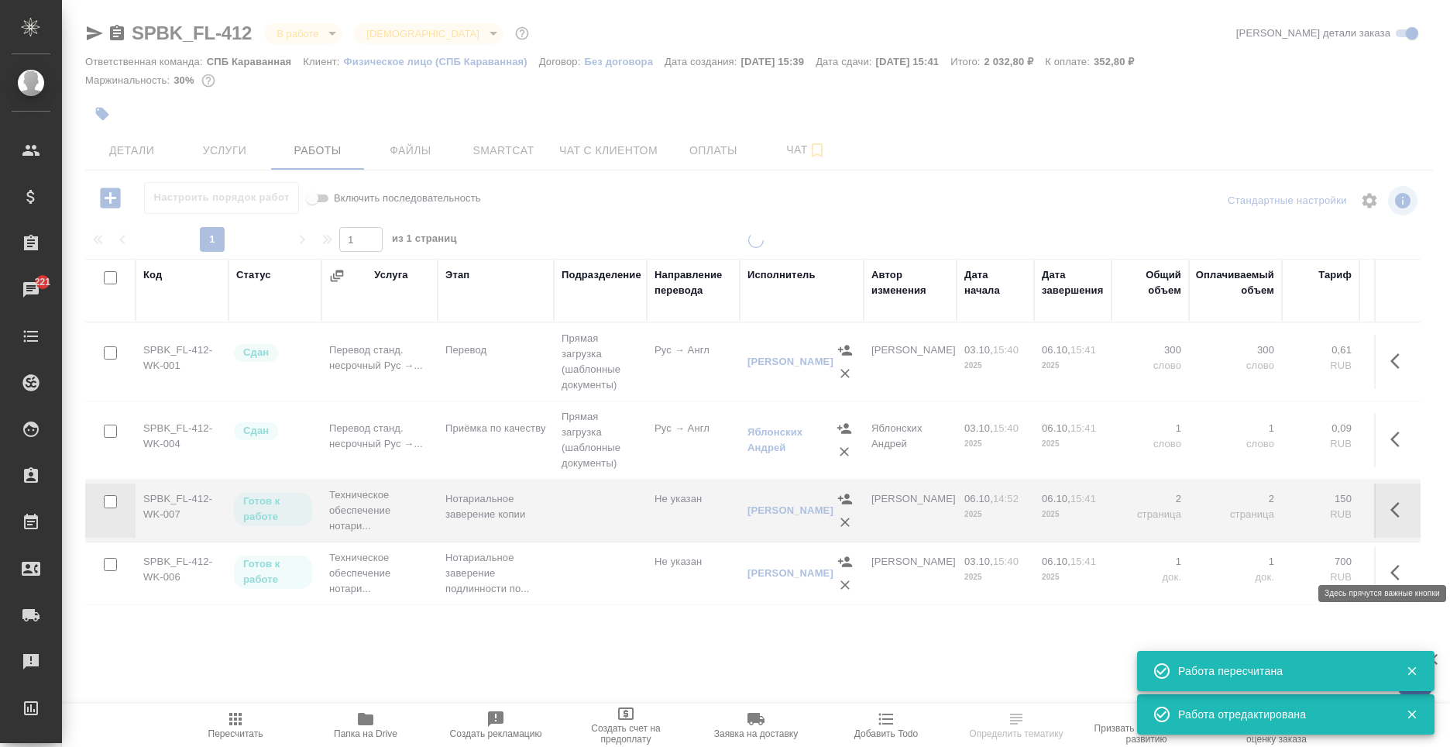
click at [1390, 563] on icon "button" at bounding box center [1399, 572] width 19 height 19
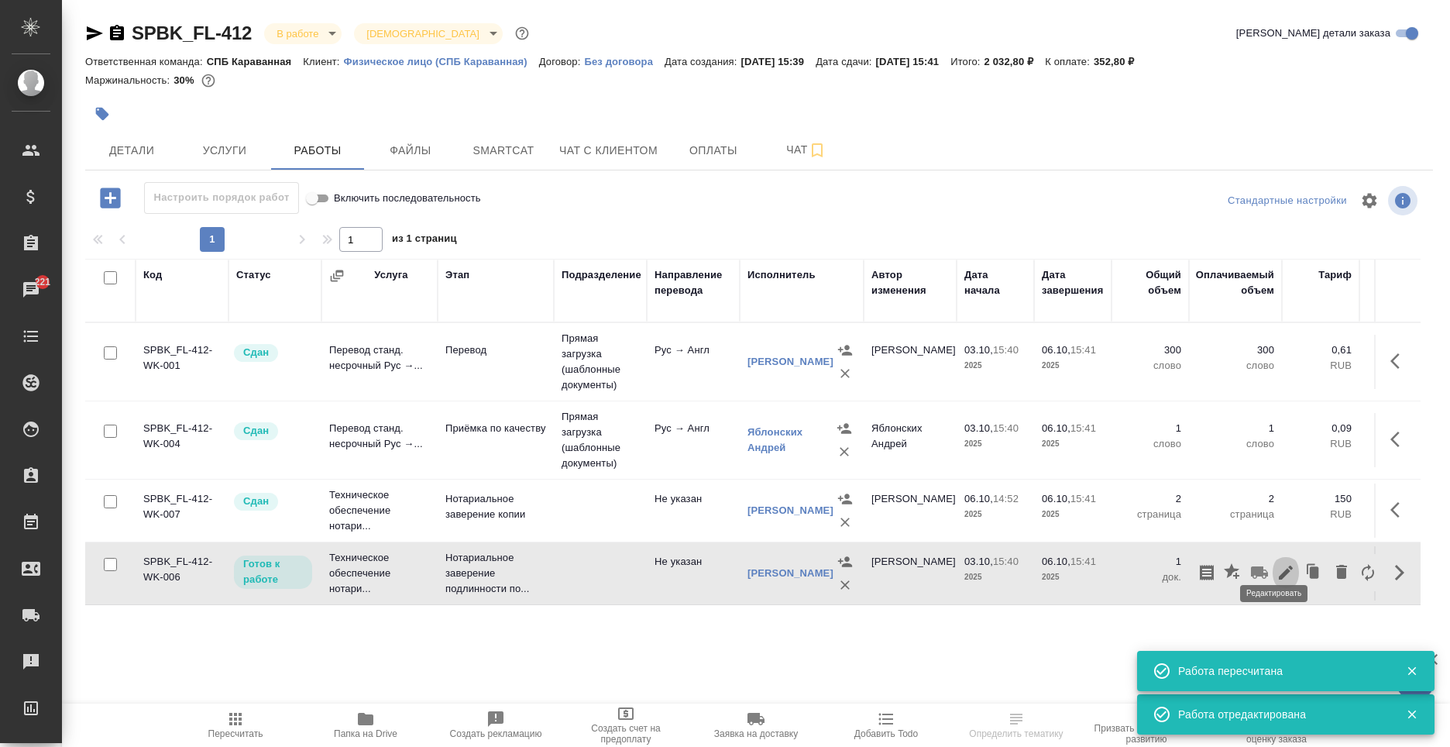
click at [1276, 563] on icon "button" at bounding box center [1285, 572] width 19 height 19
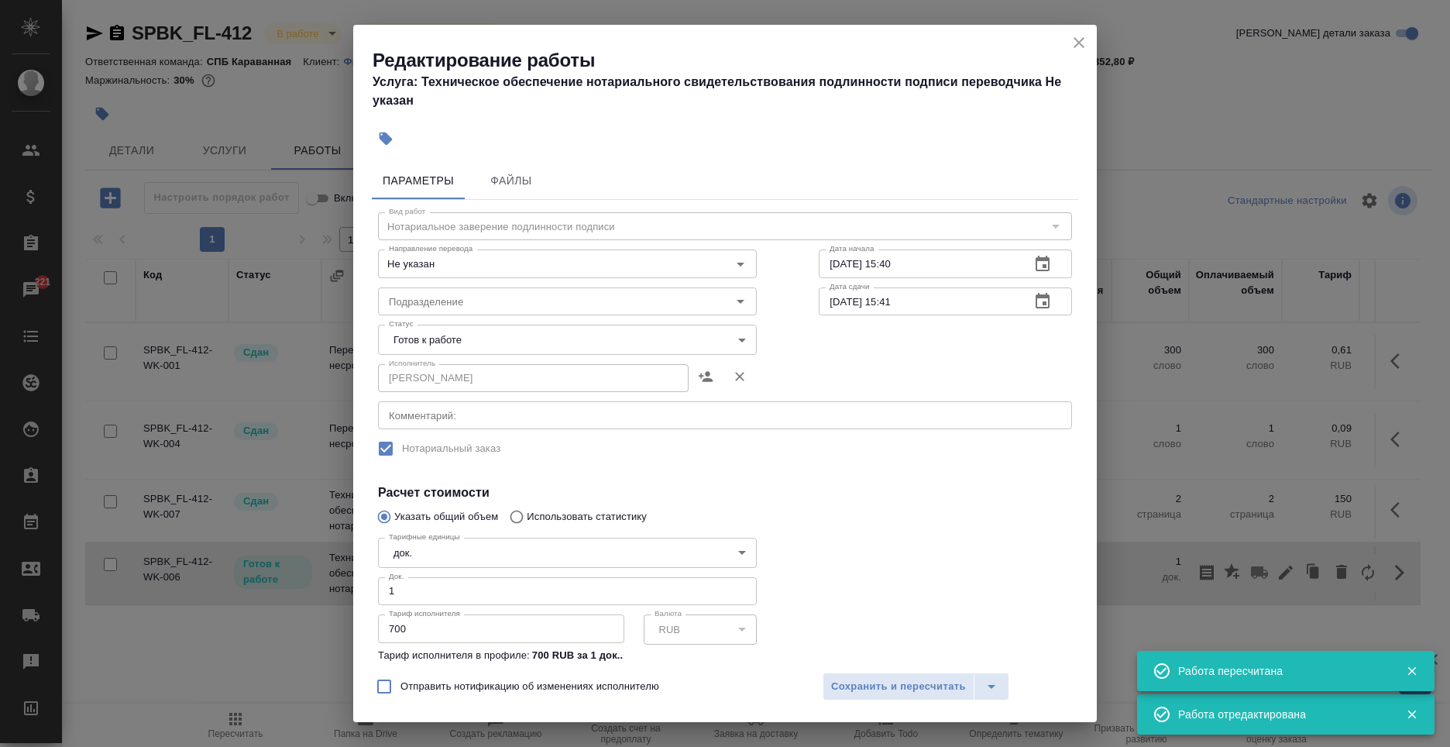
click at [460, 352] on body "🙏 .cls-1 fill:#fff; AWATERA [PERSON_NAME] Спецификации Заказы 221 Чаты Todo Про…" at bounding box center [725, 373] width 1450 height 747
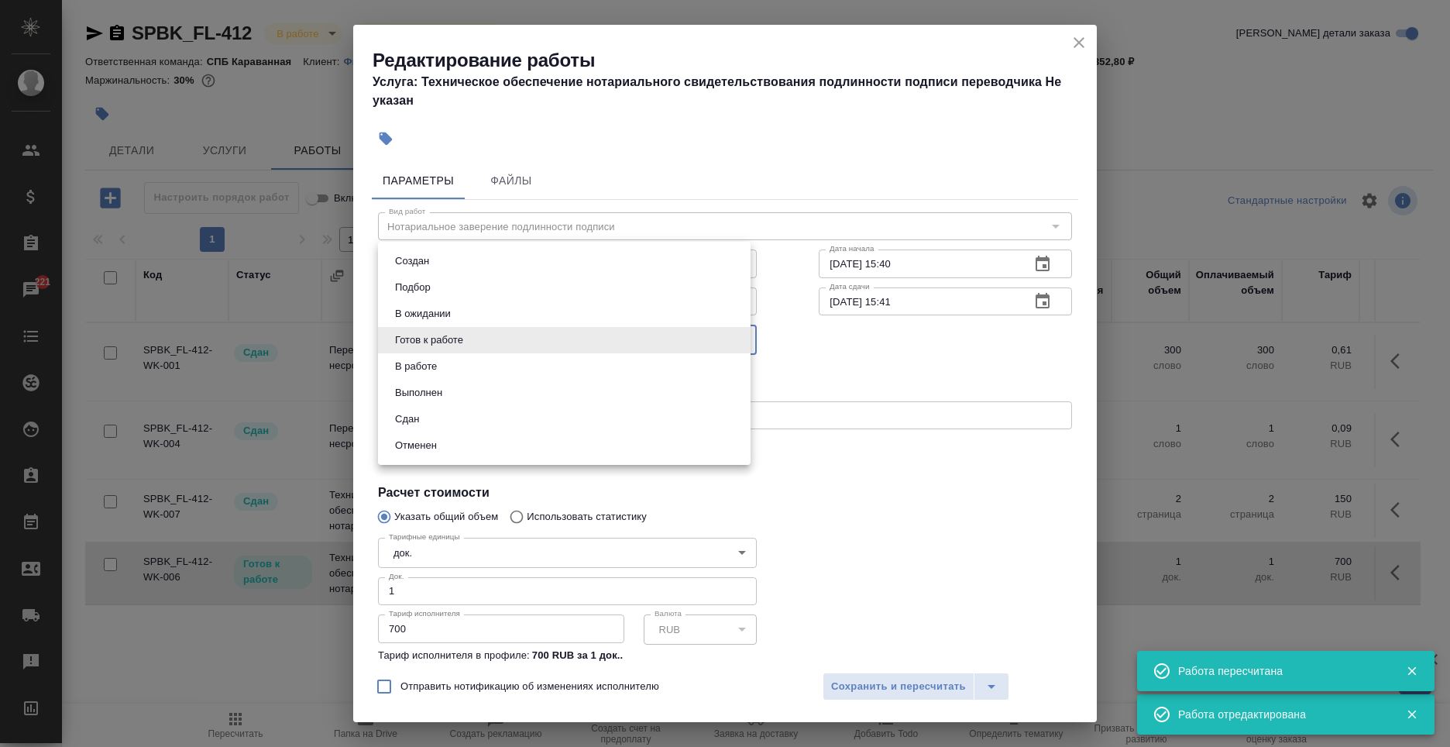
click at [453, 424] on li "Сдан" at bounding box center [564, 419] width 373 height 26
type input "closed"
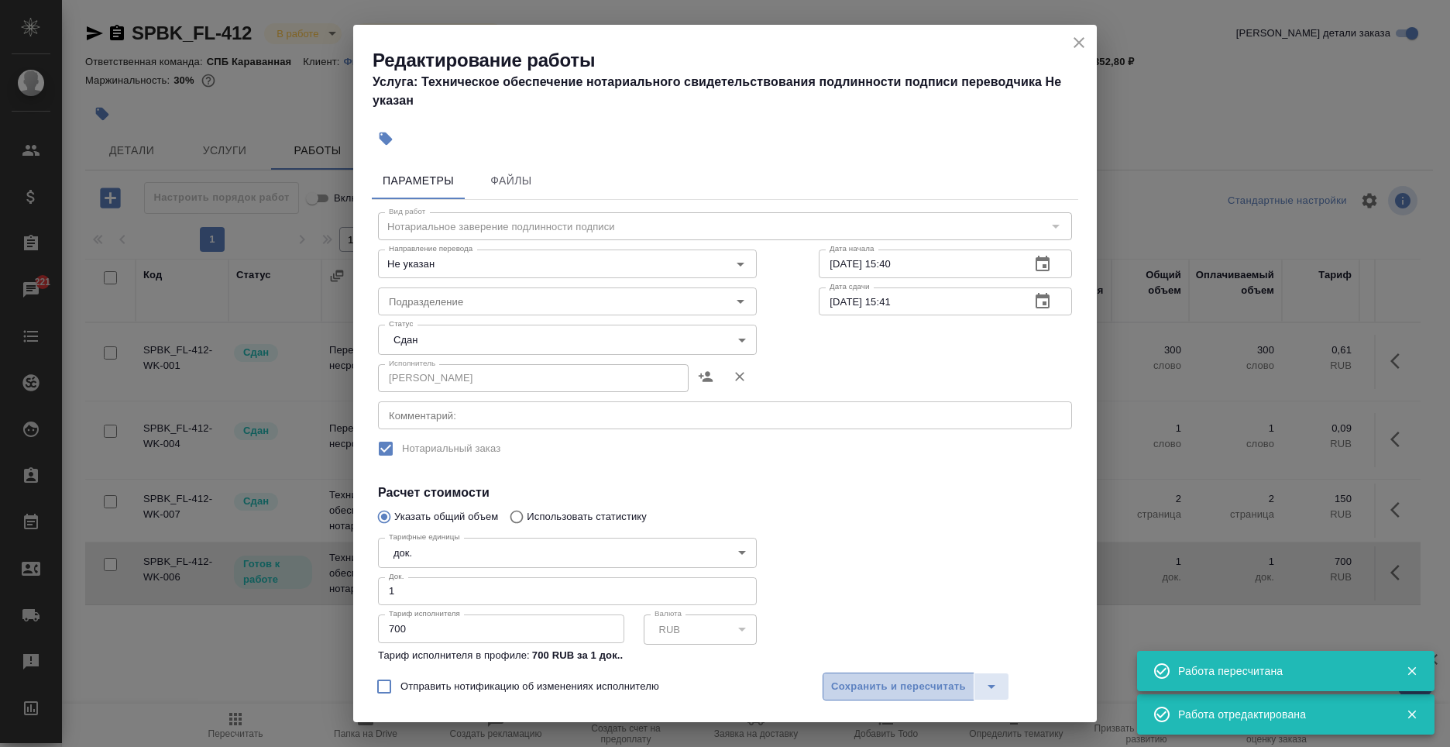
click at [898, 682] on span "Сохранить и пересчитать" at bounding box center [898, 687] width 135 height 18
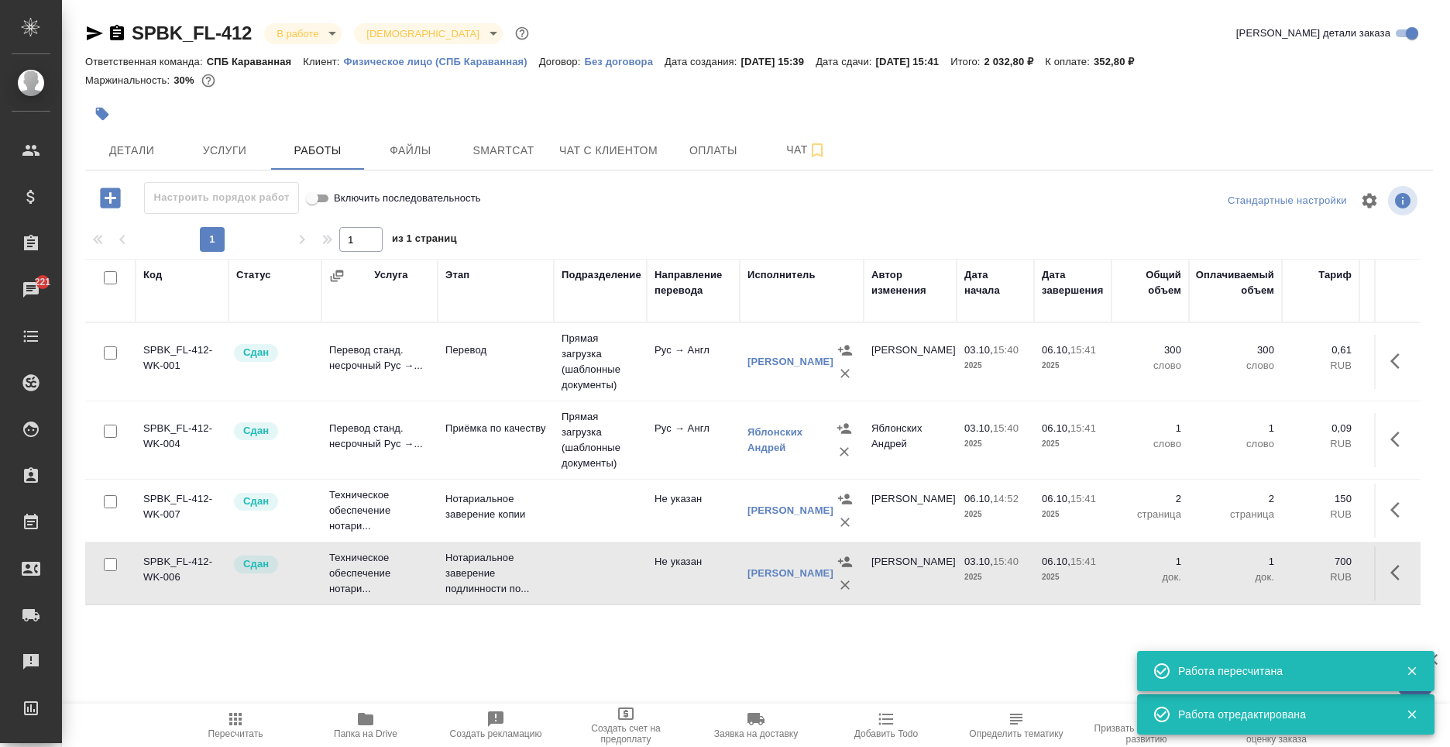
scroll to position [0, 0]
click at [303, 30] on body "🙏 .cls-1 fill:#fff; AWATERA [PERSON_NAME] Спецификации Заказы 221 Чаты Todo Про…" at bounding box center [725, 373] width 1450 height 747
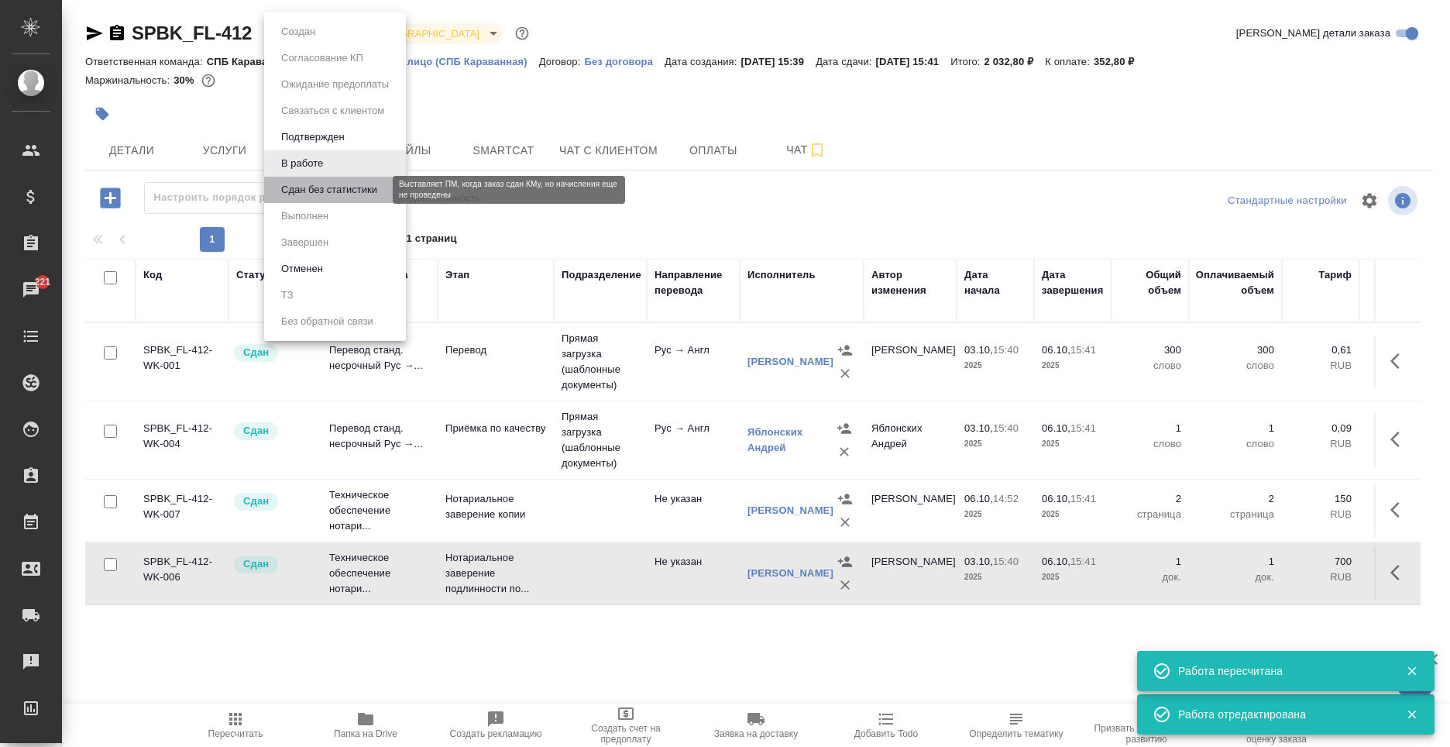
click at [338, 194] on button "Сдан без статистики" at bounding box center [329, 189] width 105 height 17
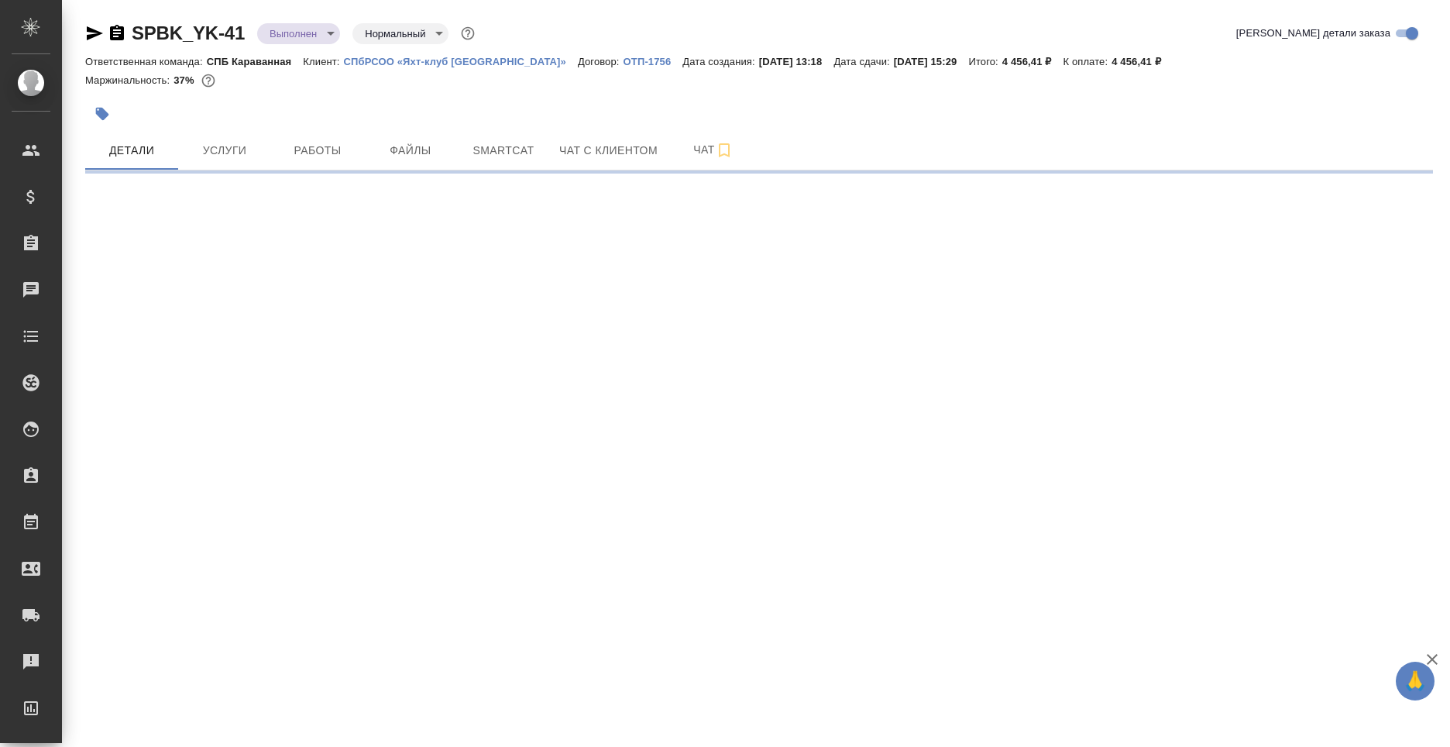
select select "RU"
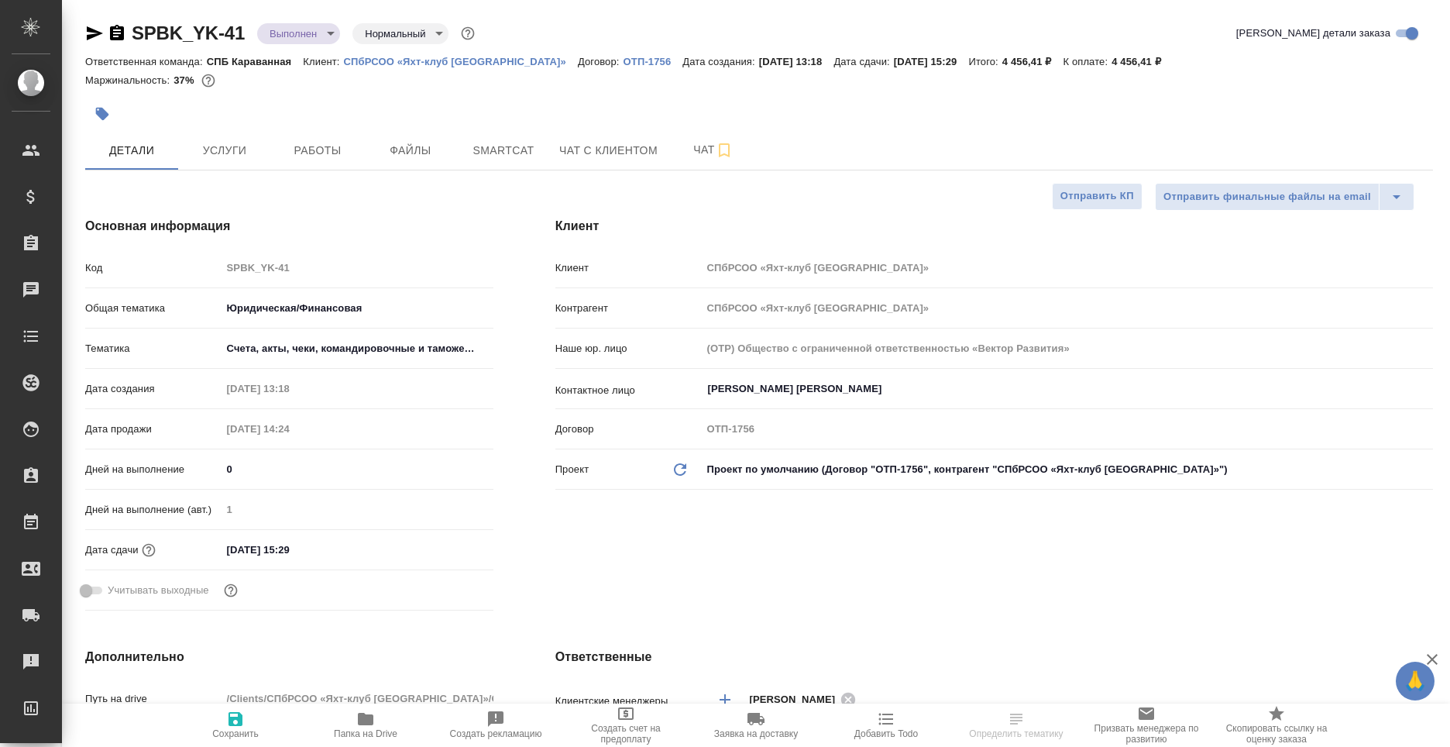
type textarea "x"
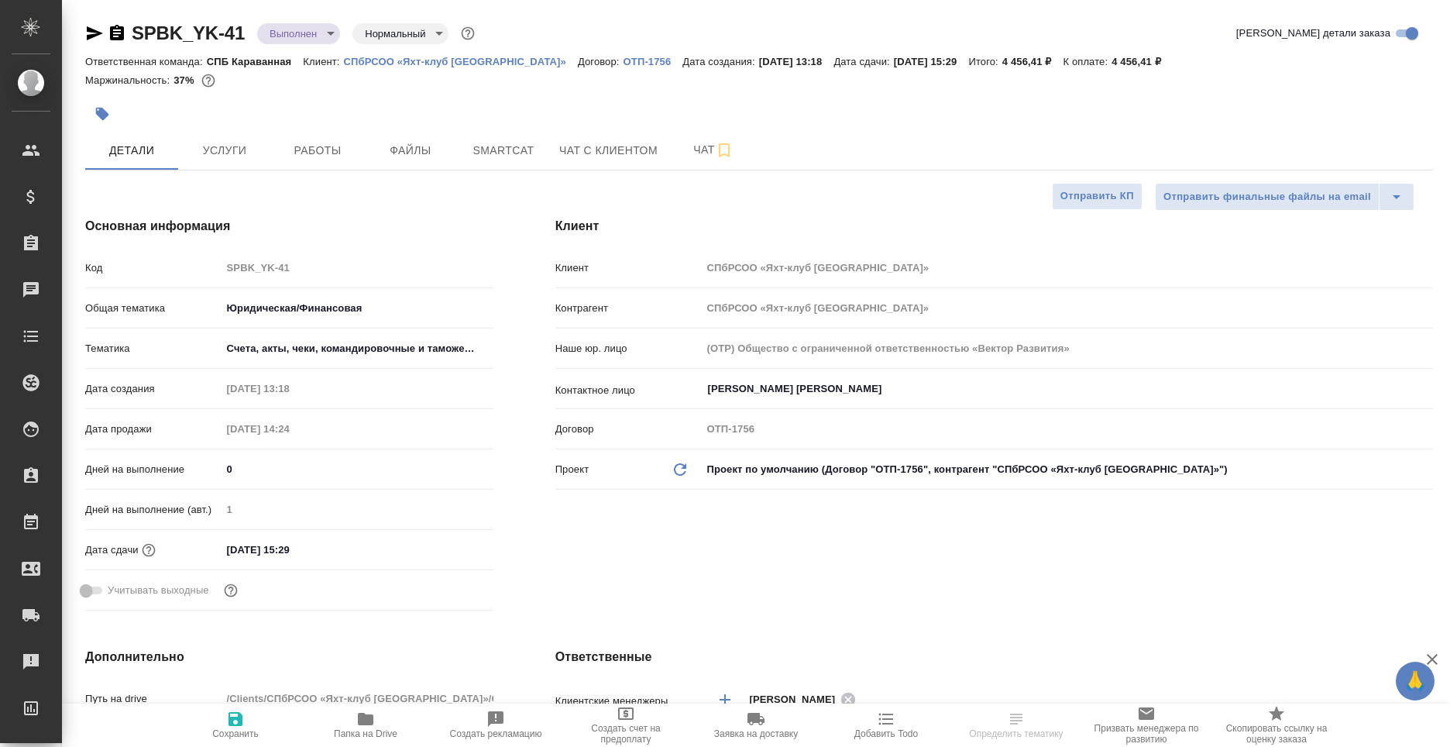
type textarea "x"
select select "RU"
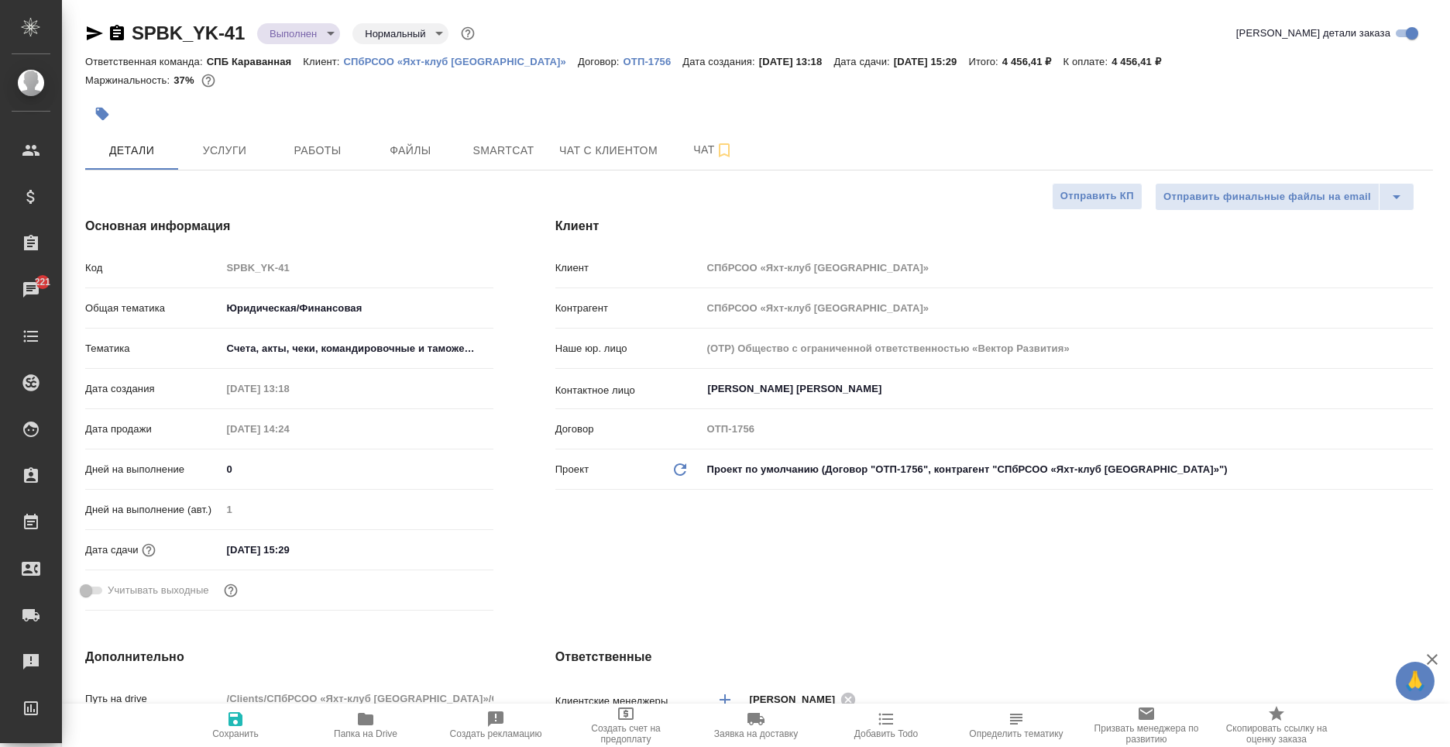
type textarea "x"
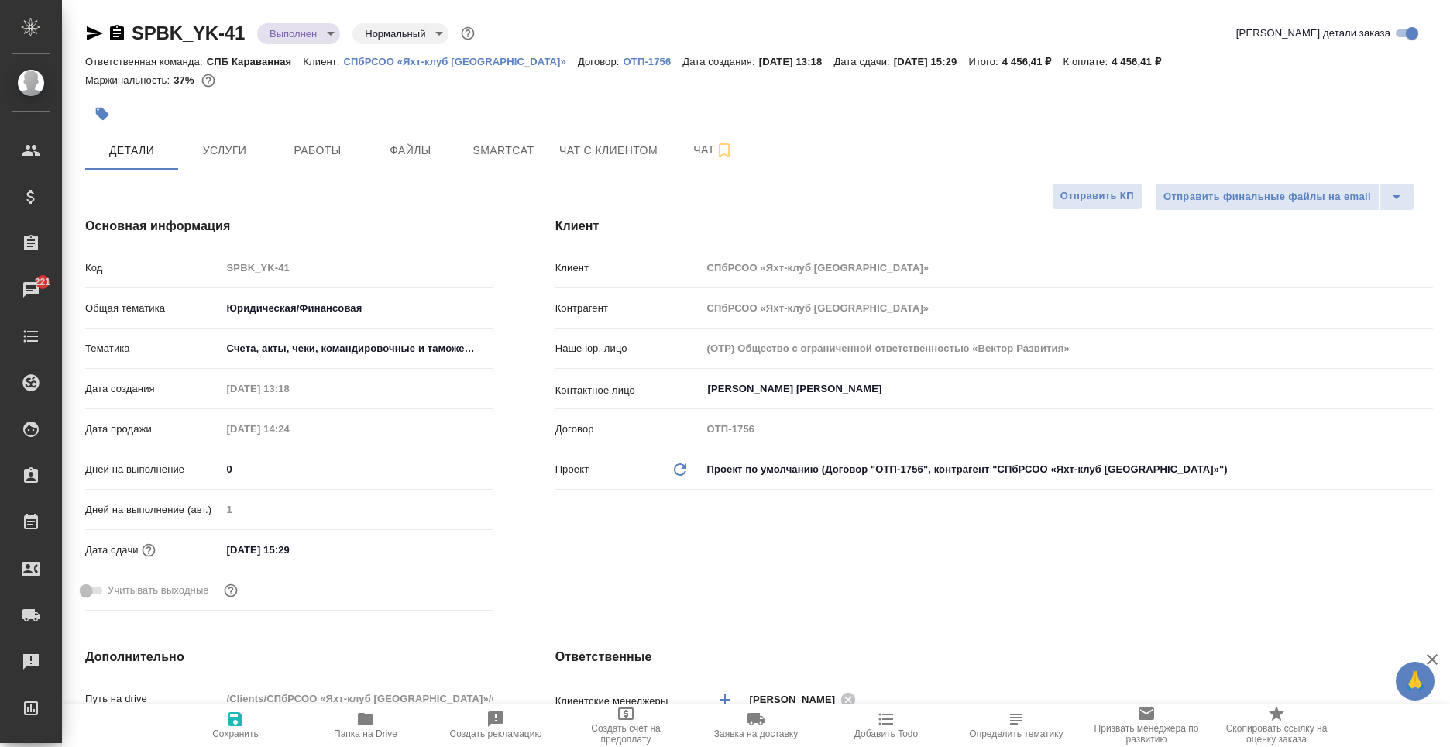
type textarea "x"
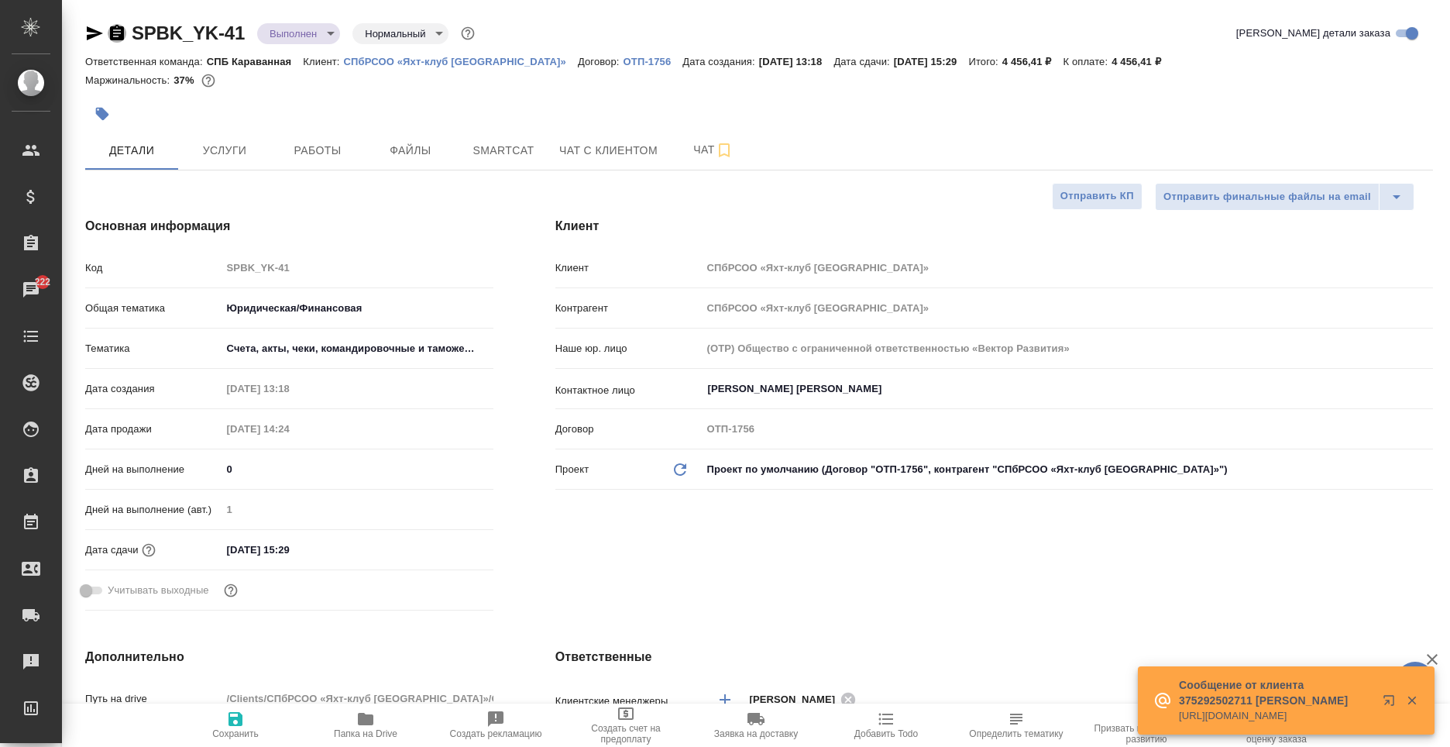
click at [124, 32] on icon "button" at bounding box center [117, 32] width 14 height 15
type textarea "x"
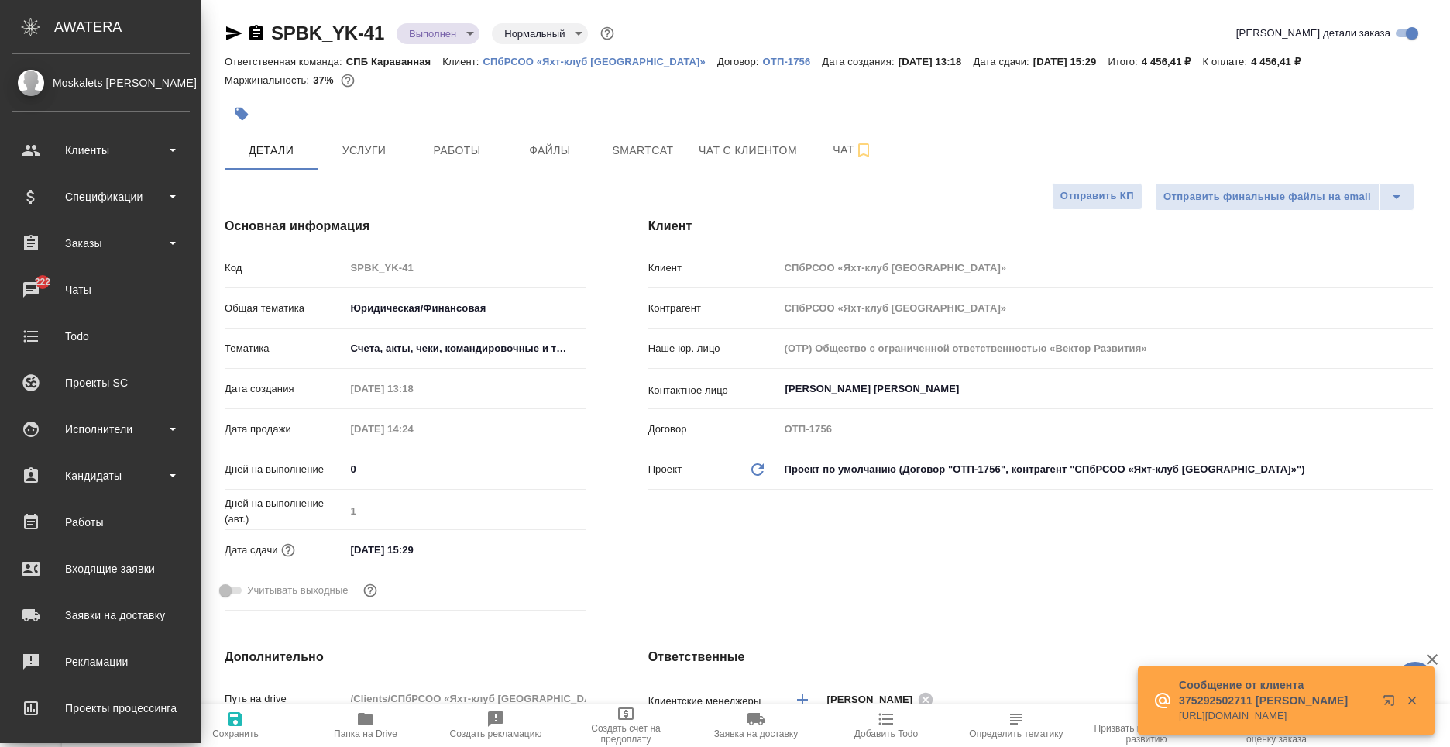
type textarea "x"
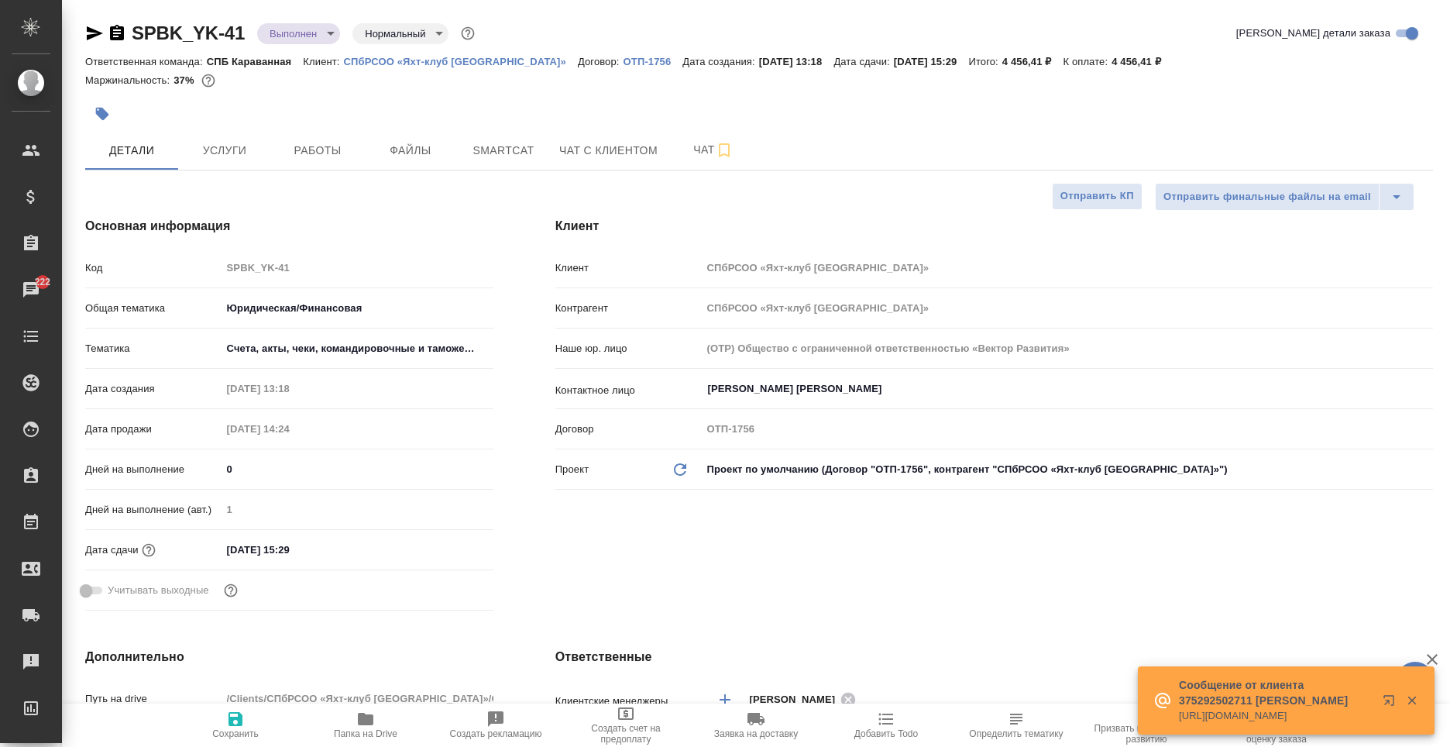
type textarea "x"
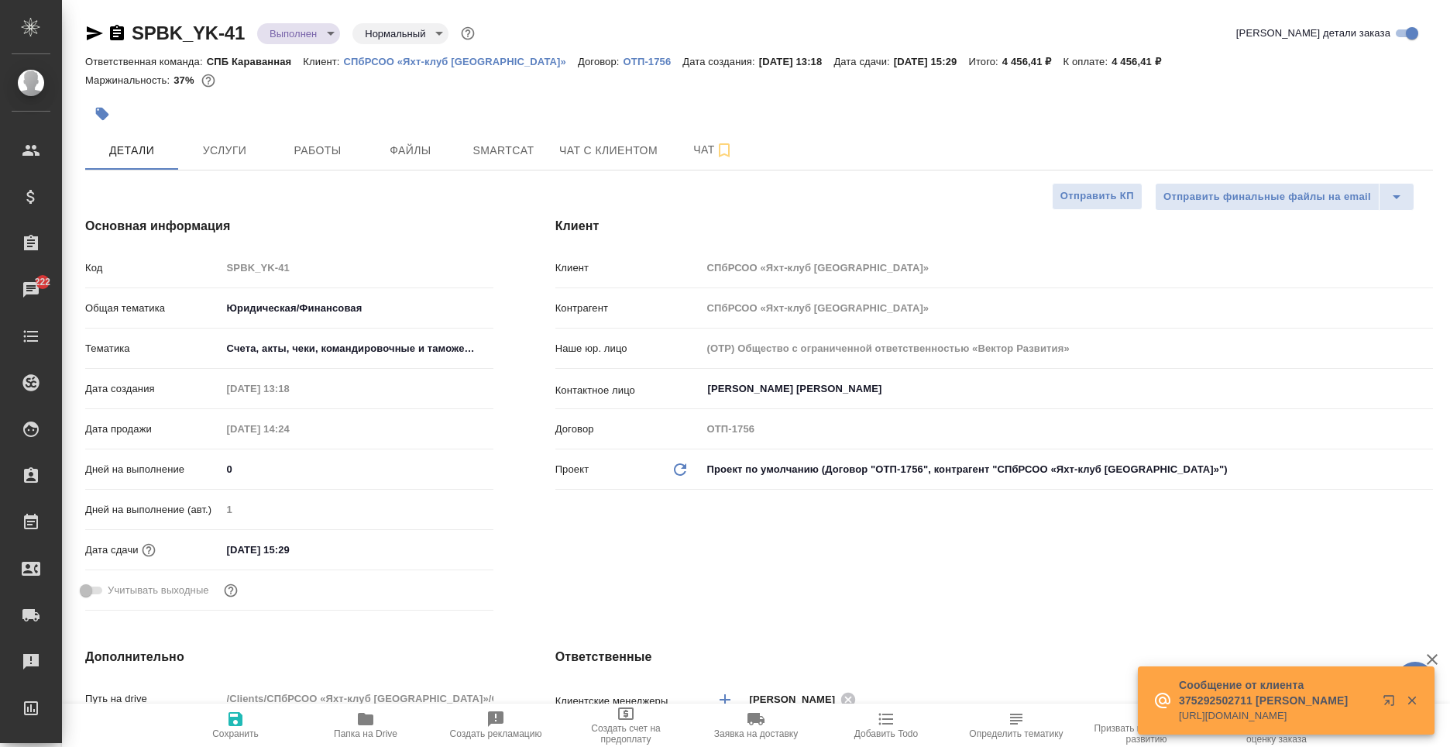
type textarea "x"
click at [252, 149] on span "Услуги" at bounding box center [224, 150] width 74 height 19
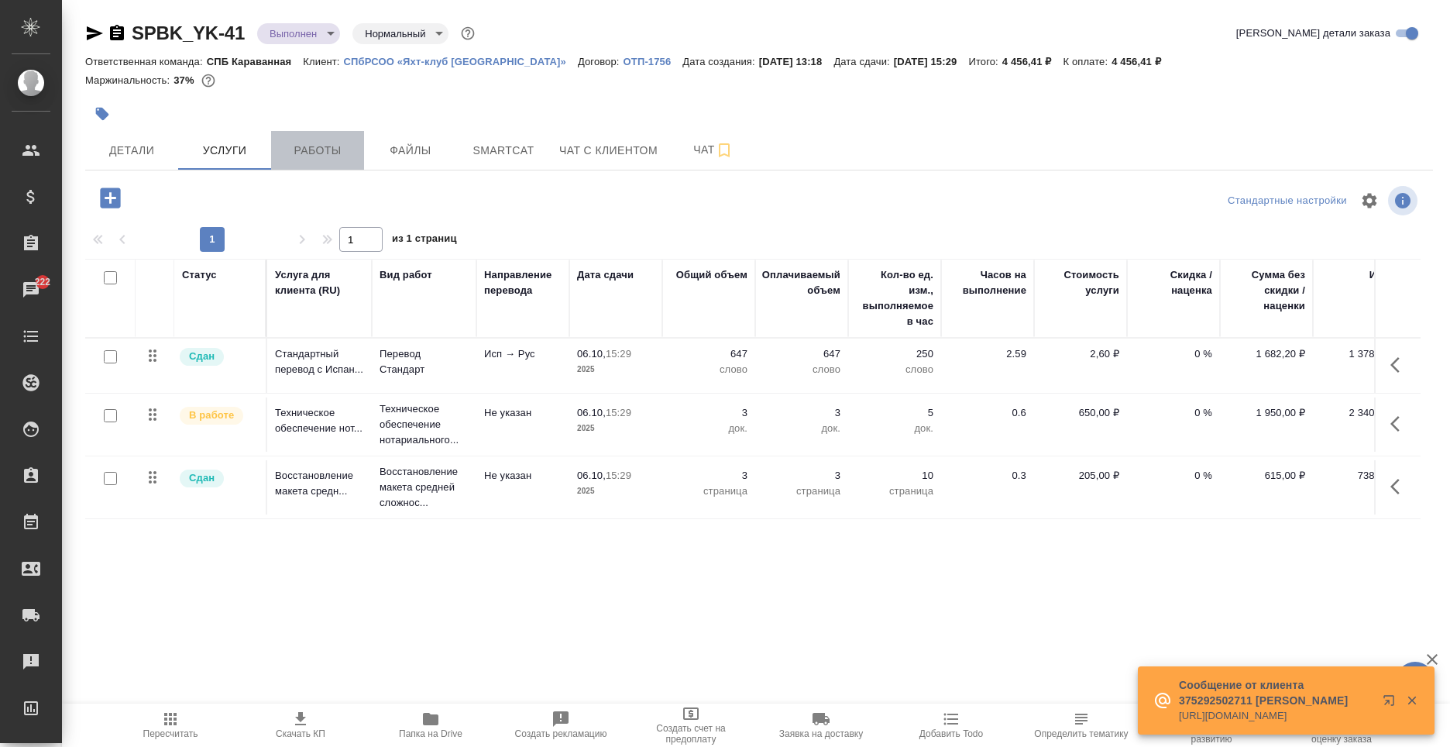
click at [289, 131] on button "Работы" at bounding box center [317, 150] width 93 height 39
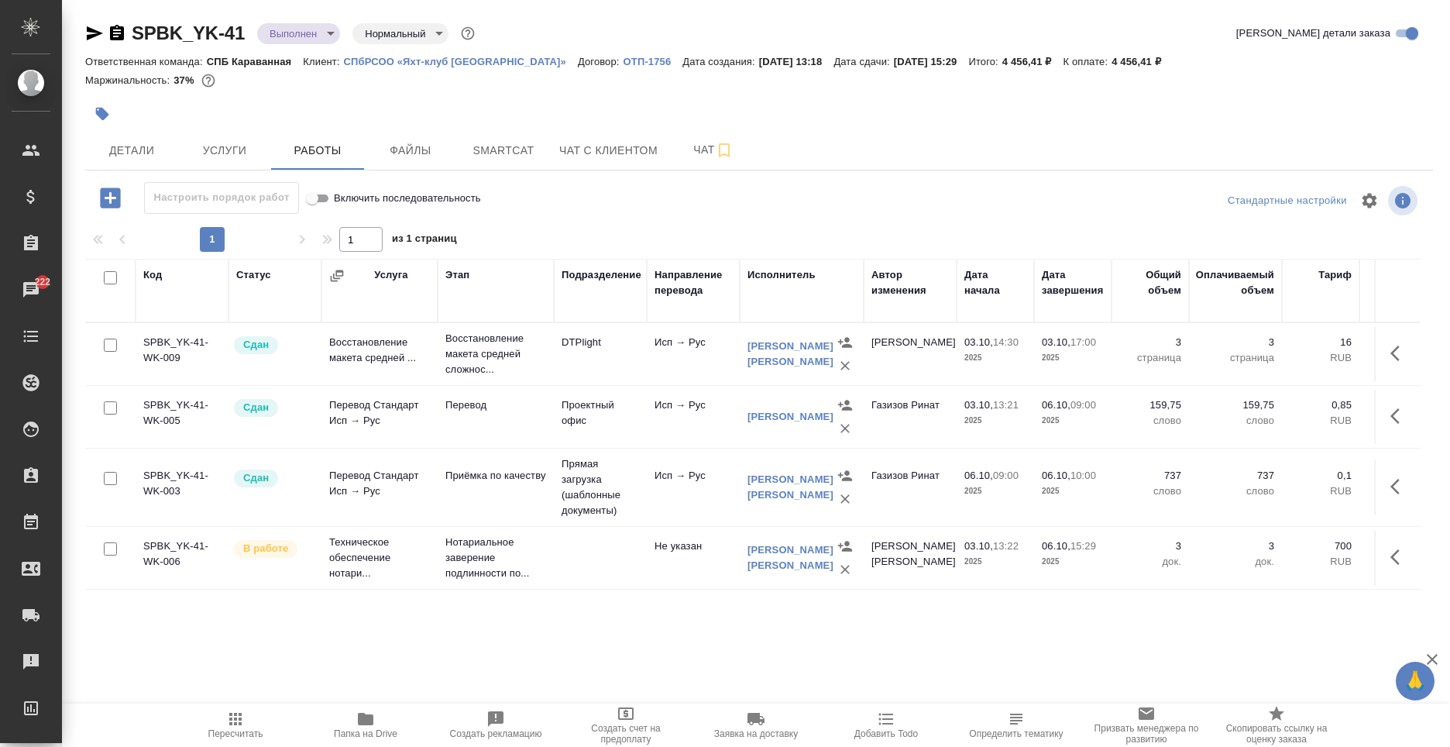
scroll to position [9, 0]
click at [1390, 553] on icon "button" at bounding box center [1399, 557] width 19 height 19
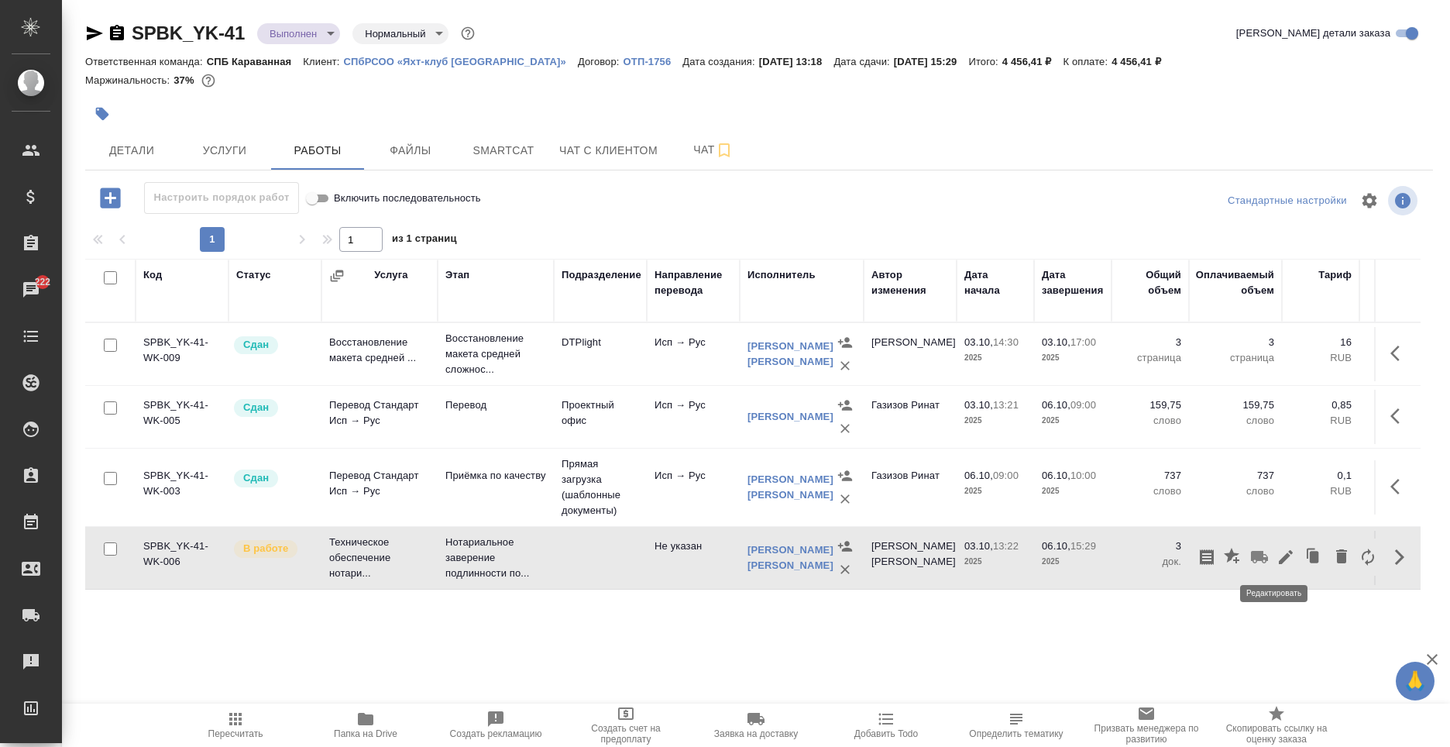
click at [1276, 549] on icon "button" at bounding box center [1285, 557] width 19 height 19
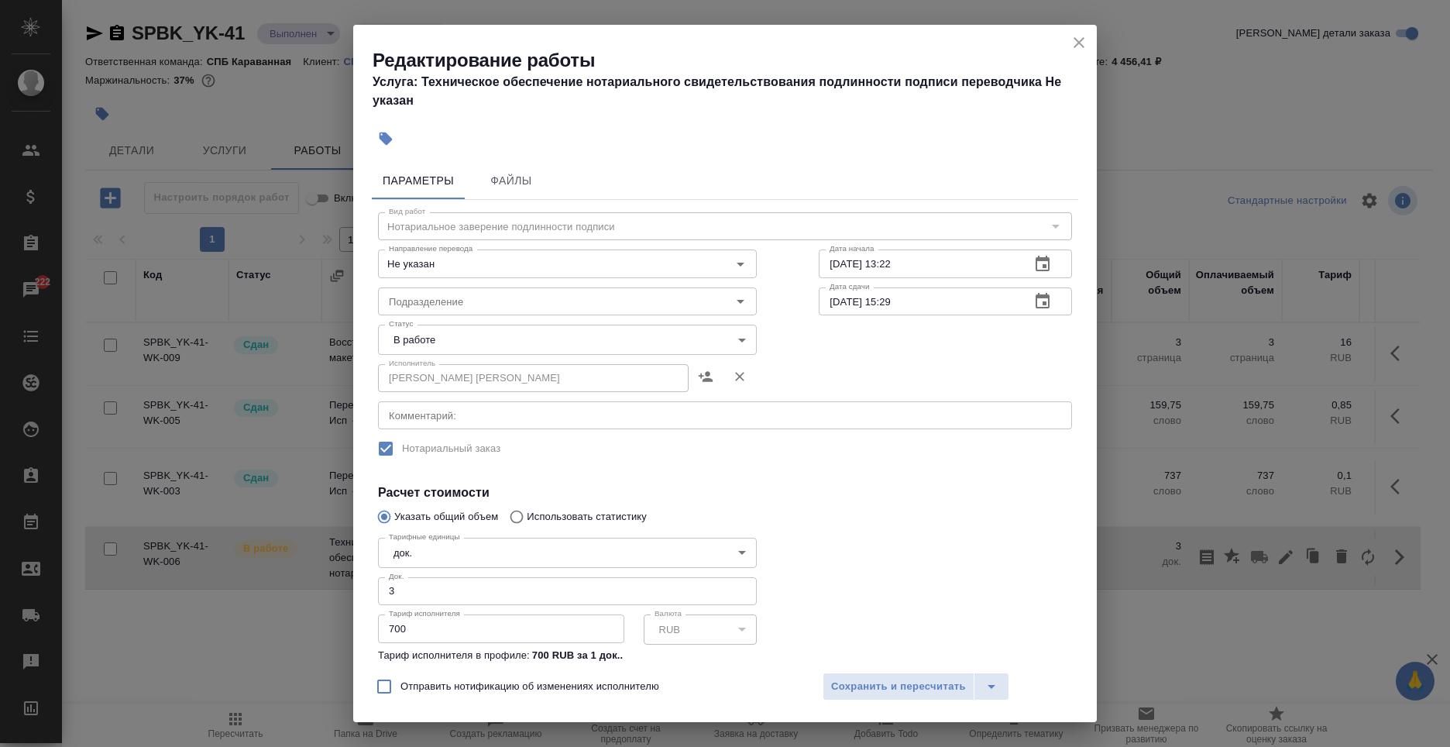
click at [441, 339] on body "🙏 .cls-1 fill:#fff; AWATERA Moskalets Alina Клиенты Спецификации Заказы 222 Чат…" at bounding box center [725, 373] width 1450 height 747
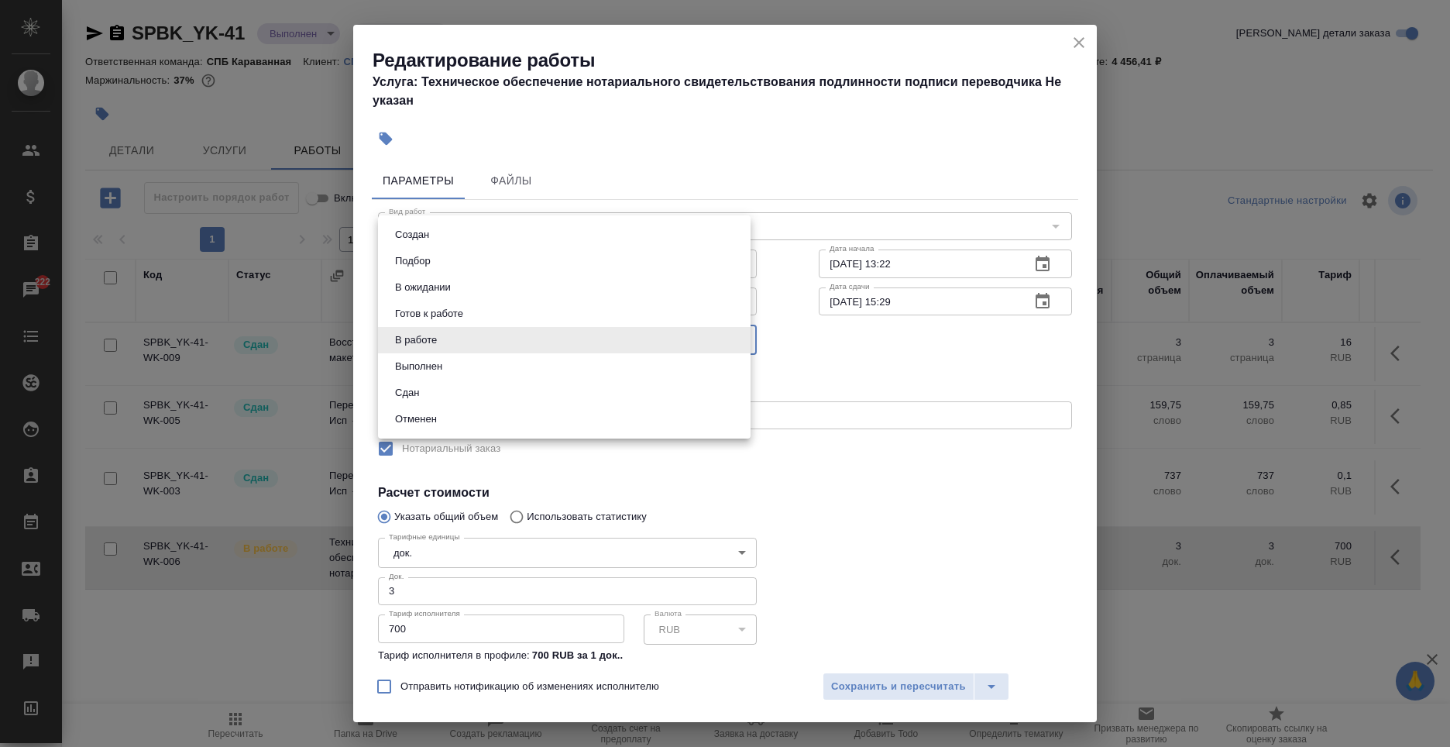
click at [436, 381] on li "Сдан" at bounding box center [564, 393] width 373 height 26
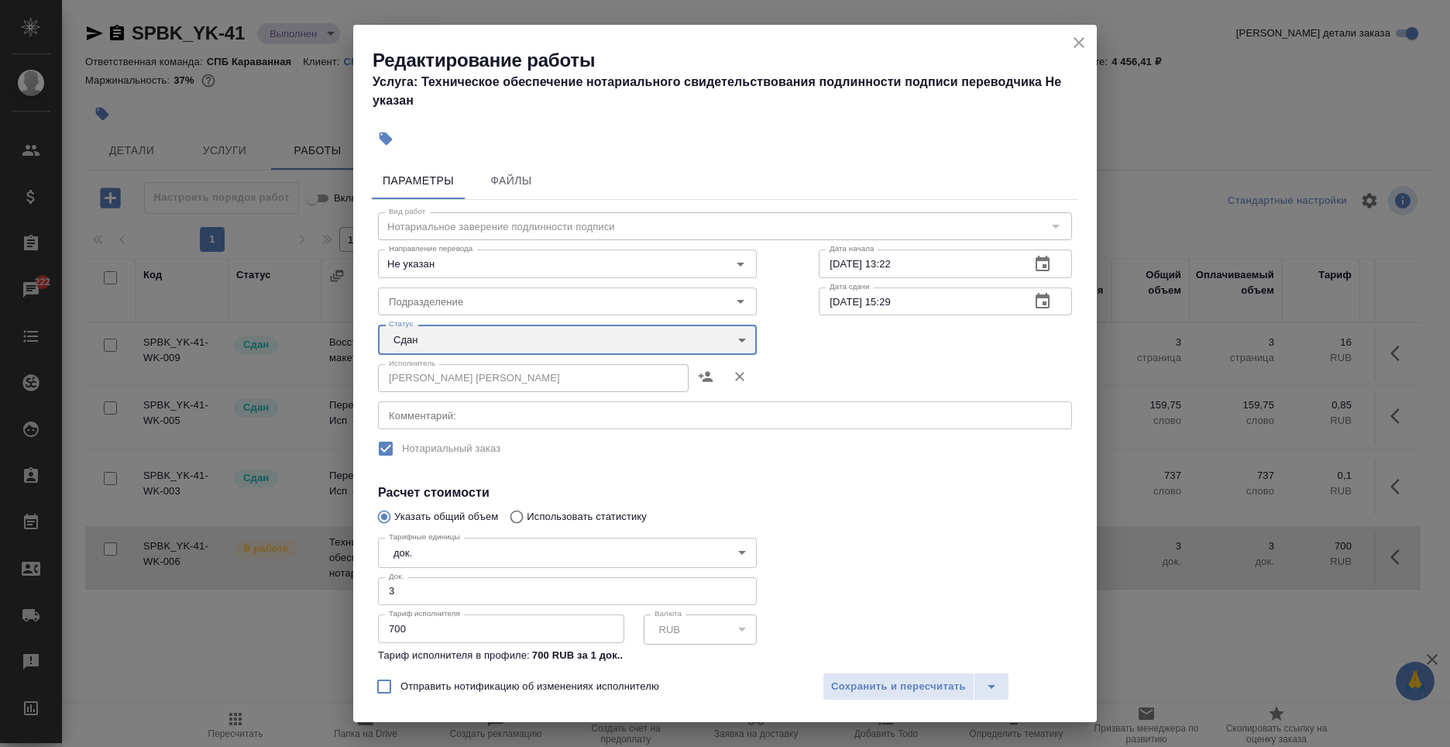
type input "closed"
click at [909, 685] on span "Сохранить и пересчитать" at bounding box center [898, 687] width 135 height 18
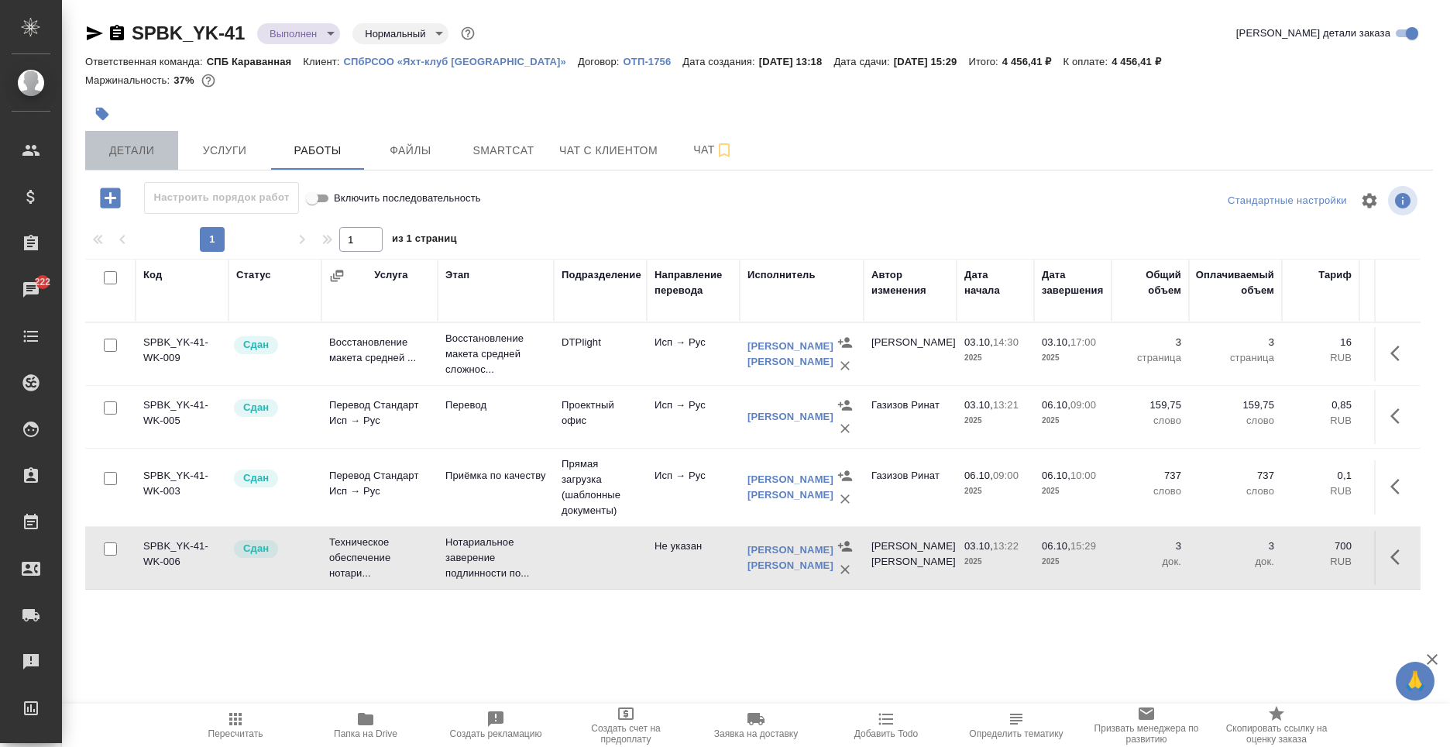
click at [126, 148] on span "Детали" at bounding box center [131, 150] width 74 height 19
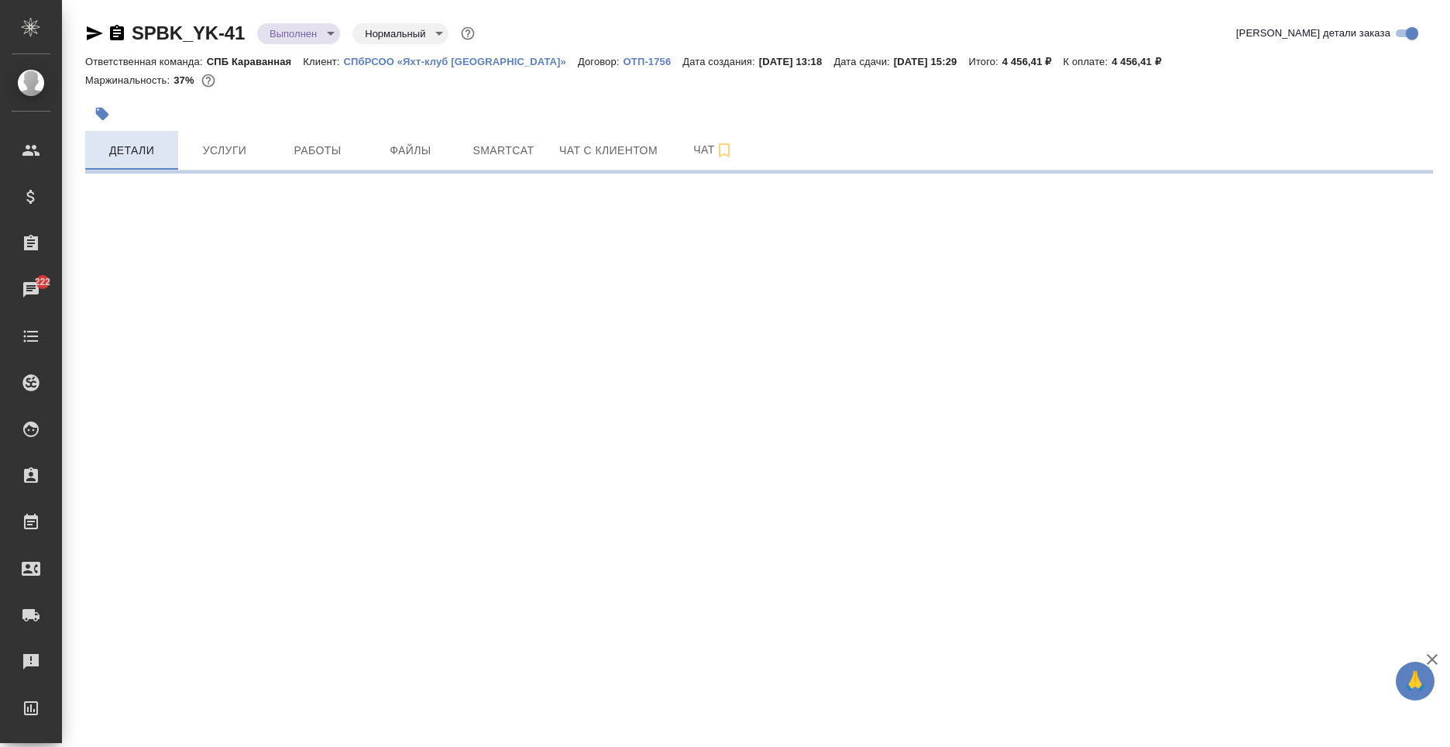
select select "RU"
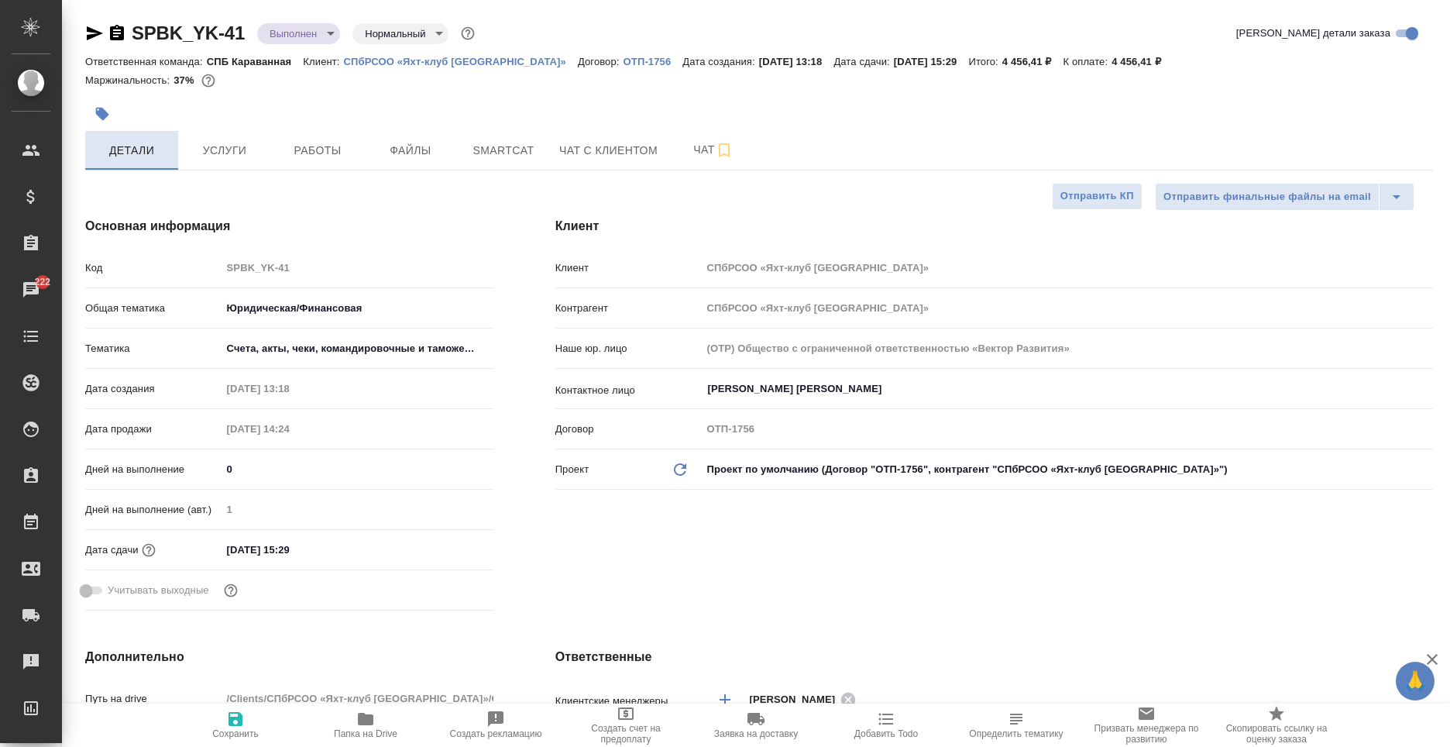
type textarea "x"
click at [211, 119] on div at bounding box center [534, 114] width 898 height 34
click at [224, 141] on span "Услуги" at bounding box center [224, 150] width 74 height 19
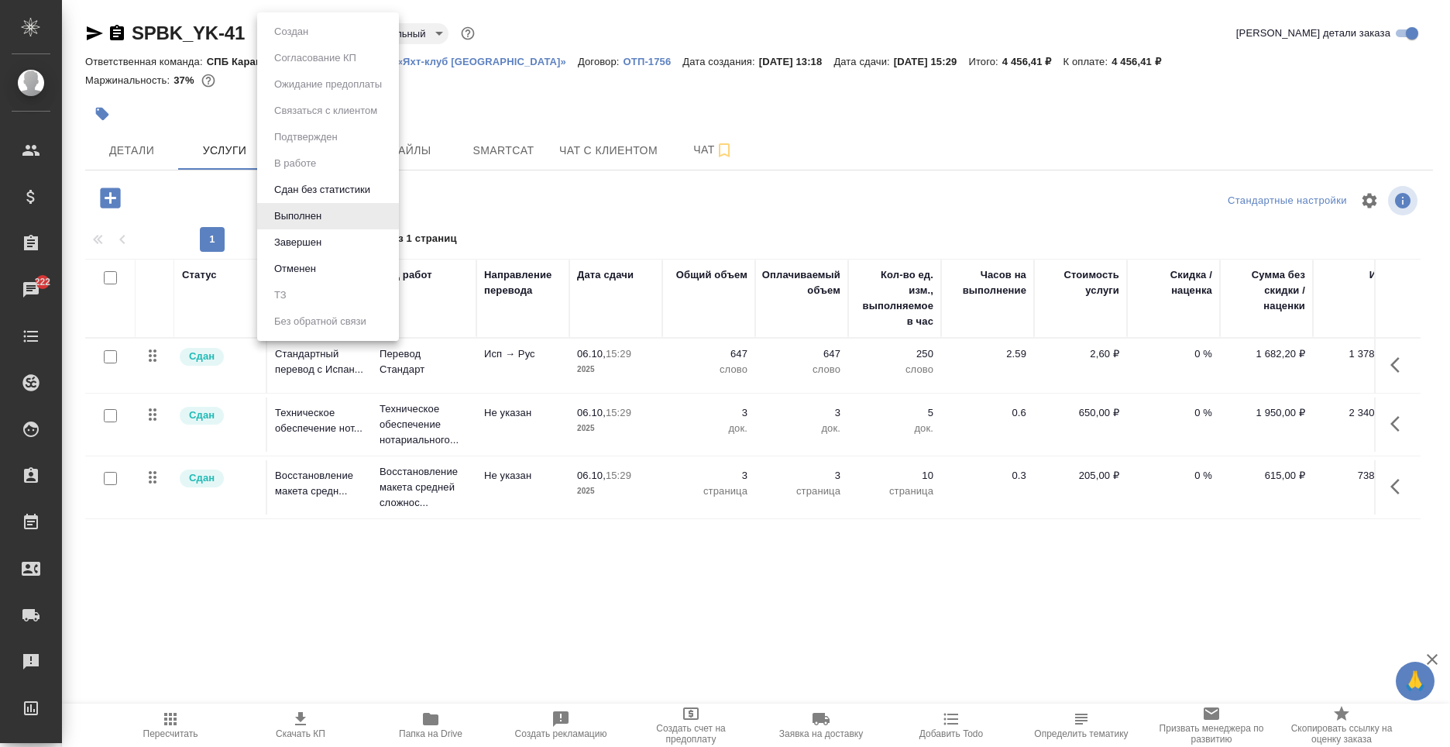
click at [294, 36] on body "🙏 .cls-1 fill:#fff; AWATERA Moskalets Alina Клиенты Спецификации Заказы 222 Чат…" at bounding box center [725, 373] width 1450 height 747
click at [329, 243] on li "Завершен" at bounding box center [328, 242] width 142 height 26
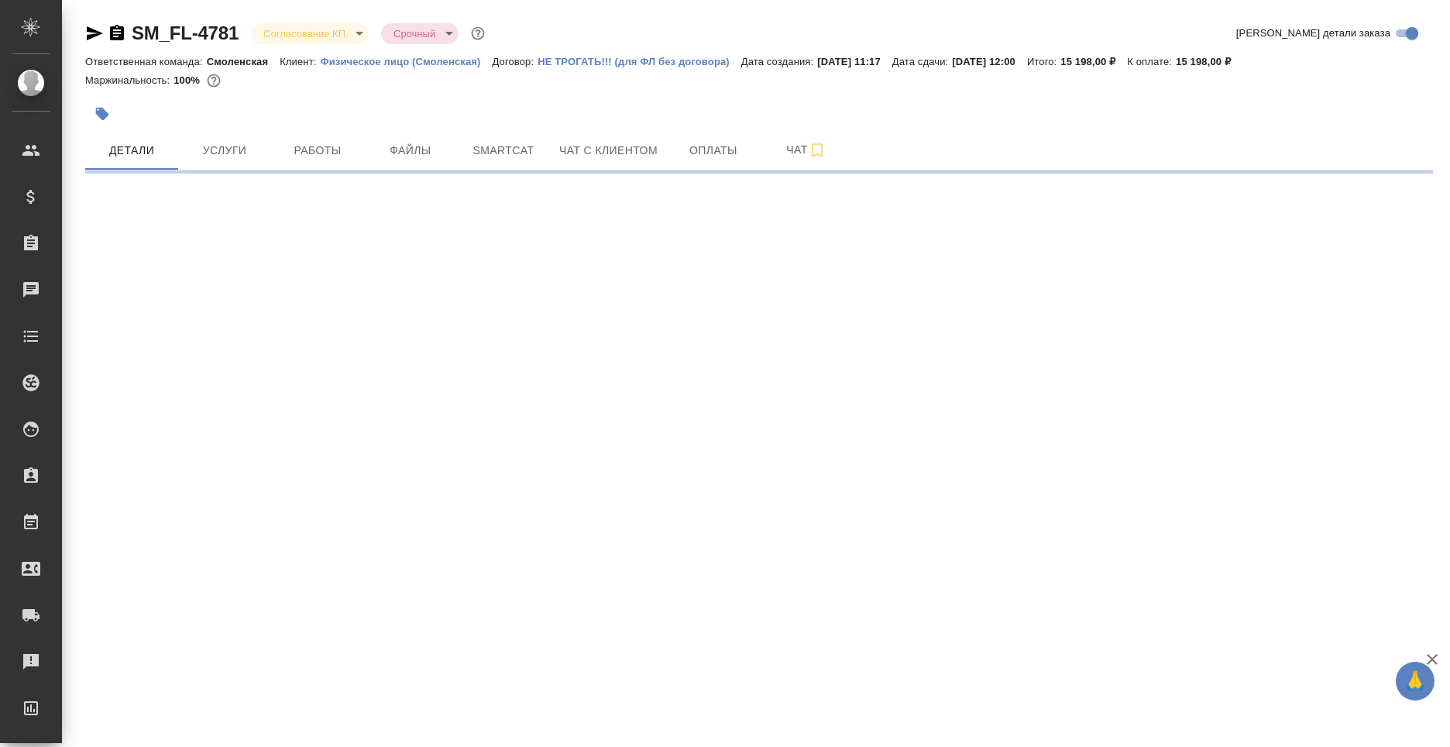
select select "RU"
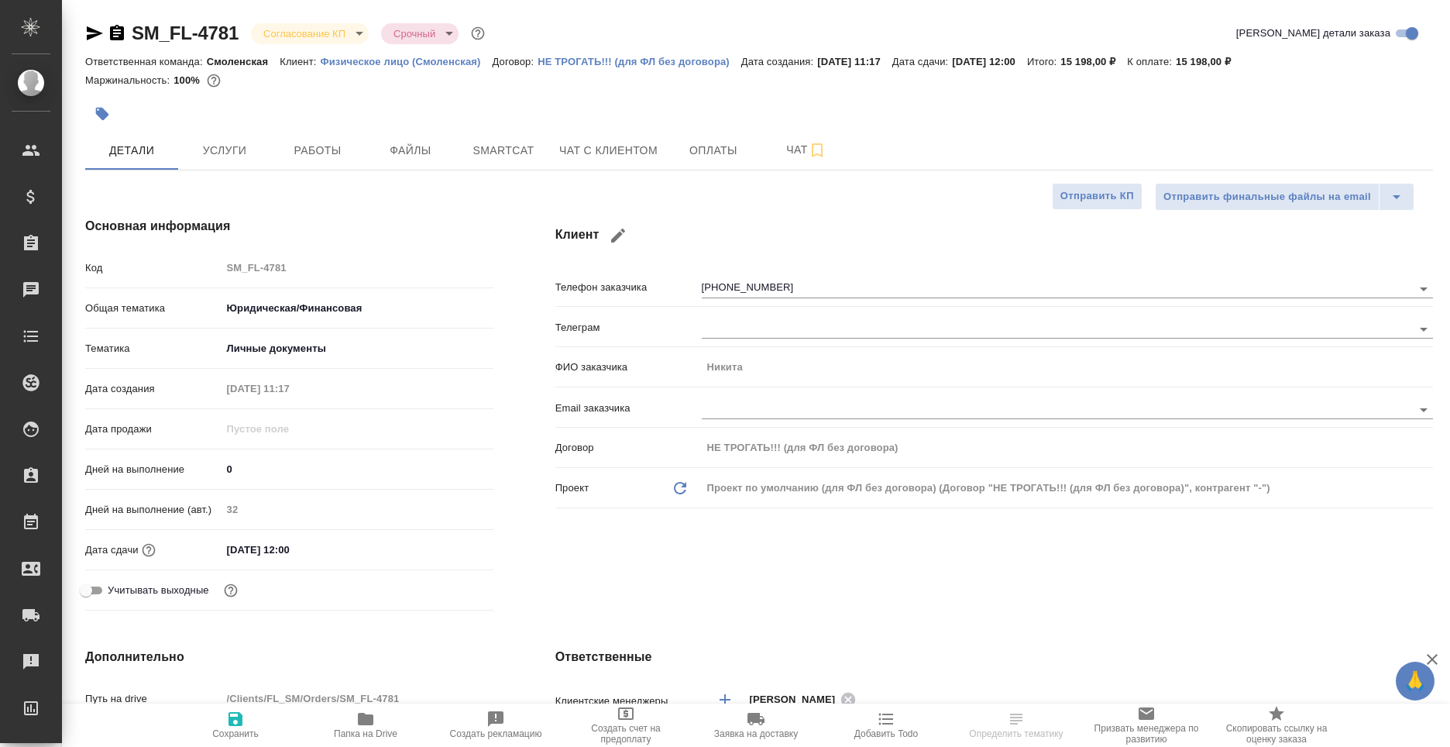
type textarea "x"
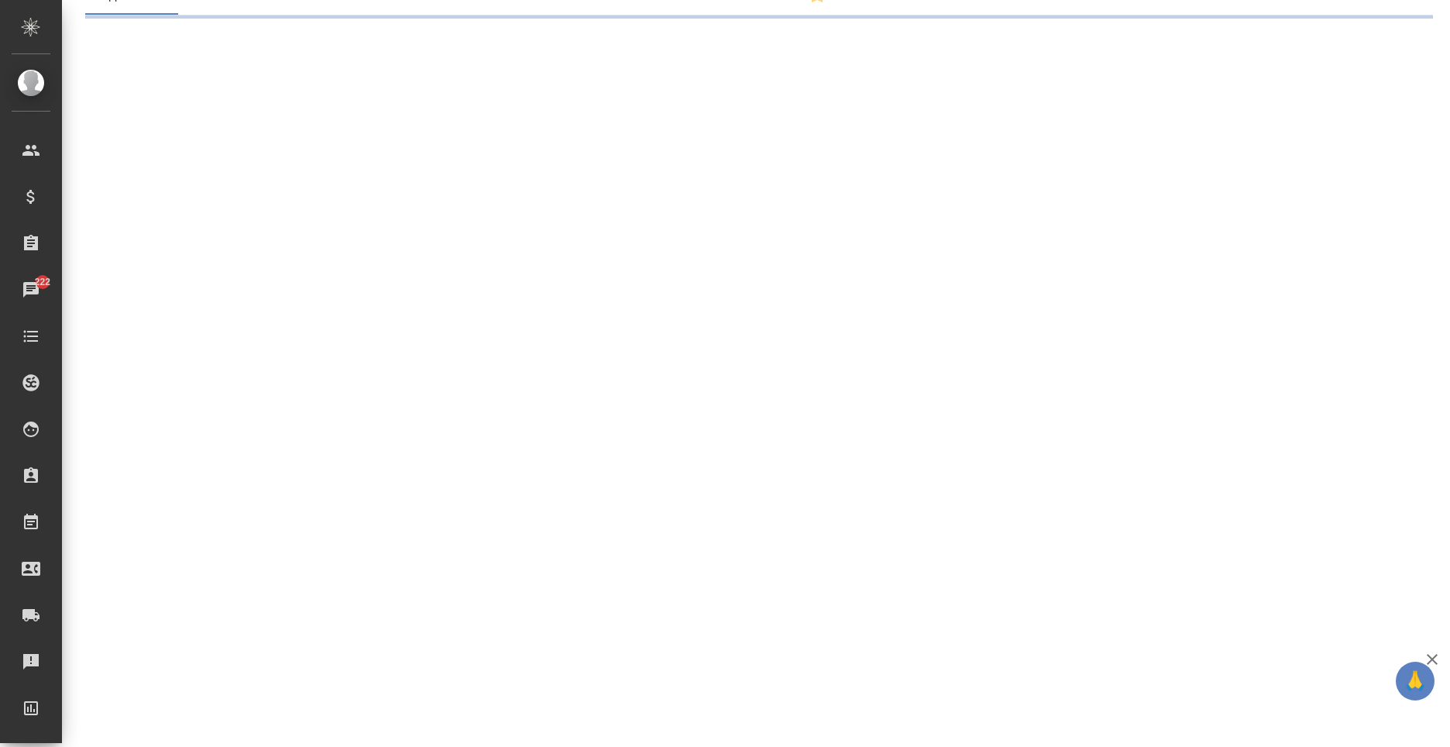
scroll to position [232, 0]
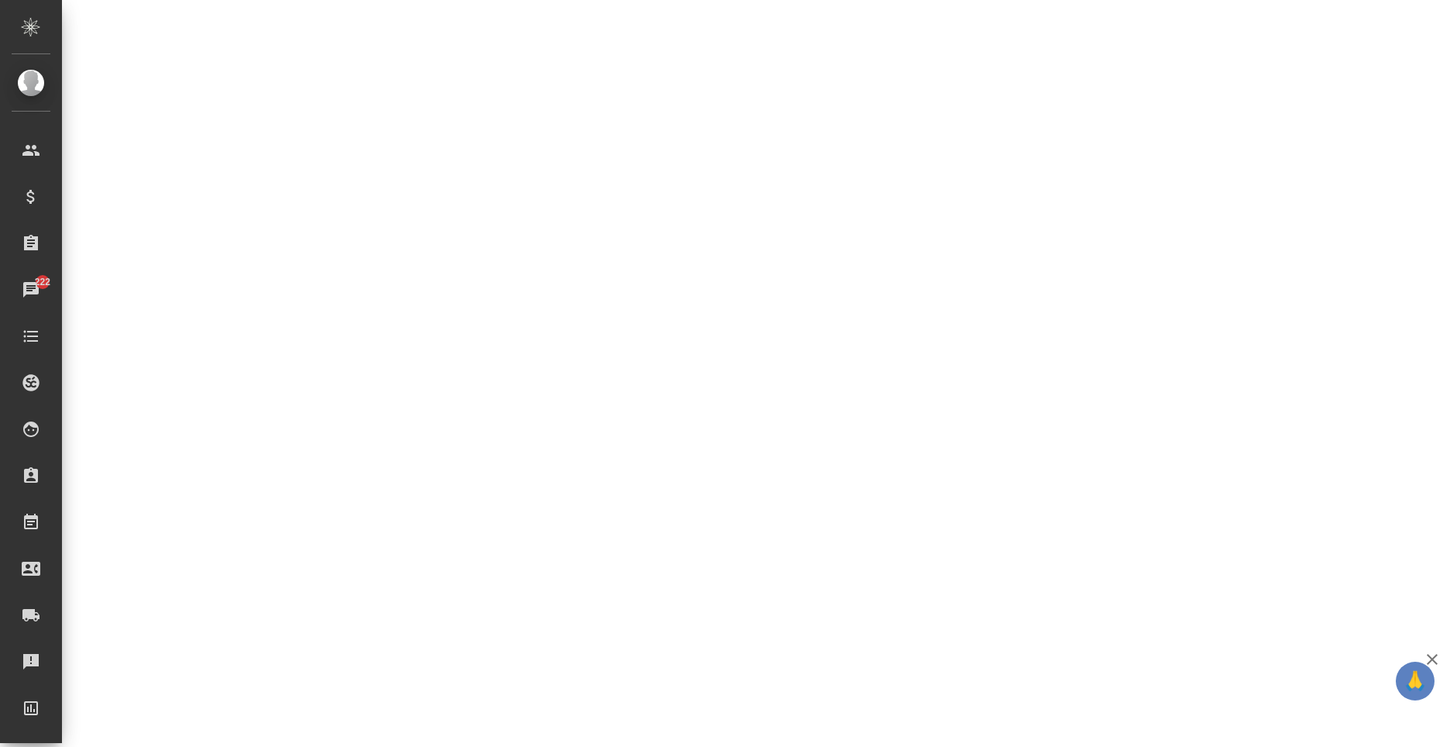
select select "RU"
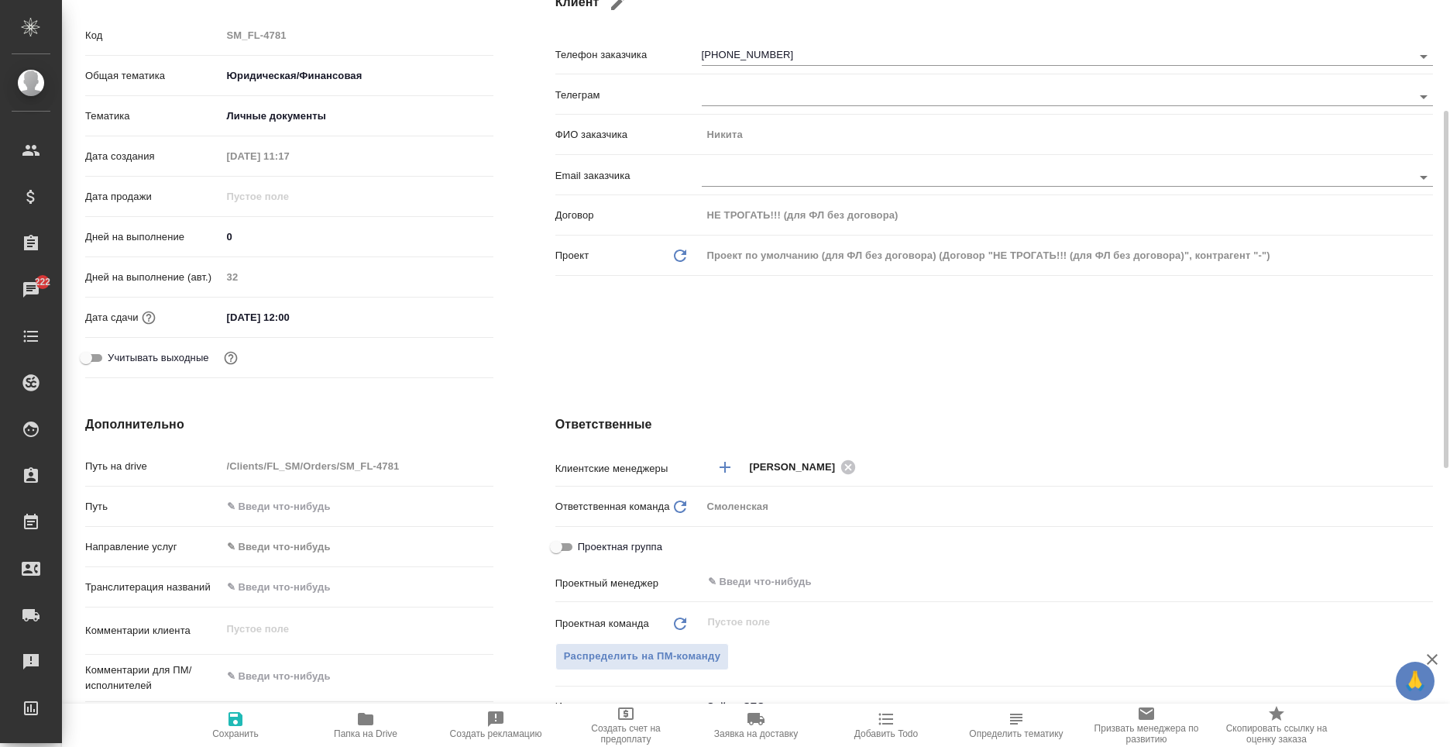
type textarea "x"
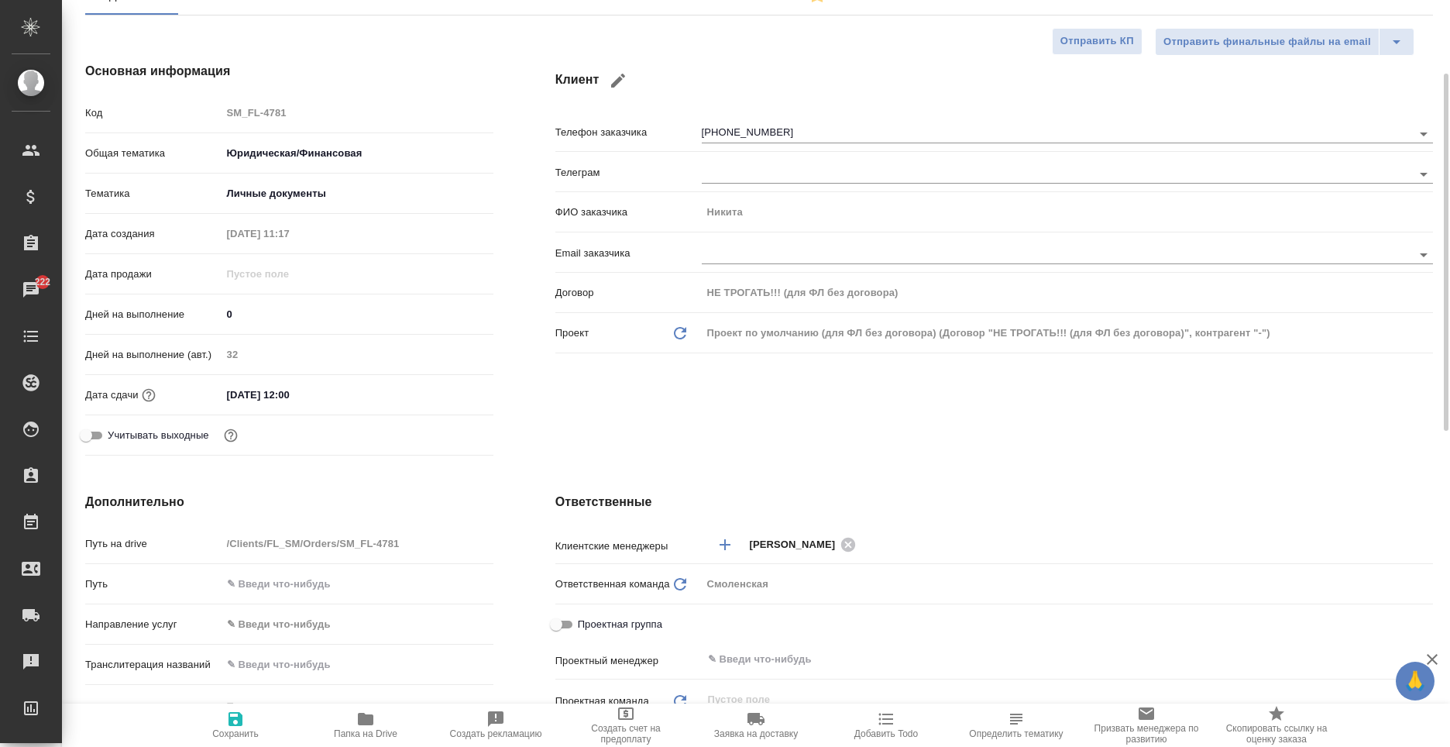
scroll to position [0, 0]
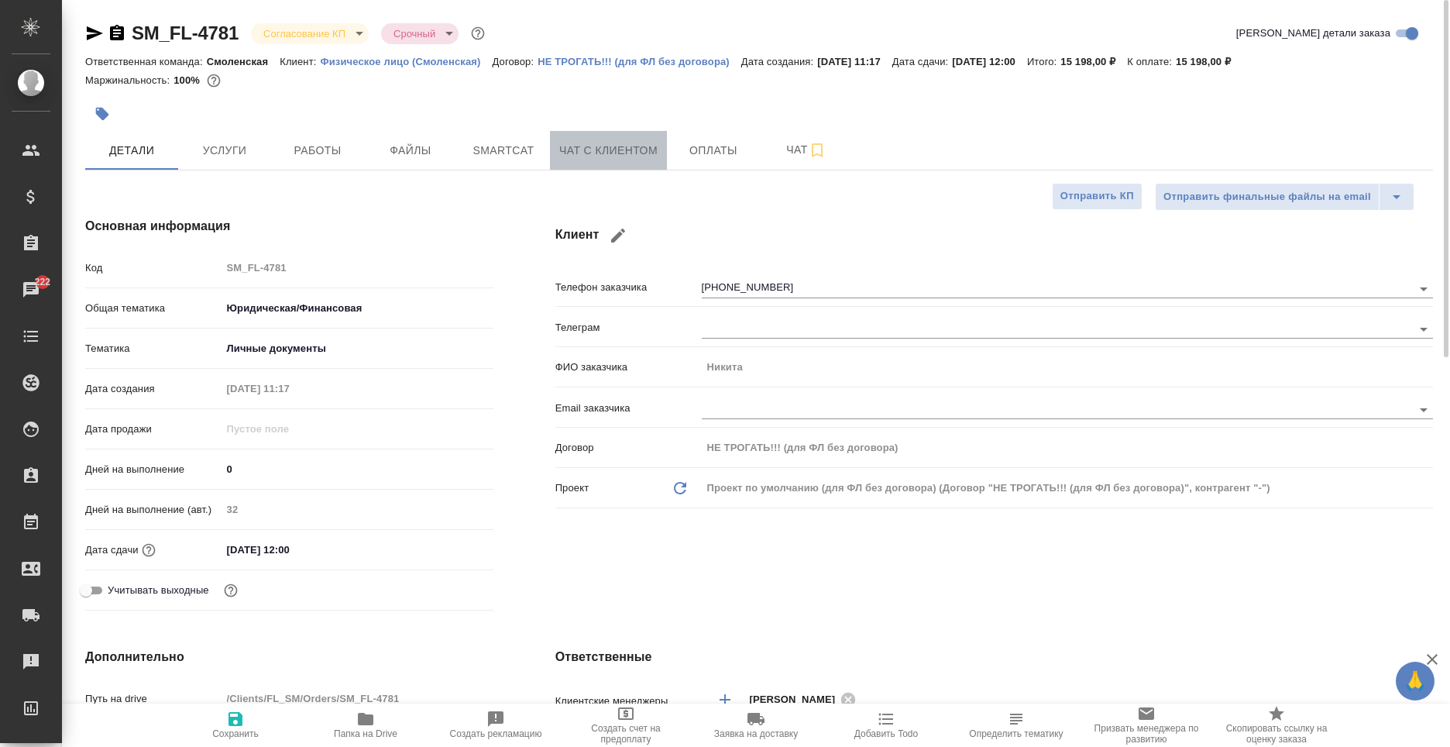
click at [637, 143] on span "Чат с клиентом" at bounding box center [608, 150] width 98 height 19
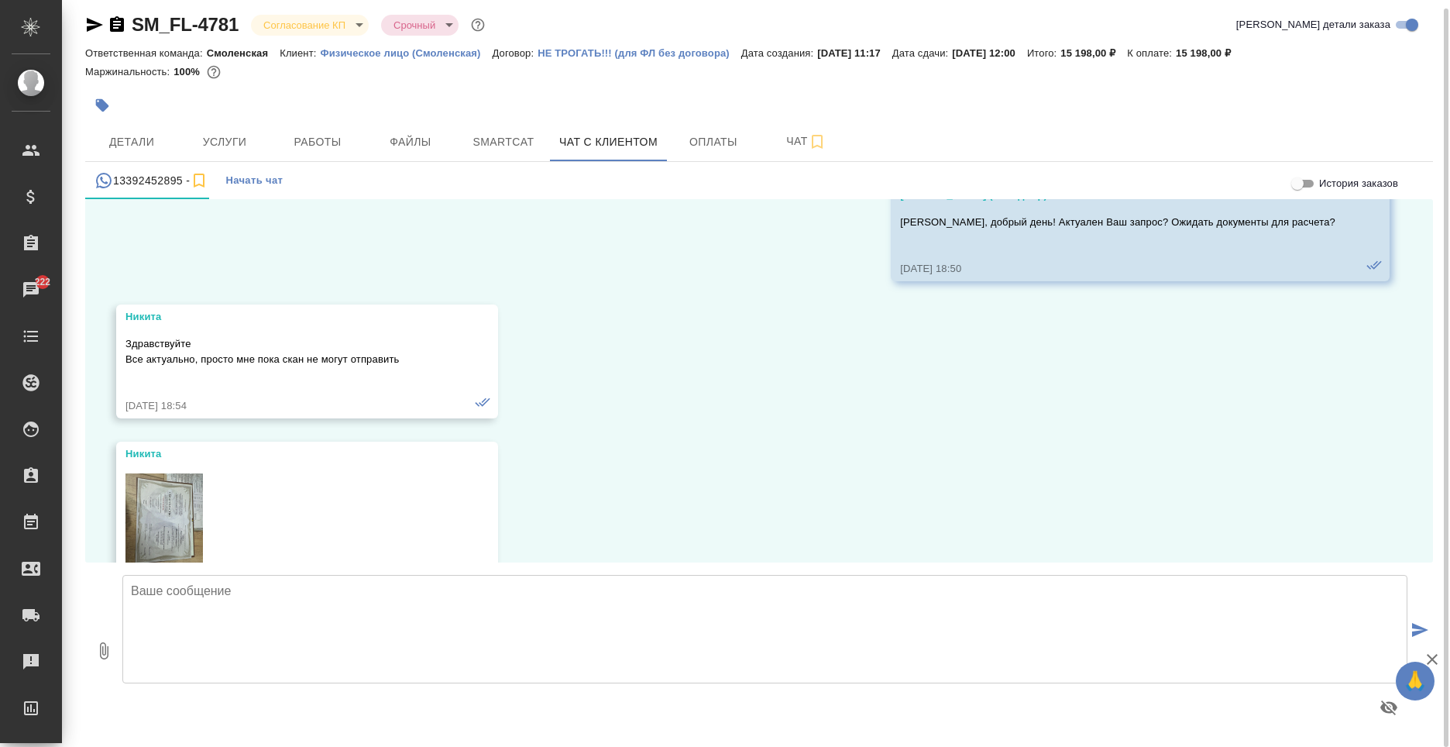
scroll to position [852, 0]
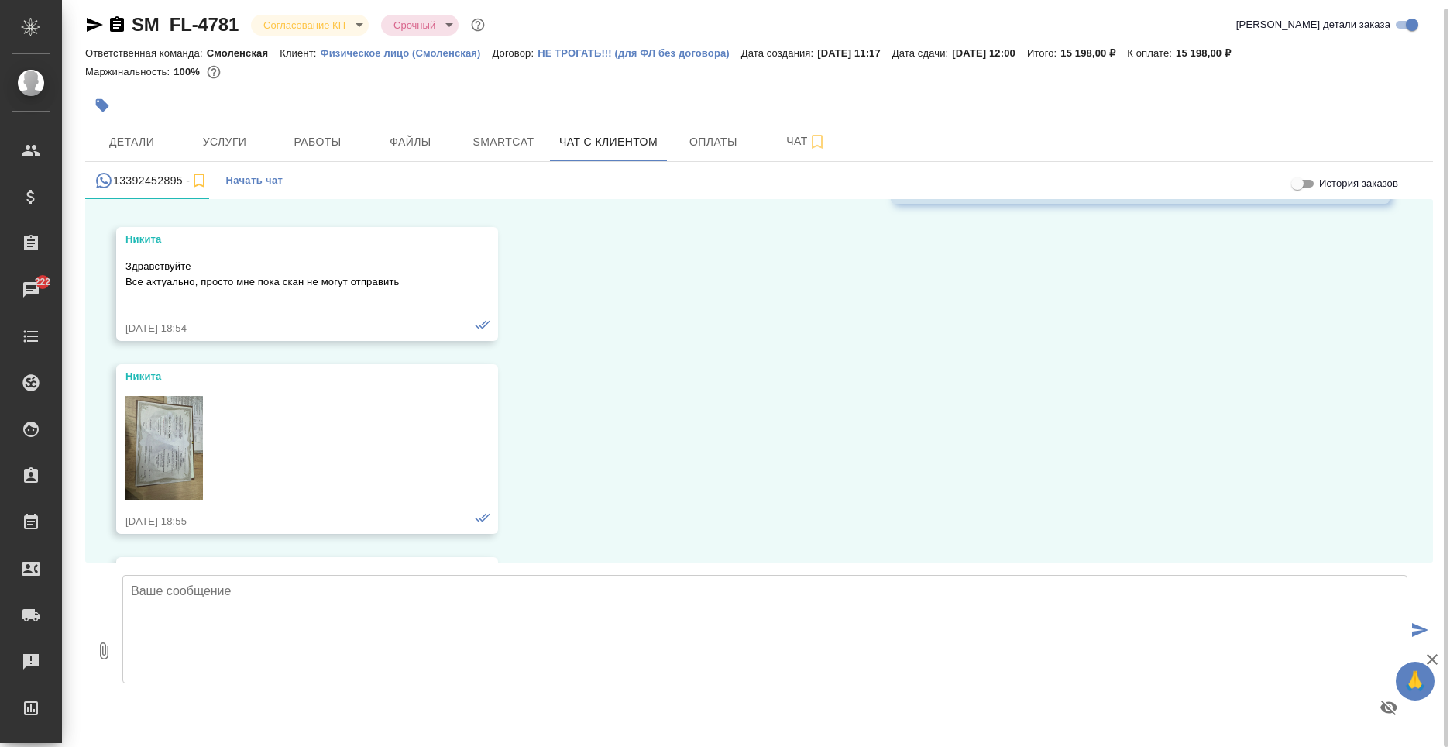
click at [171, 432] on img at bounding box center [163, 448] width 77 height 104
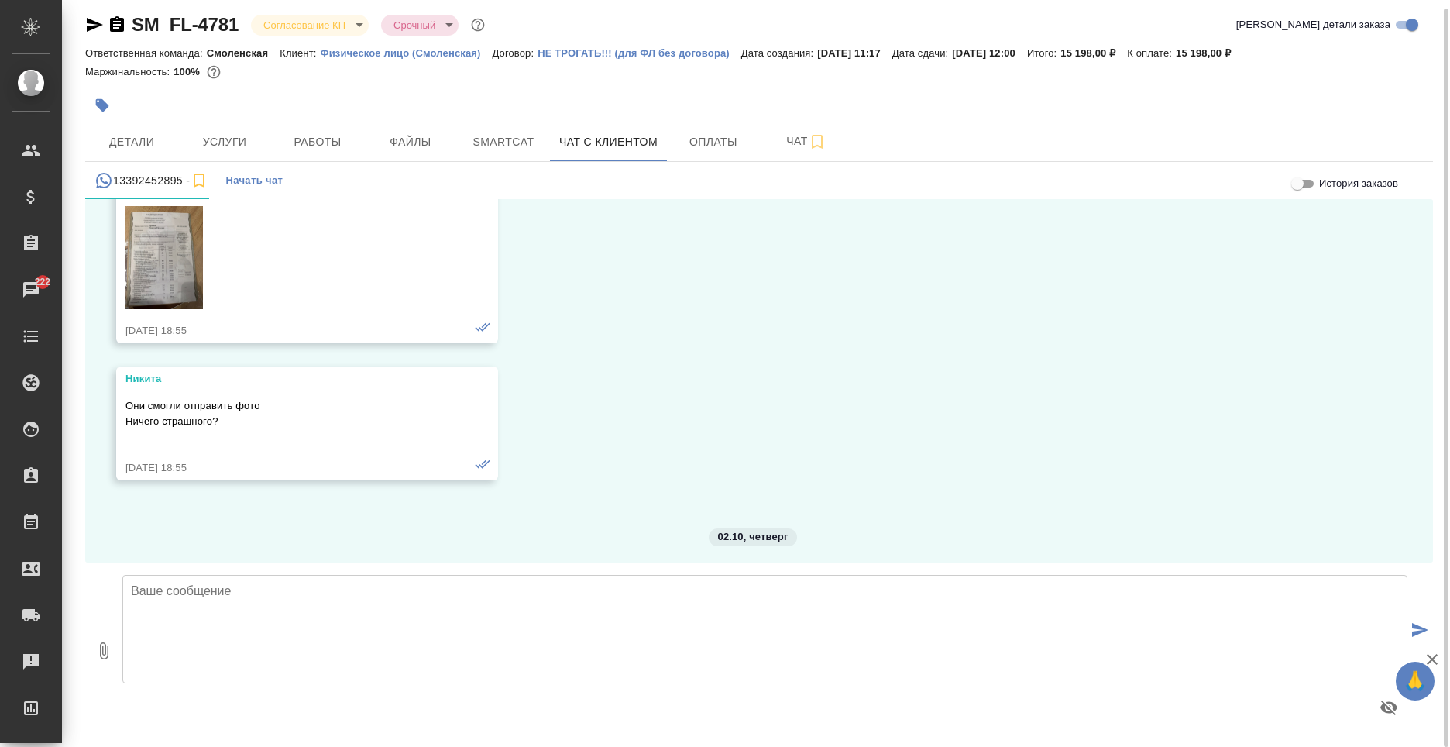
scroll to position [1239, 0]
click at [166, 261] on img at bounding box center [163, 253] width 77 height 104
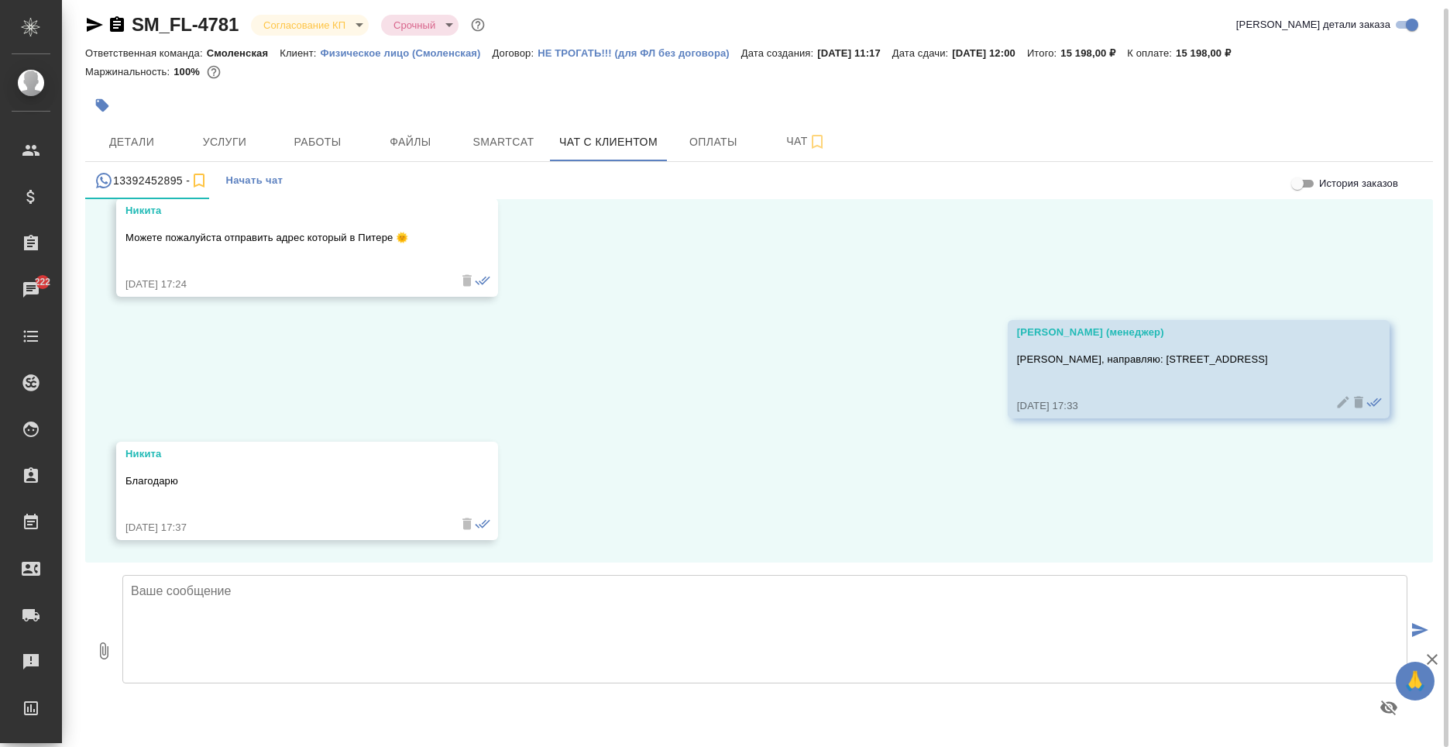
scroll to position [5121, 0]
click at [151, 142] on span "Детали" at bounding box center [131, 141] width 74 height 19
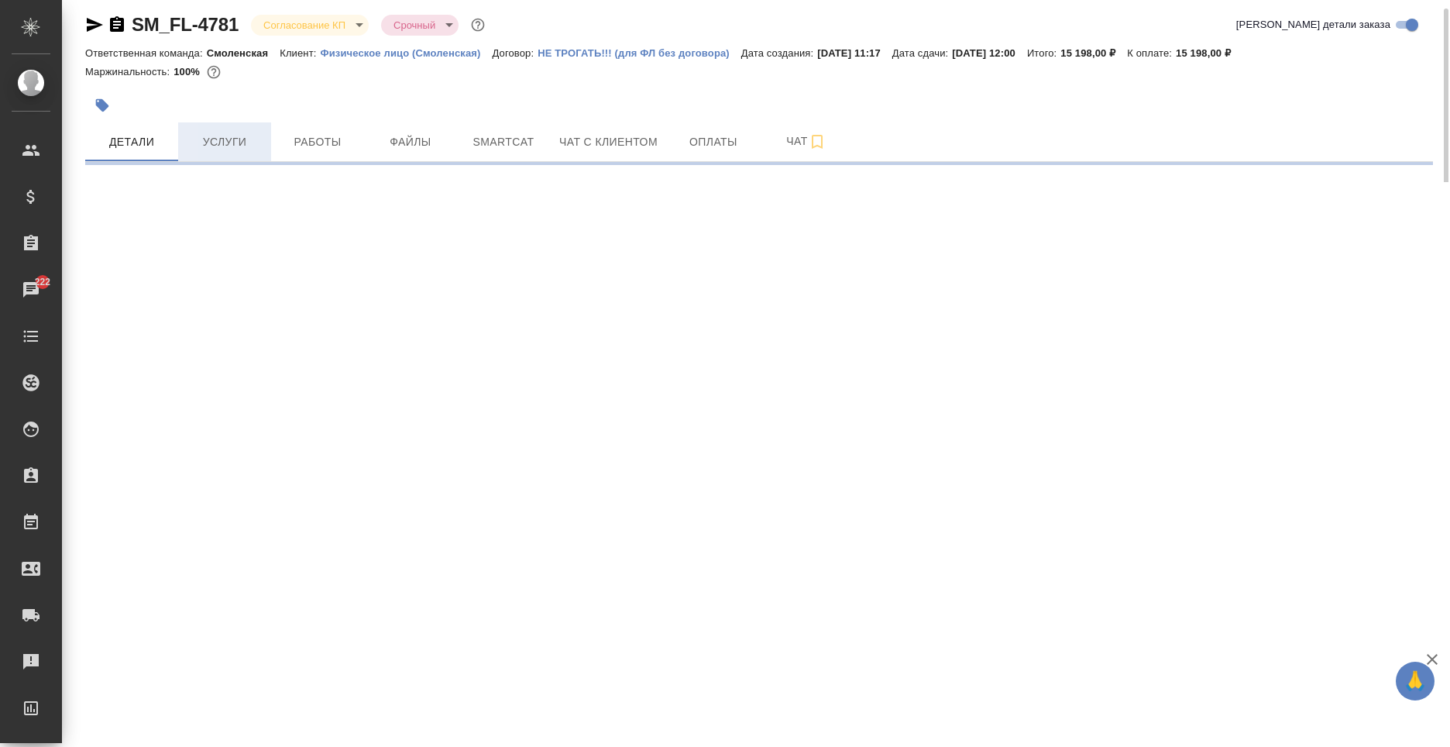
select select "RU"
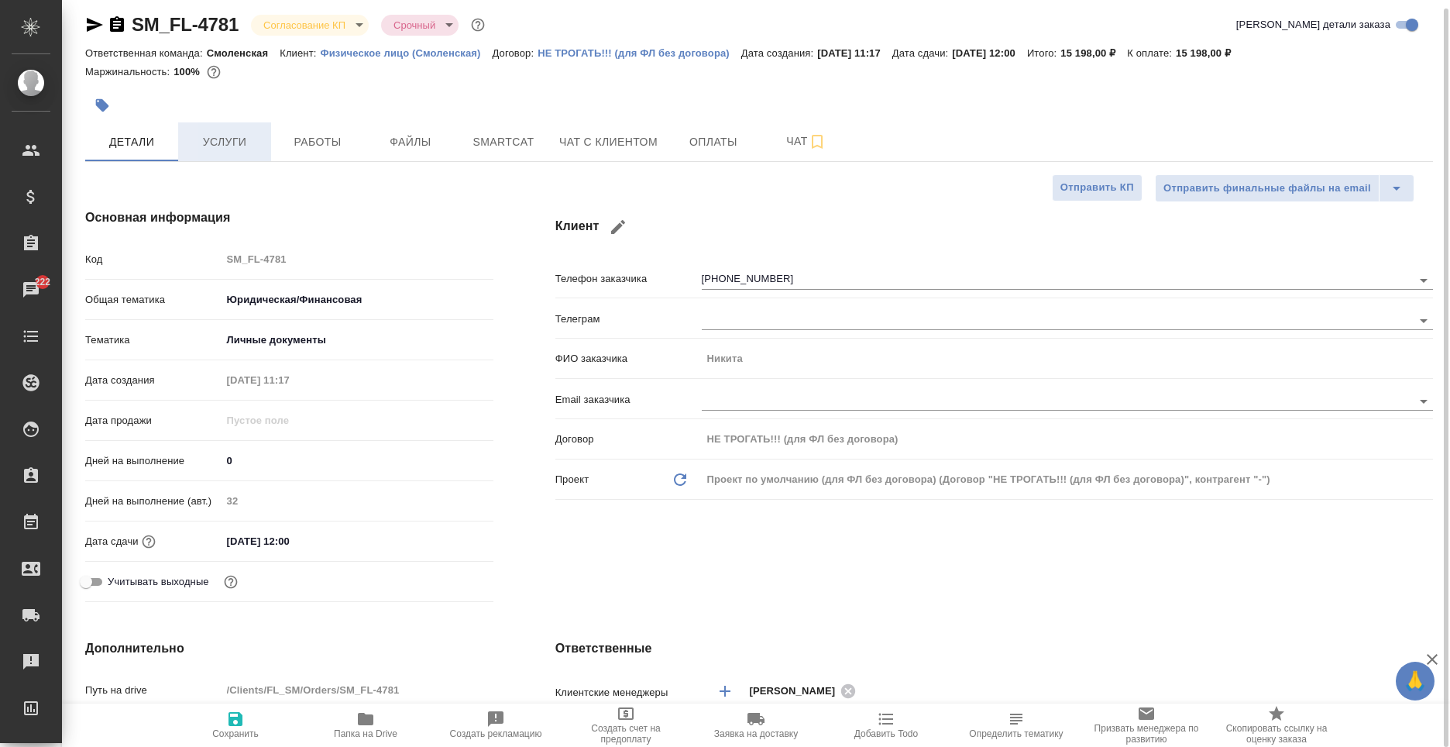
type textarea "x"
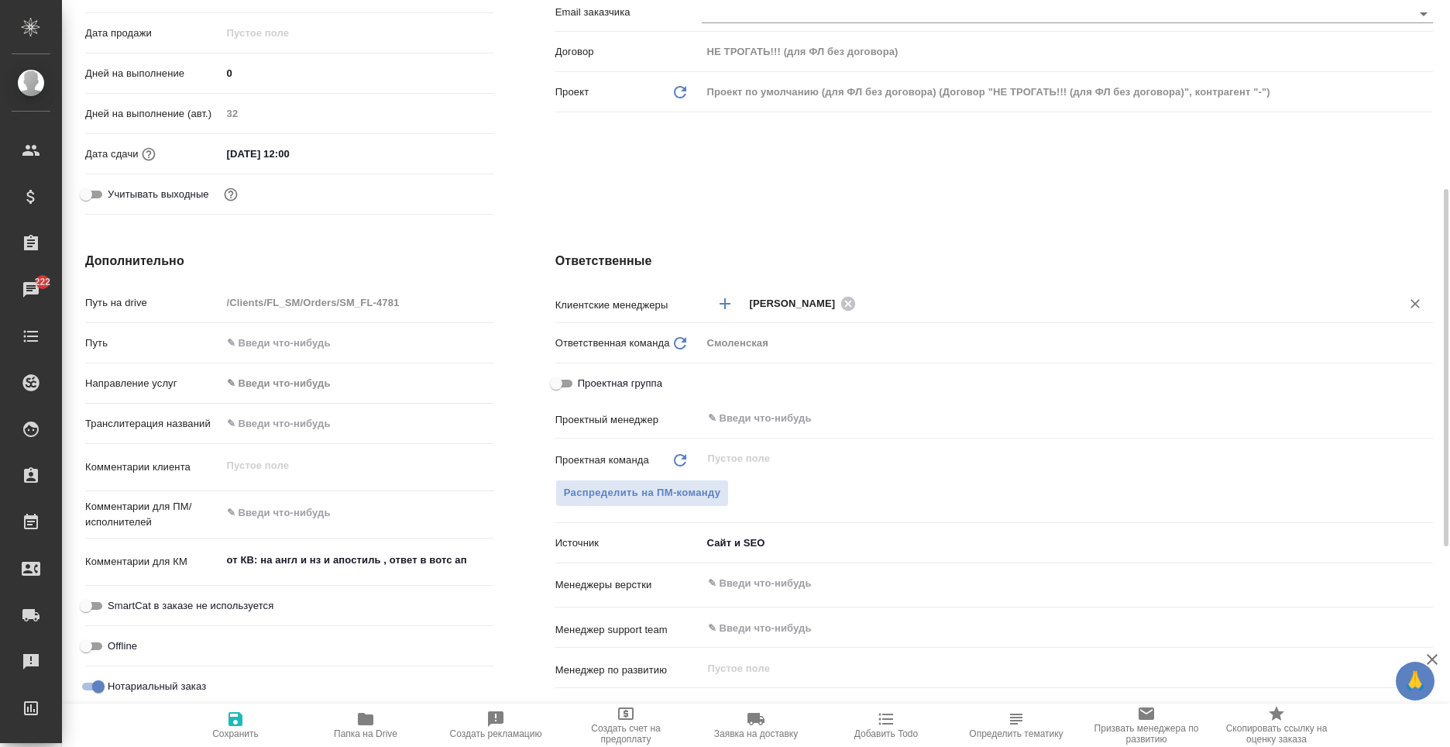
click at [716, 302] on icon "Добавить менеджера" at bounding box center [725, 303] width 19 height 19
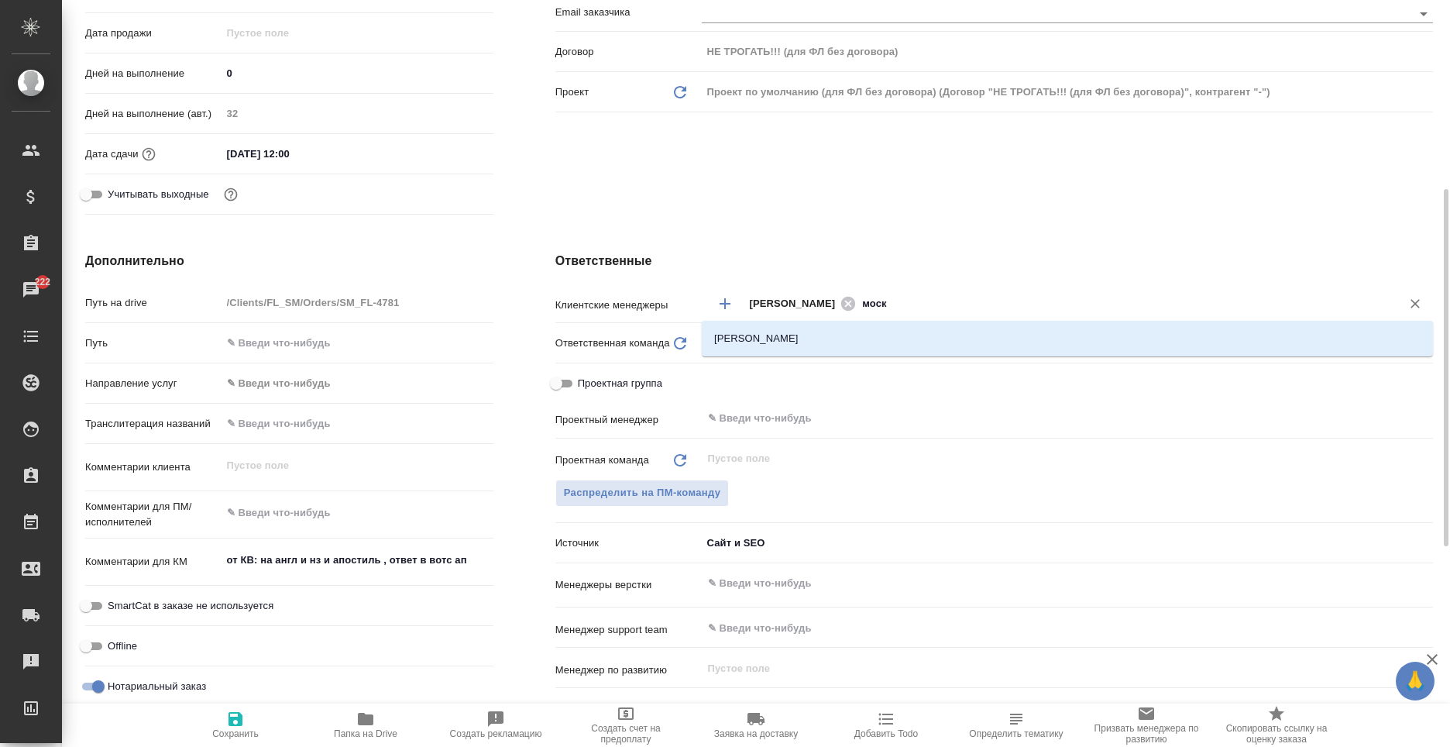
type input "моска"
click at [851, 340] on li "Москалец Алина" at bounding box center [1067, 339] width 731 height 28
type textarea "x"
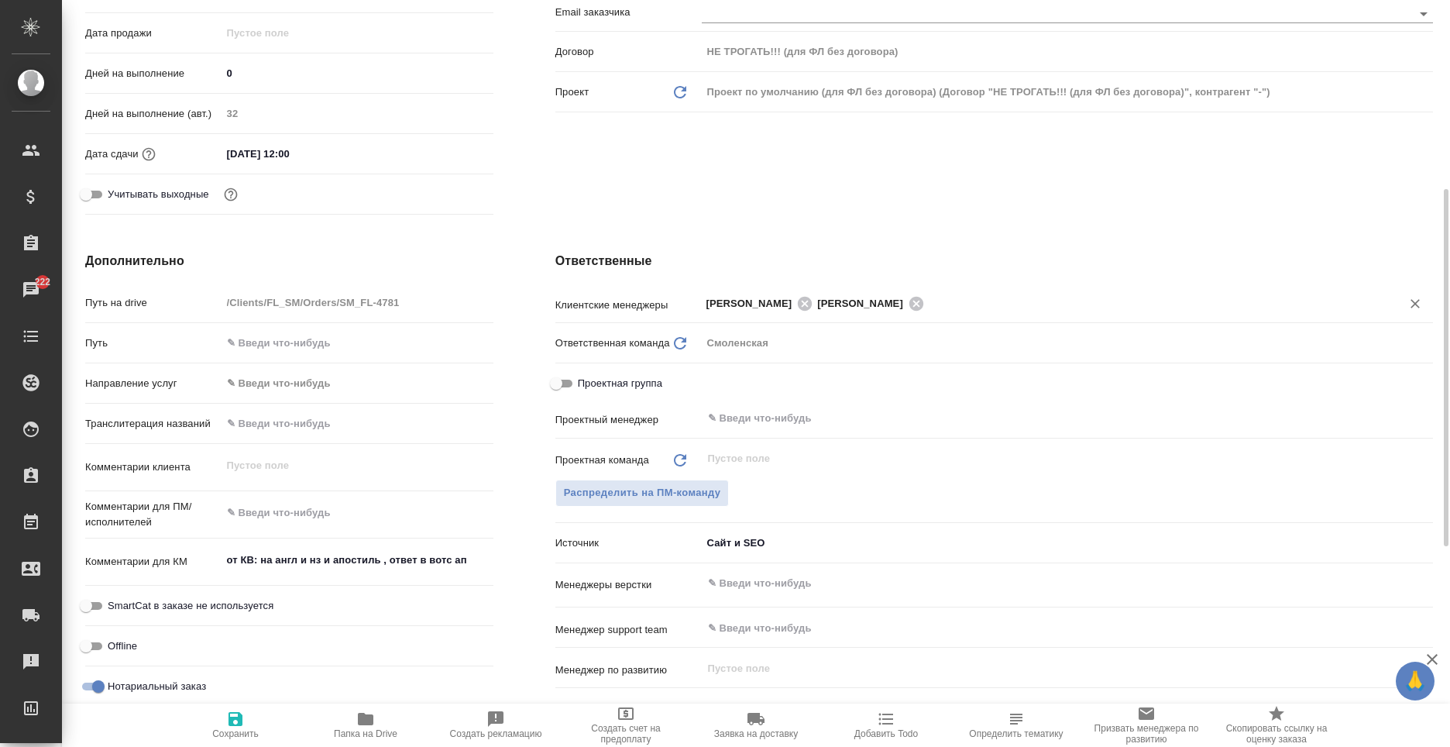
click at [716, 338] on div "Смоленская" at bounding box center [1067, 343] width 731 height 26
click at [222, 736] on span "Сохранить" at bounding box center [235, 733] width 46 height 11
type textarea "x"
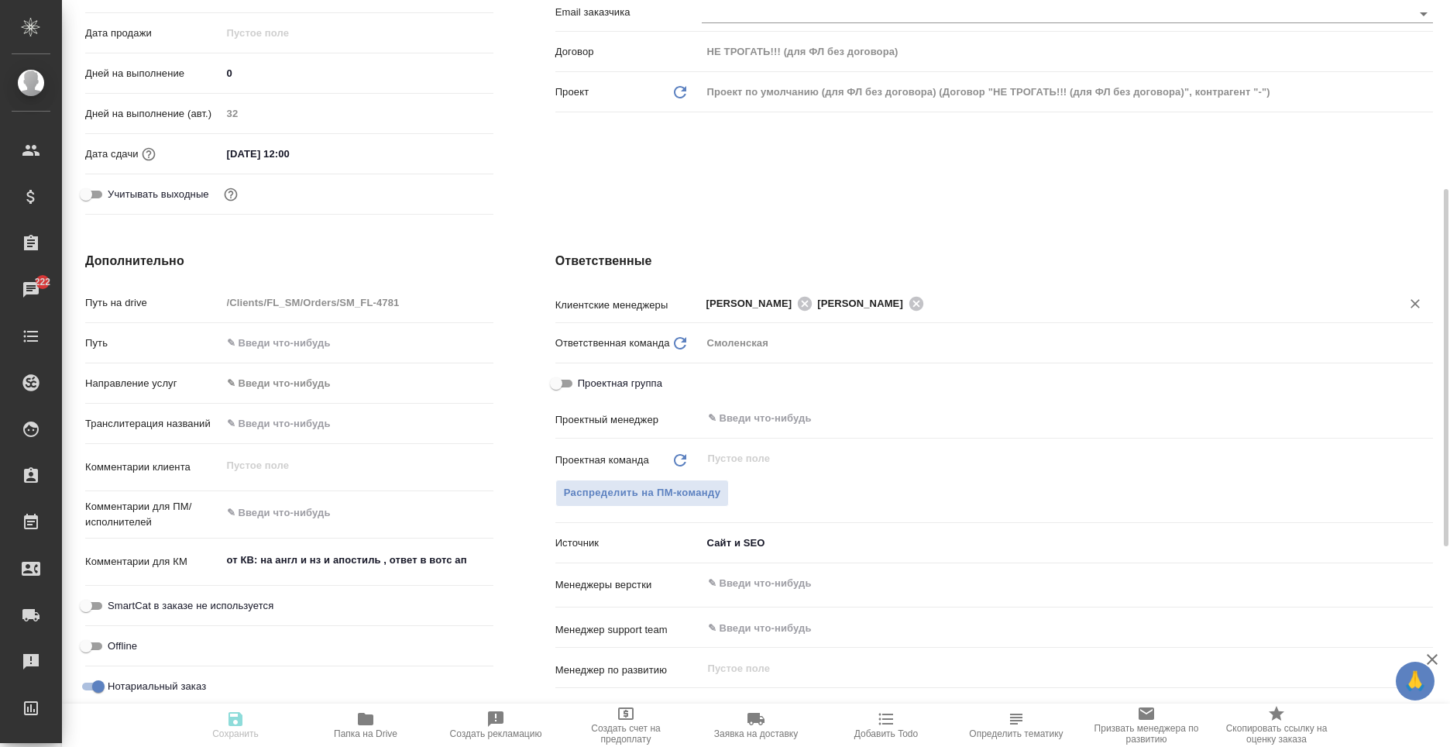
type textarea "x"
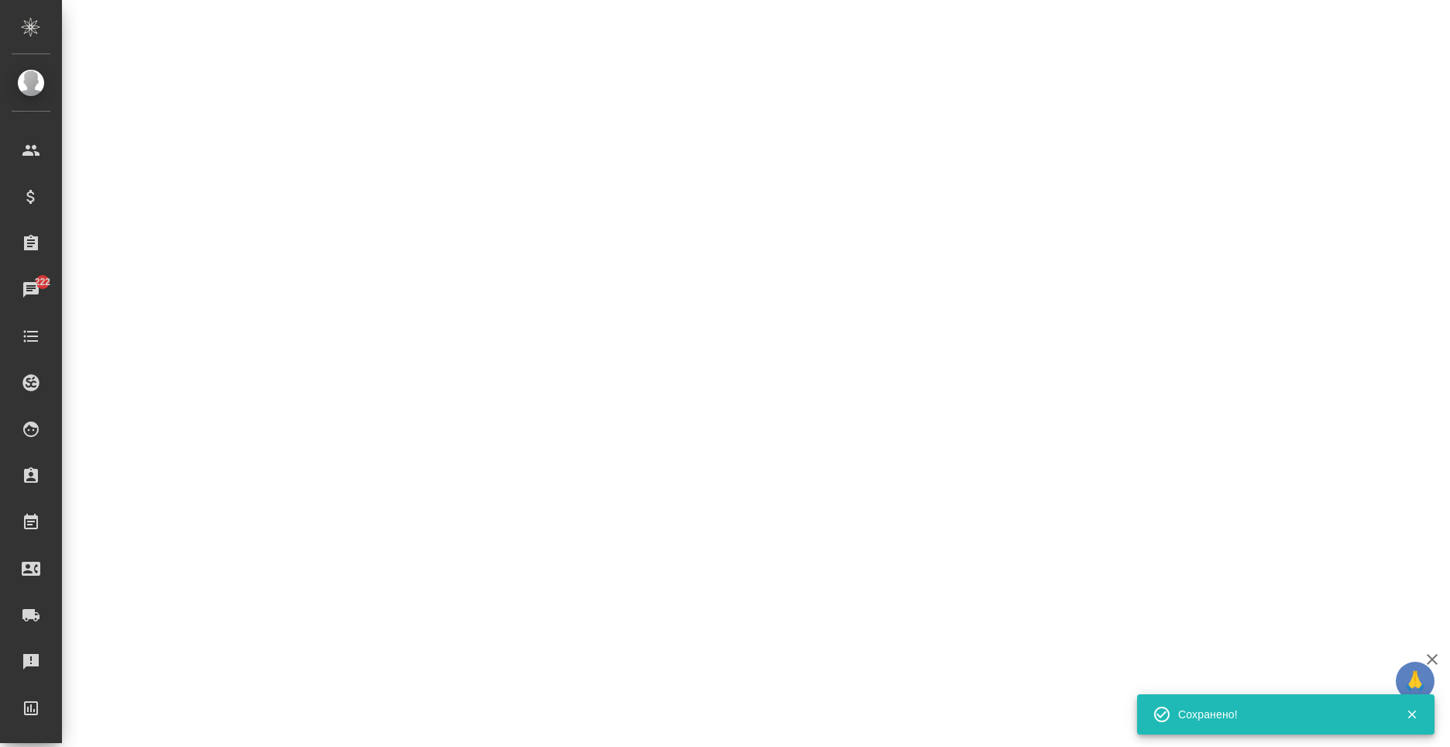
select select "RU"
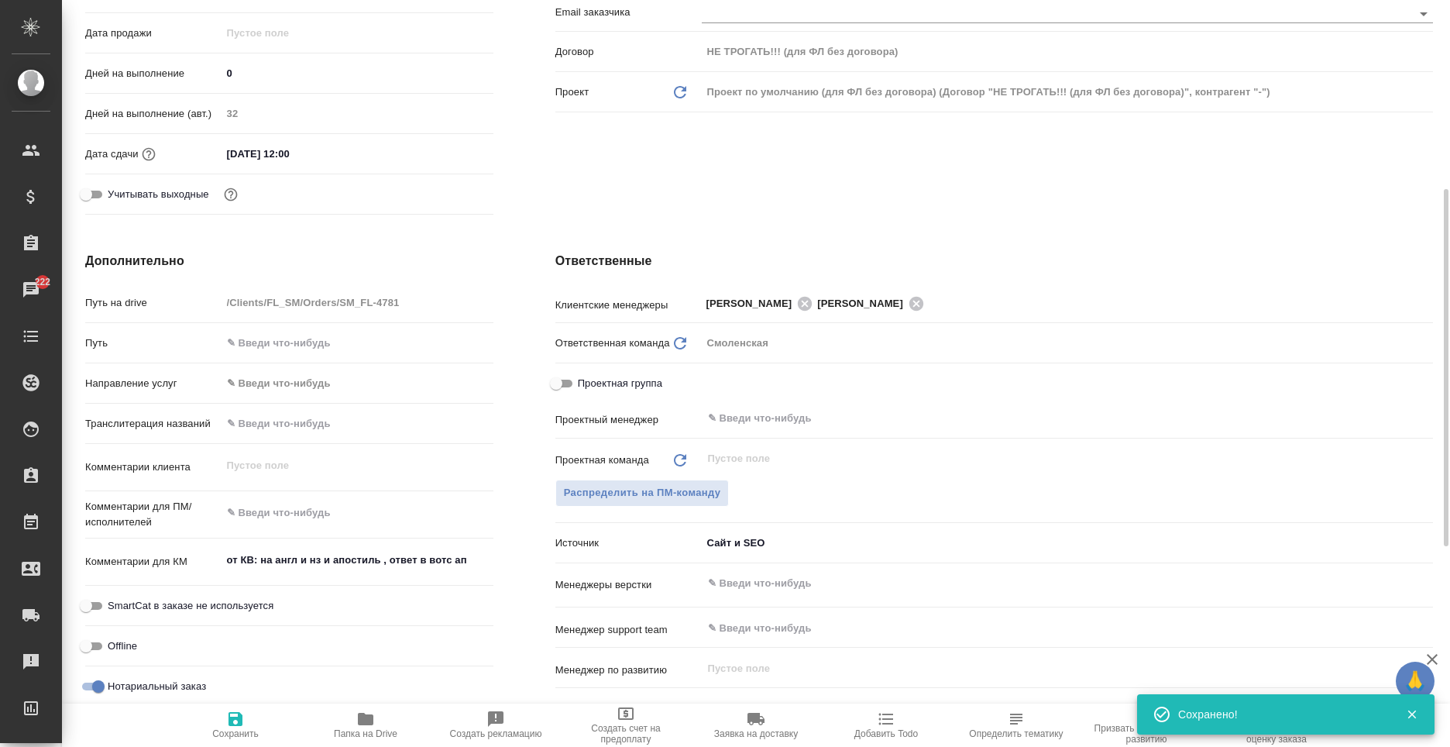
type textarea "x"
click at [678, 345] on icon "Обновить" at bounding box center [680, 343] width 19 height 19
type textarea "x"
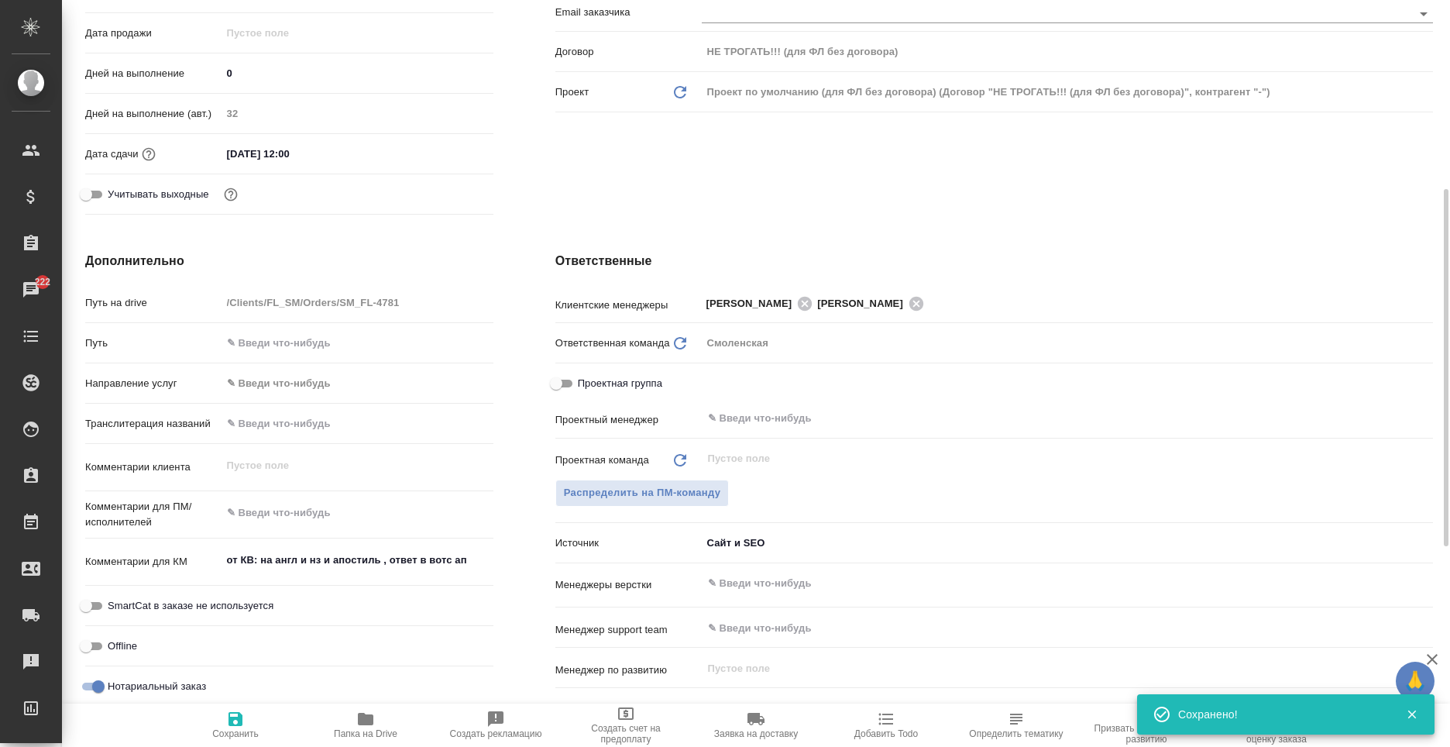
type textarea "x"
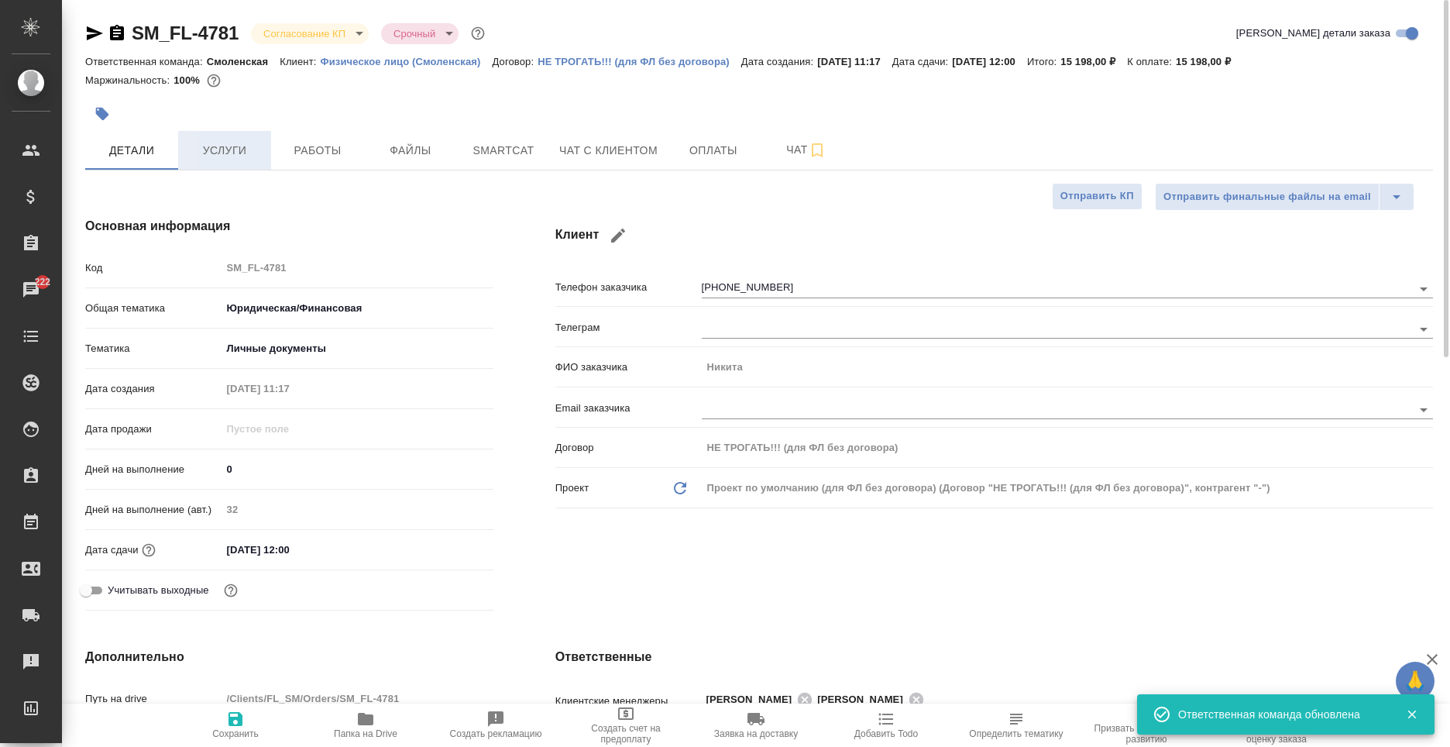
click at [235, 146] on span "Услуги" at bounding box center [224, 150] width 74 height 19
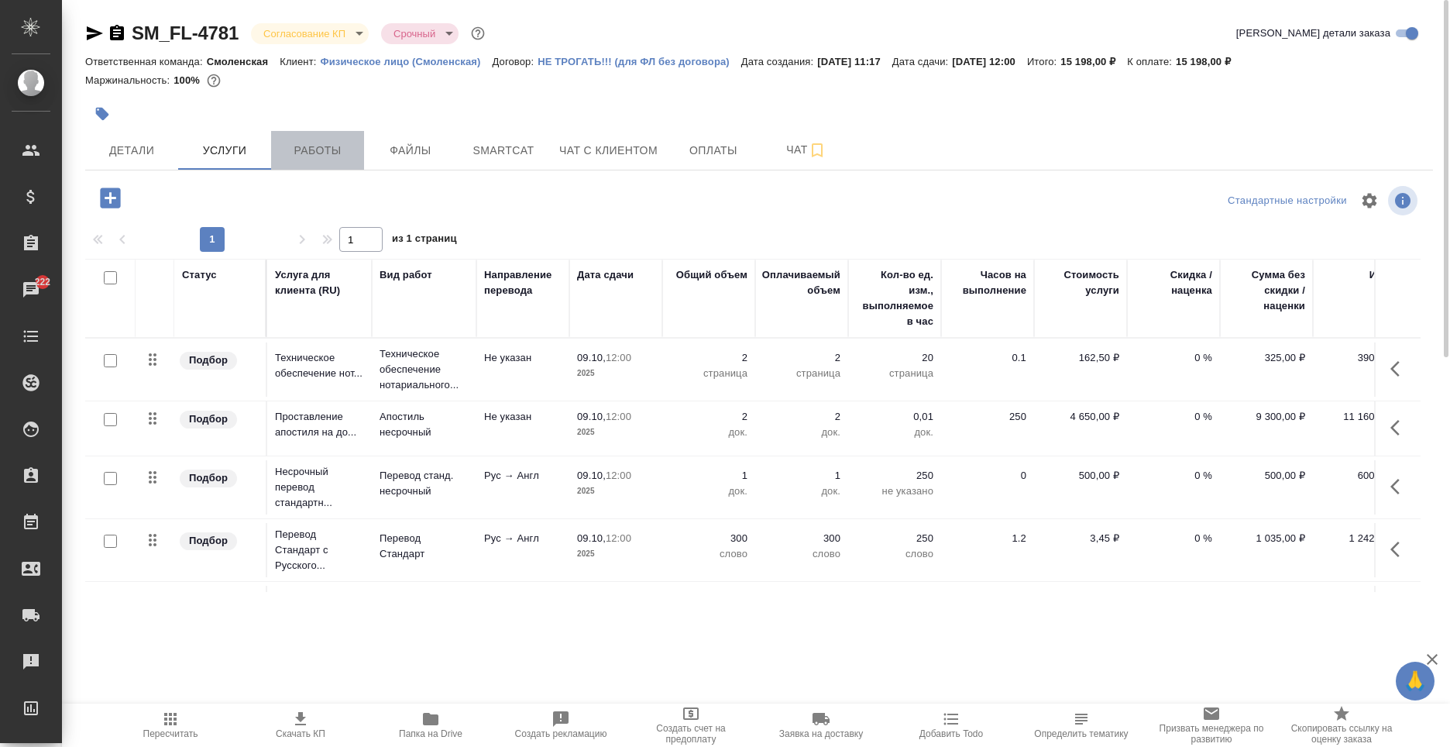
click at [304, 145] on span "Работы" at bounding box center [317, 150] width 74 height 19
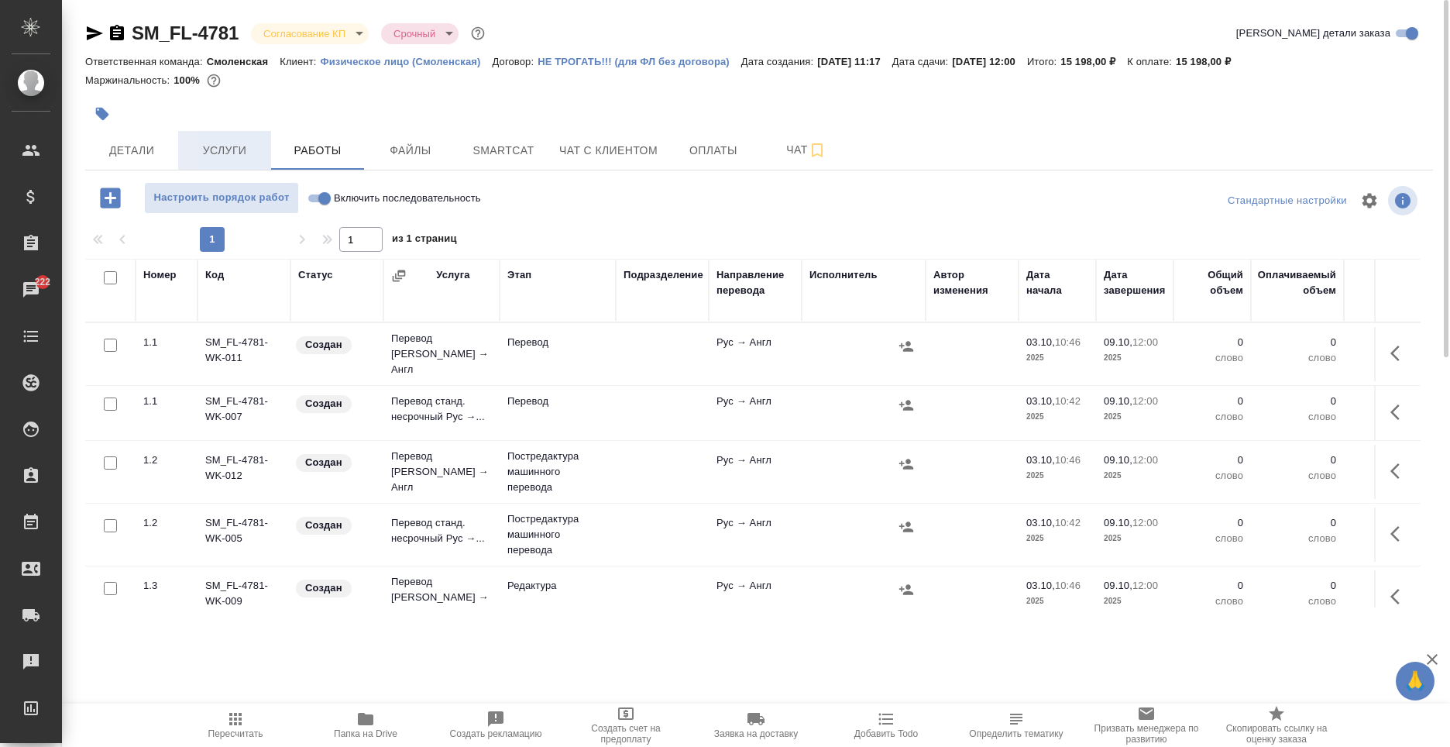
click at [207, 143] on span "Услуги" at bounding box center [224, 150] width 74 height 19
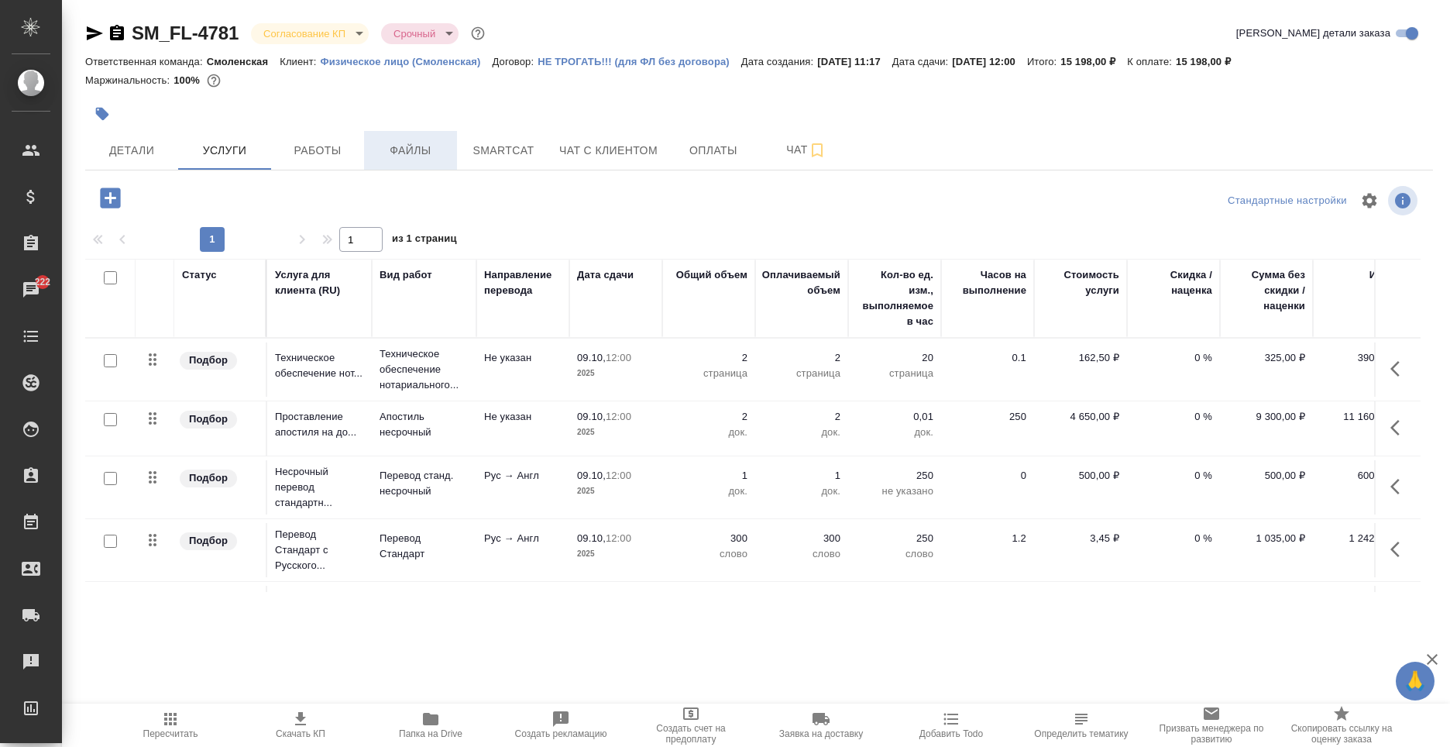
click at [397, 159] on span "Файлы" at bounding box center [410, 150] width 74 height 19
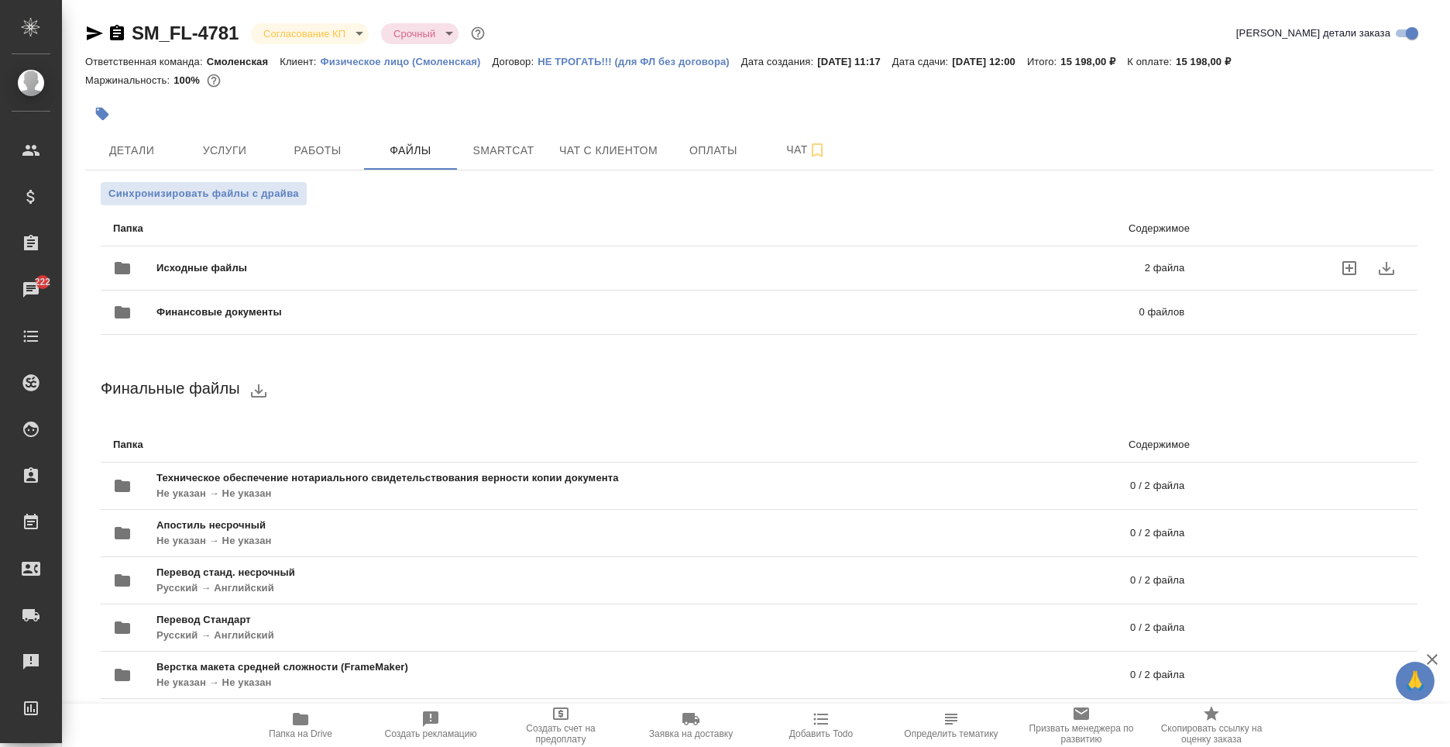
click at [284, 269] on span "Исходные файлы" at bounding box center [425, 267] width 539 height 15
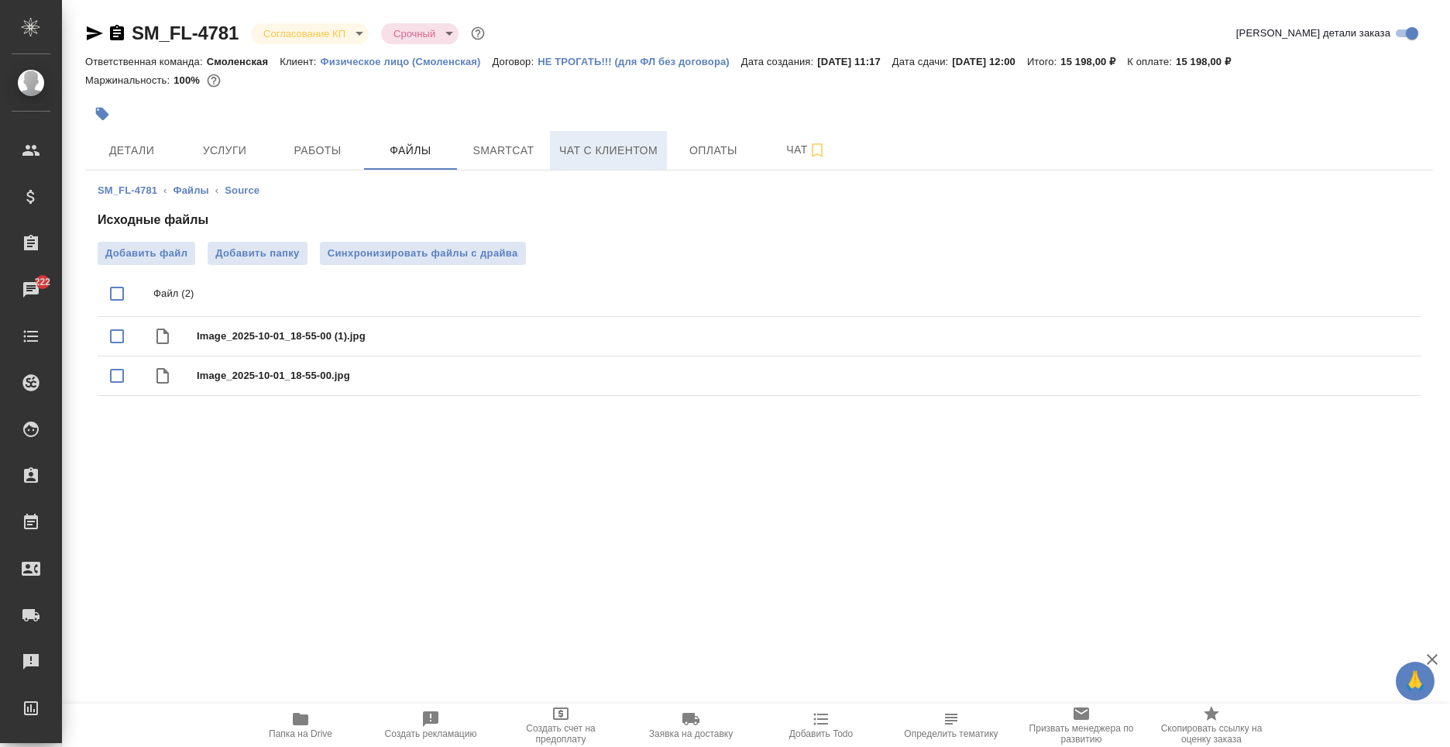
click at [609, 164] on button "Чат с клиентом" at bounding box center [608, 150] width 117 height 39
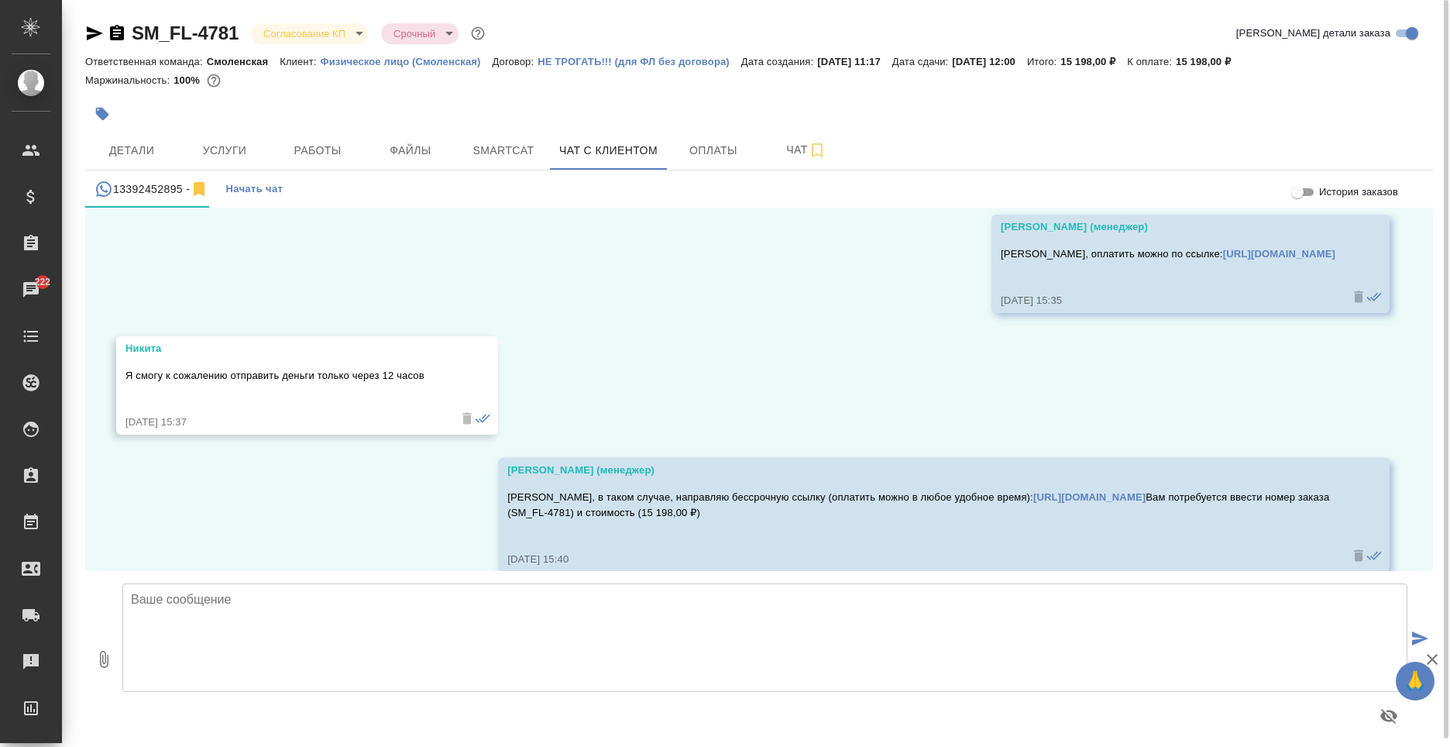
scroll to position [4424, 0]
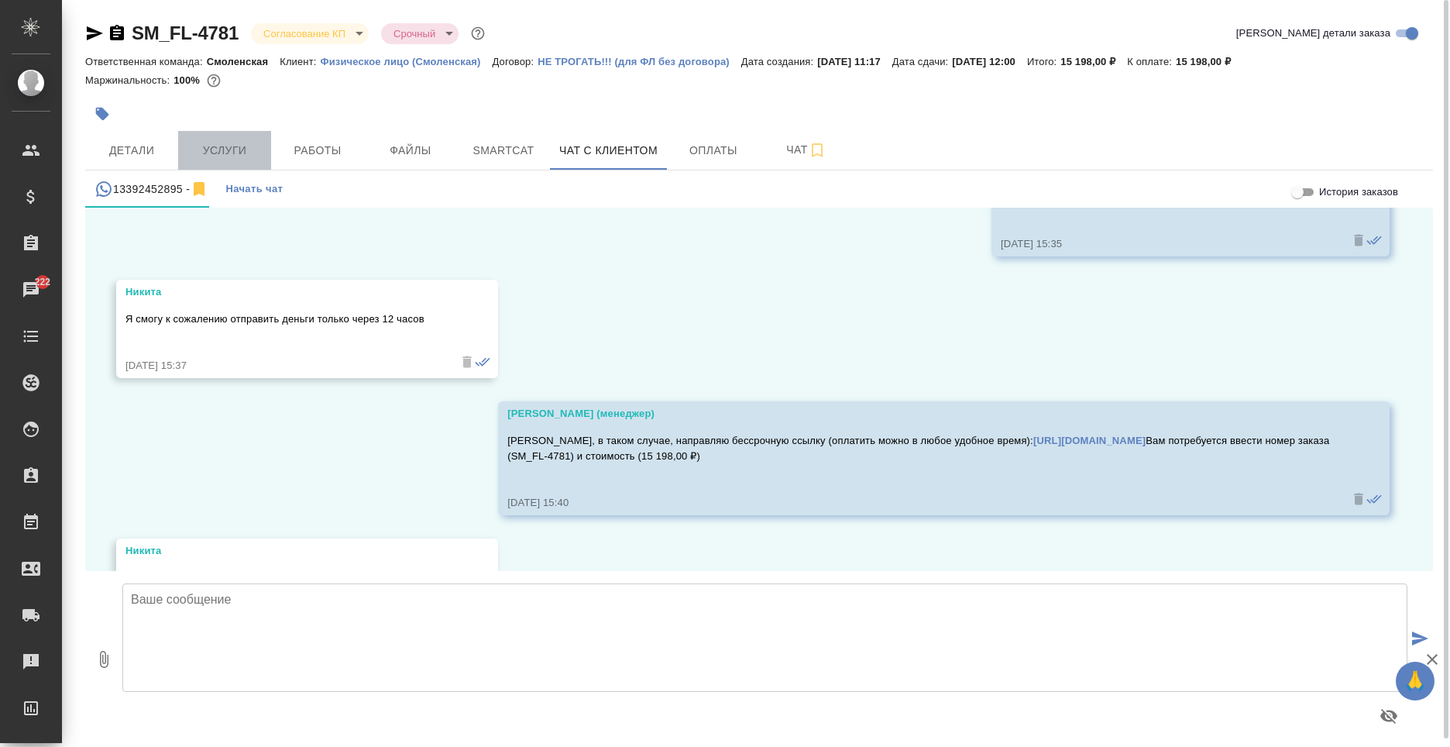
click at [255, 136] on button "Услуги" at bounding box center [224, 150] width 93 height 39
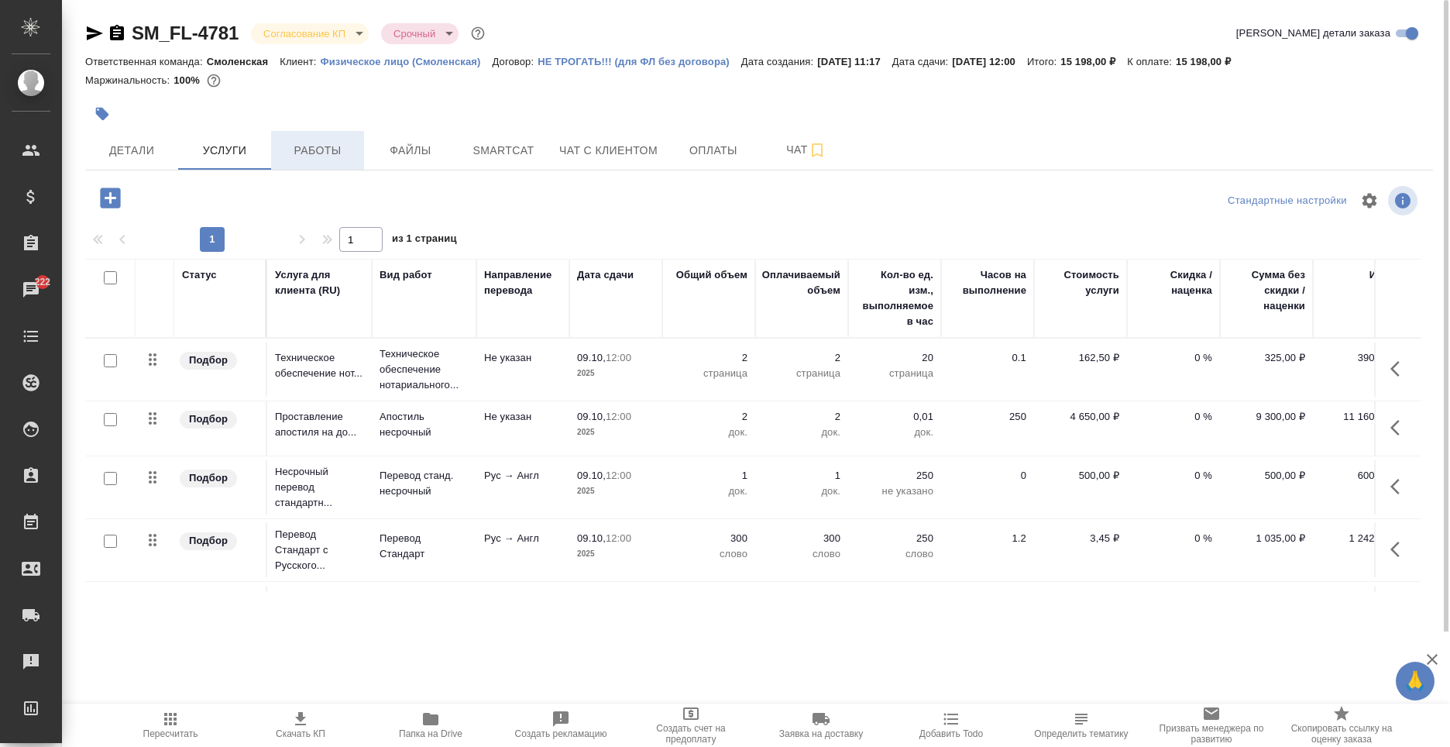
click at [309, 151] on span "Работы" at bounding box center [317, 150] width 74 height 19
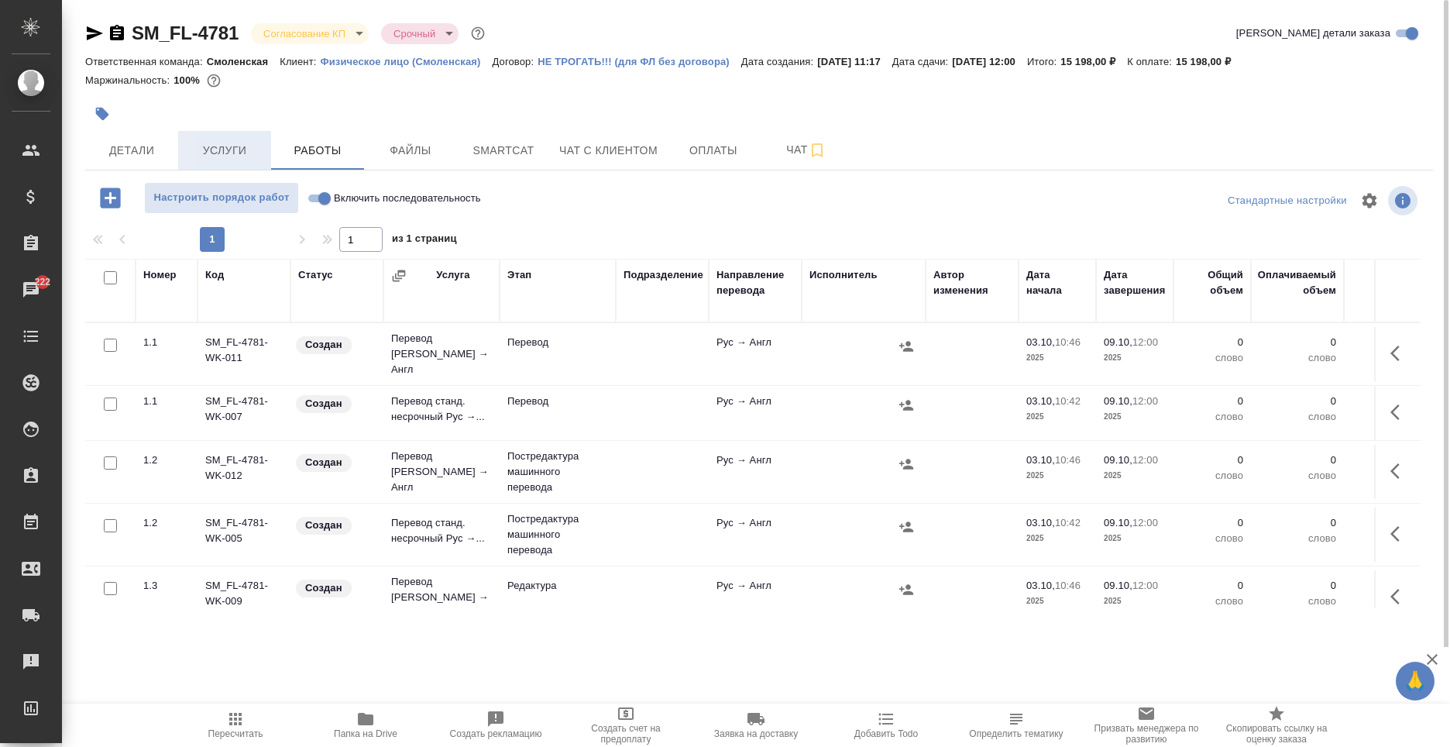
click at [235, 161] on button "Услуги" at bounding box center [224, 150] width 93 height 39
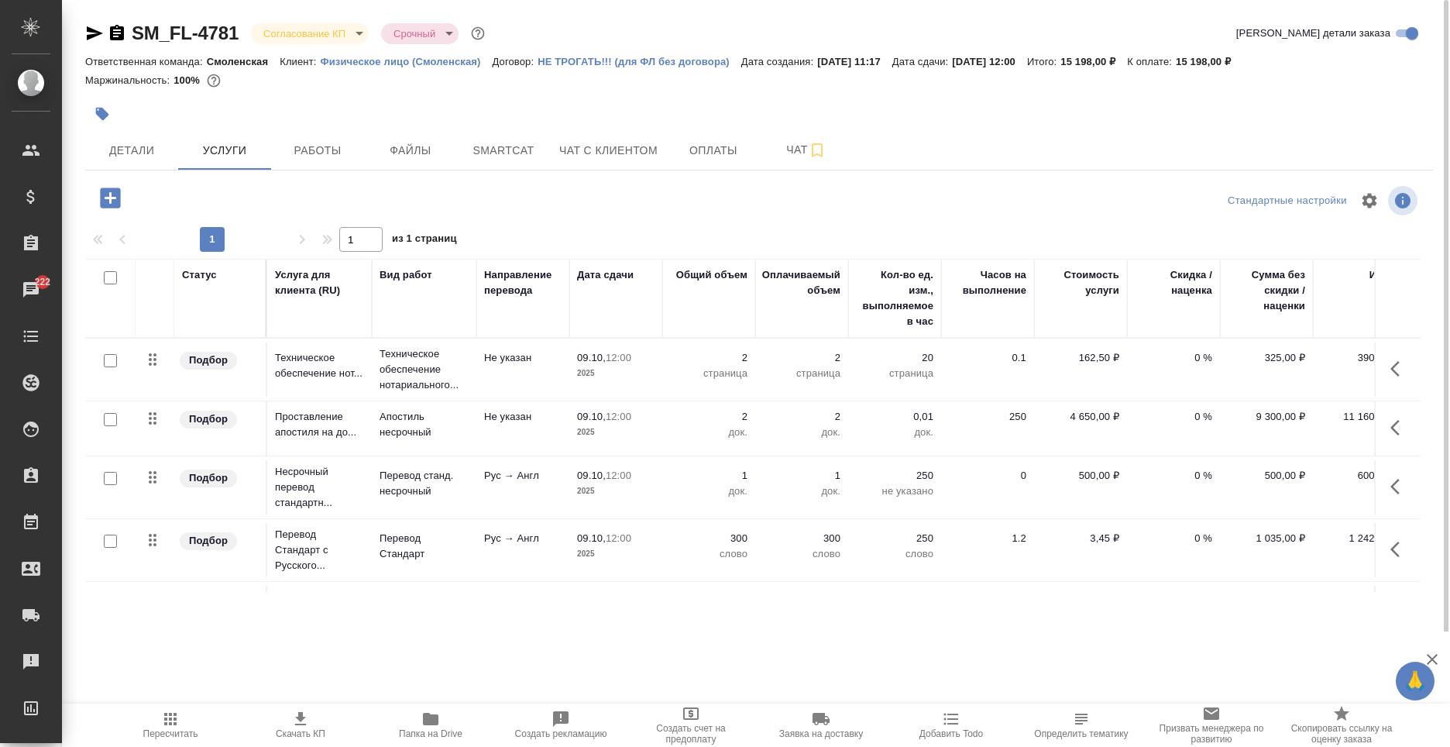
click at [1390, 423] on icon "button" at bounding box center [1399, 427] width 19 height 19
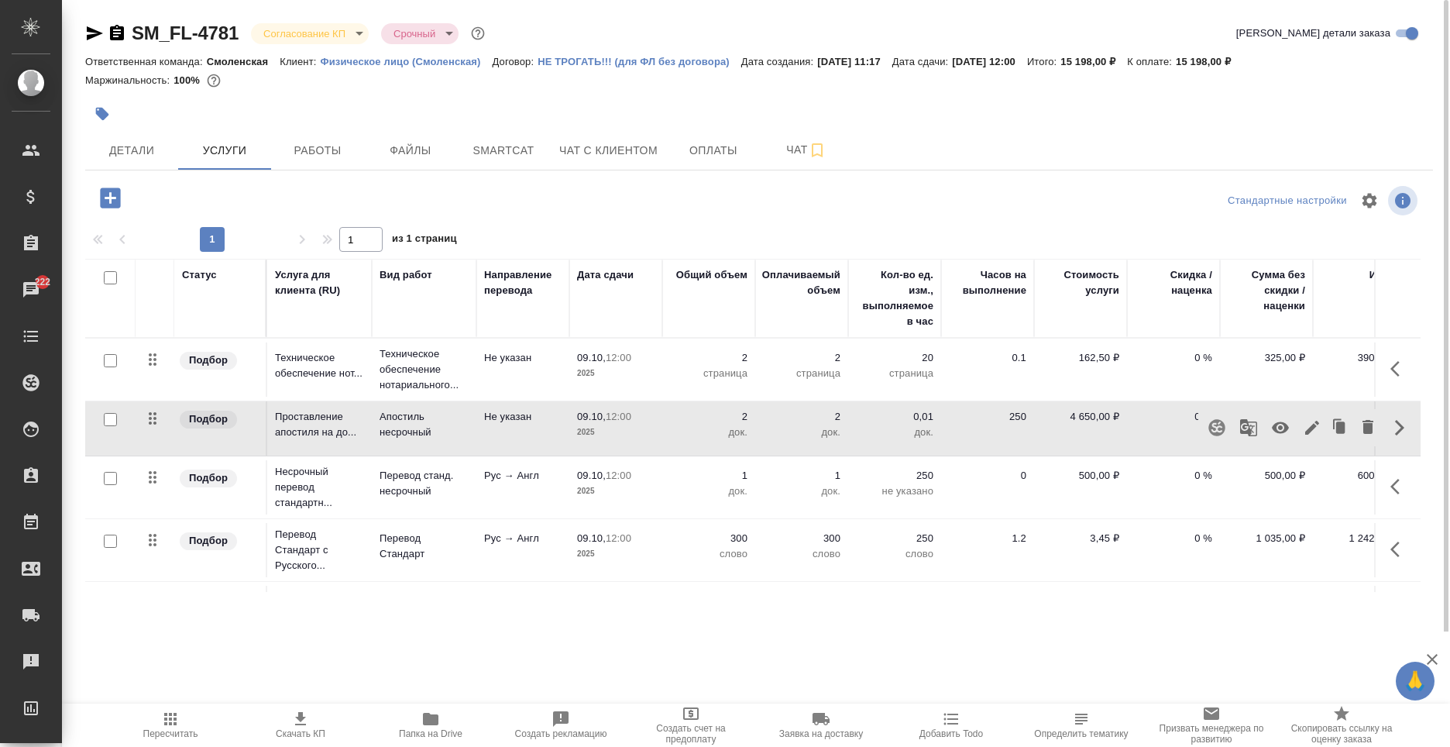
click at [1306, 429] on icon "button" at bounding box center [1312, 427] width 19 height 19
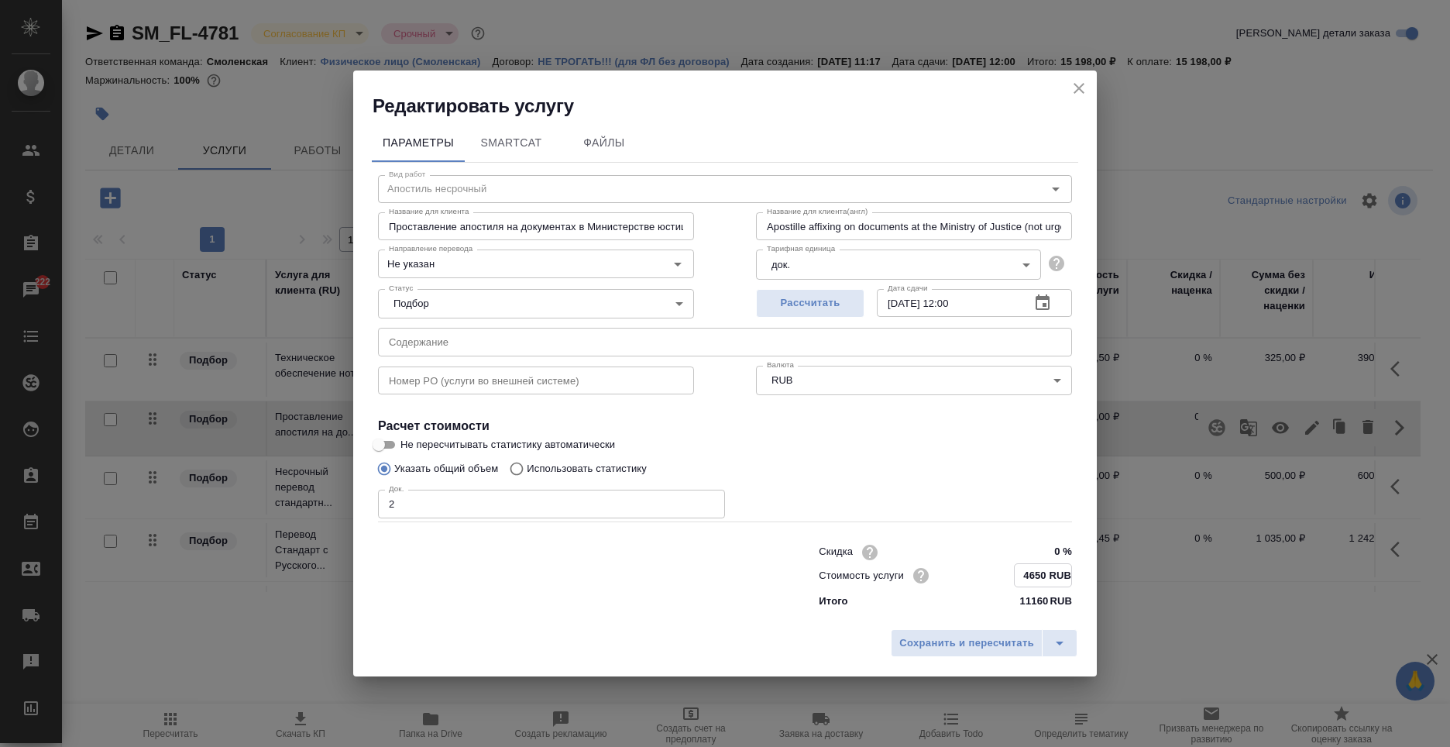
drag, startPoint x: 1046, startPoint y: 573, endPoint x: 974, endPoint y: 568, distance: 72.2
click at [974, 568] on div "Стоимость услуги 4650 RUB" at bounding box center [945, 575] width 253 height 24
type input "5500 RUB"
click at [992, 633] on button "Сохранить и пересчитать" at bounding box center [967, 643] width 152 height 28
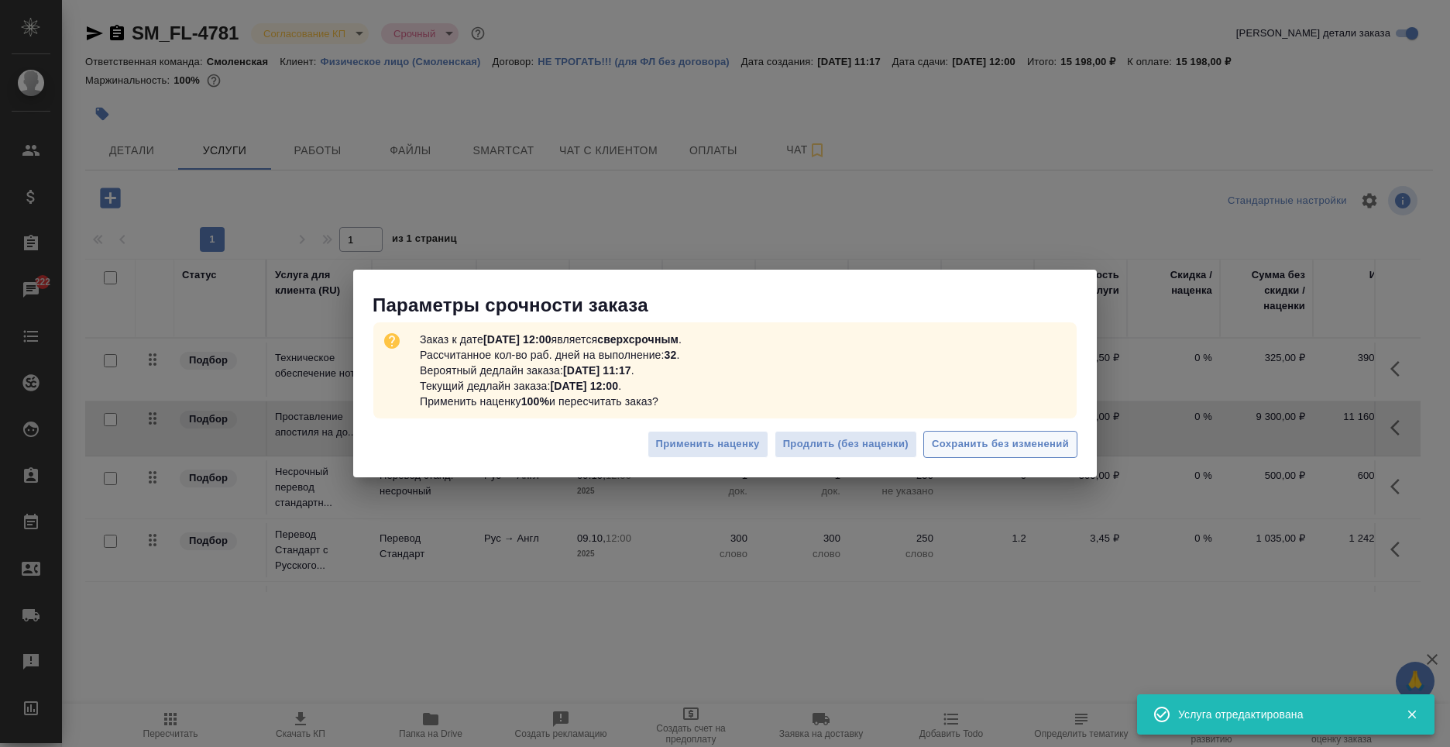
click at [994, 439] on span "Сохранить без изменений" at bounding box center [1000, 444] width 137 height 18
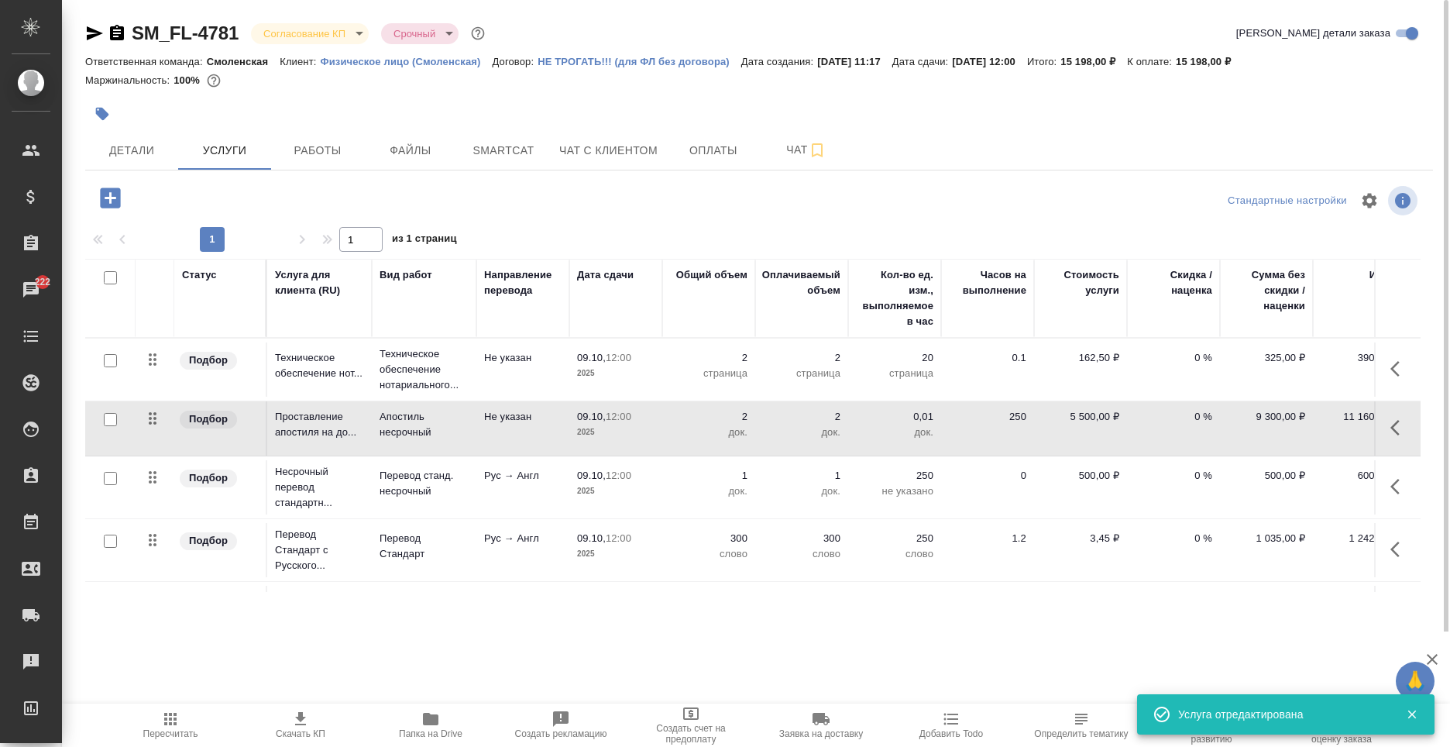
scroll to position [0, 43]
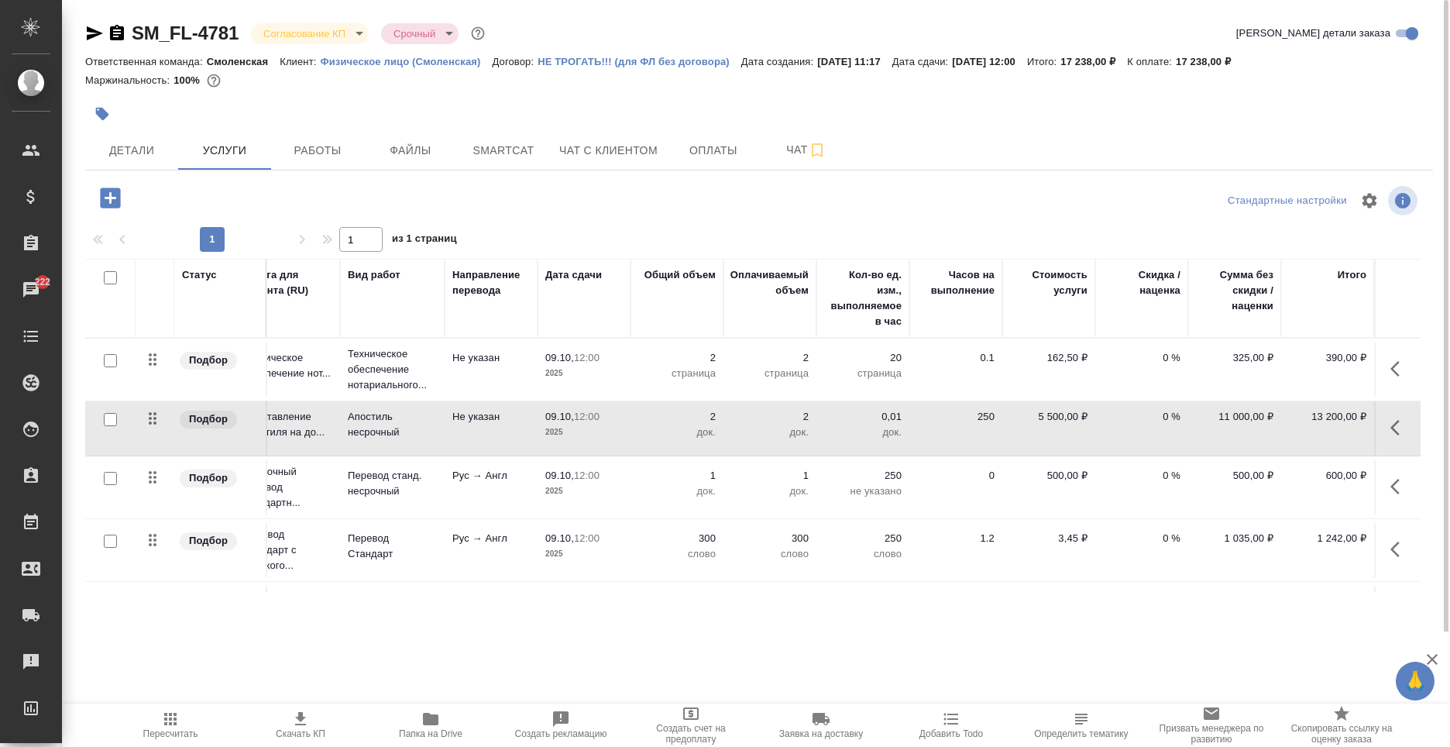
click at [173, 716] on icon "button" at bounding box center [170, 718] width 19 height 19
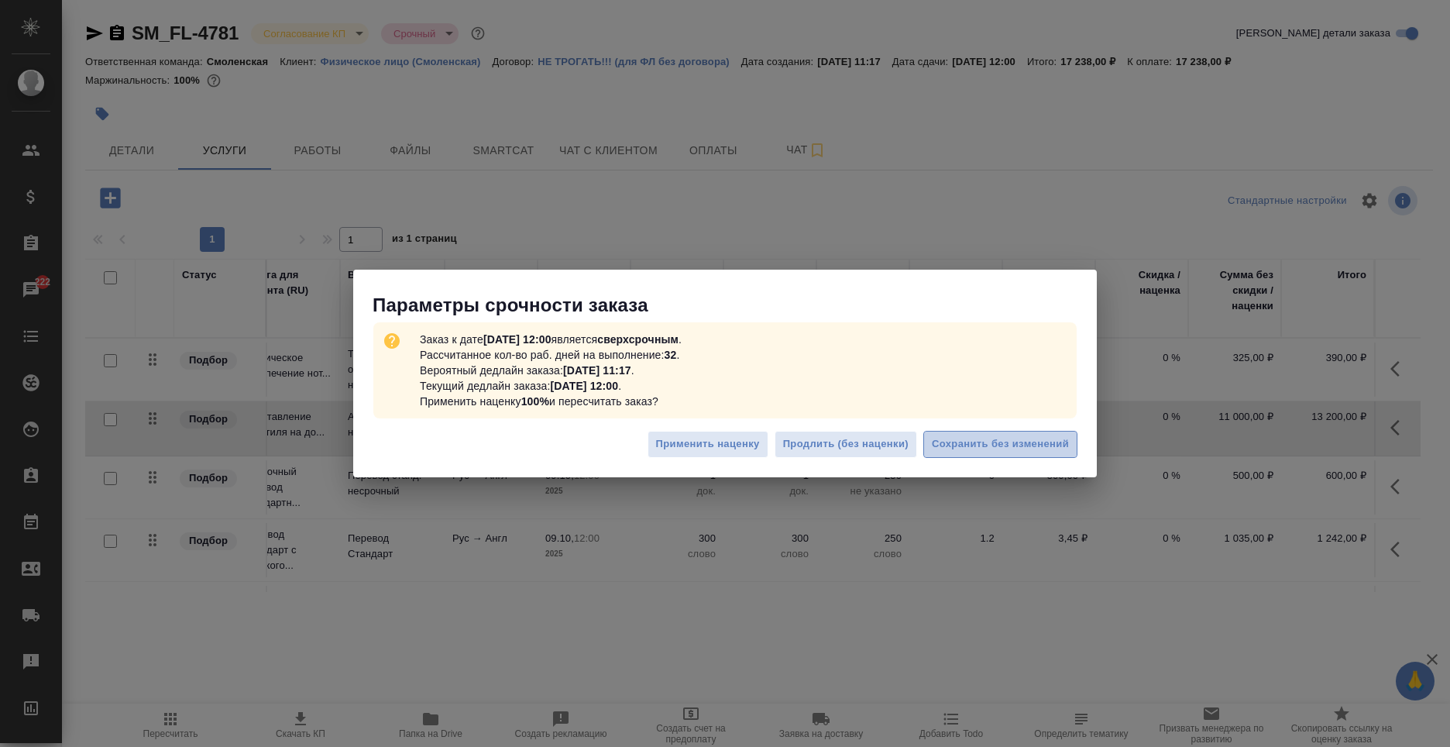
click at [1016, 442] on span "Сохранить без изменений" at bounding box center [1000, 444] width 137 height 18
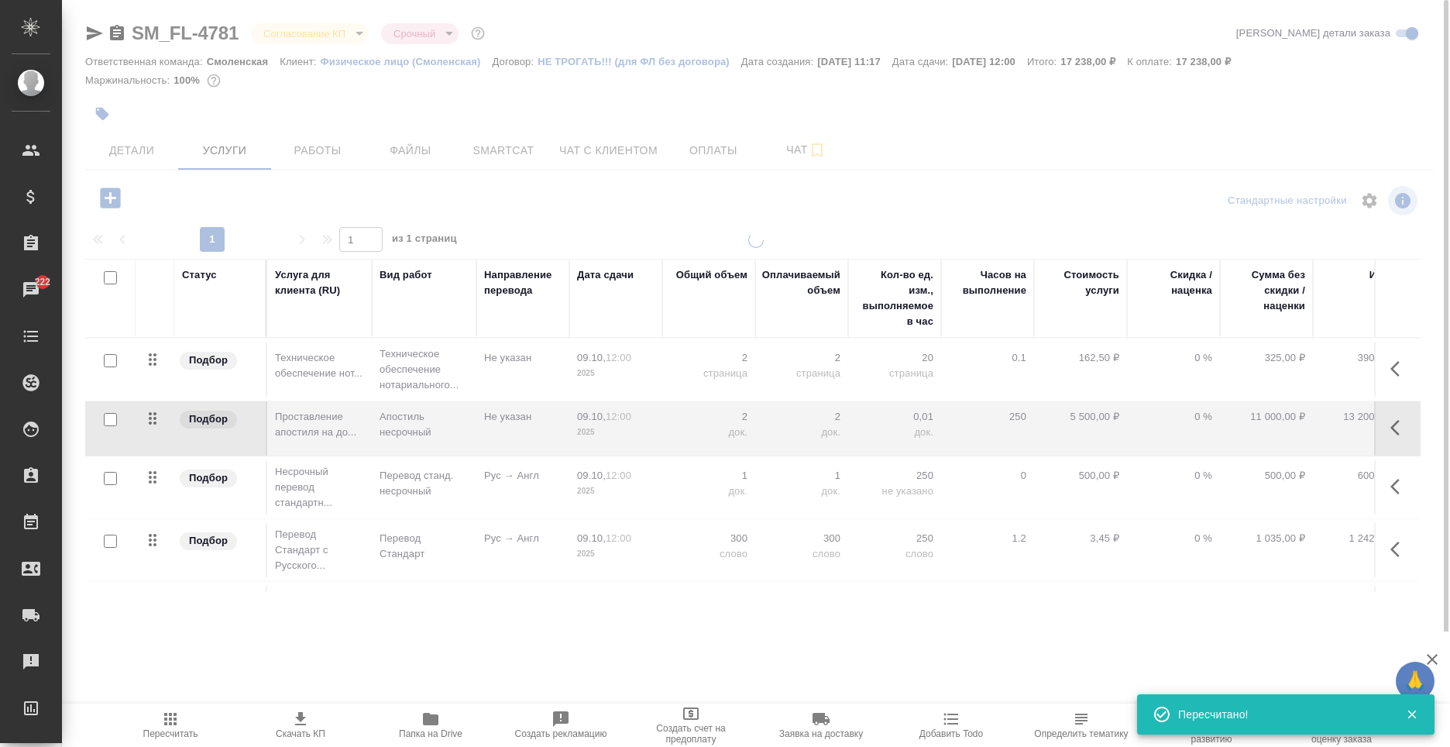
scroll to position [0, 43]
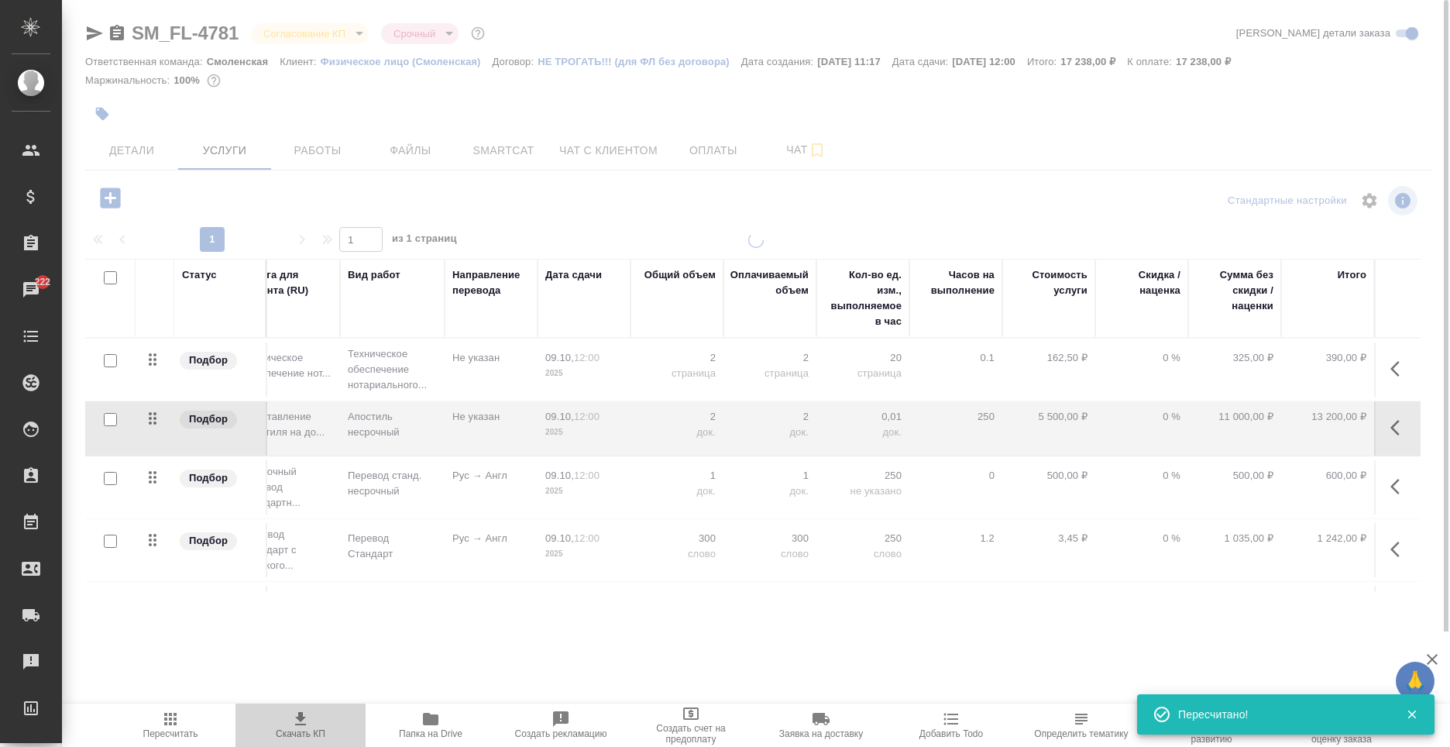
click at [305, 726] on icon "button" at bounding box center [300, 718] width 19 height 19
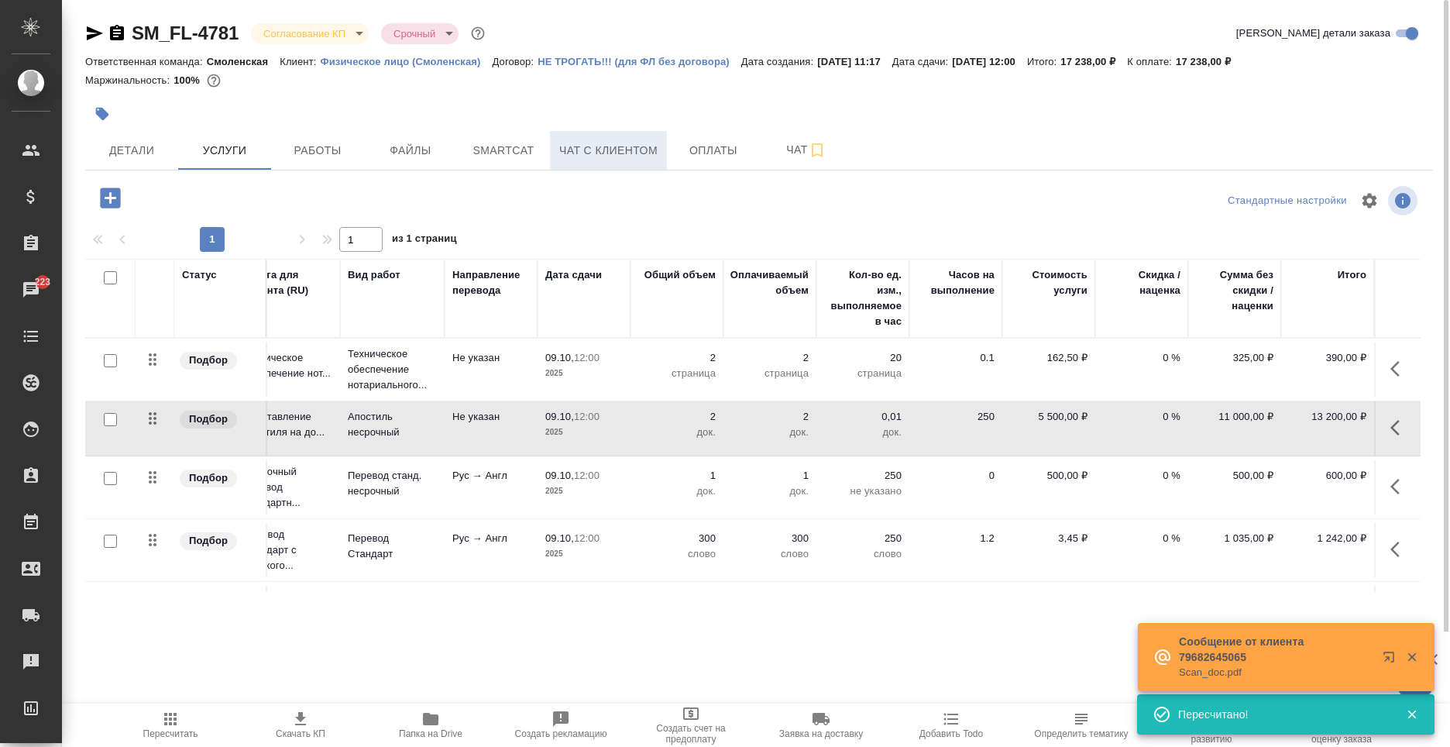
click at [591, 151] on span "Чат с клиентом" at bounding box center [608, 150] width 98 height 19
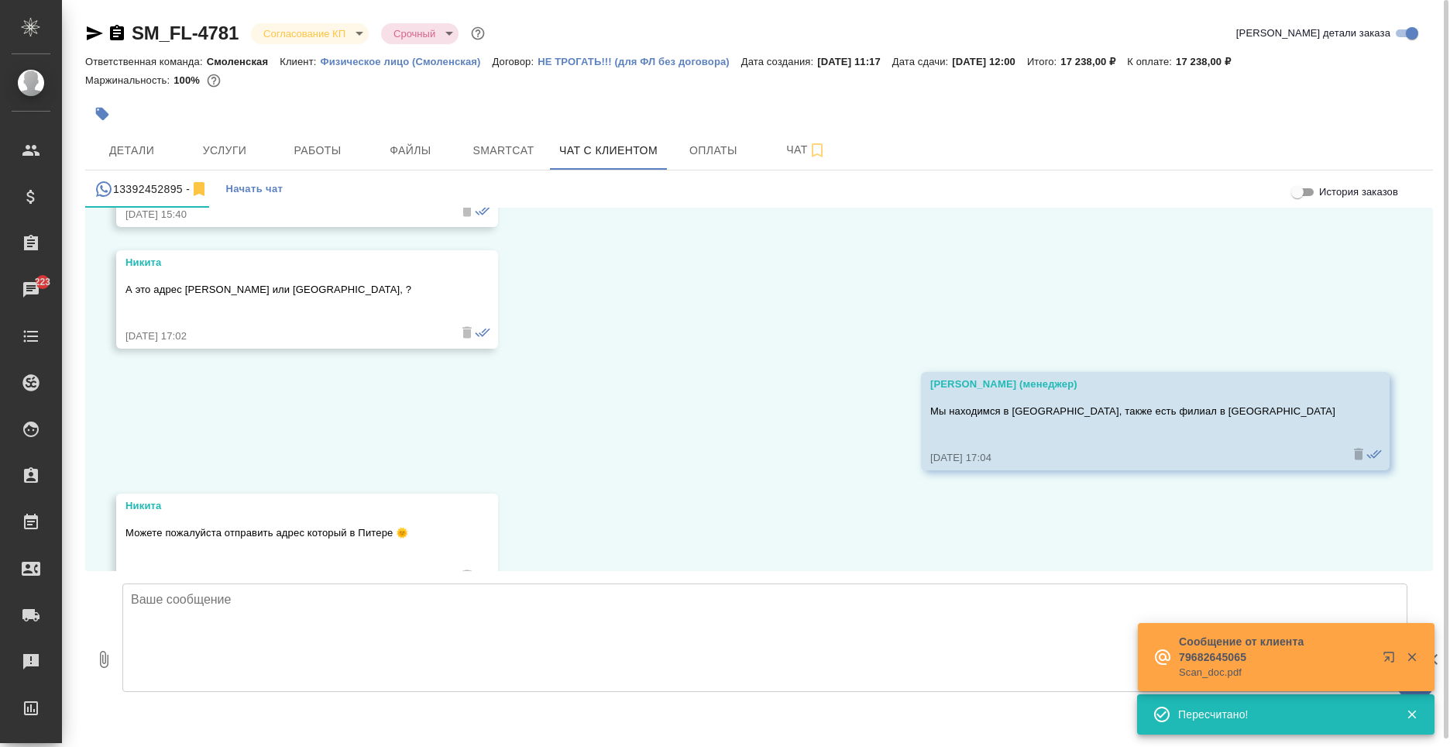
scroll to position [5121, 0]
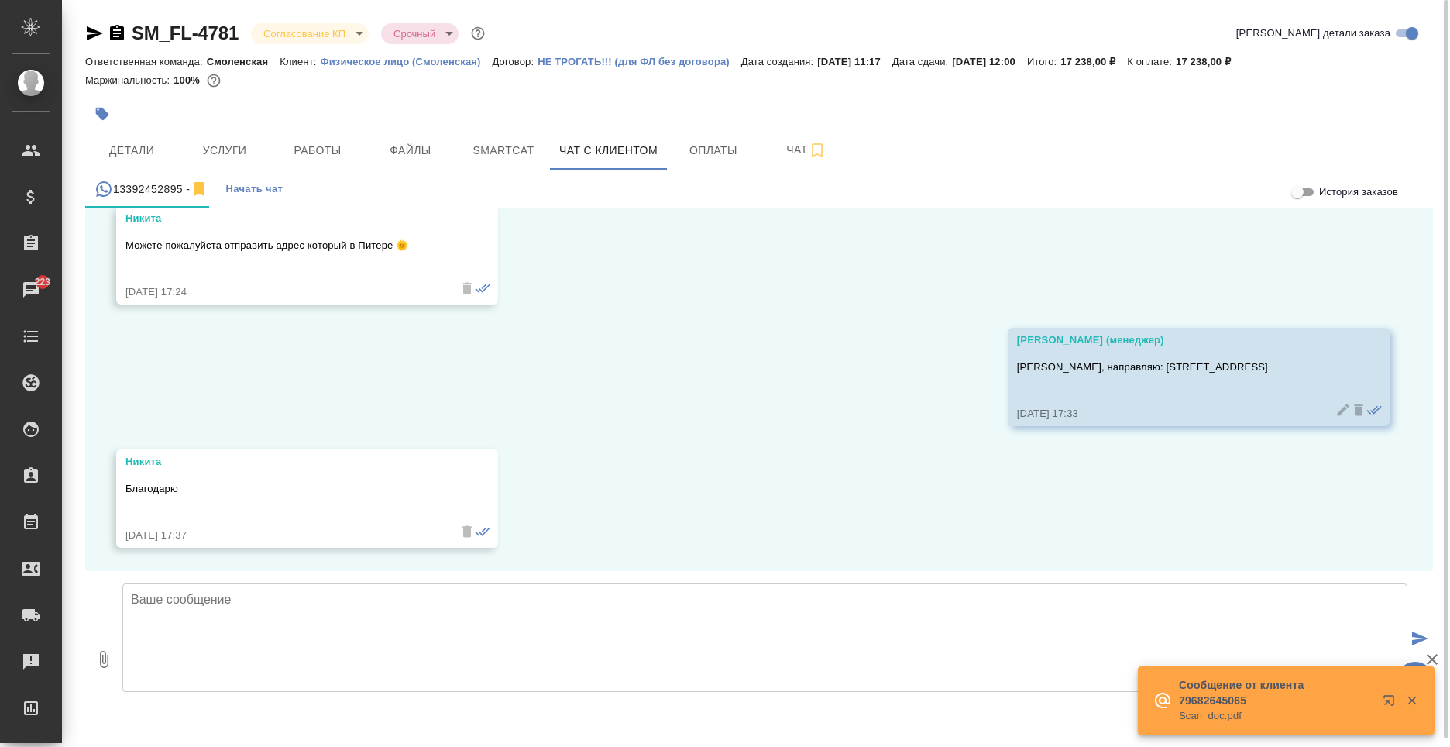
click at [438, 630] on textarea at bounding box center [764, 637] width 1285 height 108
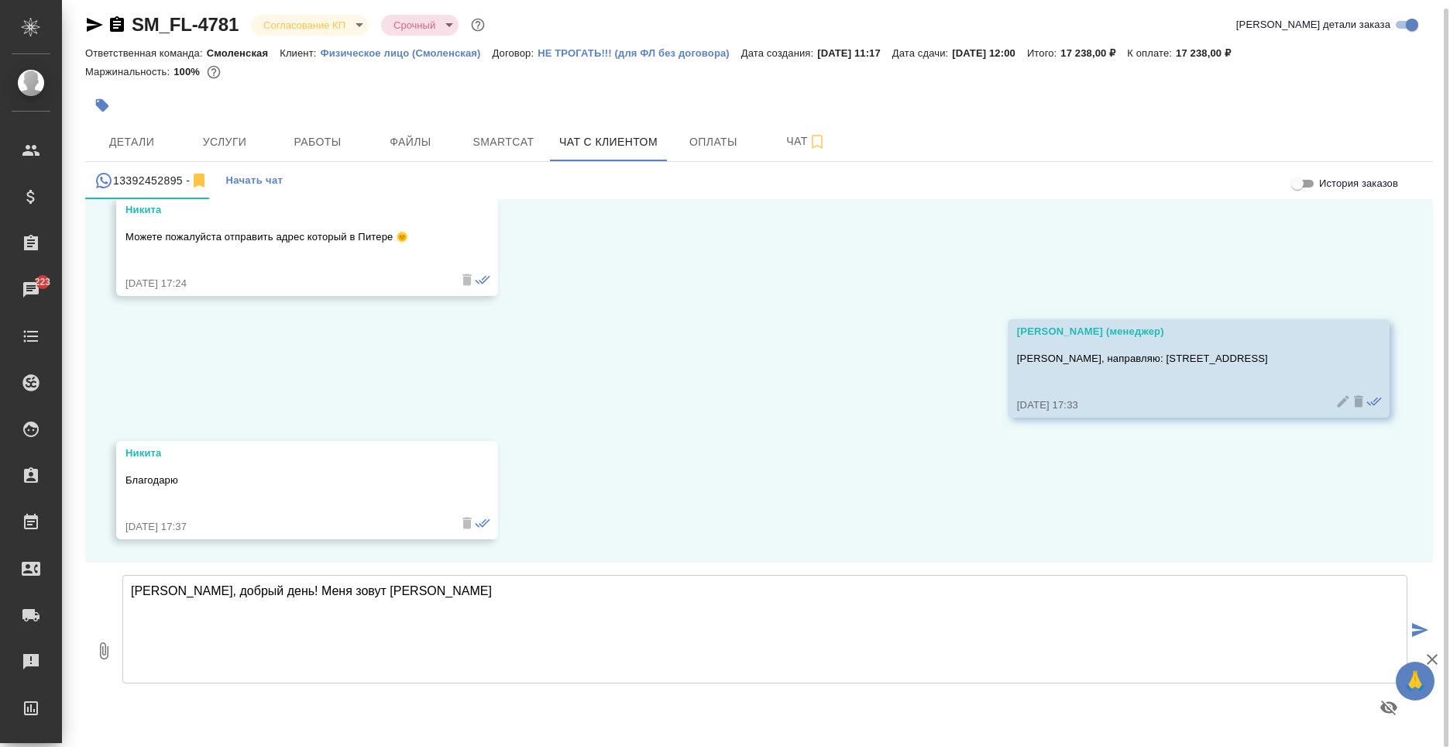
drag, startPoint x: 491, startPoint y: 561, endPoint x: 472, endPoint y: 593, distance: 37.5
click at [490, 562] on div "29.09, понедельник Никита Здравствуйте Подскажите пожалуйста сколько будет по с…" at bounding box center [759, 380] width 1348 height 363
click at [472, 593] on textarea "Никита, добрый день! Меня зовут Алина" at bounding box center [764, 629] width 1285 height 108
click at [565, 594] on textarea "Никита, добрый день! Меня зовут Алина, я менеджер на филиале в Санкт Петербурге" at bounding box center [764, 629] width 1285 height 108
click at [671, 586] on textarea "Никита, добрый день! Меня зовут Алина, я менеджер на филиале в Санкт-Петербурге" at bounding box center [764, 629] width 1285 height 108
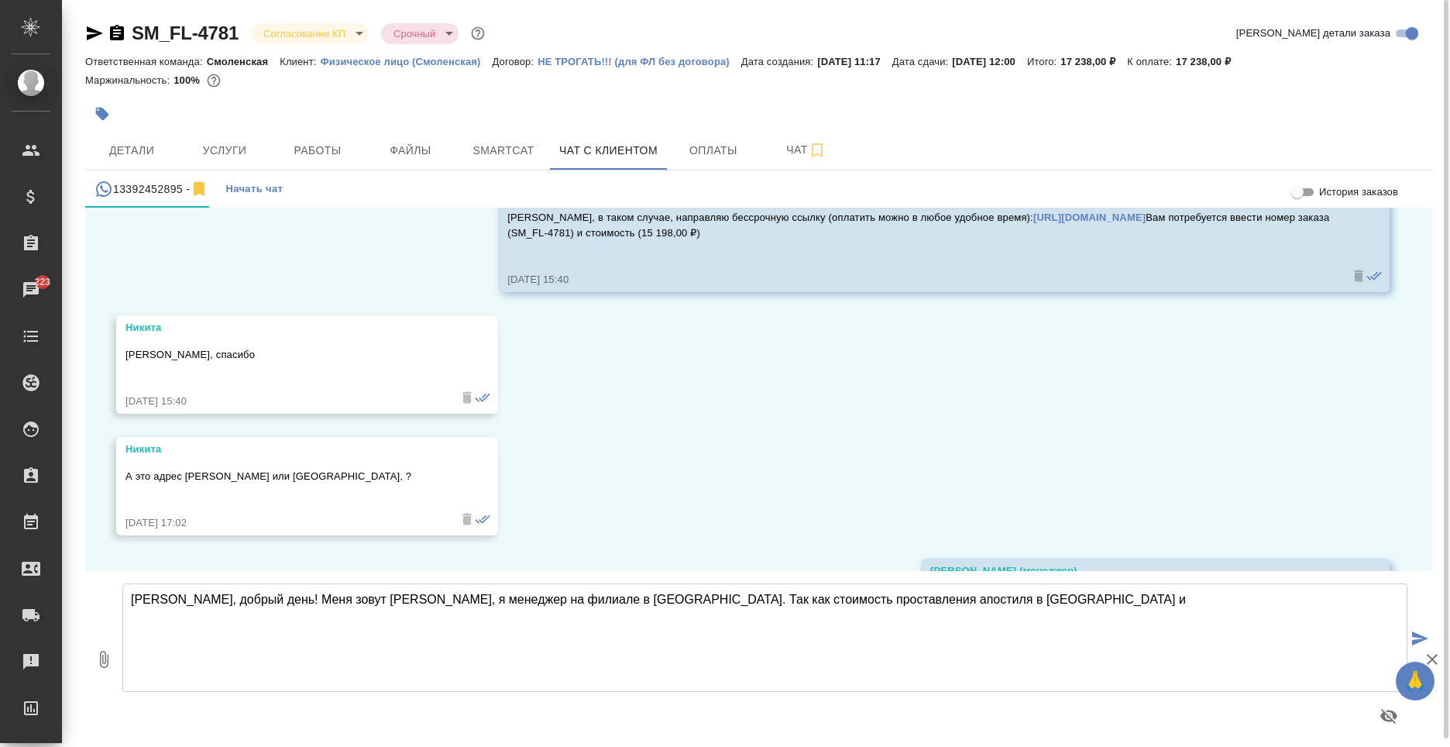
scroll to position [4656, 0]
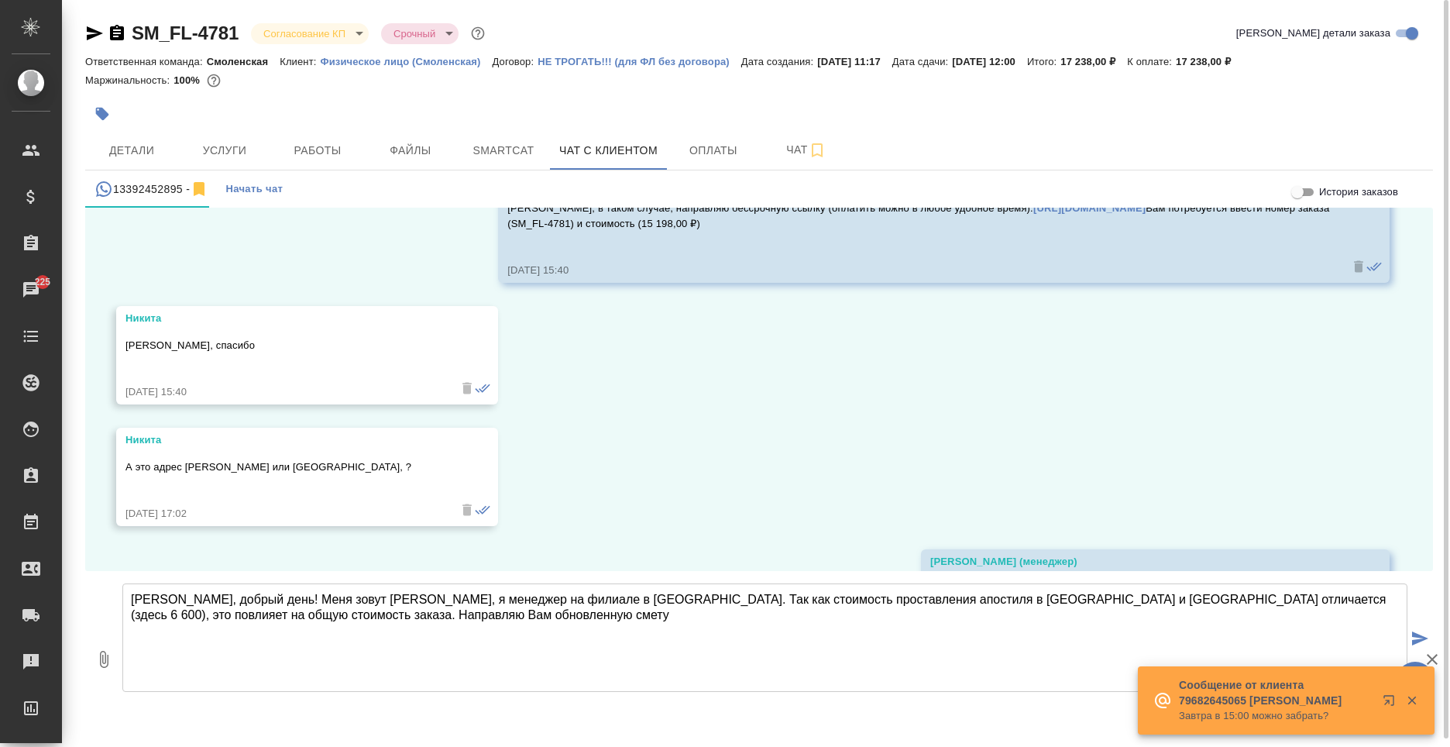
click at [1161, 599] on textarea "Никита, добрый день! Меня зовут Алина, я менеджер на филиале в Санкт-Петербурге…" at bounding box center [764, 637] width 1285 height 108
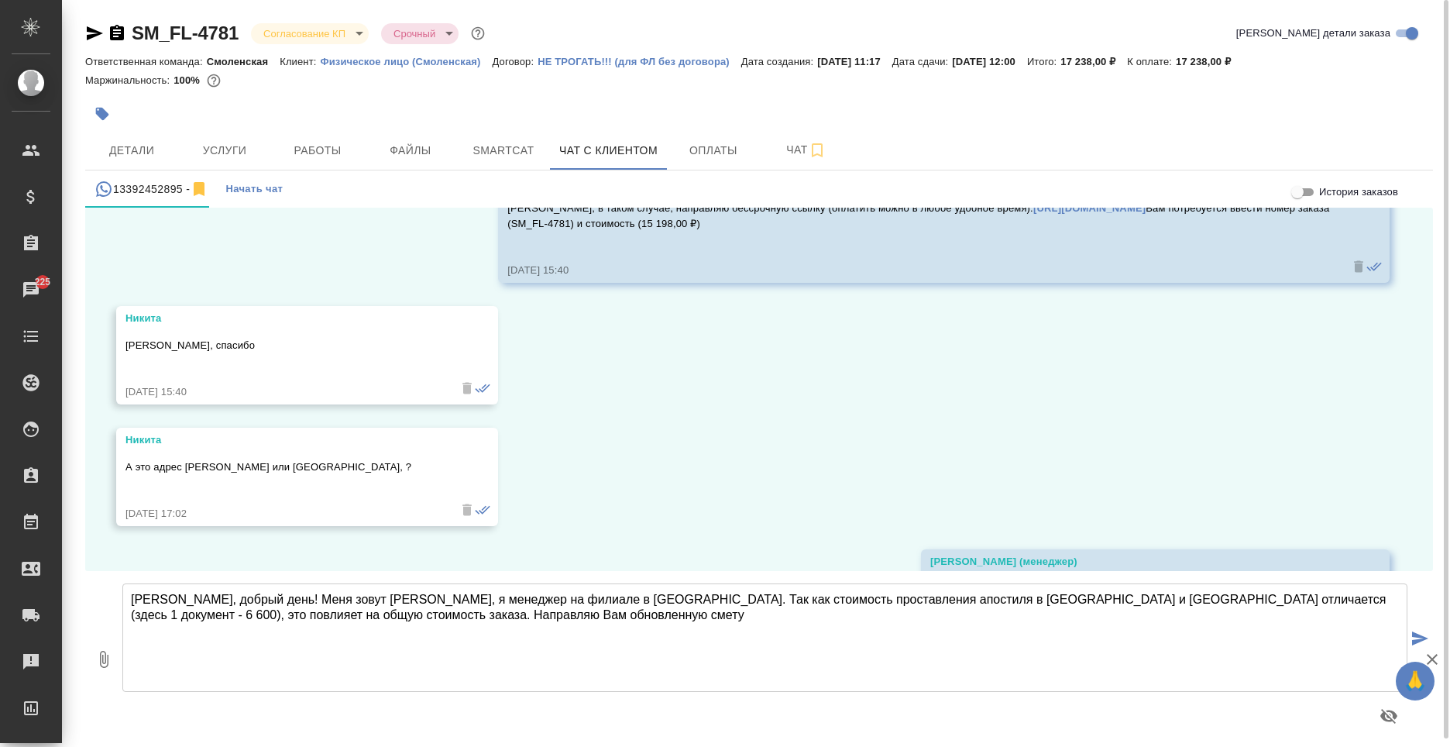
click at [1271, 597] on textarea "Никита, добрый день! Меня зовут Алина, я менеджер на филиале в Санкт-Петербурге…" at bounding box center [764, 637] width 1285 height 108
click at [606, 637] on textarea "Никита, добрый день! Меня зовут Алина, я менеджер на филиале в Санкт-Петербурге…" at bounding box center [764, 637] width 1285 height 108
type textarea "Никита, добрый день! Меня зовут Алина, я менеджер на филиале в Санкт-Петербурге…"
click at [114, 654] on button "0" at bounding box center [103, 659] width 37 height 176
type input "C:\fakepath\Proposal_SM_FL-4781.pdf"
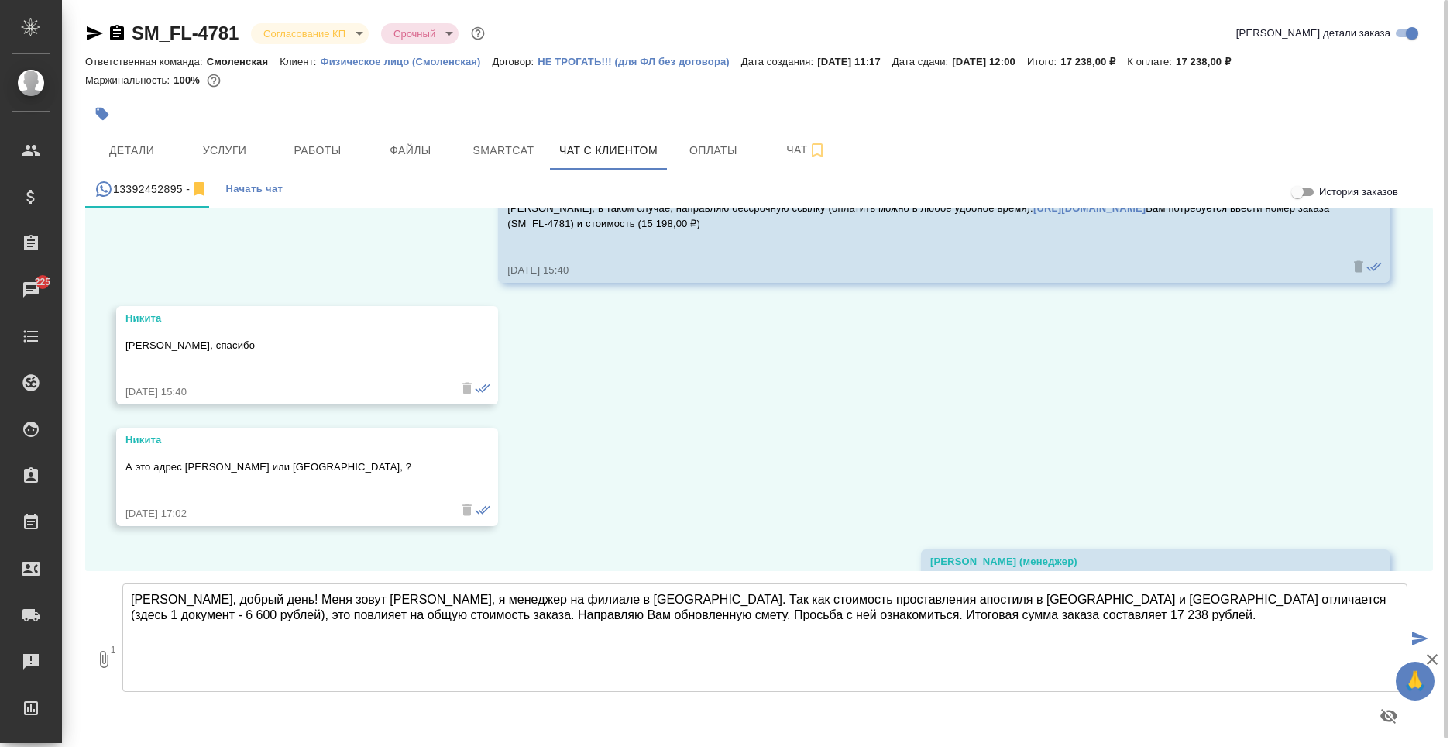
click at [1422, 630] on button "submit" at bounding box center [1420, 639] width 26 height 215
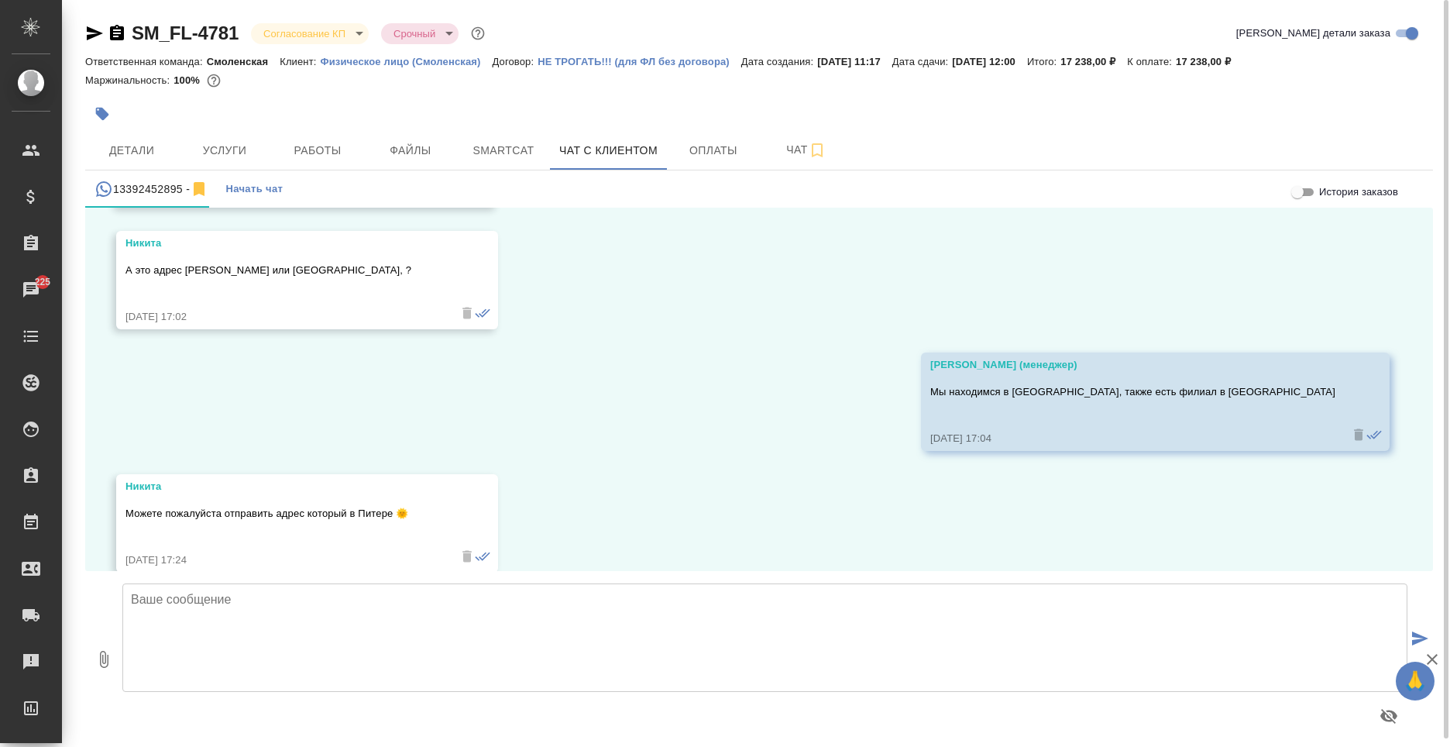
scroll to position [5395, 0]
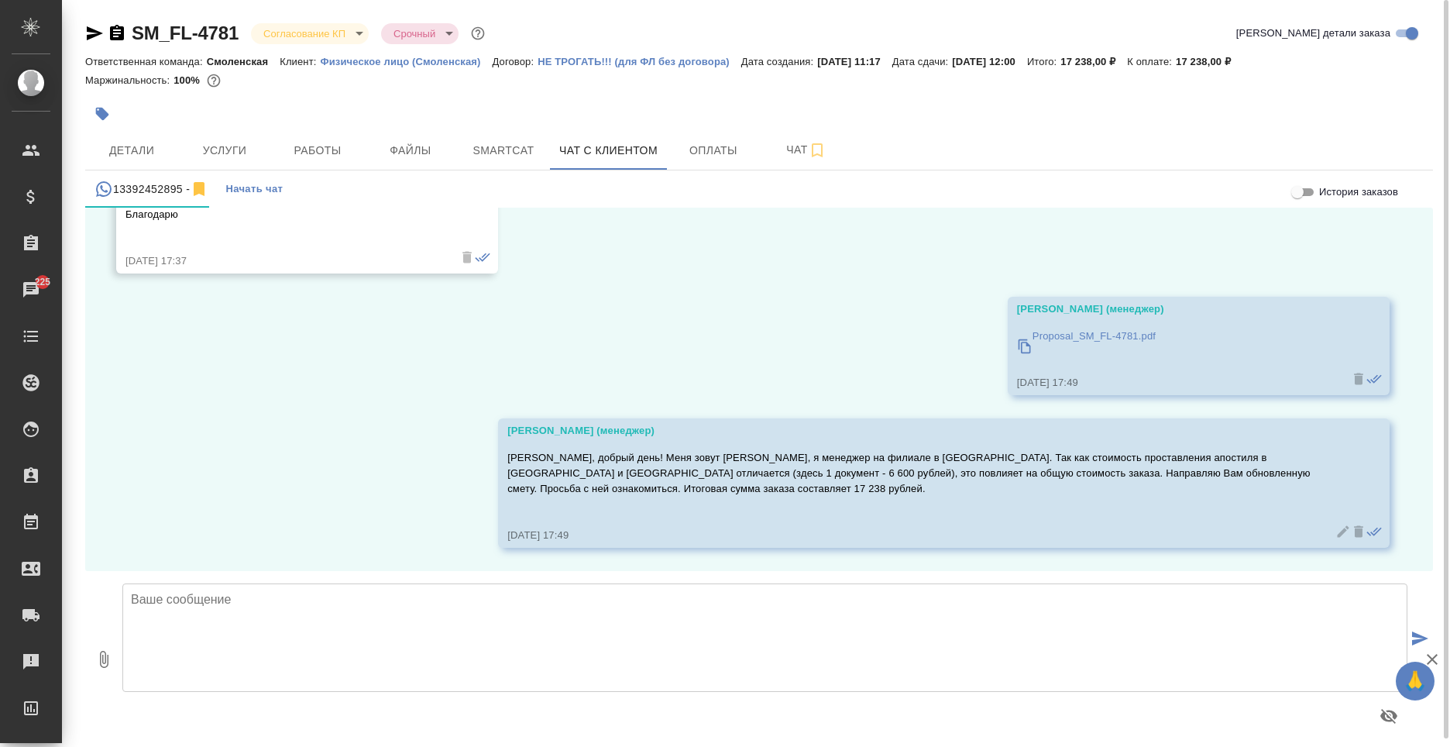
click at [723, 637] on textarea at bounding box center [764, 637] width 1285 height 108
paste textarea "Если данный расчет Вам подходит, направляю Вам ссылку на предоплату. https://ww…"
click at [334, 658] on textarea "Если данный расчет Вам подходит, направляю Вам ссылку на предоплату. https://ww…" at bounding box center [764, 637] width 1285 height 108
click at [117, 38] on icon "button" at bounding box center [117, 32] width 14 height 15
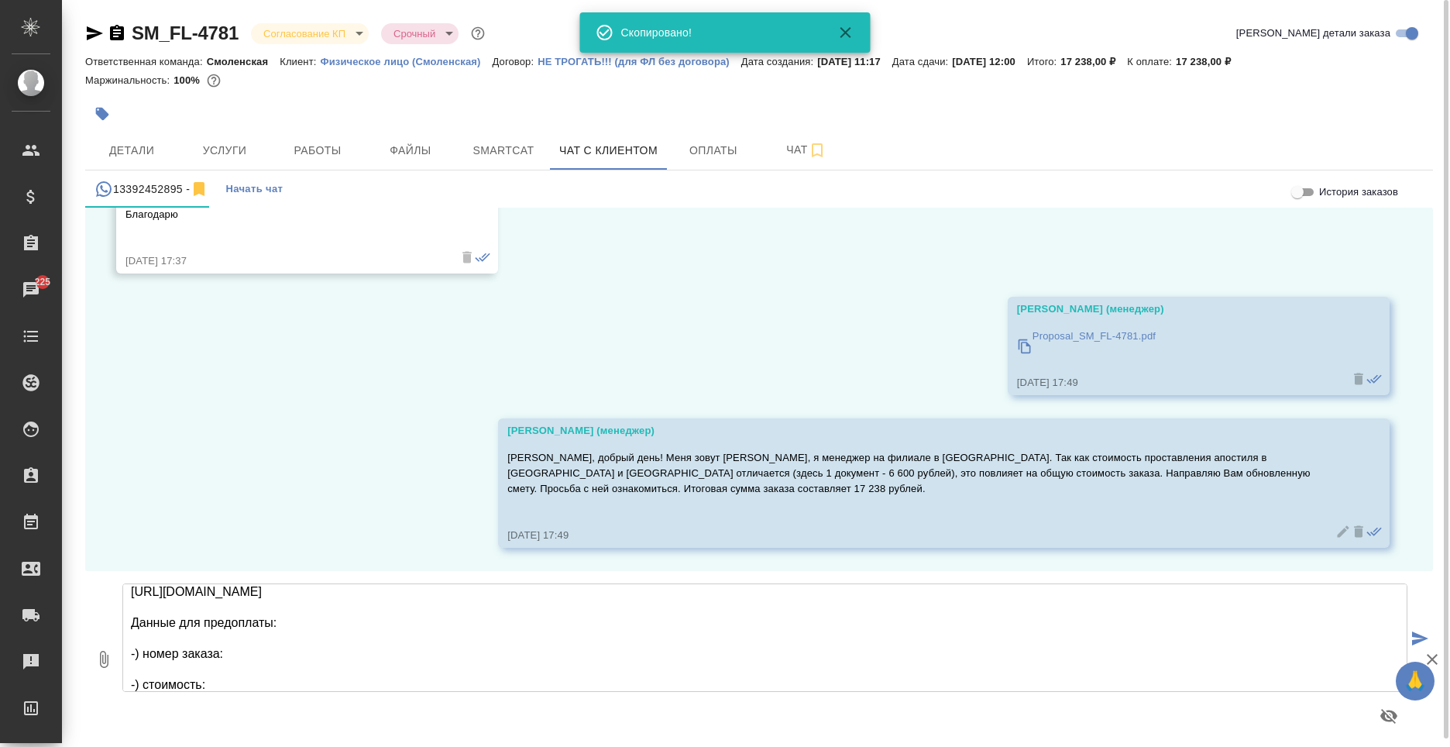
click at [249, 655] on textarea "Если данный расчет Вам подходит, направляю Вам ссылку на предоплату. https://ww…" at bounding box center [764, 637] width 1285 height 108
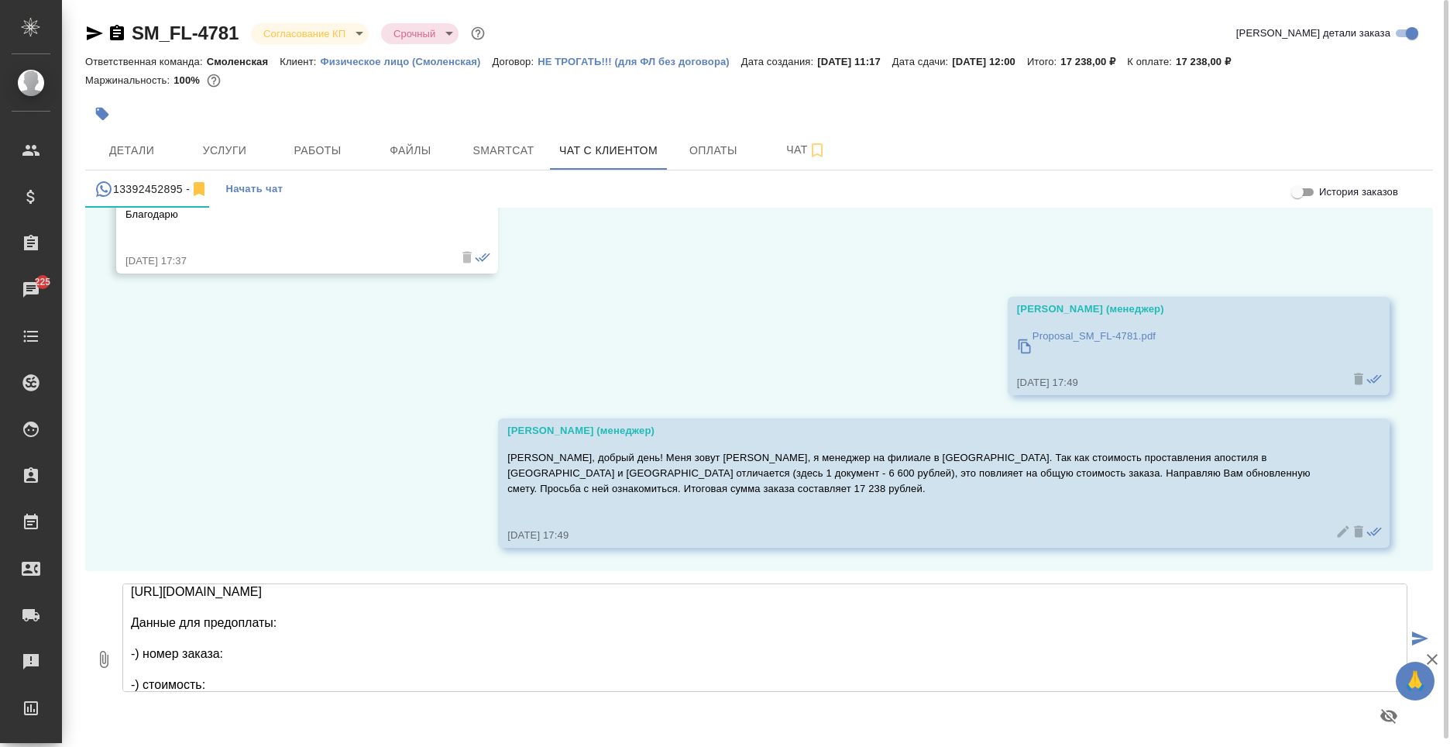
paste textarea "SM_FL-4781"
drag, startPoint x: 1280, startPoint y: 56, endPoint x: 1218, endPoint y: 67, distance: 63.7
click at [1218, 67] on p "17 238,00 ₽" at bounding box center [1209, 62] width 67 height 12
copy p "17 238,00 ₽"
click at [235, 680] on textarea "Если данный расчет Вам подходит, направляю Вам ссылку на предоплату. https://ww…" at bounding box center [764, 637] width 1285 height 108
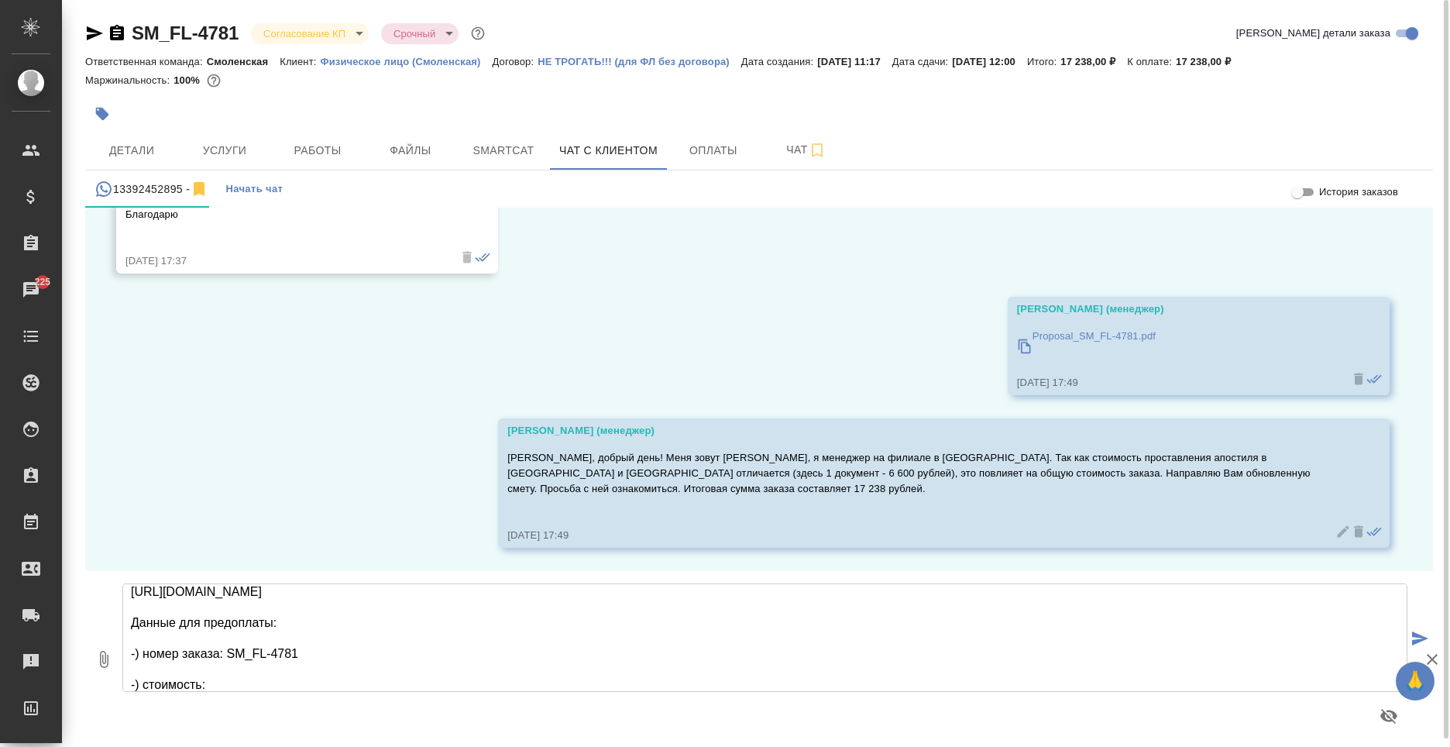
paste textarea "17 238,00 ₽"
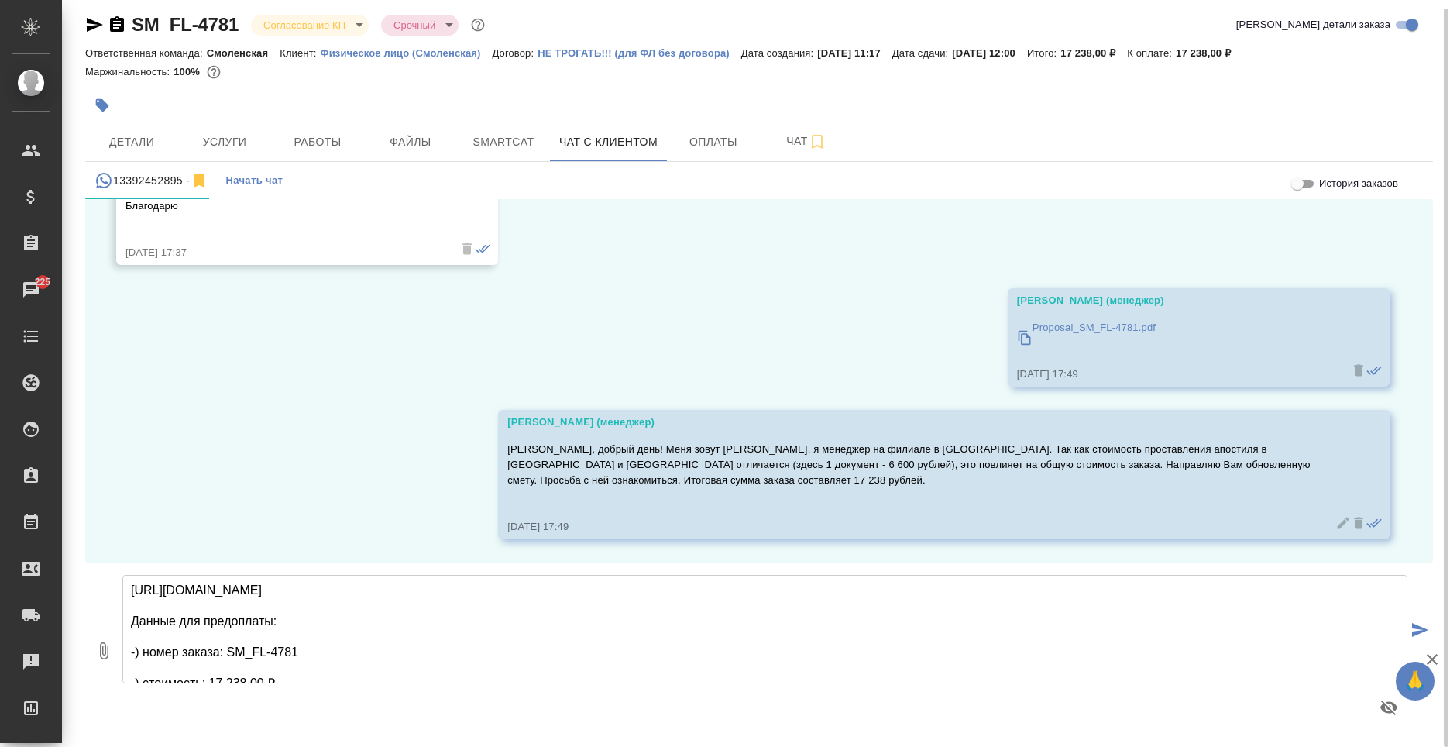
scroll to position [48, 0]
type textarea "Если данный расчет Вам подходит, направляю Вам ссылку на предоплату. https://ww…"
click at [1420, 625] on icon "submit" at bounding box center [1420, 630] width 16 height 14
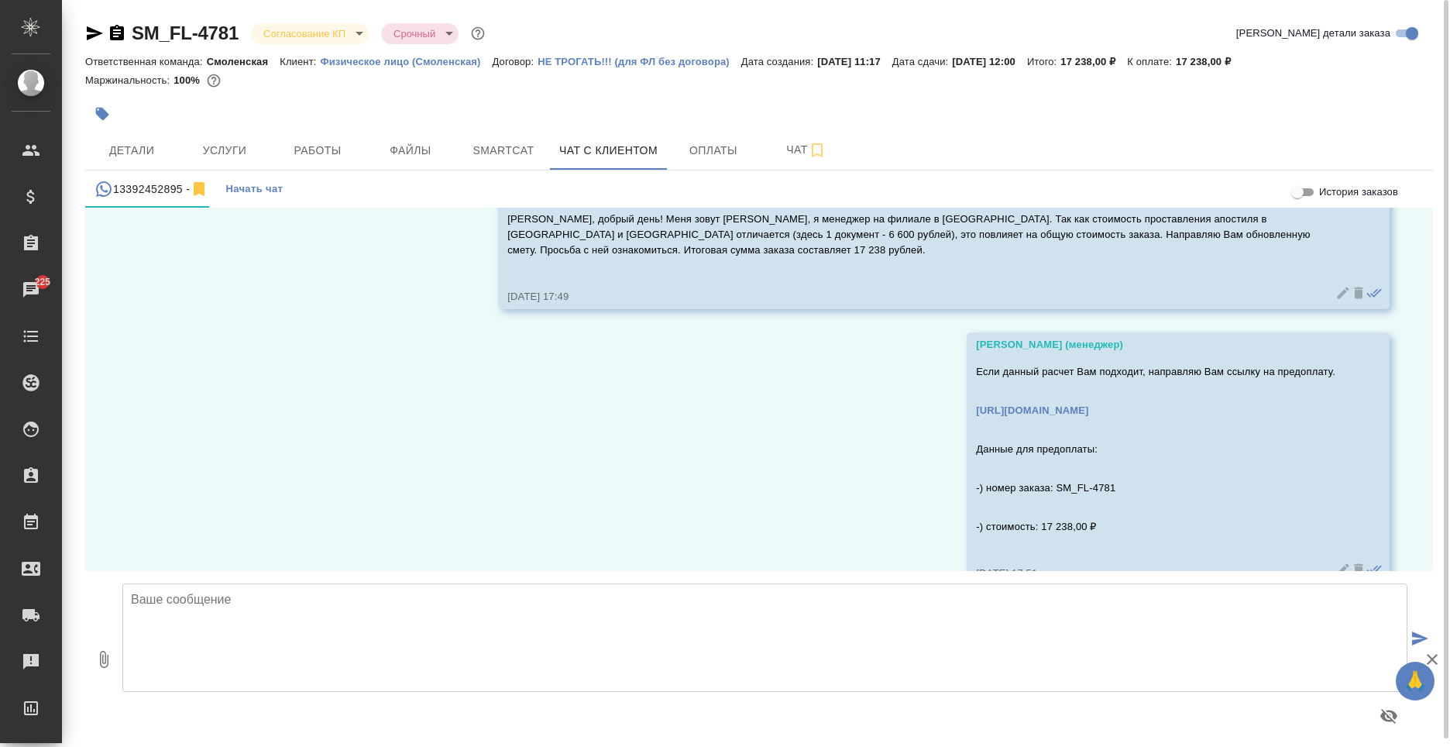
scroll to position [5672, 0]
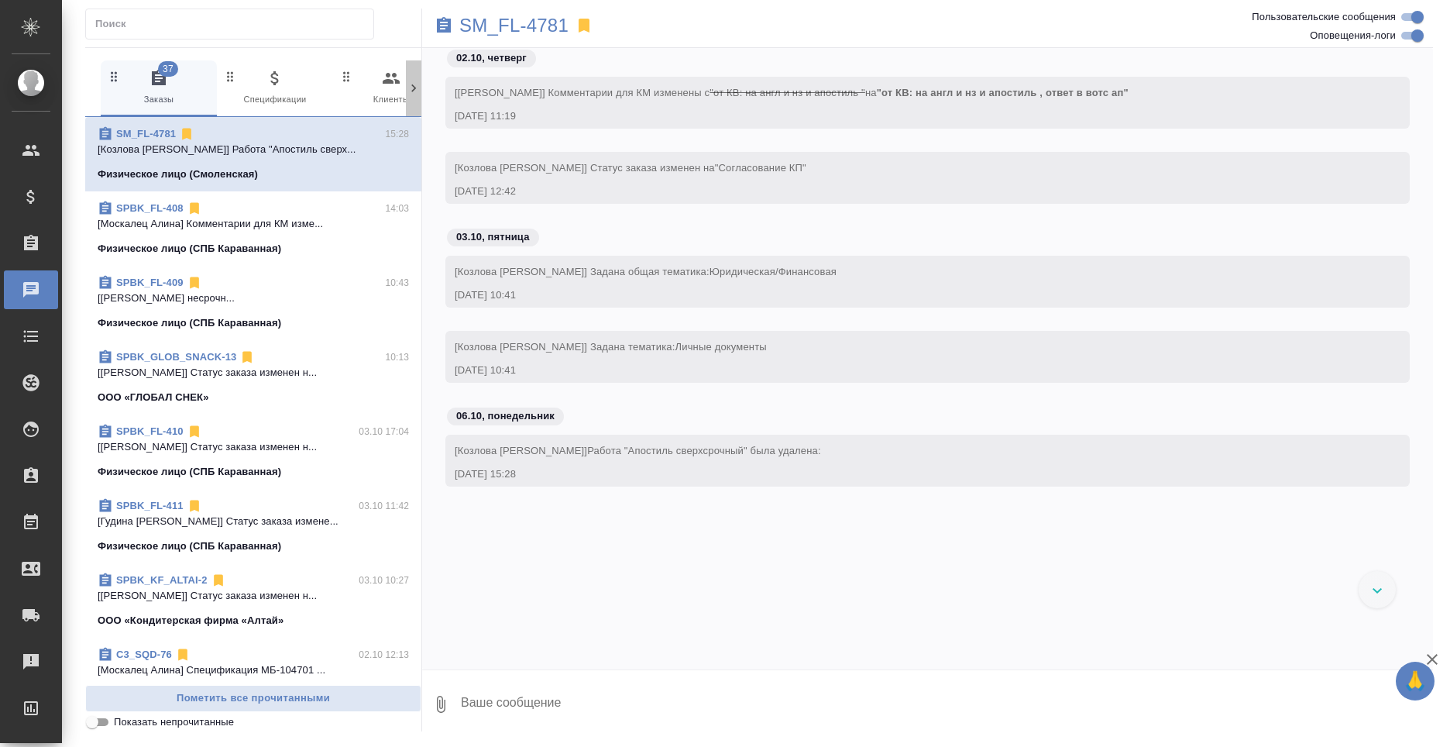
click at [420, 105] on div at bounding box center [413, 88] width 15 height 56
click at [409, 91] on icon at bounding box center [413, 88] width 15 height 15
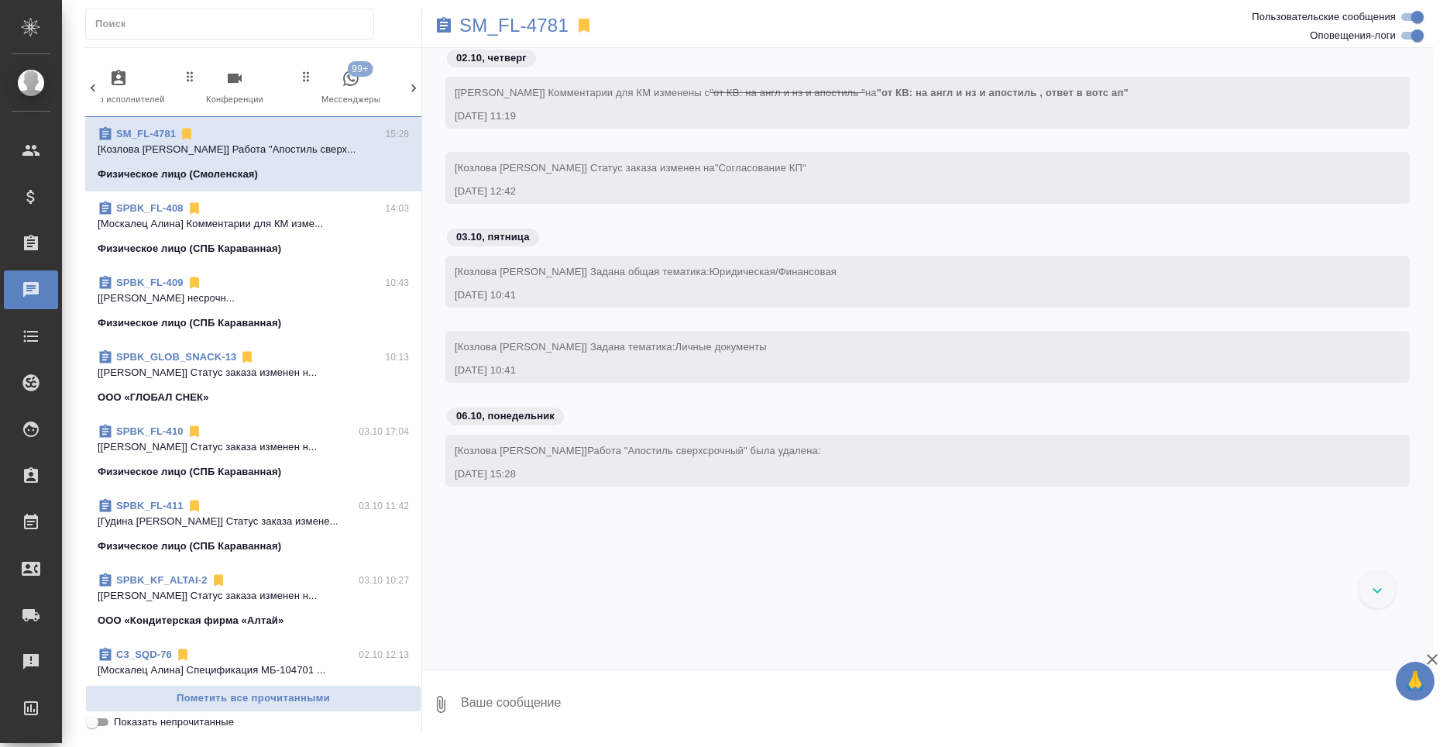
scroll to position [0, 740]
click at [330, 92] on span "99+ Мессенджеры" at bounding box center [348, 88] width 104 height 38
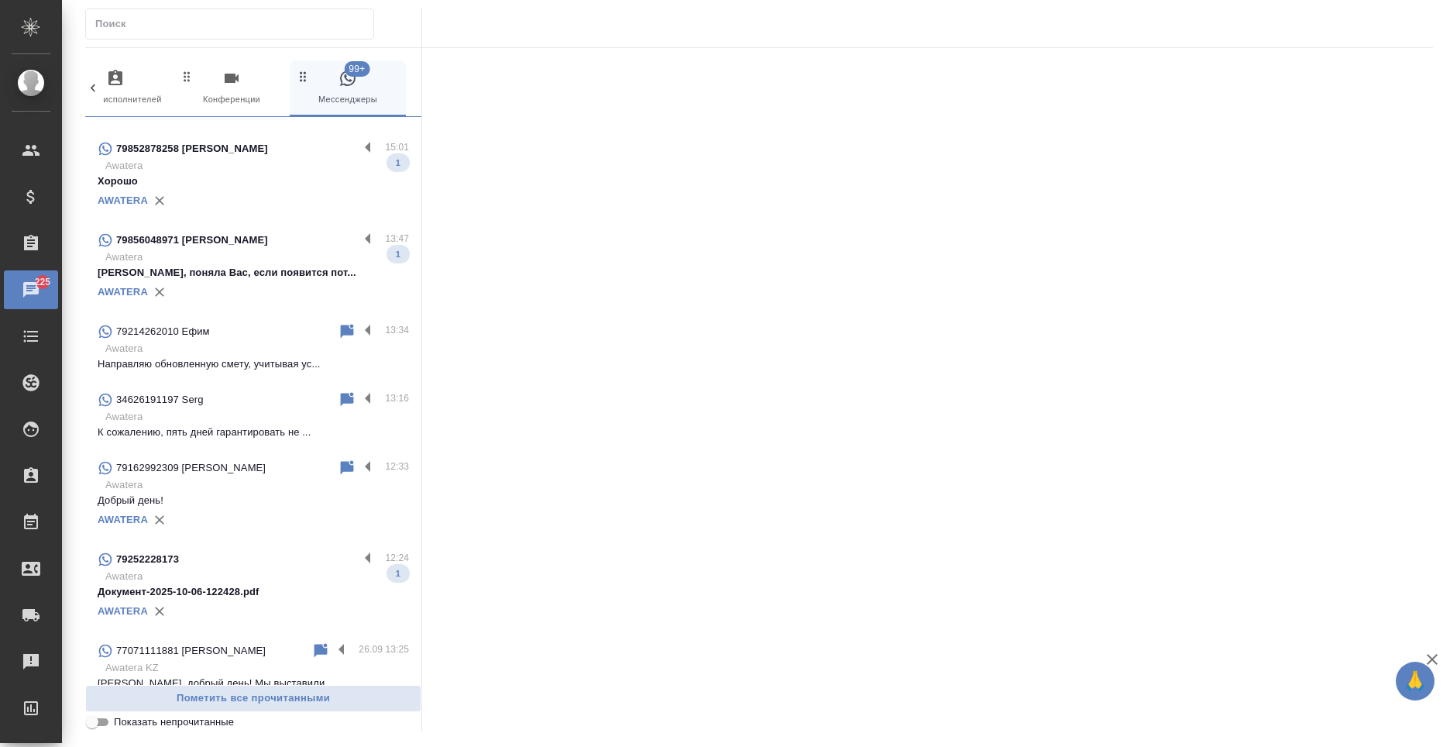
scroll to position [1007, 0]
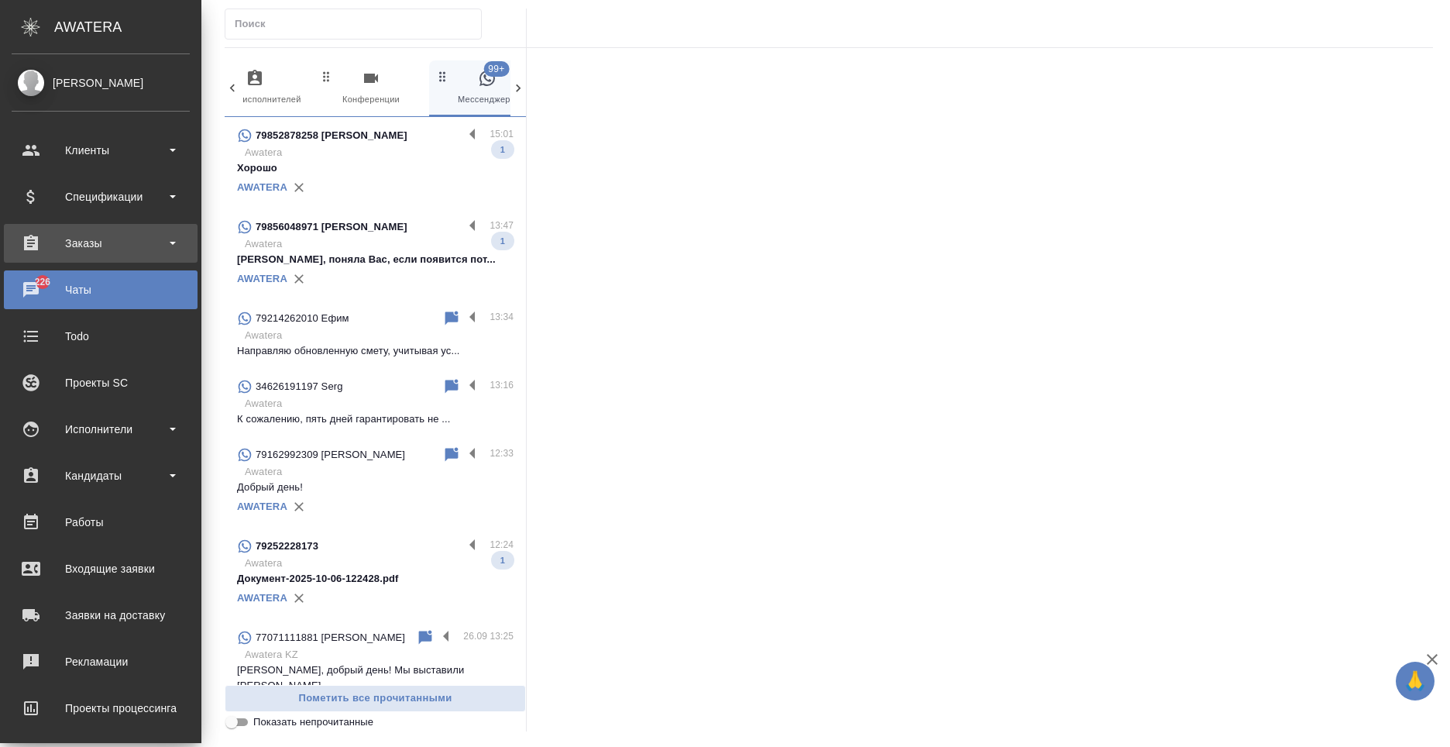
click at [25, 246] on div "Заказы" at bounding box center [101, 243] width 178 height 23
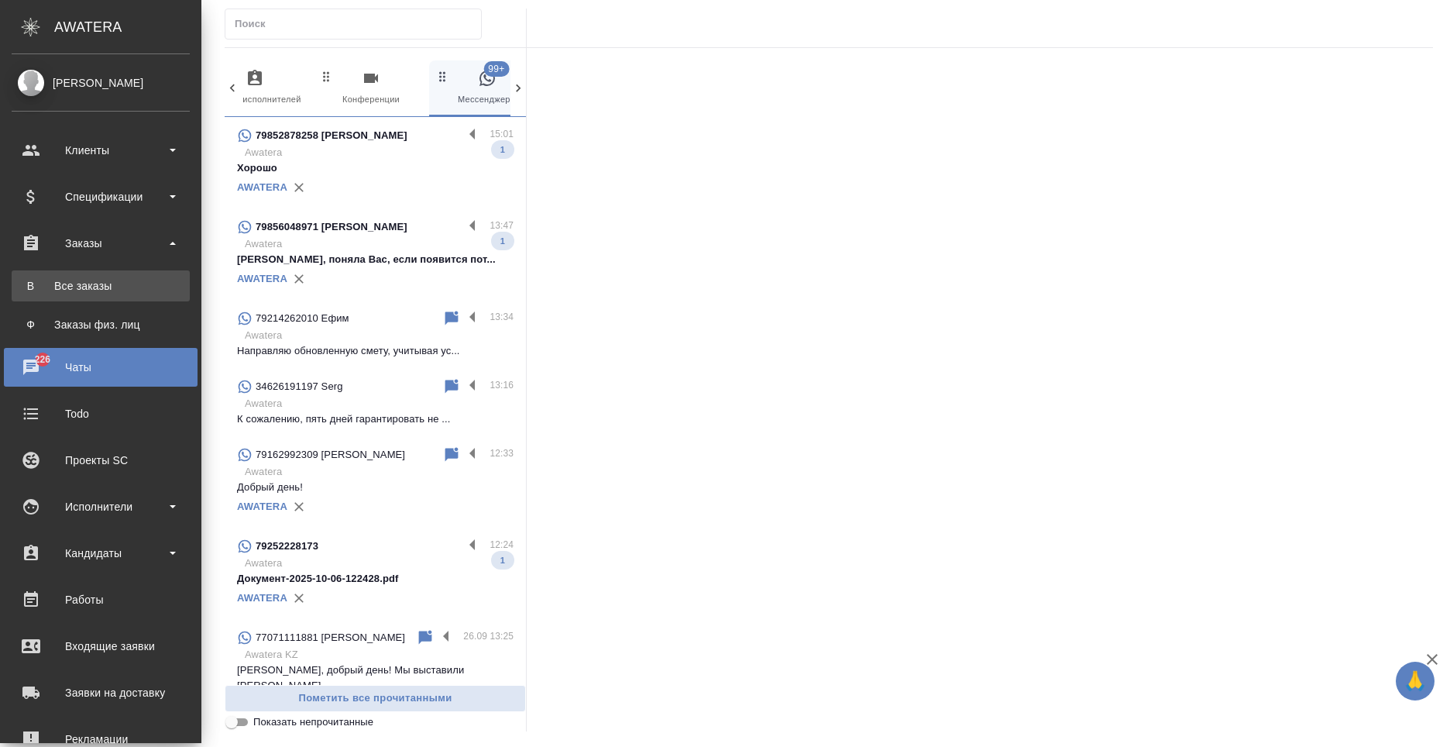
click at [85, 272] on link "В Все заказы" at bounding box center [101, 285] width 178 height 31
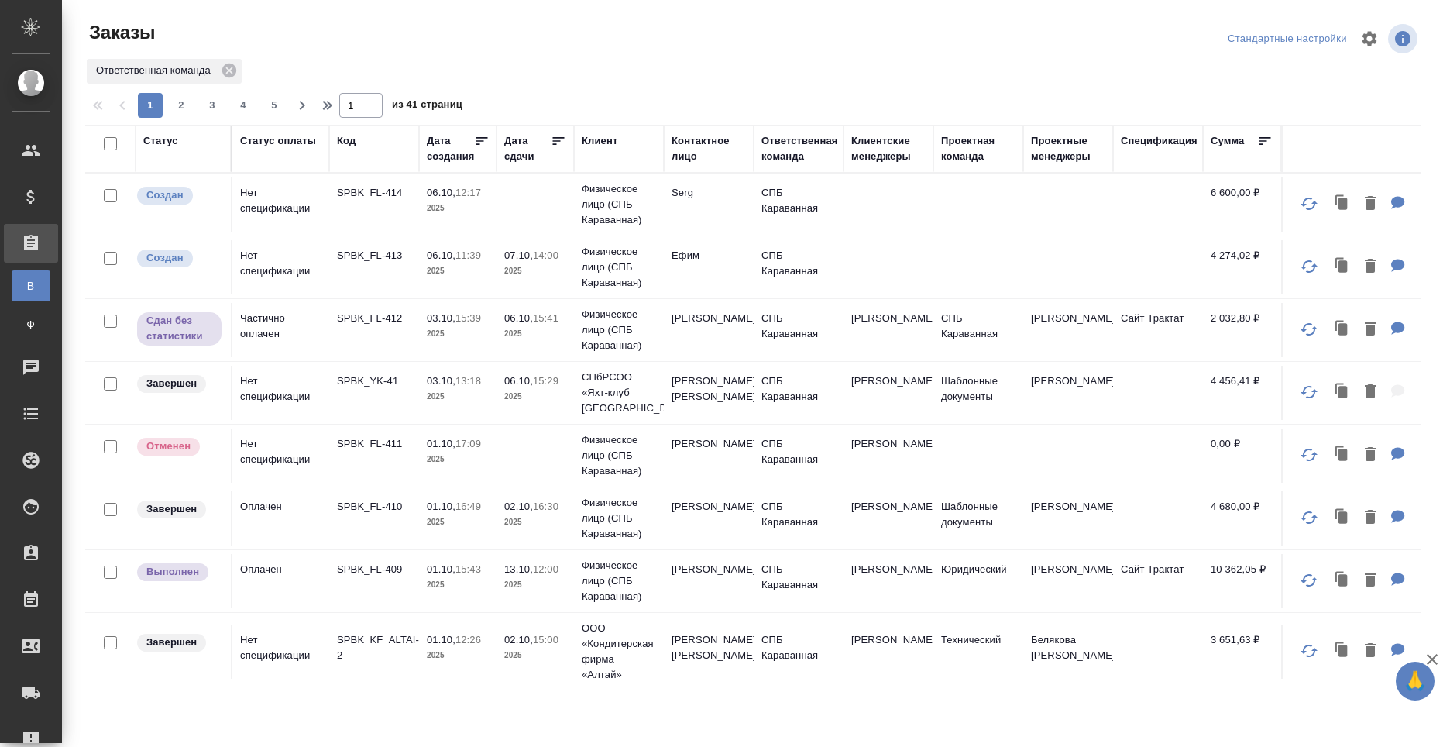
scroll to position [155, 0]
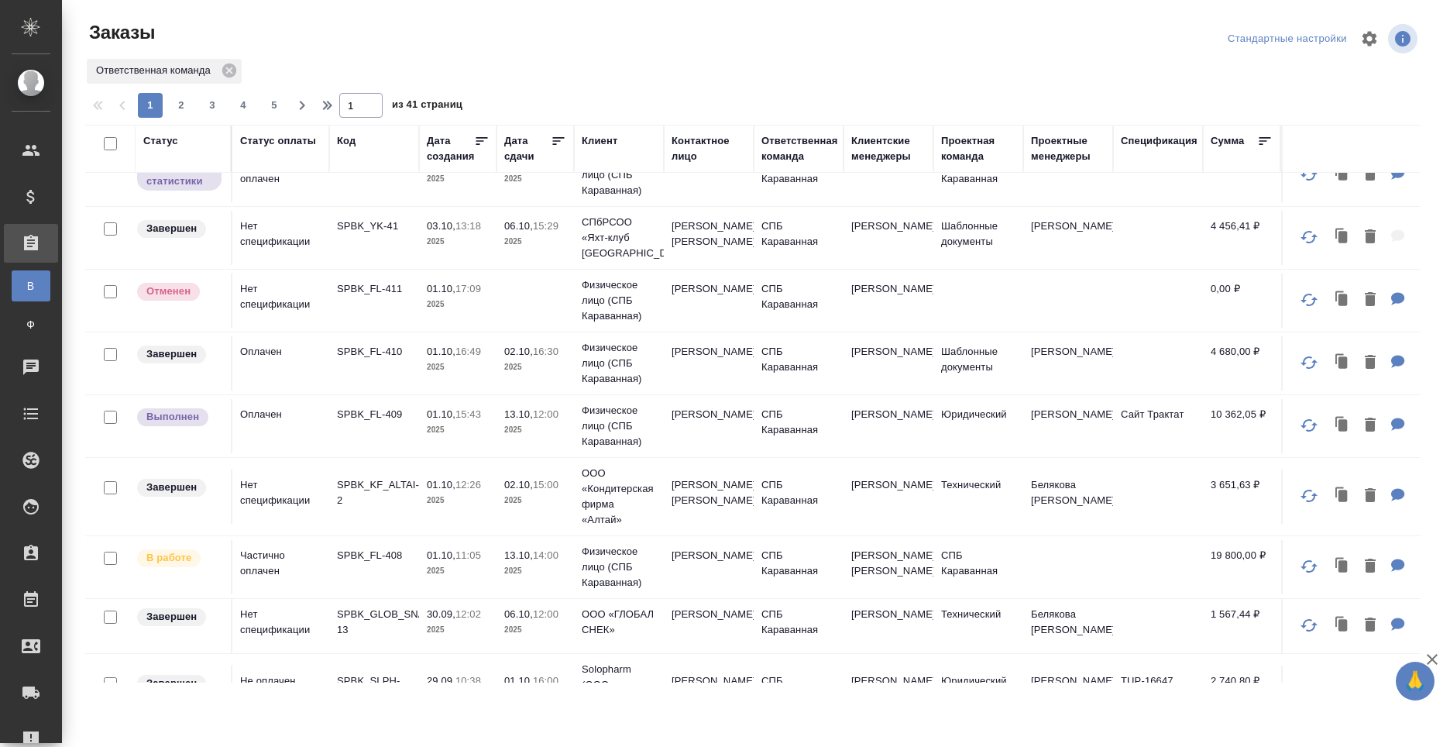
click at [744, 594] on td "[PERSON_NAME]" at bounding box center [709, 567] width 90 height 54
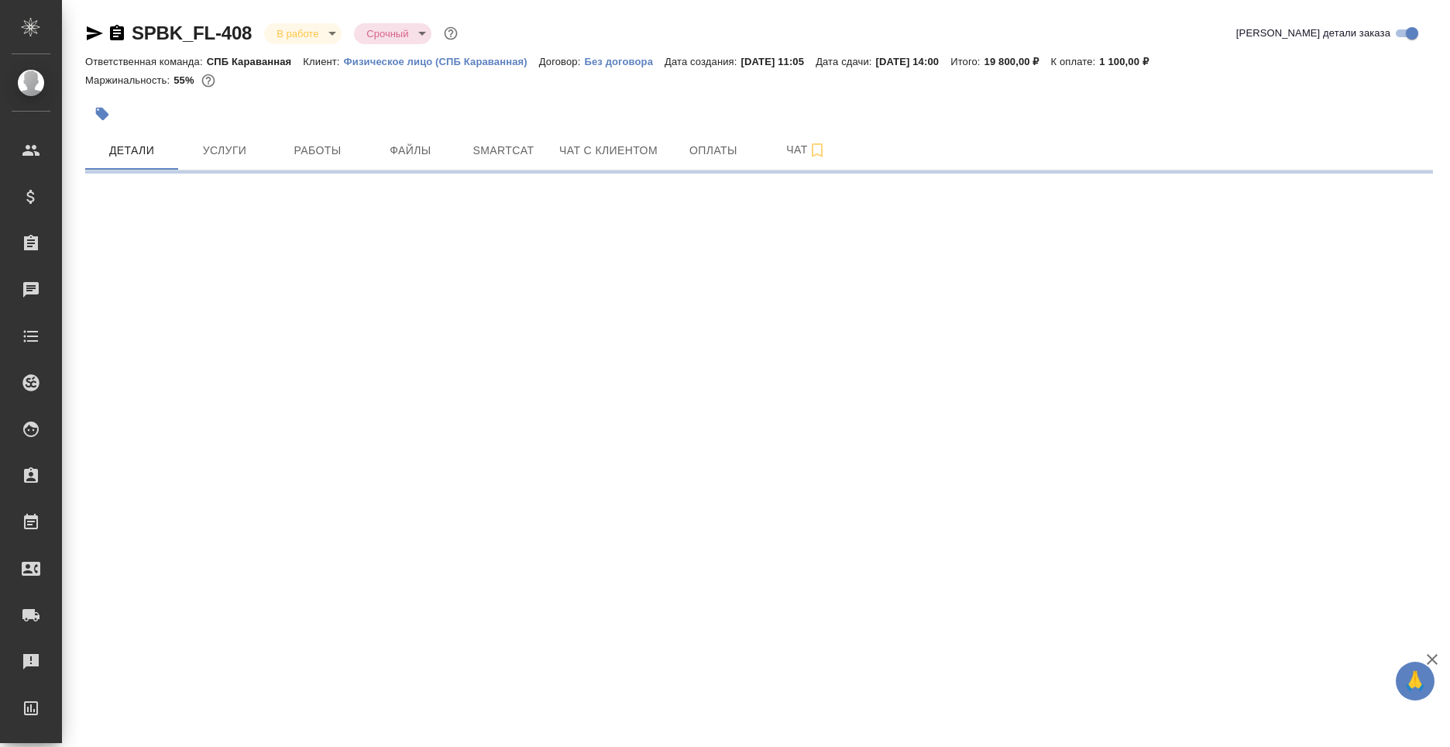
select select "RU"
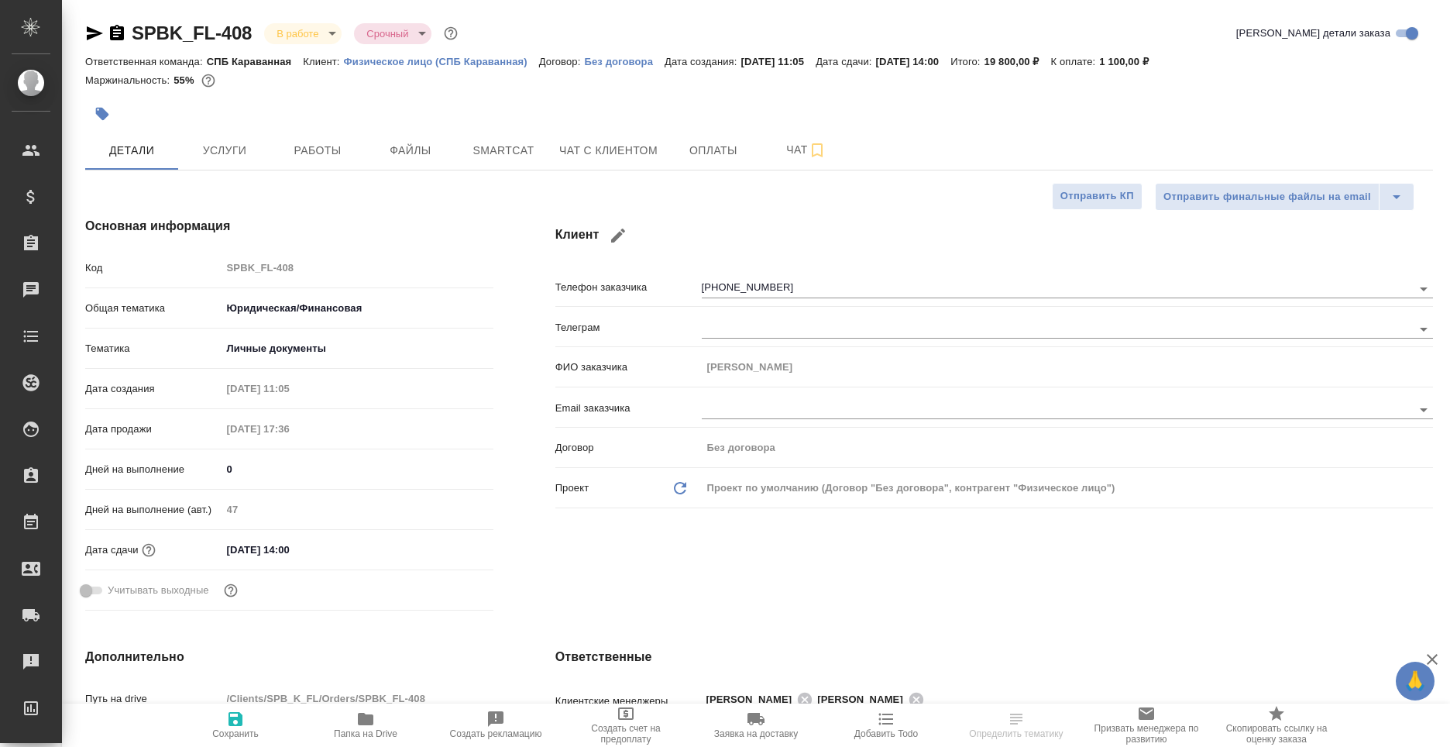
type textarea "x"
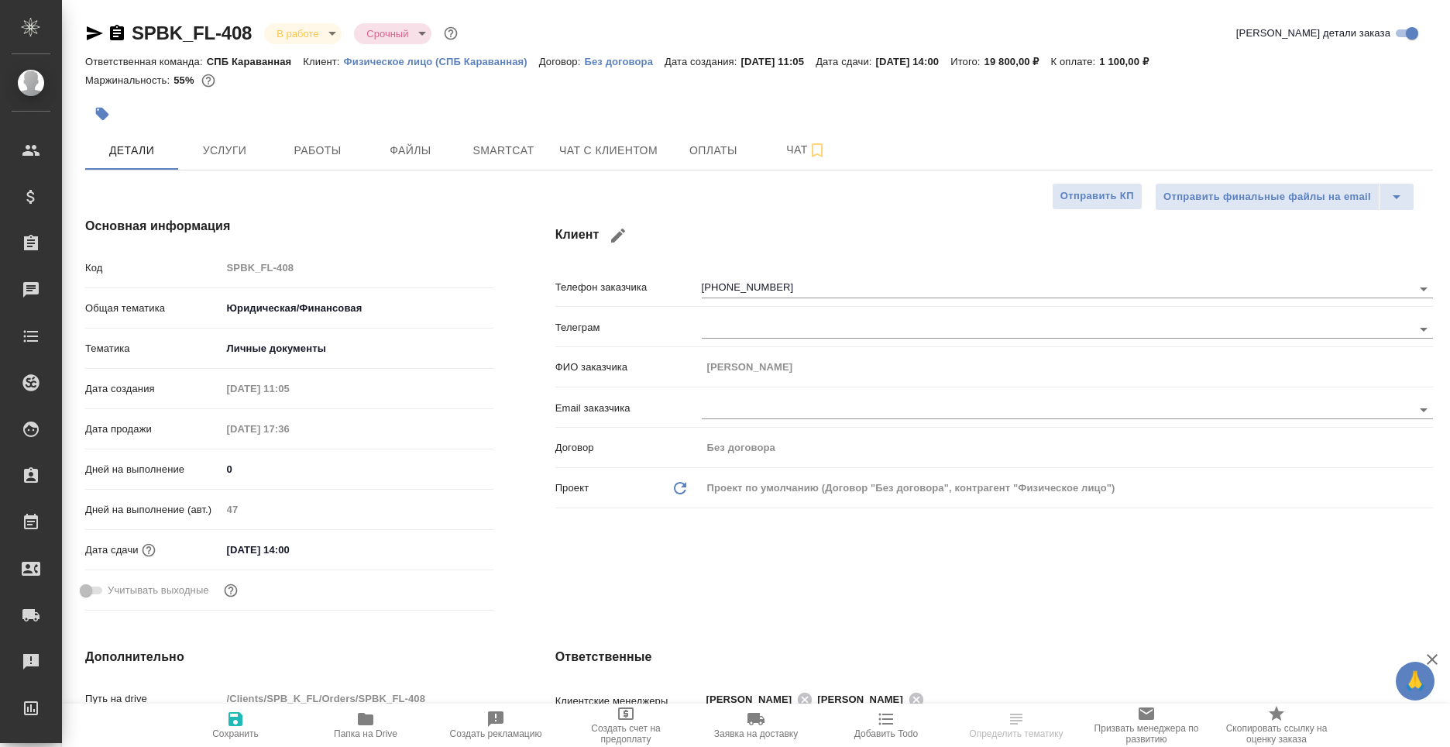
type textarea "x"
click at [126, 31] on div "SPBK_FL-408 В работе inProgress Срочный urgent" at bounding box center [273, 33] width 376 height 25
click at [116, 32] on icon "button" at bounding box center [117, 32] width 14 height 15
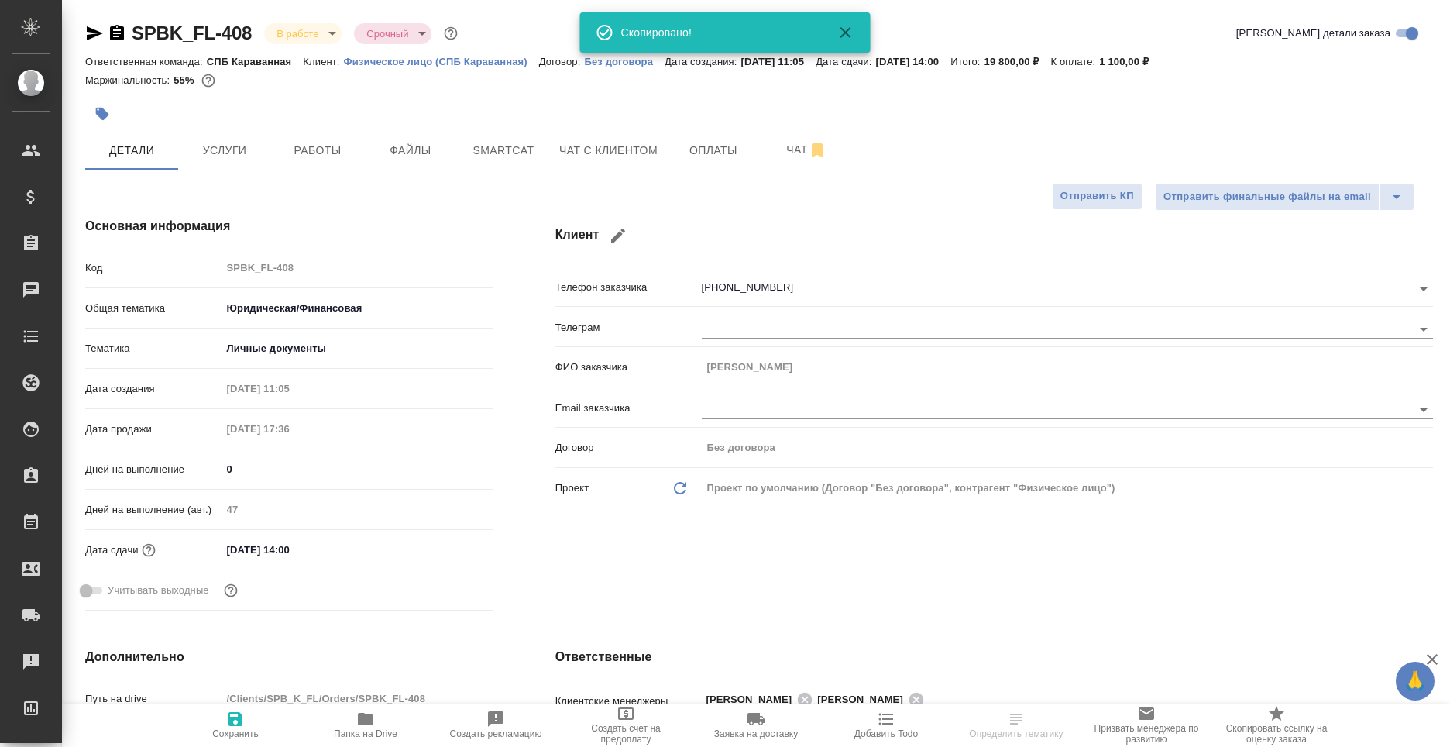
type textarea "x"
select select "RU"
type textarea "x"
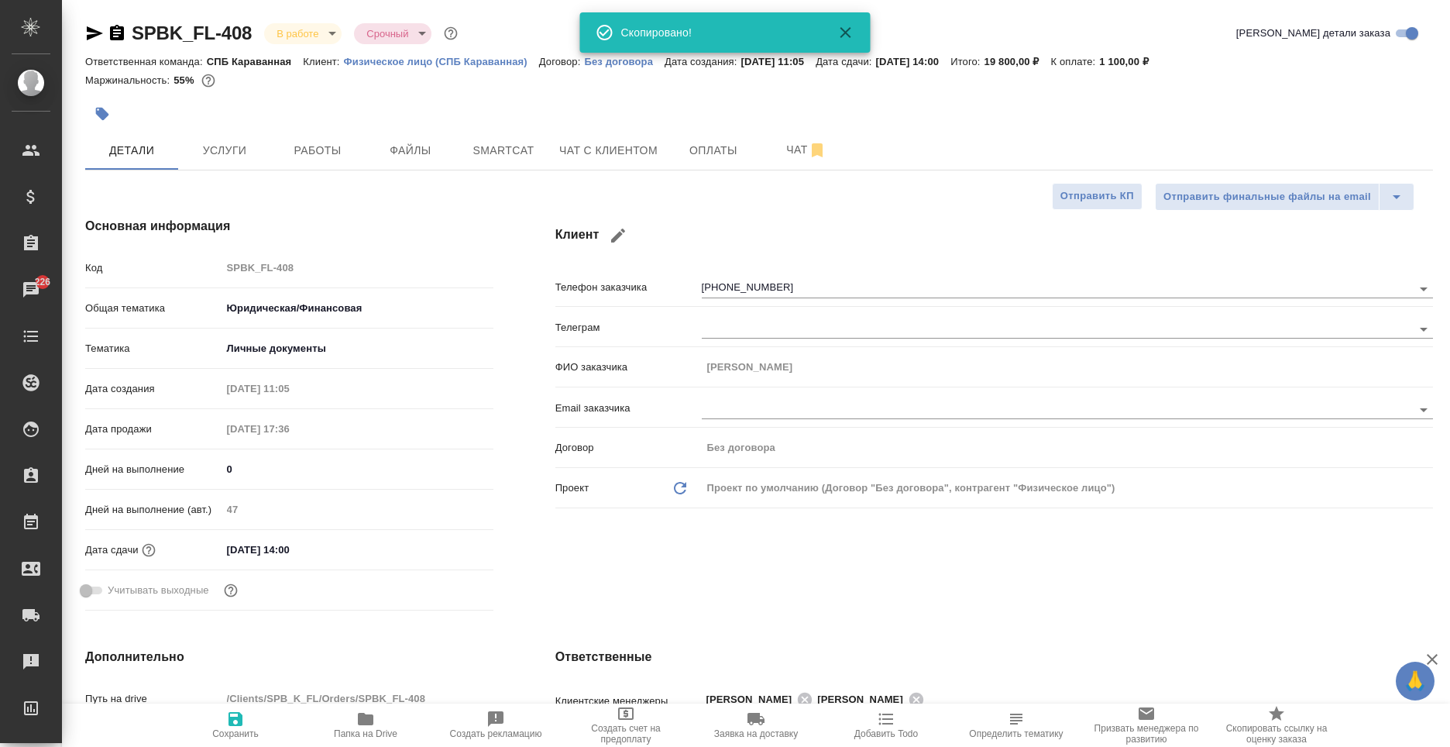
type textarea "x"
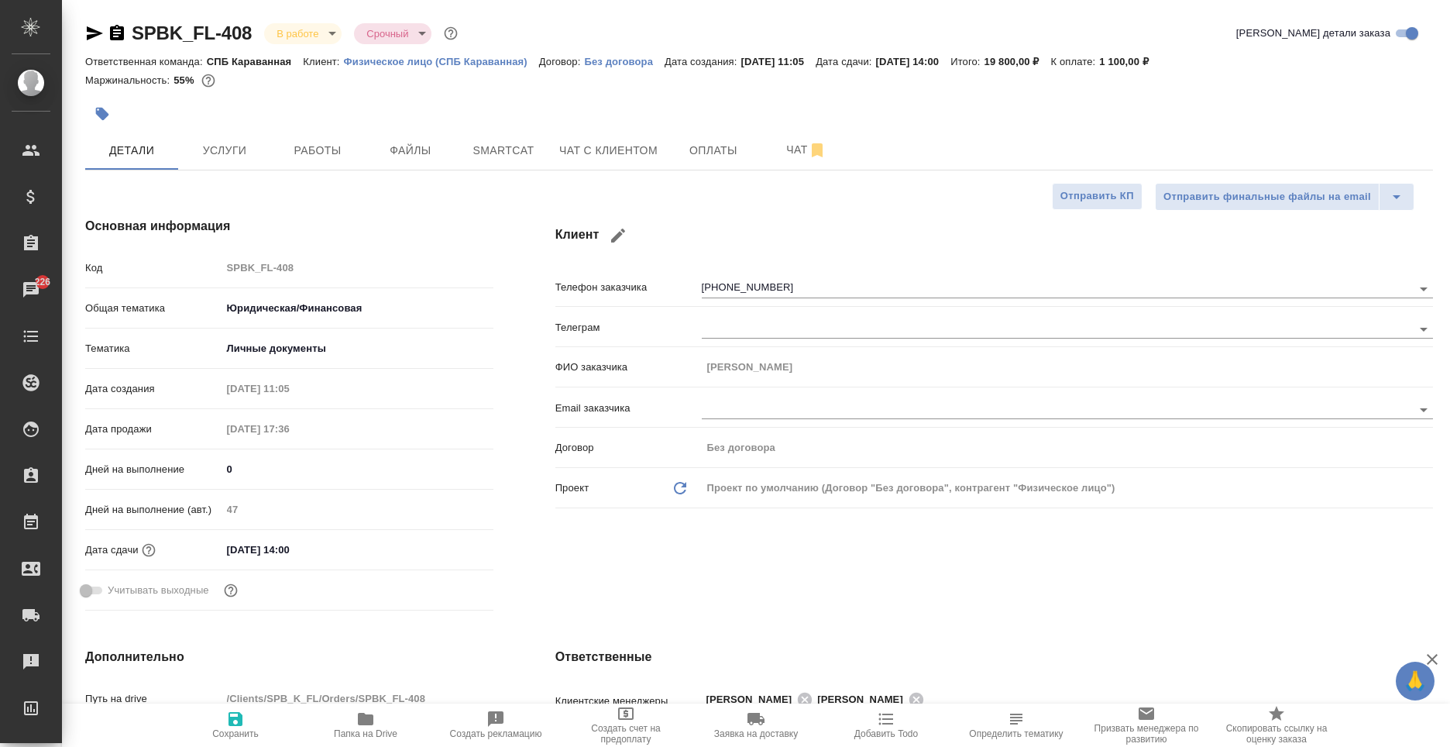
type textarea "x"
